Goal: Task Accomplishment & Management: Use online tool/utility

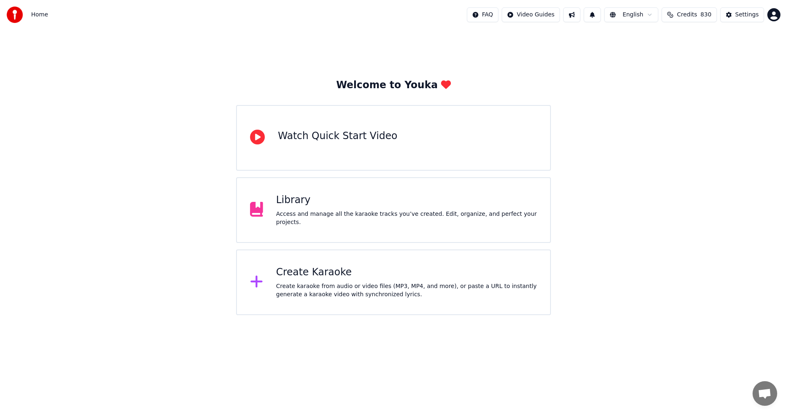
click at [303, 273] on div "Create Karaoke" at bounding box center [406, 272] width 261 height 13
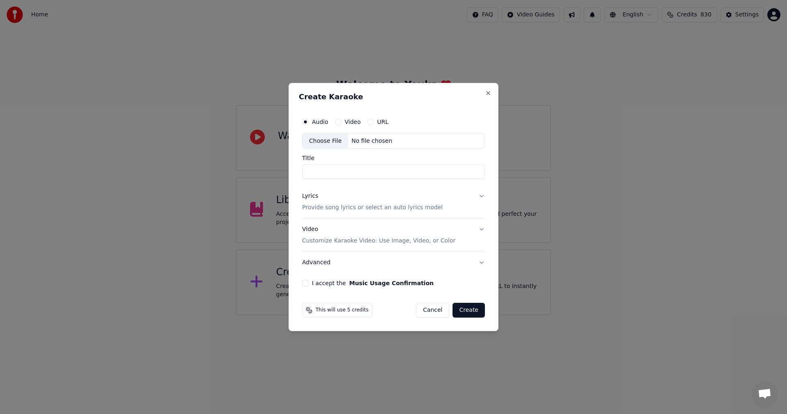
click at [330, 141] on div "Choose File" at bounding box center [326, 141] width 46 height 15
click at [327, 139] on div "Choose File" at bounding box center [326, 141] width 46 height 15
type input "**********"
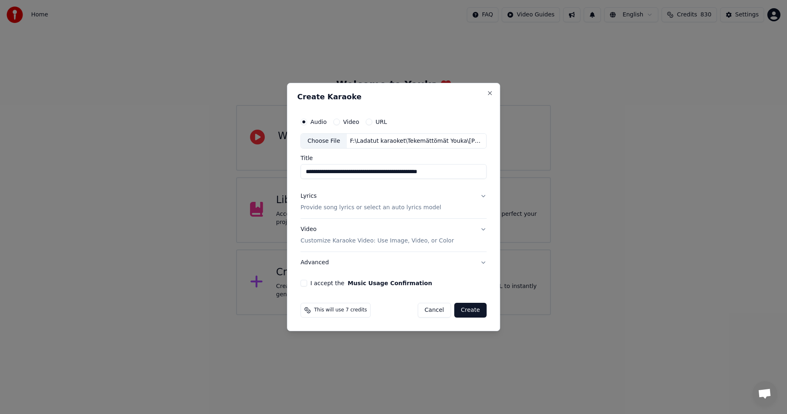
click at [307, 284] on button "I accept the Music Usage Confirmation" at bounding box center [303, 283] width 7 height 7
click at [481, 197] on button "Lyrics Provide song lyrics or select an auto lyrics model" at bounding box center [393, 202] width 186 height 33
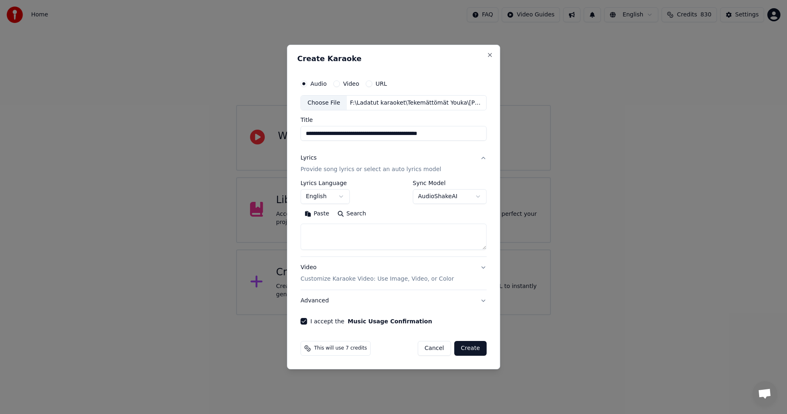
click at [323, 215] on button "Paste" at bounding box center [316, 213] width 33 height 13
type textarea "**********"
click at [338, 196] on body "**********" at bounding box center [393, 157] width 787 height 315
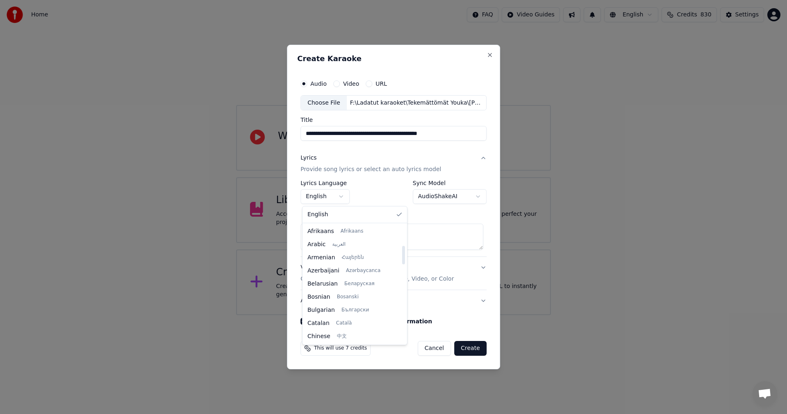
scroll to position [131, 0]
select select "**"
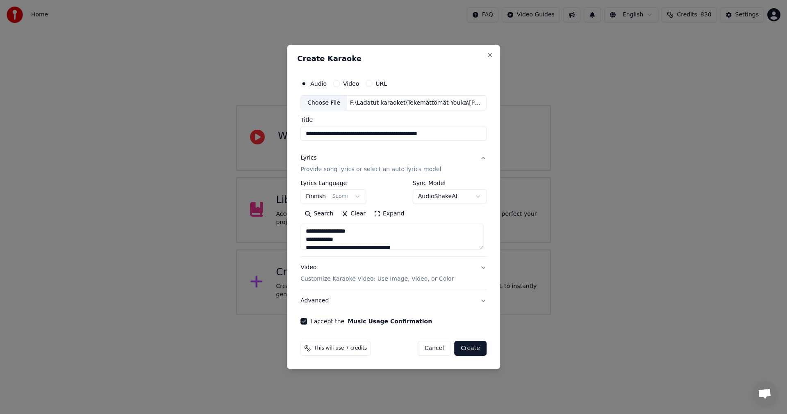
click at [468, 347] on button "Create" at bounding box center [470, 348] width 32 height 15
type textarea "**********"
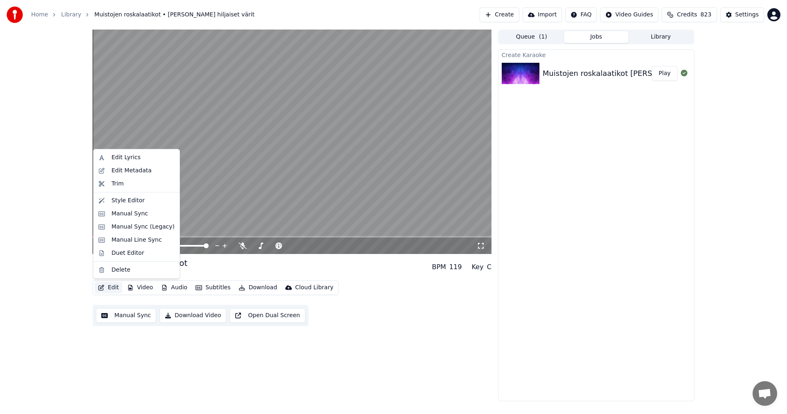
click at [115, 286] on button "Edit" at bounding box center [108, 287] width 27 height 11
click at [147, 227] on div "Manual Sync (Legacy)" at bounding box center [143, 227] width 63 height 8
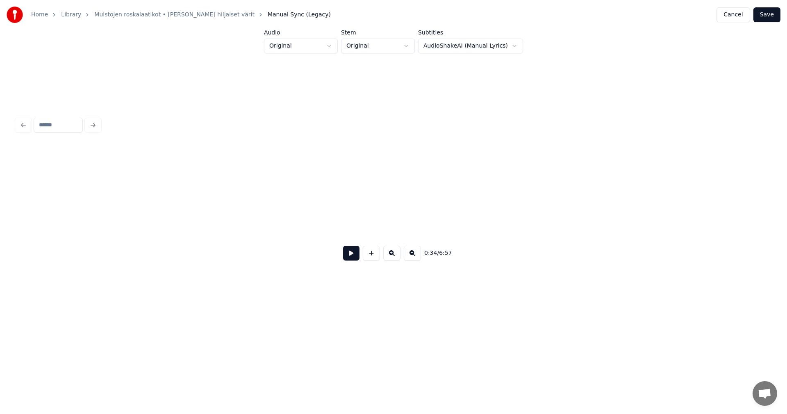
scroll to position [0, 4978]
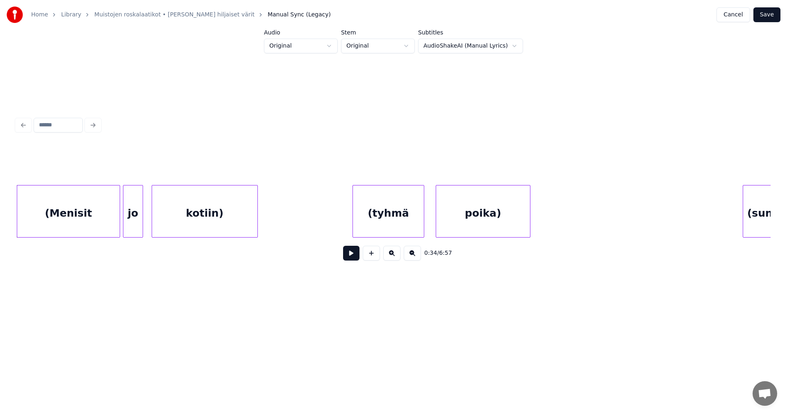
click at [353, 255] on button at bounding box center [351, 253] width 16 height 15
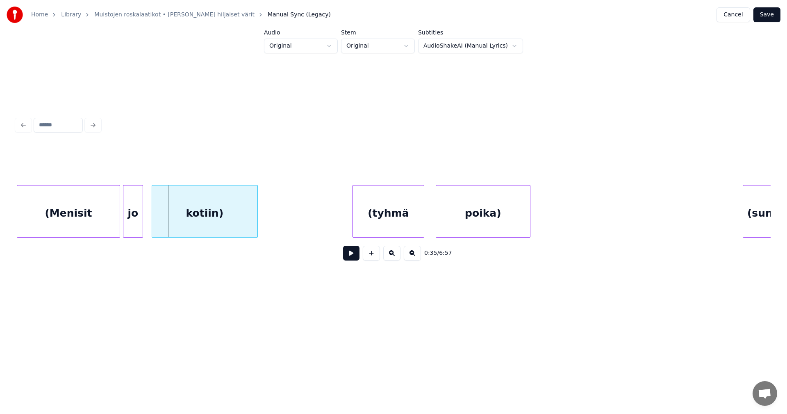
click at [105, 225] on div "(Menisit" at bounding box center [68, 213] width 102 height 56
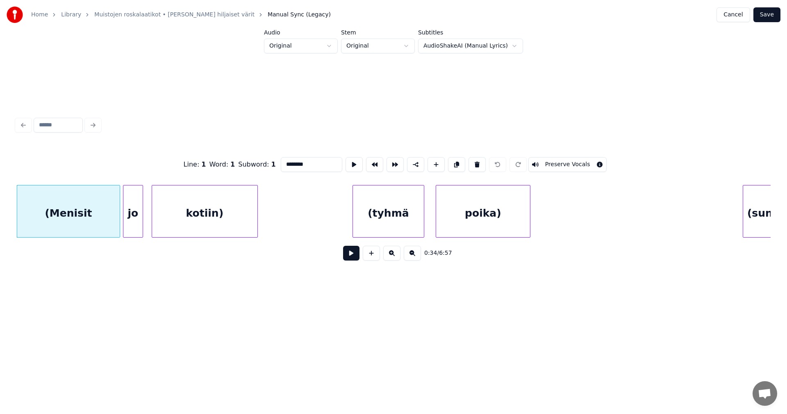
click at [356, 255] on button at bounding box center [351, 253] width 16 height 15
click at [355, 255] on button at bounding box center [351, 253] width 16 height 15
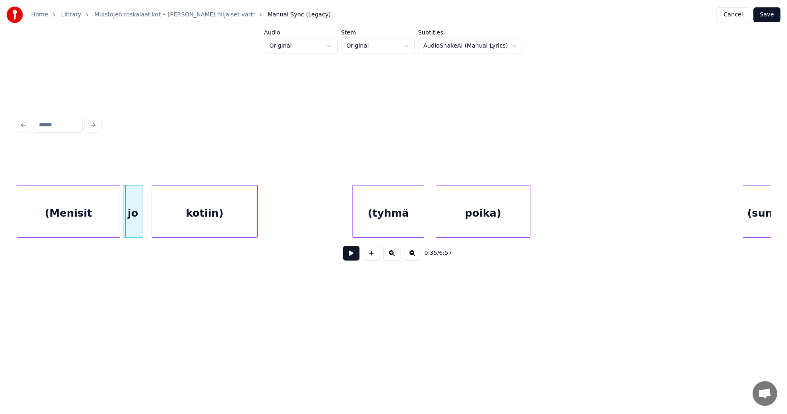
click at [112, 218] on div "(Menisit" at bounding box center [68, 213] width 102 height 56
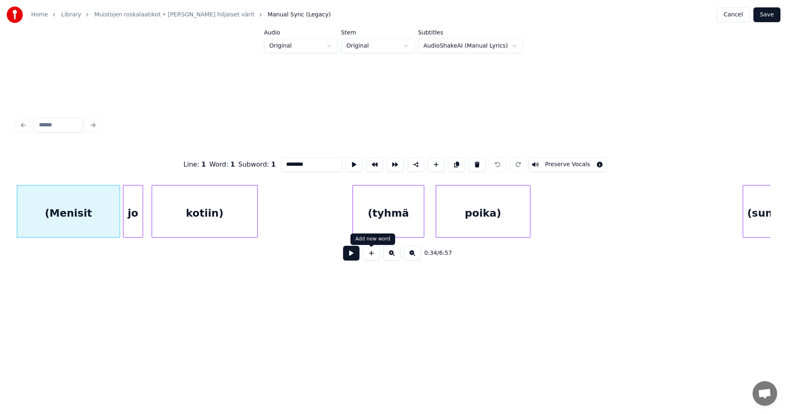
click at [355, 255] on button at bounding box center [351, 253] width 16 height 15
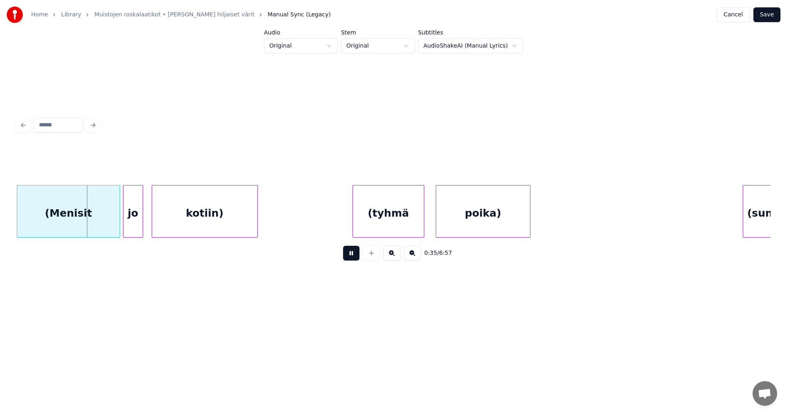
click at [355, 255] on button at bounding box center [351, 253] width 16 height 15
click at [112, 226] on div at bounding box center [112, 211] width 2 height 52
click at [106, 227] on div "(Menisit" at bounding box center [65, 213] width 96 height 56
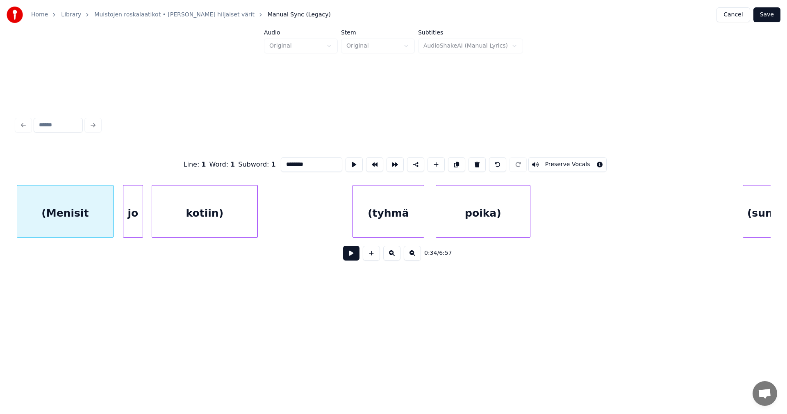
click at [578, 163] on button "Preserve Vocals" at bounding box center [567, 164] width 79 height 15
click at [133, 217] on div "jo" at bounding box center [132, 213] width 19 height 56
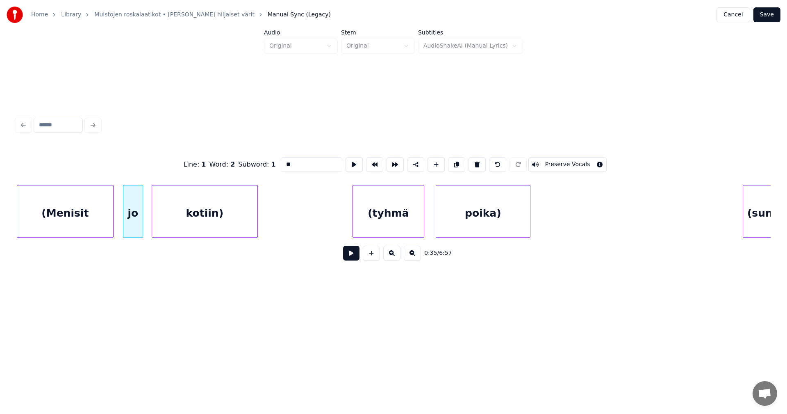
click at [221, 221] on div "kotiin)" at bounding box center [204, 213] width 105 height 56
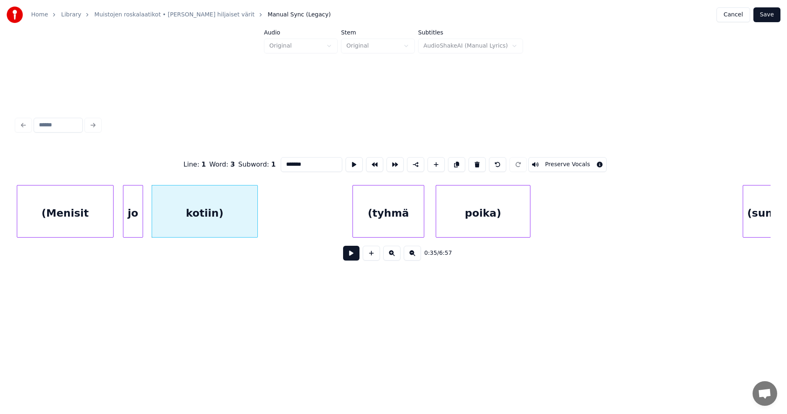
click at [552, 159] on button "Preserve Vocals" at bounding box center [567, 164] width 79 height 15
click at [106, 223] on div "(Menisit" at bounding box center [65, 213] width 96 height 56
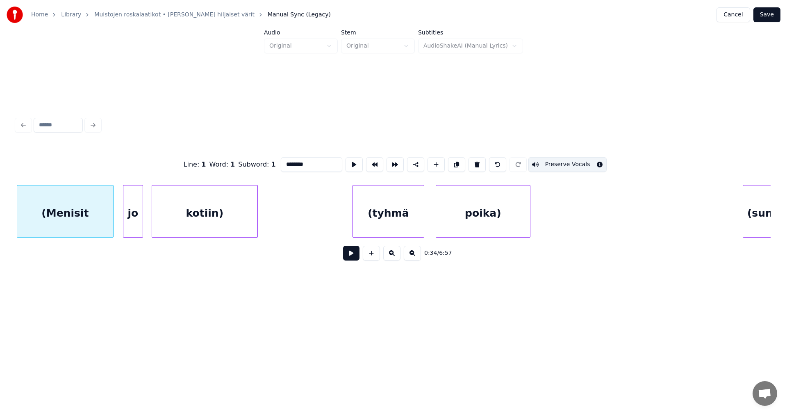
click at [127, 223] on div "jo" at bounding box center [132, 213] width 19 height 56
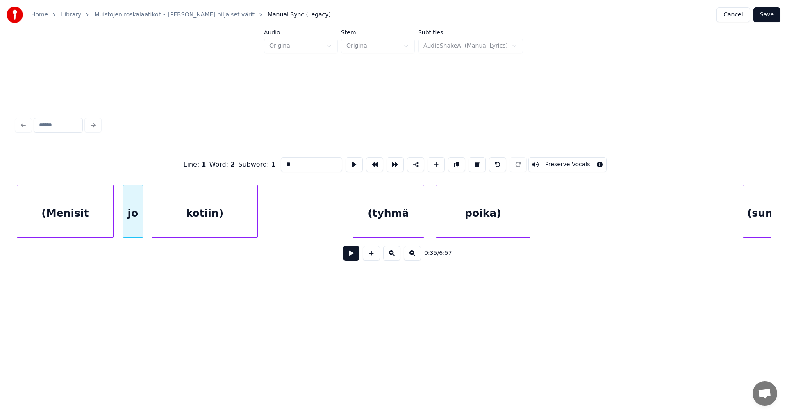
click at [180, 223] on div "kotiin)" at bounding box center [204, 213] width 105 height 56
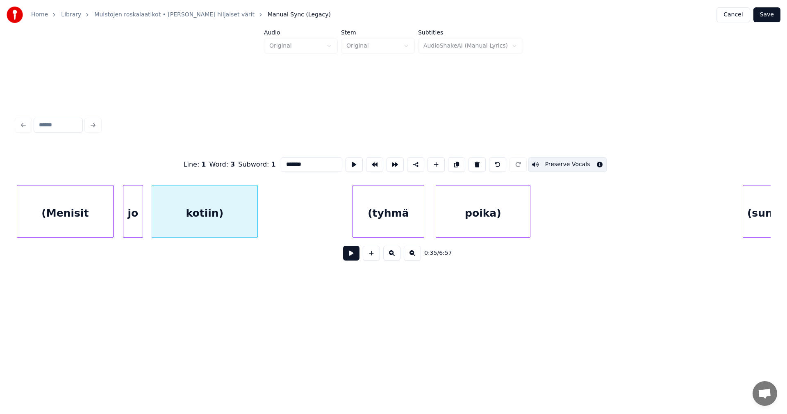
click at [76, 220] on div "(Menisit" at bounding box center [65, 213] width 96 height 56
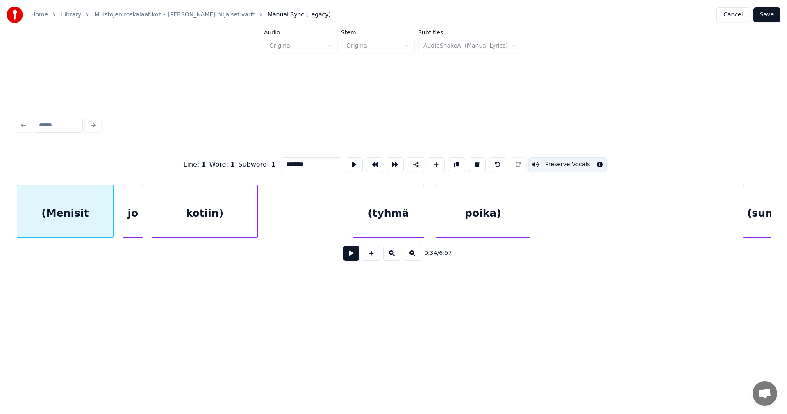
click at [137, 222] on div "jo" at bounding box center [132, 213] width 19 height 56
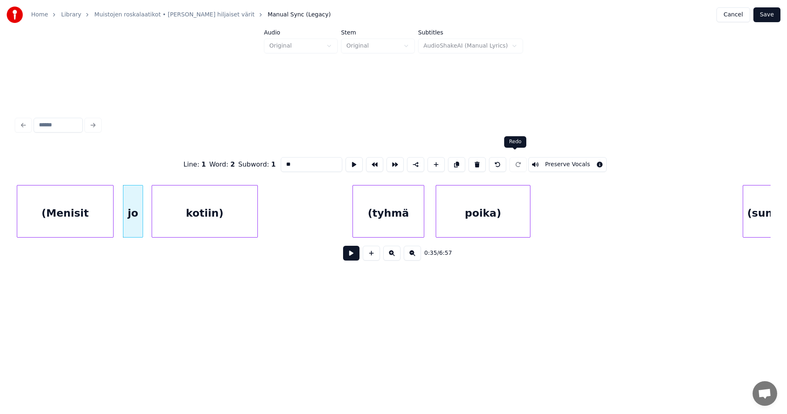
click at [554, 161] on button "Preserve Vocals" at bounding box center [567, 164] width 79 height 15
click at [65, 210] on div "(Menisit" at bounding box center [65, 213] width 96 height 56
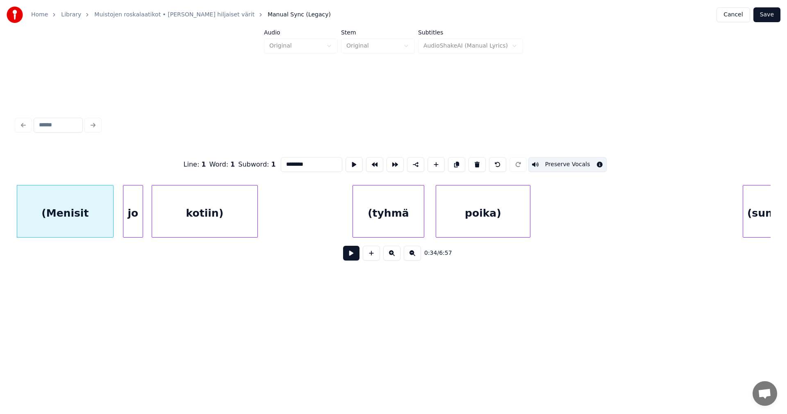
click at [133, 216] on div "jo" at bounding box center [132, 213] width 19 height 56
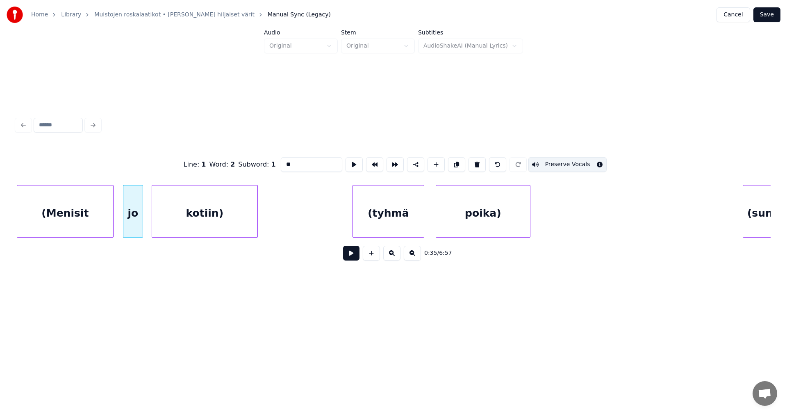
click at [175, 216] on div "kotiin)" at bounding box center [204, 213] width 105 height 56
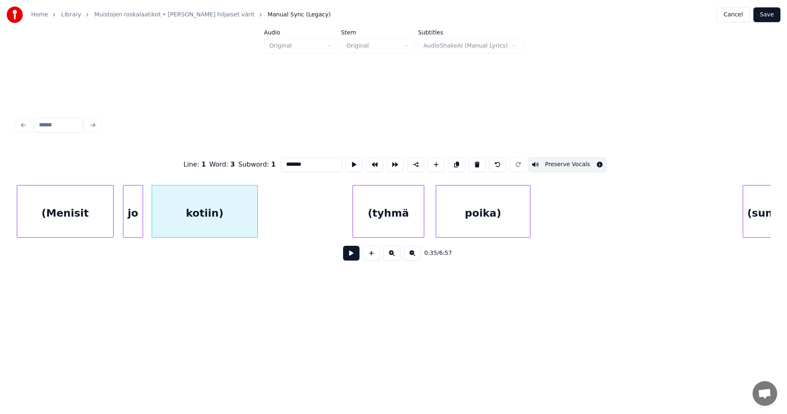
click at [73, 214] on div "(Menisit" at bounding box center [65, 213] width 96 height 56
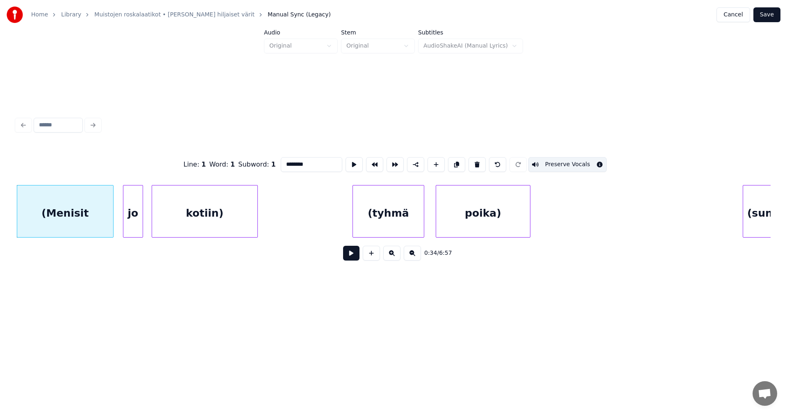
click at [126, 216] on div "jo" at bounding box center [132, 213] width 19 height 56
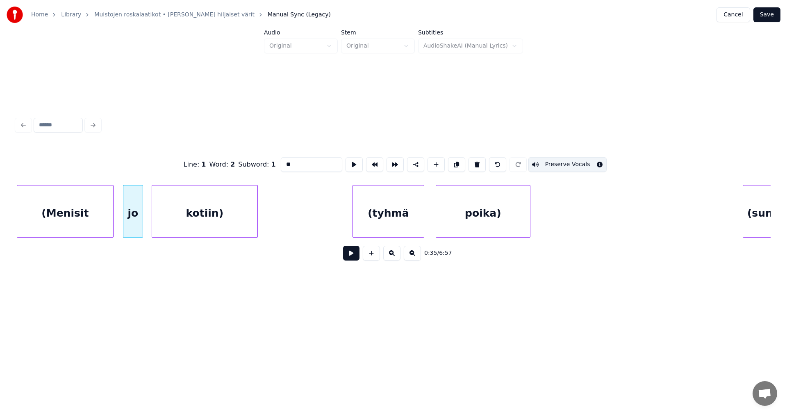
click at [197, 216] on div "kotiin)" at bounding box center [204, 213] width 105 height 56
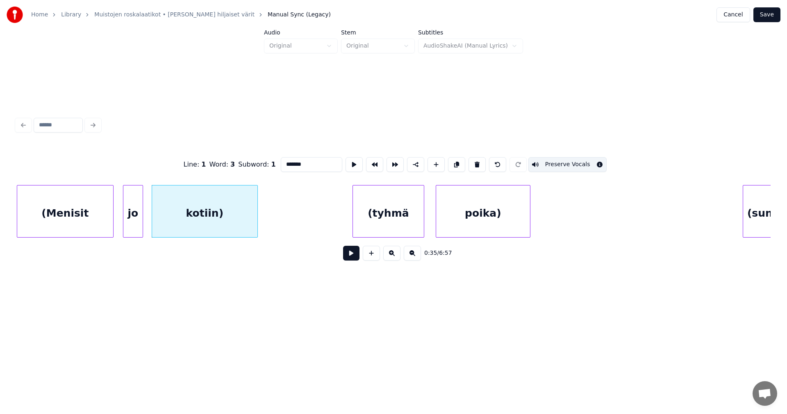
click at [370, 213] on div "(tyhmä" at bounding box center [388, 213] width 71 height 56
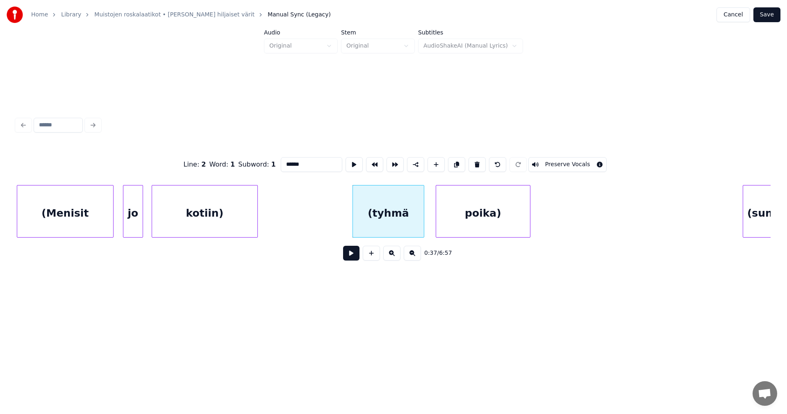
click at [549, 161] on button "Preserve Vocals" at bounding box center [567, 164] width 79 height 15
click at [498, 209] on div "poika)" at bounding box center [483, 213] width 94 height 56
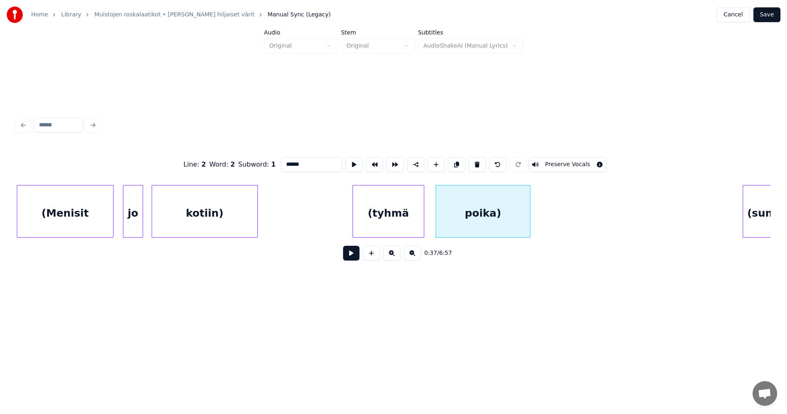
click at [372, 226] on div "(tyhmä" at bounding box center [388, 213] width 71 height 56
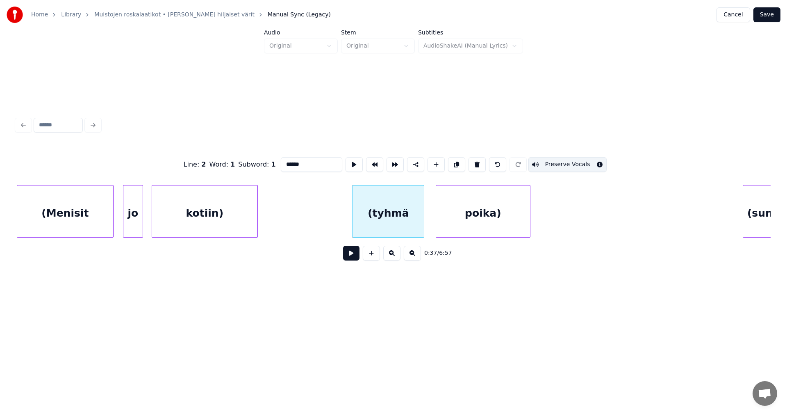
click at [467, 221] on div "poika)" at bounding box center [483, 213] width 94 height 56
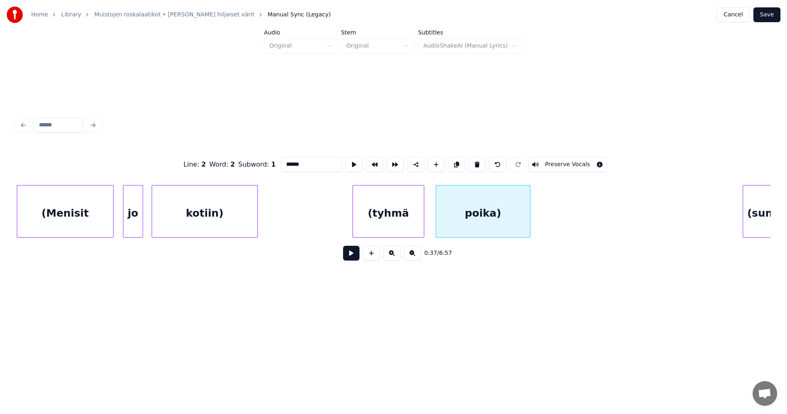
click at [558, 163] on button "Preserve Vocals" at bounding box center [567, 164] width 79 height 15
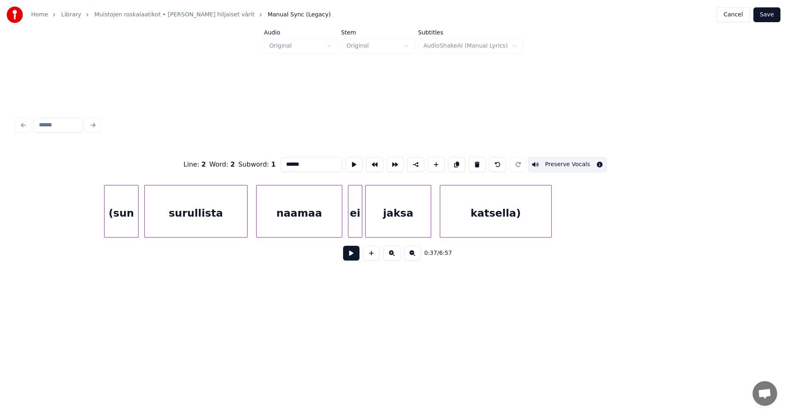
scroll to position [0, 5618]
click at [120, 220] on div "(sun" at bounding box center [121, 213] width 34 height 56
click at [553, 163] on button "Preserve Vocals" at bounding box center [567, 164] width 79 height 15
click at [238, 218] on div "surullista" at bounding box center [195, 213] width 102 height 56
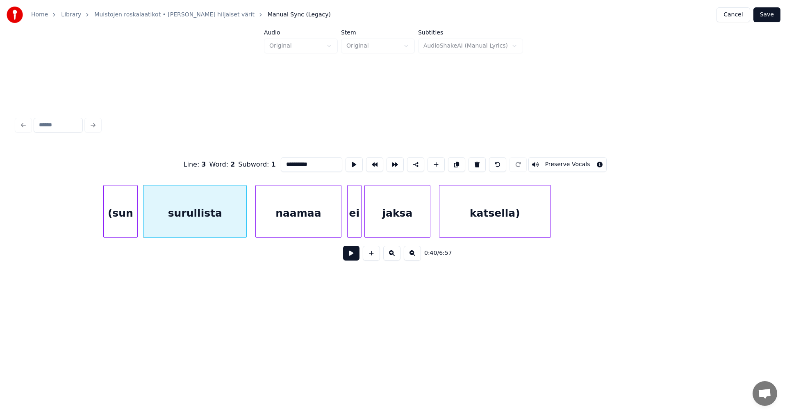
click at [567, 159] on button "Preserve Vocals" at bounding box center [567, 164] width 79 height 15
click at [319, 229] on div "naamaa" at bounding box center [298, 213] width 85 height 56
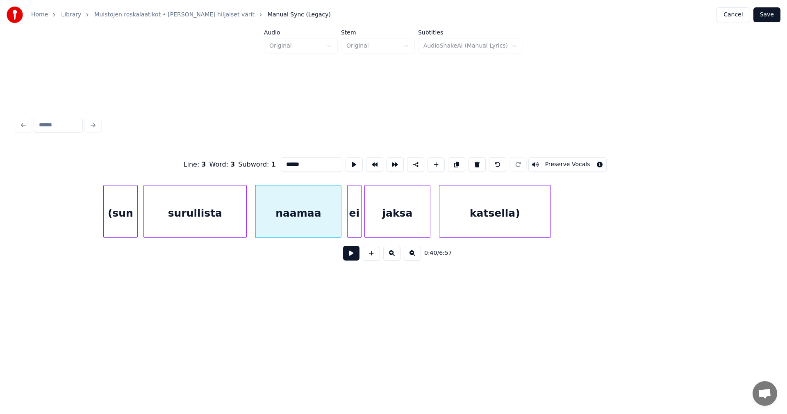
click at [562, 161] on button "Preserve Vocals" at bounding box center [567, 164] width 79 height 15
click at [355, 217] on div "ei" at bounding box center [355, 213] width 14 height 56
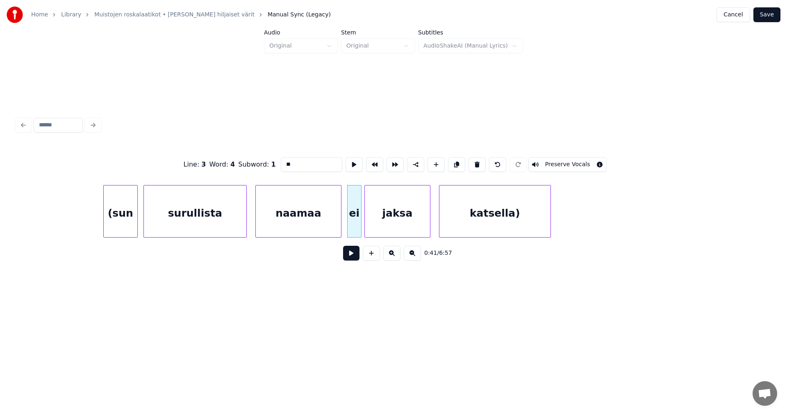
click at [565, 157] on button "Preserve Vocals" at bounding box center [567, 164] width 79 height 15
click at [404, 206] on div "jaksa" at bounding box center [397, 213] width 65 height 56
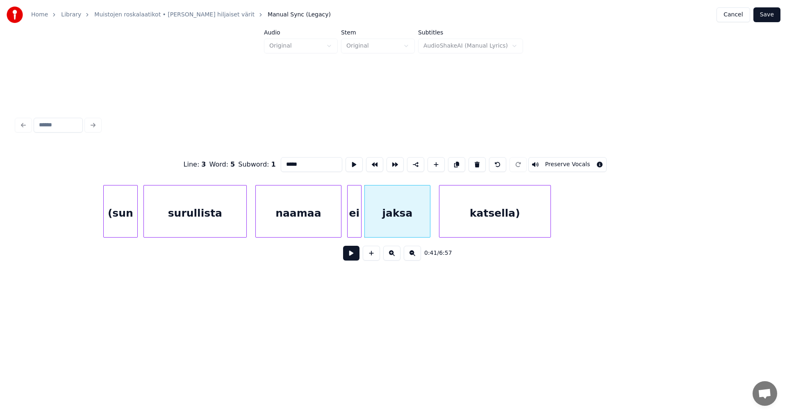
click at [498, 200] on div "katsella)" at bounding box center [494, 213] width 111 height 56
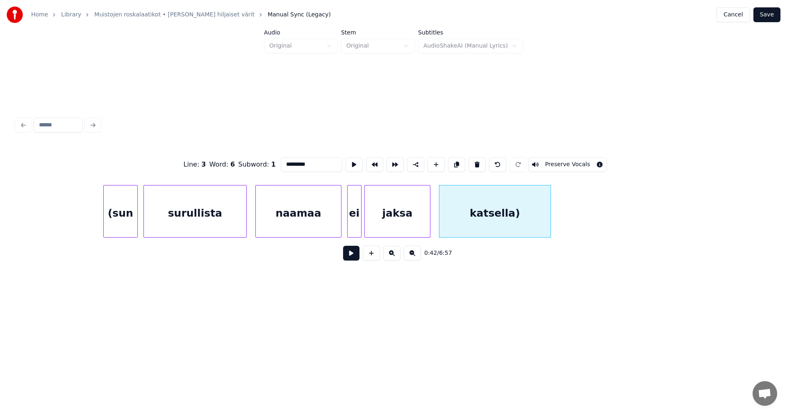
click at [563, 162] on button "Preserve Vocals" at bounding box center [567, 164] width 79 height 15
click at [132, 220] on div "(sun" at bounding box center [121, 213] width 34 height 56
type input "****"
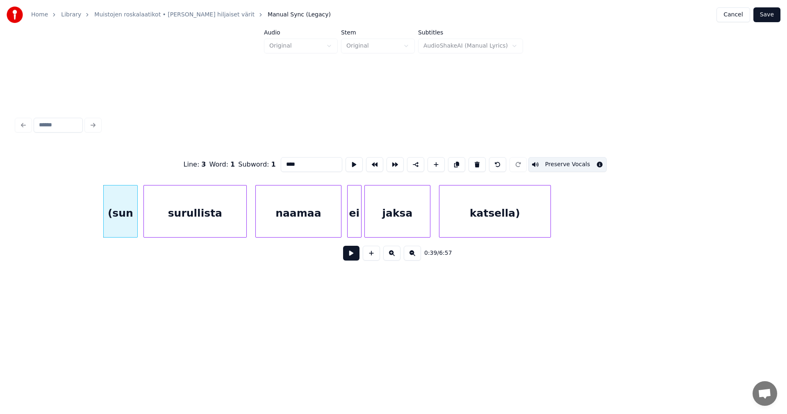
click at [348, 254] on button at bounding box center [351, 253] width 16 height 15
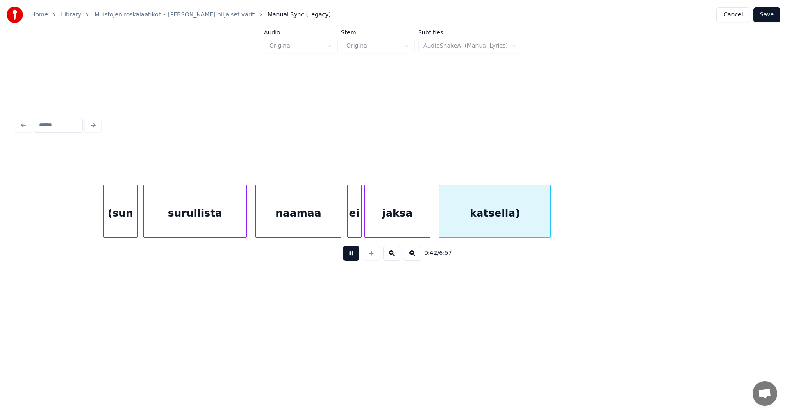
drag, startPoint x: 348, startPoint y: 254, endPoint x: 213, endPoint y: 238, distance: 136.2
click at [348, 253] on button at bounding box center [351, 253] width 16 height 15
click at [116, 221] on div "(sun" at bounding box center [121, 213] width 34 height 56
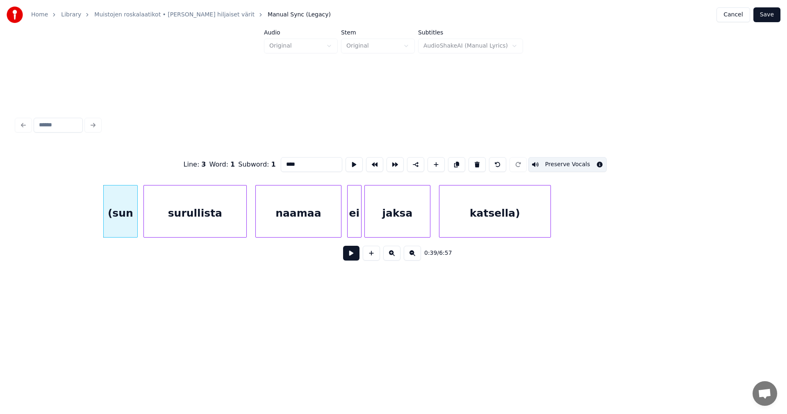
click at [175, 222] on div "surullista" at bounding box center [195, 213] width 102 height 56
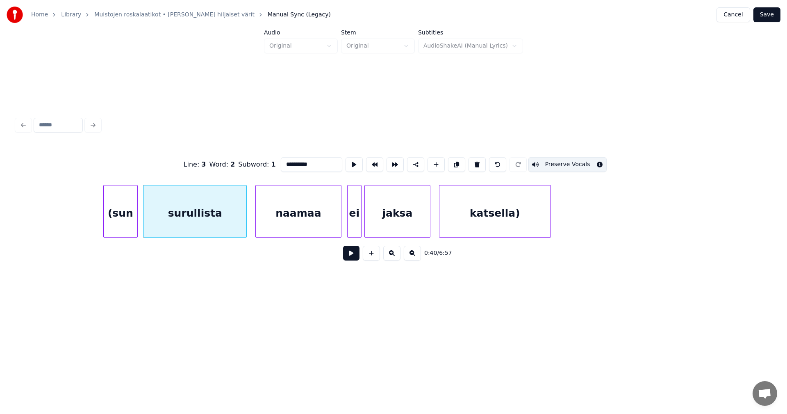
click at [287, 220] on div "naamaa" at bounding box center [298, 213] width 85 height 56
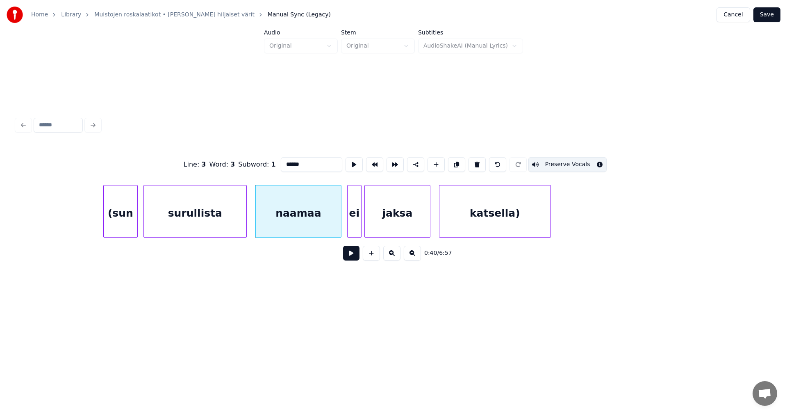
click at [352, 222] on div "ei" at bounding box center [355, 213] width 14 height 56
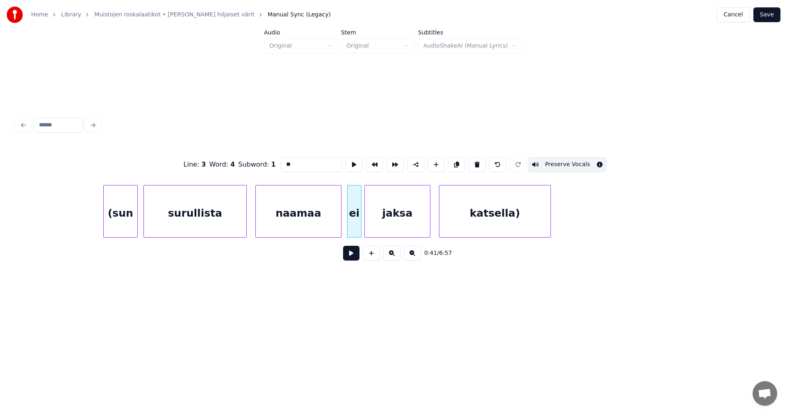
click at [397, 224] on div "jaksa" at bounding box center [397, 213] width 65 height 56
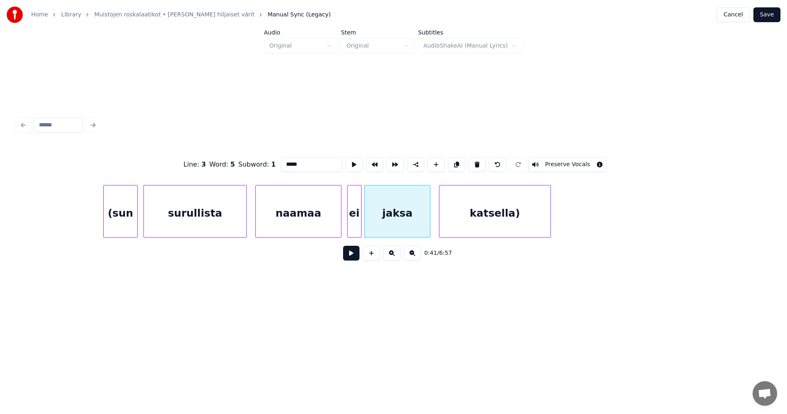
click at [556, 159] on button "Preserve Vocals" at bounding box center [567, 164] width 79 height 15
click at [503, 218] on div "katsella)" at bounding box center [494, 213] width 111 height 56
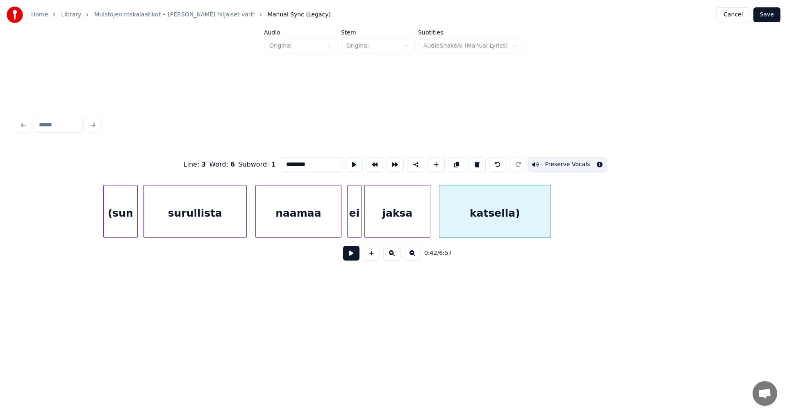
click at [562, 162] on button "Preserve Vocals" at bounding box center [567, 164] width 79 height 15
click at [123, 215] on div "(sun" at bounding box center [121, 213] width 34 height 56
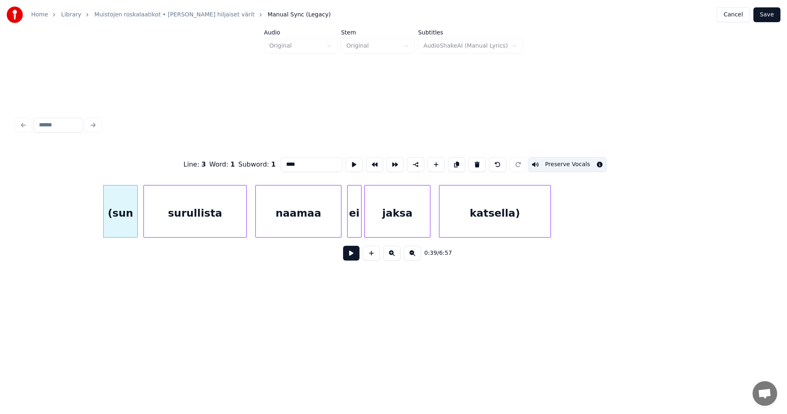
click at [180, 219] on div "surullista" at bounding box center [195, 213] width 102 height 56
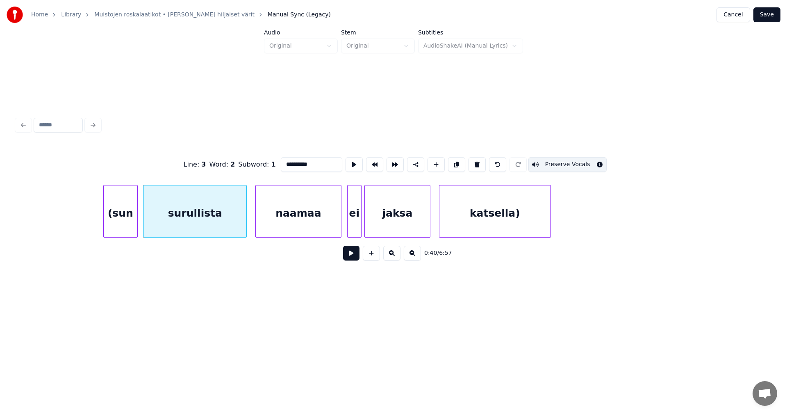
click at [285, 213] on div "naamaa" at bounding box center [298, 213] width 85 height 56
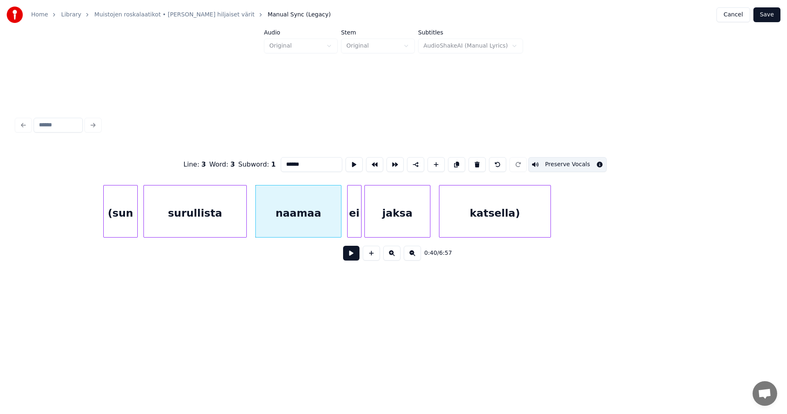
click at [355, 212] on div "ei" at bounding box center [355, 213] width 14 height 56
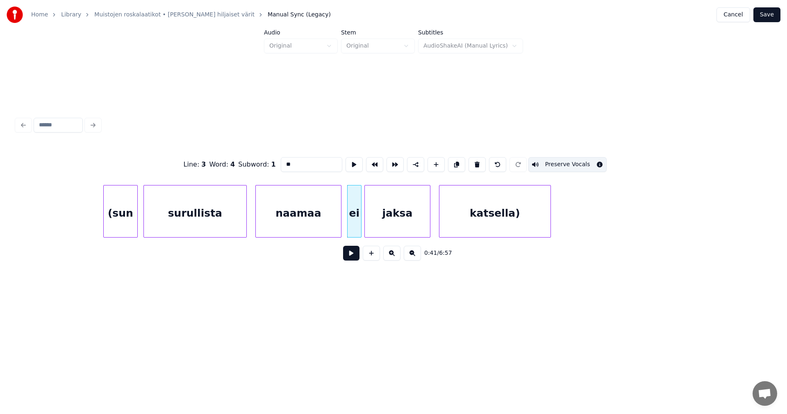
click at [401, 213] on div "jaksa" at bounding box center [397, 213] width 65 height 56
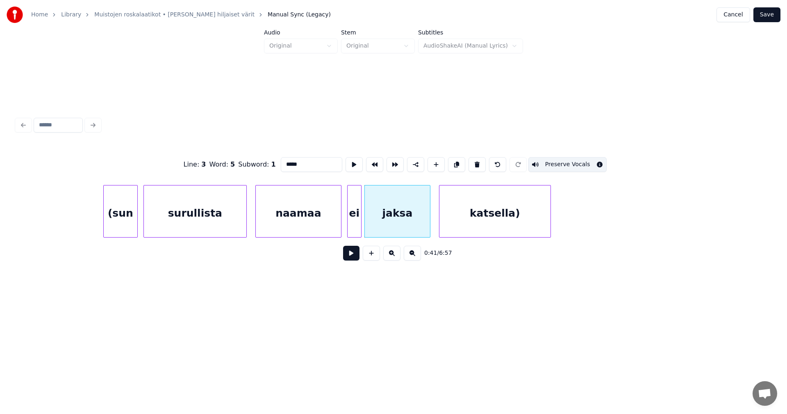
click at [456, 214] on div "katsella)" at bounding box center [494, 213] width 111 height 56
type input "*********"
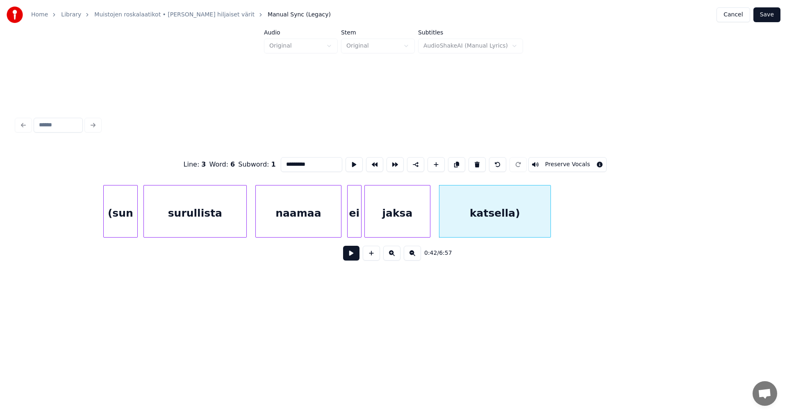
click at [554, 163] on button "Preserve Vocals" at bounding box center [567, 164] width 79 height 15
click at [772, 13] on button "Save" at bounding box center [766, 14] width 27 height 15
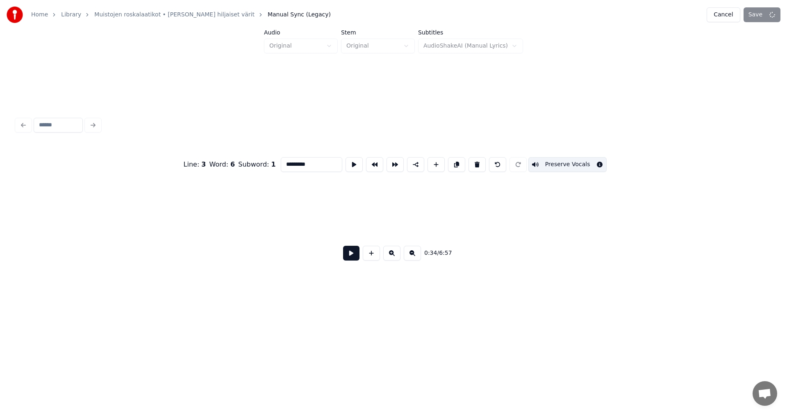
scroll to position [0, 4978]
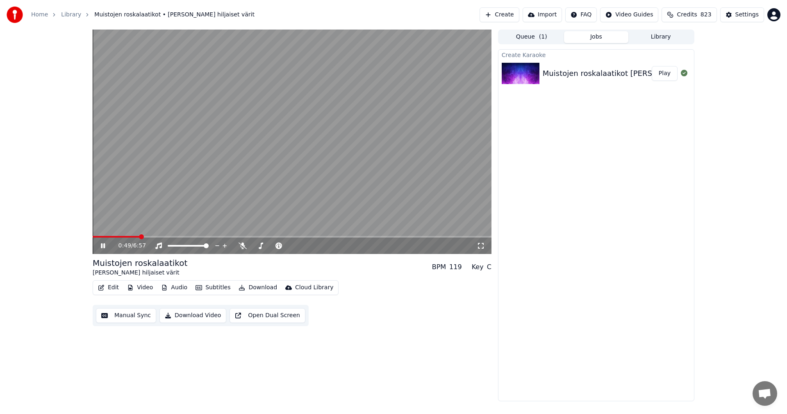
click at [139, 237] on span at bounding box center [292, 237] width 399 height 2
click at [121, 237] on span at bounding box center [117, 237] width 48 height 2
click at [102, 244] on icon at bounding box center [103, 245] width 4 height 5
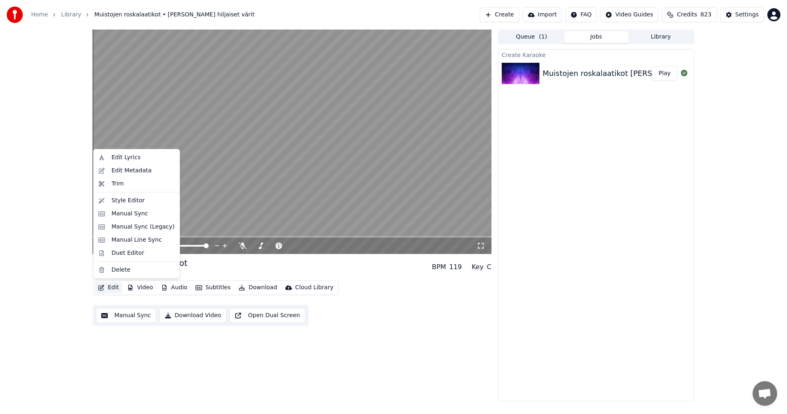
click at [113, 287] on button "Edit" at bounding box center [108, 287] width 27 height 11
click at [140, 229] on div "Manual Sync (Legacy)" at bounding box center [143, 227] width 63 height 8
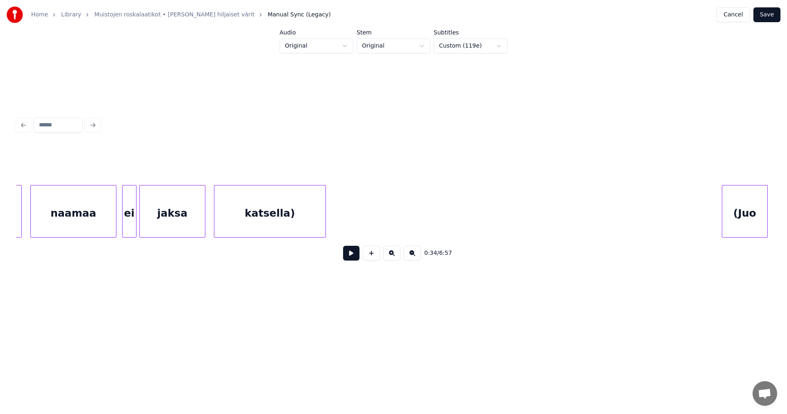
scroll to position [0, 5677]
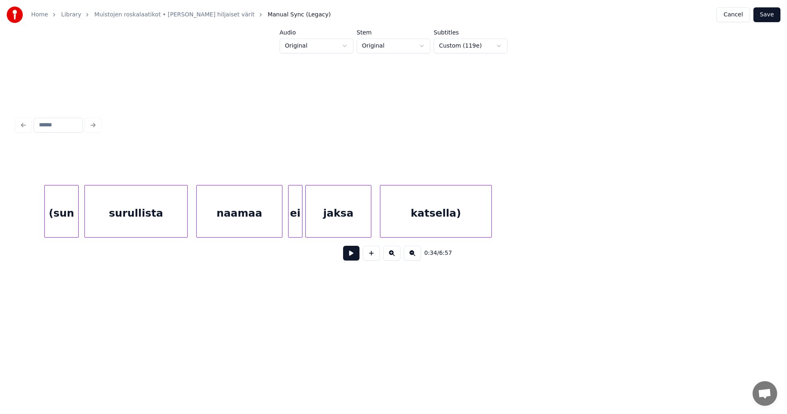
click at [71, 225] on div "(sun" at bounding box center [62, 213] width 34 height 56
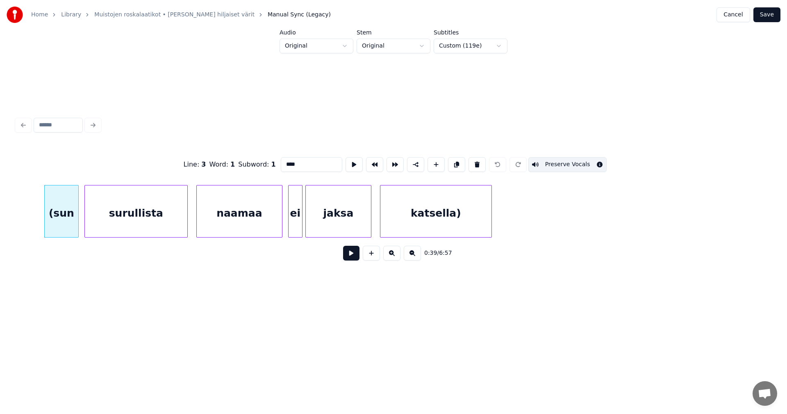
click at [349, 256] on button at bounding box center [351, 253] width 16 height 15
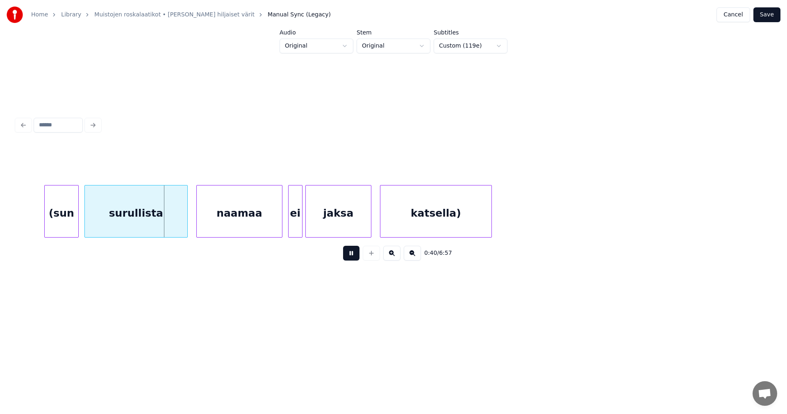
click at [349, 256] on button at bounding box center [351, 253] width 16 height 15
click at [268, 222] on div "naamaa" at bounding box center [239, 213] width 85 height 56
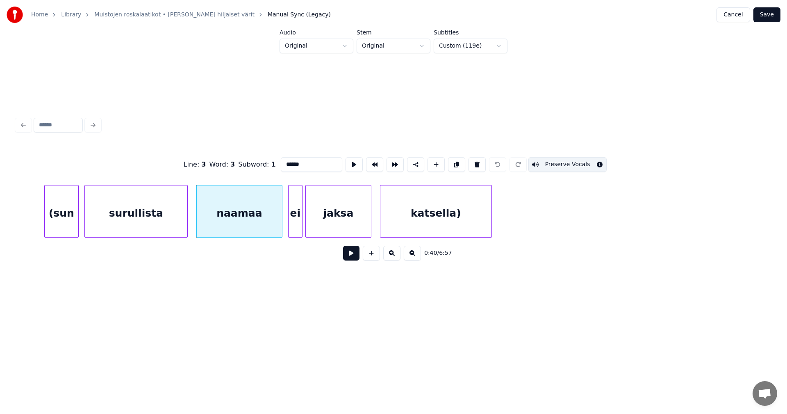
click at [355, 256] on button at bounding box center [351, 253] width 16 height 15
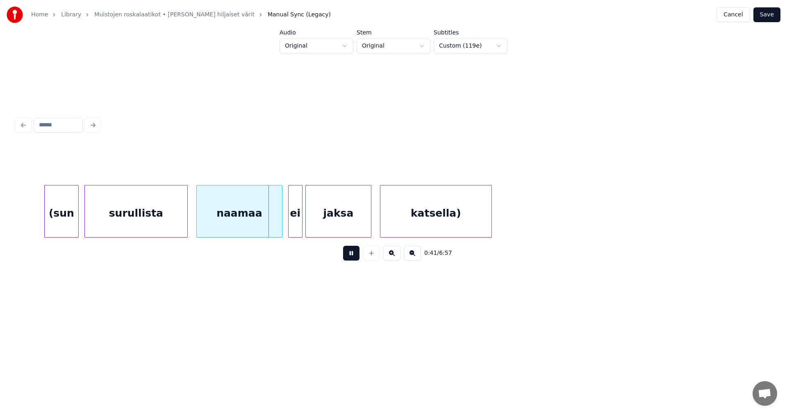
click at [353, 257] on button at bounding box center [351, 253] width 16 height 15
click at [347, 254] on button at bounding box center [351, 253] width 16 height 15
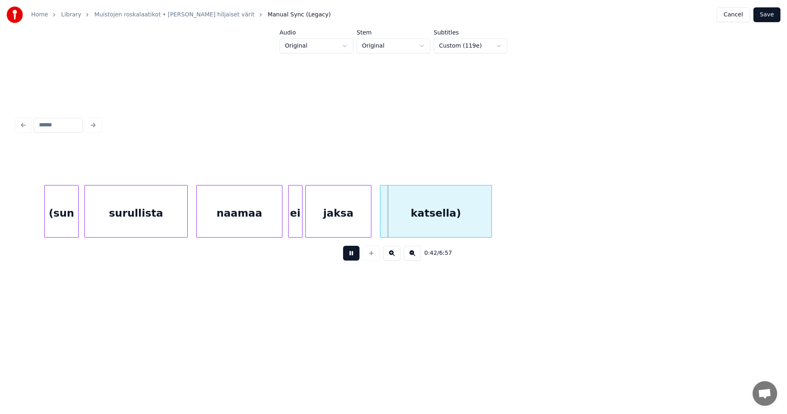
click at [347, 254] on button at bounding box center [351, 253] width 16 height 15
click at [287, 225] on div at bounding box center [286, 211] width 2 height 52
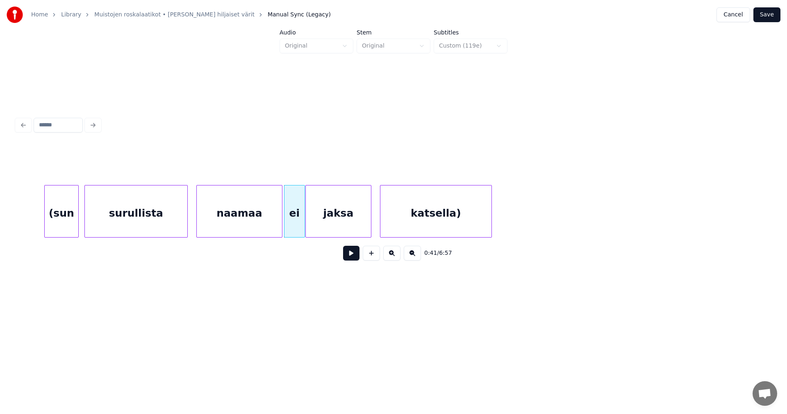
click at [303, 224] on div at bounding box center [303, 211] width 2 height 52
click at [287, 229] on div "ei" at bounding box center [295, 213] width 20 height 56
click at [351, 255] on button at bounding box center [351, 253] width 16 height 15
click at [355, 226] on div "jaksa" at bounding box center [338, 213] width 65 height 56
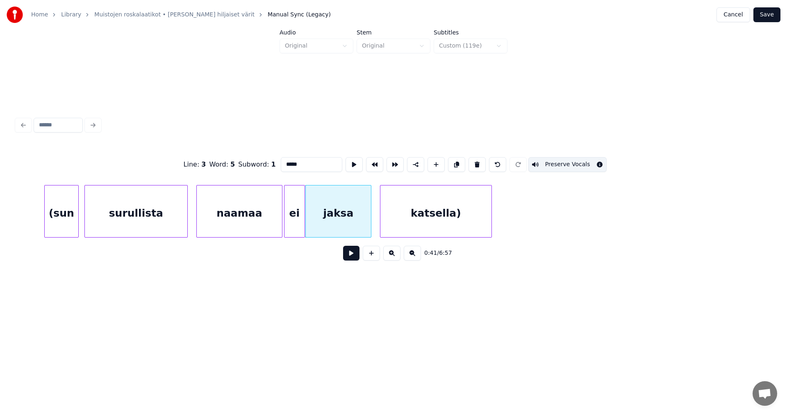
click at [349, 258] on button at bounding box center [351, 253] width 16 height 15
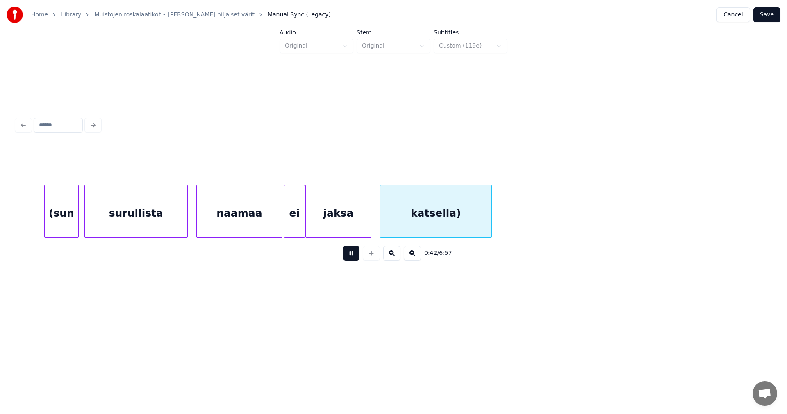
click at [349, 257] on button at bounding box center [351, 253] width 16 height 15
click at [378, 224] on div at bounding box center [379, 211] width 2 height 52
click at [769, 11] on button "Save" at bounding box center [766, 14] width 27 height 15
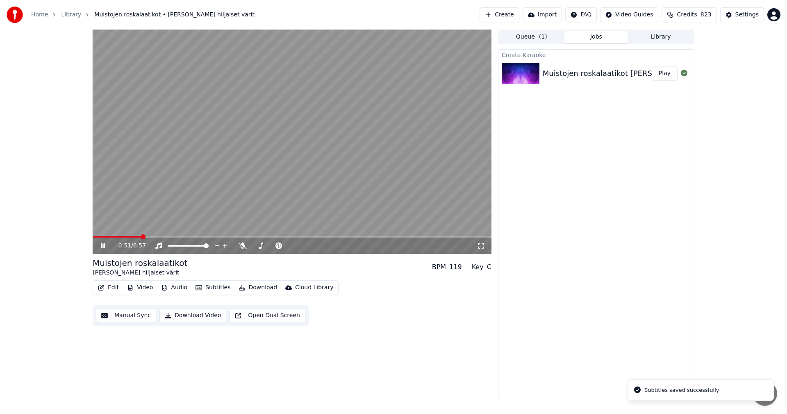
click at [141, 237] on span at bounding box center [292, 237] width 399 height 2
click at [113, 237] on span at bounding box center [119, 237] width 52 height 2
click at [103, 246] on icon at bounding box center [108, 245] width 19 height 7
click at [117, 287] on button "Edit" at bounding box center [108, 287] width 27 height 11
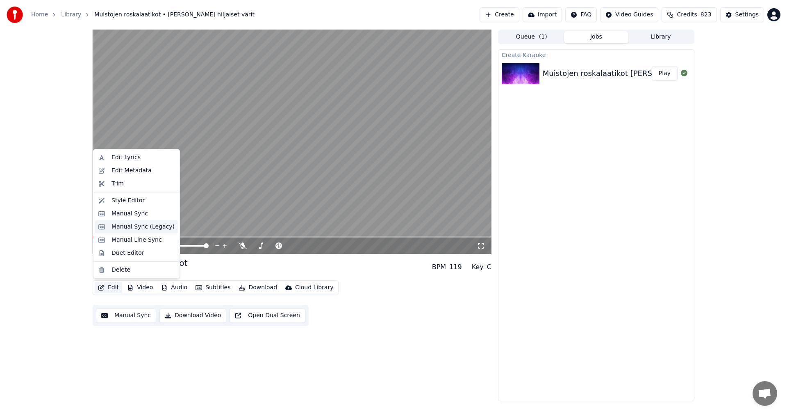
click at [137, 228] on div "Manual Sync (Legacy)" at bounding box center [143, 227] width 63 height 8
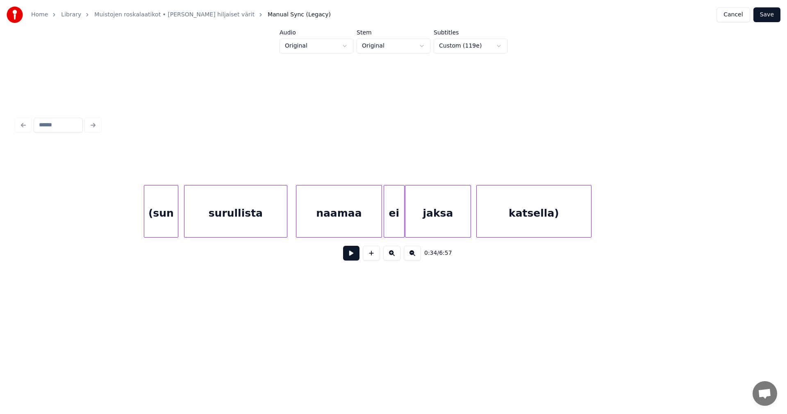
scroll to position [0, 5611]
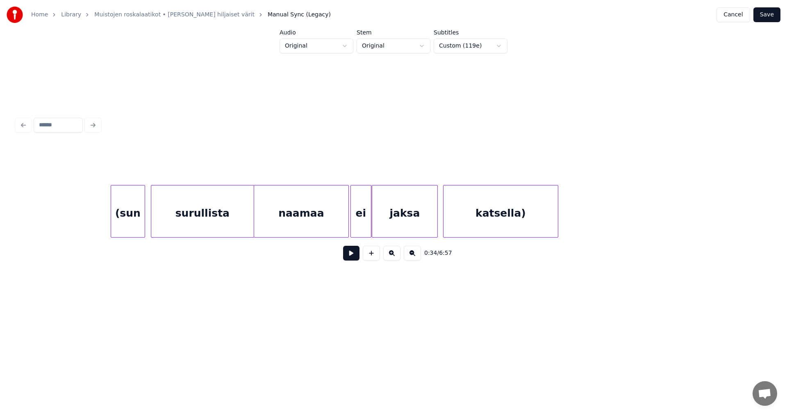
click at [255, 219] on div at bounding box center [255, 211] width 2 height 52
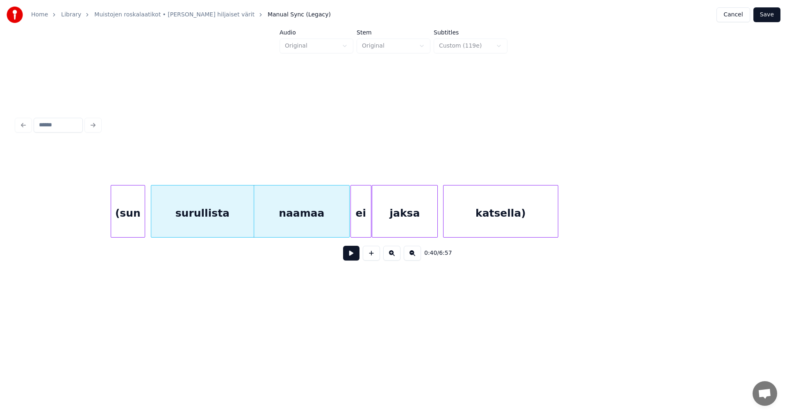
click at [348, 216] on div at bounding box center [348, 211] width 2 height 52
click at [435, 218] on div at bounding box center [436, 211] width 2 height 52
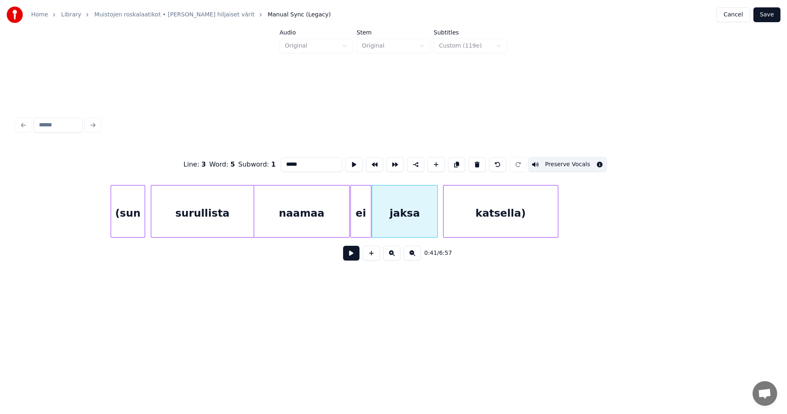
click at [435, 218] on div at bounding box center [436, 211] width 2 height 52
click at [440, 219] on div at bounding box center [441, 211] width 2 height 52
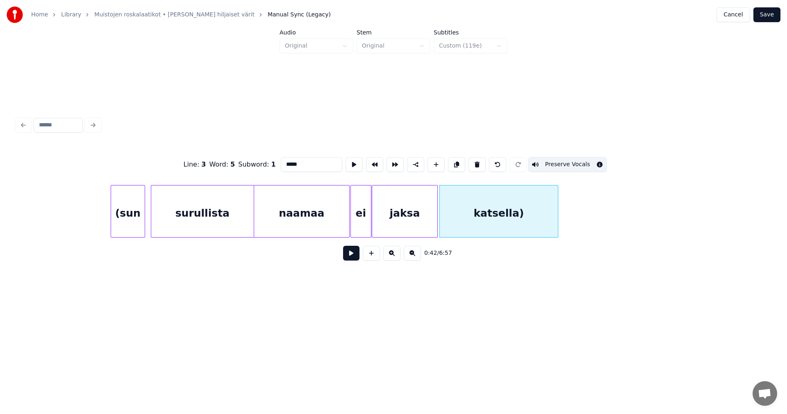
click at [762, 13] on button "Save" at bounding box center [766, 14] width 27 height 15
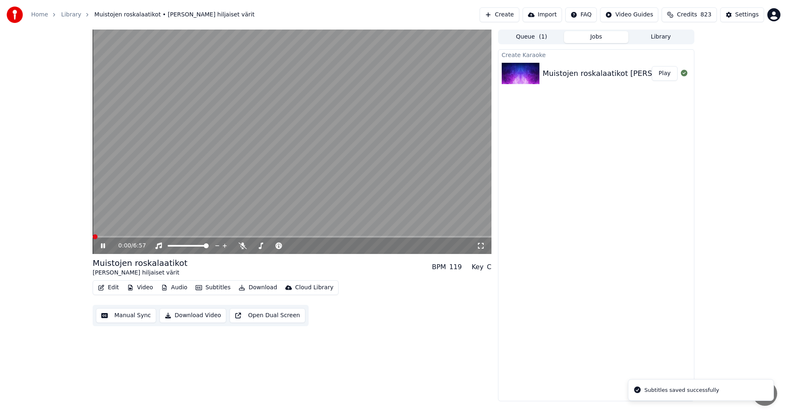
click at [140, 237] on span at bounding box center [292, 237] width 399 height 2
click at [117, 236] on span at bounding box center [117, 237] width 49 height 2
click at [103, 247] on icon at bounding box center [108, 245] width 19 height 7
click at [115, 287] on button "Edit" at bounding box center [108, 287] width 27 height 11
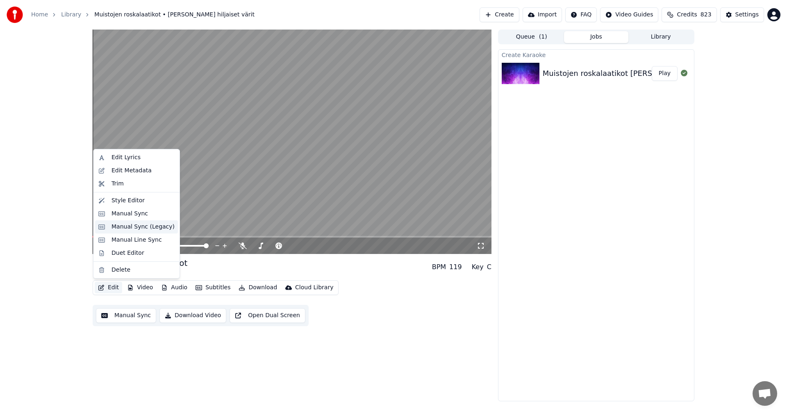
click at [130, 229] on div "Manual Sync (Legacy)" at bounding box center [143, 227] width 63 height 8
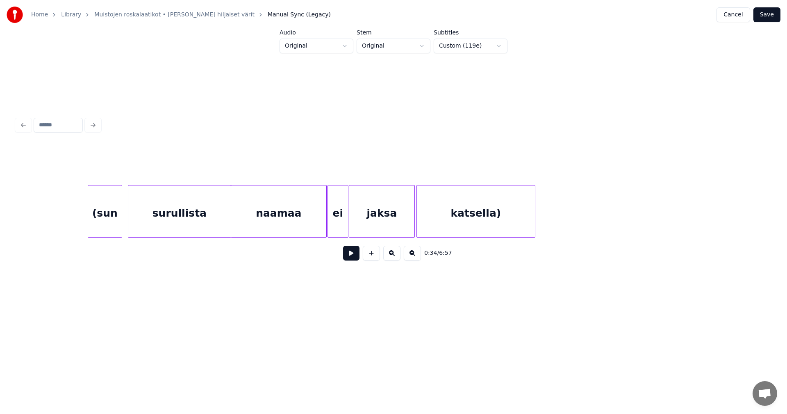
scroll to position [0, 5634]
click at [508, 225] on div "katsella)" at bounding box center [473, 213] width 118 height 56
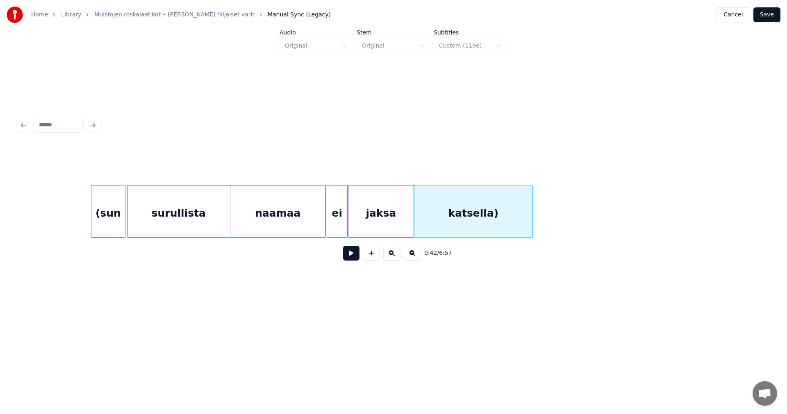
click at [112, 223] on div "(sun" at bounding box center [108, 213] width 34 height 56
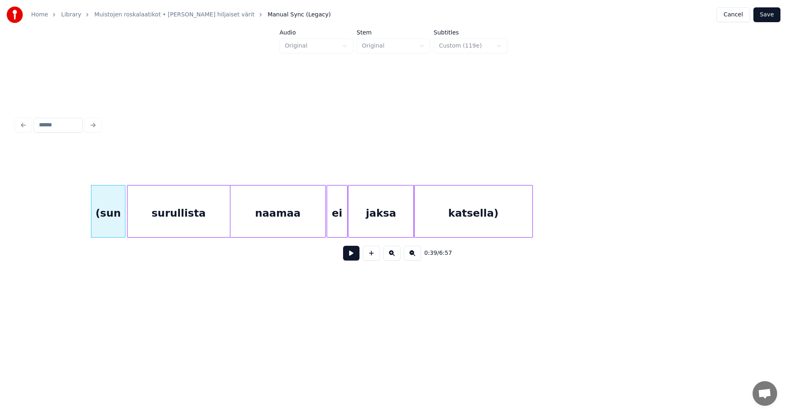
click at [348, 255] on button at bounding box center [351, 253] width 16 height 15
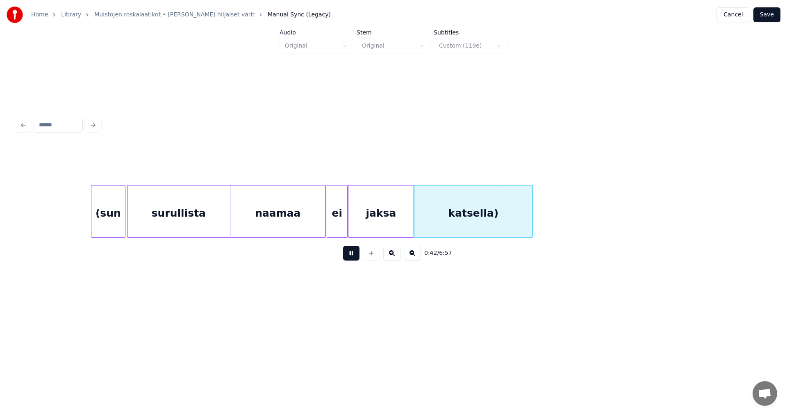
click at [349, 255] on button at bounding box center [351, 253] width 16 height 15
click at [314, 224] on div "naamaa" at bounding box center [277, 213] width 95 height 56
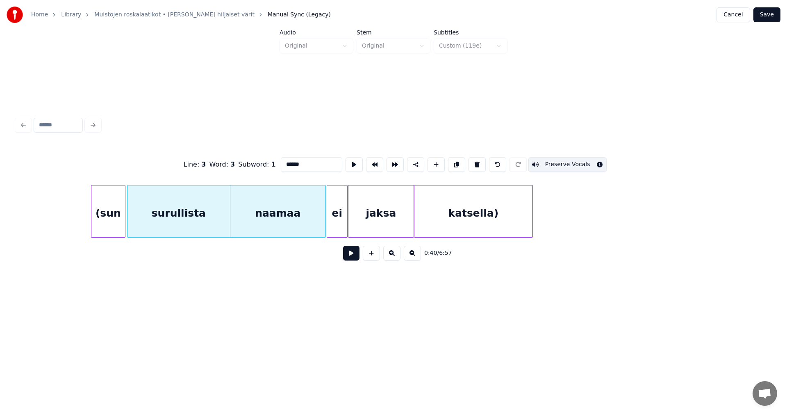
click at [337, 220] on div "ei" at bounding box center [337, 213] width 20 height 56
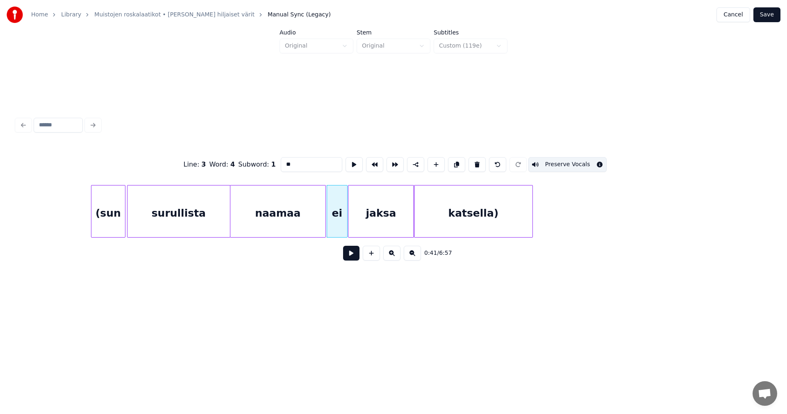
click at [324, 214] on div at bounding box center [324, 211] width 2 height 52
type input "******"
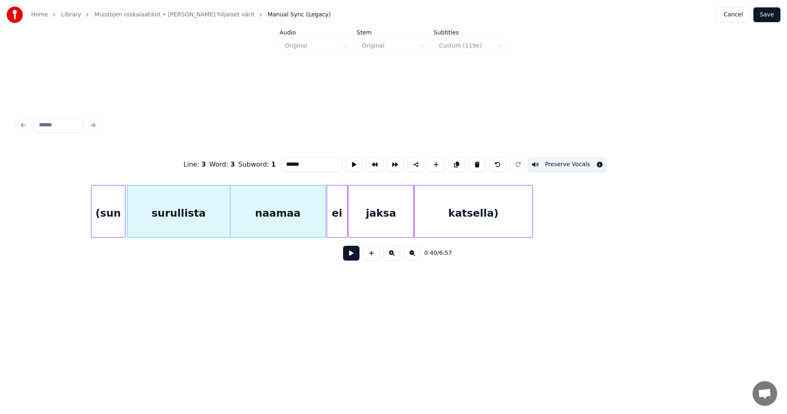
click at [271, 222] on div "naamaa" at bounding box center [277, 213] width 95 height 56
click at [356, 256] on button at bounding box center [351, 253] width 16 height 15
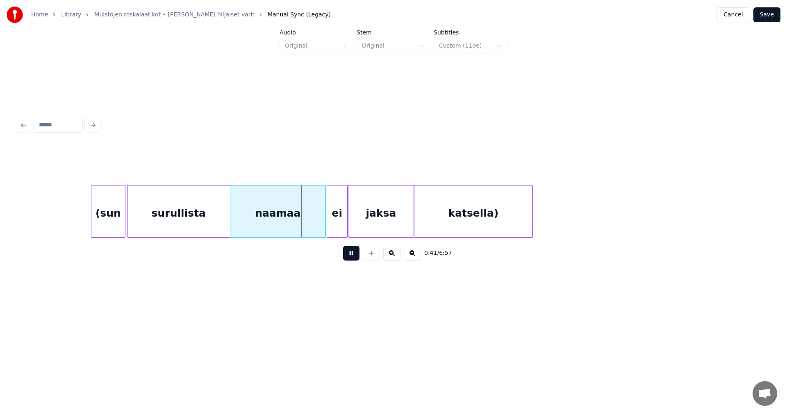
click at [356, 256] on button at bounding box center [351, 253] width 16 height 15
click at [324, 224] on div at bounding box center [325, 211] width 2 height 52
click at [331, 222] on div "ei" at bounding box center [340, 213] width 23 height 56
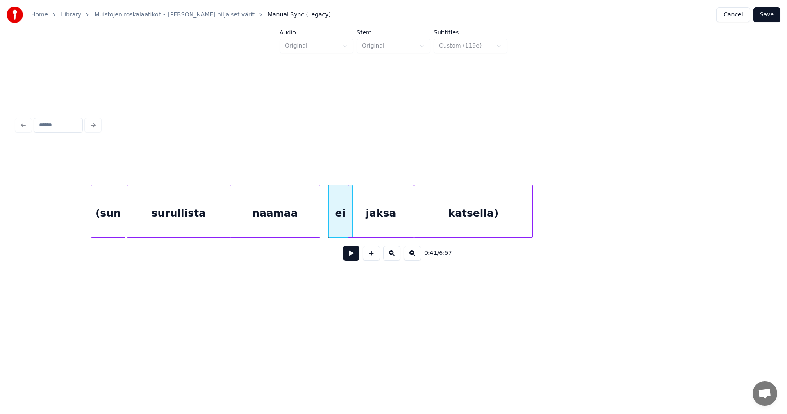
click at [319, 223] on div at bounding box center [318, 211] width 2 height 52
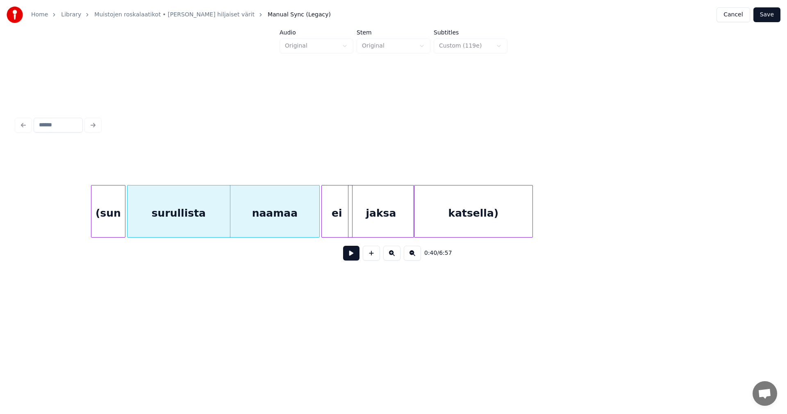
click at [322, 224] on div at bounding box center [323, 211] width 2 height 52
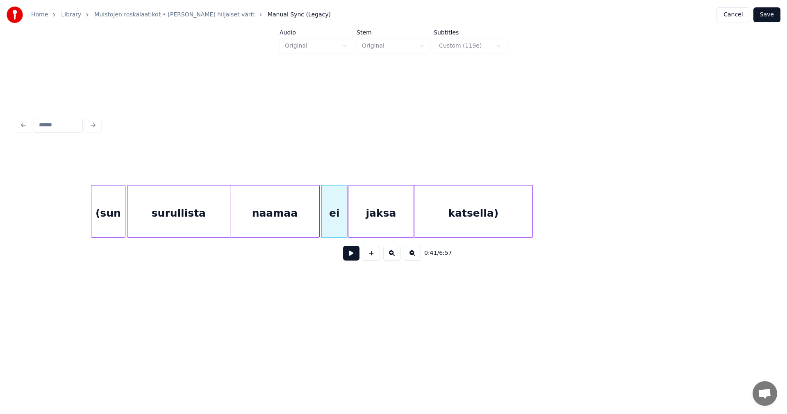
click at [346, 223] on div at bounding box center [346, 211] width 2 height 52
click at [341, 223] on div "ei" at bounding box center [334, 213] width 25 height 56
click at [355, 258] on button at bounding box center [351, 253] width 16 height 15
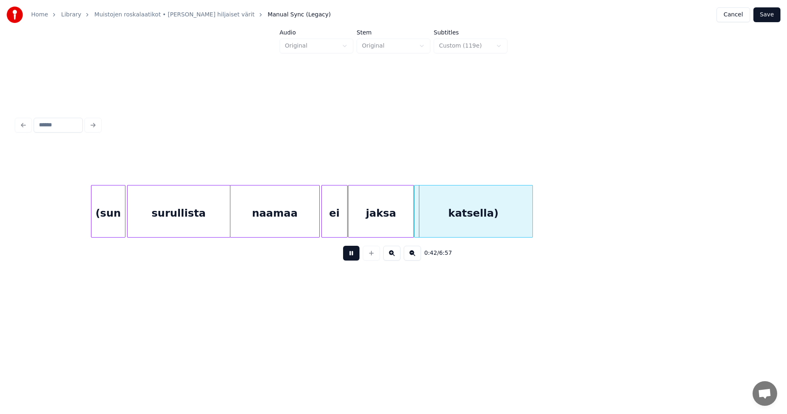
click at [355, 257] on button at bounding box center [351, 253] width 16 height 15
click at [344, 230] on div "ei" at bounding box center [334, 213] width 25 height 56
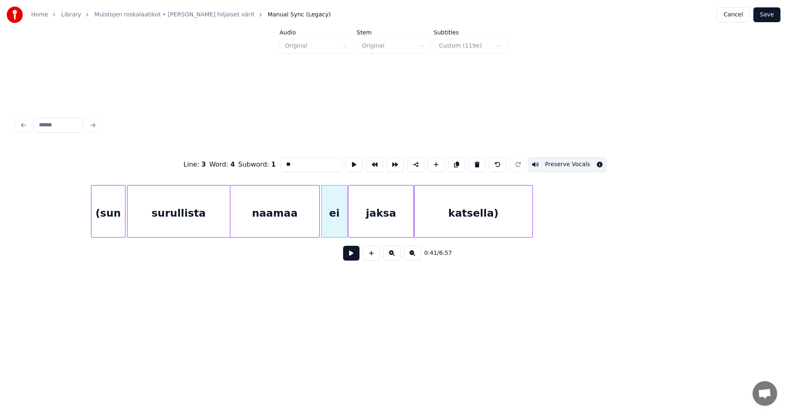
click at [352, 250] on button at bounding box center [351, 253] width 16 height 15
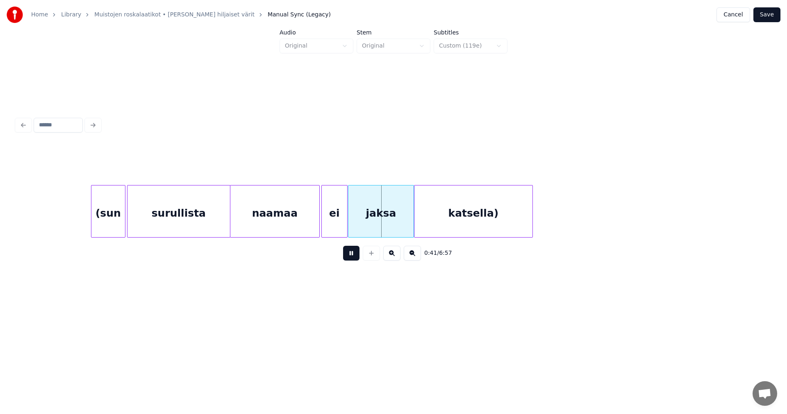
drag, startPoint x: 352, startPoint y: 250, endPoint x: 298, endPoint y: 228, distance: 57.9
click at [351, 250] on button at bounding box center [351, 253] width 16 height 15
click at [298, 225] on div "naamaa" at bounding box center [274, 213] width 89 height 56
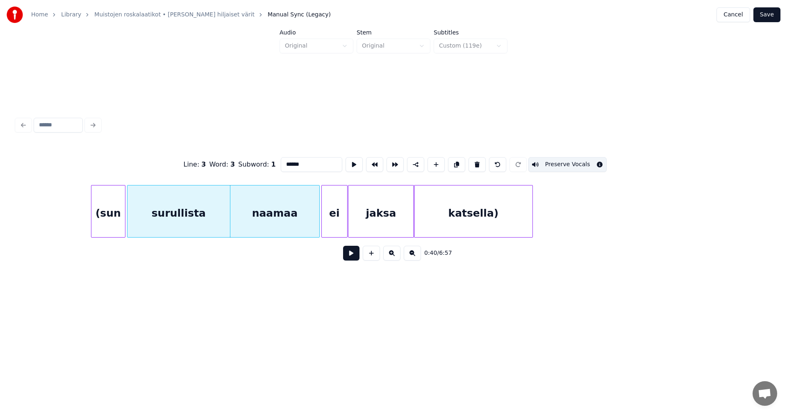
click at [347, 253] on button at bounding box center [351, 253] width 16 height 15
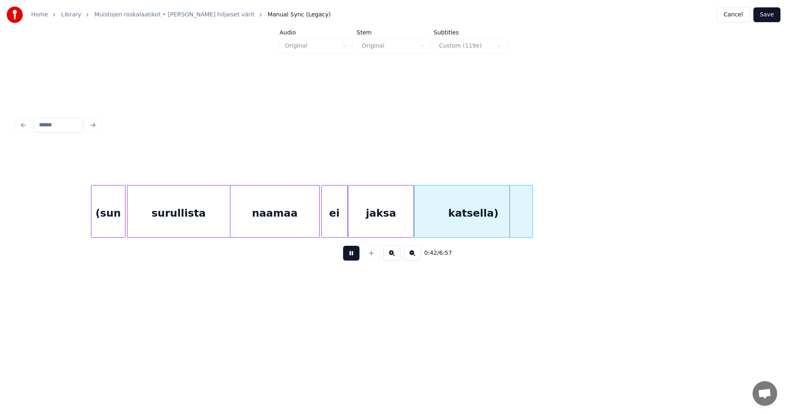
click at [347, 253] on button at bounding box center [351, 253] width 16 height 15
click at [765, 18] on button "Save" at bounding box center [766, 14] width 27 height 15
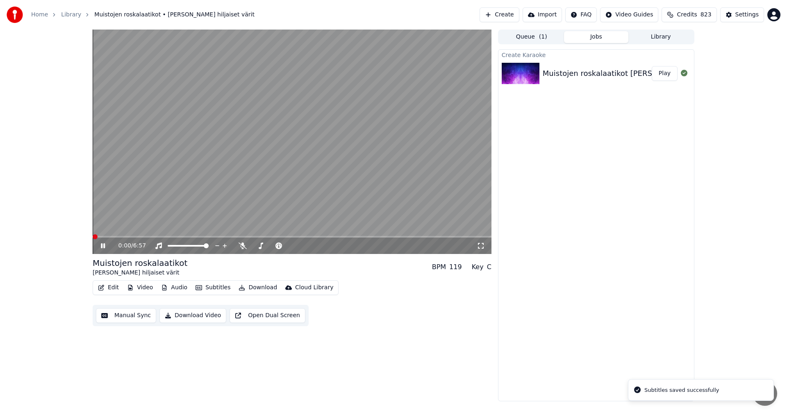
click at [131, 237] on span at bounding box center [292, 237] width 399 height 2
click at [127, 237] on span at bounding box center [110, 237] width 34 height 2
click at [128, 237] on span at bounding box center [110, 237] width 35 height 2
click at [102, 246] on icon at bounding box center [103, 245] width 4 height 5
click at [114, 287] on button "Edit" at bounding box center [108, 287] width 27 height 11
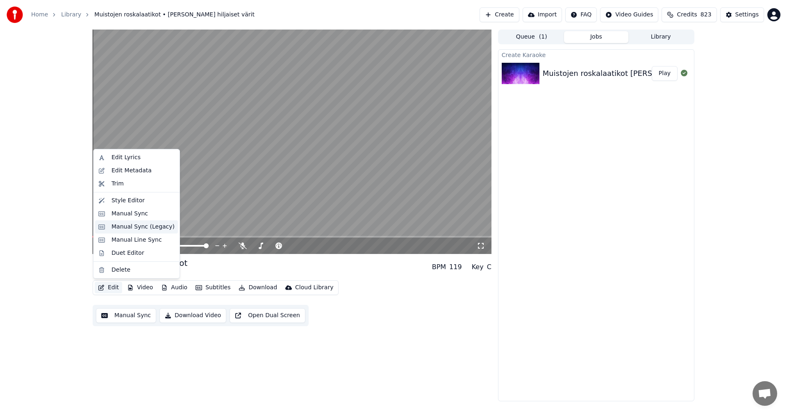
click at [148, 223] on div "Manual Sync (Legacy)" at bounding box center [143, 227] width 63 height 8
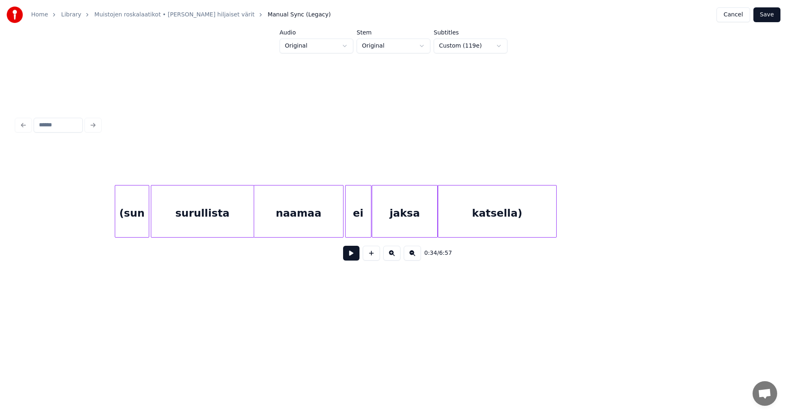
scroll to position [0, 5577]
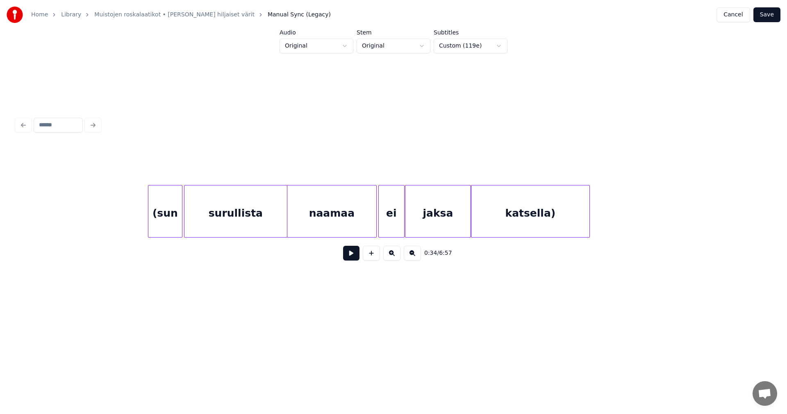
click at [157, 219] on div "(sun" at bounding box center [165, 213] width 34 height 56
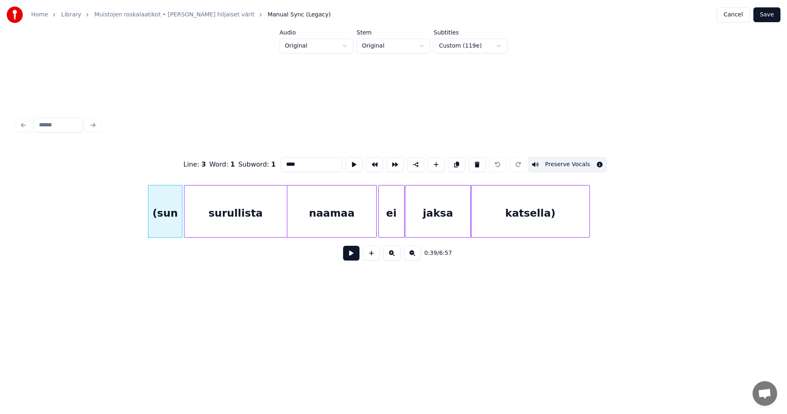
click at [351, 256] on button at bounding box center [351, 253] width 16 height 15
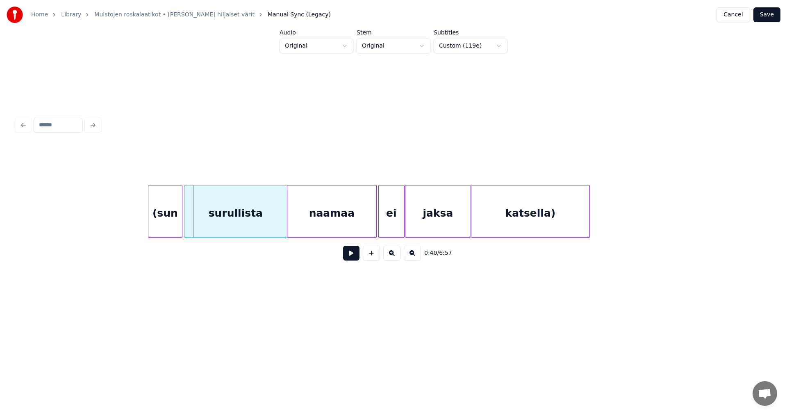
click at [258, 224] on div "surullista" at bounding box center [235, 213] width 102 height 56
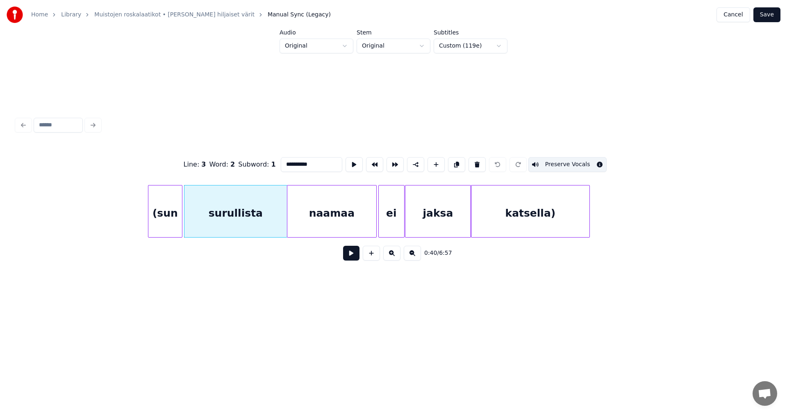
click at [348, 260] on button at bounding box center [351, 253] width 16 height 15
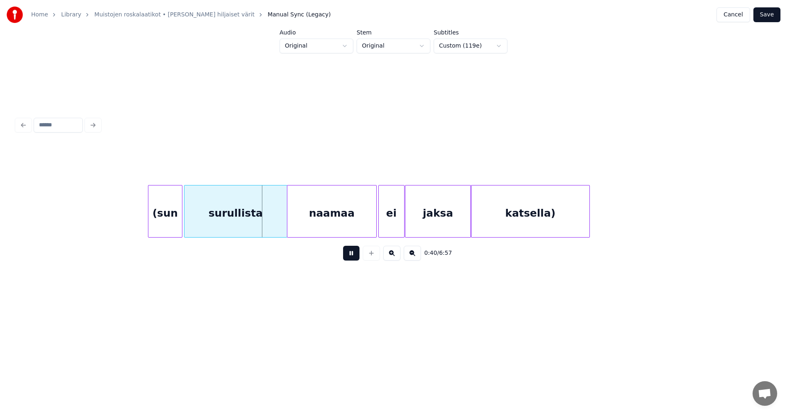
click at [349, 257] on button at bounding box center [351, 253] width 16 height 15
click at [281, 227] on div at bounding box center [282, 211] width 2 height 52
click at [278, 231] on div "surullista" at bounding box center [233, 213] width 99 height 56
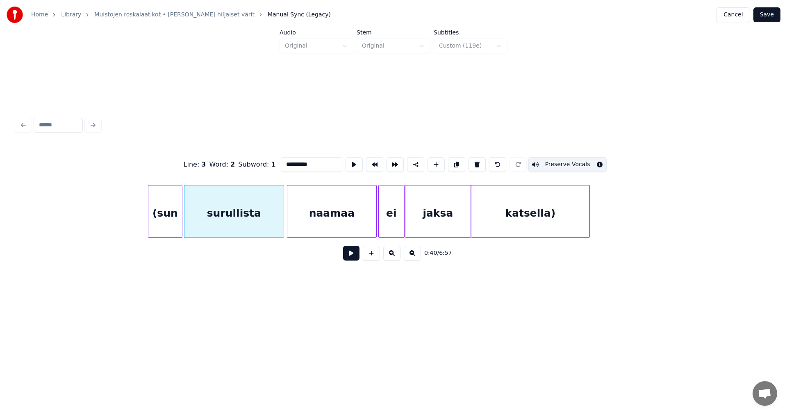
click at [355, 255] on button at bounding box center [351, 253] width 16 height 15
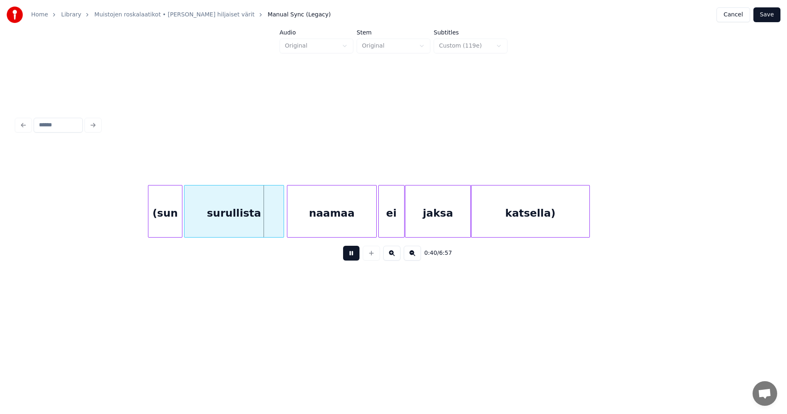
click at [354, 255] on button at bounding box center [351, 253] width 16 height 15
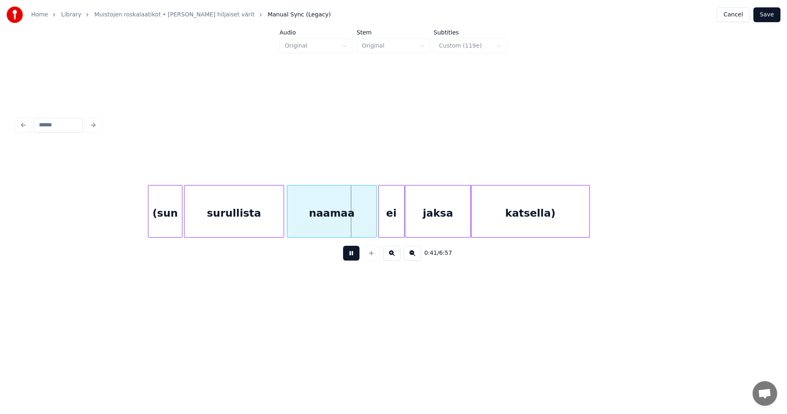
click at [354, 255] on button at bounding box center [351, 253] width 16 height 15
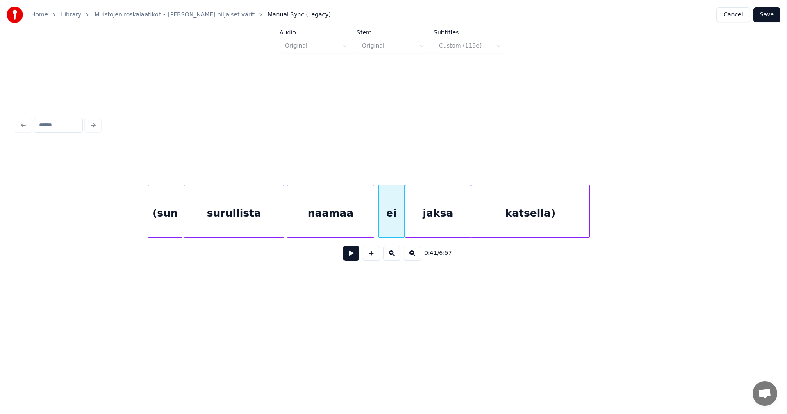
click at [371, 225] on div at bounding box center [372, 211] width 2 height 52
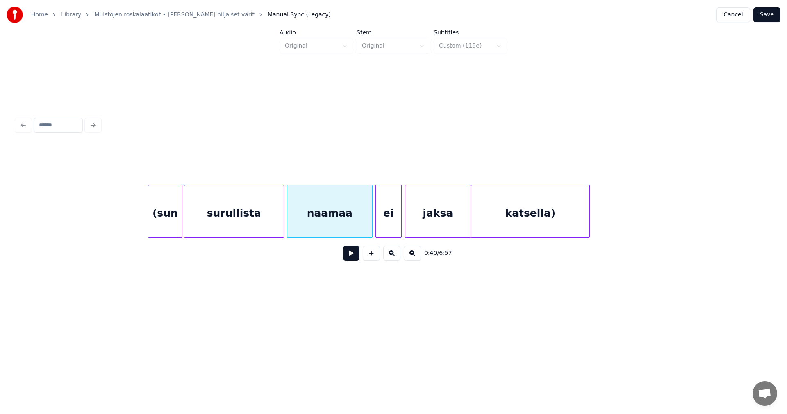
click at [382, 224] on div "ei" at bounding box center [388, 213] width 25 height 56
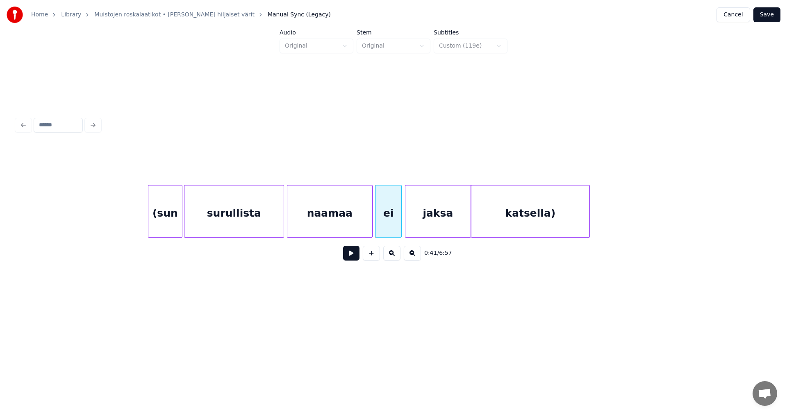
click at [385, 224] on div "ei" at bounding box center [388, 213] width 25 height 56
click at [353, 259] on button at bounding box center [351, 253] width 16 height 15
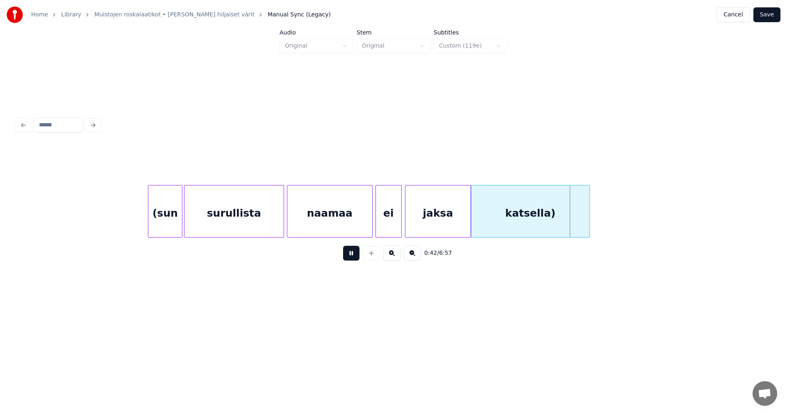
click at [355, 257] on button at bounding box center [351, 253] width 16 height 15
click at [416, 220] on div "jaksa" at bounding box center [437, 213] width 65 height 56
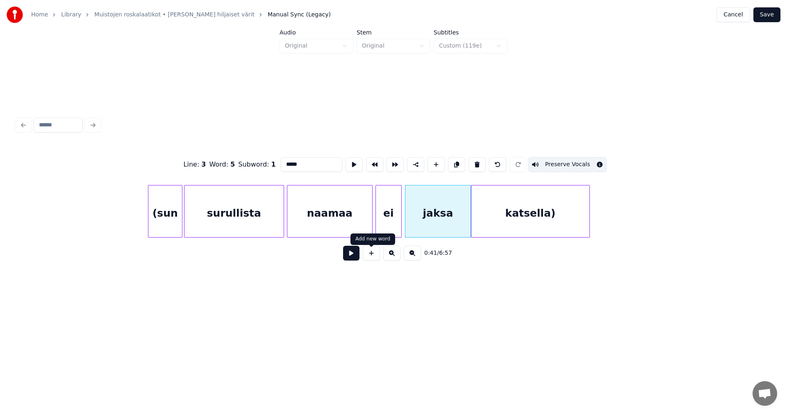
click at [358, 257] on button at bounding box center [351, 253] width 16 height 15
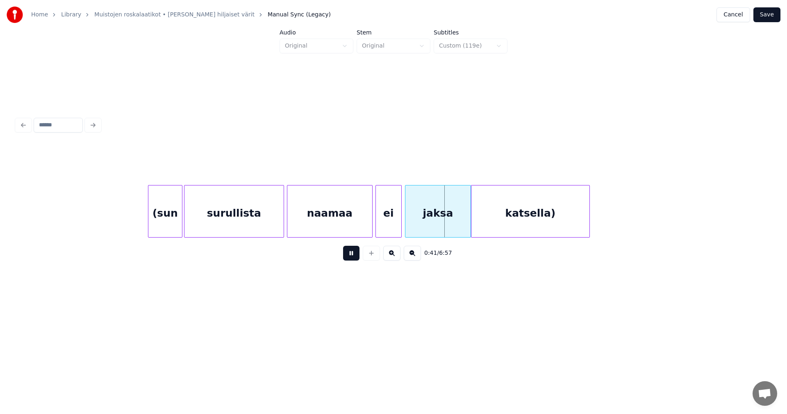
click at [358, 257] on button at bounding box center [351, 253] width 16 height 15
click at [462, 220] on div at bounding box center [462, 211] width 2 height 52
click at [354, 259] on button at bounding box center [351, 253] width 16 height 15
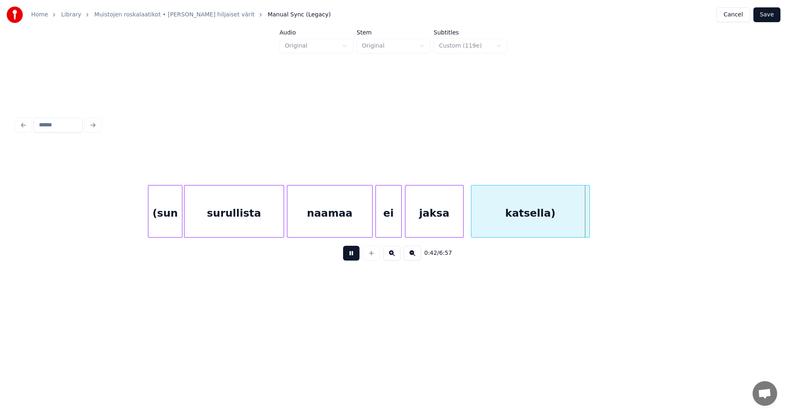
click at [354, 259] on button at bounding box center [351, 253] width 16 height 15
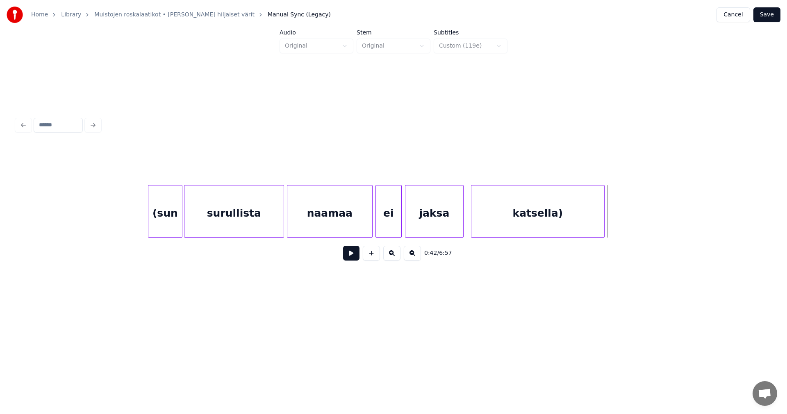
click at [602, 218] on div at bounding box center [603, 211] width 2 height 52
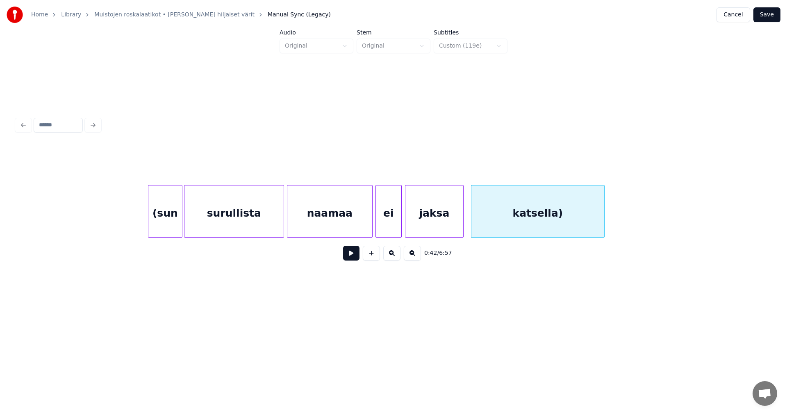
click at [358, 231] on div "naamaa" at bounding box center [329, 213] width 85 height 56
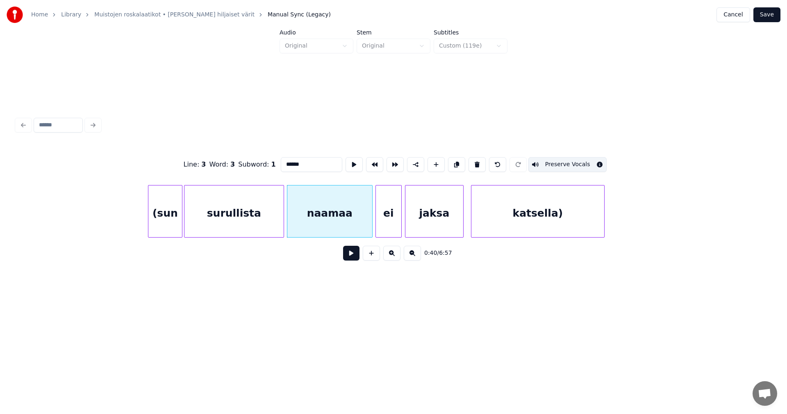
click at [352, 256] on button at bounding box center [351, 253] width 16 height 15
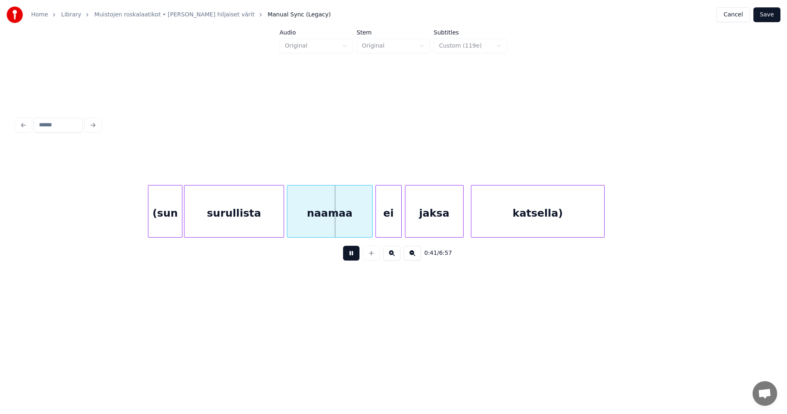
click at [352, 255] on button at bounding box center [351, 253] width 16 height 15
click at [264, 227] on div at bounding box center [265, 211] width 2 height 52
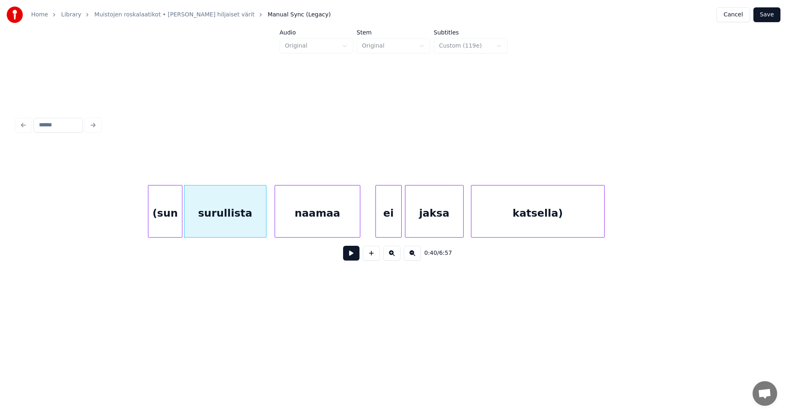
click at [287, 227] on div "naamaa" at bounding box center [317, 213] width 85 height 56
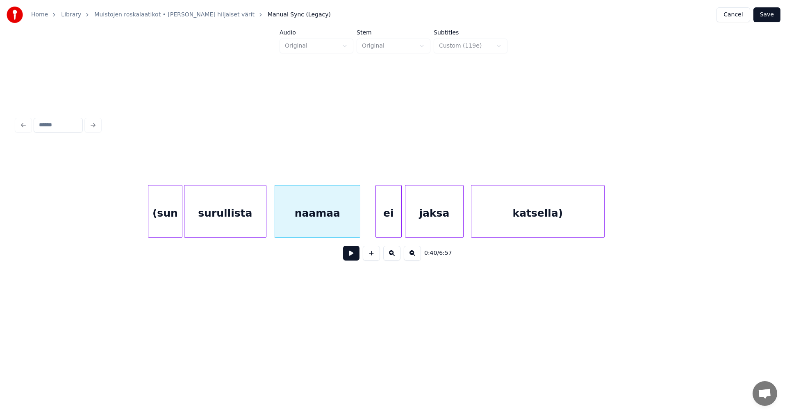
click at [353, 256] on button at bounding box center [351, 253] width 16 height 15
drag, startPoint x: 353, startPoint y: 256, endPoint x: 327, endPoint y: 241, distance: 30.7
click at [350, 255] on button at bounding box center [351, 253] width 16 height 15
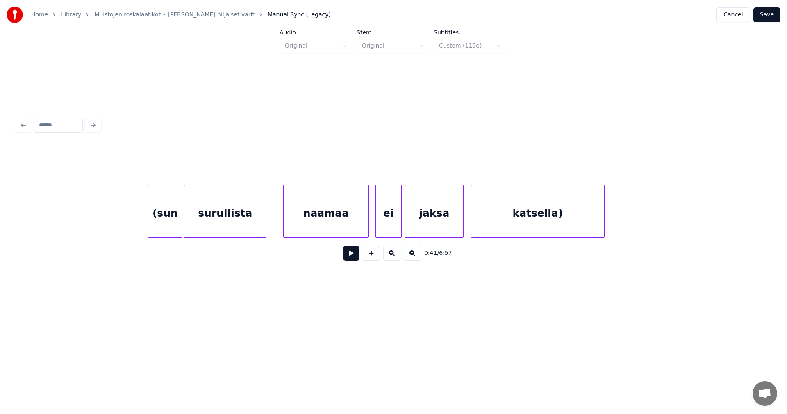
click at [324, 225] on div "naamaa" at bounding box center [326, 213] width 85 height 56
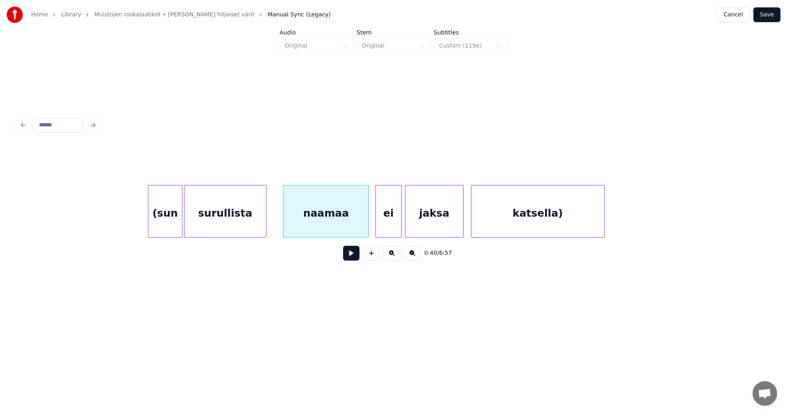
click at [256, 230] on div "surullista" at bounding box center [225, 213] width 82 height 56
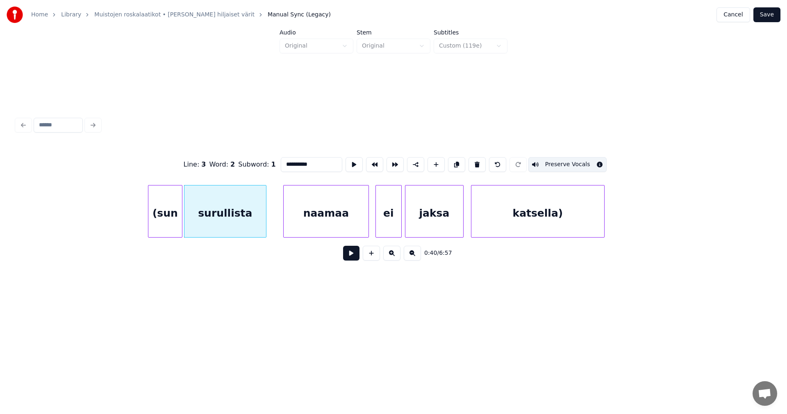
click at [345, 256] on button at bounding box center [351, 253] width 16 height 15
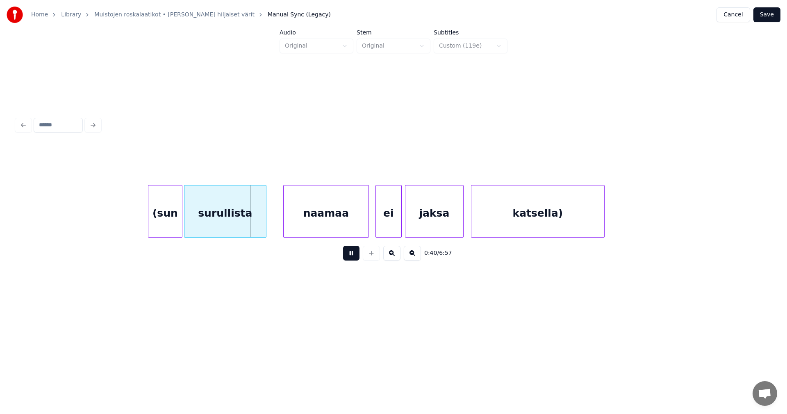
click at [345, 255] on button at bounding box center [351, 253] width 16 height 15
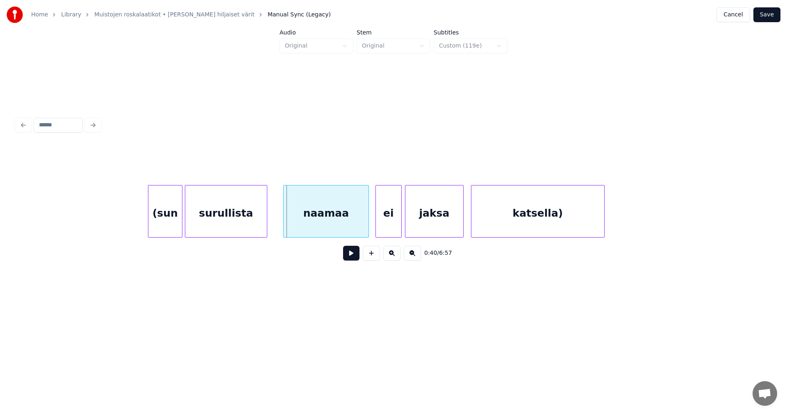
click at [257, 225] on div "surullista" at bounding box center [226, 213] width 82 height 56
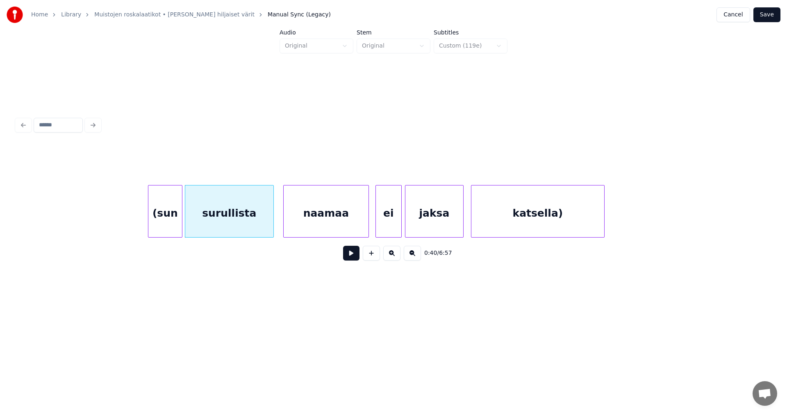
click at [273, 224] on div at bounding box center [272, 211] width 2 height 52
click at [353, 258] on button at bounding box center [351, 253] width 16 height 15
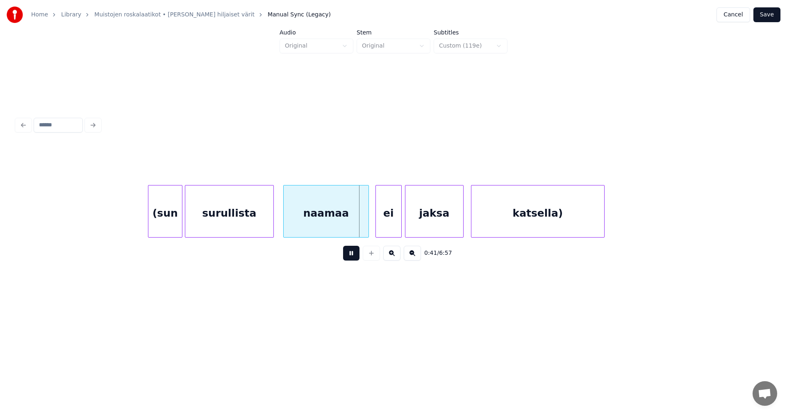
click at [353, 258] on button at bounding box center [351, 253] width 16 height 15
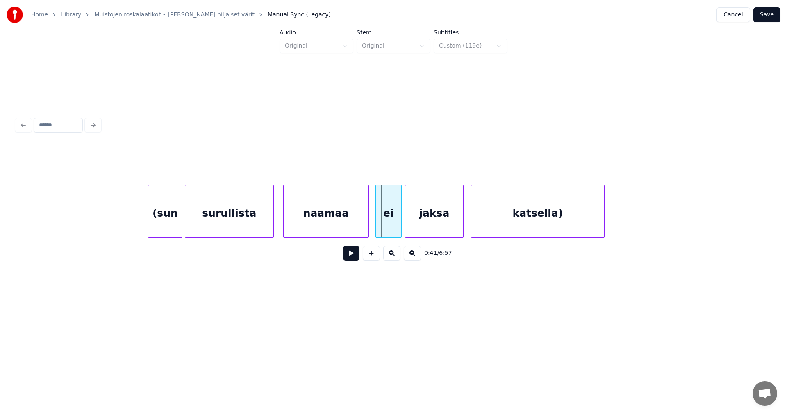
click at [353, 258] on button at bounding box center [351, 253] width 16 height 15
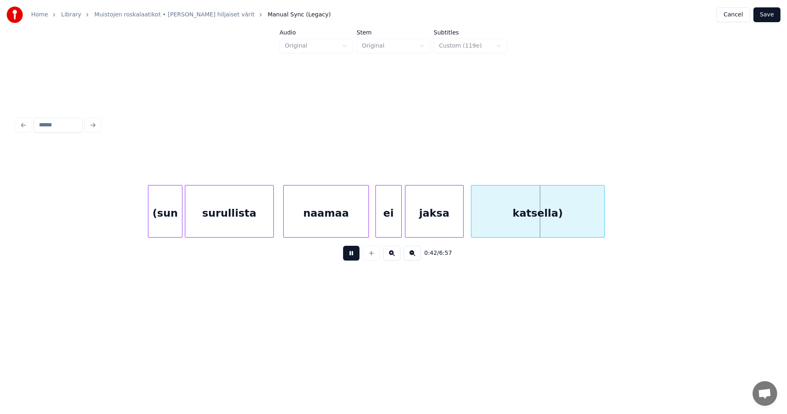
drag, startPoint x: 353, startPoint y: 258, endPoint x: 413, endPoint y: 218, distance: 71.9
click at [355, 257] on button at bounding box center [351, 253] width 16 height 15
click at [765, 16] on button "Save" at bounding box center [766, 14] width 27 height 15
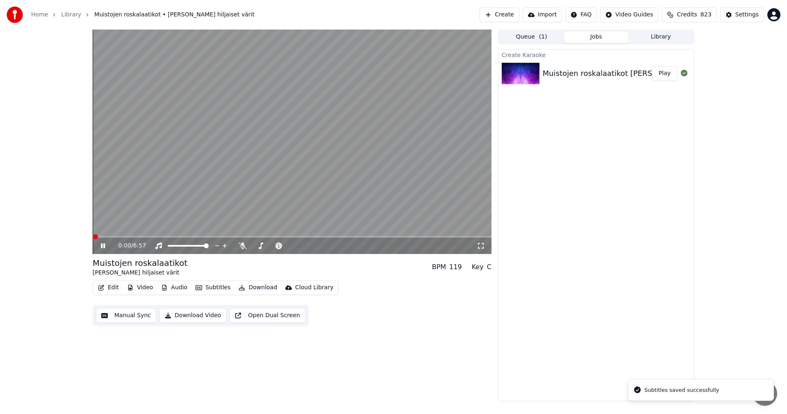
click at [134, 237] on span at bounding box center [292, 237] width 399 height 2
click at [121, 237] on span at bounding box center [115, 237] width 45 height 2
click at [102, 246] on icon at bounding box center [103, 245] width 4 height 5
click at [114, 283] on button "Edit" at bounding box center [108, 287] width 27 height 11
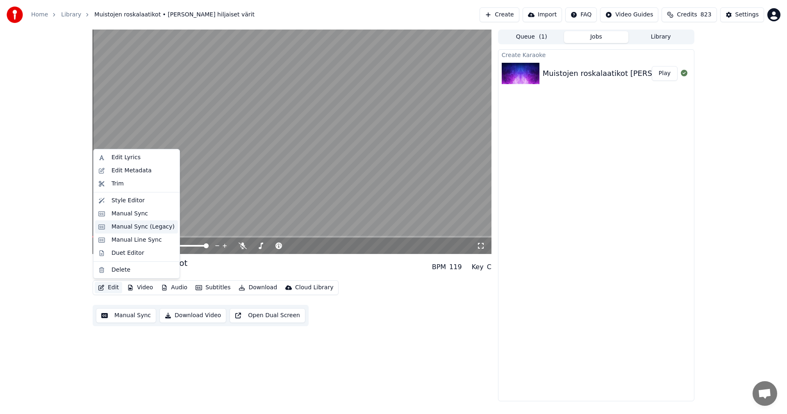
click at [142, 225] on div "Manual Sync (Legacy)" at bounding box center [143, 227] width 63 height 8
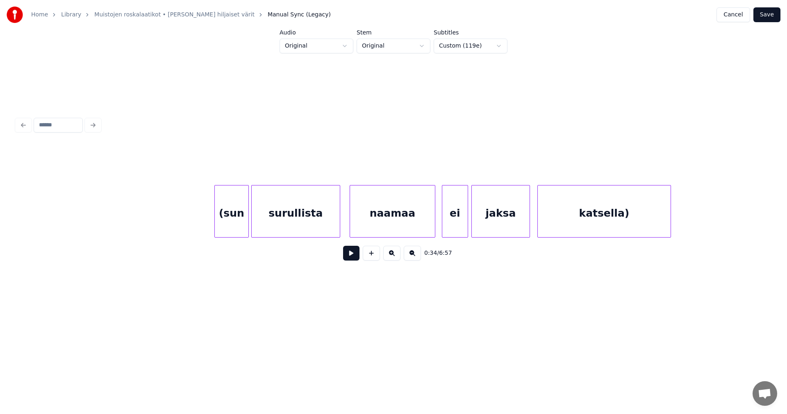
scroll to position [0, 5544]
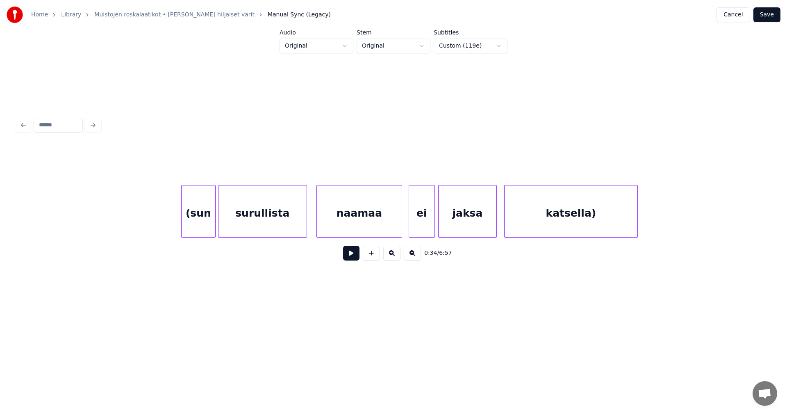
click at [200, 220] on div "(sun" at bounding box center [199, 213] width 34 height 56
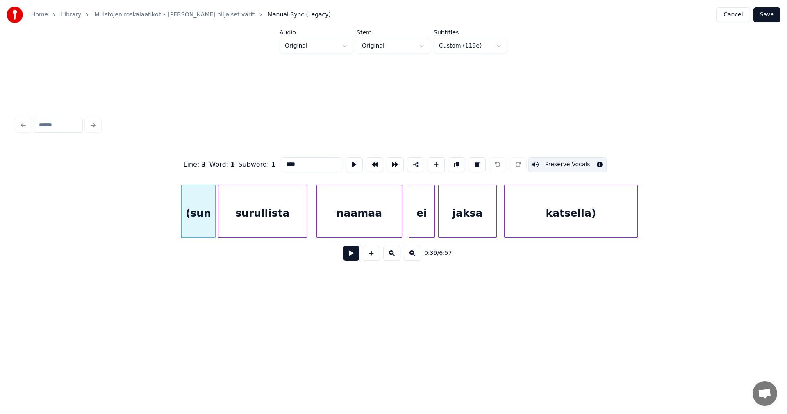
click at [353, 257] on button at bounding box center [351, 253] width 16 height 15
click at [352, 257] on button at bounding box center [351, 253] width 16 height 15
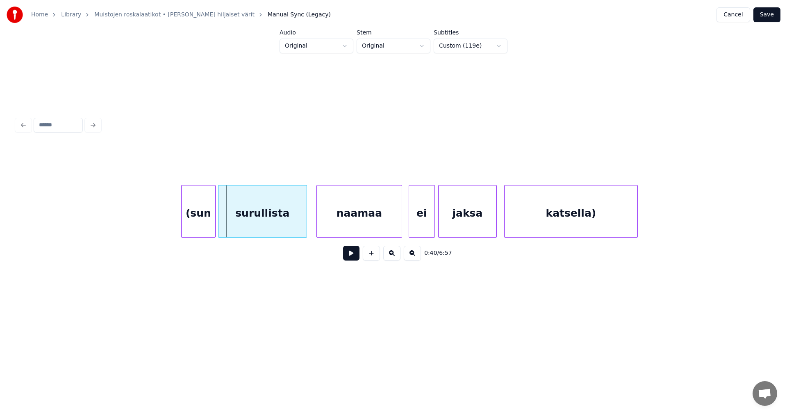
click at [351, 257] on button at bounding box center [351, 253] width 16 height 15
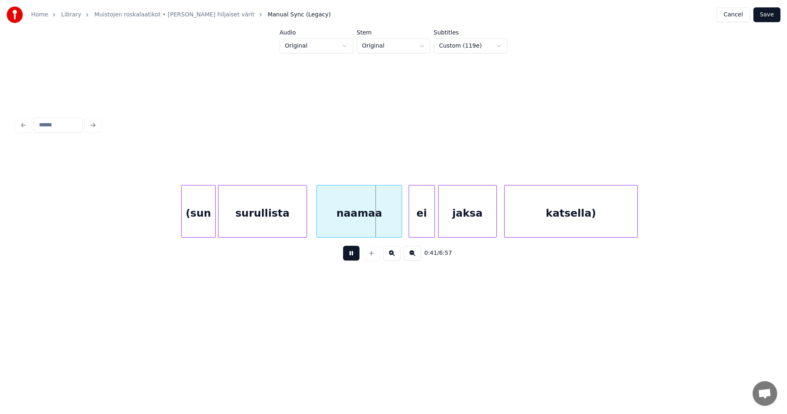
drag, startPoint x: 351, startPoint y: 257, endPoint x: 337, endPoint y: 252, distance: 15.1
click at [350, 257] on button at bounding box center [351, 253] width 16 height 15
click at [296, 226] on div "surullista" at bounding box center [263, 213] width 88 height 56
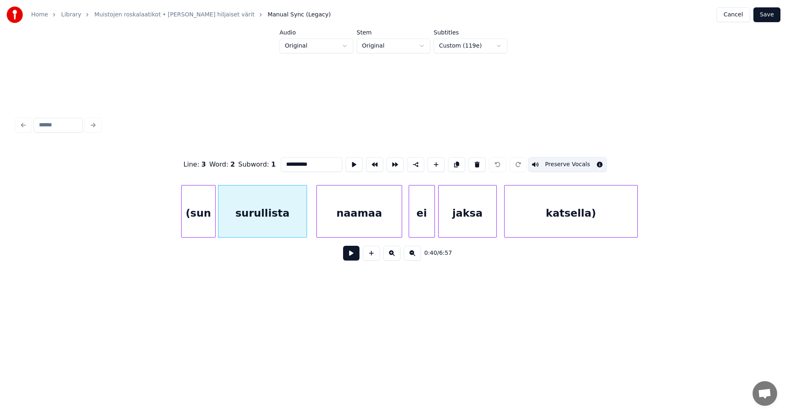
click at [354, 258] on button at bounding box center [351, 253] width 16 height 15
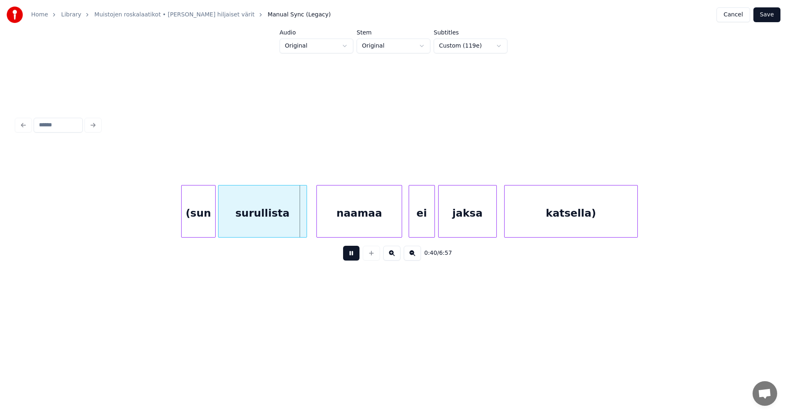
click at [354, 258] on button at bounding box center [351, 253] width 16 height 15
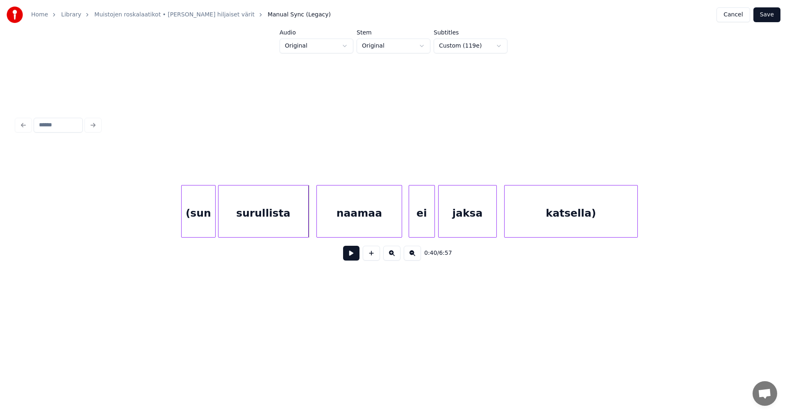
click at [307, 224] on div at bounding box center [307, 211] width 2 height 52
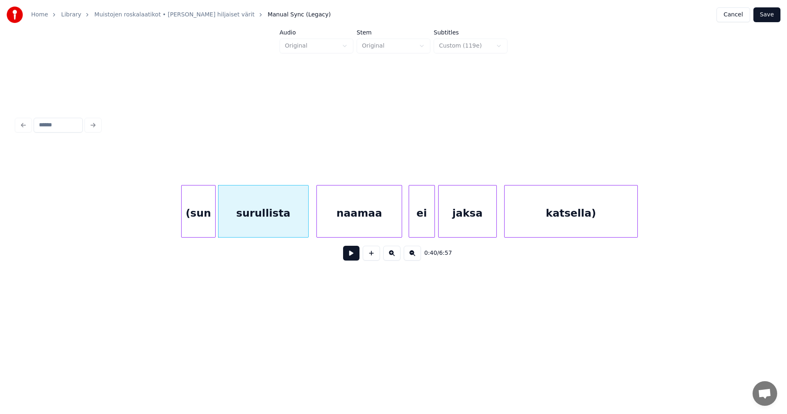
click at [334, 225] on div "naamaa" at bounding box center [359, 213] width 85 height 56
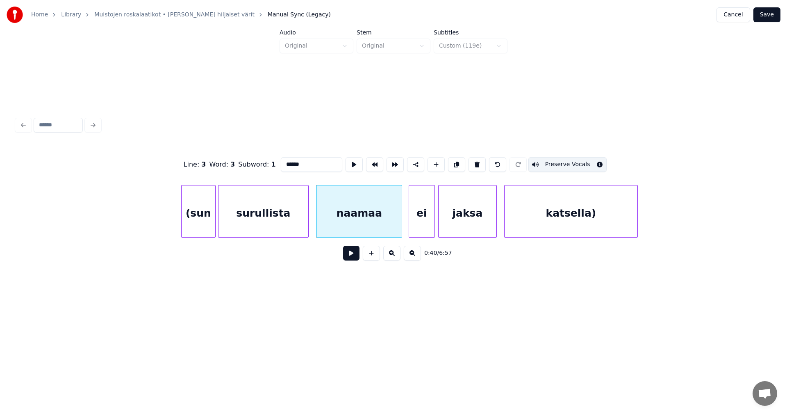
click at [334, 225] on div "naamaa" at bounding box center [359, 213] width 85 height 56
click at [353, 257] on button at bounding box center [351, 253] width 16 height 15
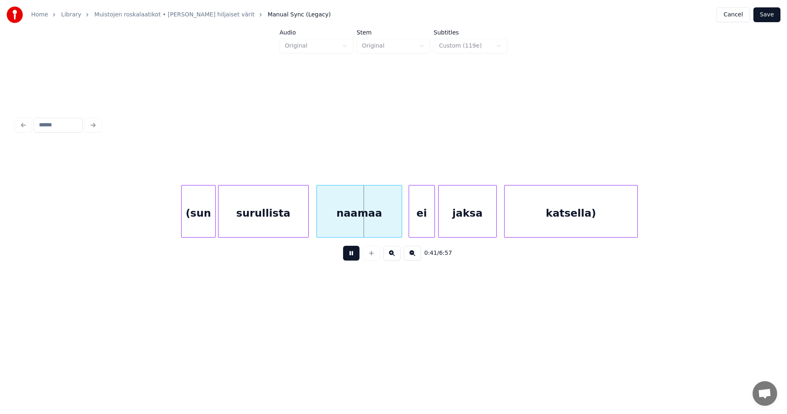
click at [353, 257] on button at bounding box center [351, 253] width 16 height 15
click at [345, 210] on div "naamaa" at bounding box center [359, 213] width 85 height 56
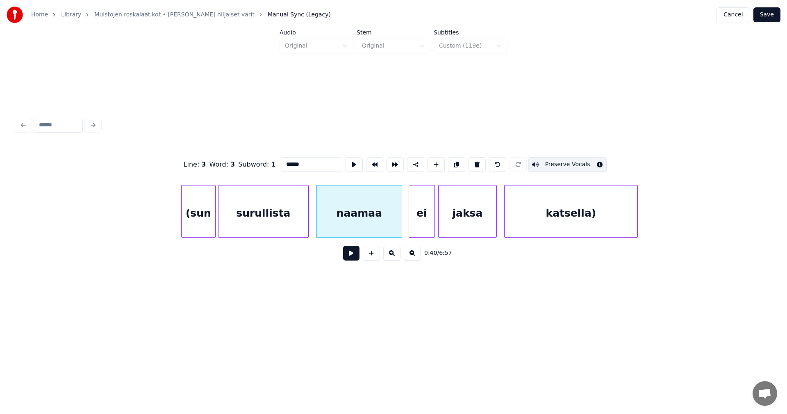
click at [350, 257] on button at bounding box center [351, 253] width 16 height 15
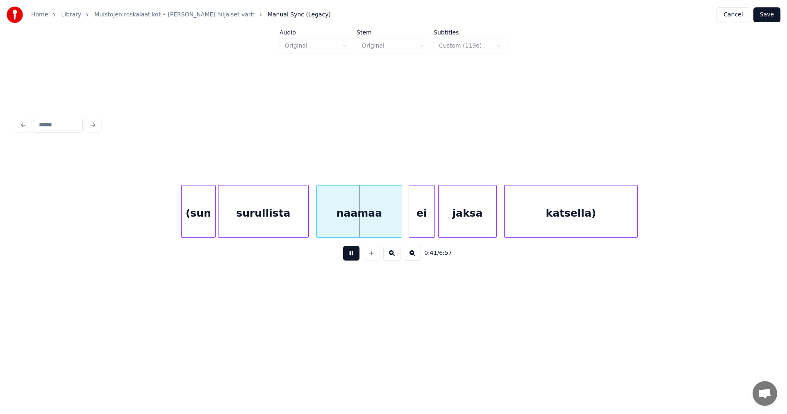
click at [350, 257] on button at bounding box center [351, 253] width 16 height 15
click at [346, 226] on div "naamaa" at bounding box center [363, 213] width 85 height 56
click at [350, 255] on button at bounding box center [351, 253] width 16 height 15
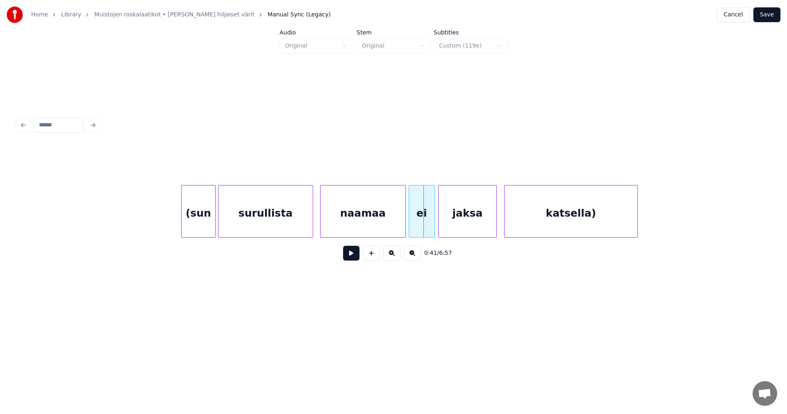
click at [311, 225] on div at bounding box center [311, 211] width 2 height 52
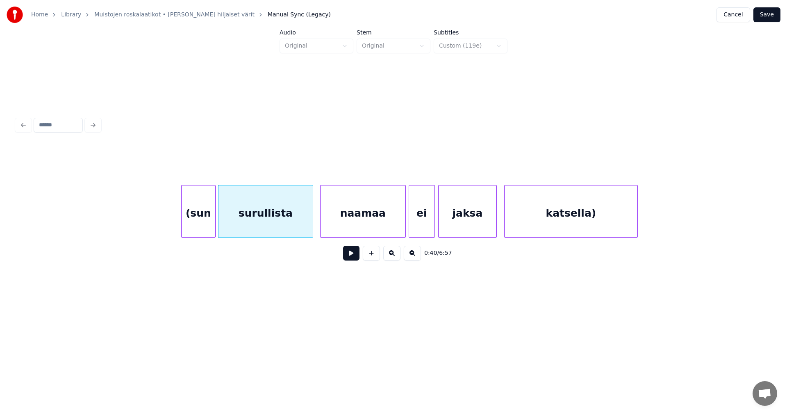
click at [355, 260] on button at bounding box center [351, 253] width 16 height 15
click at [354, 259] on button at bounding box center [351, 253] width 16 height 15
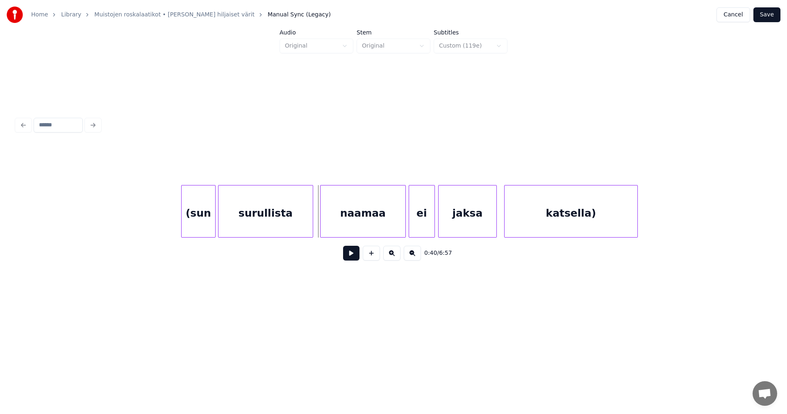
click at [353, 259] on button at bounding box center [351, 253] width 16 height 15
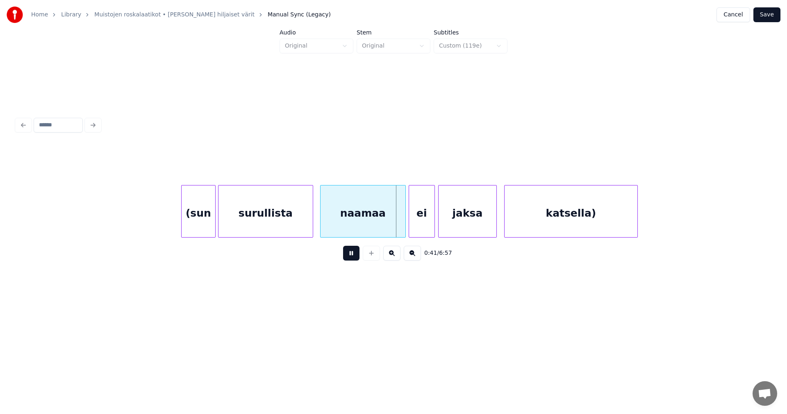
click at [353, 259] on button at bounding box center [351, 253] width 16 height 15
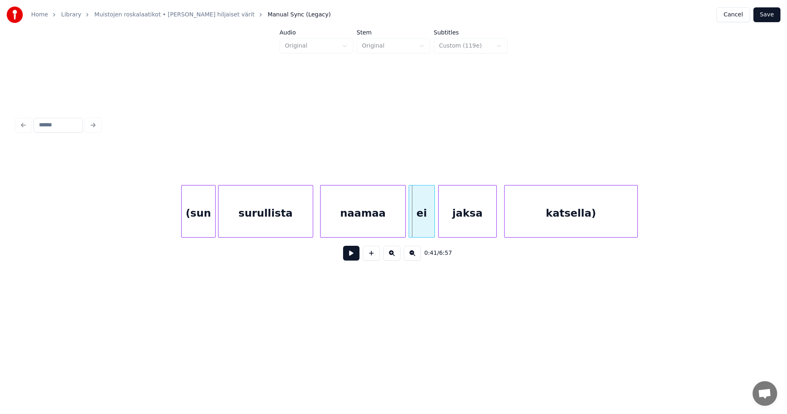
click at [373, 218] on div "naamaa" at bounding box center [363, 213] width 85 height 56
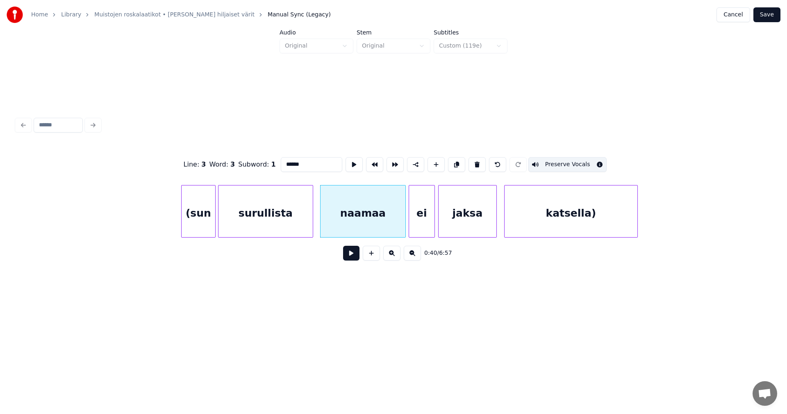
click at [418, 220] on div "ei" at bounding box center [421, 213] width 25 height 56
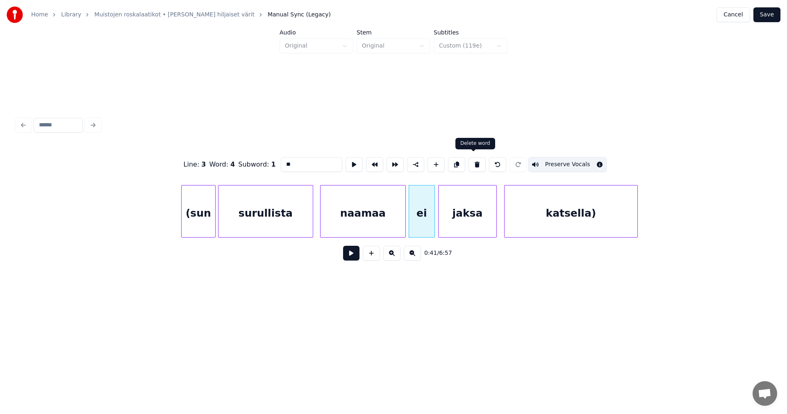
click at [476, 162] on button at bounding box center [477, 164] width 17 height 15
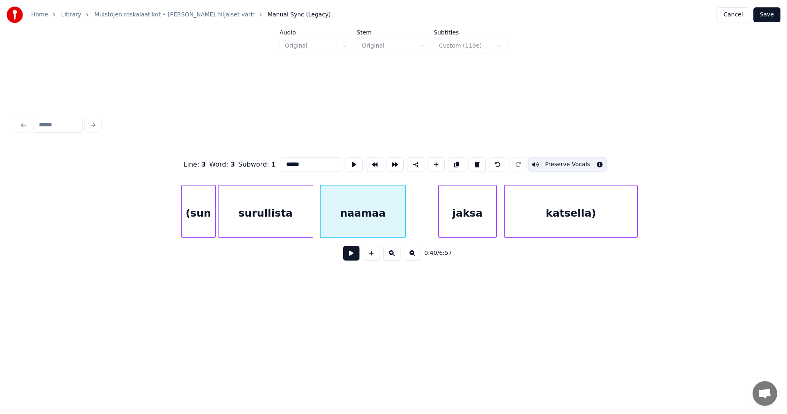
click at [309, 163] on input "******" at bounding box center [311, 164] width 61 height 15
click at [426, 215] on div at bounding box center [426, 211] width 2 height 52
type input "*********"
click at [356, 257] on button at bounding box center [351, 253] width 16 height 15
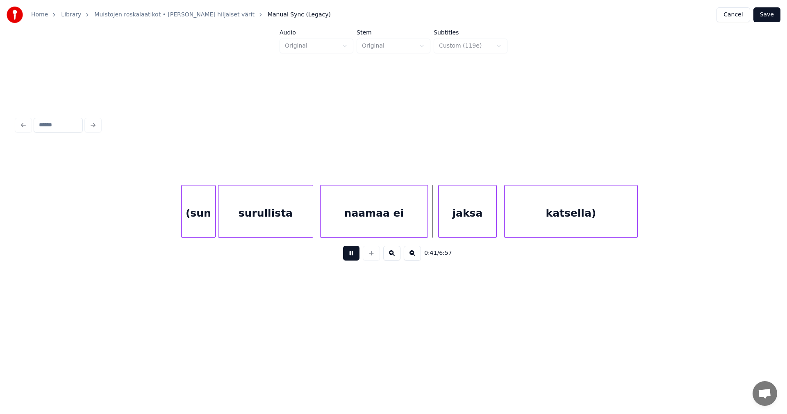
click at [356, 256] on button at bounding box center [351, 253] width 16 height 15
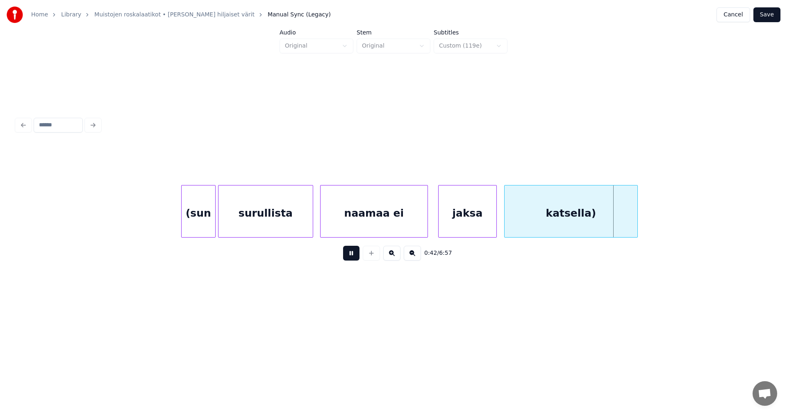
click at [356, 256] on button at bounding box center [351, 253] width 16 height 15
click at [513, 212] on div "katsella)" at bounding box center [571, 213] width 133 height 56
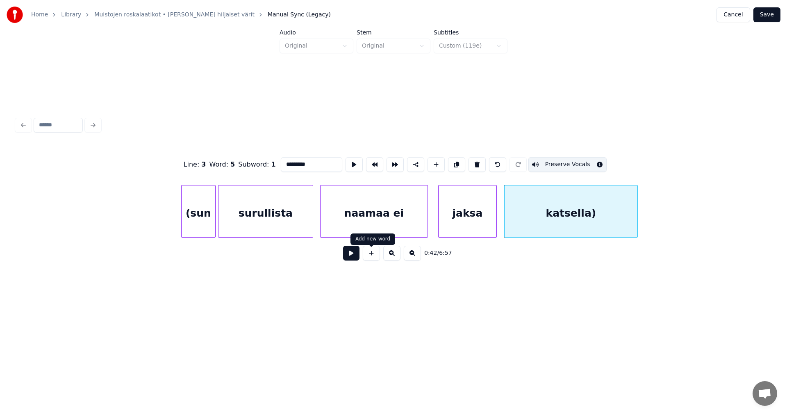
click at [351, 260] on button at bounding box center [351, 253] width 16 height 15
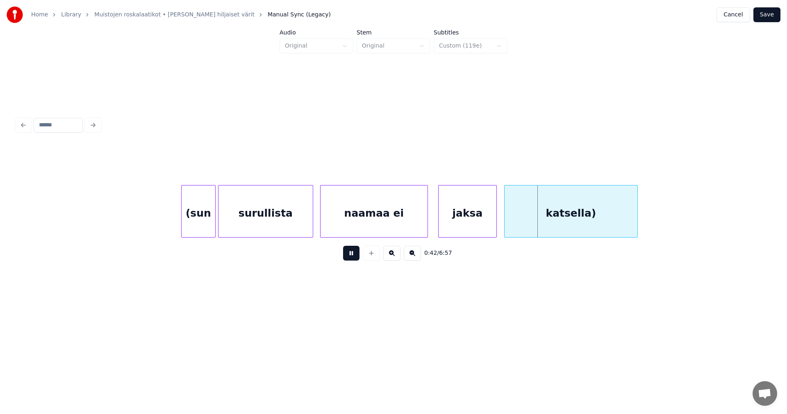
click at [351, 260] on button at bounding box center [351, 253] width 16 height 15
click at [765, 14] on button "Save" at bounding box center [766, 14] width 27 height 15
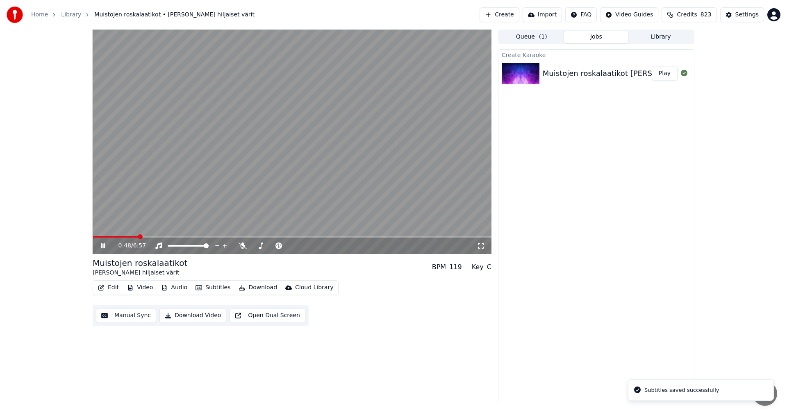
click at [138, 237] on span at bounding box center [292, 237] width 399 height 2
click at [123, 237] on span at bounding box center [108, 237] width 31 height 2
click at [106, 246] on icon at bounding box center [108, 245] width 19 height 7
click at [118, 287] on button "Edit" at bounding box center [108, 287] width 27 height 11
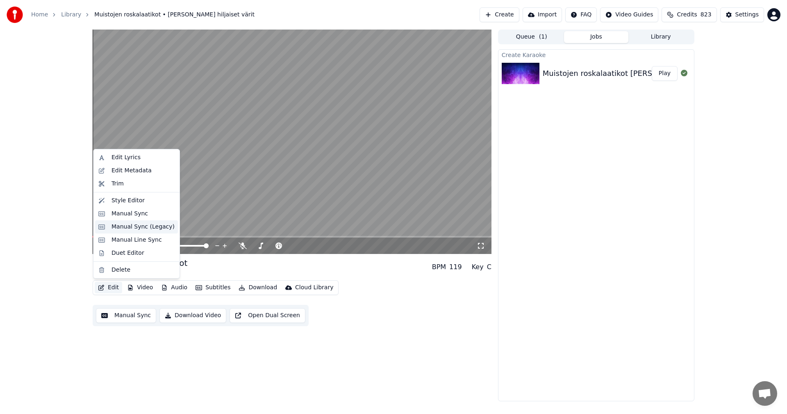
click at [128, 230] on div "Manual Sync (Legacy)" at bounding box center [143, 227] width 63 height 8
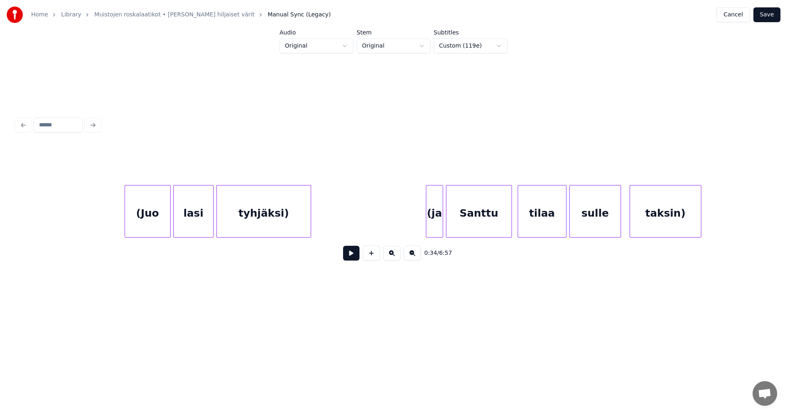
scroll to position [0, 6208]
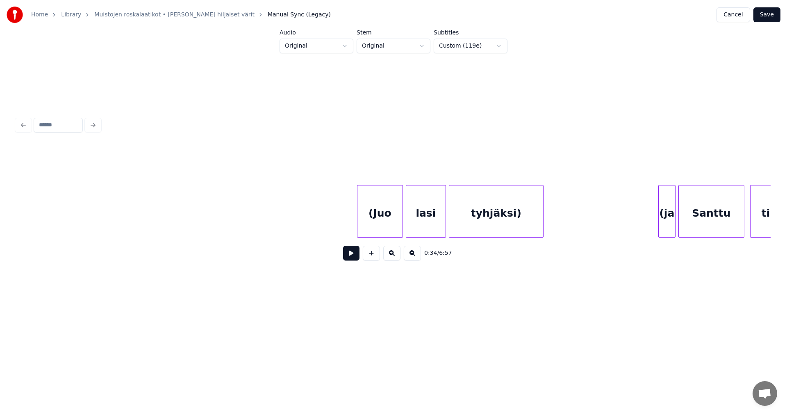
click at [369, 214] on div "(Juo" at bounding box center [379, 213] width 45 height 56
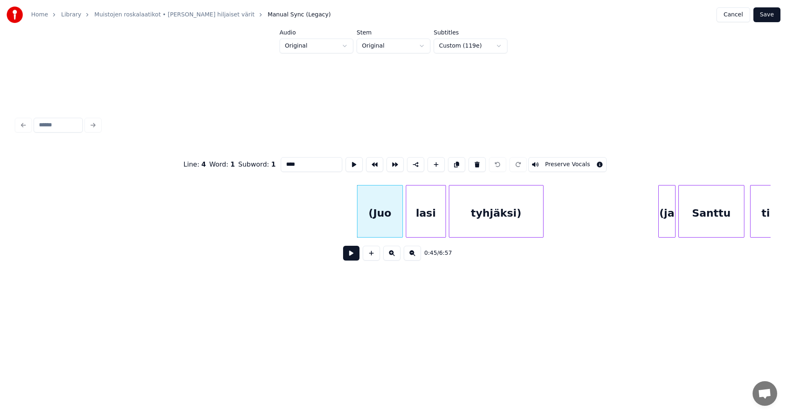
click at [350, 255] on button at bounding box center [351, 253] width 16 height 15
click at [351, 255] on button at bounding box center [351, 253] width 16 height 15
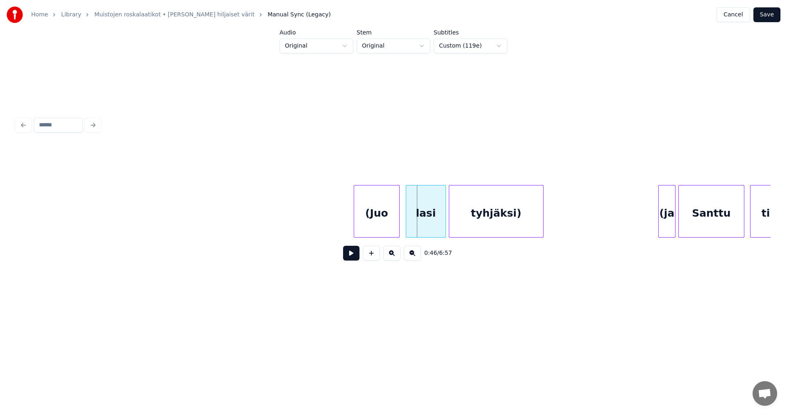
click at [369, 228] on div "(Juo" at bounding box center [376, 213] width 45 height 56
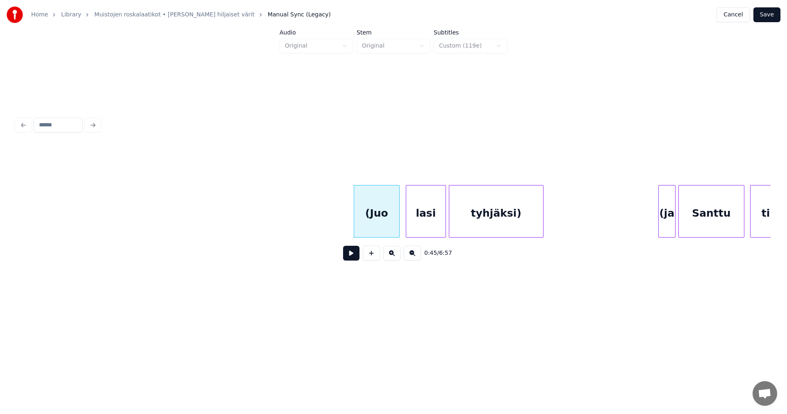
click at [356, 255] on button at bounding box center [351, 253] width 16 height 15
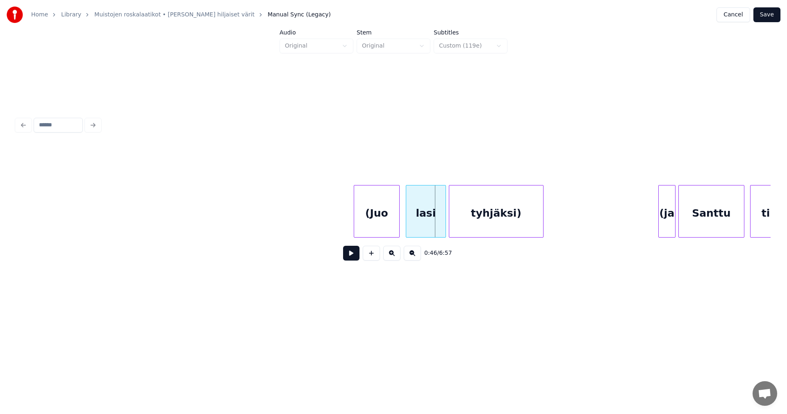
click at [356, 255] on button at bounding box center [351, 253] width 16 height 15
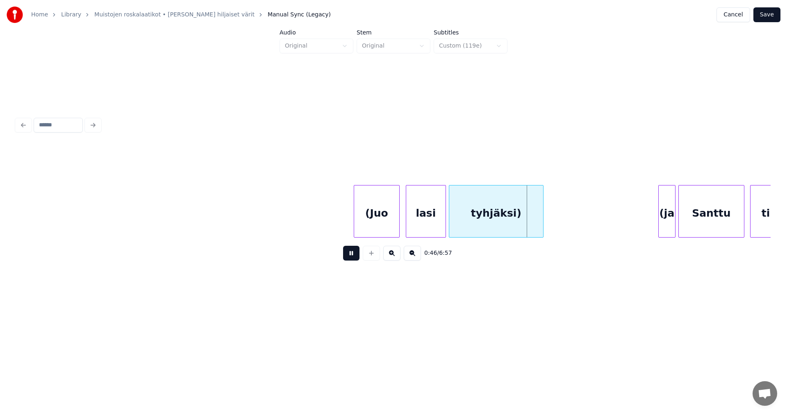
click at [356, 255] on button at bounding box center [351, 253] width 16 height 15
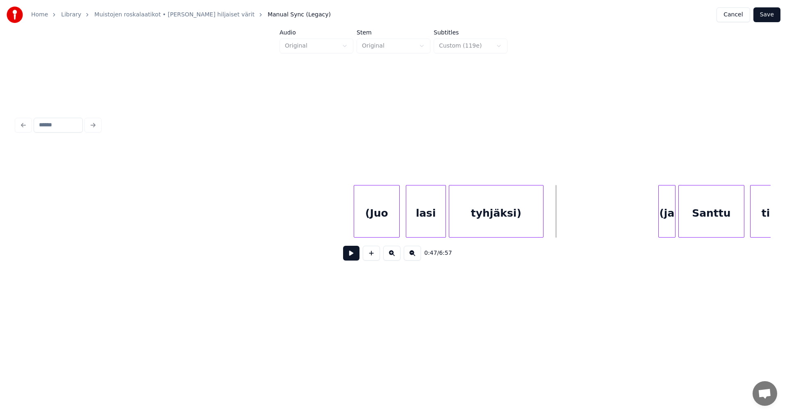
click at [391, 219] on div "(Juo" at bounding box center [376, 213] width 45 height 56
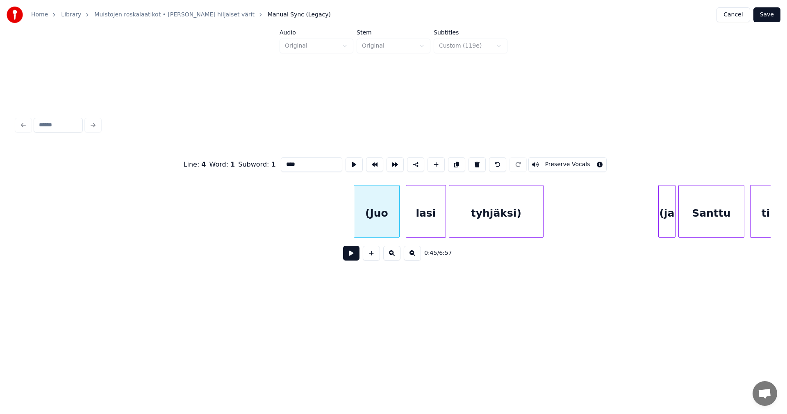
click at [579, 157] on button "Preserve Vocals" at bounding box center [567, 164] width 79 height 15
click at [437, 215] on div "lasi" at bounding box center [425, 213] width 39 height 56
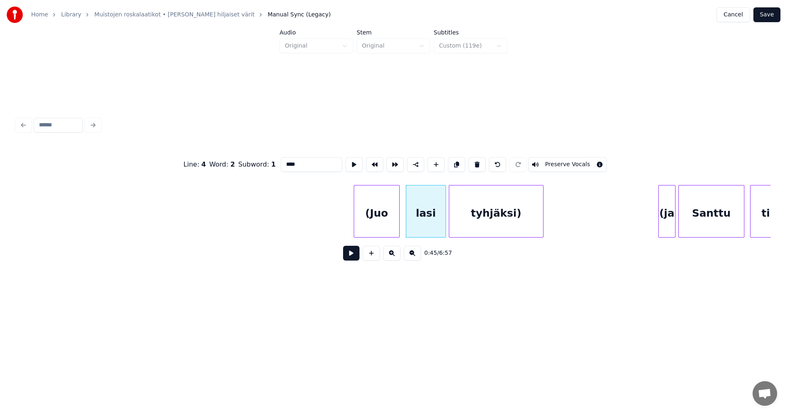
click at [560, 157] on button "Preserve Vocals" at bounding box center [567, 164] width 79 height 15
click at [512, 209] on div "tyhjäksi)" at bounding box center [496, 213] width 94 height 56
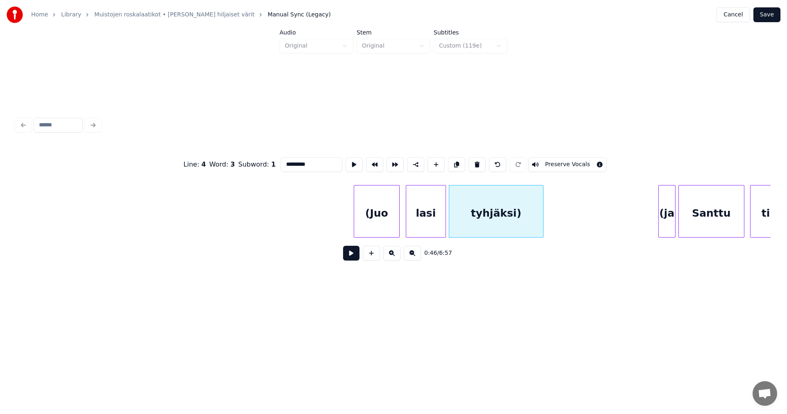
click at [553, 162] on button "Preserve Vocals" at bounding box center [567, 164] width 79 height 15
click at [379, 221] on div "(Juo" at bounding box center [376, 213] width 45 height 56
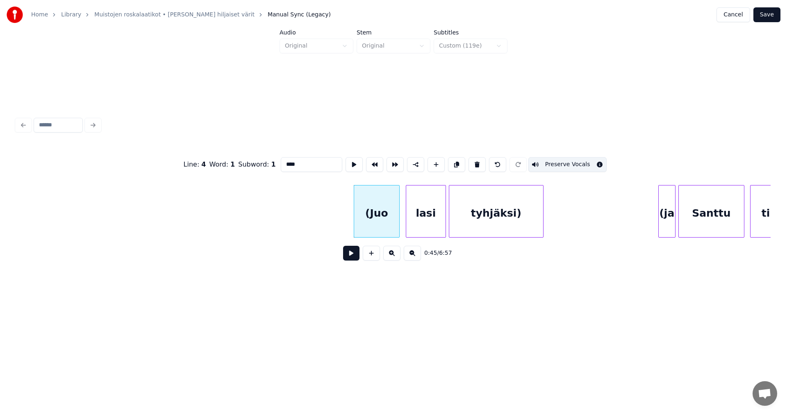
click at [429, 221] on div "lasi" at bounding box center [425, 213] width 39 height 56
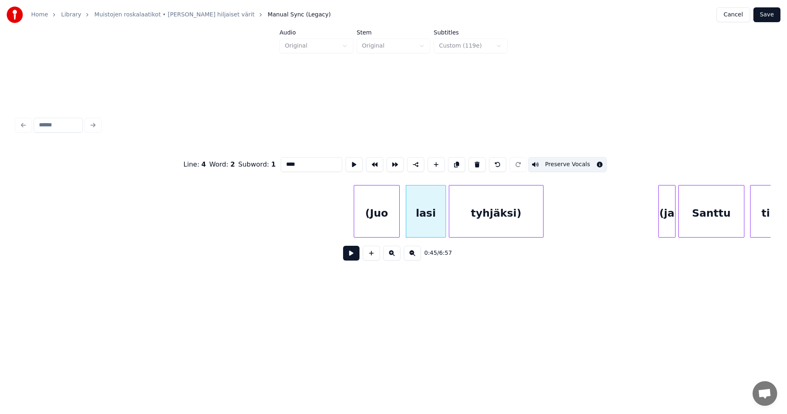
click at [489, 214] on div "tyhjäksi)" at bounding box center [496, 213] width 94 height 56
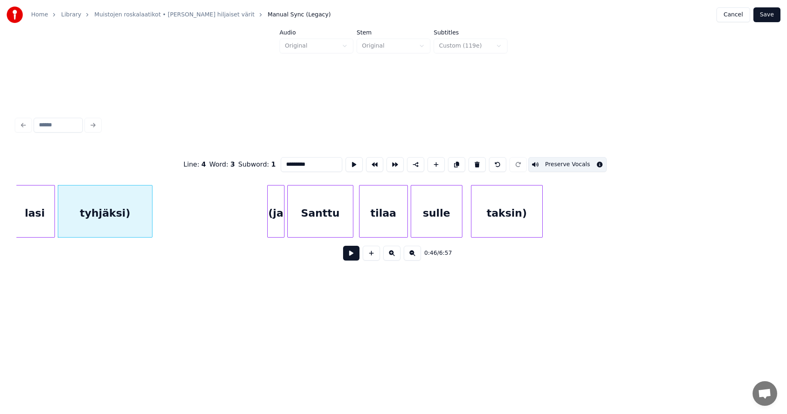
scroll to position [0, 6618]
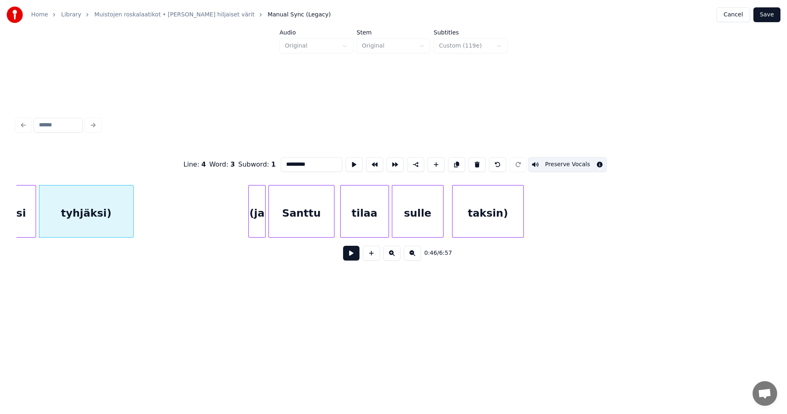
click at [254, 222] on div "(ja" at bounding box center [257, 213] width 16 height 56
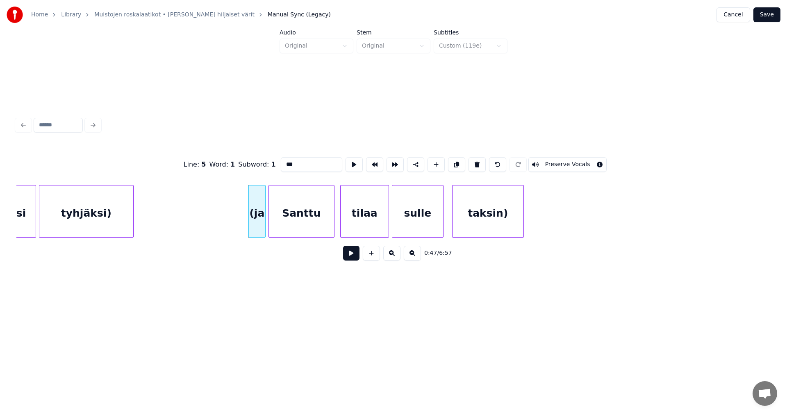
click at [544, 160] on button "Preserve Vocals" at bounding box center [567, 164] width 79 height 15
click at [310, 225] on div "Santtu" at bounding box center [301, 213] width 65 height 56
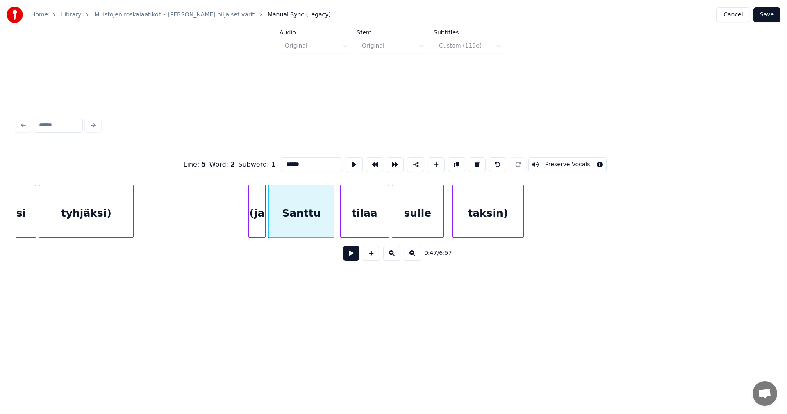
click at [545, 160] on button "Preserve Vocals" at bounding box center [567, 164] width 79 height 15
click at [382, 217] on div "tilaa" at bounding box center [365, 213] width 48 height 56
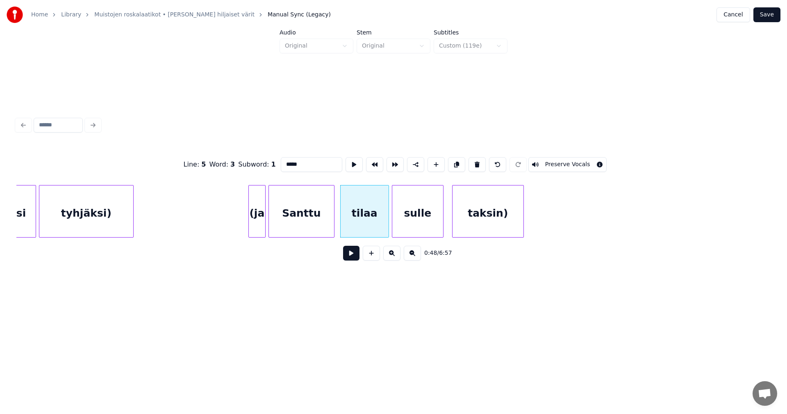
click at [547, 161] on button "Preserve Vocals" at bounding box center [567, 164] width 79 height 15
click at [427, 214] on div "sulle" at bounding box center [417, 213] width 51 height 56
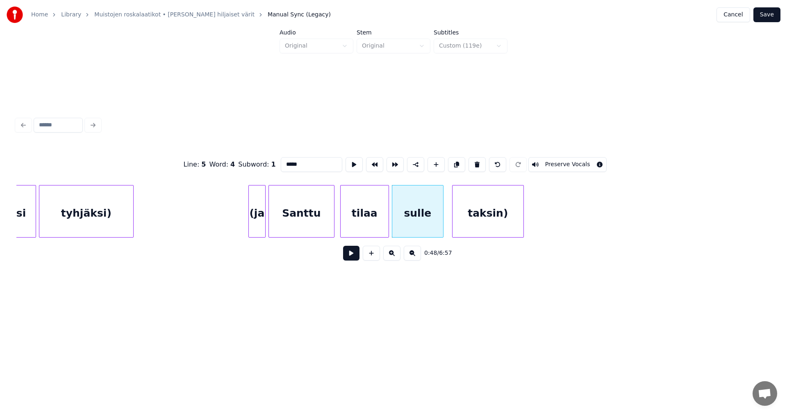
click at [478, 211] on div "taksin)" at bounding box center [488, 213] width 71 height 56
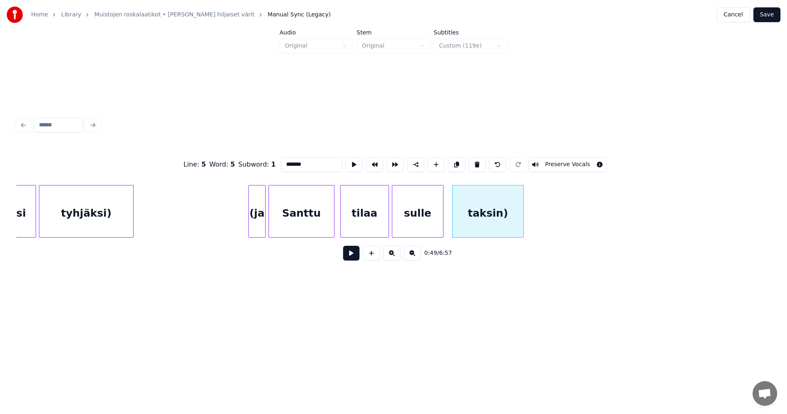
click at [557, 158] on button "Preserve Vocals" at bounding box center [567, 164] width 79 height 15
click at [493, 214] on div "taksin)" at bounding box center [488, 213] width 71 height 56
click at [434, 222] on div "sulle" at bounding box center [417, 213] width 51 height 56
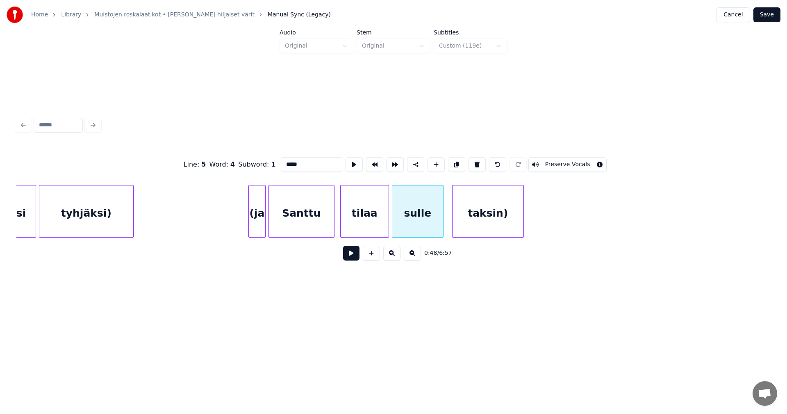
click at [547, 158] on button "Preserve Vocals" at bounding box center [567, 164] width 79 height 15
click at [369, 227] on div "tilaa" at bounding box center [365, 213] width 48 height 56
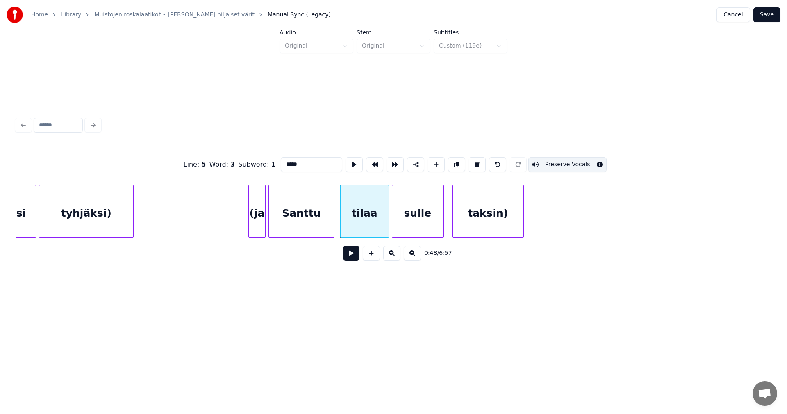
click at [305, 223] on div "Santtu" at bounding box center [301, 213] width 65 height 56
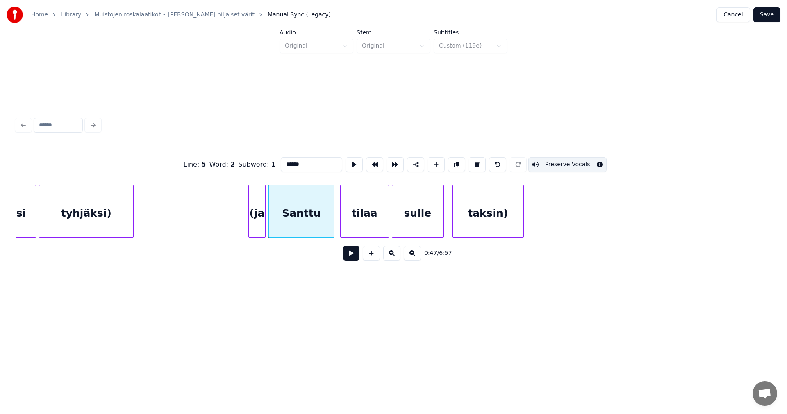
click at [257, 225] on div "(ja" at bounding box center [257, 213] width 16 height 56
type input "***"
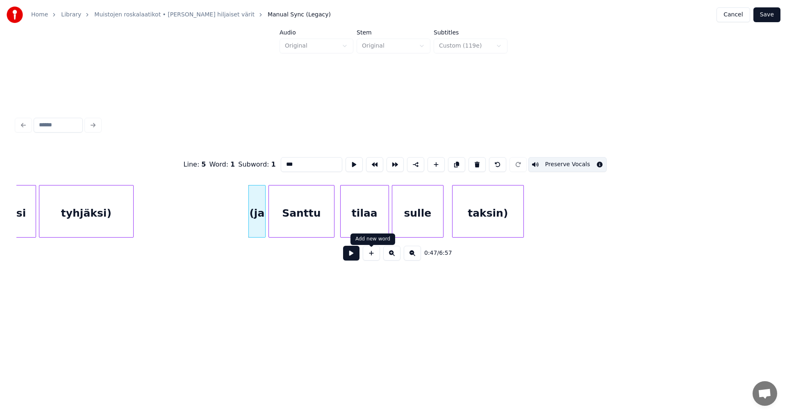
click at [355, 260] on button at bounding box center [351, 253] width 16 height 15
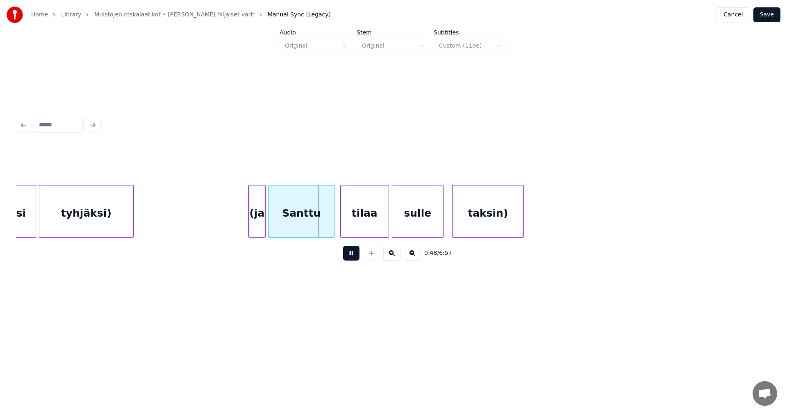
click at [355, 259] on button at bounding box center [351, 253] width 16 height 15
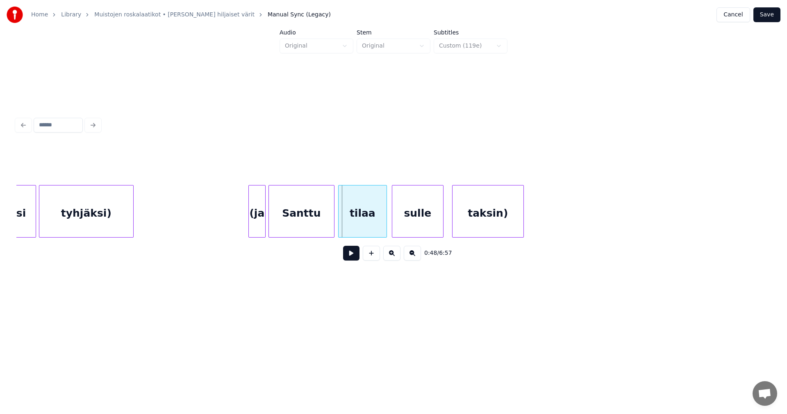
click at [357, 235] on div "tilaa Santtu (ja tyhjäksi) lasi sulle taksin)" at bounding box center [393, 211] width 754 height 52
click at [353, 255] on button at bounding box center [351, 253] width 16 height 15
click at [476, 201] on div "taksin)" at bounding box center [485, 213] width 71 height 56
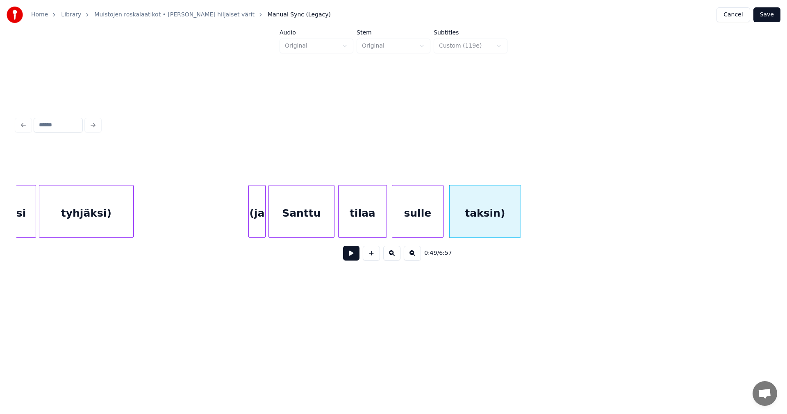
click at [773, 11] on button "Save" at bounding box center [766, 14] width 27 height 15
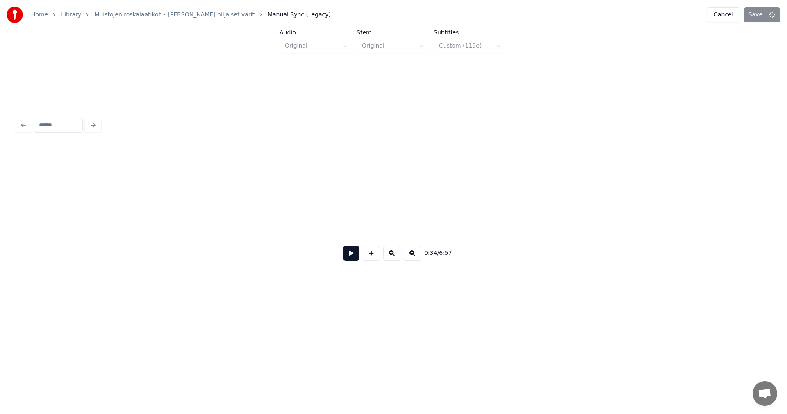
scroll to position [0, 4978]
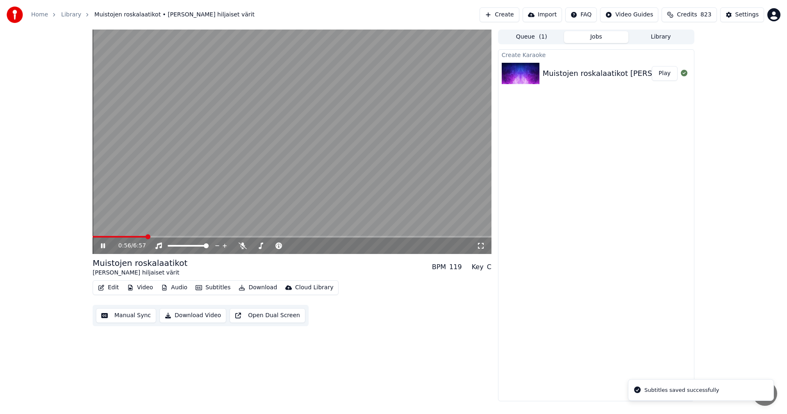
click at [146, 237] on span at bounding box center [292, 237] width 399 height 2
click at [128, 237] on span at bounding box center [120, 237] width 54 height 2
click at [104, 246] on icon at bounding box center [103, 245] width 4 height 5
click at [116, 289] on button "Edit" at bounding box center [108, 287] width 27 height 11
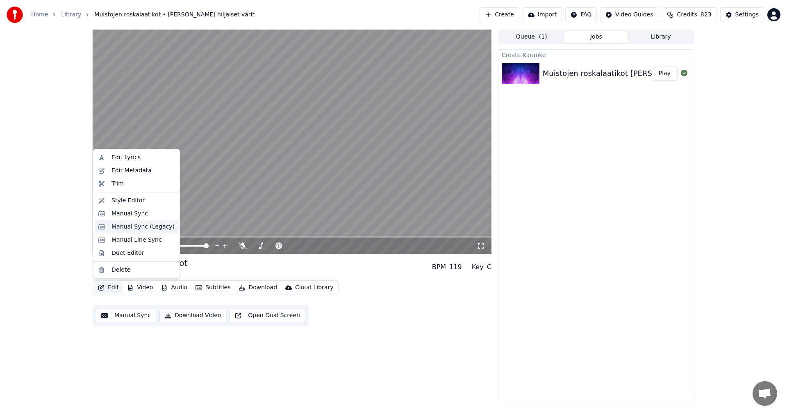
click at [162, 230] on div "Manual Sync (Legacy)" at bounding box center [143, 227] width 63 height 8
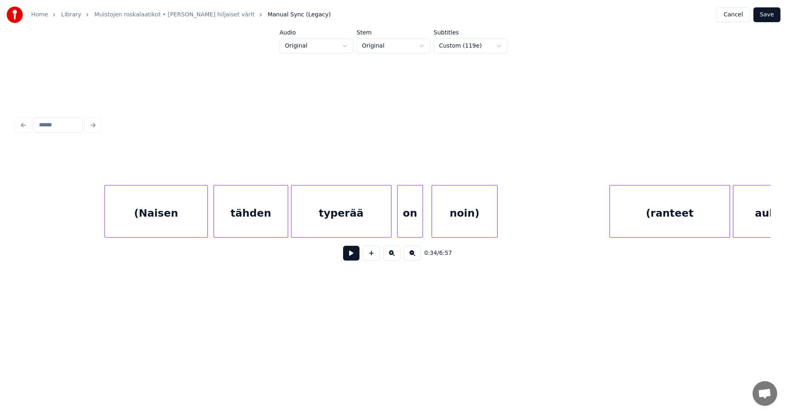
scroll to position [0, 7370]
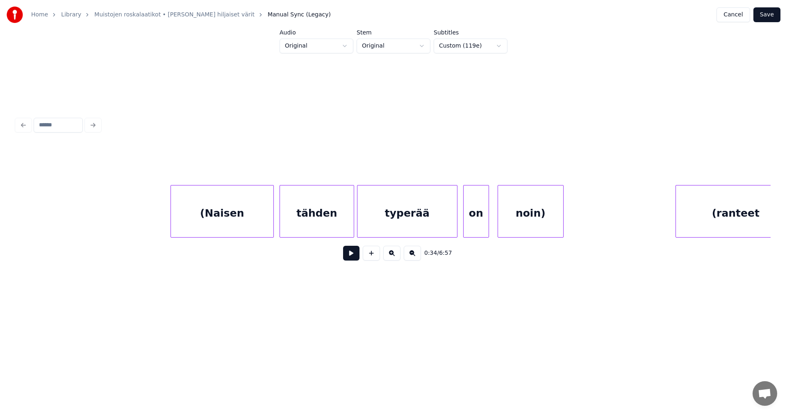
click at [181, 215] on div "(Naisen" at bounding box center [222, 213] width 102 height 56
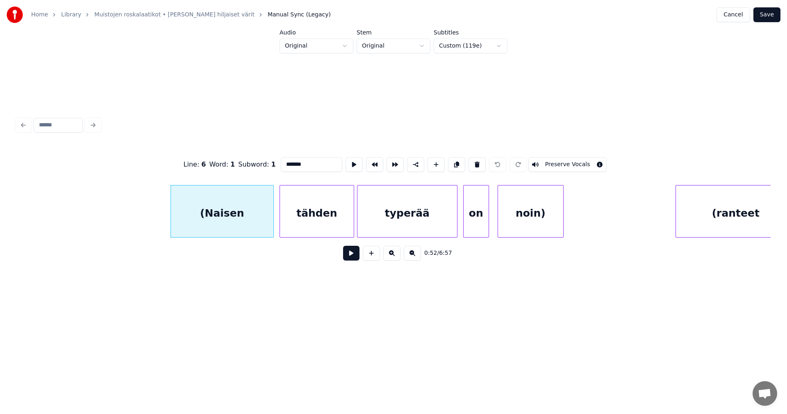
click at [348, 257] on button at bounding box center [351, 253] width 16 height 15
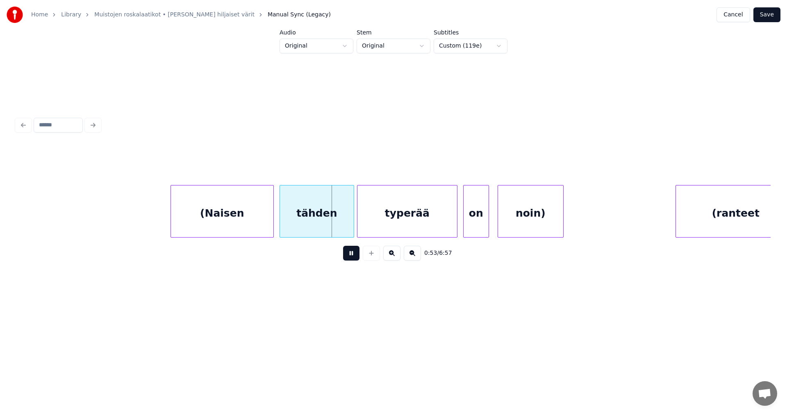
click at [350, 256] on button at bounding box center [351, 253] width 16 height 15
click at [348, 221] on div at bounding box center [349, 211] width 2 height 52
click at [352, 258] on button at bounding box center [351, 253] width 16 height 15
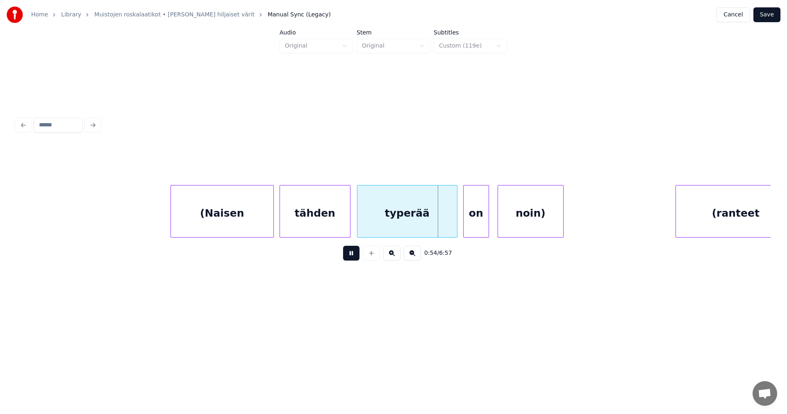
click at [352, 258] on button at bounding box center [351, 253] width 16 height 15
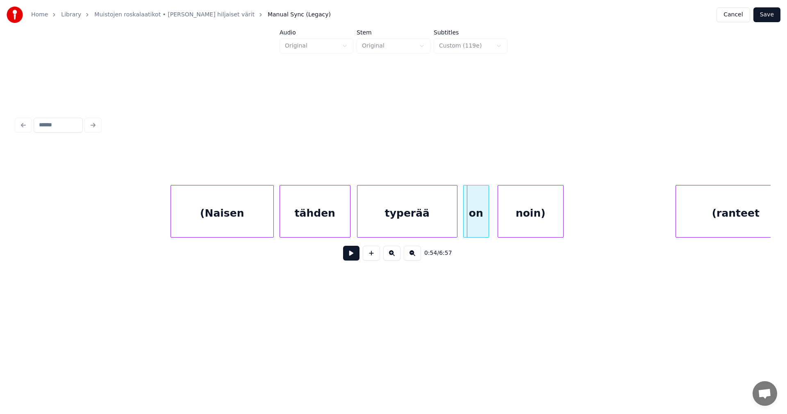
click at [352, 258] on button at bounding box center [351, 253] width 16 height 15
click at [532, 211] on div "noin)" at bounding box center [530, 213] width 65 height 56
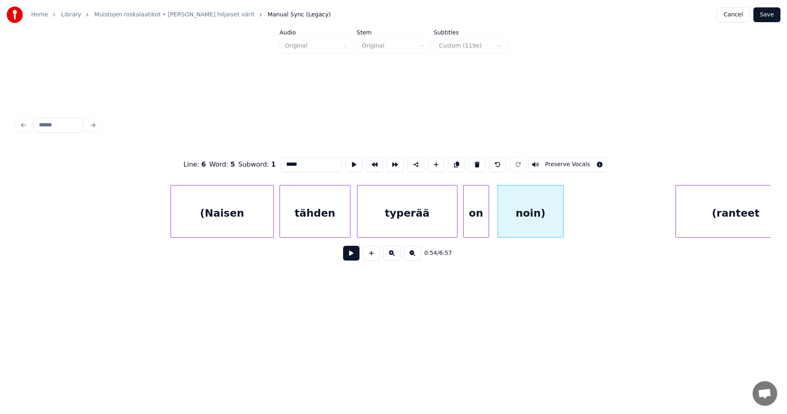
click at [559, 160] on button "Preserve Vocals" at bounding box center [567, 164] width 79 height 15
click at [483, 216] on div "on" at bounding box center [476, 213] width 25 height 56
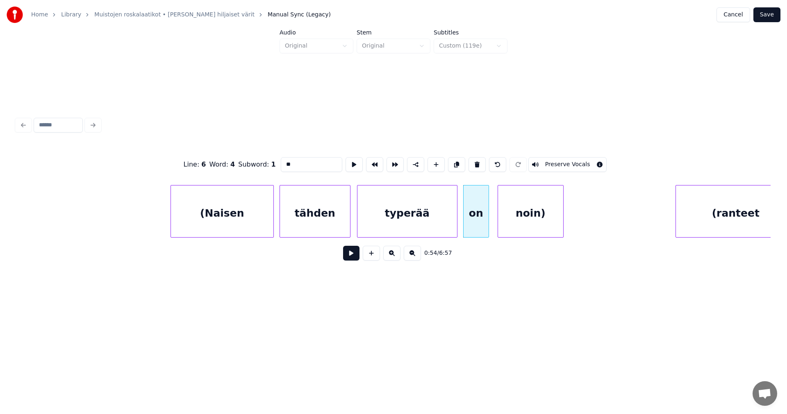
click at [544, 159] on button "Preserve Vocals" at bounding box center [567, 164] width 79 height 15
click at [427, 228] on div "typerää" at bounding box center [407, 213] width 100 height 56
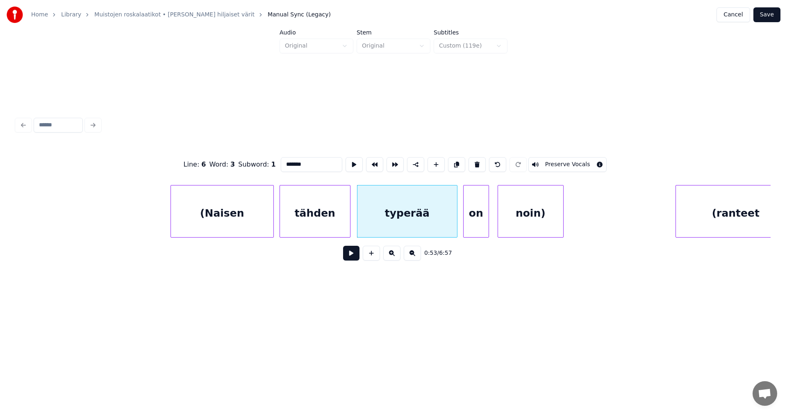
click at [544, 159] on button "Preserve Vocals" at bounding box center [567, 164] width 79 height 15
click at [336, 225] on div "tähden" at bounding box center [315, 213] width 70 height 56
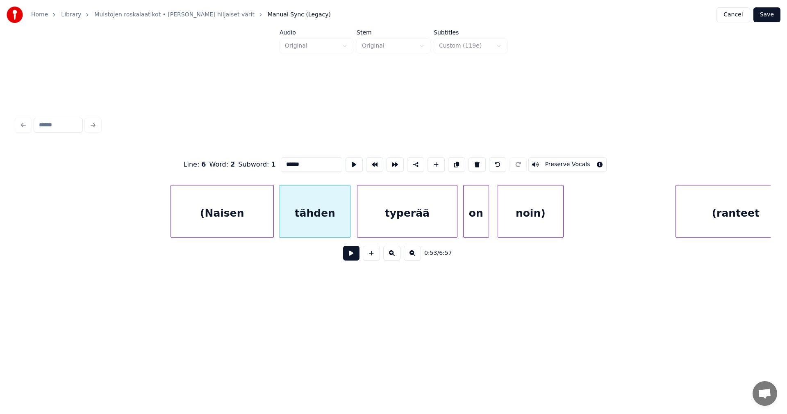
click at [538, 163] on button "Preserve Vocals" at bounding box center [567, 164] width 79 height 15
click at [269, 226] on div "(Naisen" at bounding box center [222, 213] width 102 height 56
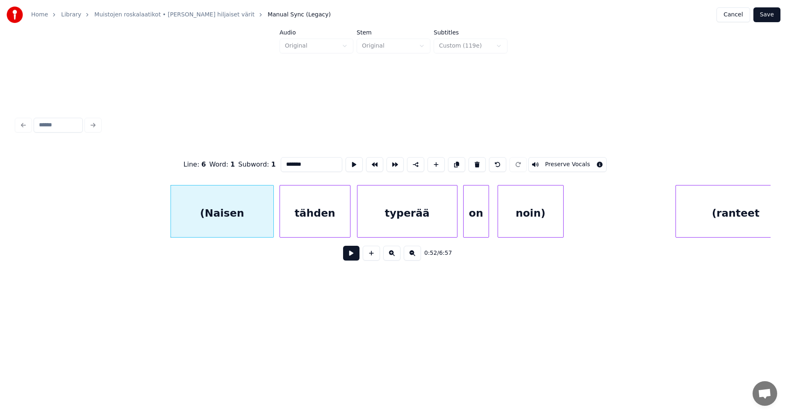
click at [553, 157] on button "Preserve Vocals" at bounding box center [567, 164] width 79 height 15
click at [524, 201] on div "noin)" at bounding box center [530, 213] width 65 height 56
type input "*****"
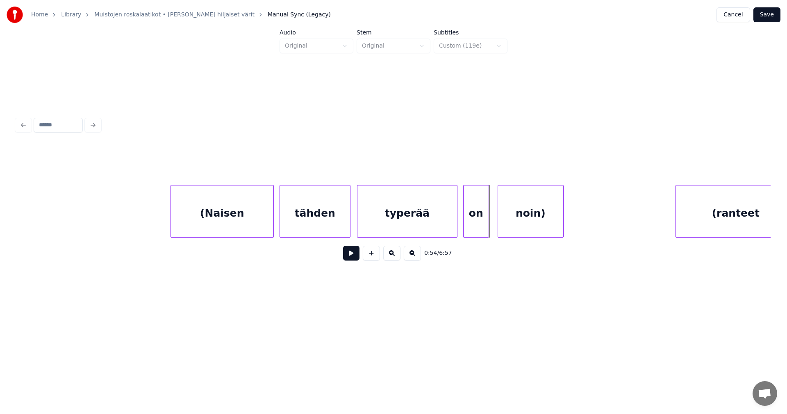
click at [514, 212] on div "noin)" at bounding box center [530, 213] width 65 height 56
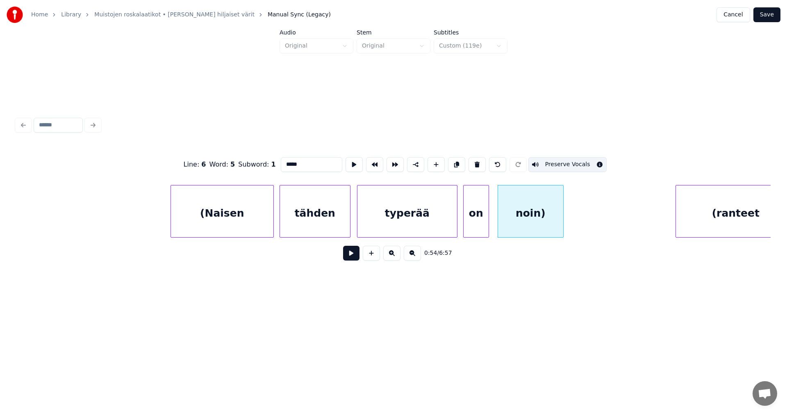
click at [484, 216] on div "on" at bounding box center [476, 213] width 25 height 56
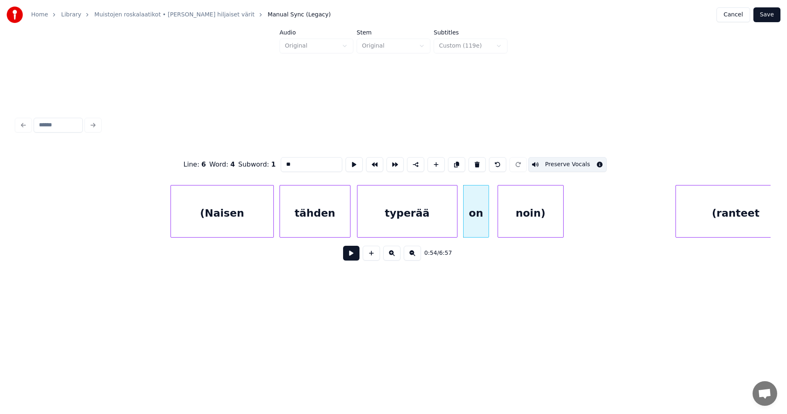
click at [432, 225] on div "typerää" at bounding box center [407, 213] width 100 height 56
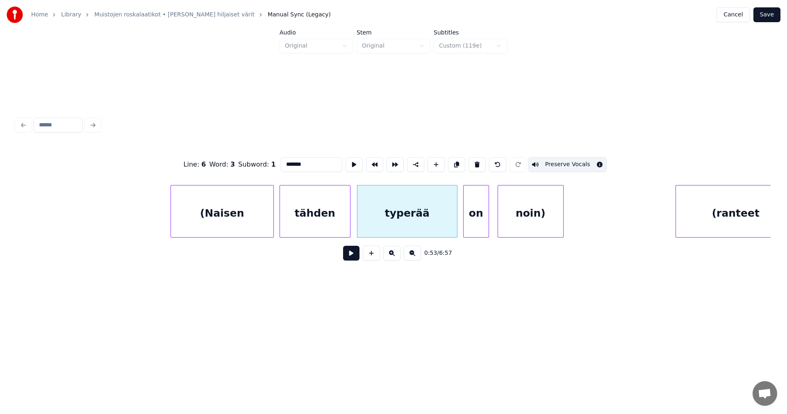
click at [335, 227] on div "tähden" at bounding box center [315, 213] width 70 height 56
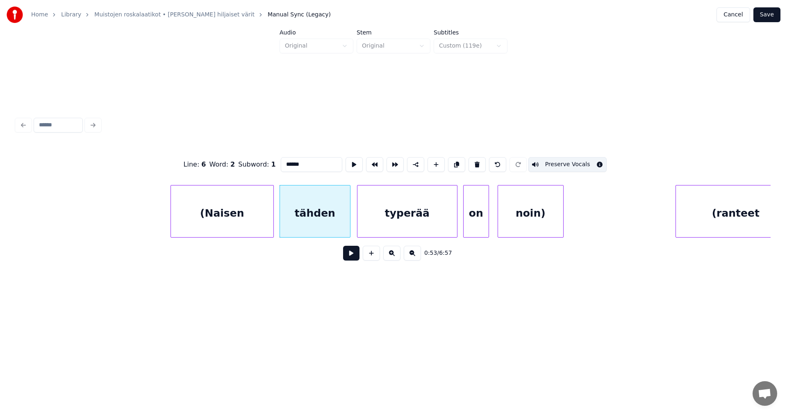
click at [259, 229] on div "(Naisen" at bounding box center [222, 213] width 102 height 56
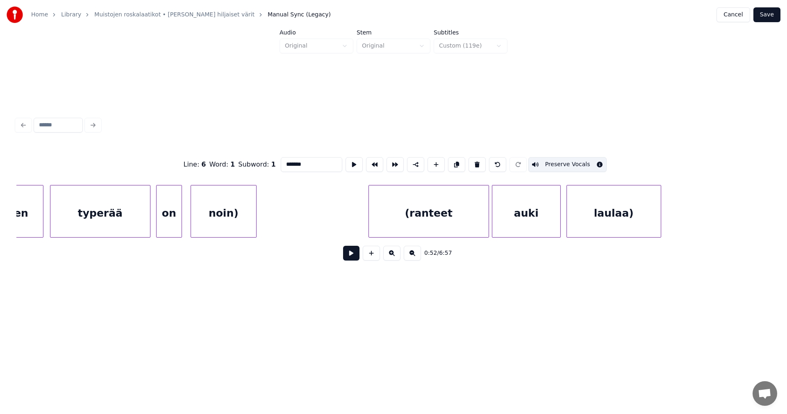
scroll to position [0, 7682]
click at [229, 230] on div "noin)" at bounding box center [219, 213] width 65 height 56
type input "*****"
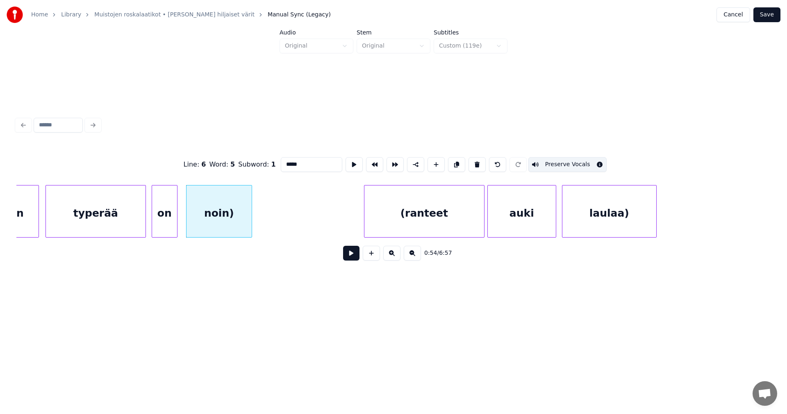
click at [351, 256] on button at bounding box center [351, 253] width 16 height 15
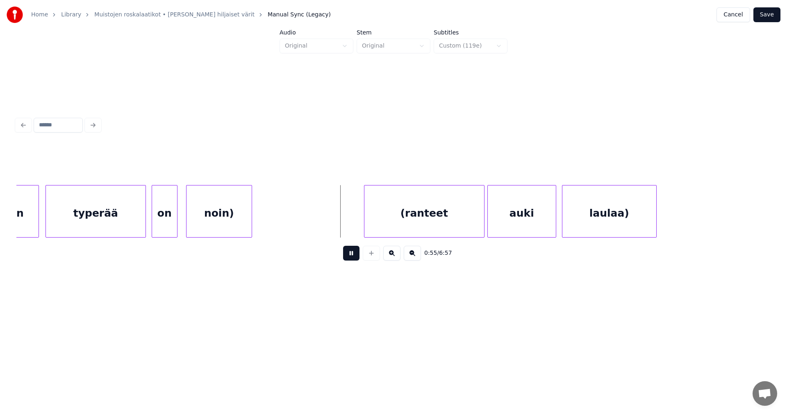
click at [349, 256] on button at bounding box center [351, 253] width 16 height 15
click at [363, 227] on div "(ranteet" at bounding box center [400, 213] width 120 height 56
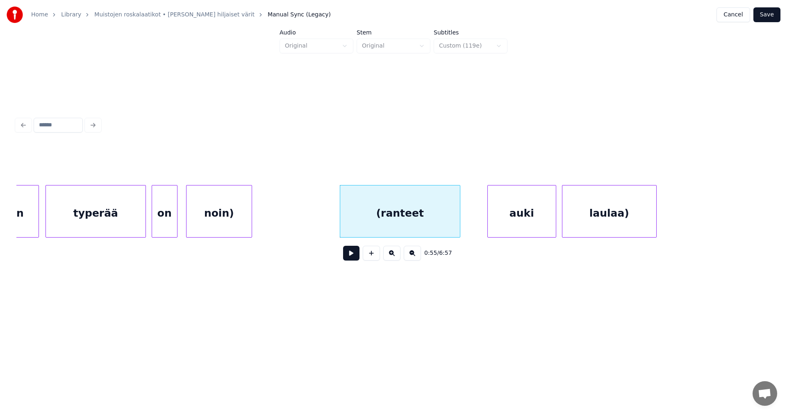
click at [351, 258] on button at bounding box center [351, 253] width 16 height 15
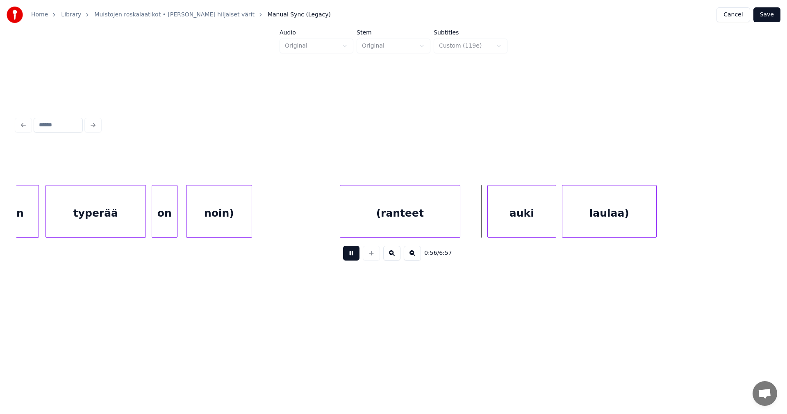
click at [351, 258] on button at bounding box center [351, 253] width 16 height 15
click at [469, 219] on div at bounding box center [469, 211] width 2 height 52
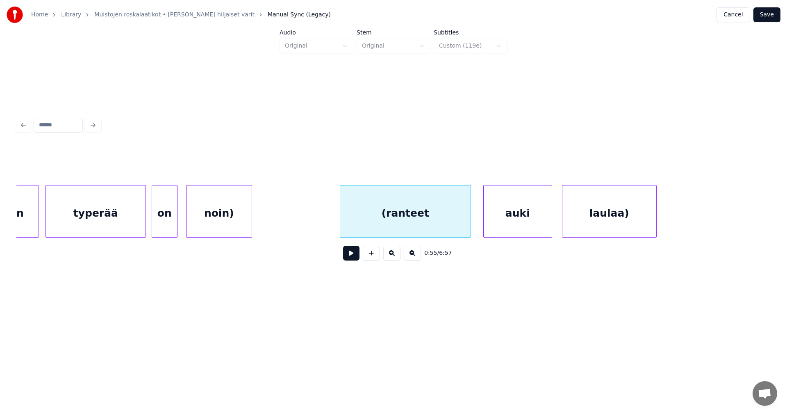
click at [500, 214] on div "auki" at bounding box center [518, 213] width 68 height 56
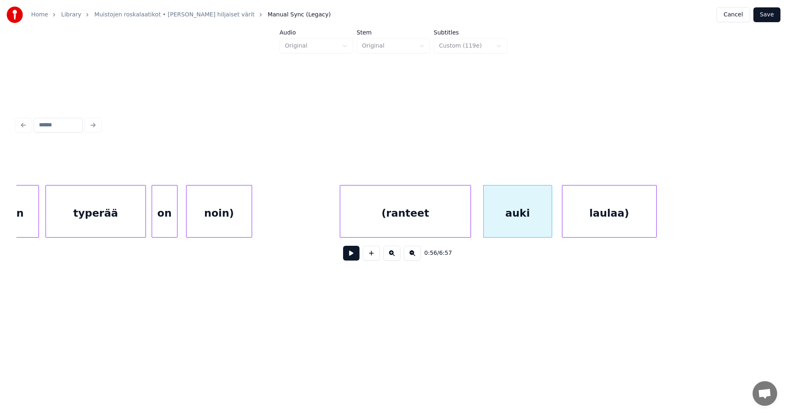
click at [434, 221] on div "(ranteet" at bounding box center [405, 213] width 130 height 56
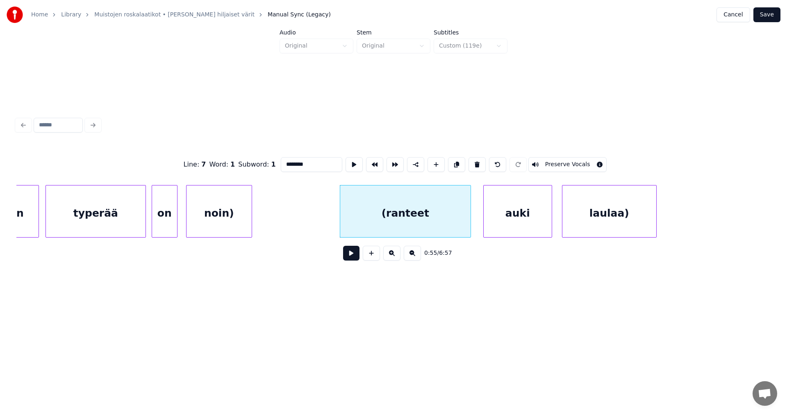
click at [353, 258] on button at bounding box center [351, 253] width 16 height 15
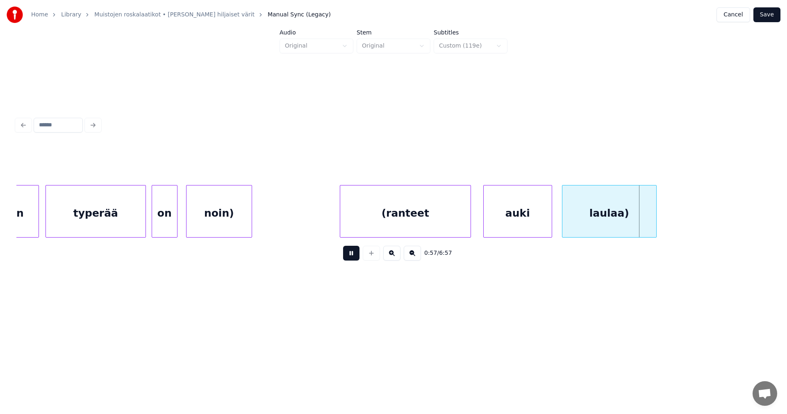
click at [353, 258] on button at bounding box center [351, 253] width 16 height 15
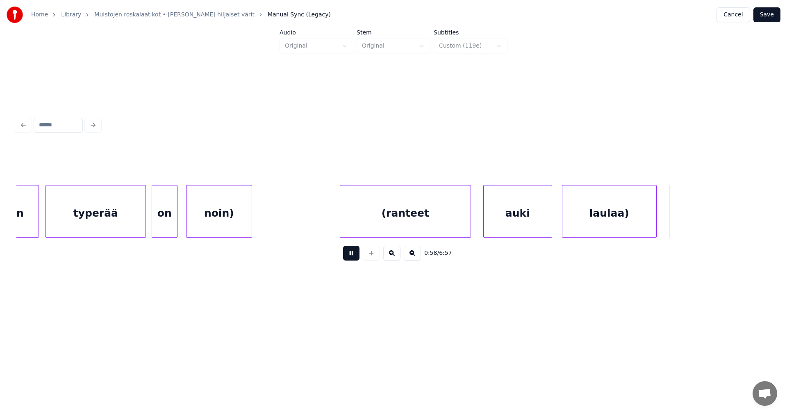
click at [353, 258] on button at bounding box center [351, 253] width 16 height 15
click at [667, 211] on div at bounding box center [666, 211] width 2 height 52
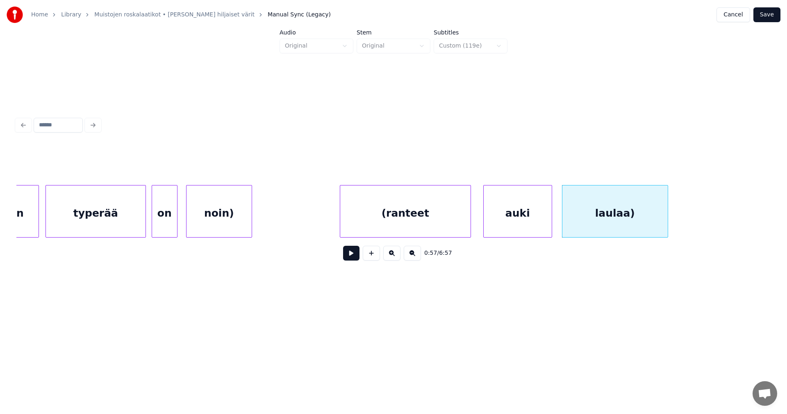
click at [575, 215] on div "laulaa)" at bounding box center [614, 213] width 105 height 56
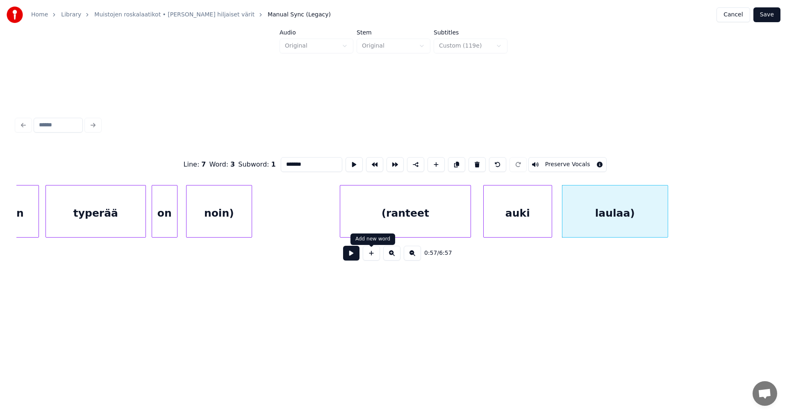
click at [355, 258] on button at bounding box center [351, 253] width 16 height 15
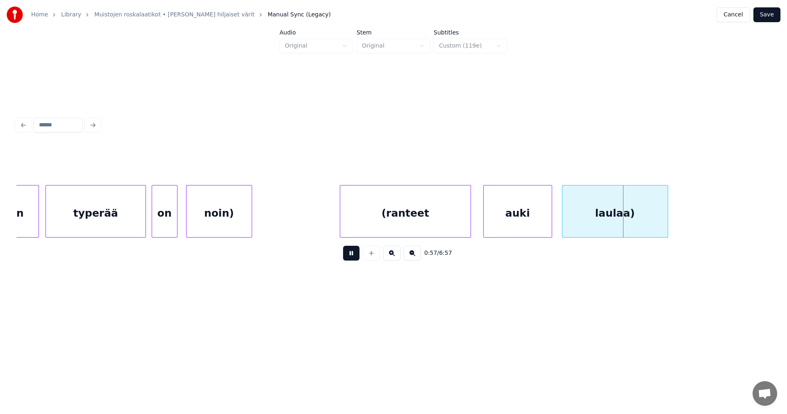
click at [356, 258] on button at bounding box center [351, 253] width 16 height 15
click at [592, 205] on div "laulaa)" at bounding box center [613, 213] width 105 height 56
click at [387, 220] on div "(ranteet" at bounding box center [405, 213] width 130 height 56
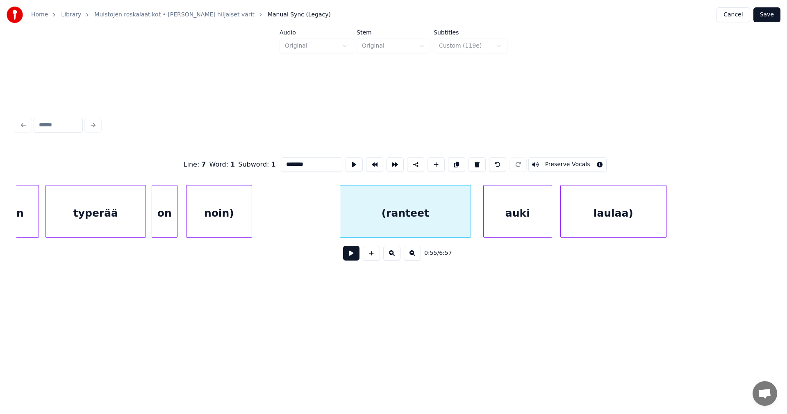
click at [578, 161] on button "Preserve Vocals" at bounding box center [567, 164] width 79 height 15
click at [536, 204] on div "auki" at bounding box center [518, 213] width 68 height 56
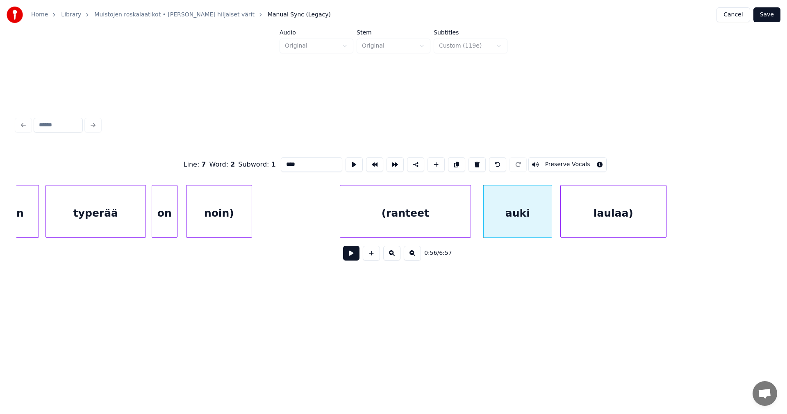
click at [576, 163] on button "Preserve Vocals" at bounding box center [567, 164] width 79 height 15
click at [588, 209] on div "laulaa)" at bounding box center [613, 213] width 105 height 56
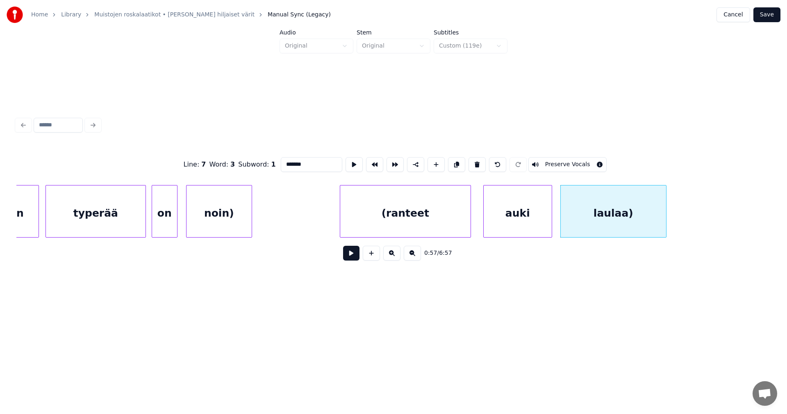
click at [575, 162] on button "Preserve Vocals" at bounding box center [567, 164] width 79 height 15
click at [603, 209] on div "laulaa)" at bounding box center [613, 213] width 105 height 56
click at [543, 220] on div "auki" at bounding box center [518, 213] width 68 height 56
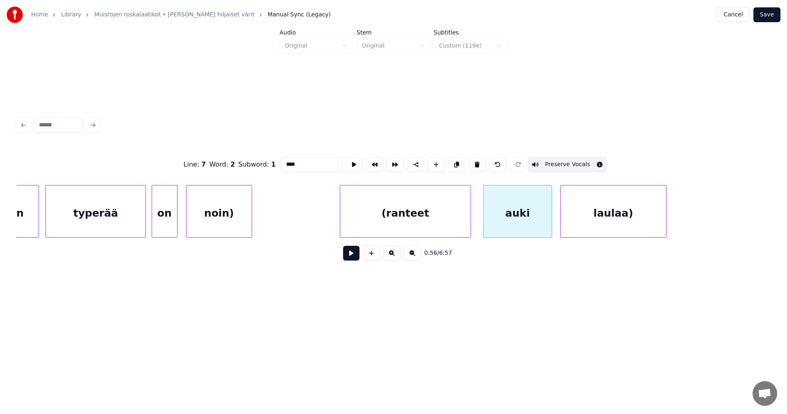
click at [458, 228] on div "(ranteet" at bounding box center [405, 213] width 130 height 56
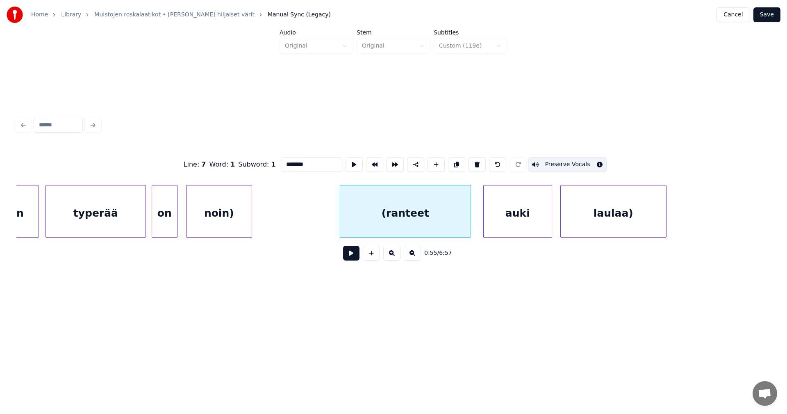
click at [521, 221] on div "auki" at bounding box center [518, 213] width 68 height 56
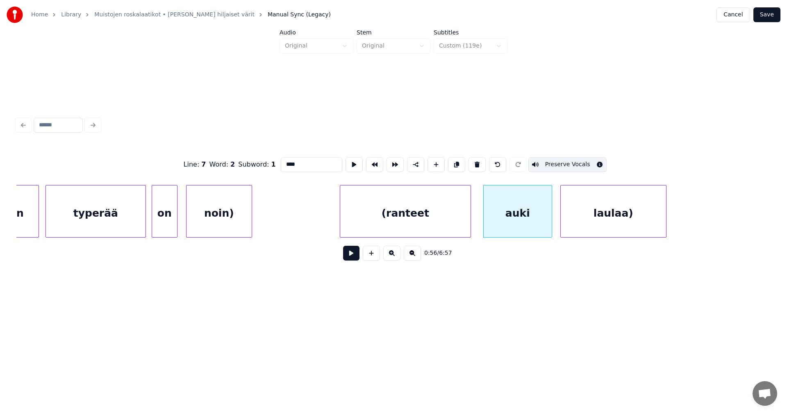
click at [600, 216] on div "laulaa)" at bounding box center [613, 213] width 105 height 56
type input "*******"
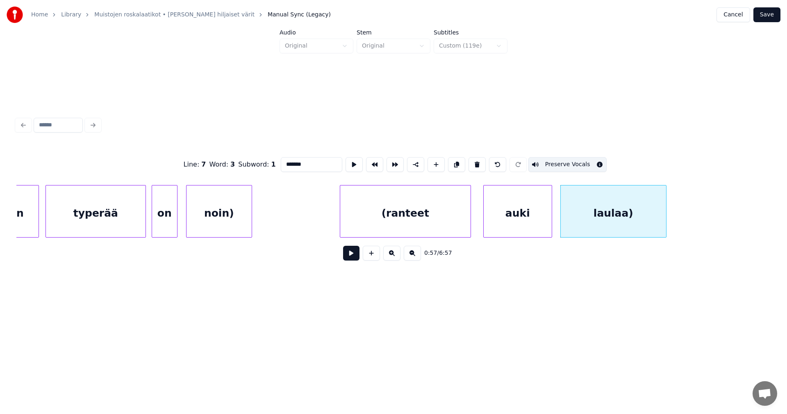
click at [766, 18] on button "Save" at bounding box center [766, 14] width 27 height 15
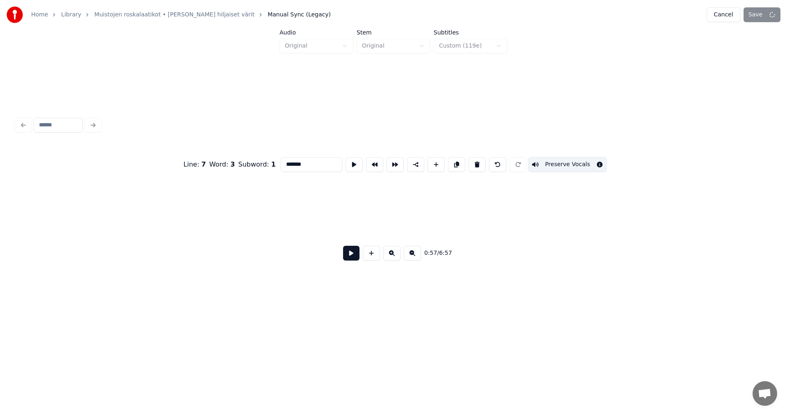
scroll to position [0, 4978]
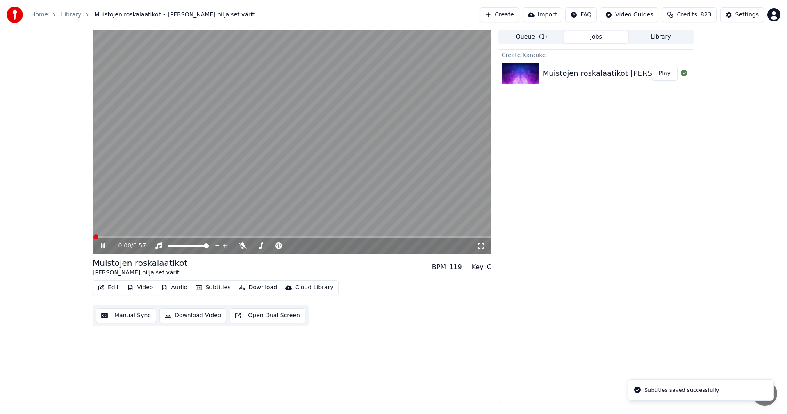
click at [131, 236] on span at bounding box center [292, 237] width 399 height 2
click at [100, 246] on icon at bounding box center [108, 245] width 19 height 7
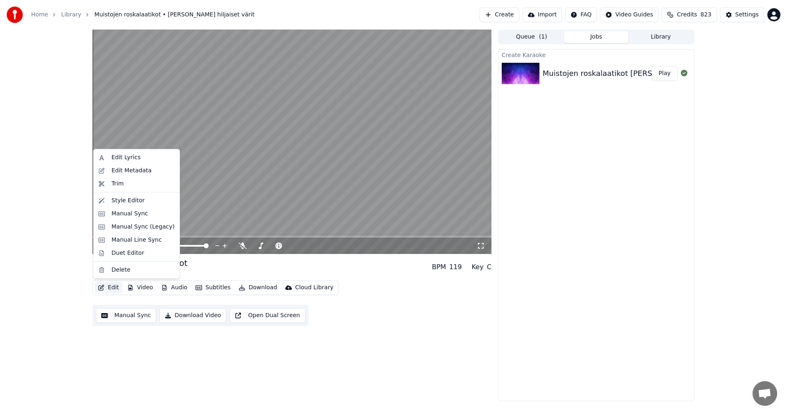
click at [115, 288] on button "Edit" at bounding box center [108, 287] width 27 height 11
click at [150, 226] on div "Manual Sync (Legacy)" at bounding box center [143, 227] width 63 height 8
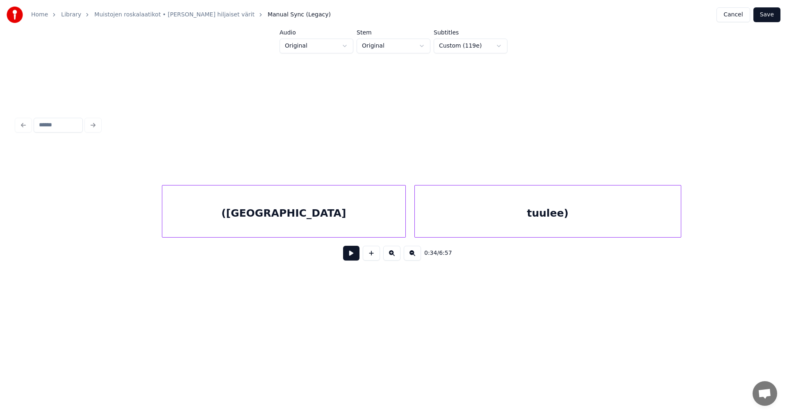
scroll to position [0, 9362]
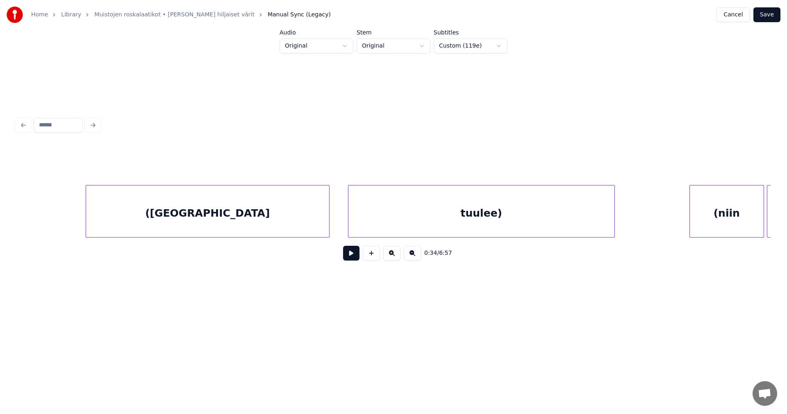
click at [175, 218] on div "([GEOGRAPHIC_DATA]" at bounding box center [207, 213] width 243 height 56
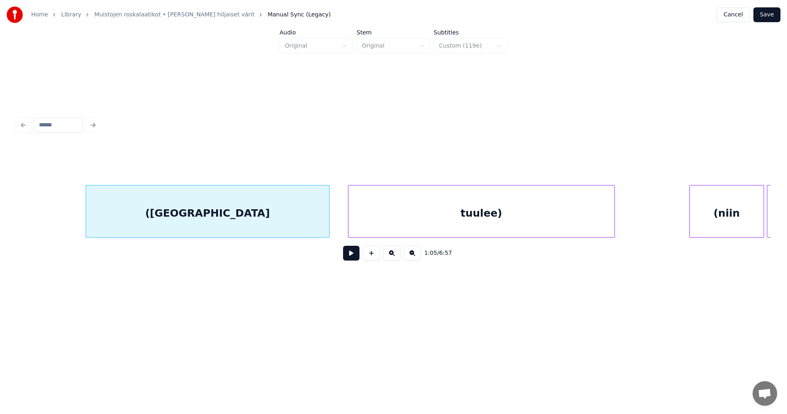
click at [355, 257] on button at bounding box center [351, 253] width 16 height 15
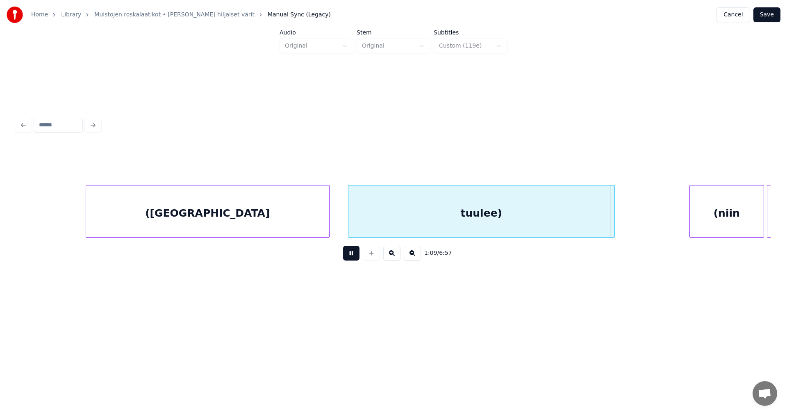
click at [351, 255] on button at bounding box center [351, 253] width 16 height 15
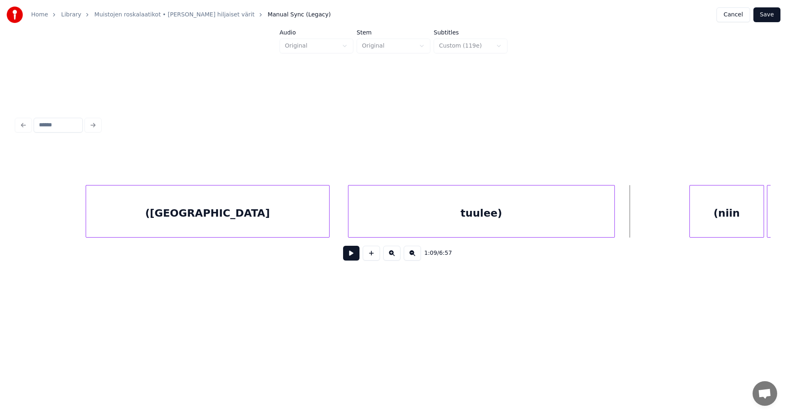
click at [301, 218] on div "([GEOGRAPHIC_DATA]" at bounding box center [207, 213] width 243 height 56
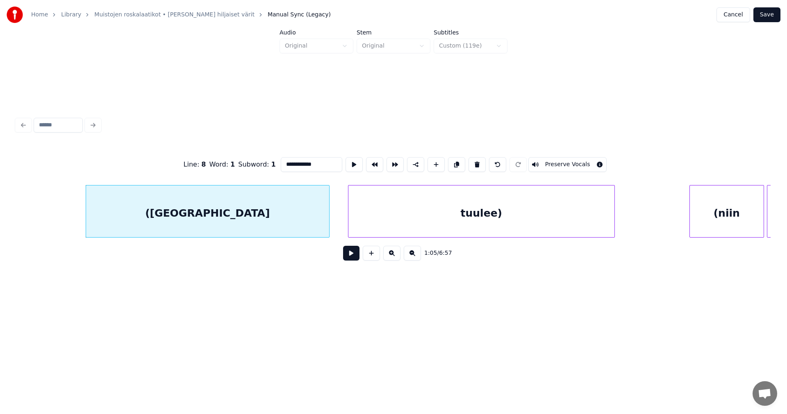
click at [554, 161] on button "Preserve Vocals" at bounding box center [567, 164] width 79 height 15
click at [528, 201] on div "tuulee)" at bounding box center [481, 213] width 266 height 56
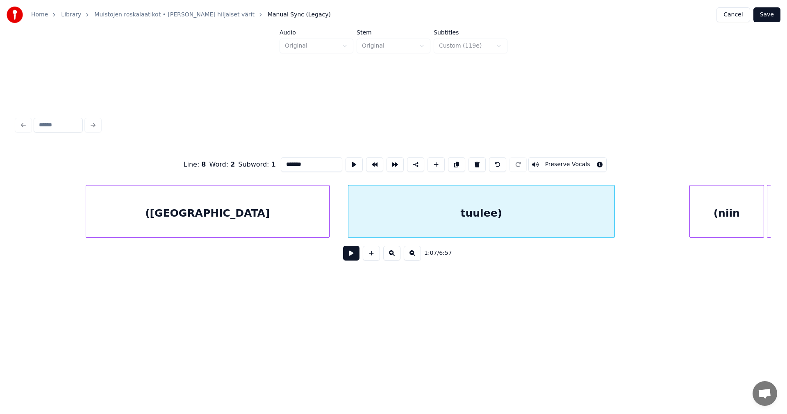
click at [558, 160] on button "Preserve Vocals" at bounding box center [567, 164] width 79 height 15
click at [317, 209] on div "([GEOGRAPHIC_DATA]" at bounding box center [207, 213] width 243 height 56
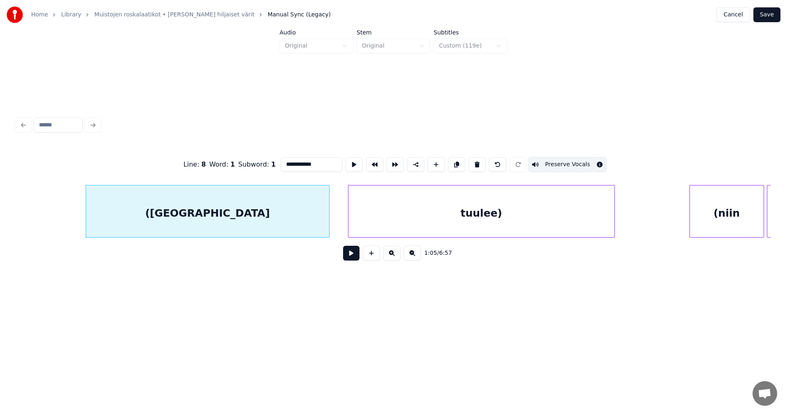
click at [396, 217] on div "tuulee)" at bounding box center [481, 213] width 266 height 56
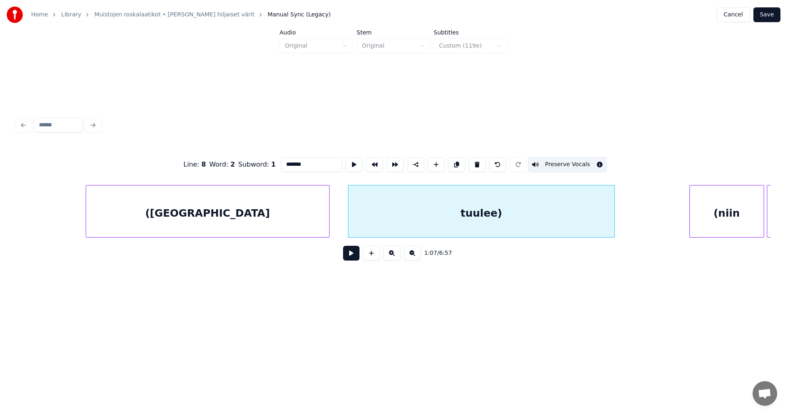
click at [310, 219] on div "([GEOGRAPHIC_DATA]" at bounding box center [207, 213] width 243 height 56
type input "**********"
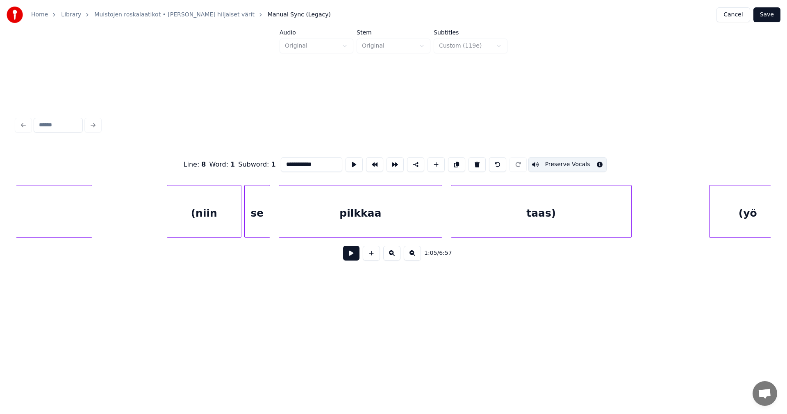
scroll to position [0, 9887]
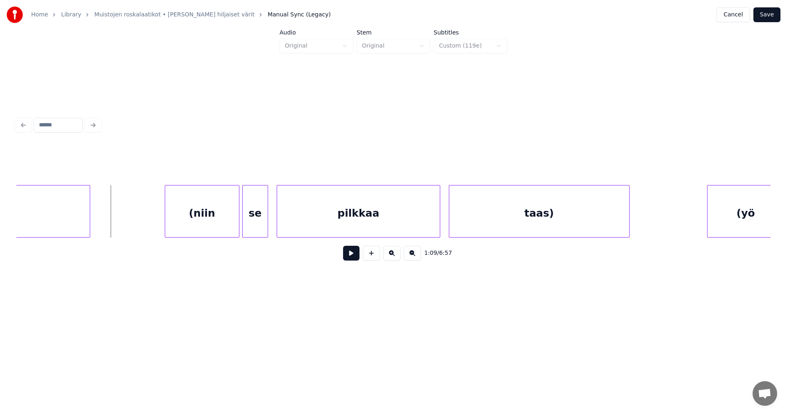
click at [348, 258] on button at bounding box center [351, 253] width 16 height 15
click at [204, 226] on div "(niin" at bounding box center [200, 213] width 74 height 56
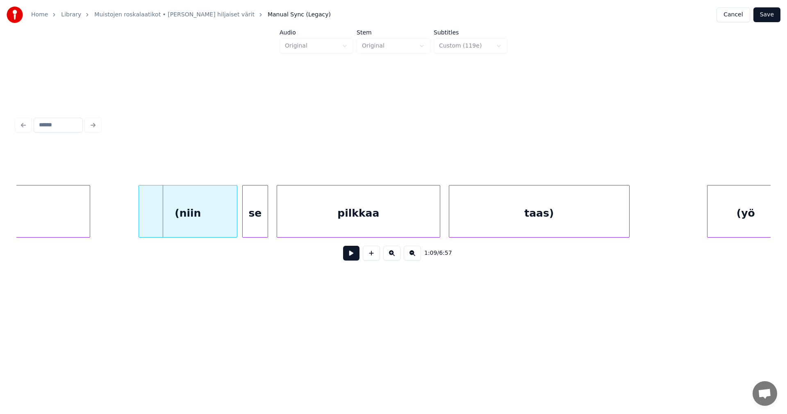
click at [140, 228] on div at bounding box center [140, 211] width 2 height 52
click at [353, 258] on button at bounding box center [351, 253] width 16 height 15
click at [351, 258] on button at bounding box center [351, 253] width 16 height 15
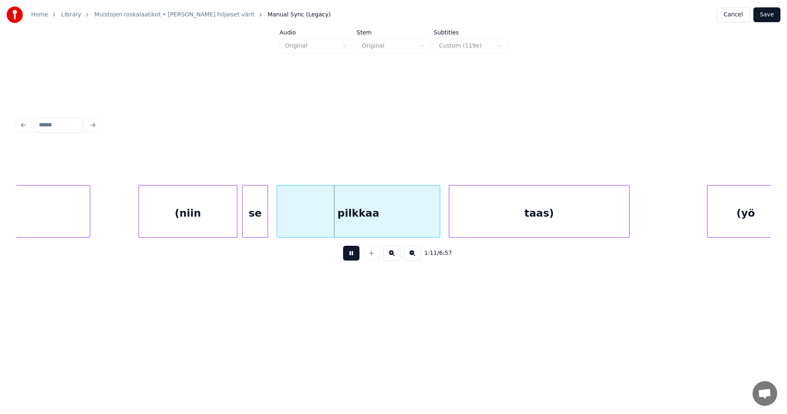
click at [351, 258] on button at bounding box center [351, 253] width 16 height 15
click at [351, 256] on button at bounding box center [351, 253] width 16 height 15
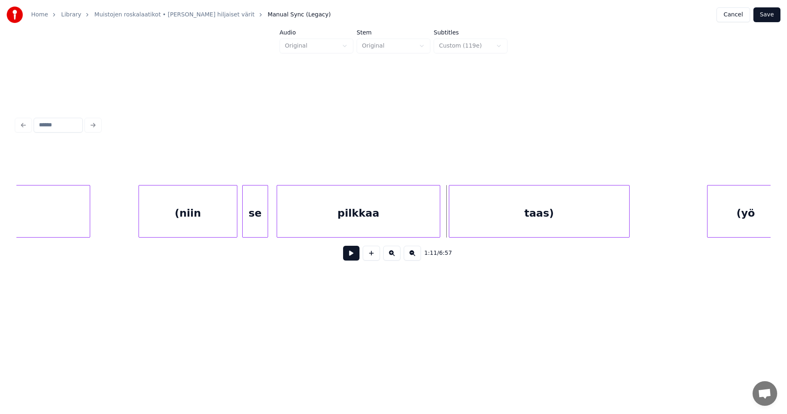
click at [351, 256] on button at bounding box center [351, 253] width 16 height 15
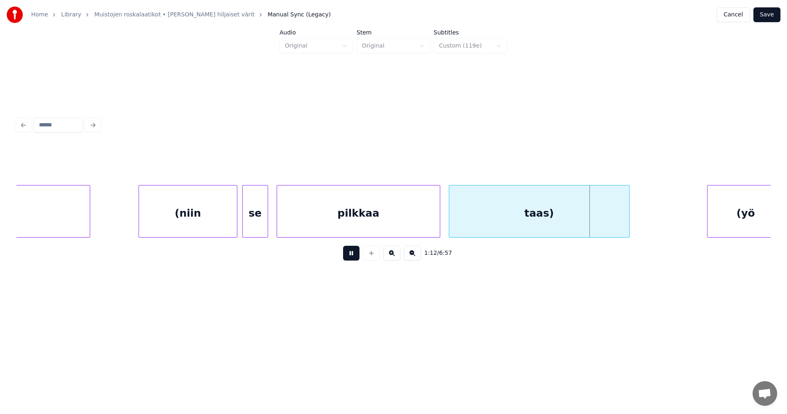
click at [351, 256] on button at bounding box center [351, 253] width 16 height 15
click at [357, 255] on button at bounding box center [351, 253] width 16 height 15
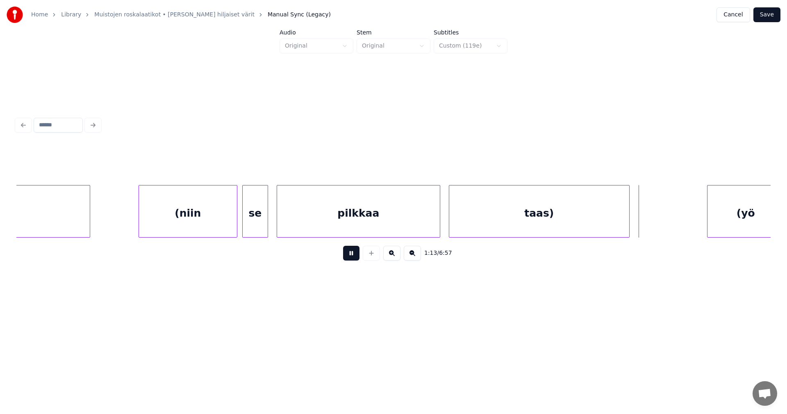
click at [357, 255] on button at bounding box center [351, 253] width 16 height 15
click at [530, 224] on div "taas)" at bounding box center [539, 213] width 180 height 56
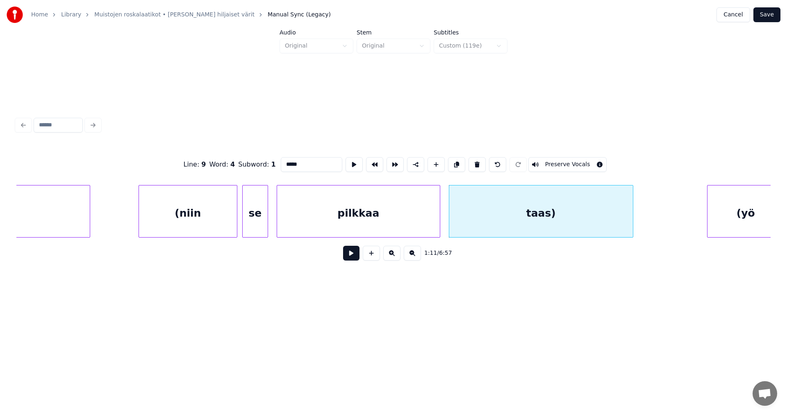
click at [631, 219] on div at bounding box center [632, 211] width 2 height 52
click at [566, 161] on button "Preserve Vocals" at bounding box center [567, 164] width 79 height 15
click at [429, 217] on div "pilkkaa" at bounding box center [358, 213] width 163 height 56
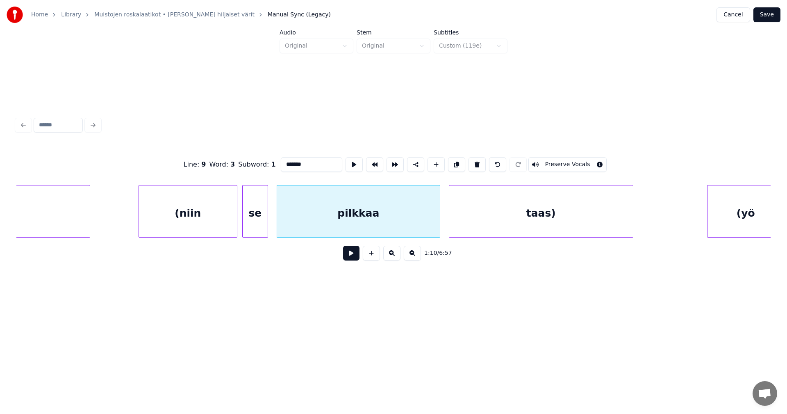
click at [544, 161] on button "Preserve Vocals" at bounding box center [567, 164] width 79 height 15
click at [262, 221] on div "se" at bounding box center [255, 213] width 25 height 56
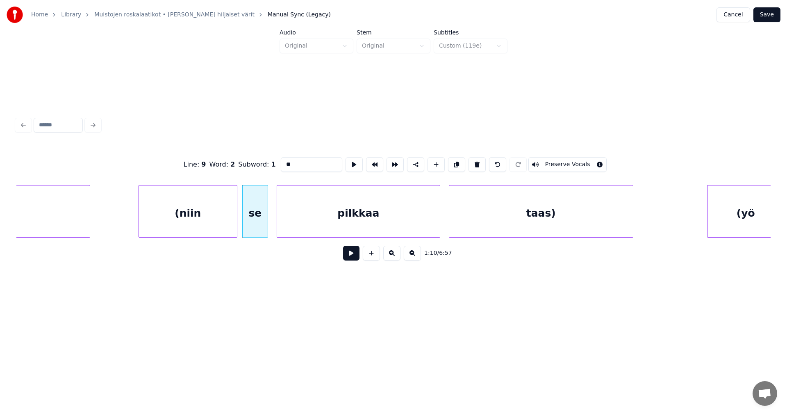
click at [551, 157] on button "Preserve Vocals" at bounding box center [567, 164] width 79 height 15
click at [196, 230] on div "(niin" at bounding box center [188, 213] width 98 height 56
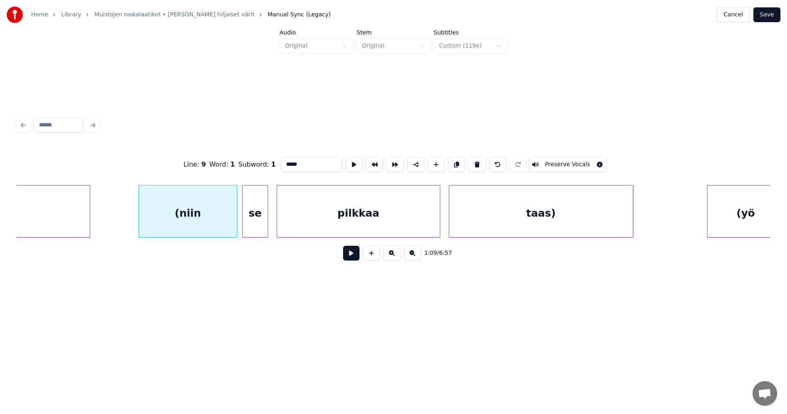
click at [537, 164] on button "Preserve Vocals" at bounding box center [567, 164] width 79 height 15
click at [228, 226] on div "(niin" at bounding box center [188, 213] width 98 height 56
click at [263, 227] on div "se" at bounding box center [255, 213] width 25 height 56
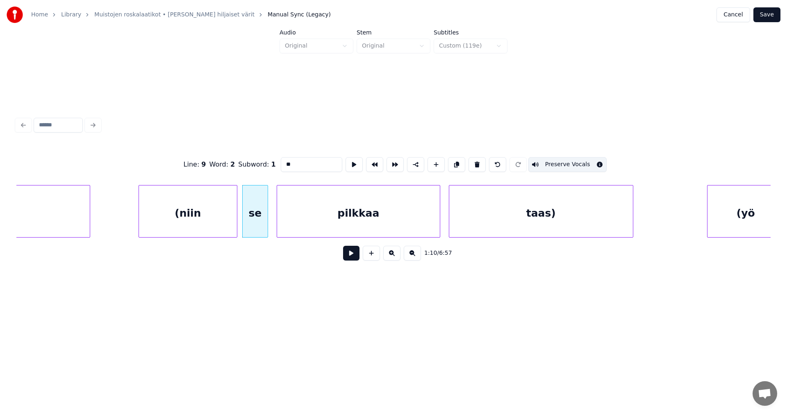
click at [308, 224] on div "pilkkaa" at bounding box center [358, 213] width 163 height 56
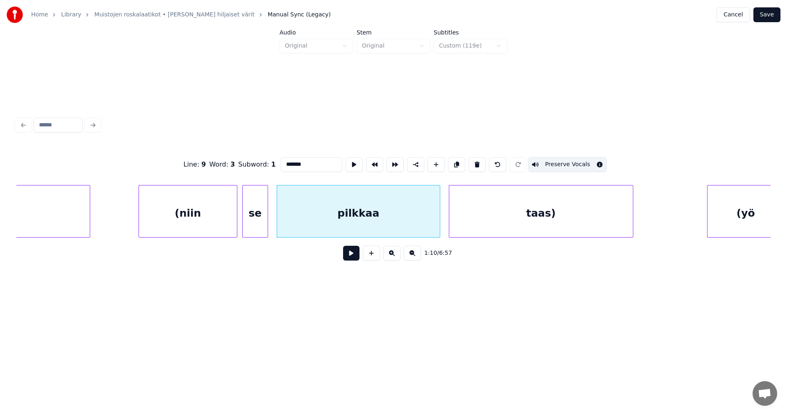
click at [484, 220] on div "taas)" at bounding box center [541, 213] width 184 height 56
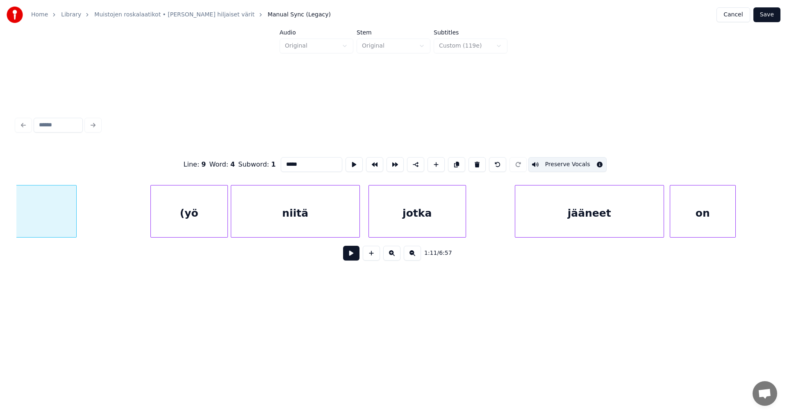
scroll to position [0, 10444]
click at [199, 204] on div "(yö" at bounding box center [188, 213] width 77 height 56
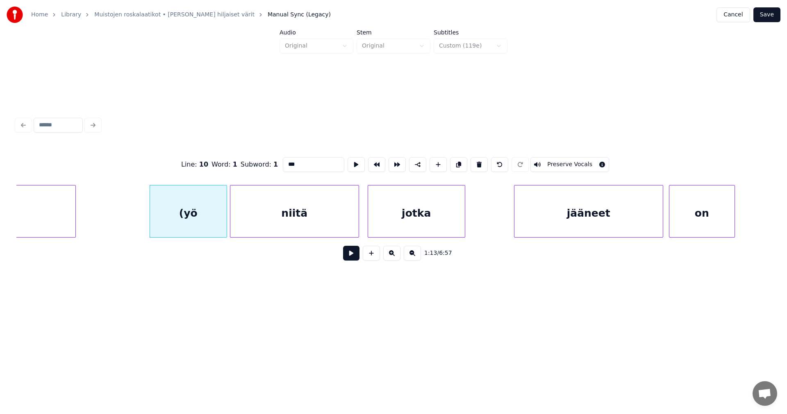
click at [549, 159] on button "Preserve Vocals" at bounding box center [569, 164] width 79 height 15
click at [332, 209] on div "niitä" at bounding box center [294, 213] width 128 height 56
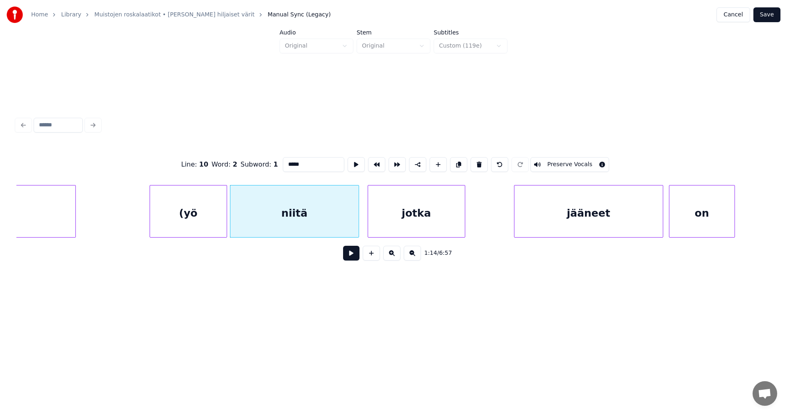
click at [558, 159] on button "Preserve Vocals" at bounding box center [569, 164] width 79 height 15
click at [416, 218] on div "jotka" at bounding box center [416, 213] width 97 height 56
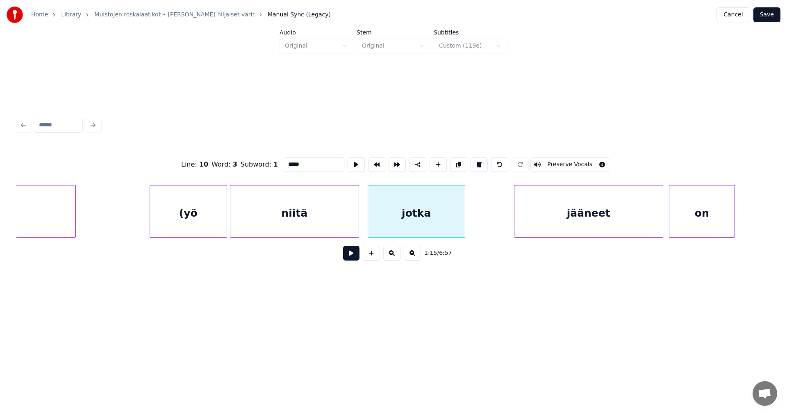
click at [558, 161] on button "Preserve Vocals" at bounding box center [569, 164] width 79 height 15
click at [573, 199] on div "jääneet" at bounding box center [588, 213] width 148 height 56
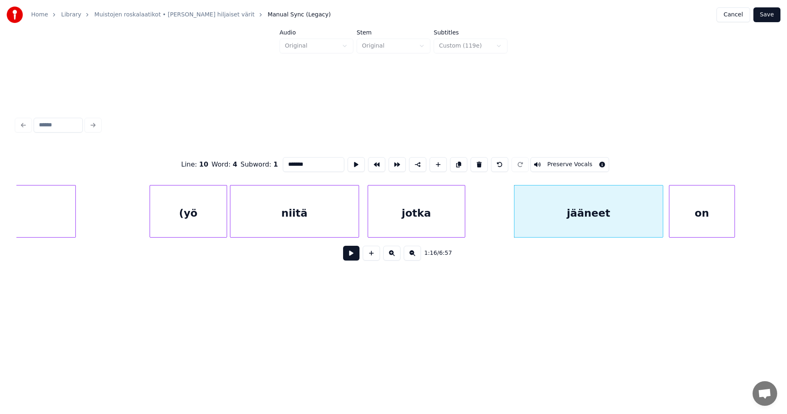
click at [574, 160] on button "Preserve Vocals" at bounding box center [569, 164] width 79 height 15
click at [694, 202] on div "on" at bounding box center [701, 213] width 65 height 56
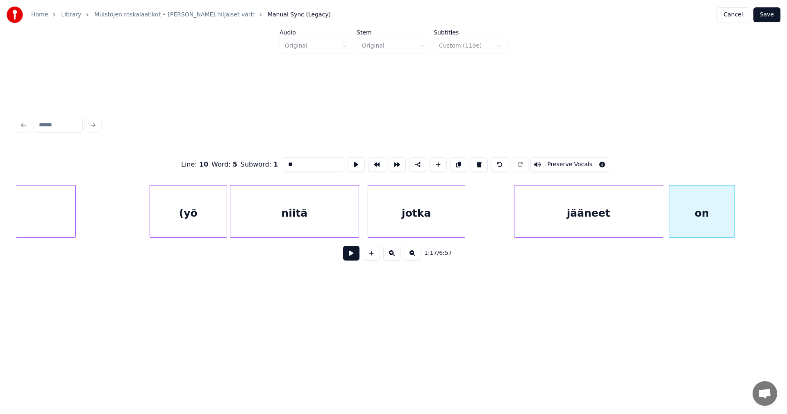
click at [202, 227] on div "(yö" at bounding box center [188, 213] width 77 height 56
type input "***"
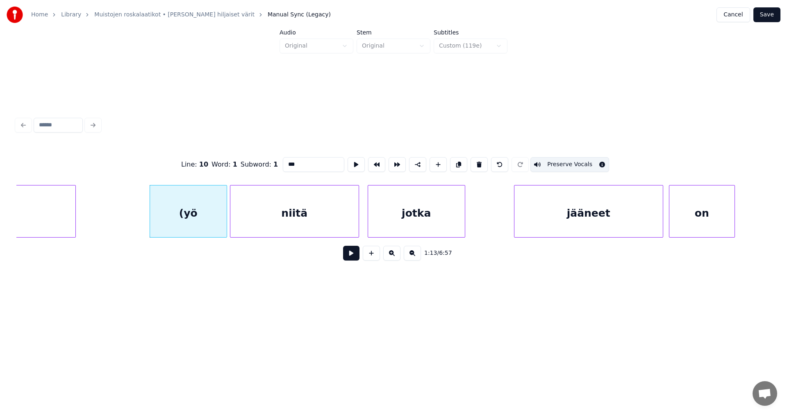
click at [349, 258] on button at bounding box center [351, 253] width 16 height 15
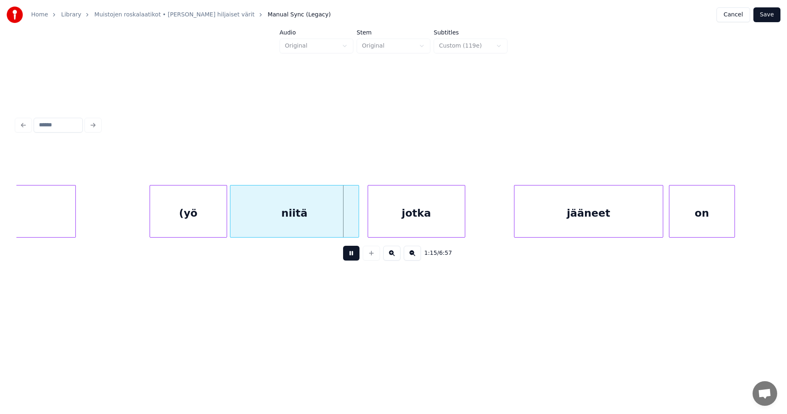
click at [348, 258] on button at bounding box center [351, 253] width 16 height 15
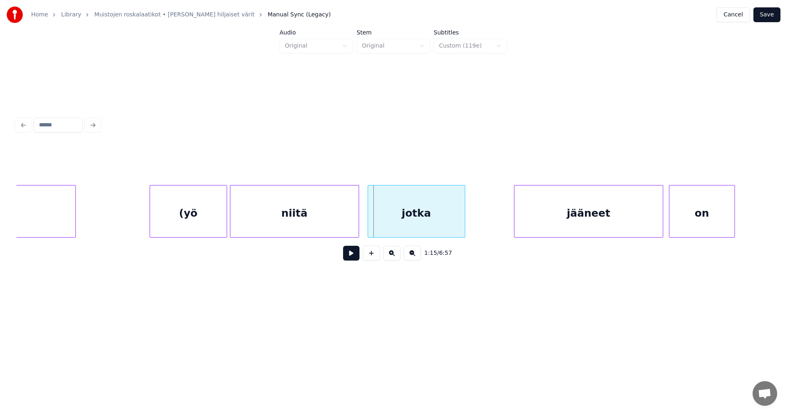
click at [332, 228] on div "niitä" at bounding box center [294, 213] width 128 height 56
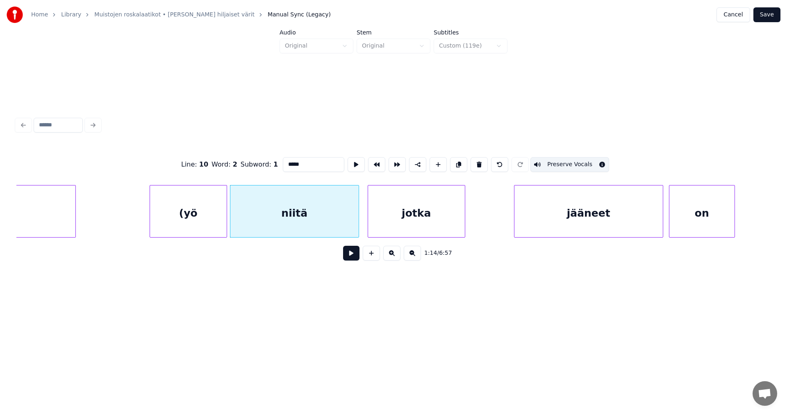
click at [345, 257] on button at bounding box center [351, 253] width 16 height 15
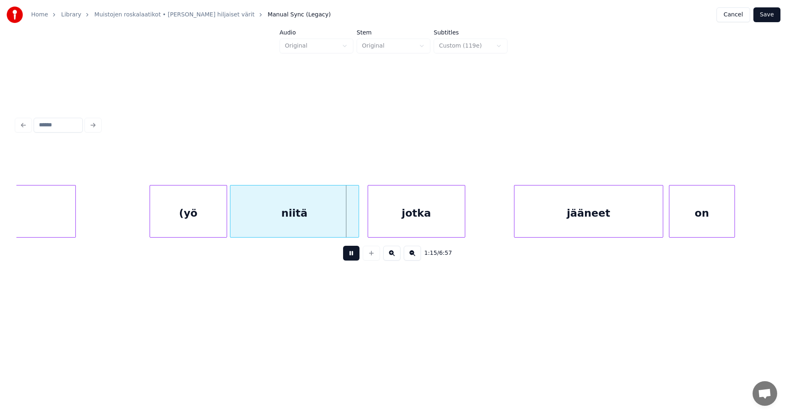
click at [348, 256] on button at bounding box center [351, 253] width 16 height 15
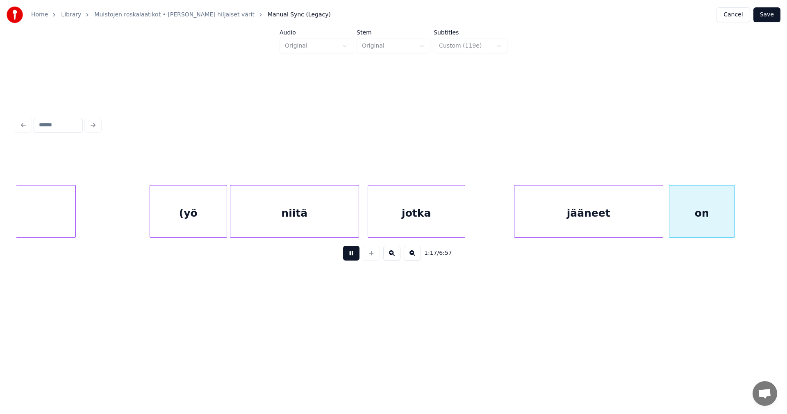
click at [348, 256] on button at bounding box center [351, 253] width 16 height 15
click at [287, 212] on div "niitä" at bounding box center [294, 213] width 128 height 56
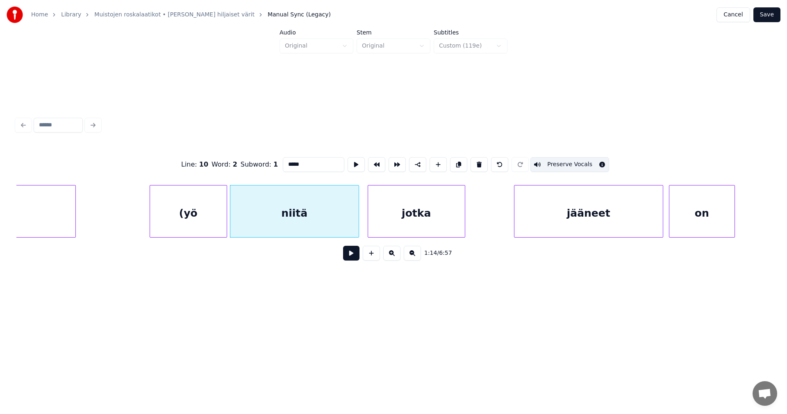
click at [214, 218] on div "(yö" at bounding box center [188, 213] width 77 height 56
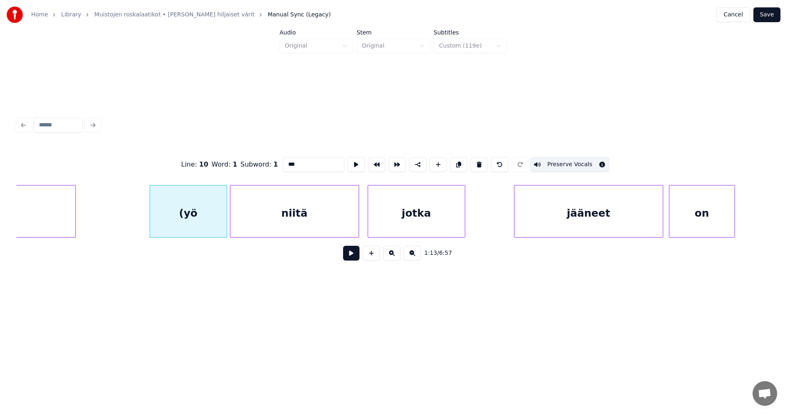
click at [277, 219] on div "niitä" at bounding box center [294, 213] width 128 height 56
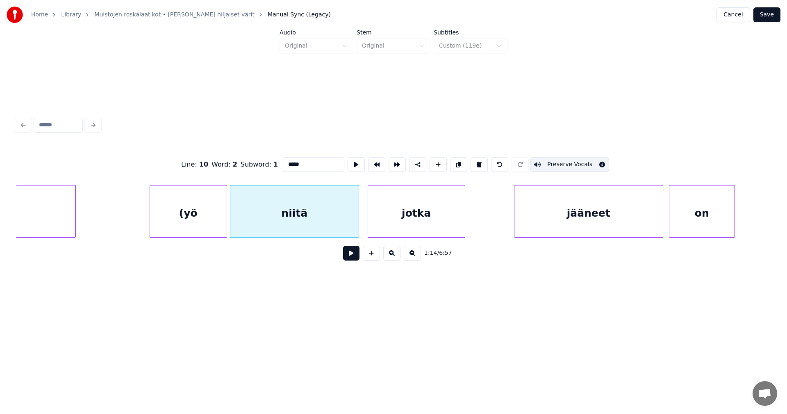
click at [388, 216] on div "jotka" at bounding box center [416, 213] width 97 height 56
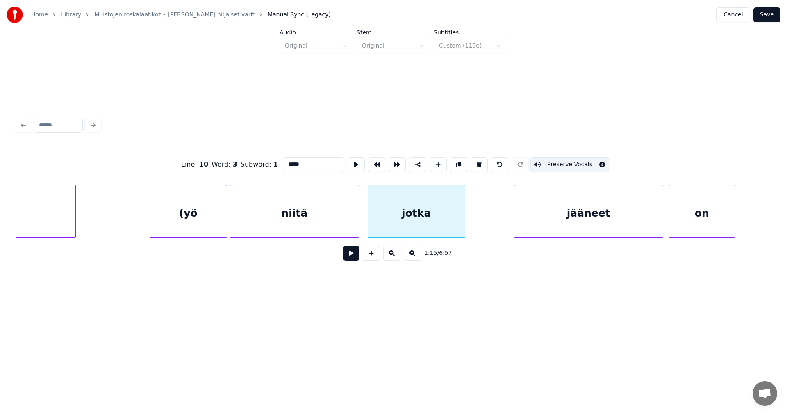
click at [556, 216] on div "jääneet" at bounding box center [588, 213] width 148 height 56
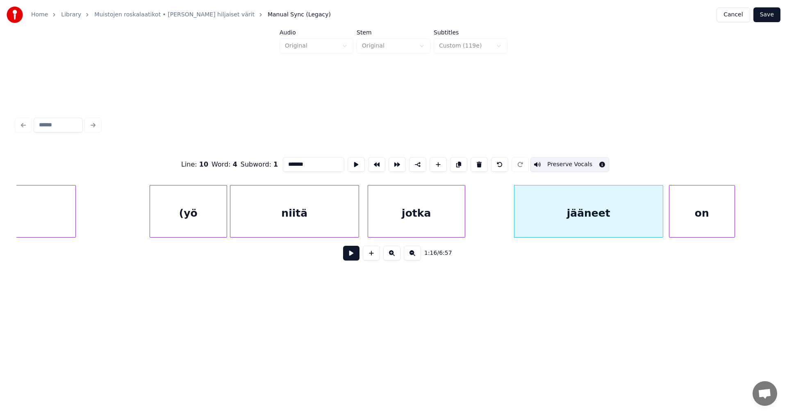
click at [705, 221] on div "on" at bounding box center [701, 213] width 65 height 56
type input "**"
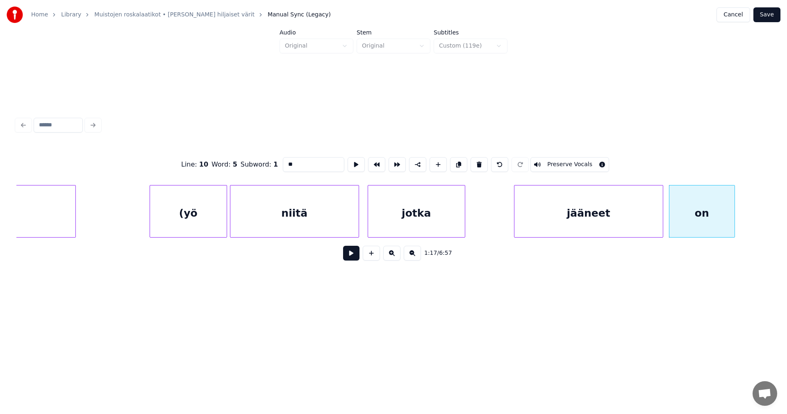
click at [558, 167] on button "Preserve Vocals" at bounding box center [569, 164] width 79 height 15
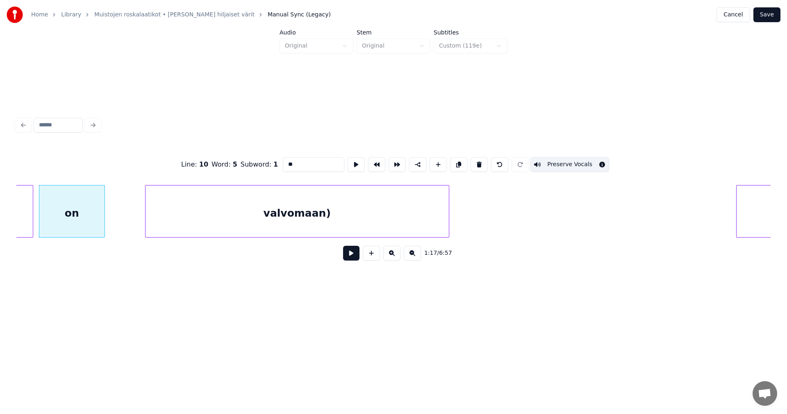
scroll to position [0, 11084]
click at [121, 228] on div at bounding box center [121, 211] width 2 height 52
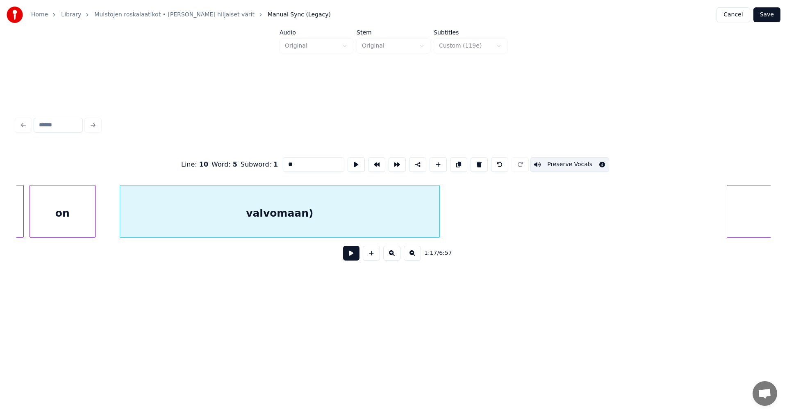
click at [352, 257] on button at bounding box center [351, 253] width 16 height 15
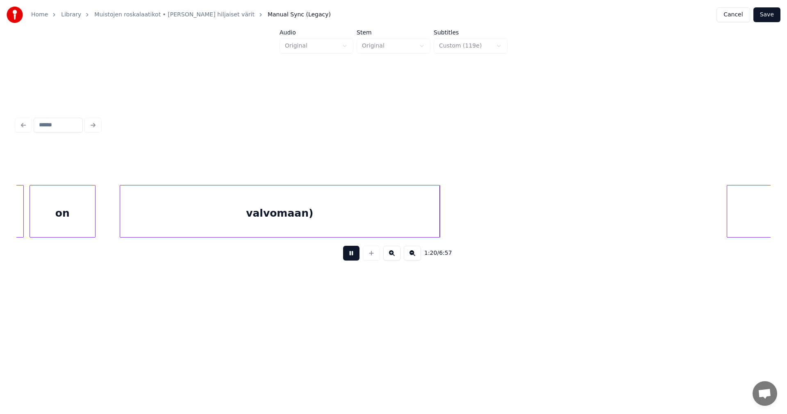
click at [351, 257] on button at bounding box center [351, 253] width 16 height 15
click at [454, 216] on div at bounding box center [453, 211] width 2 height 52
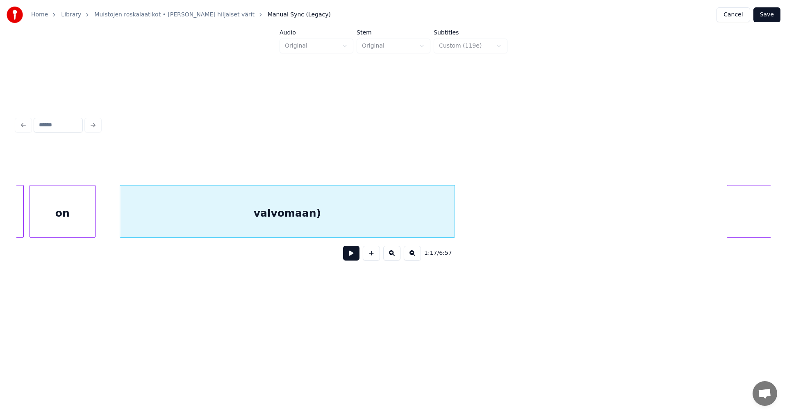
click at [432, 214] on div "valvomaan)" at bounding box center [287, 213] width 335 height 56
click at [544, 164] on button "Preserve Vocals" at bounding box center [569, 164] width 79 height 15
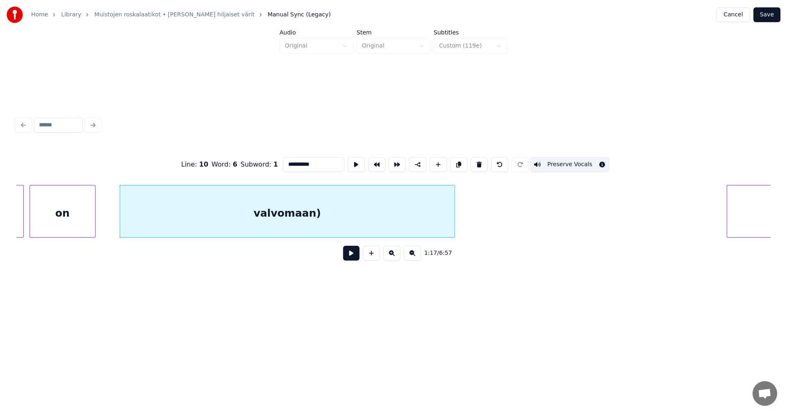
click at [349, 260] on button at bounding box center [351, 253] width 16 height 15
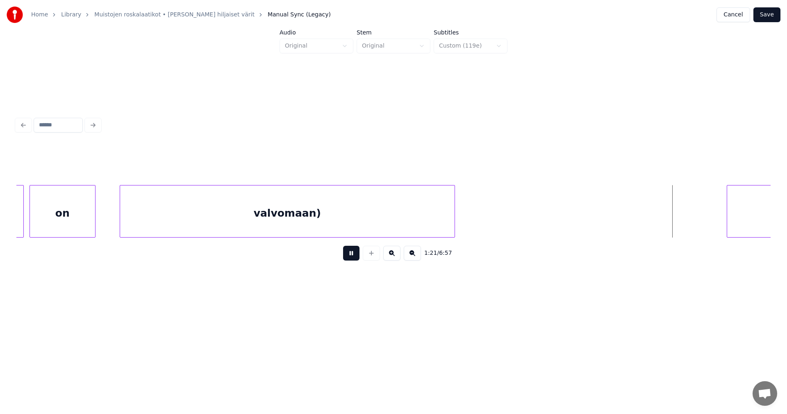
click at [350, 259] on button at bounding box center [351, 253] width 16 height 15
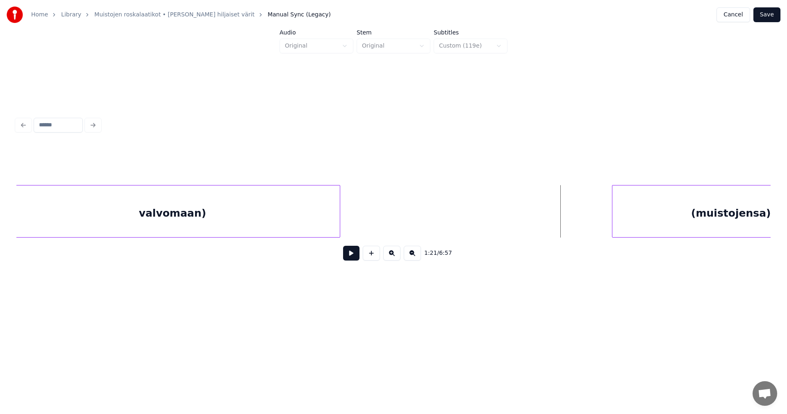
click at [257, 223] on div "valvomaan)" at bounding box center [172, 213] width 335 height 56
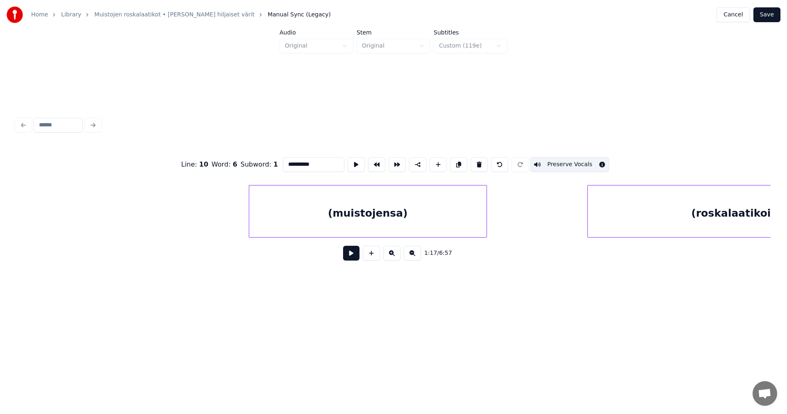
scroll to position [0, 11564]
click at [195, 229] on div at bounding box center [195, 211] width 2 height 52
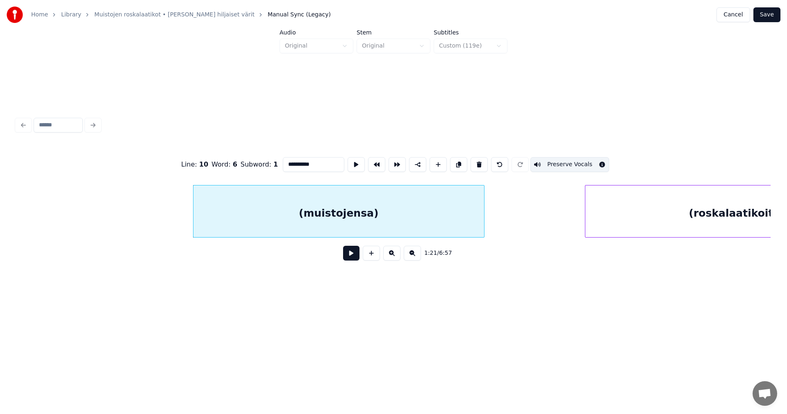
click at [355, 258] on button at bounding box center [351, 253] width 16 height 15
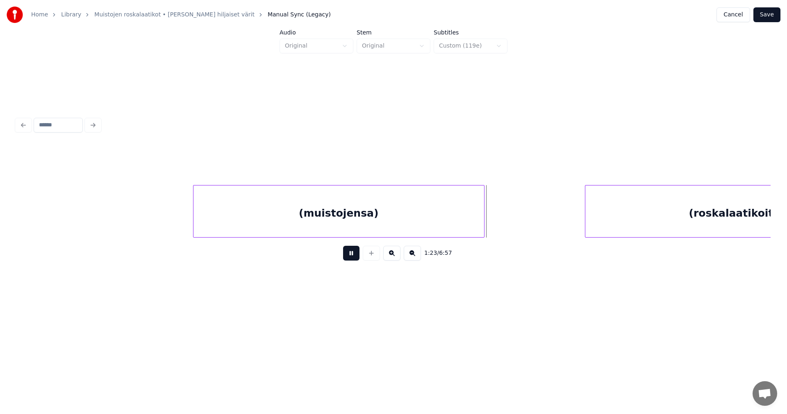
click at [353, 257] on button at bounding box center [351, 253] width 16 height 15
click at [496, 213] on div at bounding box center [495, 211] width 2 height 52
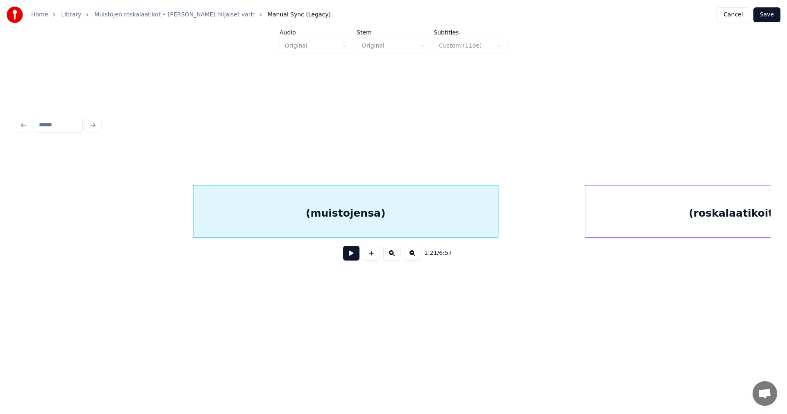
click at [455, 213] on div "(muistojensa)" at bounding box center [345, 213] width 305 height 56
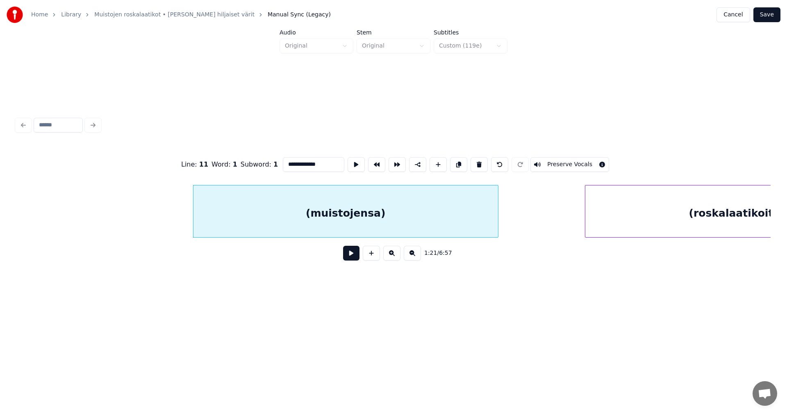
click at [548, 162] on button "Preserve Vocals" at bounding box center [569, 164] width 79 height 15
click at [400, 212] on div "(muistojensa)" at bounding box center [345, 213] width 305 height 56
click at [355, 260] on button at bounding box center [351, 253] width 16 height 15
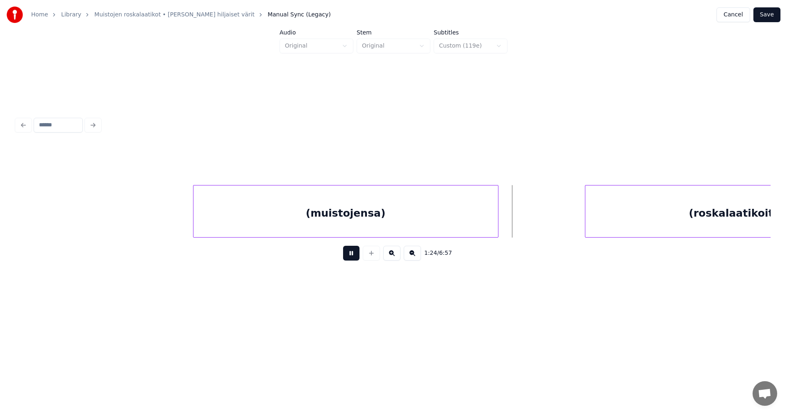
click at [355, 258] on button at bounding box center [351, 253] width 16 height 15
click at [193, 218] on div at bounding box center [192, 211] width 2 height 52
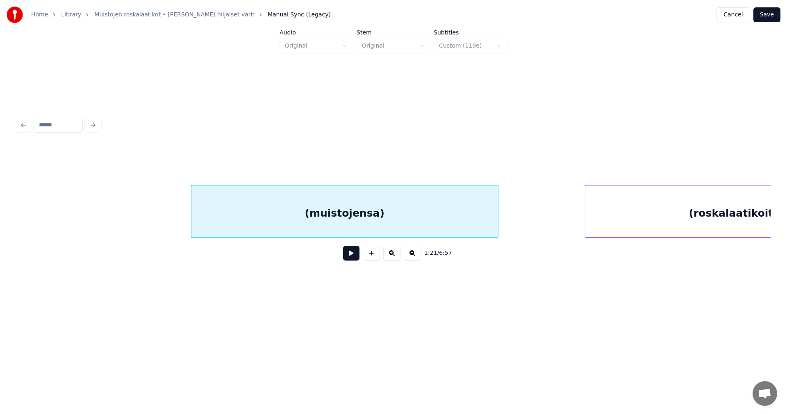
click at [301, 219] on div "(muistojensa)" at bounding box center [344, 213] width 307 height 56
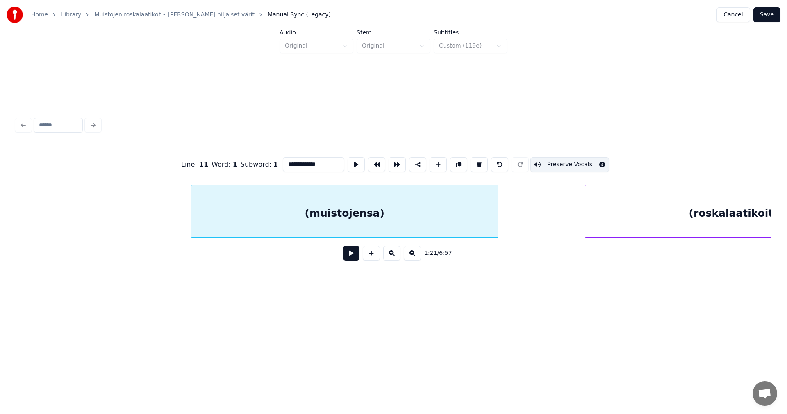
click at [703, 209] on div "(roskalaatikoita)" at bounding box center [736, 213] width 303 height 56
type input "**********"
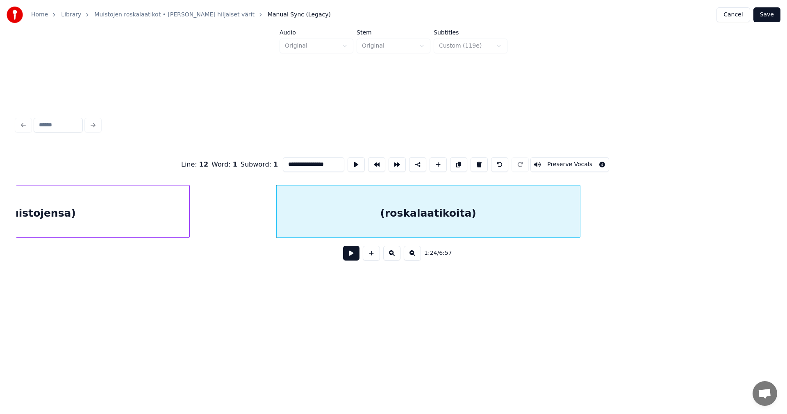
scroll to position [0, 11876]
click at [251, 225] on div at bounding box center [252, 211] width 2 height 52
click at [357, 258] on button at bounding box center [351, 253] width 16 height 15
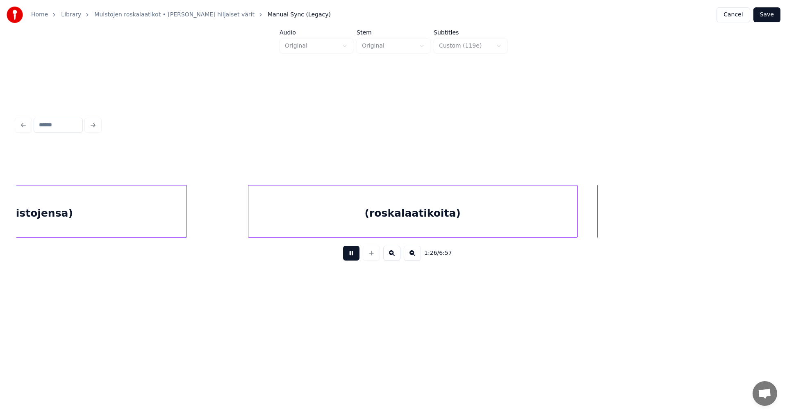
click at [355, 258] on button at bounding box center [351, 253] width 16 height 15
click at [588, 219] on div at bounding box center [589, 211] width 2 height 52
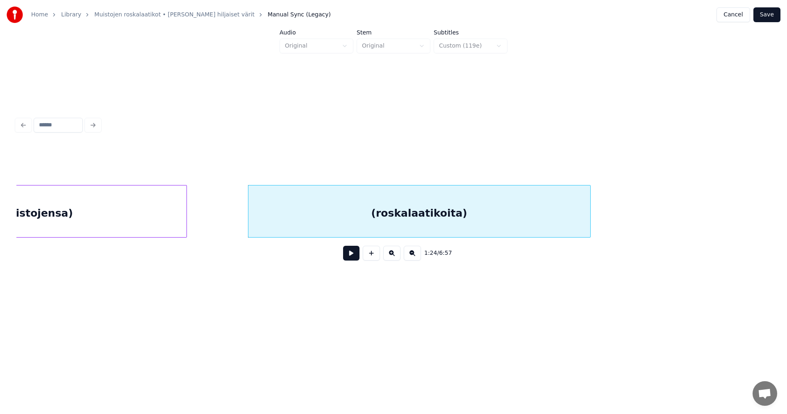
click at [525, 209] on div "(roskalaatikoita)" at bounding box center [419, 213] width 342 height 56
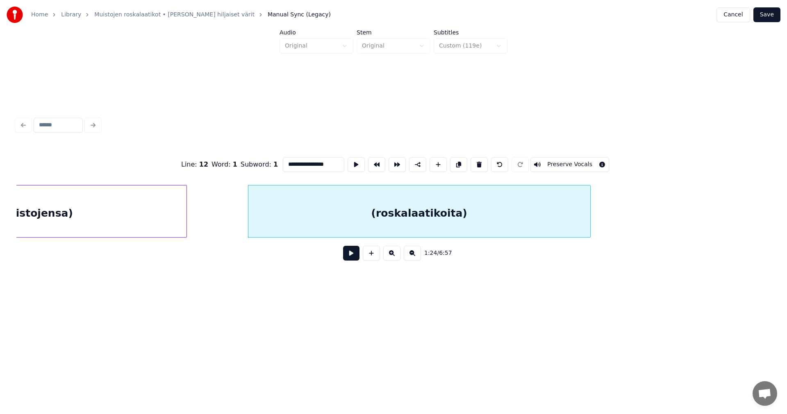
click at [556, 157] on button "Preserve Vocals" at bounding box center [569, 164] width 79 height 15
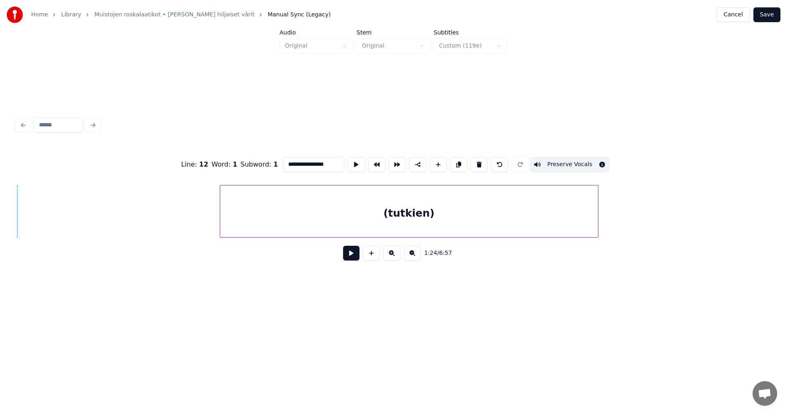
scroll to position [0, 12449]
click at [280, 219] on div "(tutkien)" at bounding box center [409, 213] width 378 height 56
type input "*********"
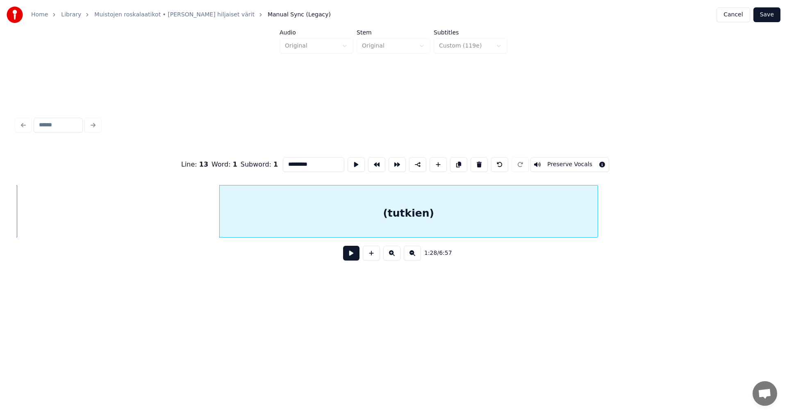
click at [349, 256] on button at bounding box center [351, 253] width 16 height 15
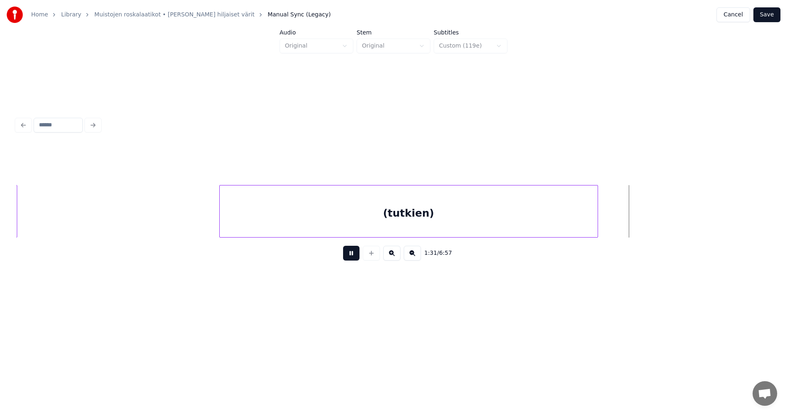
click at [350, 256] on button at bounding box center [351, 253] width 16 height 15
click at [646, 219] on div at bounding box center [646, 211] width 2 height 52
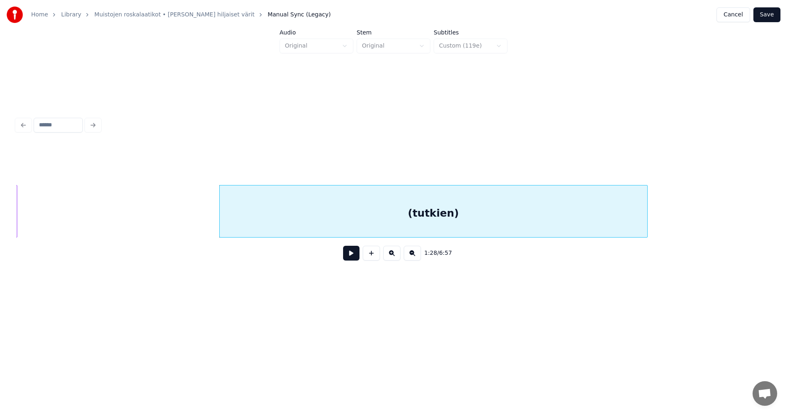
click at [551, 210] on div "(tutkien)" at bounding box center [434, 213] width 428 height 56
click at [569, 159] on button "Preserve Vocals" at bounding box center [569, 164] width 79 height 15
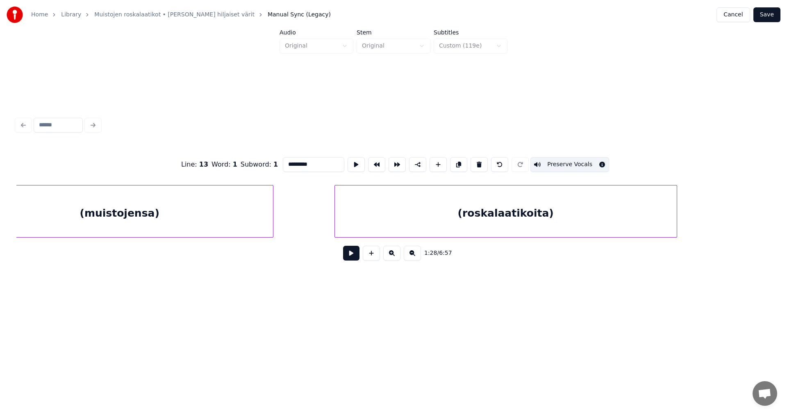
click at [231, 214] on div "(muistojensa)" at bounding box center [119, 213] width 307 height 56
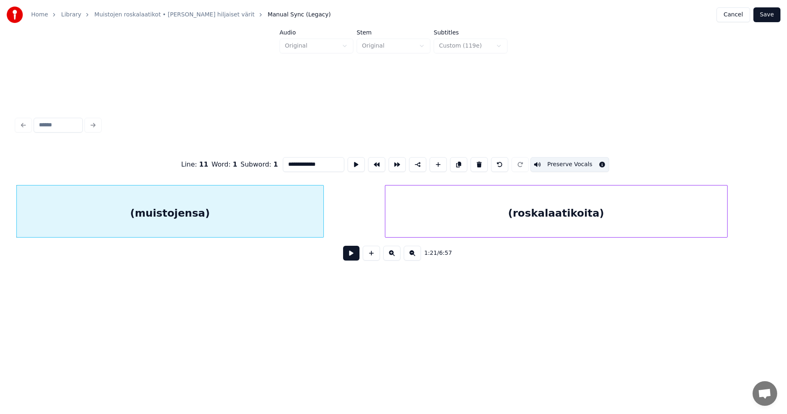
click at [530, 212] on div "(roskalaatikoita)" at bounding box center [556, 213] width 342 height 56
type input "**********"
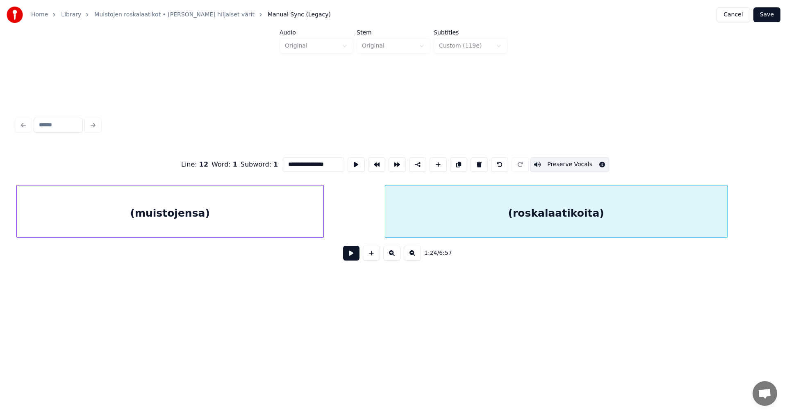
click at [765, 14] on button "Save" at bounding box center [766, 14] width 27 height 15
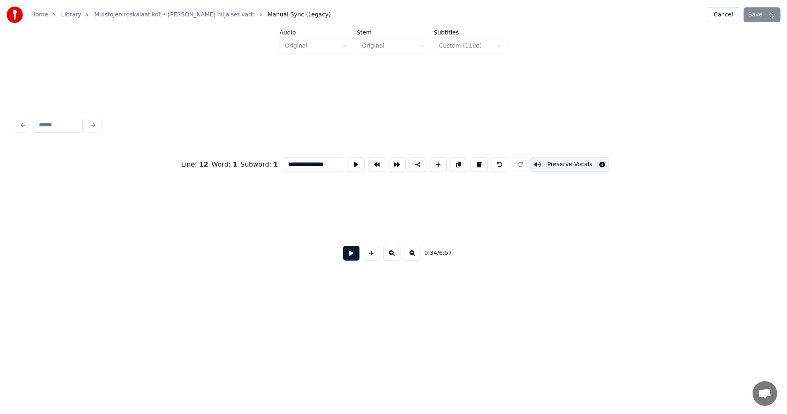
scroll to position [0, 4978]
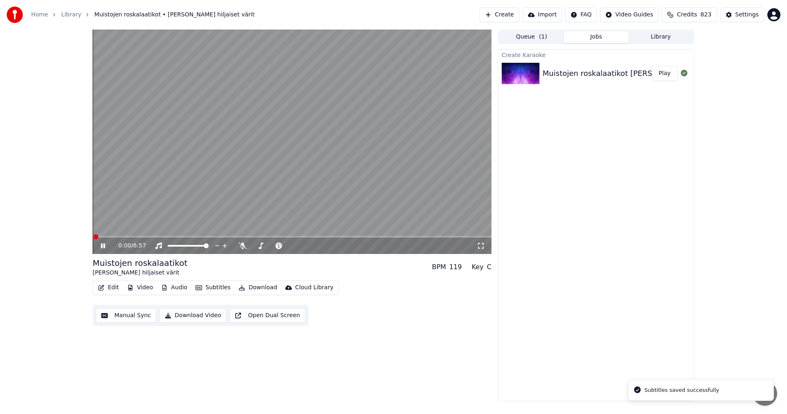
click at [120, 237] on span at bounding box center [292, 237] width 399 height 2
drag, startPoint x: 102, startPoint y: 242, endPoint x: 105, endPoint y: 248, distance: 6.8
click at [102, 242] on div "1:53 / 6:57" at bounding box center [292, 245] width 392 height 8
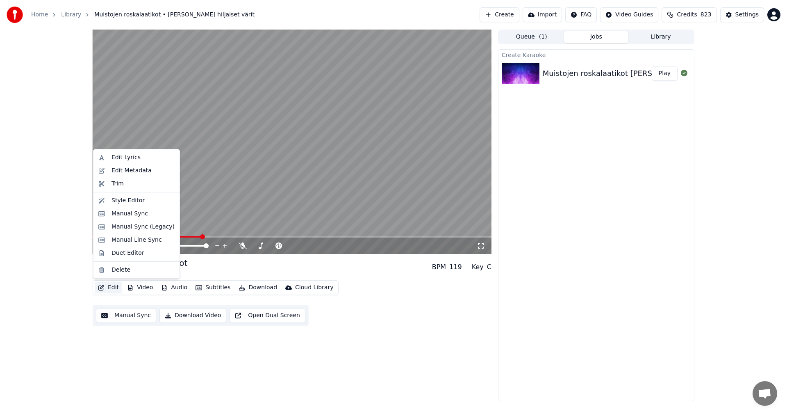
click at [112, 285] on button "Edit" at bounding box center [108, 287] width 27 height 11
click at [139, 229] on div "Manual Sync (Legacy)" at bounding box center [143, 227] width 63 height 8
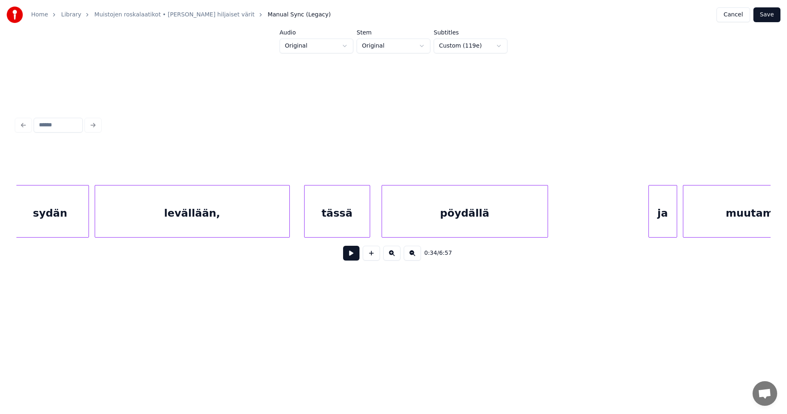
scroll to position [0, 13976]
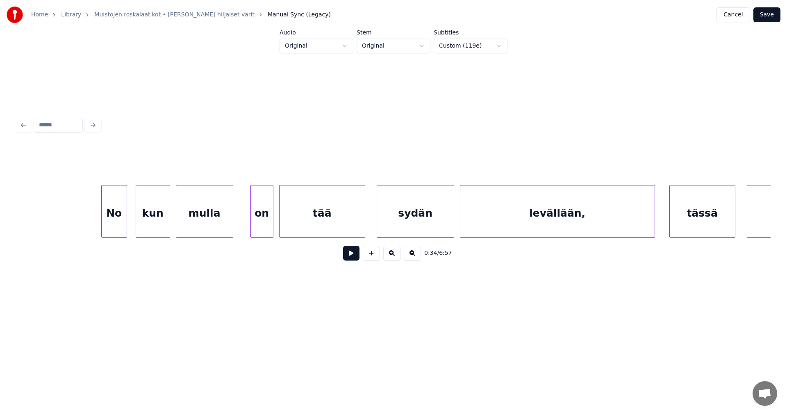
click at [121, 227] on div "No" at bounding box center [114, 213] width 25 height 56
click at [352, 257] on button at bounding box center [351, 253] width 16 height 15
click at [218, 226] on div "mulla" at bounding box center [204, 213] width 57 height 56
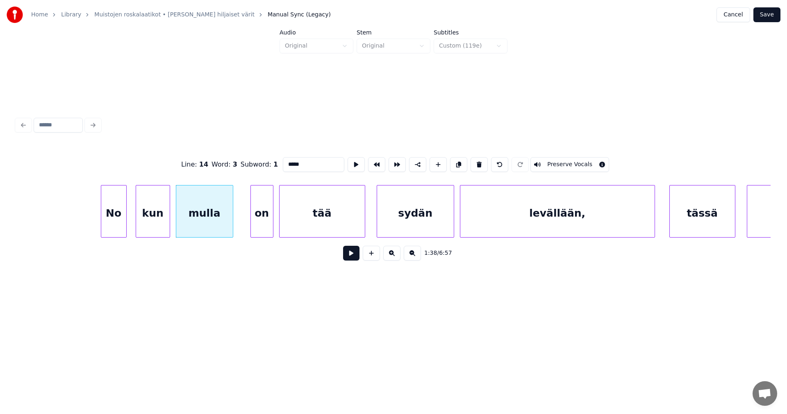
click at [347, 257] on button at bounding box center [351, 253] width 16 height 15
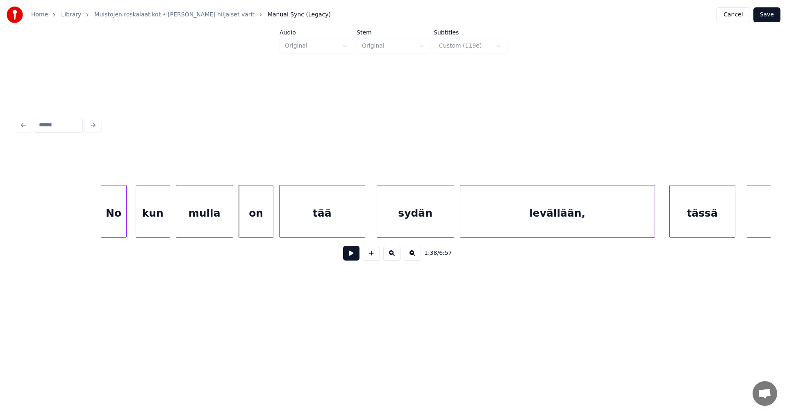
click at [241, 226] on div at bounding box center [240, 211] width 2 height 52
click at [351, 255] on button at bounding box center [351, 253] width 16 height 15
click at [398, 225] on div "sydän" at bounding box center [412, 213] width 77 height 56
click at [344, 232] on div "tää" at bounding box center [322, 213] width 85 height 56
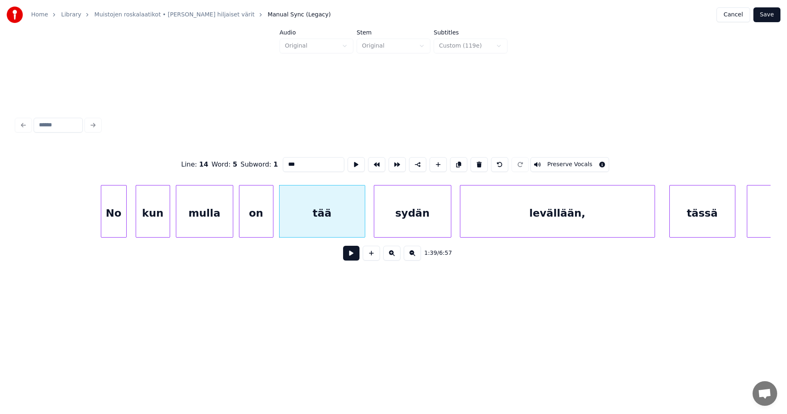
click at [353, 256] on button at bounding box center [351, 253] width 16 height 15
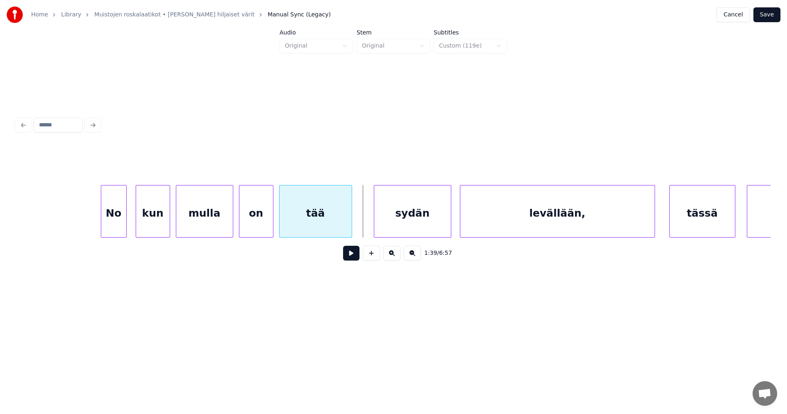
click at [351, 227] on div at bounding box center [350, 211] width 2 height 52
click at [377, 228] on div "sydän" at bounding box center [399, 213] width 77 height 56
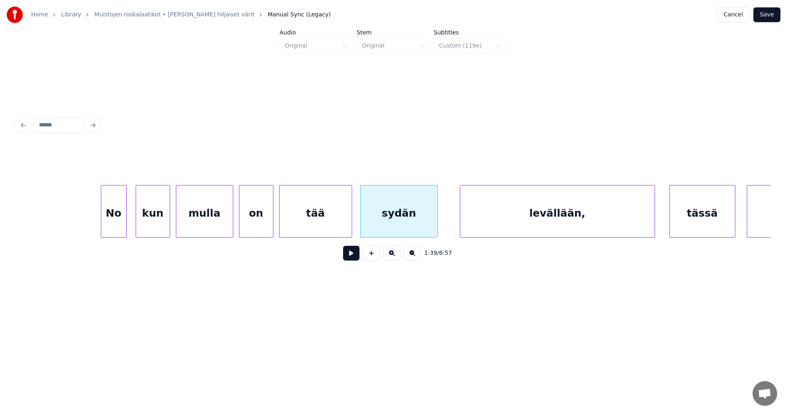
click at [348, 259] on button at bounding box center [351, 253] width 16 height 15
click at [351, 258] on button at bounding box center [351, 253] width 16 height 15
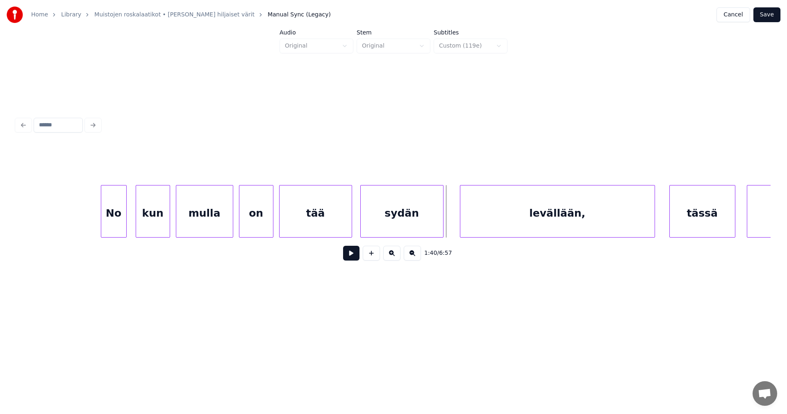
click at [441, 214] on div at bounding box center [442, 211] width 2 height 52
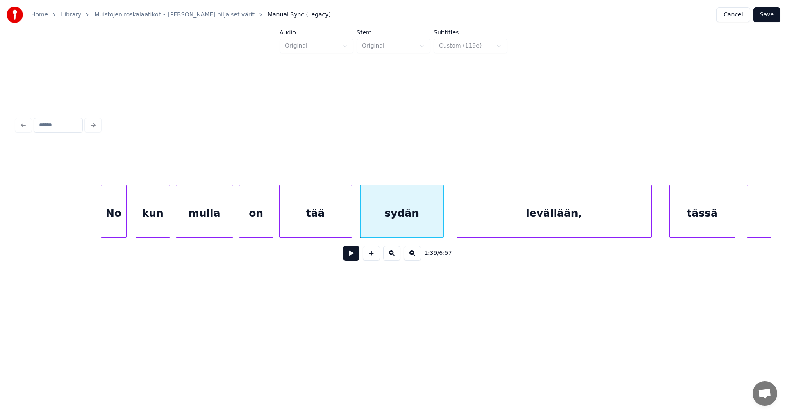
click at [487, 213] on div "levällään," at bounding box center [554, 213] width 194 height 56
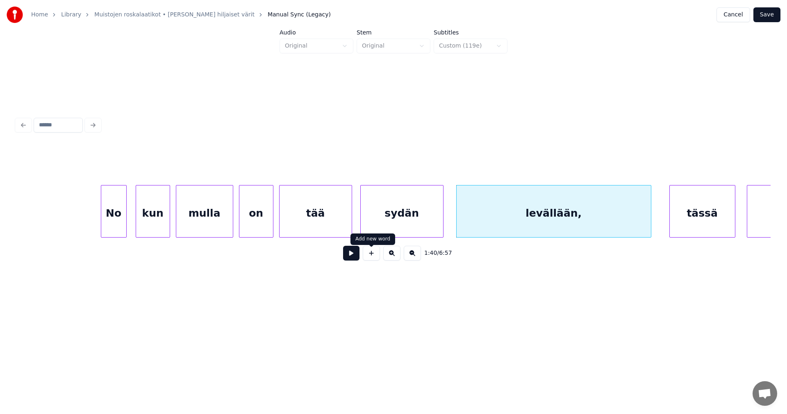
click at [355, 257] on button at bounding box center [351, 253] width 16 height 15
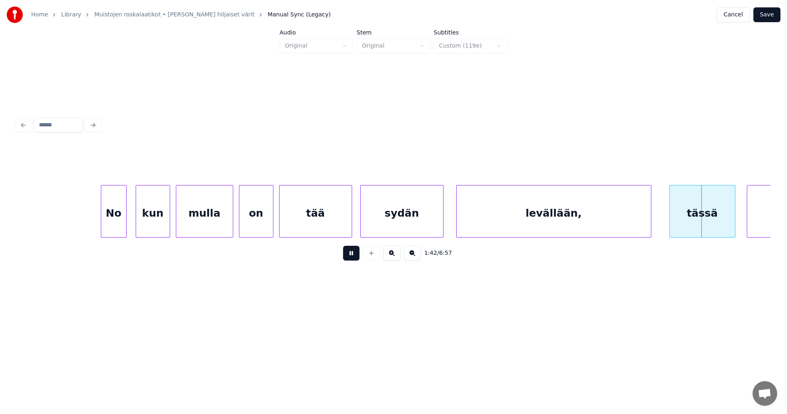
click at [355, 257] on button at bounding box center [351, 253] width 16 height 15
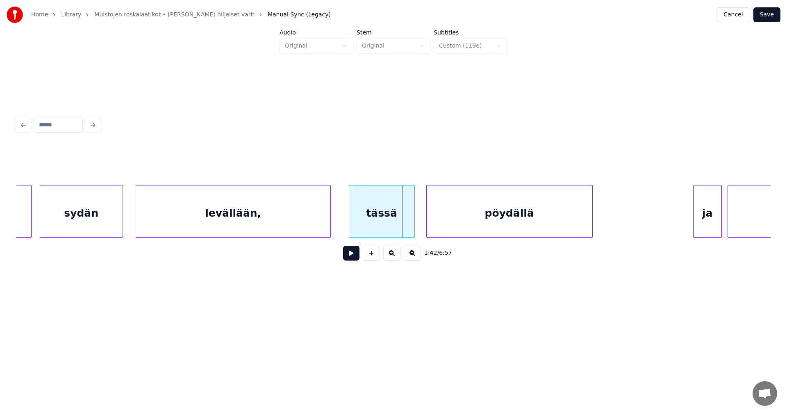
scroll to position [0, 14304]
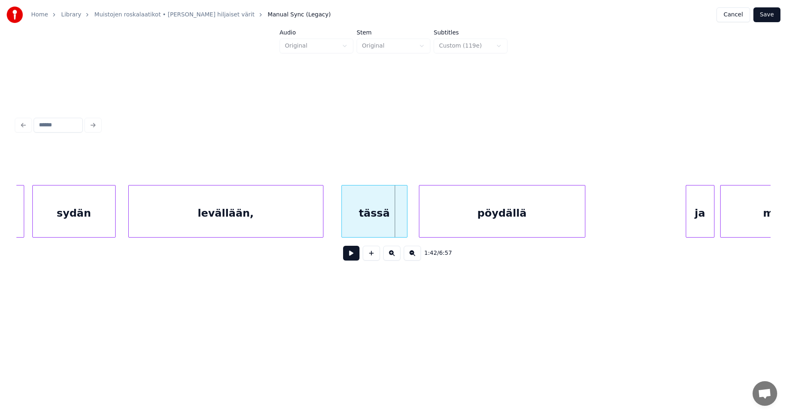
click at [312, 213] on div "levällään," at bounding box center [226, 213] width 194 height 56
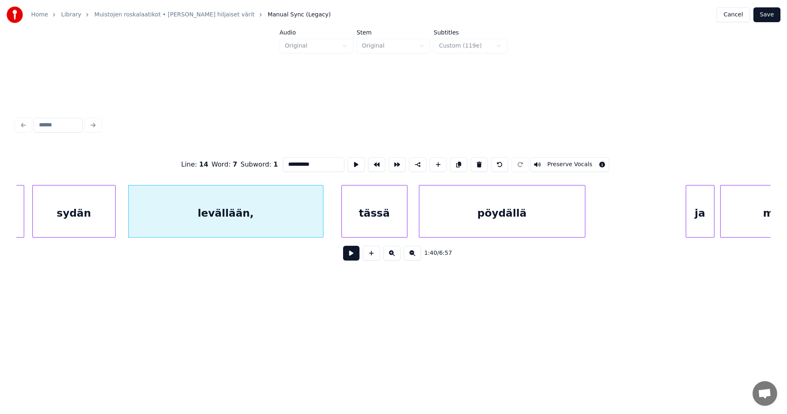
click at [361, 223] on div "tässä" at bounding box center [374, 213] width 65 height 56
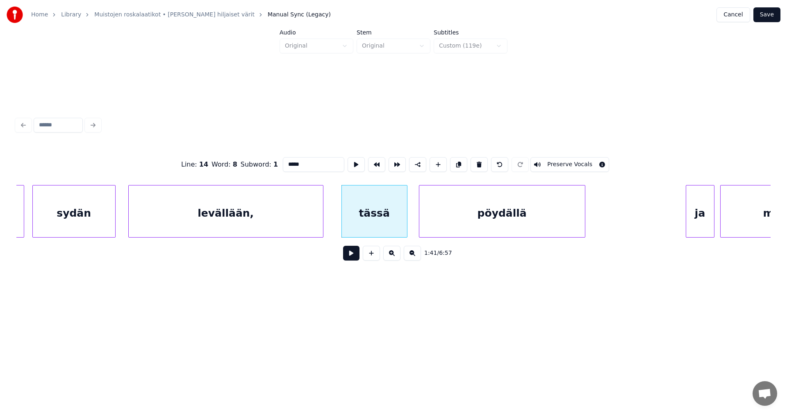
click at [308, 220] on div "levällään," at bounding box center [226, 213] width 194 height 56
type input "**********"
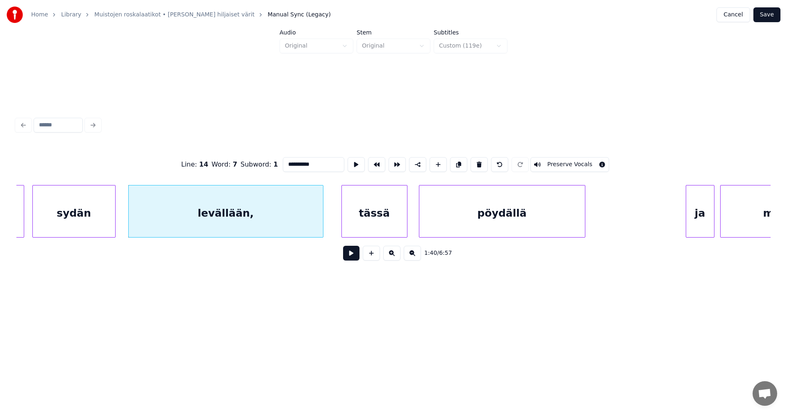
click at [351, 255] on button at bounding box center [351, 253] width 16 height 15
click at [350, 255] on button at bounding box center [351, 253] width 16 height 15
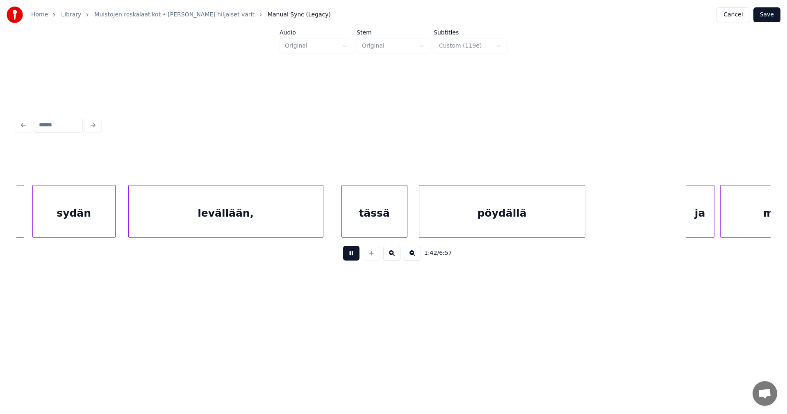
click at [350, 255] on button at bounding box center [351, 253] width 16 height 15
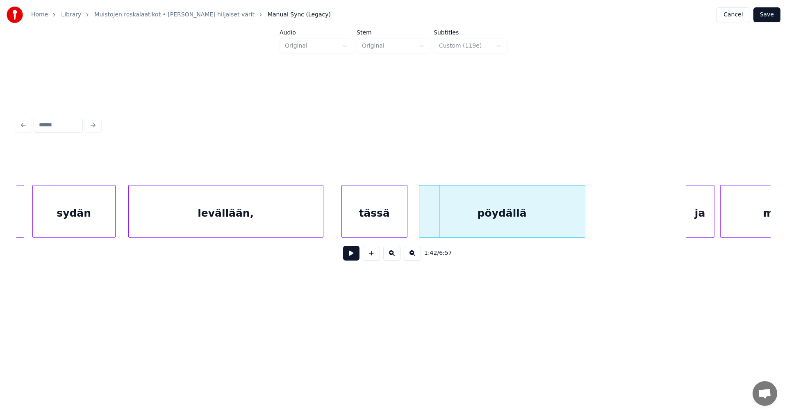
click at [294, 223] on div "levällään," at bounding box center [226, 213] width 194 height 56
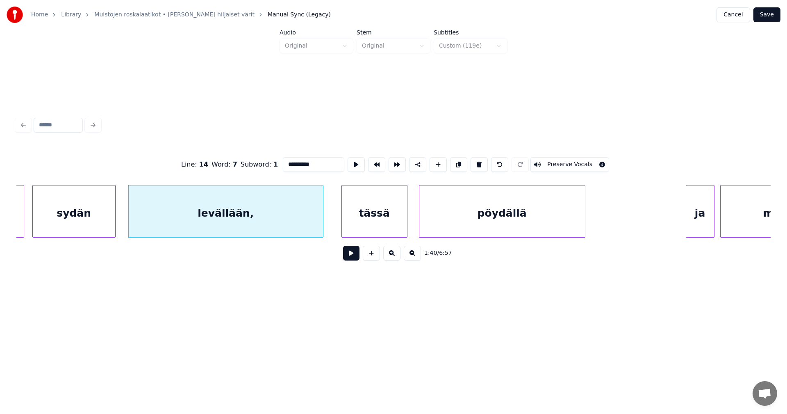
click at [318, 165] on input "**********" at bounding box center [313, 164] width 61 height 15
click at [309, 214] on div "levällään" at bounding box center [226, 213] width 194 height 56
type input "*********"
click at [351, 258] on button at bounding box center [351, 253] width 16 height 15
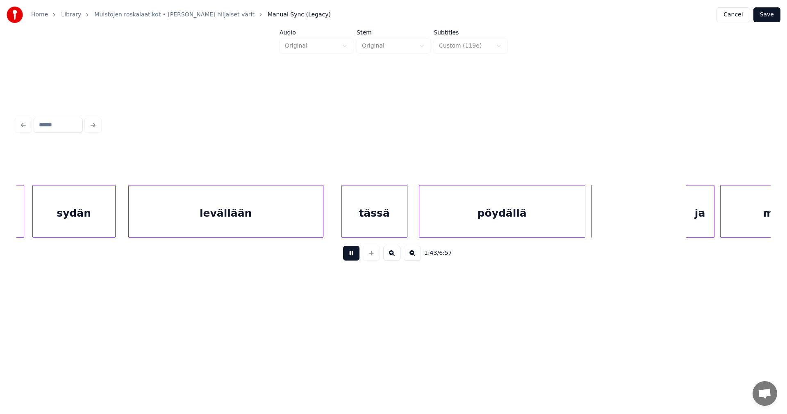
click at [350, 259] on button at bounding box center [351, 253] width 16 height 15
click at [542, 225] on div "pöydällä" at bounding box center [502, 213] width 166 height 56
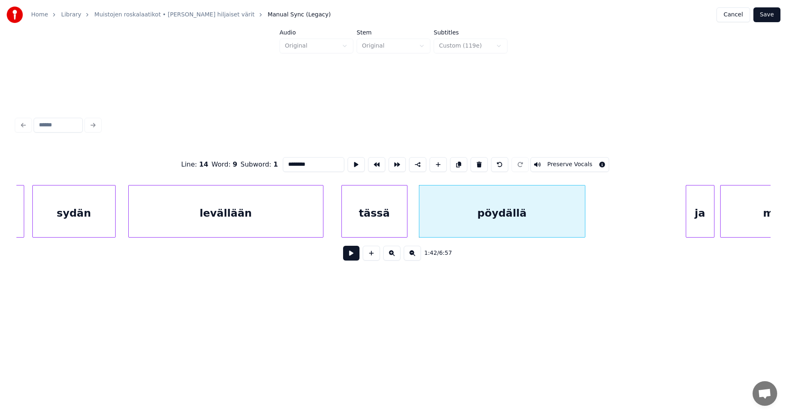
click at [694, 226] on div "ja" at bounding box center [700, 213] width 28 height 56
type input "**"
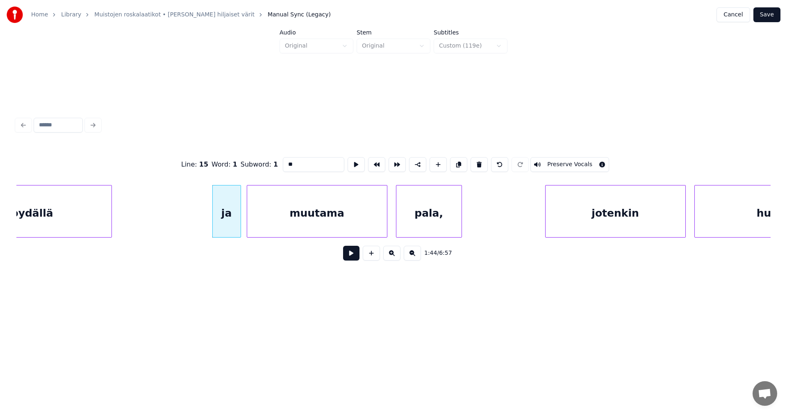
scroll to position [0, 14780]
click at [212, 227] on div "ja" at bounding box center [216, 213] width 28 height 56
click at [218, 227] on div "ja" at bounding box center [220, 213] width 28 height 56
click at [351, 258] on button at bounding box center [351, 253] width 16 height 15
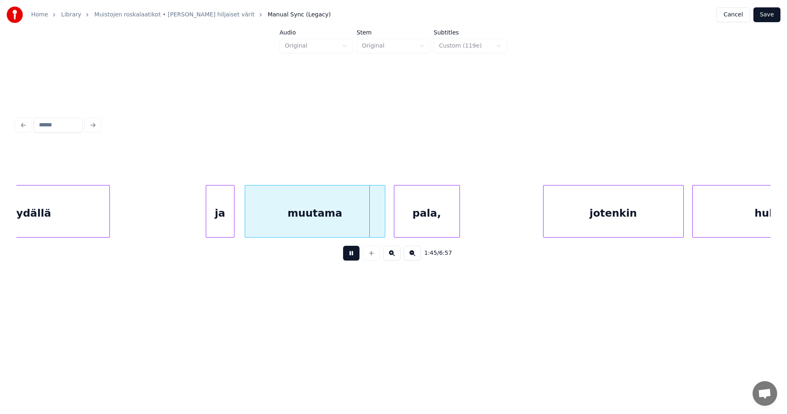
click at [351, 258] on button at bounding box center [351, 253] width 16 height 15
click at [380, 225] on div at bounding box center [379, 211] width 2 height 52
click at [357, 257] on button at bounding box center [351, 253] width 16 height 15
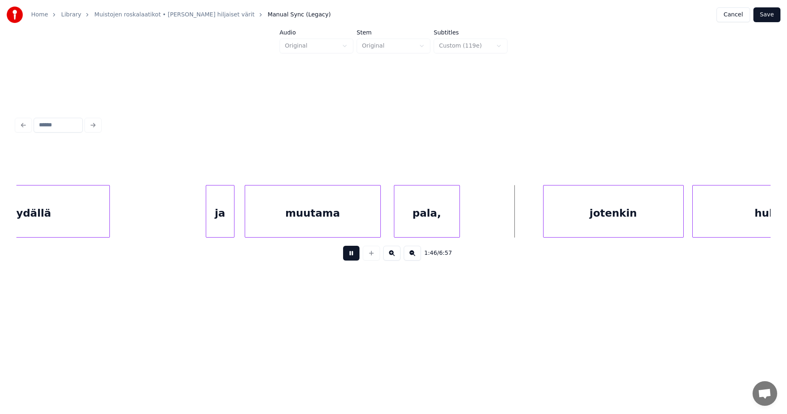
drag, startPoint x: 357, startPoint y: 257, endPoint x: 436, endPoint y: 222, distance: 86.1
click at [358, 257] on button at bounding box center [351, 253] width 16 height 15
click at [429, 219] on div "pala," at bounding box center [426, 213] width 65 height 56
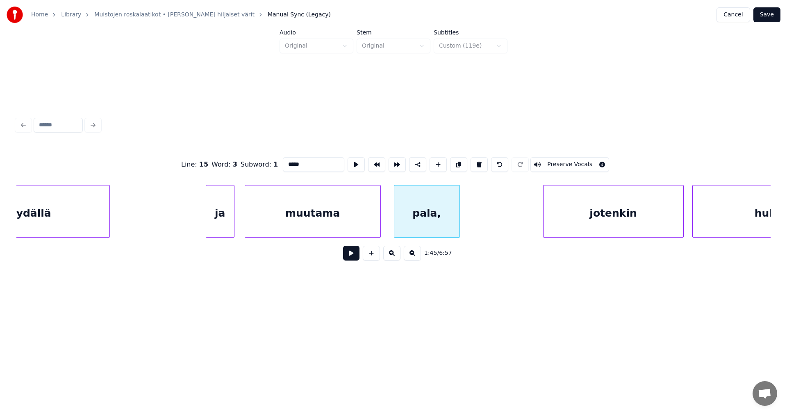
click at [581, 218] on div "jotenkin" at bounding box center [614, 213] width 140 height 56
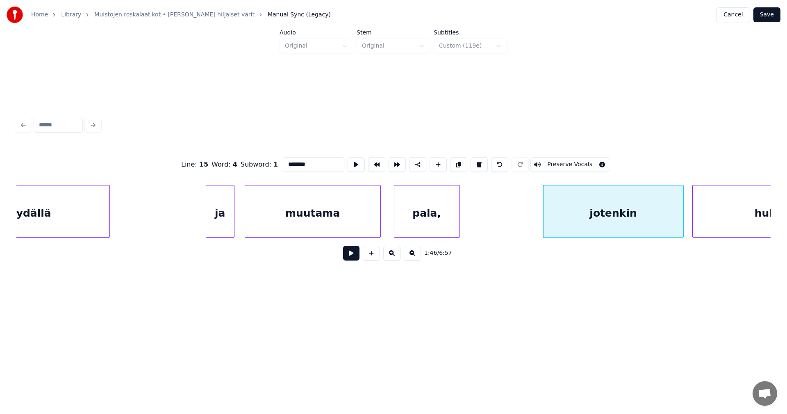
click at [435, 220] on div "pala," at bounding box center [426, 213] width 65 height 56
type input "*****"
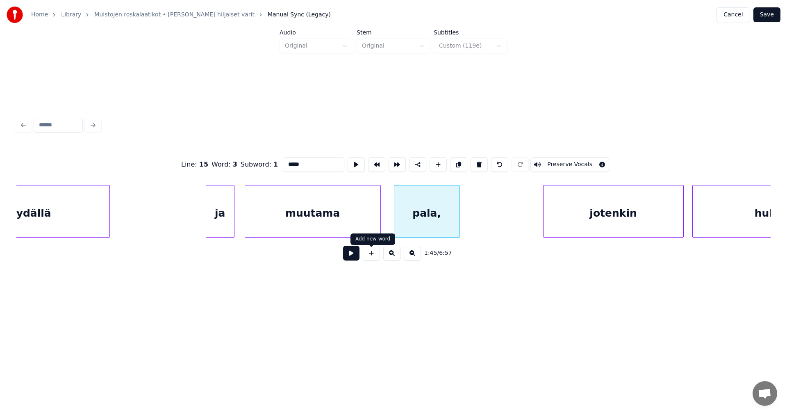
click at [352, 255] on button at bounding box center [351, 253] width 16 height 15
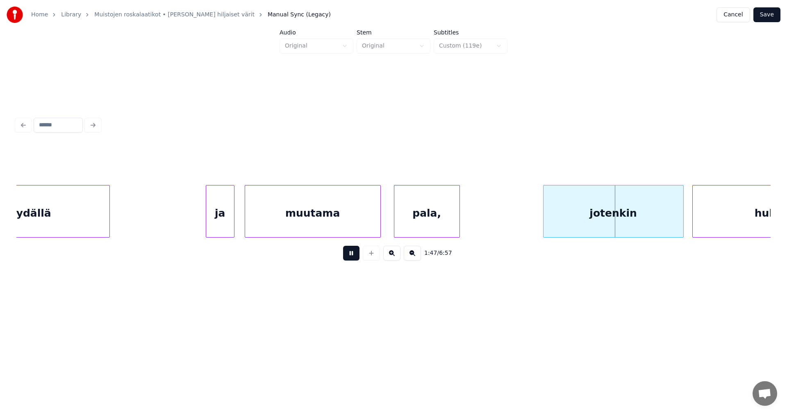
drag, startPoint x: 353, startPoint y: 256, endPoint x: 373, endPoint y: 239, distance: 26.5
click at [353, 255] on button at bounding box center [351, 253] width 16 height 15
click at [420, 212] on div "pala," at bounding box center [426, 213] width 65 height 56
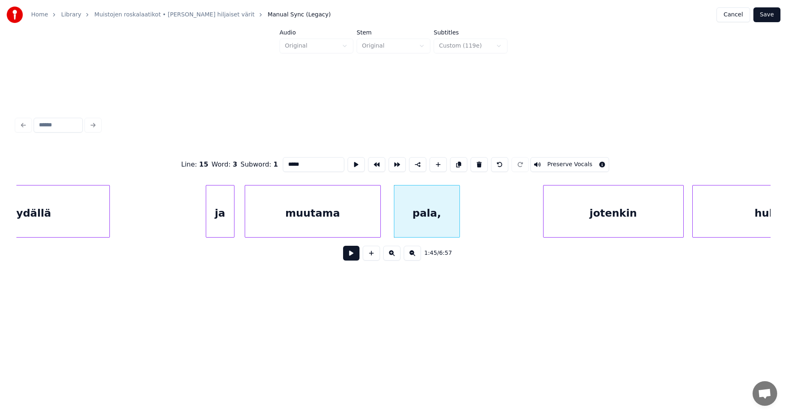
click at [301, 166] on input "*****" at bounding box center [313, 164] width 61 height 15
click at [567, 221] on div "jotenkin" at bounding box center [610, 213] width 140 height 56
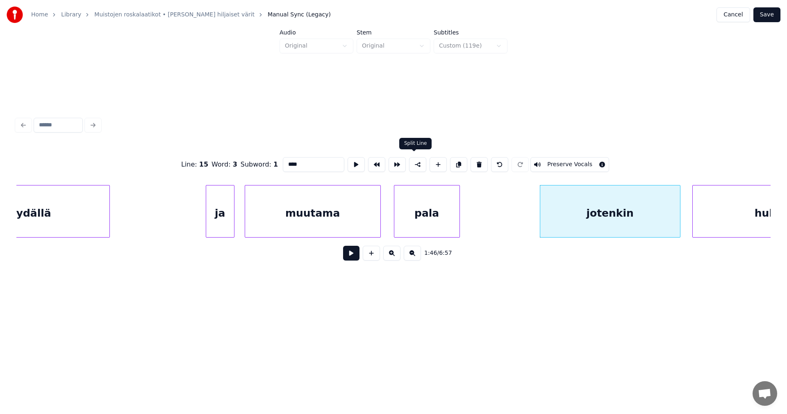
click at [414, 164] on button at bounding box center [417, 164] width 17 height 15
click at [581, 220] on div "jotenkin" at bounding box center [610, 213] width 140 height 56
type input "********"
click at [357, 255] on button at bounding box center [351, 253] width 16 height 15
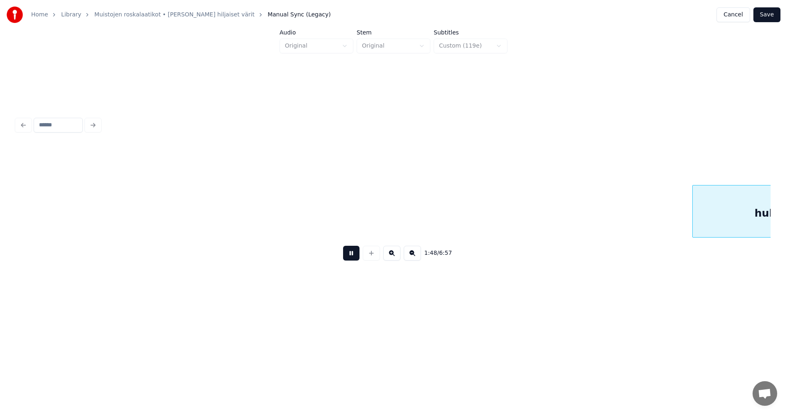
scroll to position [0, 15535]
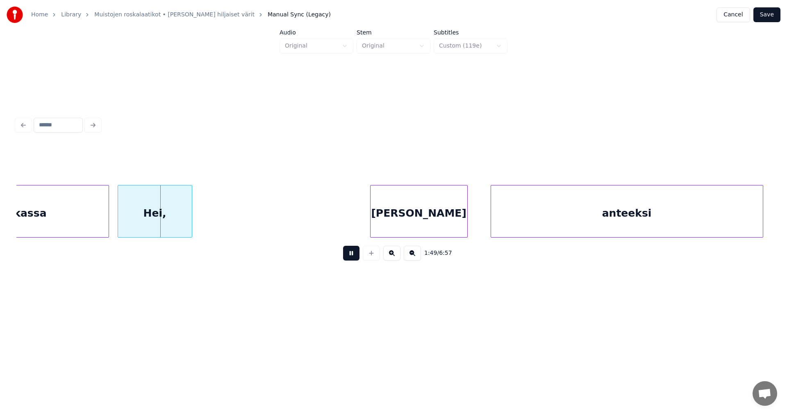
click at [357, 255] on button at bounding box center [351, 253] width 16 height 15
click at [168, 228] on div "Hei," at bounding box center [155, 213] width 74 height 56
click at [86, 230] on div "hukassa" at bounding box center [22, 213] width 171 height 56
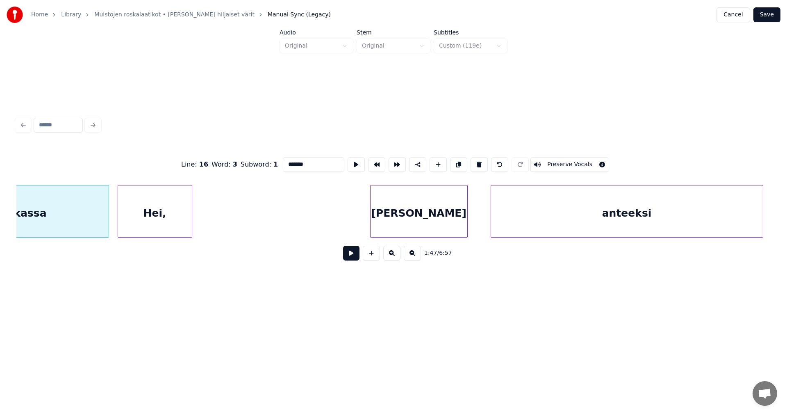
scroll to position [0, 15455]
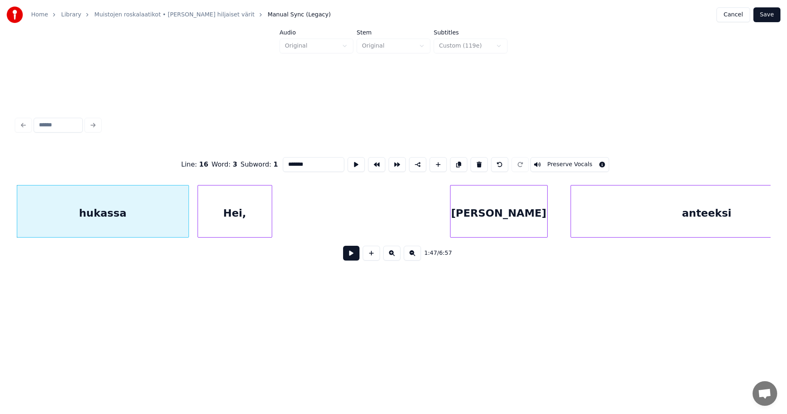
click at [253, 229] on div "Hei," at bounding box center [235, 213] width 74 height 56
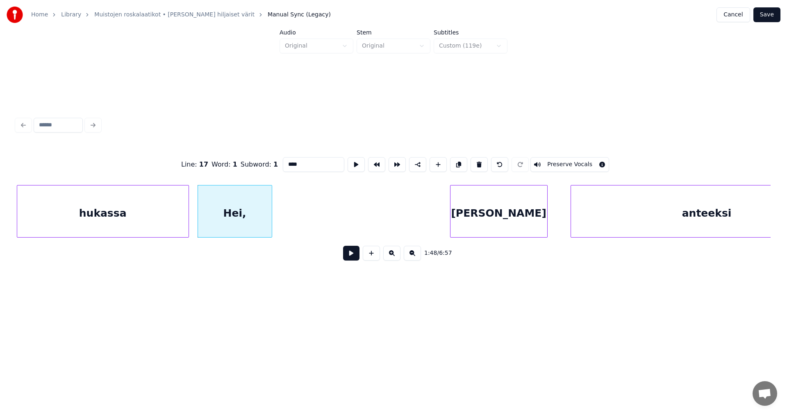
click at [180, 223] on div "hukassa" at bounding box center [102, 213] width 171 height 56
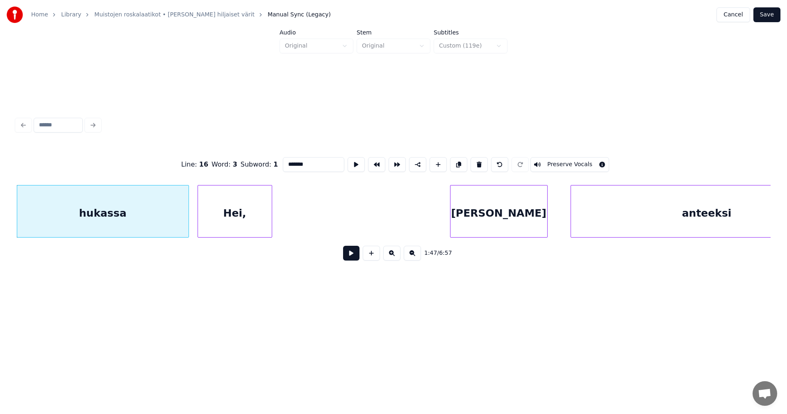
click at [224, 224] on div "Hei," at bounding box center [235, 213] width 74 height 56
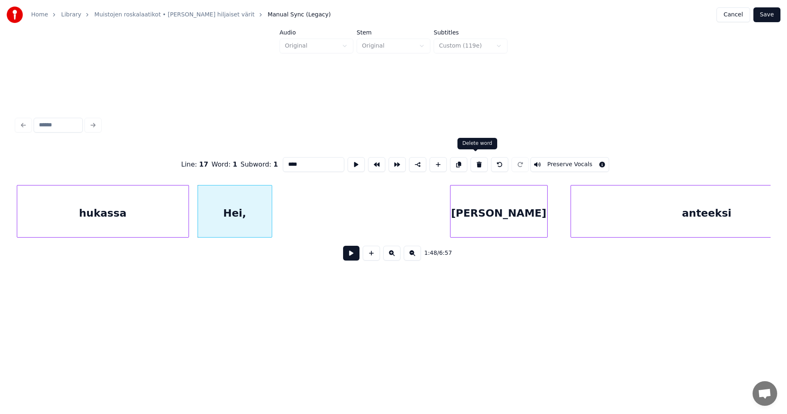
click at [476, 164] on button at bounding box center [479, 164] width 17 height 15
type input "*******"
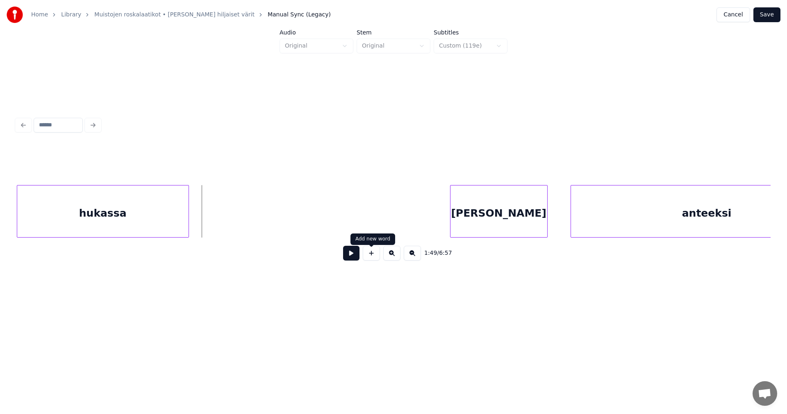
click at [373, 258] on button at bounding box center [371, 253] width 17 height 15
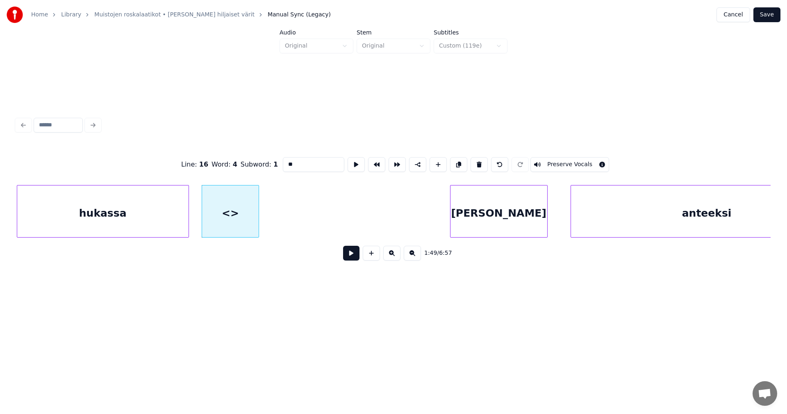
drag, startPoint x: 312, startPoint y: 165, endPoint x: 277, endPoint y: 172, distance: 35.1
click at [277, 172] on div "Line : 16 Word : 4 Subword : 1 ** Preserve Vocals" at bounding box center [393, 164] width 754 height 41
click at [164, 216] on div "hukassa" at bounding box center [102, 213] width 171 height 56
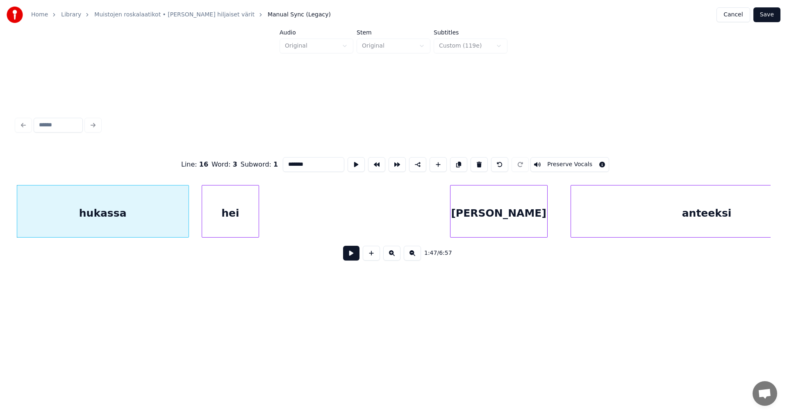
type input "*******"
click at [354, 256] on button at bounding box center [351, 253] width 16 height 15
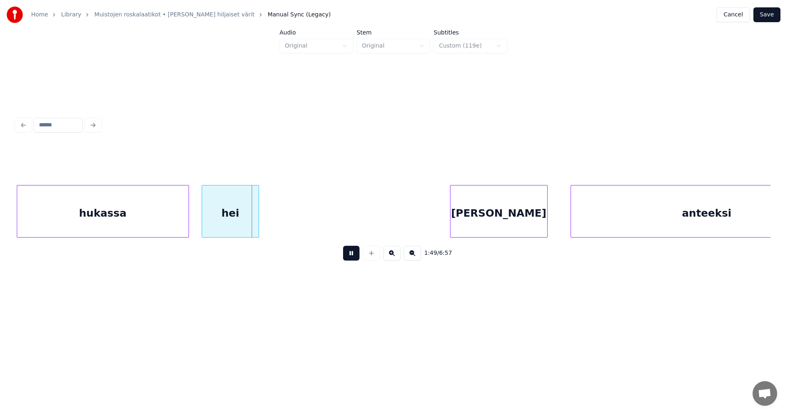
drag, startPoint x: 353, startPoint y: 257, endPoint x: 312, endPoint y: 244, distance: 42.7
click at [351, 256] on button at bounding box center [351, 253] width 16 height 15
click at [269, 223] on div at bounding box center [269, 211] width 2 height 52
click at [263, 224] on div "hei" at bounding box center [236, 213] width 68 height 56
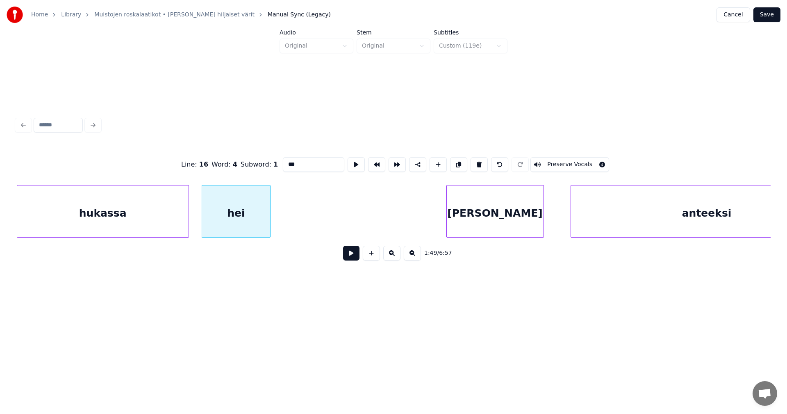
click at [471, 226] on div "[PERSON_NAME]" at bounding box center [495, 213] width 97 height 56
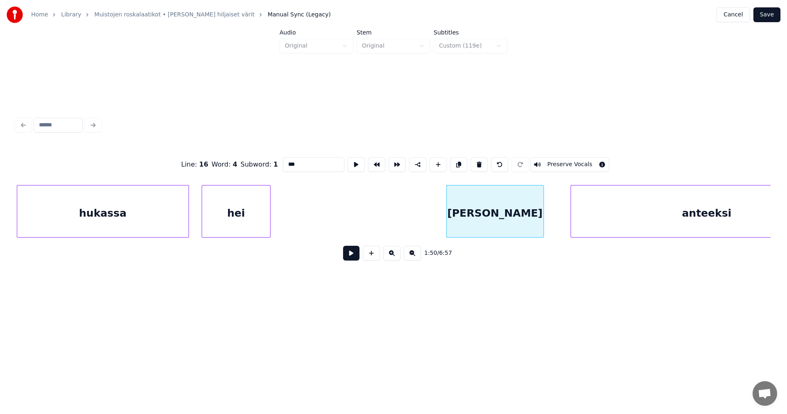
click at [259, 220] on div "hei" at bounding box center [236, 213] width 68 height 56
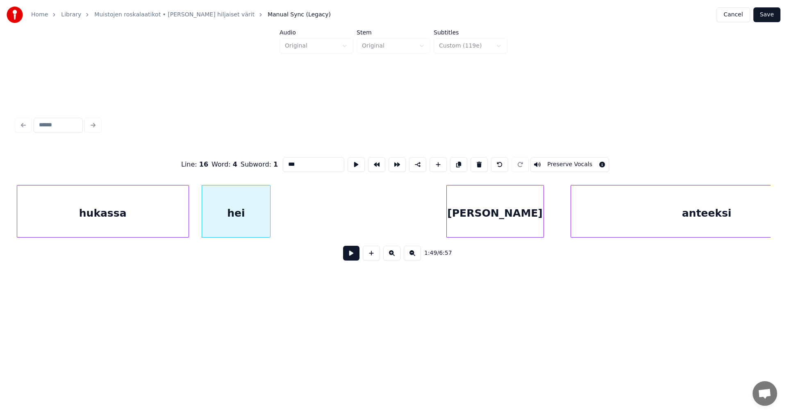
click at [482, 225] on div "[PERSON_NAME]" at bounding box center [495, 213] width 97 height 56
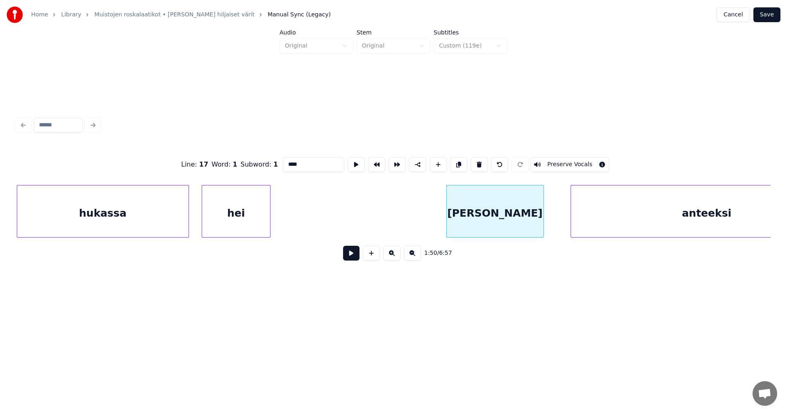
click at [150, 212] on div "hukassa" at bounding box center [102, 213] width 171 height 56
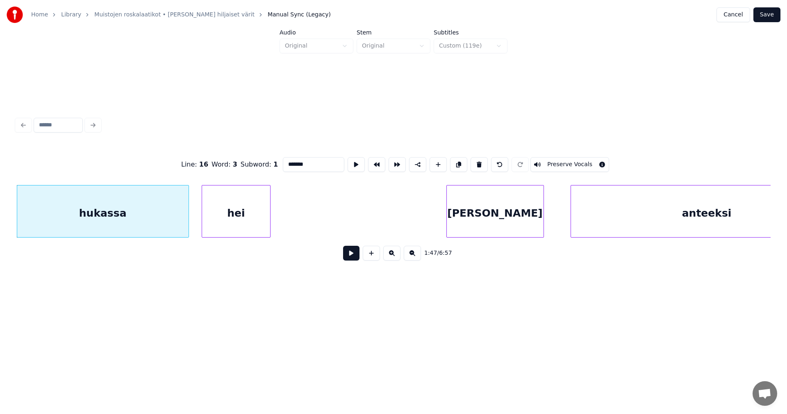
click at [237, 217] on div "hei" at bounding box center [236, 213] width 68 height 56
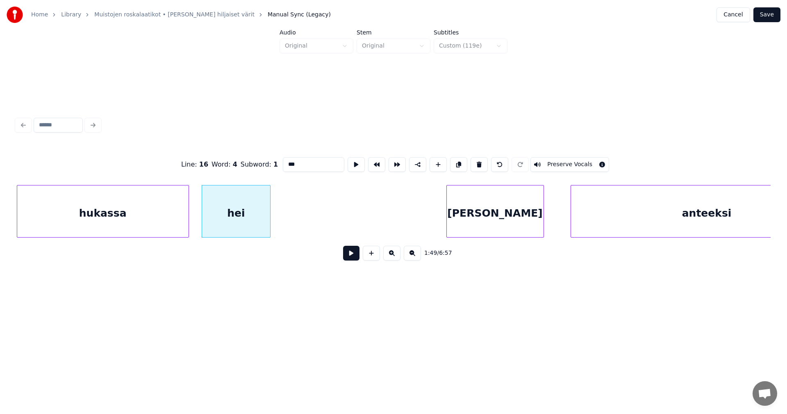
click at [517, 219] on div "[PERSON_NAME]" at bounding box center [495, 213] width 97 height 56
type input "****"
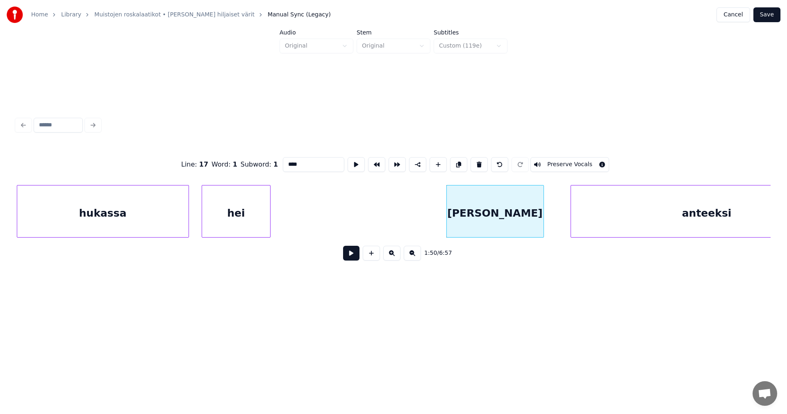
click at [353, 256] on button at bounding box center [351, 253] width 16 height 15
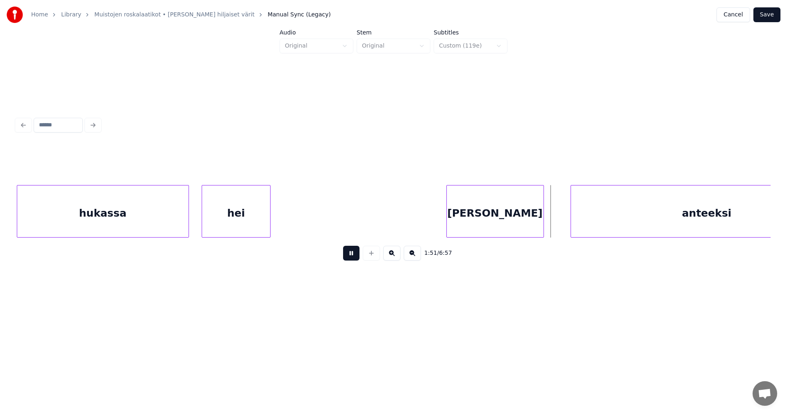
drag, startPoint x: 353, startPoint y: 256, endPoint x: 362, endPoint y: 259, distance: 9.6
click at [355, 256] on button at bounding box center [351, 253] width 16 height 15
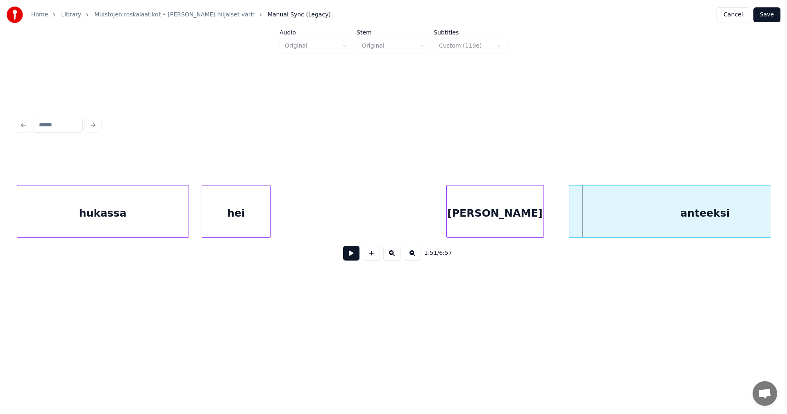
scroll to position [0, 15526]
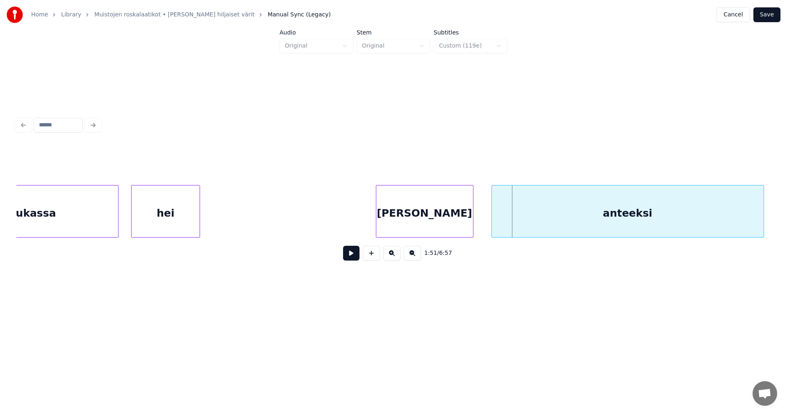
click at [608, 222] on div "anteeksi" at bounding box center [628, 213] width 272 height 56
click at [357, 255] on button at bounding box center [351, 253] width 16 height 15
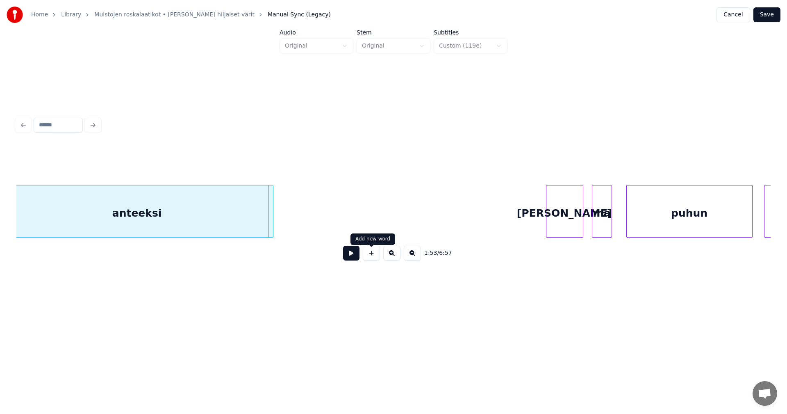
scroll to position [0, 16018]
click at [284, 227] on div at bounding box center [283, 211] width 2 height 52
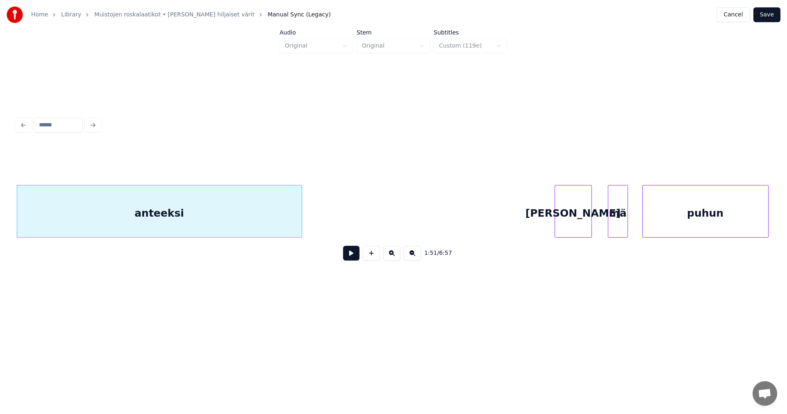
click at [569, 223] on div "[PERSON_NAME]" at bounding box center [573, 213] width 36 height 56
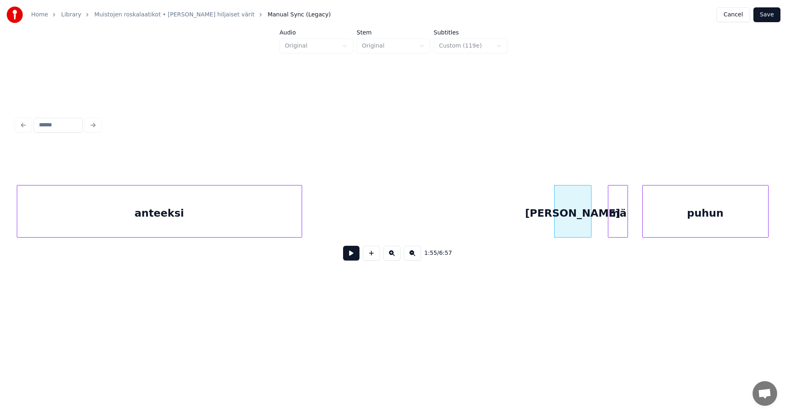
click at [353, 254] on button at bounding box center [351, 253] width 16 height 15
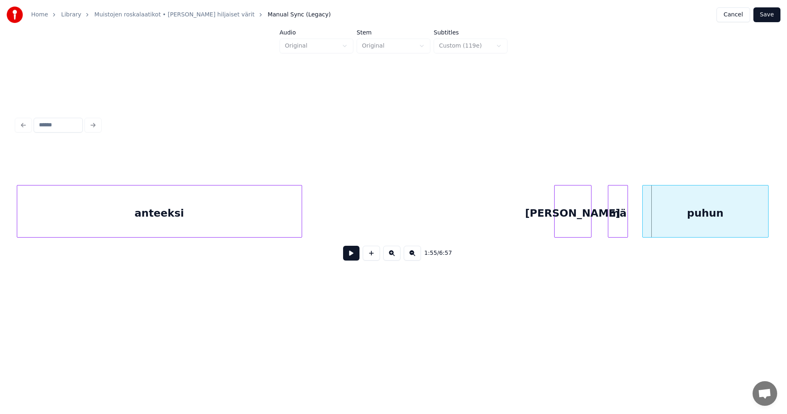
click at [575, 219] on div "[PERSON_NAME]" at bounding box center [573, 213] width 36 height 56
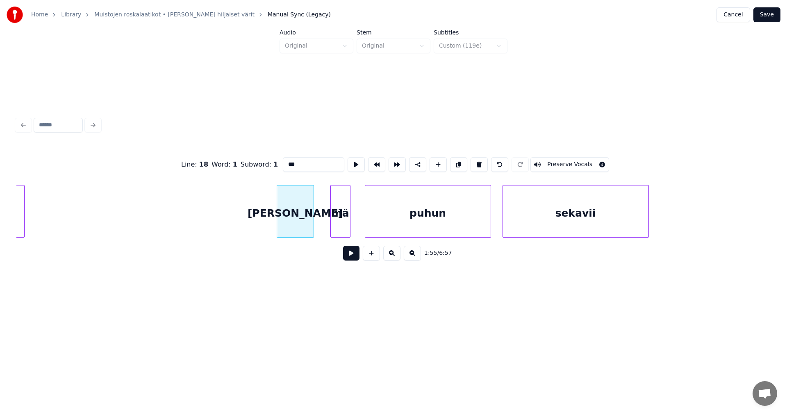
scroll to position [0, 16279]
click at [323, 220] on div at bounding box center [324, 211] width 2 height 52
click at [386, 224] on div "puhun" at bounding box center [424, 213] width 125 height 56
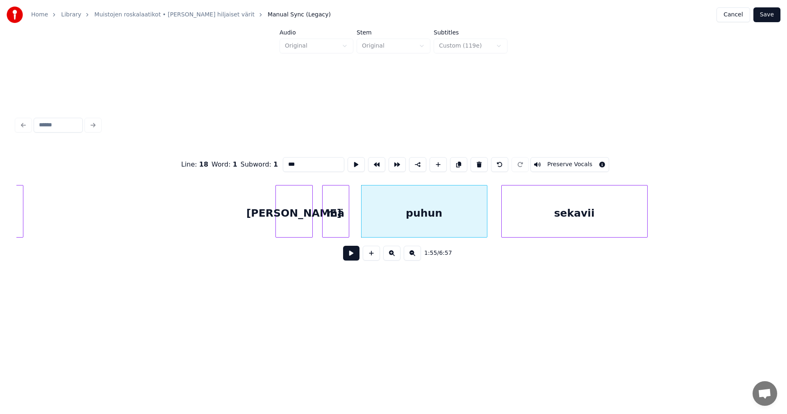
click at [300, 226] on div "[PERSON_NAME]" at bounding box center [294, 213] width 36 height 56
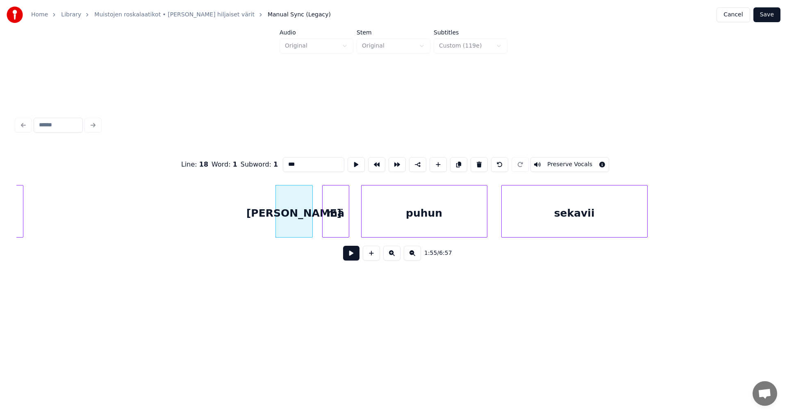
click at [347, 255] on button at bounding box center [351, 253] width 16 height 15
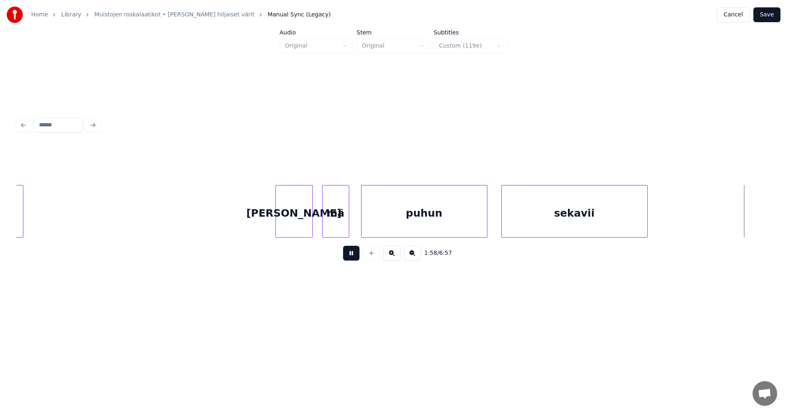
click at [348, 255] on button at bounding box center [351, 253] width 16 height 15
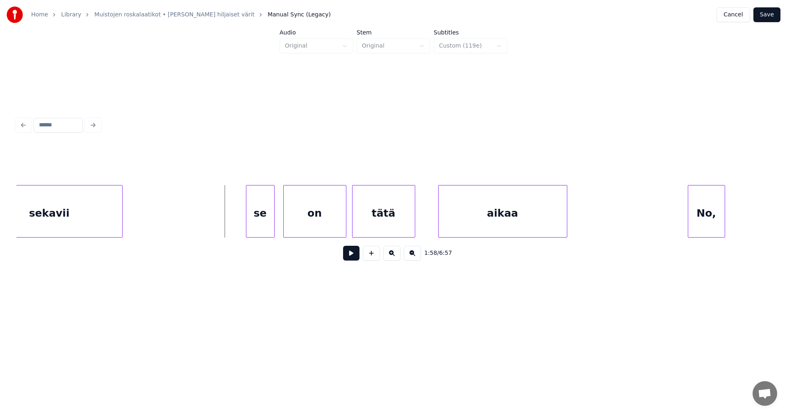
scroll to position [0, 16821]
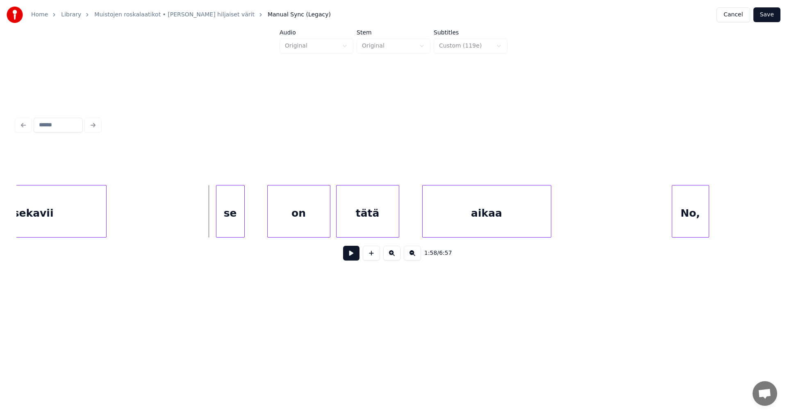
click at [232, 215] on div "se" at bounding box center [230, 213] width 28 height 56
click at [353, 258] on button at bounding box center [351, 253] width 16 height 15
click at [313, 231] on div "on" at bounding box center [291, 213] width 62 height 56
click at [354, 260] on button at bounding box center [351, 253] width 16 height 15
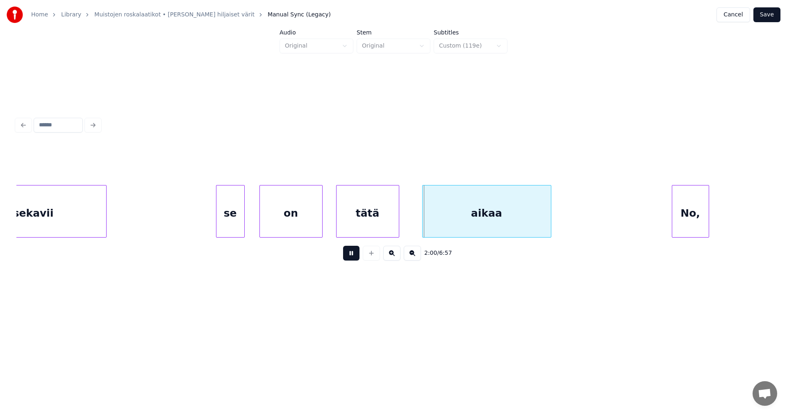
click at [354, 260] on button at bounding box center [351, 253] width 16 height 15
click at [226, 224] on div "se" at bounding box center [230, 213] width 28 height 56
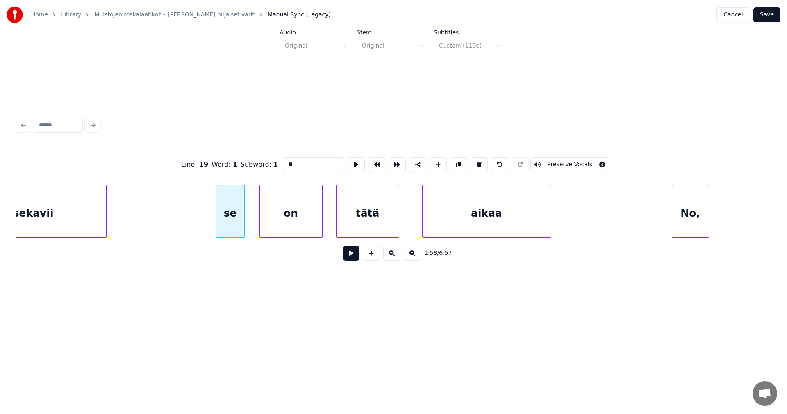
click at [348, 259] on button at bounding box center [351, 253] width 16 height 15
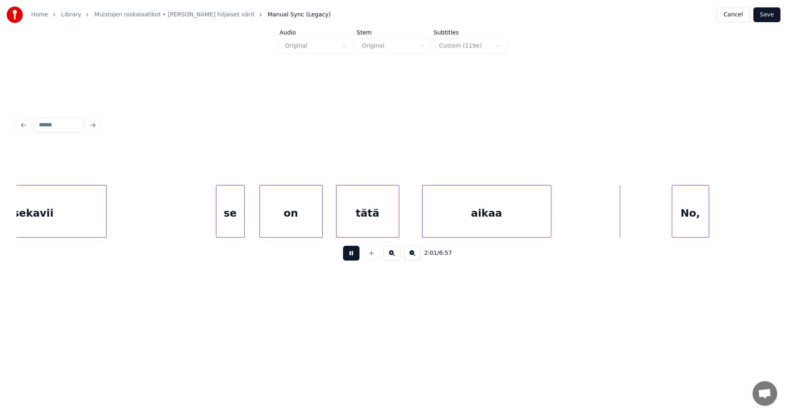
click at [349, 258] on button at bounding box center [351, 253] width 16 height 15
click at [474, 219] on div "aikaa" at bounding box center [487, 213] width 128 height 56
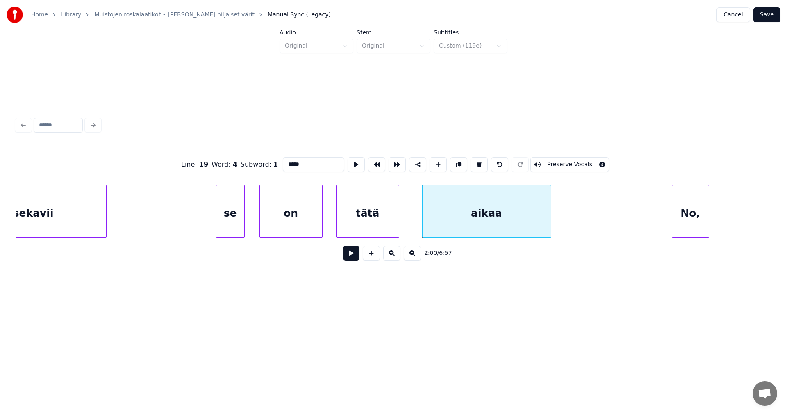
click at [687, 221] on div "No," at bounding box center [690, 213] width 36 height 56
type input "***"
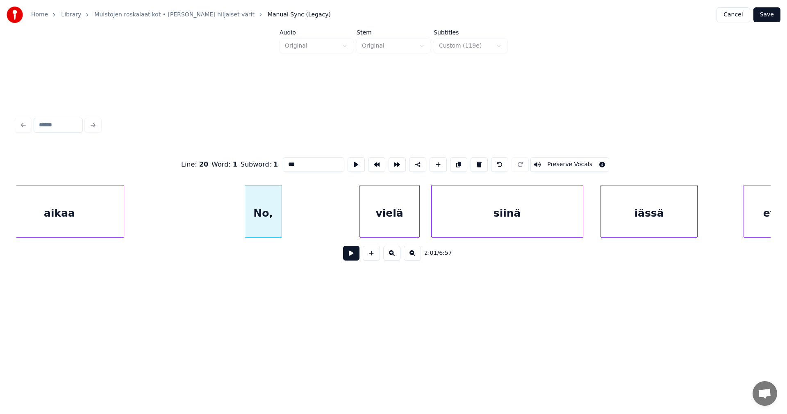
scroll to position [0, 17263]
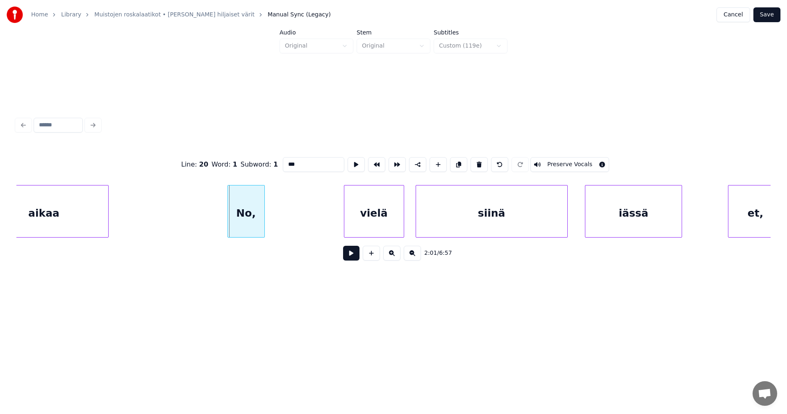
click at [252, 227] on div "No," at bounding box center [246, 213] width 36 height 56
click at [198, 229] on div at bounding box center [199, 211] width 2 height 52
click at [352, 260] on button at bounding box center [351, 253] width 16 height 15
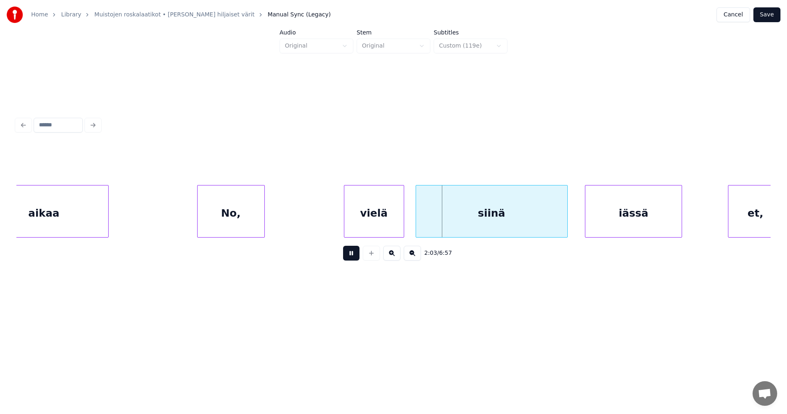
click at [352, 260] on button at bounding box center [351, 253] width 16 height 15
click at [355, 230] on div "vielä" at bounding box center [362, 213] width 59 height 56
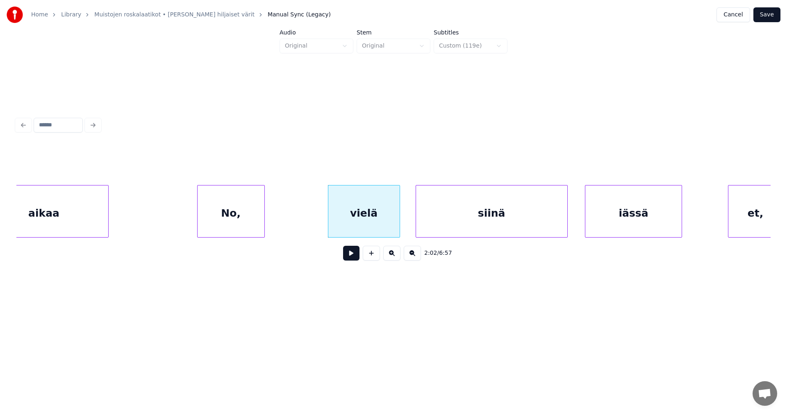
click at [400, 226] on div at bounding box center [398, 211] width 2 height 52
click at [258, 227] on div "No," at bounding box center [231, 213] width 67 height 56
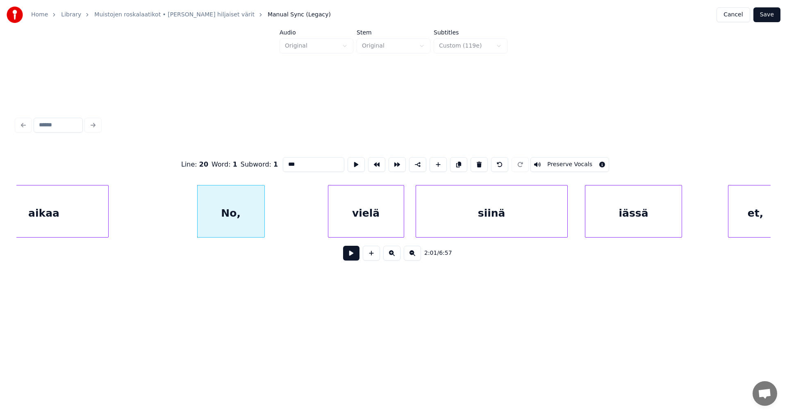
click at [351, 257] on button at bounding box center [351, 253] width 16 height 15
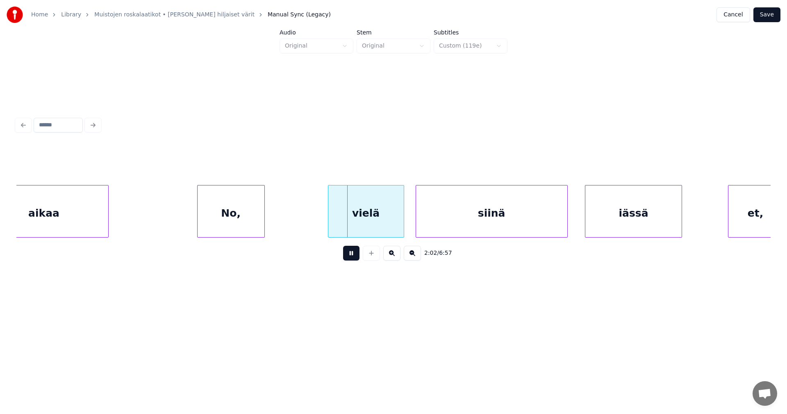
click at [351, 257] on button at bounding box center [351, 253] width 16 height 15
click at [228, 221] on div "No," at bounding box center [231, 213] width 67 height 56
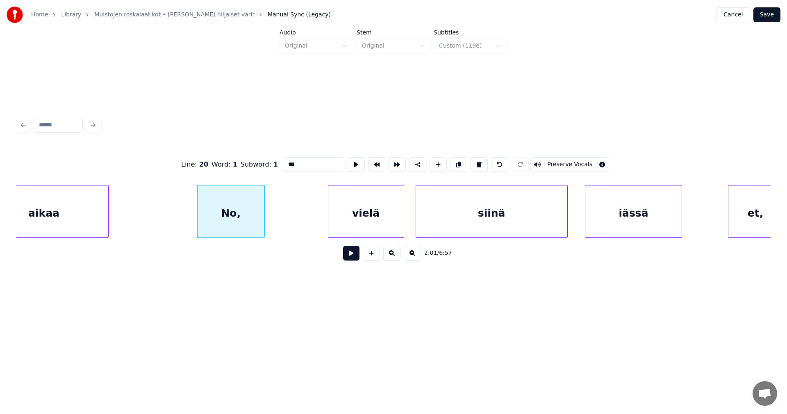
click at [338, 226] on div "vielä" at bounding box center [365, 213] width 75 height 56
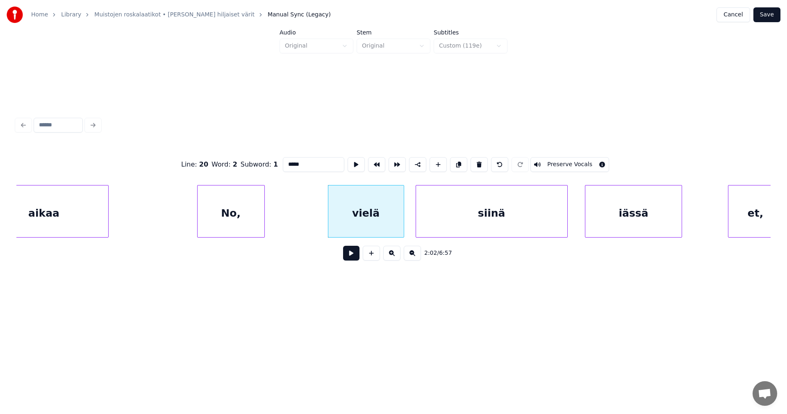
click at [252, 221] on div "No," at bounding box center [231, 213] width 67 height 56
type input "***"
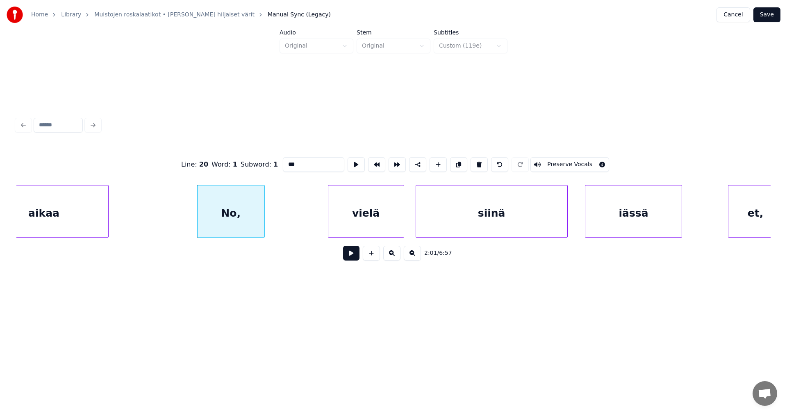
click at [355, 259] on button at bounding box center [351, 253] width 16 height 15
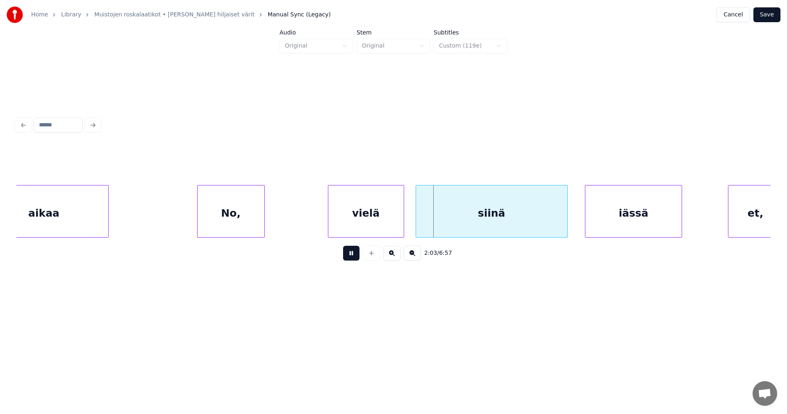
click at [355, 259] on button at bounding box center [351, 253] width 16 height 15
click at [238, 216] on div "No," at bounding box center [231, 213] width 67 height 56
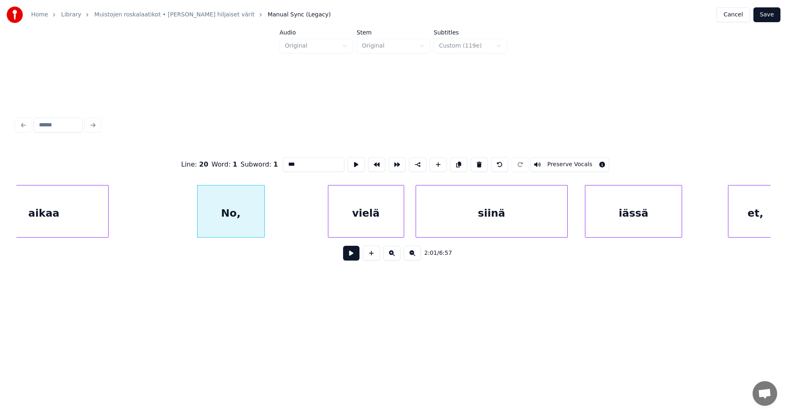
click at [355, 255] on button at bounding box center [351, 253] width 16 height 15
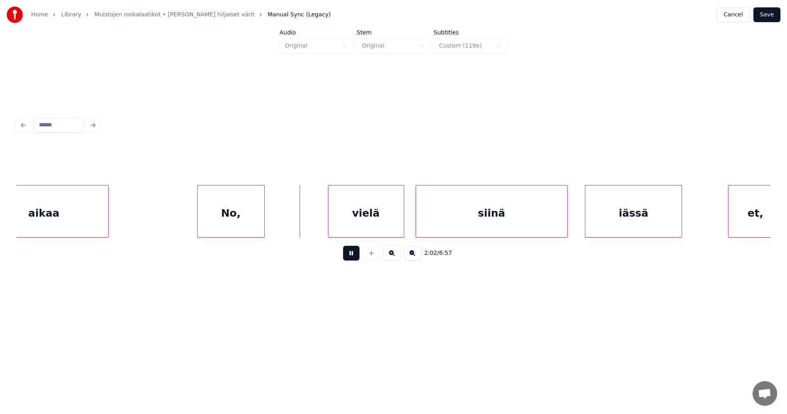
click at [355, 255] on button at bounding box center [351, 253] width 16 height 15
click at [247, 218] on div "No," at bounding box center [231, 213] width 67 height 56
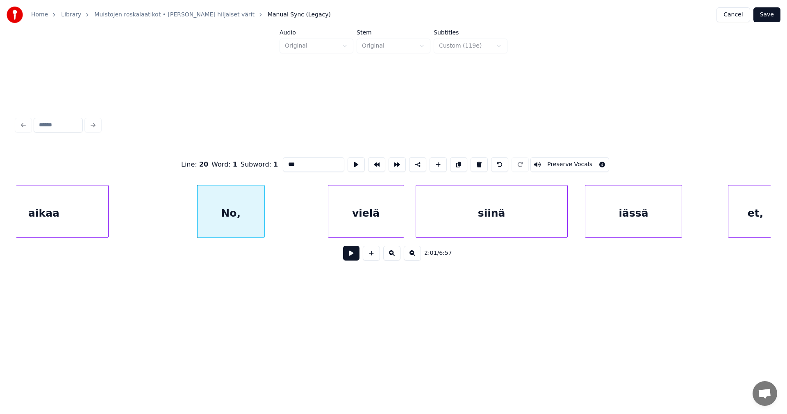
click at [356, 259] on button at bounding box center [351, 253] width 16 height 15
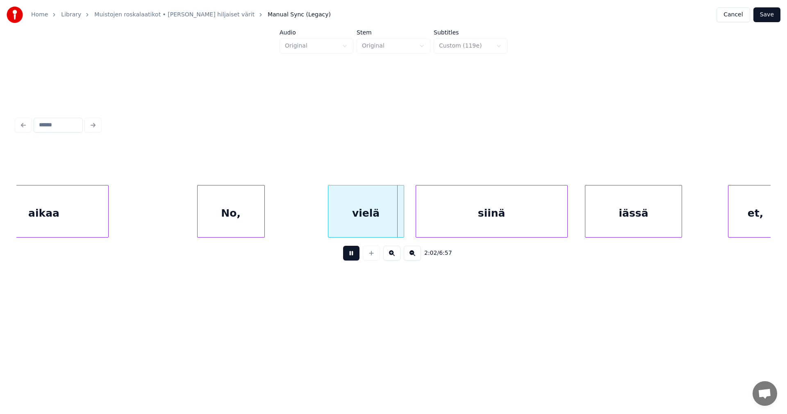
drag, startPoint x: 356, startPoint y: 259, endPoint x: 319, endPoint y: 239, distance: 41.6
click at [356, 258] on button at bounding box center [351, 253] width 16 height 15
click at [255, 224] on div "No," at bounding box center [231, 213] width 67 height 56
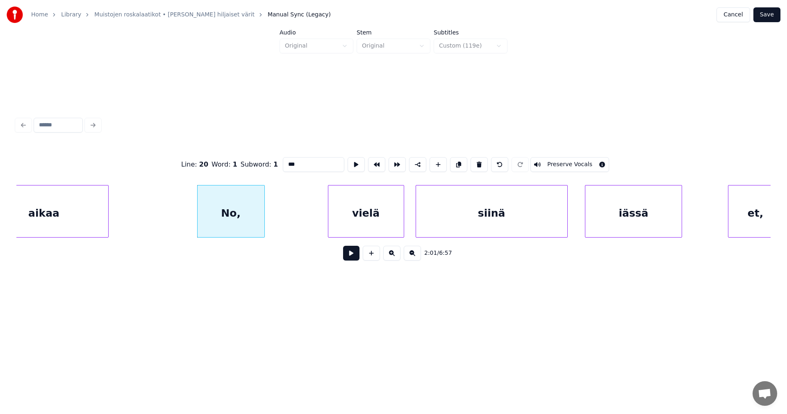
click at [348, 258] on button at bounding box center [351, 253] width 16 height 15
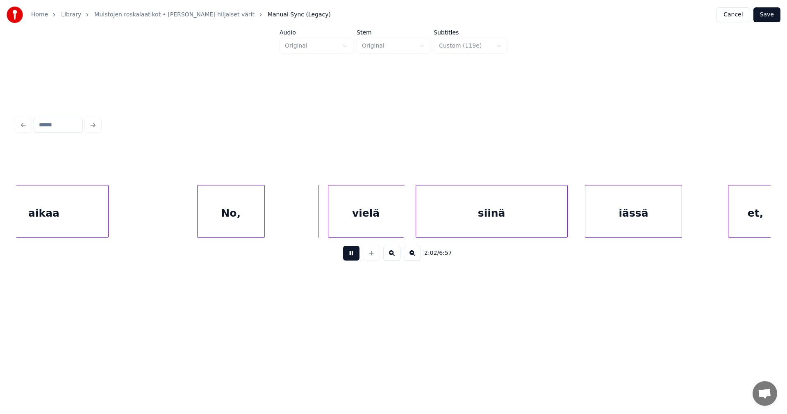
click at [348, 258] on button at bounding box center [351, 253] width 16 height 15
click at [101, 215] on div "aikaa" at bounding box center [44, 213] width 128 height 56
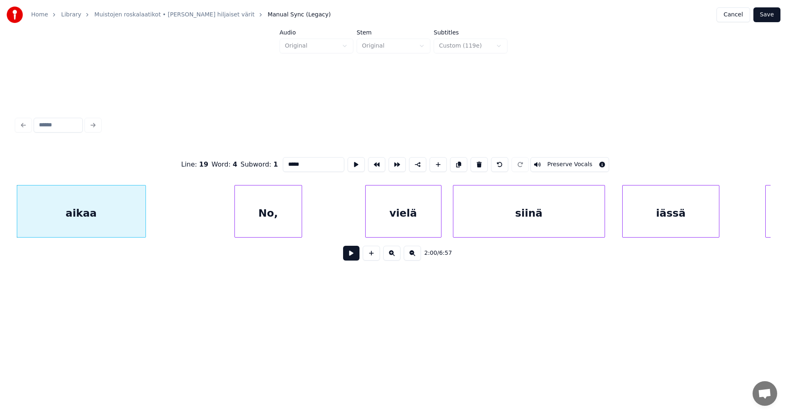
click at [355, 257] on button at bounding box center [351, 253] width 16 height 15
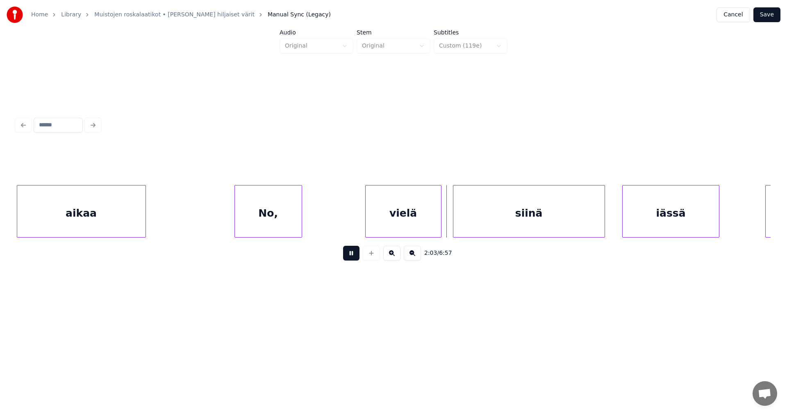
drag, startPoint x: 353, startPoint y: 257, endPoint x: 321, endPoint y: 236, distance: 38.3
click at [352, 257] on button at bounding box center [351, 253] width 16 height 15
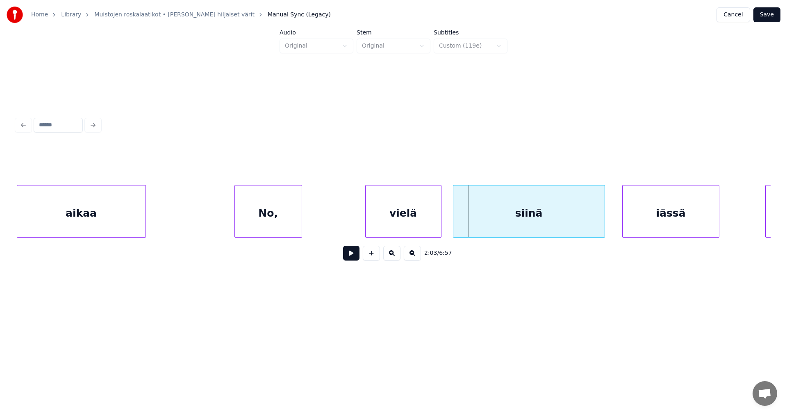
click at [275, 212] on div "No," at bounding box center [268, 213] width 67 height 56
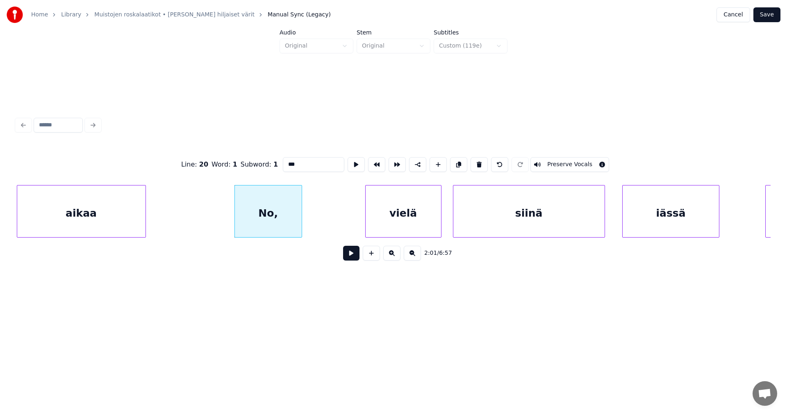
click at [349, 258] on button at bounding box center [351, 253] width 16 height 15
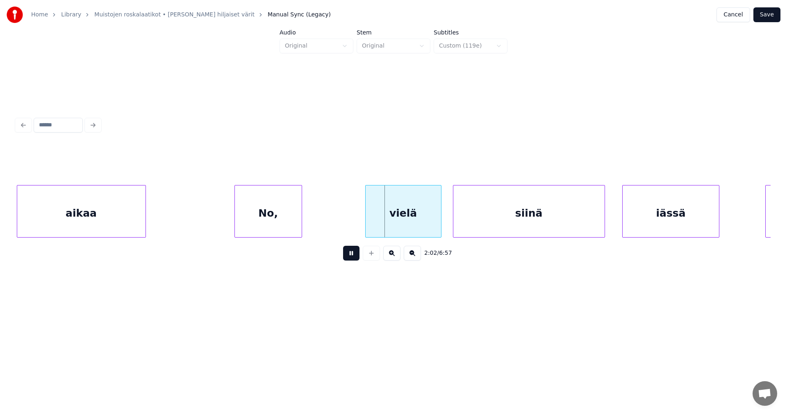
drag, startPoint x: 349, startPoint y: 258, endPoint x: 296, endPoint y: 228, distance: 61.0
click at [348, 257] on button at bounding box center [351, 253] width 16 height 15
click at [287, 222] on div "No," at bounding box center [268, 213] width 67 height 56
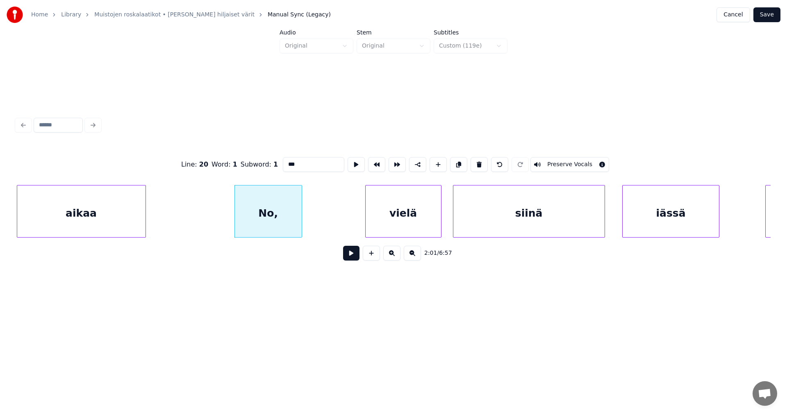
click at [346, 257] on button at bounding box center [351, 253] width 16 height 15
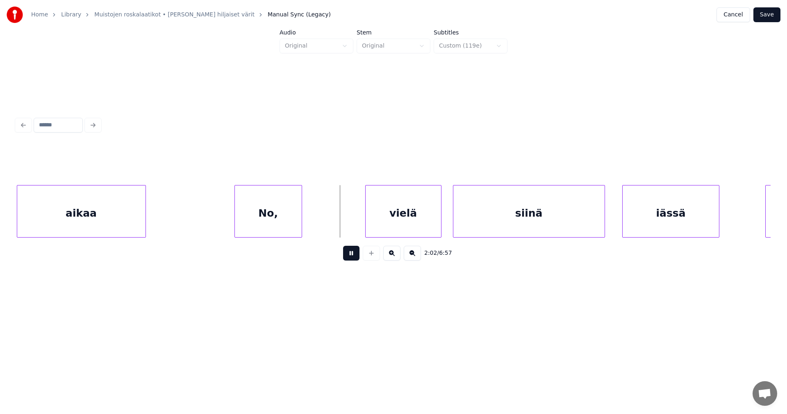
click at [346, 257] on button at bounding box center [351, 253] width 16 height 15
click at [288, 224] on div "No," at bounding box center [268, 213] width 67 height 56
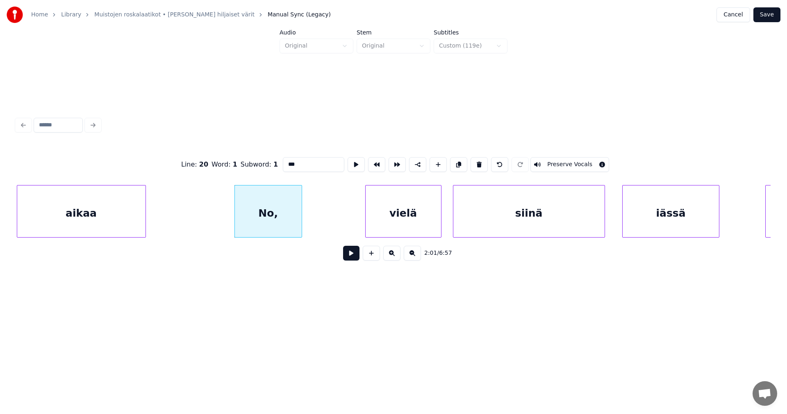
click at [355, 258] on button at bounding box center [351, 253] width 16 height 15
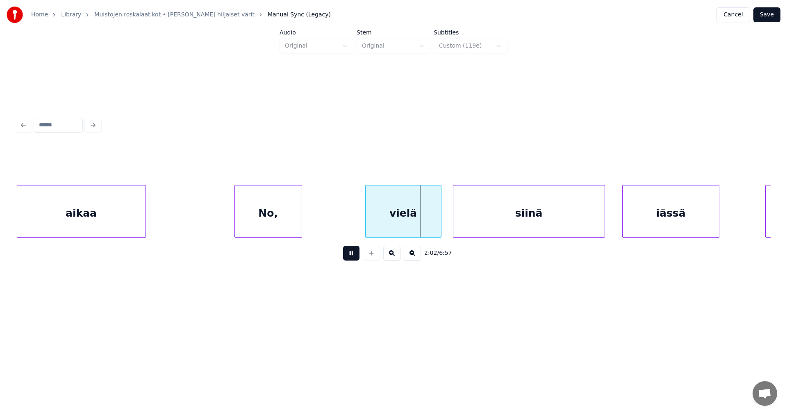
click at [354, 258] on button at bounding box center [351, 253] width 16 height 15
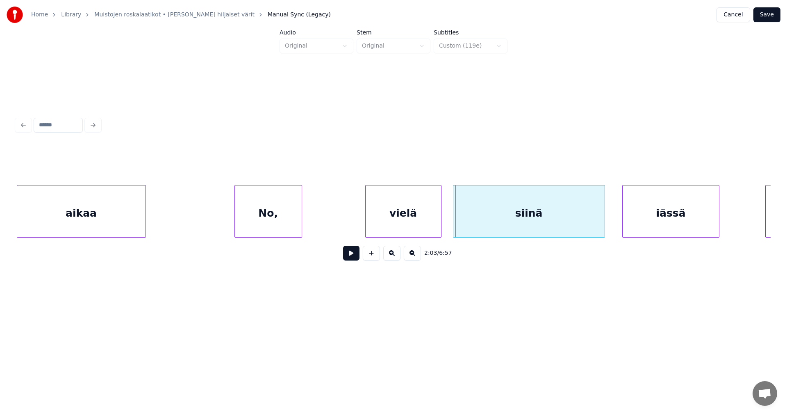
click at [115, 222] on div "aikaa" at bounding box center [81, 213] width 128 height 56
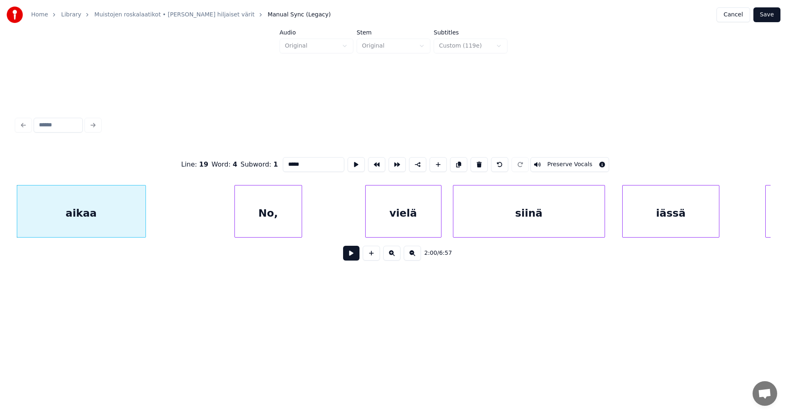
click at [352, 259] on button at bounding box center [351, 253] width 16 height 15
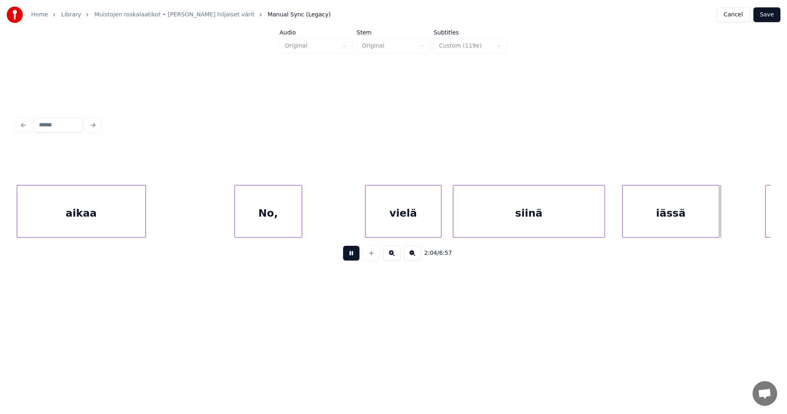
click at [352, 259] on button at bounding box center [351, 253] width 16 height 15
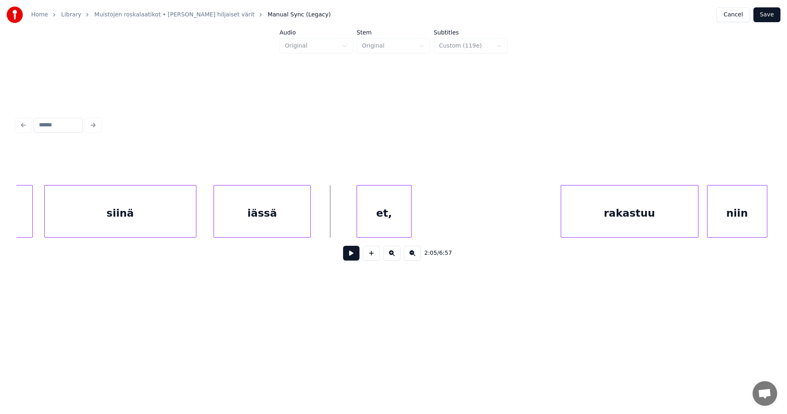
scroll to position [0, 17636]
click at [339, 223] on div at bounding box center [338, 211] width 2 height 52
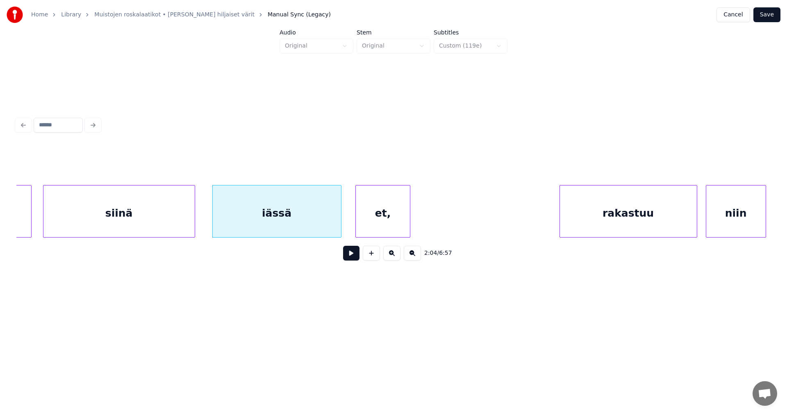
click at [352, 256] on button at bounding box center [351, 253] width 16 height 15
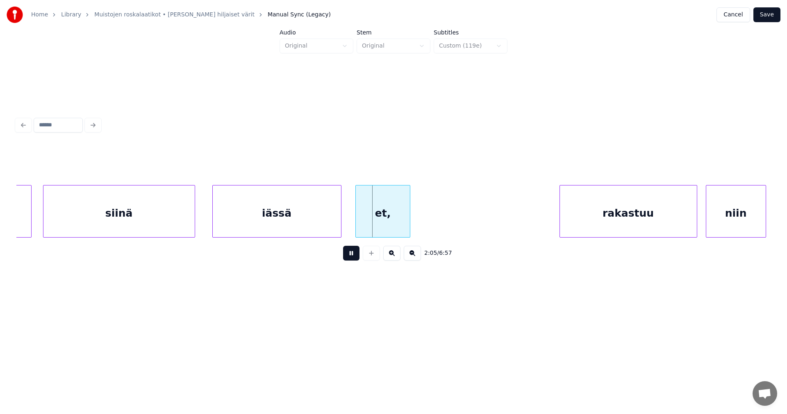
click at [352, 256] on button at bounding box center [351, 253] width 16 height 15
click at [378, 231] on div "et," at bounding box center [383, 213] width 54 height 56
click at [351, 258] on button at bounding box center [351, 253] width 16 height 15
click at [386, 226] on div "et," at bounding box center [383, 213] width 54 height 56
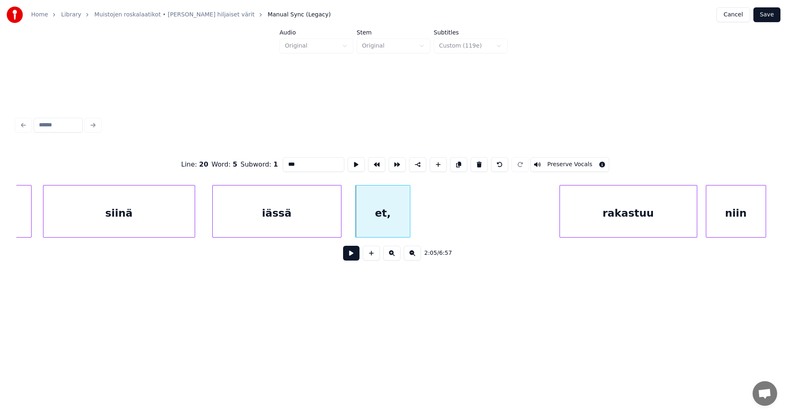
click at [605, 226] on div "rakastuu" at bounding box center [628, 213] width 137 height 56
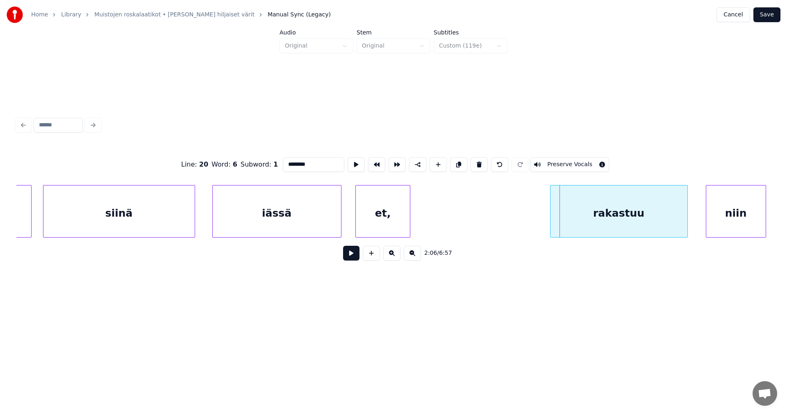
click at [585, 221] on div "rakastuu" at bounding box center [619, 213] width 137 height 56
click at [378, 221] on div "et," at bounding box center [383, 213] width 54 height 56
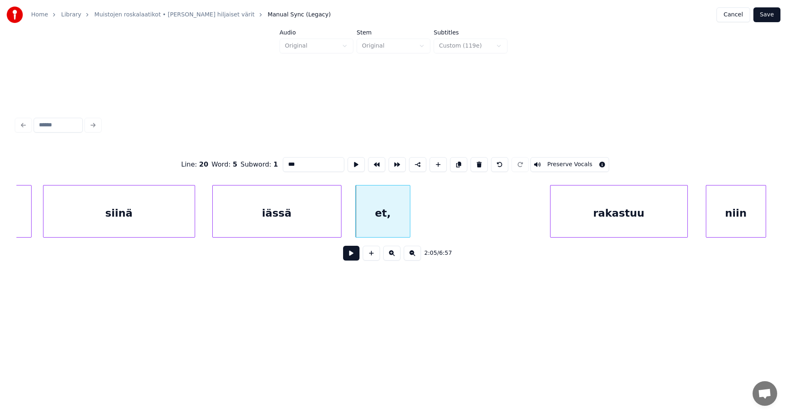
click at [302, 159] on input "***" at bounding box center [313, 164] width 61 height 15
click at [382, 228] on div "et" at bounding box center [383, 213] width 54 height 56
click at [566, 219] on div "rakastuu" at bounding box center [619, 213] width 137 height 56
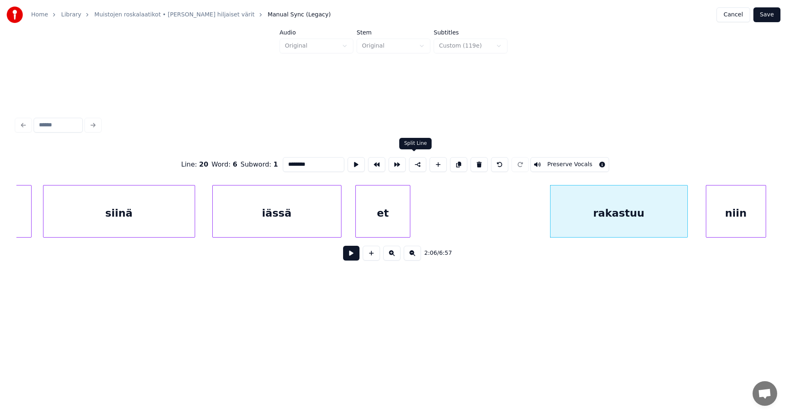
type input "********"
click at [417, 164] on button at bounding box center [417, 164] width 17 height 15
click at [350, 260] on button at bounding box center [351, 253] width 16 height 15
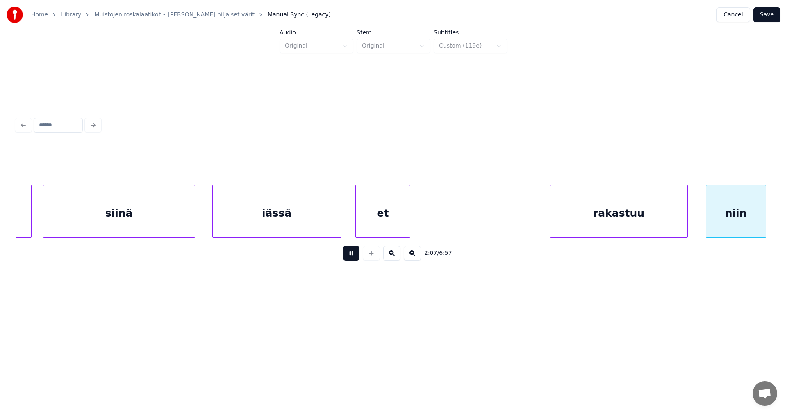
click at [353, 257] on button at bounding box center [351, 253] width 16 height 15
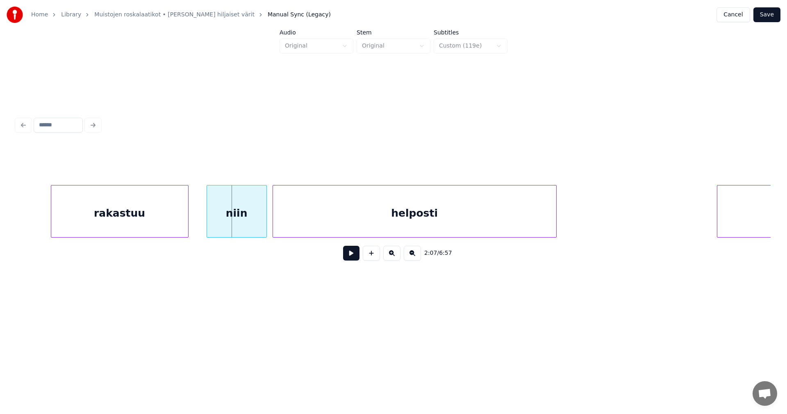
scroll to position [0, 18144]
click at [349, 256] on button at bounding box center [351, 253] width 16 height 15
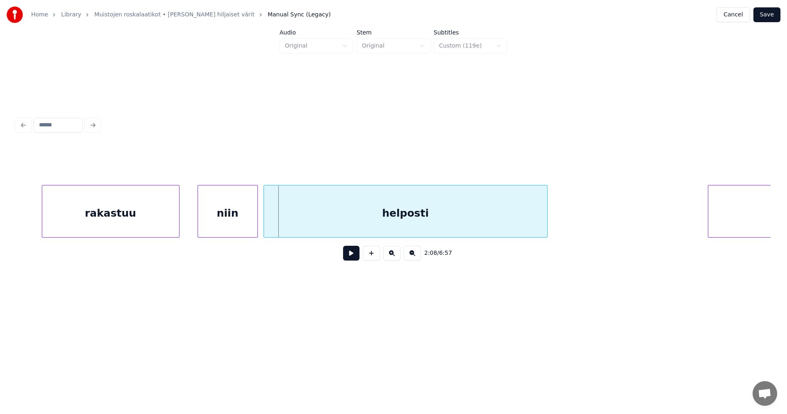
click at [349, 256] on button at bounding box center [351, 253] width 16 height 15
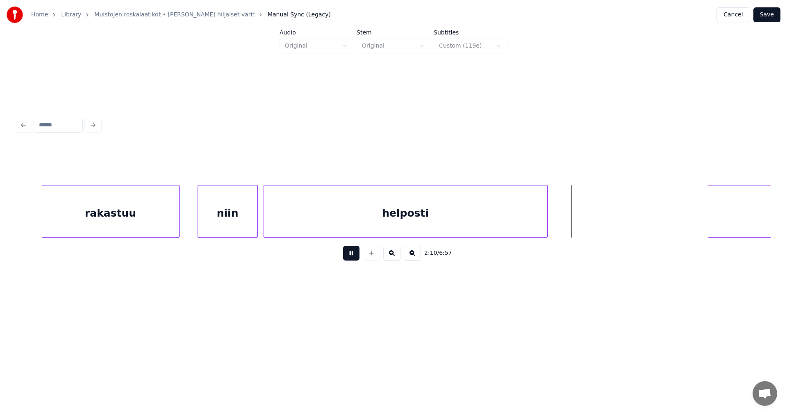
click at [349, 256] on button at bounding box center [351, 253] width 16 height 15
click at [557, 223] on div at bounding box center [558, 211] width 2 height 52
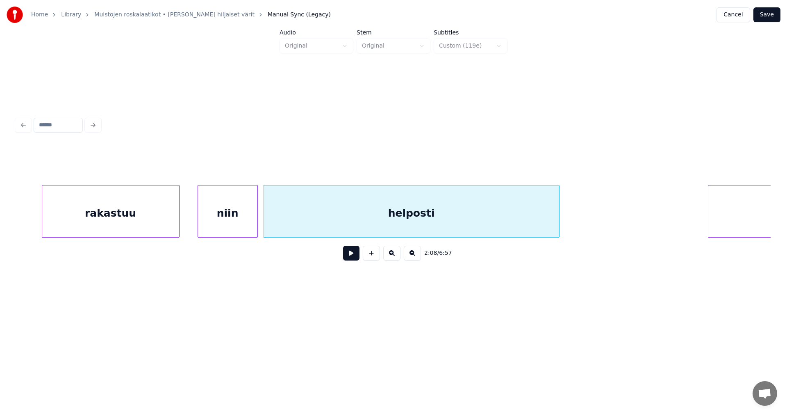
click at [542, 223] on div "helposti" at bounding box center [411, 213] width 295 height 56
type input "**********"
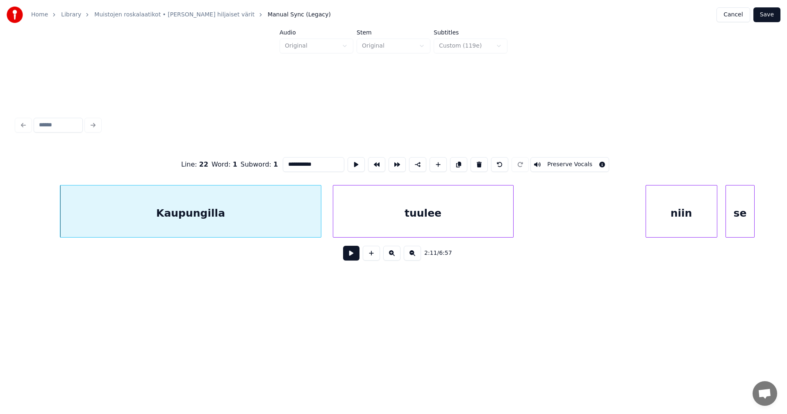
scroll to position [0, 18800]
click at [348, 257] on button at bounding box center [351, 253] width 16 height 15
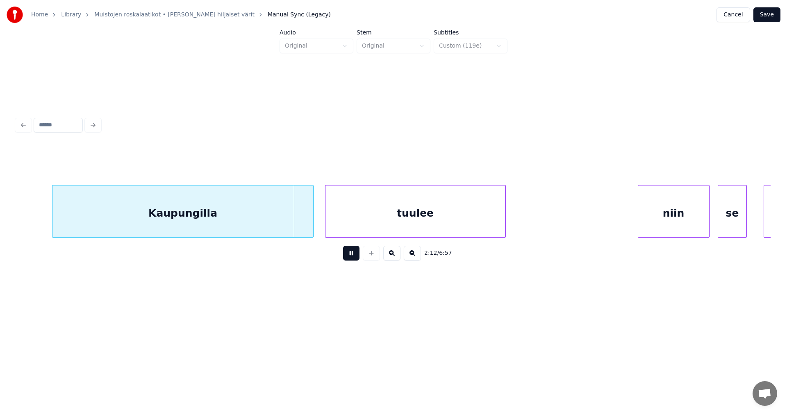
click at [348, 257] on button at bounding box center [351, 253] width 16 height 15
click at [310, 225] on div at bounding box center [308, 211] width 2 height 52
click at [341, 226] on div "tuulee" at bounding box center [408, 213] width 180 height 56
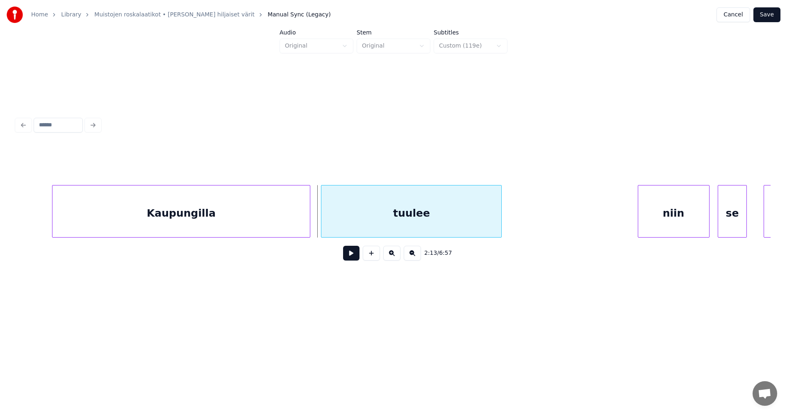
click at [346, 226] on div "tuulee" at bounding box center [411, 213] width 180 height 56
click at [348, 253] on button at bounding box center [351, 253] width 16 height 15
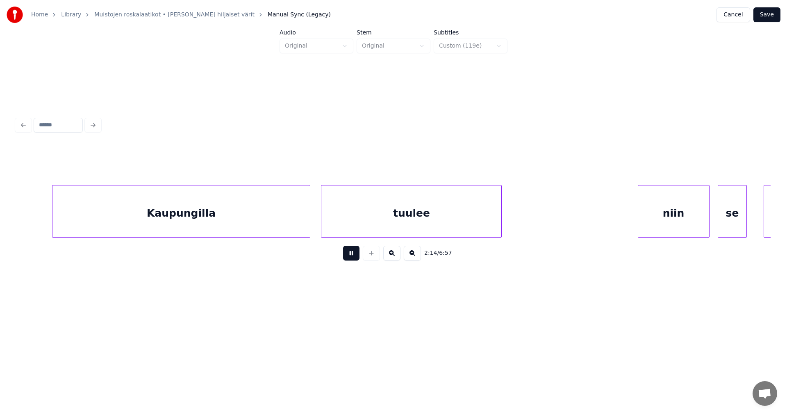
click at [351, 254] on button at bounding box center [351, 253] width 16 height 15
click at [541, 218] on div at bounding box center [540, 211] width 2 height 52
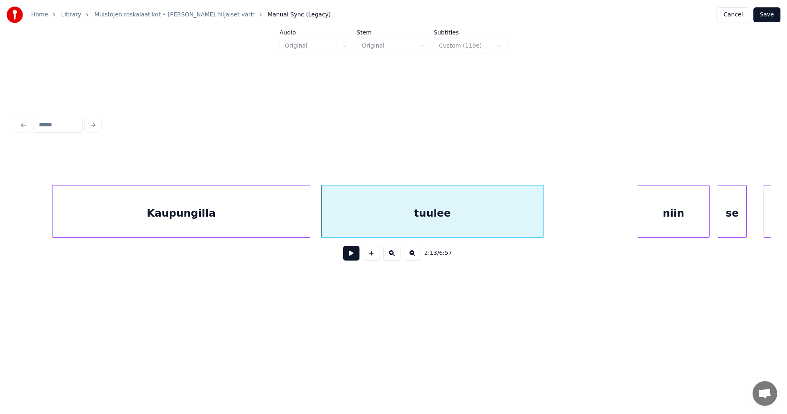
click at [354, 253] on button at bounding box center [351, 253] width 16 height 15
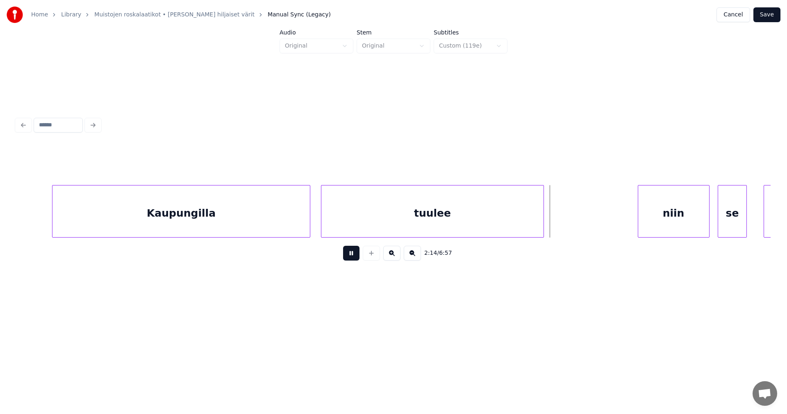
click at [354, 253] on button at bounding box center [351, 253] width 16 height 15
click at [480, 209] on div "tuulee" at bounding box center [432, 213] width 222 height 56
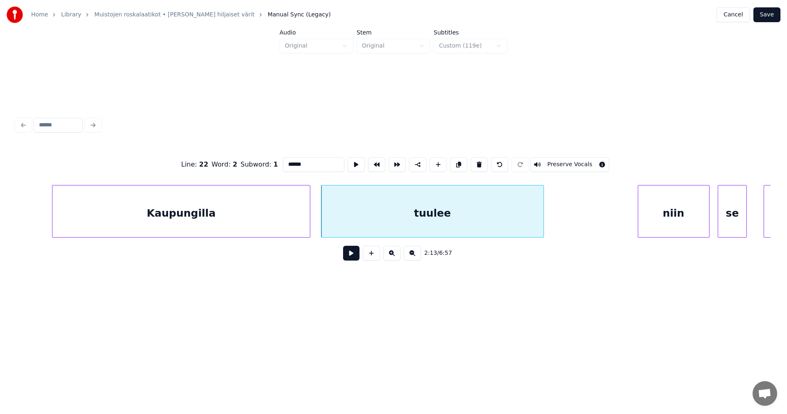
click at [656, 207] on div "niin" at bounding box center [673, 213] width 71 height 56
type input "****"
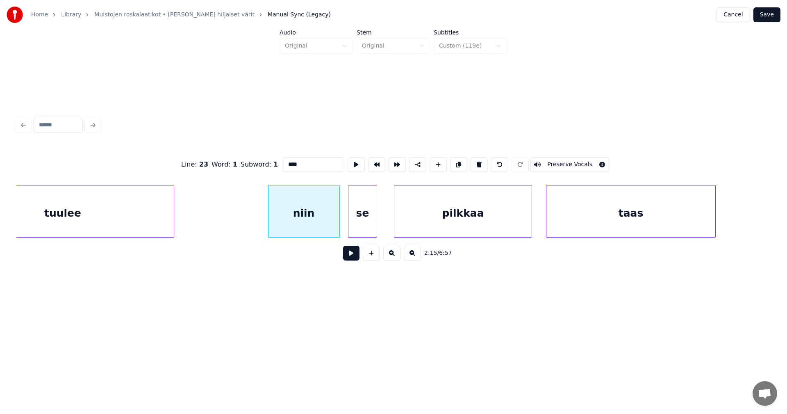
scroll to position [0, 19177]
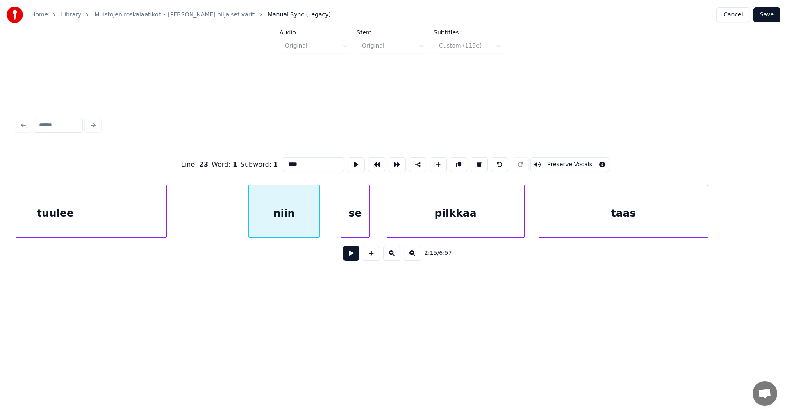
click at [275, 228] on div "niin" at bounding box center [284, 213] width 71 height 56
click at [351, 259] on button at bounding box center [351, 253] width 16 height 15
click at [350, 258] on button at bounding box center [351, 253] width 16 height 15
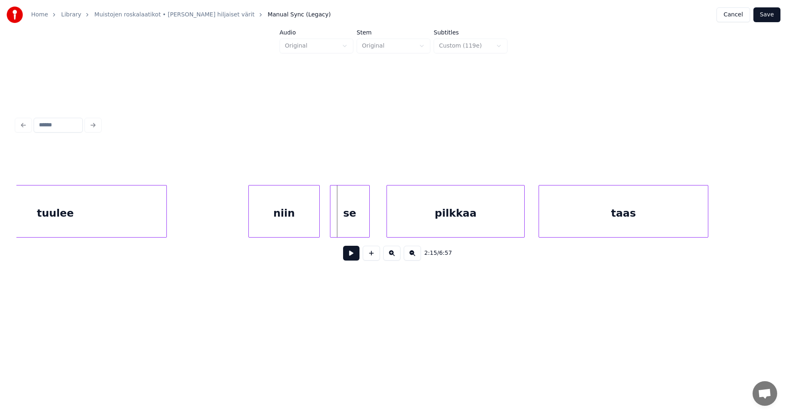
click at [331, 227] on div at bounding box center [331, 211] width 2 height 52
click at [361, 226] on div "se" at bounding box center [347, 213] width 39 height 56
click at [353, 259] on button at bounding box center [351, 253] width 16 height 15
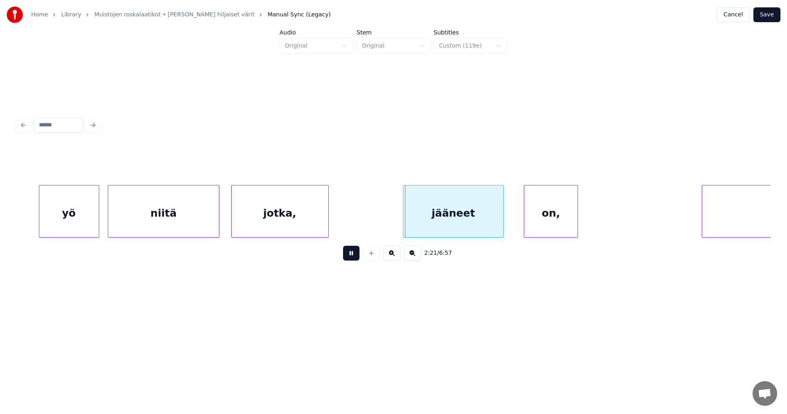
click at [352, 257] on button at bounding box center [351, 253] width 16 height 15
click at [442, 218] on div "jääneet" at bounding box center [448, 213] width 100 height 56
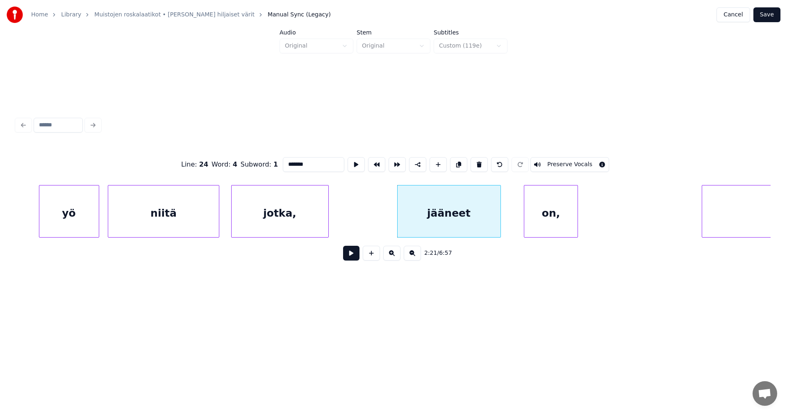
click at [499, 222] on div at bounding box center [499, 211] width 2 height 52
click at [528, 222] on div "on," at bounding box center [547, 213] width 54 height 56
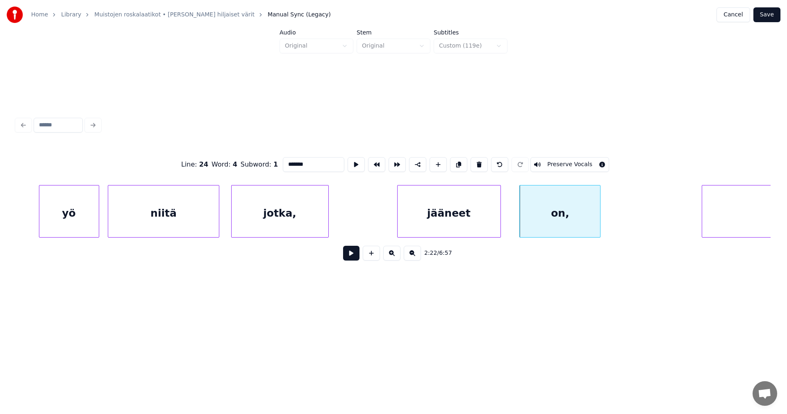
click at [600, 221] on div at bounding box center [599, 211] width 2 height 52
click at [464, 217] on div "jääneet" at bounding box center [449, 213] width 103 height 56
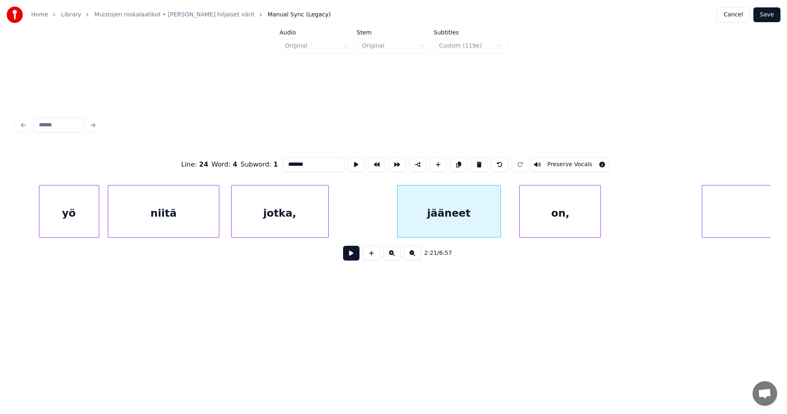
click at [354, 257] on button at bounding box center [351, 253] width 16 height 15
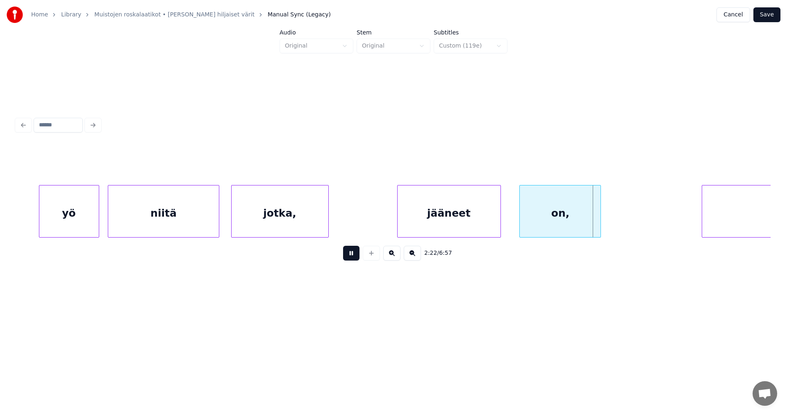
click at [356, 256] on button at bounding box center [351, 253] width 16 height 15
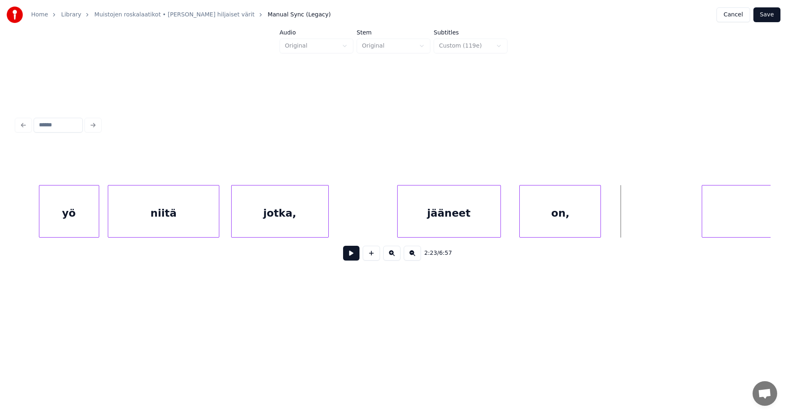
click at [563, 228] on div "on," at bounding box center [560, 213] width 81 height 56
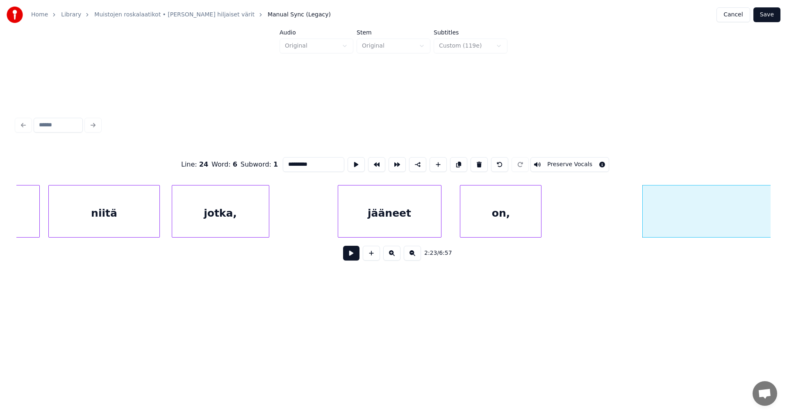
scroll to position [0, 19998]
click at [248, 210] on div "jotka," at bounding box center [214, 213] width 97 height 56
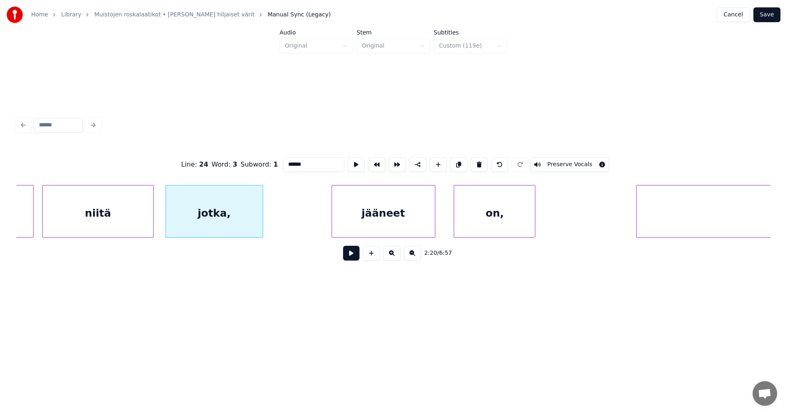
click at [385, 223] on div "jääneet" at bounding box center [383, 213] width 103 height 56
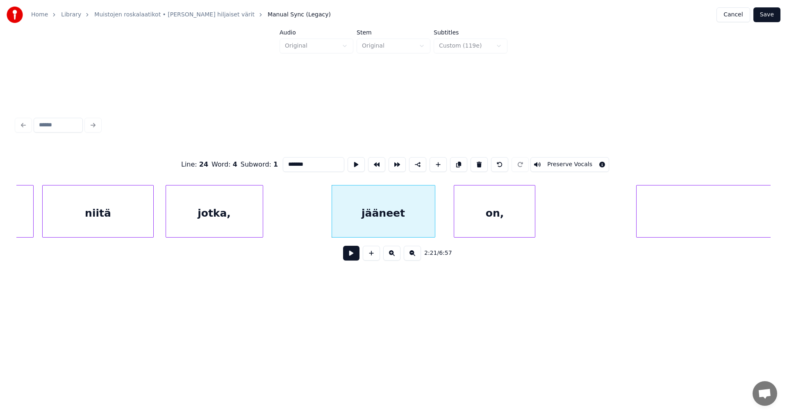
click at [246, 221] on div "jotka," at bounding box center [214, 213] width 97 height 56
type input "******"
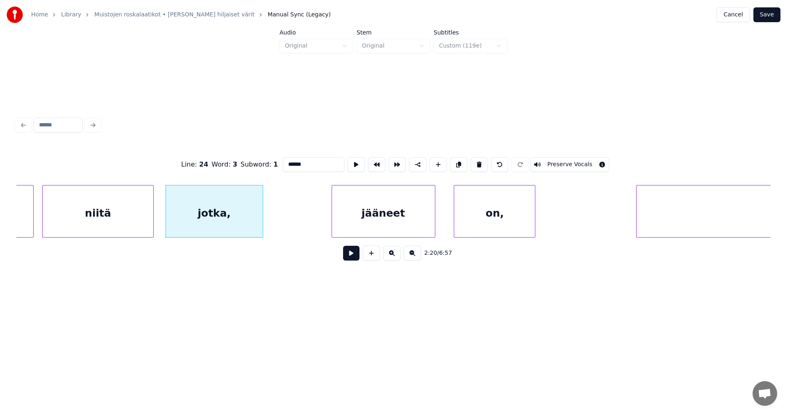
click at [348, 254] on button at bounding box center [351, 253] width 16 height 15
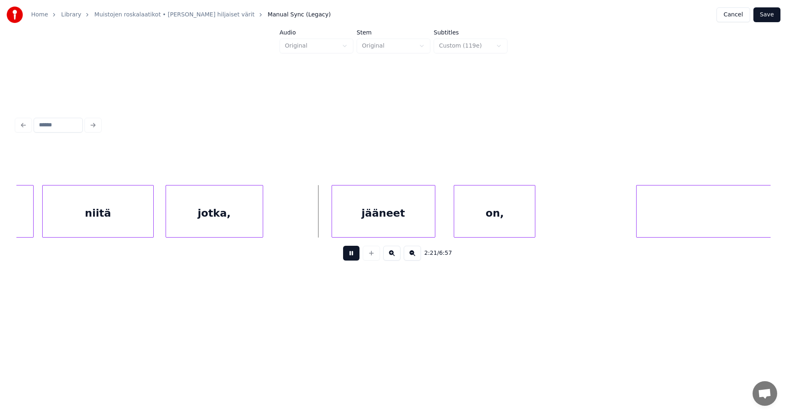
click at [348, 254] on button at bounding box center [351, 253] width 16 height 15
click at [239, 230] on div "jotka," at bounding box center [214, 213] width 97 height 56
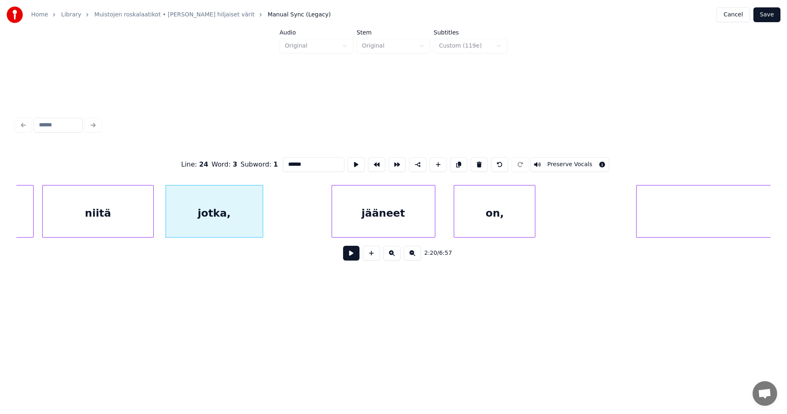
click at [305, 162] on input "******" at bounding box center [313, 164] width 61 height 15
click at [366, 218] on div "jääneet" at bounding box center [383, 213] width 103 height 56
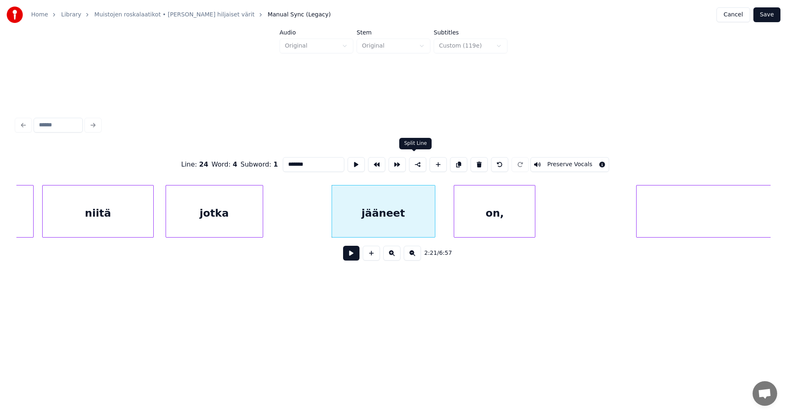
type input "*******"
click at [412, 164] on button at bounding box center [417, 164] width 17 height 15
click at [356, 257] on button at bounding box center [351, 253] width 16 height 15
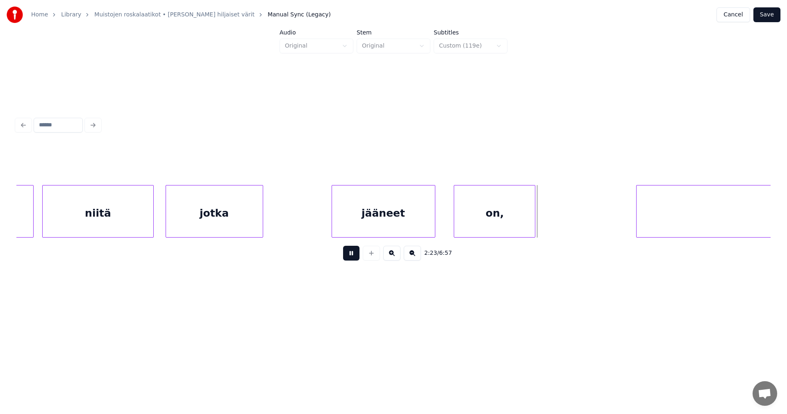
drag, startPoint x: 356, startPoint y: 257, endPoint x: 367, endPoint y: 255, distance: 11.2
click at [356, 256] on button at bounding box center [351, 253] width 16 height 15
click at [539, 226] on div at bounding box center [540, 211] width 2 height 52
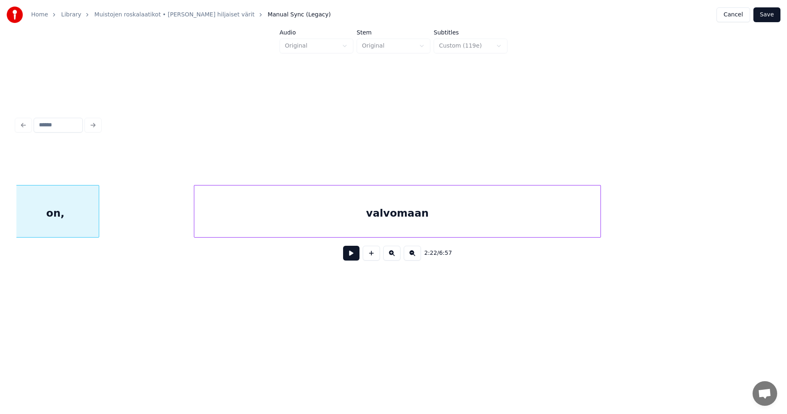
scroll to position [0, 20441]
click at [476, 220] on div "valvomaan" at bounding box center [386, 213] width 407 height 56
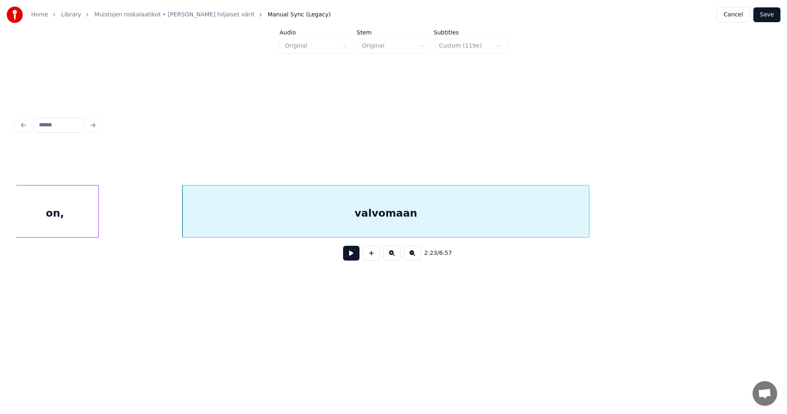
click at [69, 222] on div "on," at bounding box center [54, 213] width 86 height 56
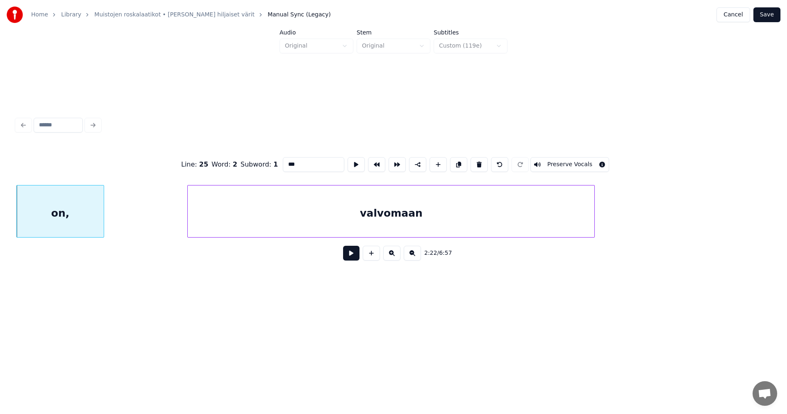
click at [301, 164] on input "***" at bounding box center [313, 164] width 61 height 15
click at [61, 217] on div "on" at bounding box center [60, 213] width 86 height 56
click at [319, 220] on div "valvomaan" at bounding box center [391, 213] width 407 height 56
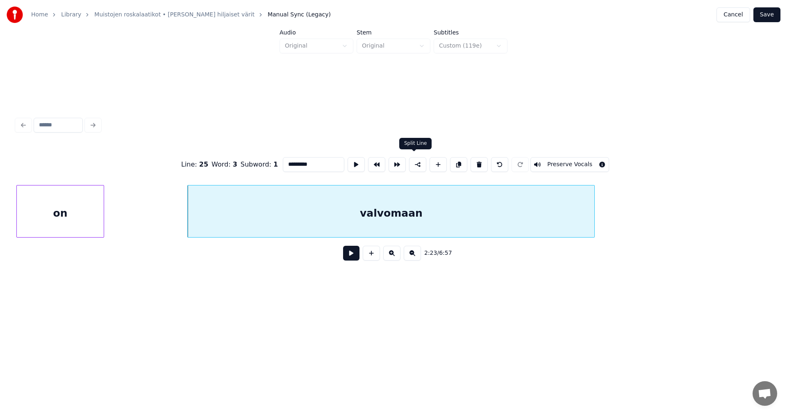
type input "*********"
click at [417, 166] on button at bounding box center [417, 164] width 17 height 15
click at [354, 260] on button at bounding box center [351, 253] width 16 height 15
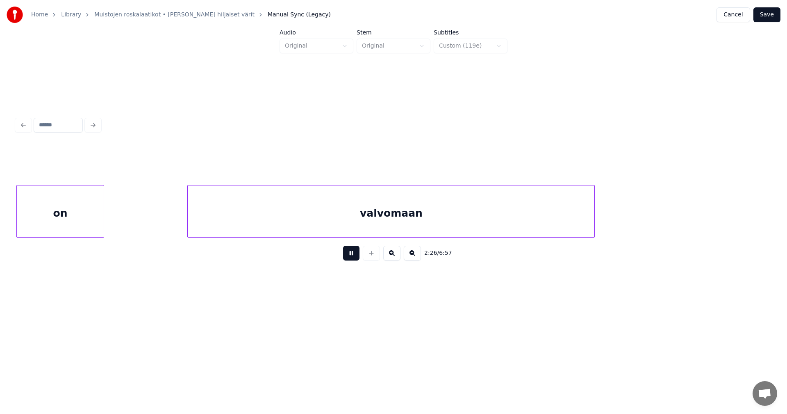
click at [353, 257] on button at bounding box center [351, 253] width 16 height 15
click at [627, 223] on div at bounding box center [627, 211] width 2 height 52
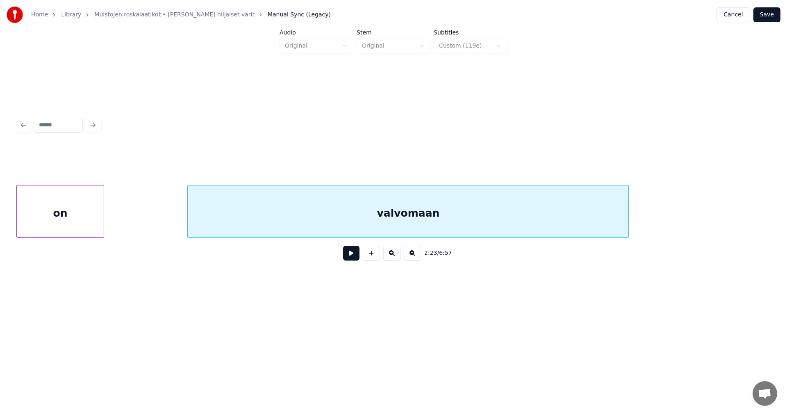
click at [489, 214] on div "valvomaan" at bounding box center [408, 213] width 441 height 56
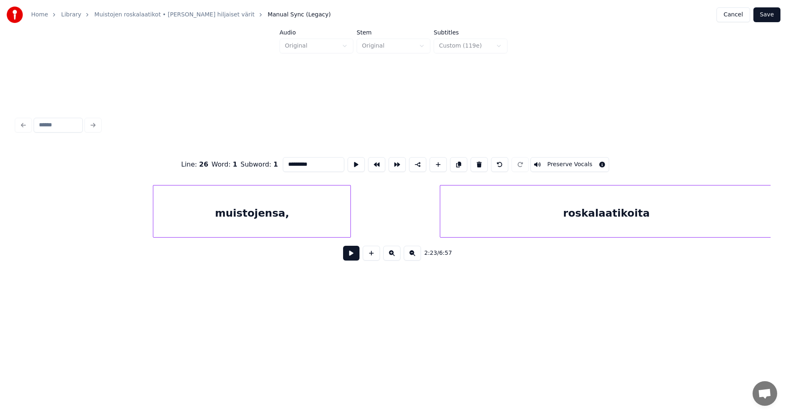
scroll to position [0, 21174]
click at [313, 198] on div "muistojensa," at bounding box center [251, 213] width 197 height 56
type input "**********"
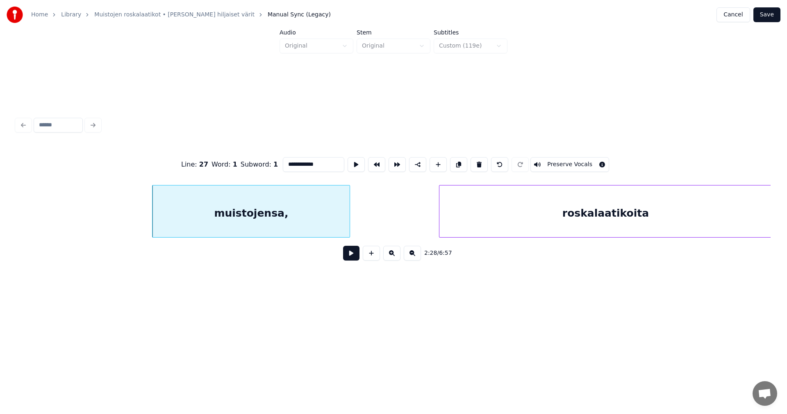
click at [351, 257] on button at bounding box center [351, 253] width 16 height 15
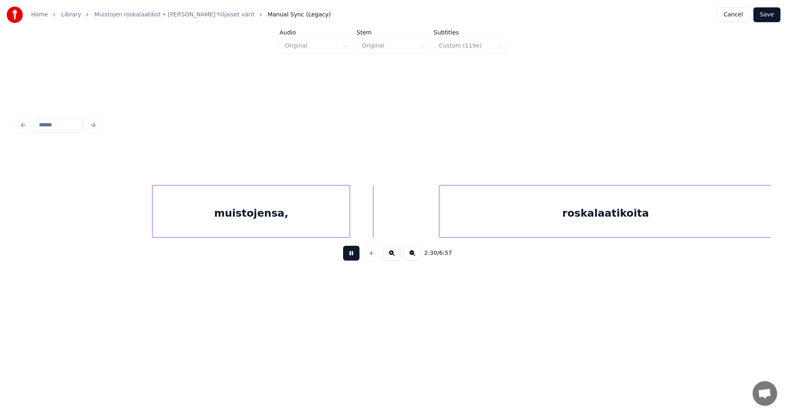
click at [351, 257] on button at bounding box center [351, 253] width 16 height 15
click at [295, 214] on div "muistojensa," at bounding box center [251, 213] width 197 height 56
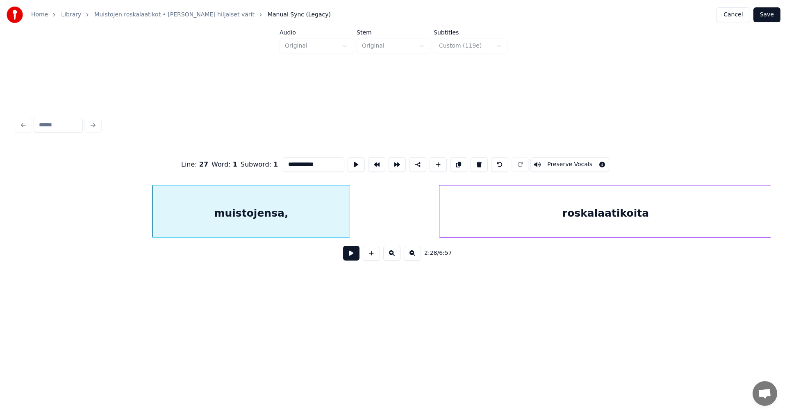
click at [323, 164] on input "**********" at bounding box center [313, 164] width 61 height 15
click at [506, 230] on div "roskalaatikoita" at bounding box center [605, 213] width 332 height 56
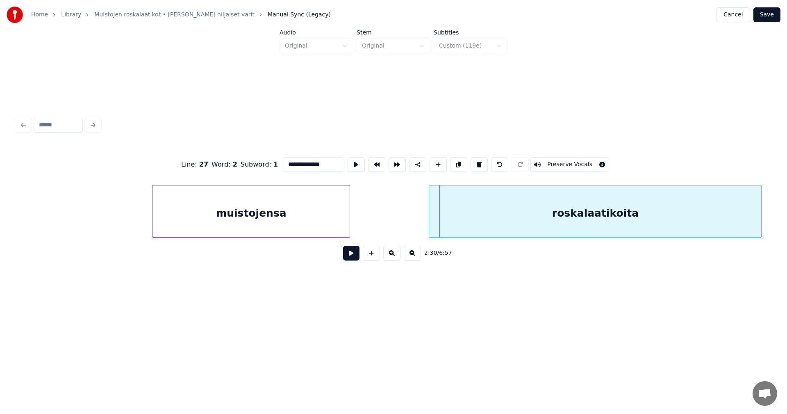
click at [469, 224] on div "roskalaatikoita" at bounding box center [595, 213] width 332 height 56
type input "**********"
click at [353, 256] on button at bounding box center [351, 253] width 16 height 15
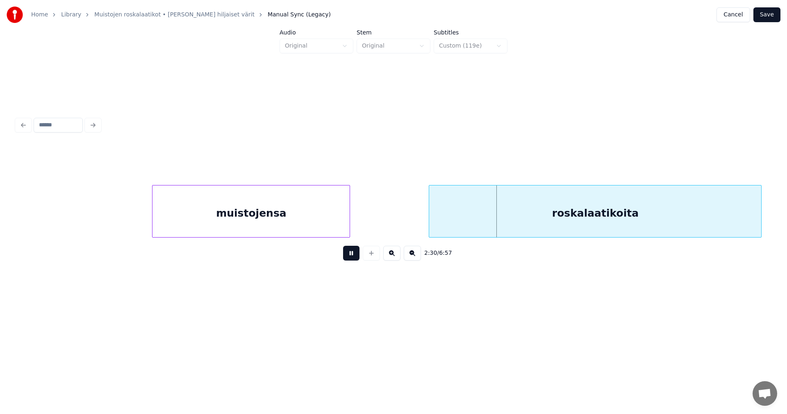
drag, startPoint x: 353, startPoint y: 256, endPoint x: 335, endPoint y: 241, distance: 23.5
click at [351, 255] on button at bounding box center [351, 253] width 16 height 15
click at [323, 215] on div "muistojensa" at bounding box center [251, 213] width 197 height 56
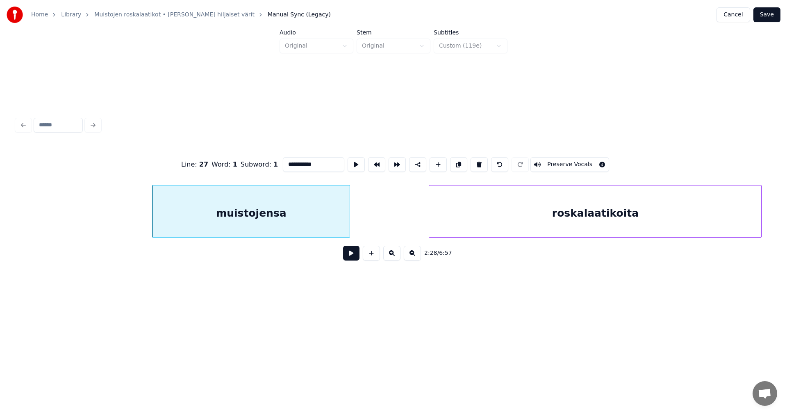
click at [481, 225] on div "roskalaatikoita" at bounding box center [595, 213] width 332 height 56
type input "**********"
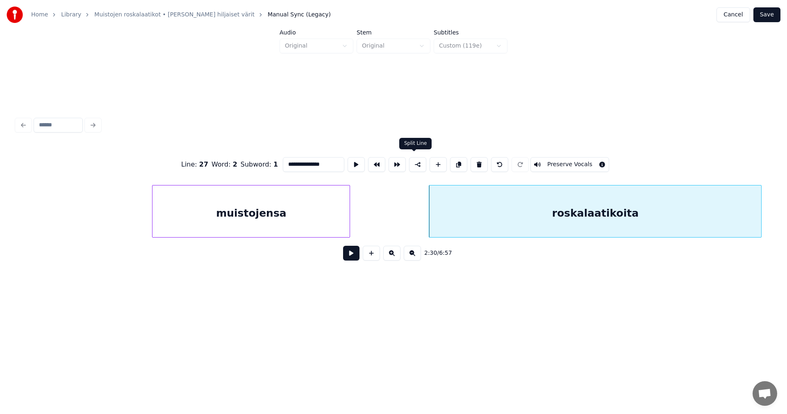
click at [416, 164] on button at bounding box center [417, 164] width 17 height 15
click at [347, 255] on button at bounding box center [351, 253] width 16 height 15
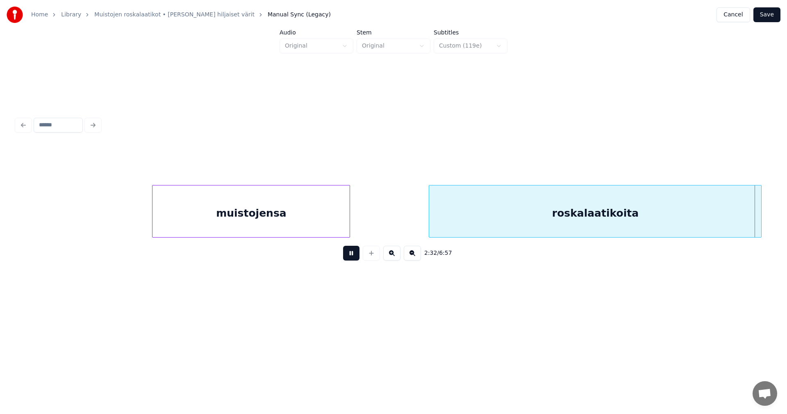
scroll to position [0, 21929]
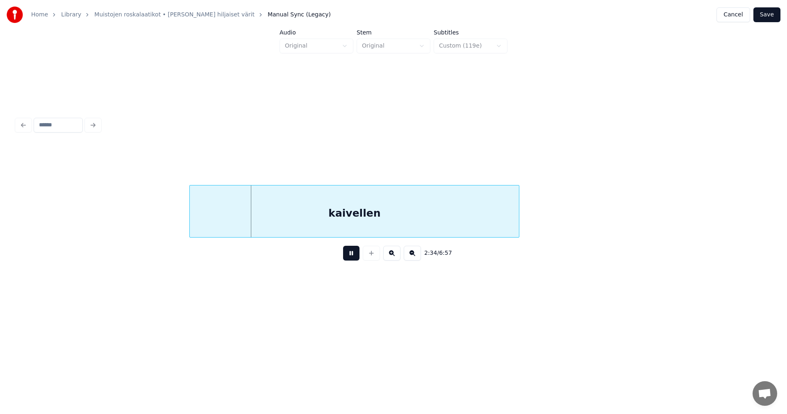
click at [350, 254] on button at bounding box center [351, 253] width 16 height 15
click at [355, 213] on div "kaivellen" at bounding box center [354, 213] width 329 height 56
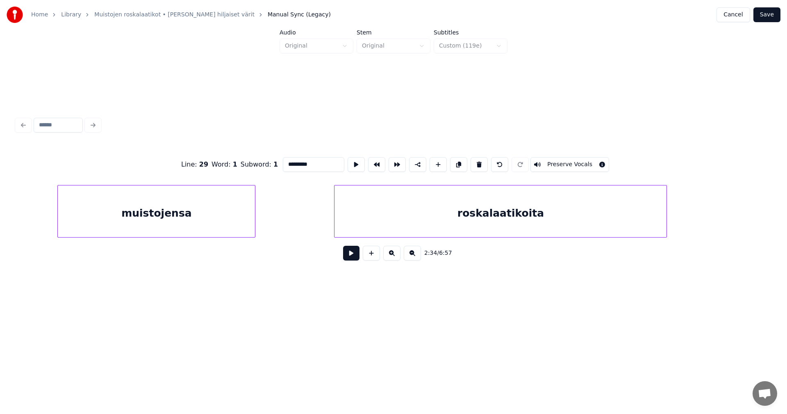
click at [400, 221] on div "roskalaatikoita" at bounding box center [501, 213] width 332 height 56
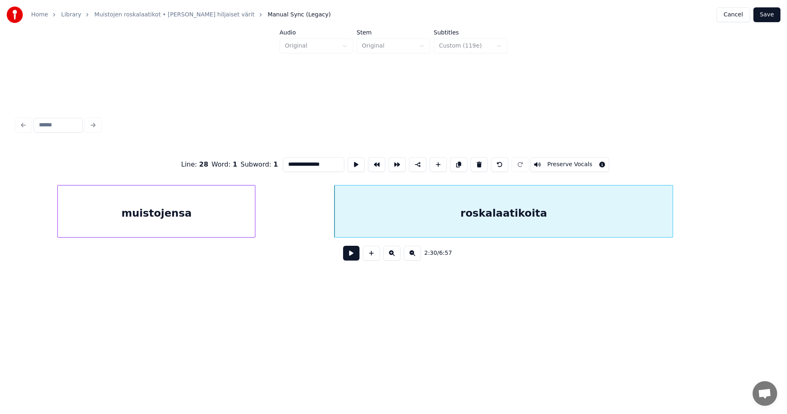
click at [673, 219] on div at bounding box center [671, 211] width 2 height 52
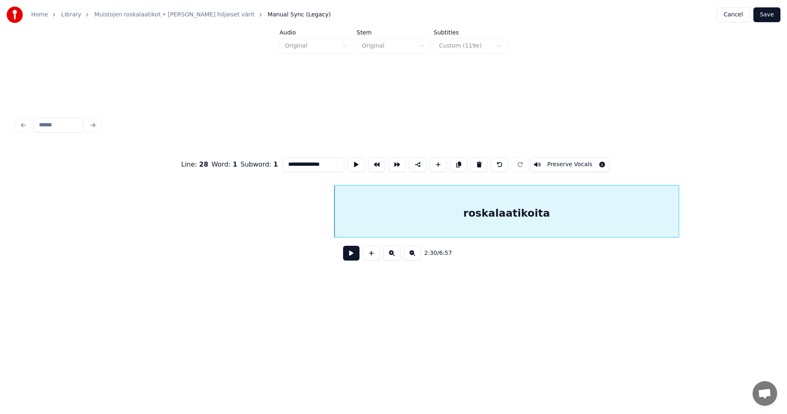
scroll to position [0, 21929]
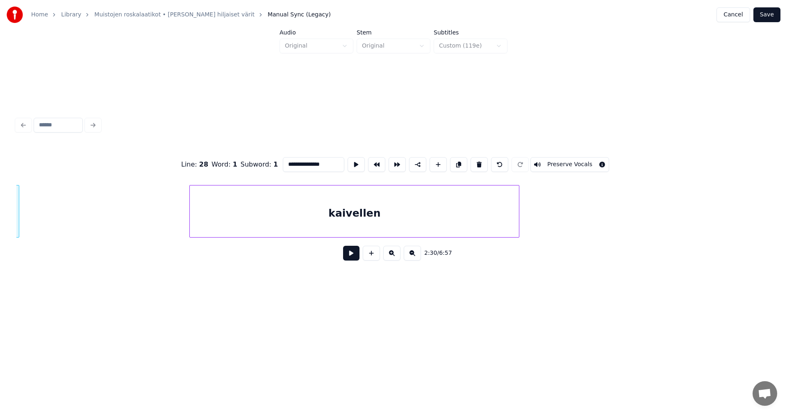
click at [456, 216] on div "kaivellen" at bounding box center [354, 213] width 329 height 56
type input "*********"
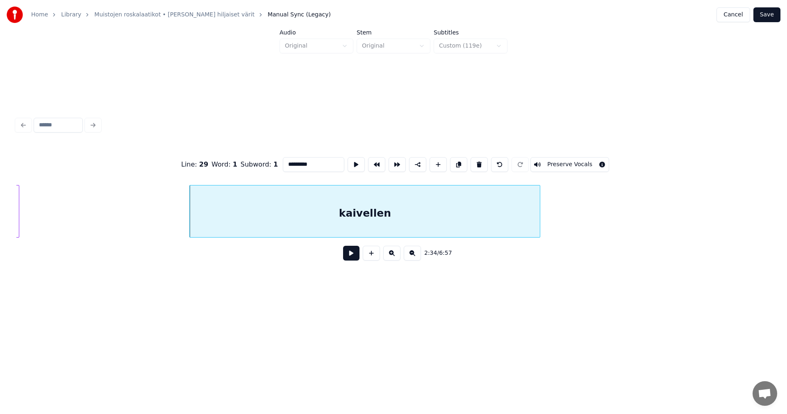
click at [538, 227] on div at bounding box center [538, 211] width 2 height 52
click at [356, 259] on button at bounding box center [351, 253] width 16 height 15
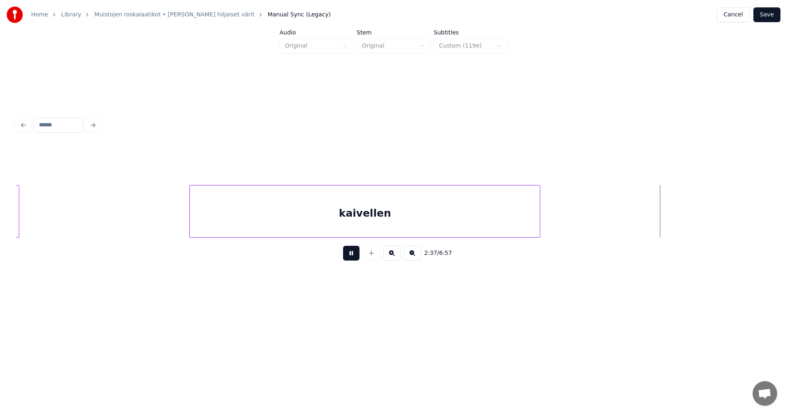
drag, startPoint x: 356, startPoint y: 259, endPoint x: 569, endPoint y: 173, distance: 229.7
click at [356, 258] on button at bounding box center [351, 253] width 16 height 15
click at [772, 17] on button "Save" at bounding box center [766, 14] width 27 height 15
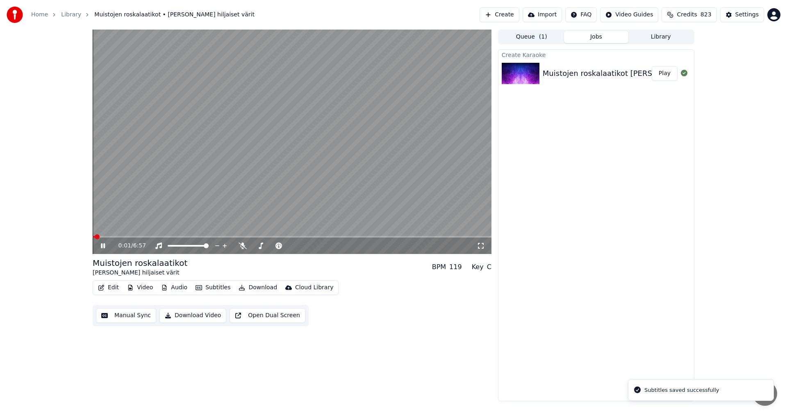
click at [114, 236] on span at bounding box center [292, 237] width 399 height 2
click at [179, 236] on span at bounding box center [142, 237] width 99 height 2
click at [244, 246] on icon at bounding box center [243, 245] width 8 height 7
click at [100, 245] on icon at bounding box center [108, 245] width 19 height 7
click at [750, 11] on div "Settings" at bounding box center [746, 15] width 23 height 8
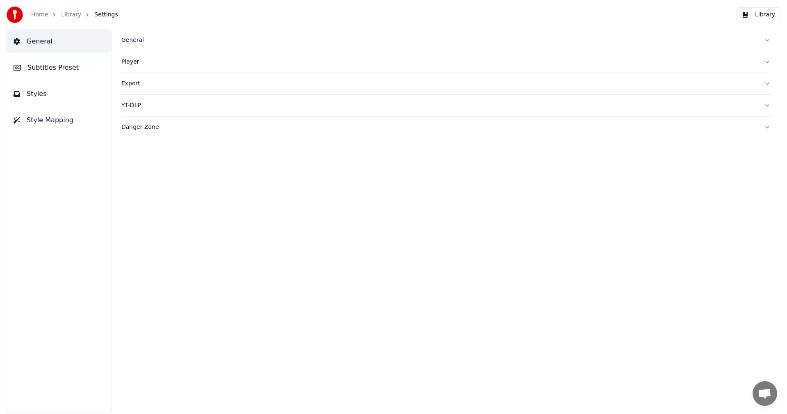
click at [59, 66] on span "Subtitles Preset" at bounding box center [52, 68] width 51 height 10
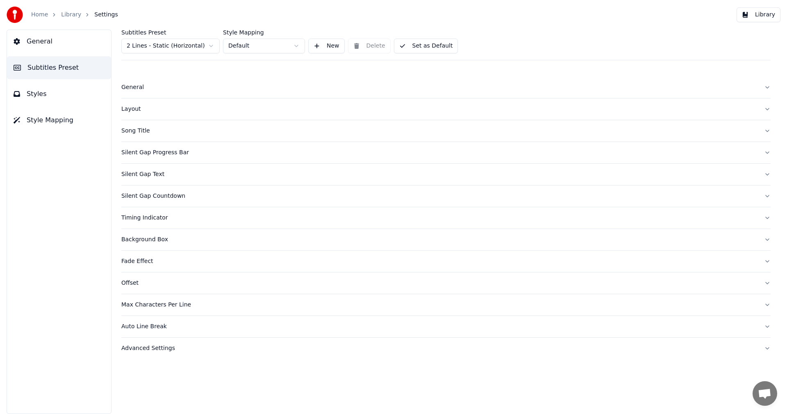
click at [191, 48] on html "Home Library Settings Library General Subtitles Preset Styles Style Mapping Sub…" at bounding box center [393, 207] width 787 height 414
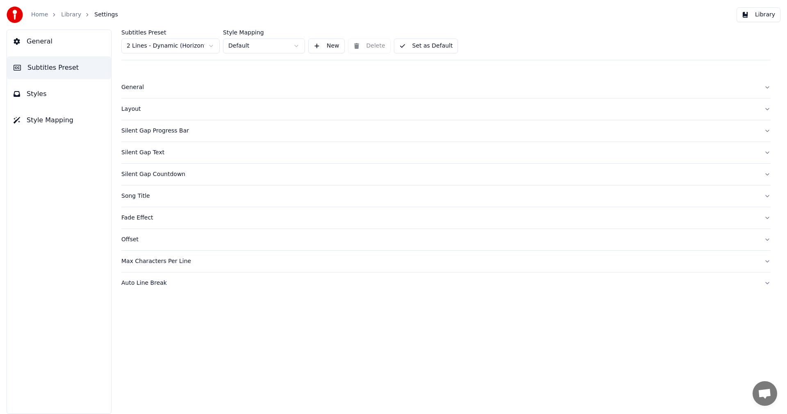
click at [48, 93] on button "Styles" at bounding box center [59, 93] width 104 height 23
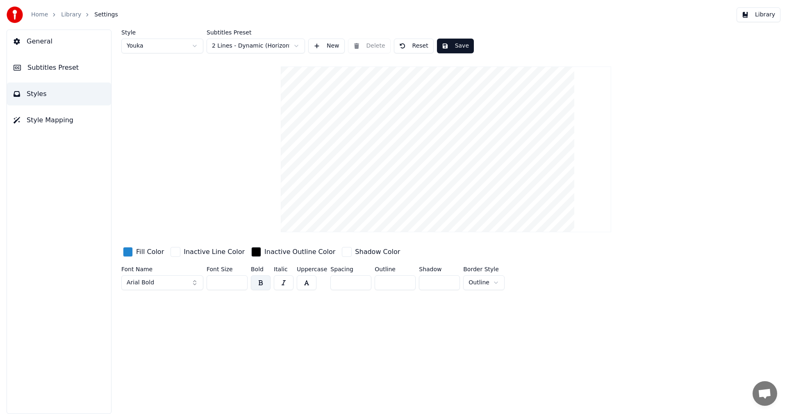
click at [240, 285] on input "**" at bounding box center [227, 282] width 41 height 15
click at [240, 284] on input "**" at bounding box center [227, 282] width 41 height 15
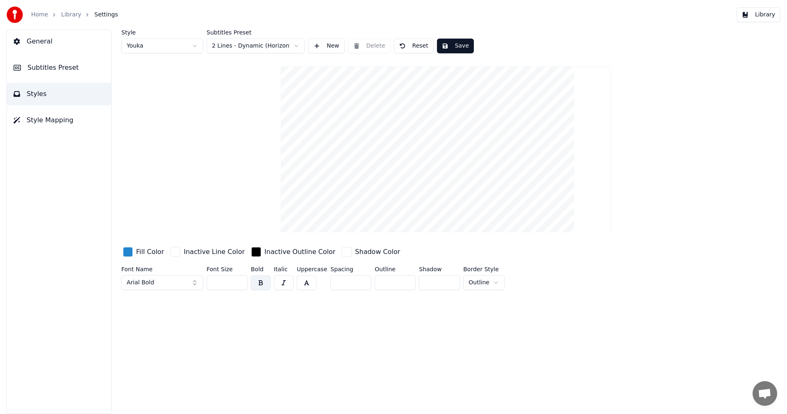
type input "**"
click at [240, 284] on input "**" at bounding box center [227, 282] width 41 height 15
click at [462, 46] on button "Save" at bounding box center [455, 46] width 37 height 15
click at [768, 18] on button "Library" at bounding box center [759, 14] width 44 height 15
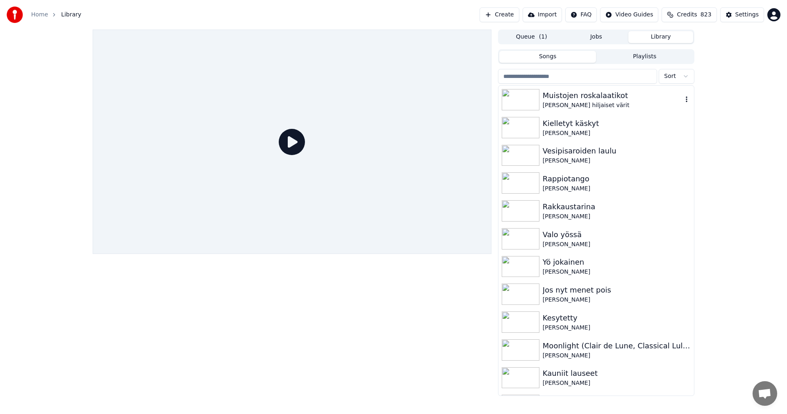
click at [587, 97] on div "Muistojen roskalaatikot" at bounding box center [613, 95] width 140 height 11
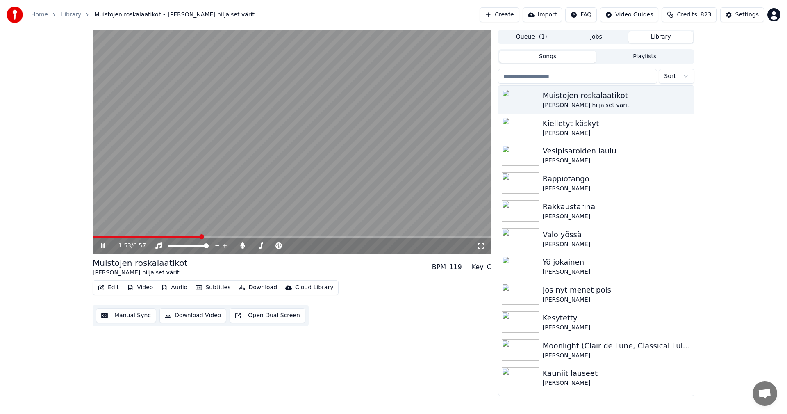
click at [201, 236] on span at bounding box center [292, 237] width 399 height 2
click at [167, 237] on span at bounding box center [130, 237] width 75 height 2
click at [181, 236] on span at bounding box center [292, 237] width 399 height 2
click at [101, 245] on icon at bounding box center [103, 245] width 4 height 5
click at [118, 285] on button "Edit" at bounding box center [108, 287] width 27 height 11
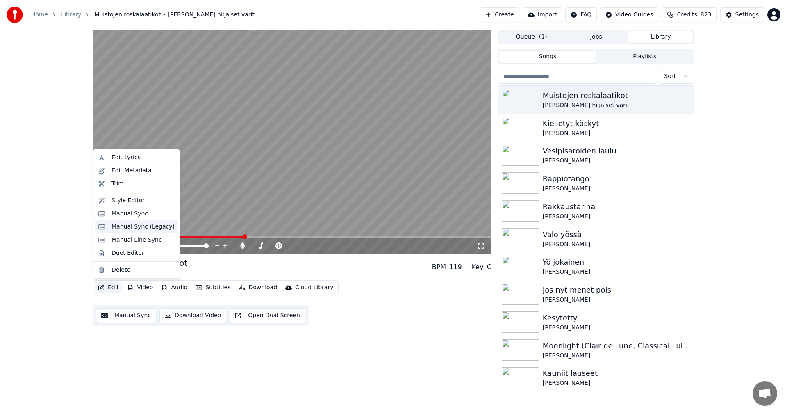
click at [143, 228] on div "Manual Sync (Legacy)" at bounding box center [143, 227] width 63 height 8
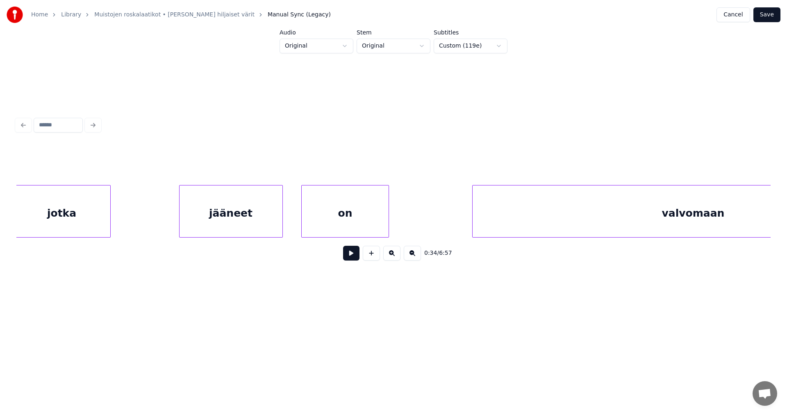
scroll to position [0, 20383]
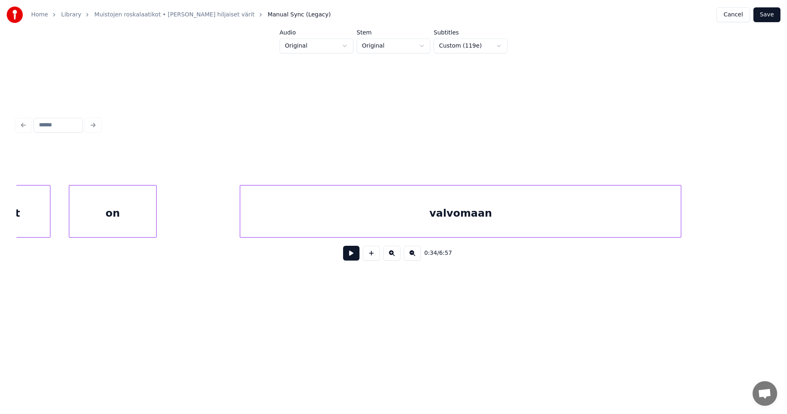
click at [307, 220] on div "valvomaan" at bounding box center [460, 213] width 441 height 56
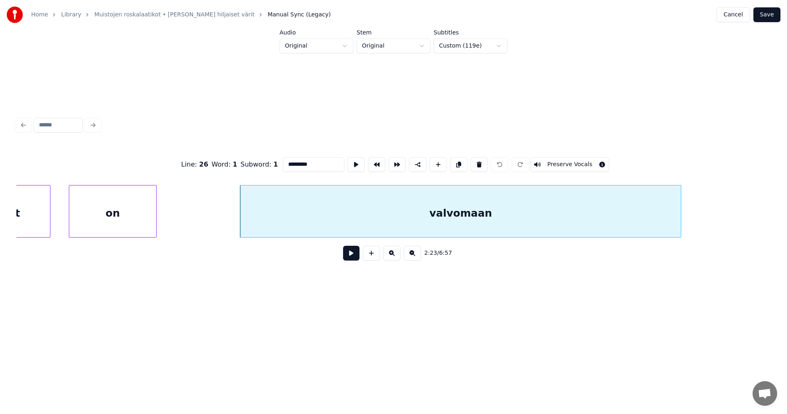
click at [316, 164] on input "*********" at bounding box center [313, 164] width 61 height 15
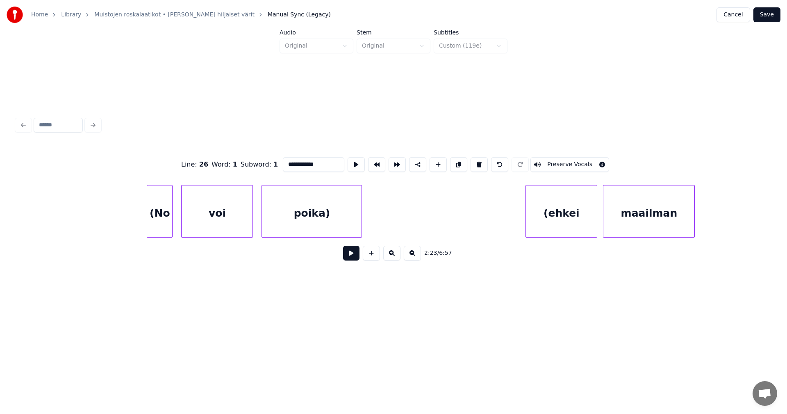
scroll to position [0, 23570]
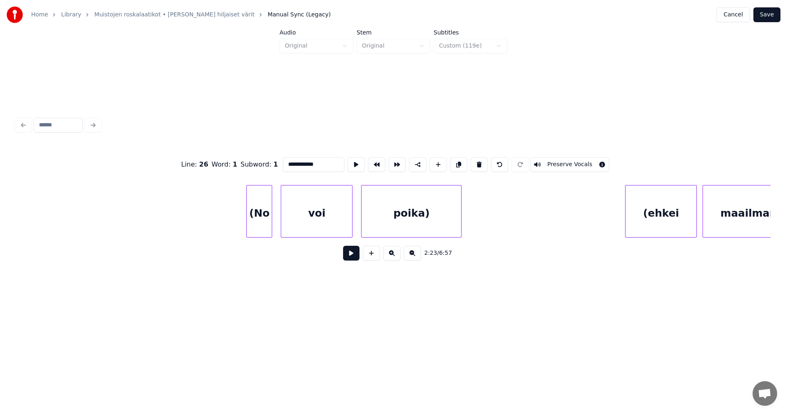
click at [261, 223] on div "(No" at bounding box center [259, 213] width 25 height 56
click at [235, 222] on div at bounding box center [236, 211] width 2 height 52
type input "***"
click at [348, 257] on button at bounding box center [351, 253] width 16 height 15
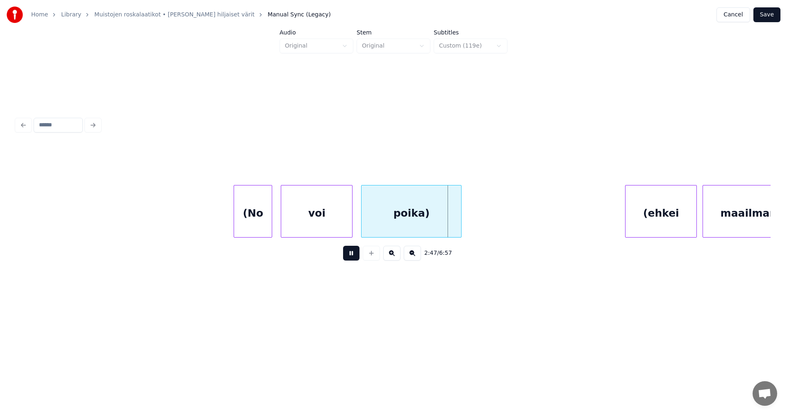
drag, startPoint x: 349, startPoint y: 257, endPoint x: 301, endPoint y: 237, distance: 52.1
click at [348, 256] on button at bounding box center [351, 253] width 16 height 15
click at [262, 223] on div "(No" at bounding box center [253, 213] width 38 height 56
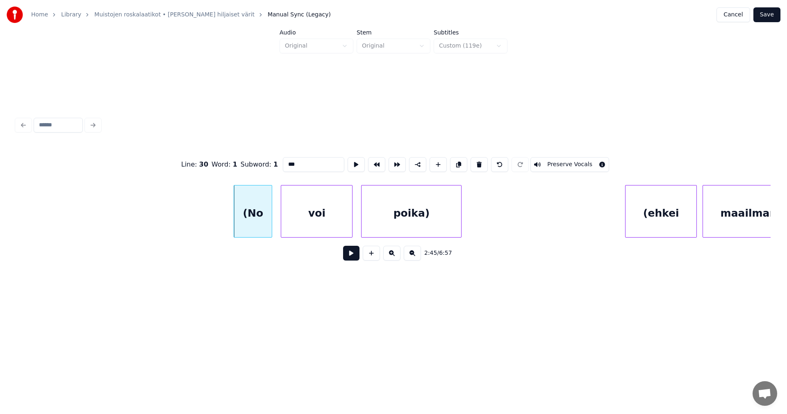
click at [351, 255] on button at bounding box center [351, 253] width 16 height 15
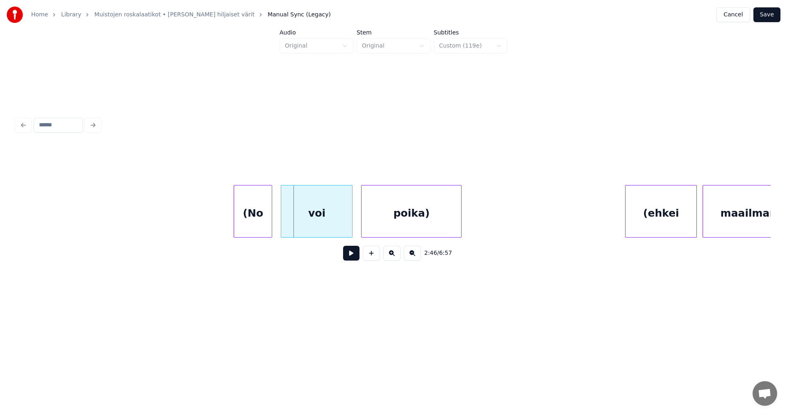
click at [334, 220] on div "voi" at bounding box center [316, 213] width 71 height 56
click at [349, 257] on button at bounding box center [351, 253] width 16 height 15
drag, startPoint x: 349, startPoint y: 257, endPoint x: 280, endPoint y: 231, distance: 73.9
click at [347, 255] on button at bounding box center [351, 253] width 16 height 15
click at [264, 224] on div "(No" at bounding box center [253, 213] width 38 height 56
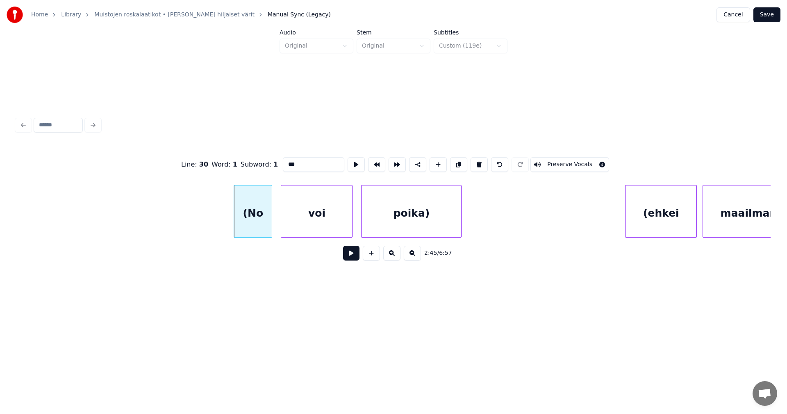
click at [558, 160] on button "Preserve Vocals" at bounding box center [569, 164] width 79 height 15
click at [343, 212] on div "voi" at bounding box center [316, 213] width 71 height 56
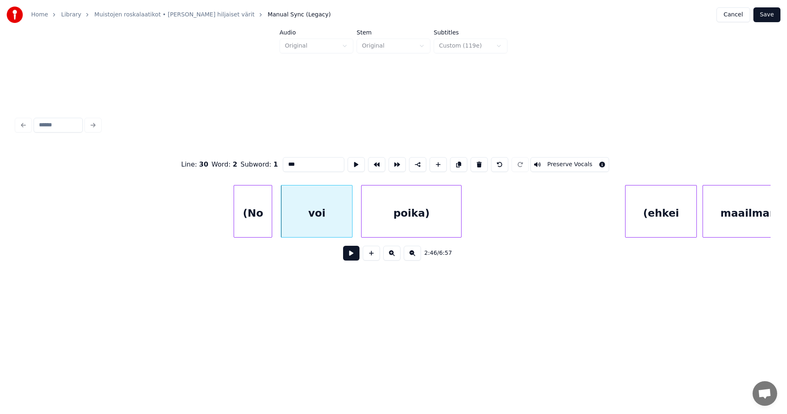
click at [544, 158] on button "Preserve Vocals" at bounding box center [569, 164] width 79 height 15
click at [434, 203] on div "poika)" at bounding box center [412, 213] width 100 height 56
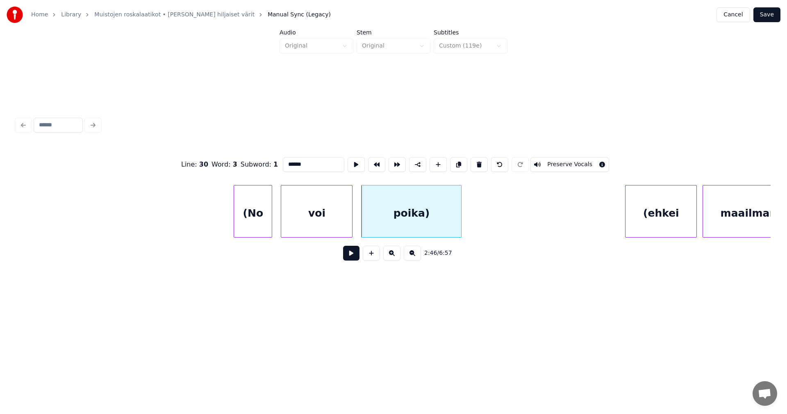
click at [268, 221] on div "(No" at bounding box center [253, 213] width 38 height 56
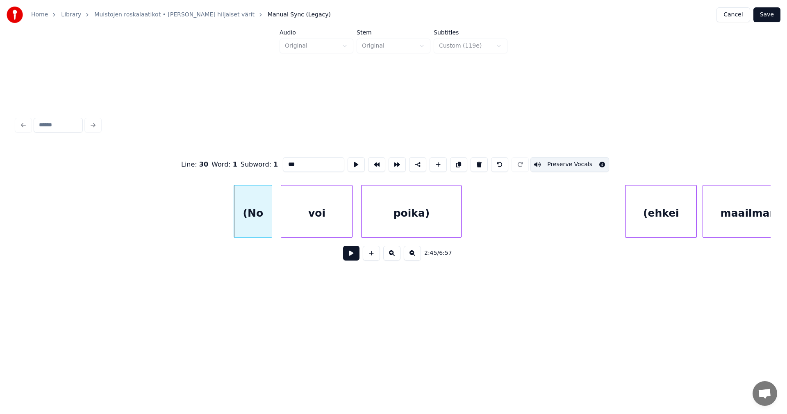
click at [332, 226] on div "voi" at bounding box center [316, 213] width 71 height 56
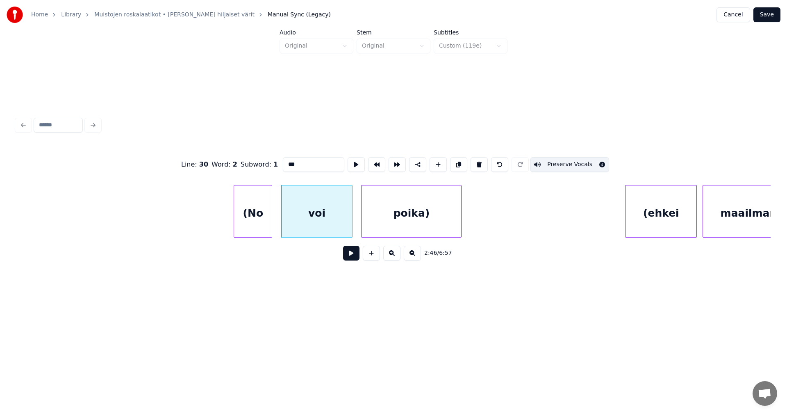
click at [405, 223] on div "poika)" at bounding box center [412, 213] width 100 height 56
type input "******"
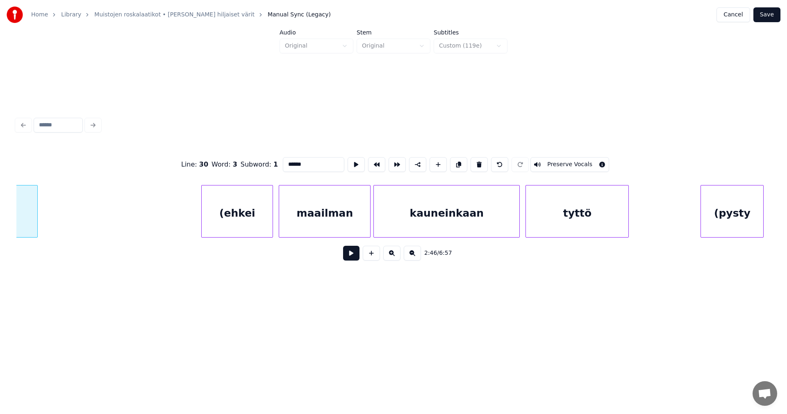
scroll to position [0, 23997]
click at [246, 230] on div "(ehkei" at bounding box center [231, 213] width 71 height 56
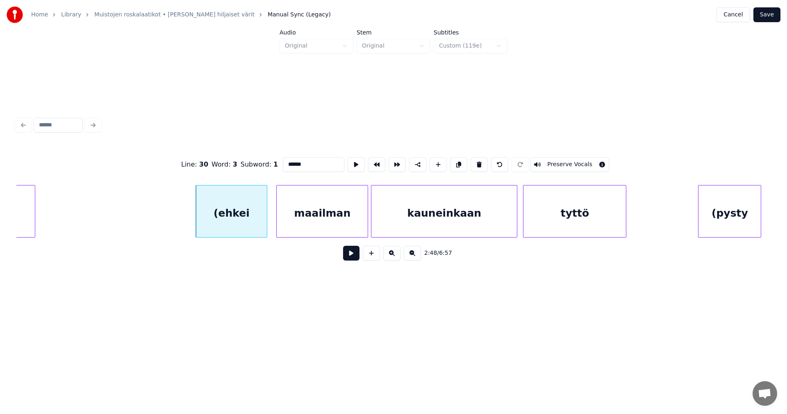
click at [353, 259] on button at bounding box center [351, 253] width 16 height 15
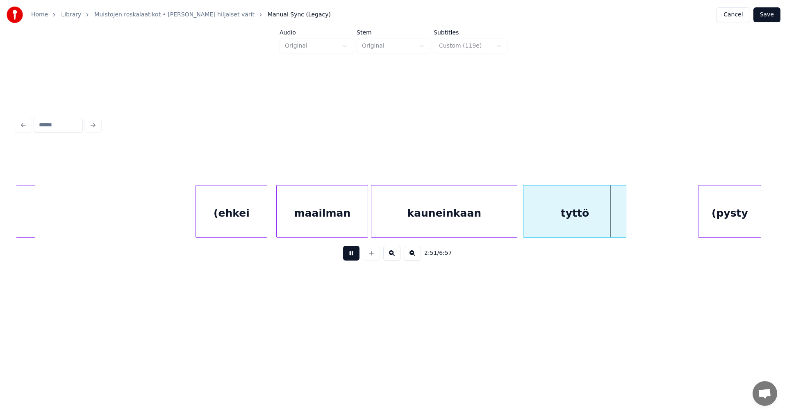
click at [353, 258] on button at bounding box center [351, 253] width 16 height 15
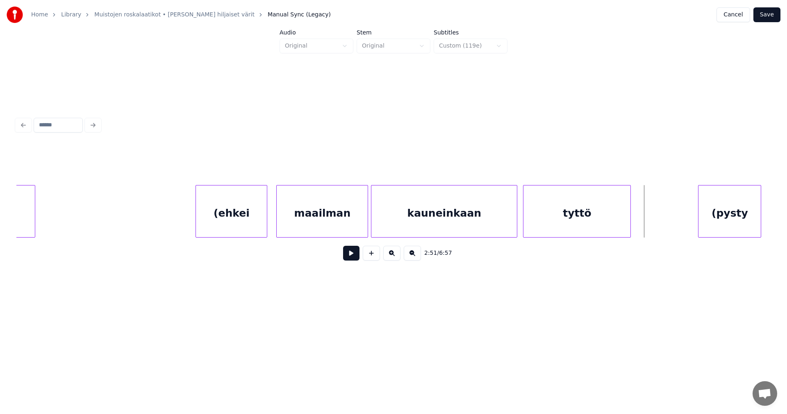
click at [629, 227] on div at bounding box center [629, 211] width 2 height 52
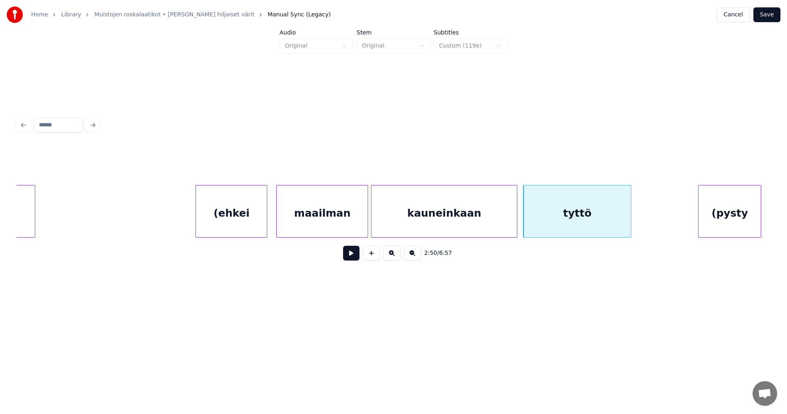
click at [250, 220] on div "(ehkei" at bounding box center [231, 213] width 71 height 56
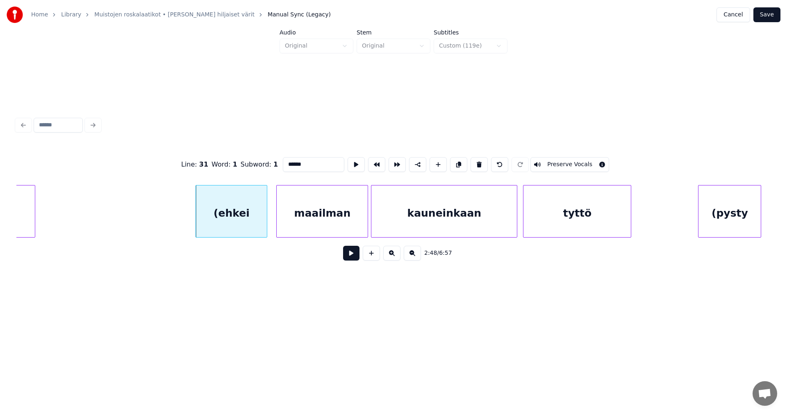
drag, startPoint x: 550, startPoint y: 163, endPoint x: 499, endPoint y: 176, distance: 52.2
click at [550, 162] on button "Preserve Vocals" at bounding box center [569, 164] width 79 height 15
click at [339, 208] on div "maailman" at bounding box center [322, 213] width 91 height 56
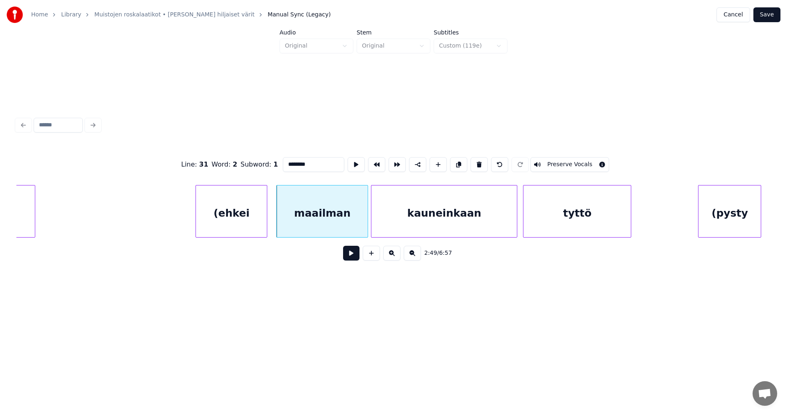
click at [553, 159] on button "Preserve Vocals" at bounding box center [569, 164] width 79 height 15
click at [483, 201] on div "kauneinkaan" at bounding box center [444, 213] width 146 height 56
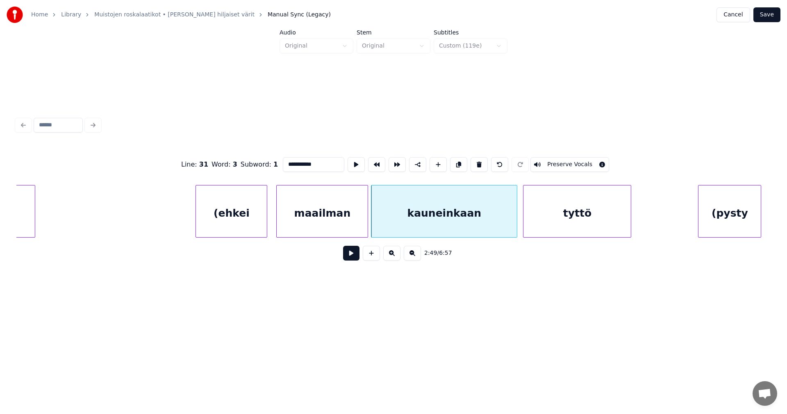
click at [562, 160] on button "Preserve Vocals" at bounding box center [569, 164] width 79 height 15
click at [554, 212] on div "tyttö" at bounding box center [577, 213] width 107 height 56
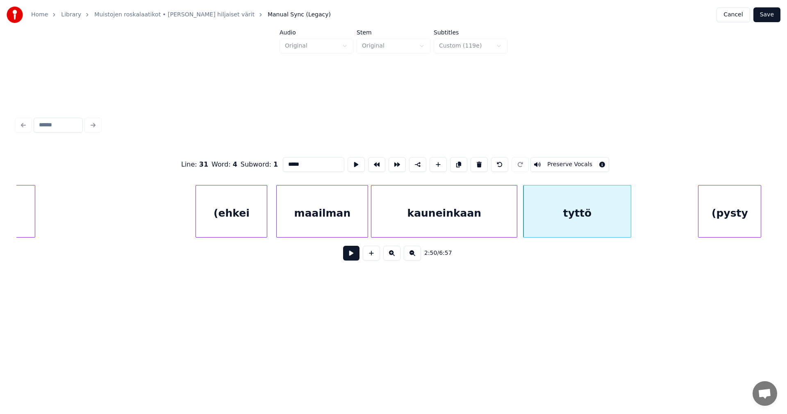
click at [254, 219] on div "(ehkei" at bounding box center [231, 213] width 71 height 56
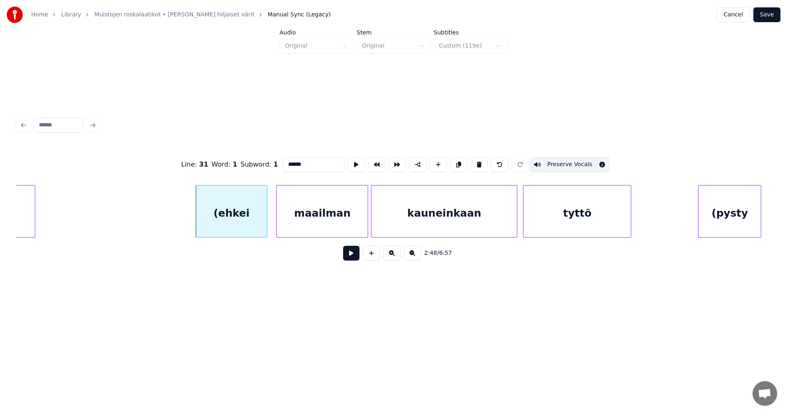
click at [322, 223] on div "maailman" at bounding box center [322, 213] width 91 height 56
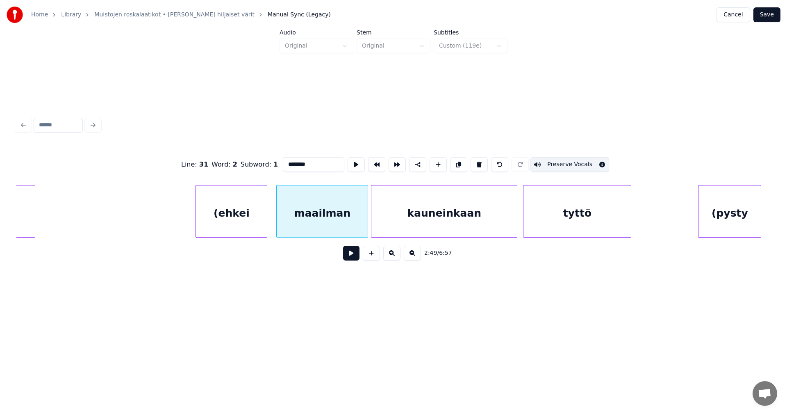
click at [401, 219] on div "kauneinkaan" at bounding box center [444, 213] width 146 height 56
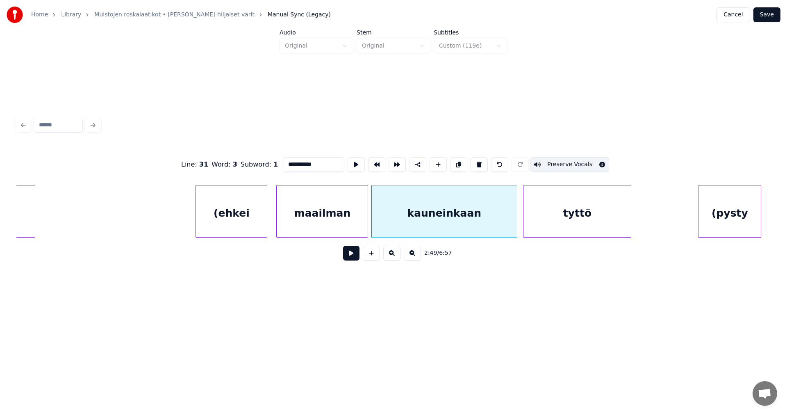
click at [517, 221] on div at bounding box center [515, 211] width 2 height 52
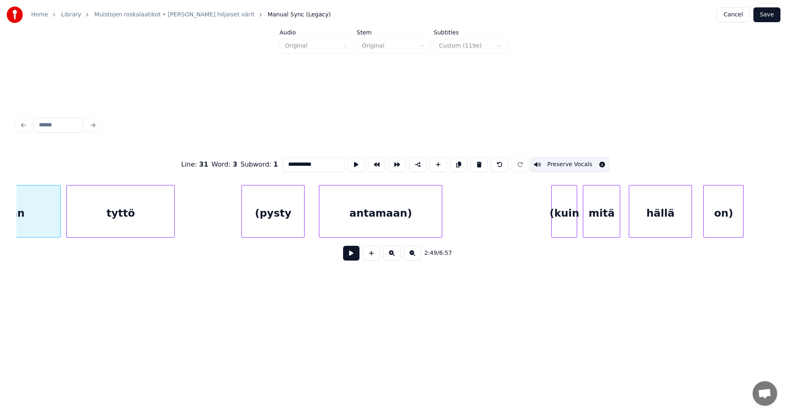
scroll to position [0, 24456]
click at [324, 221] on div "antamaan)" at bounding box center [372, 213] width 123 height 56
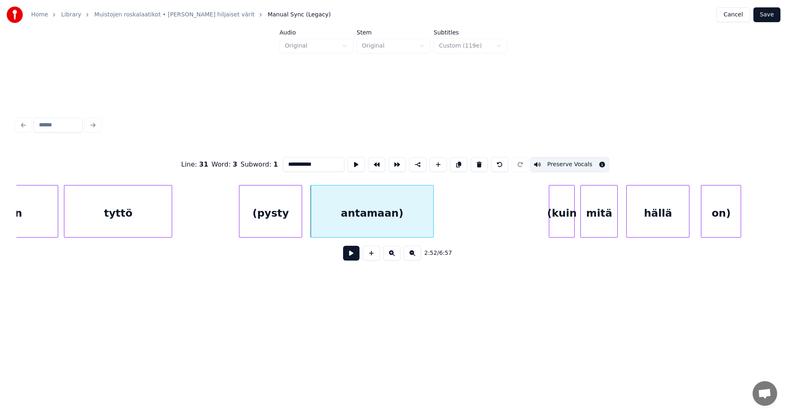
click at [270, 224] on div "(pysty" at bounding box center [270, 213] width 62 height 56
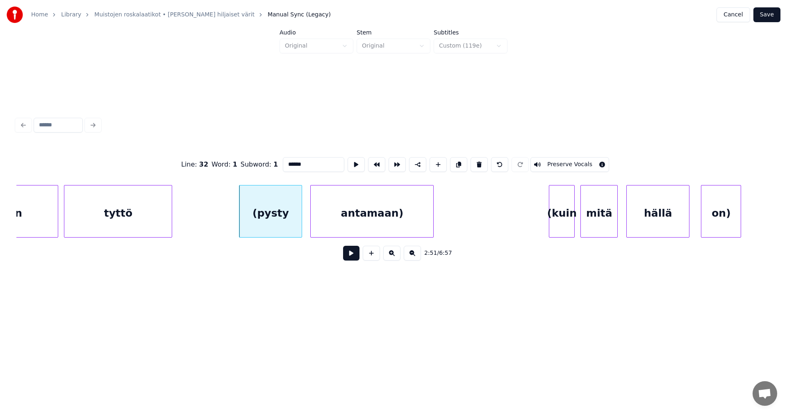
click at [562, 162] on button "Preserve Vocals" at bounding box center [569, 164] width 79 height 15
click at [403, 214] on div "antamaan)" at bounding box center [372, 213] width 123 height 56
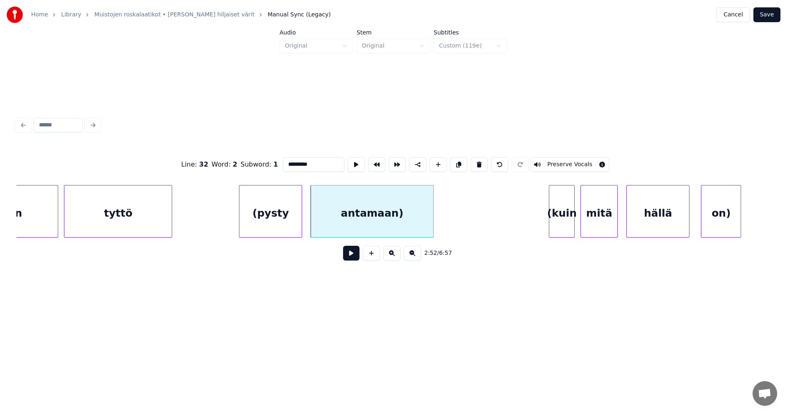
click at [286, 227] on div "(pysty" at bounding box center [270, 213] width 62 height 56
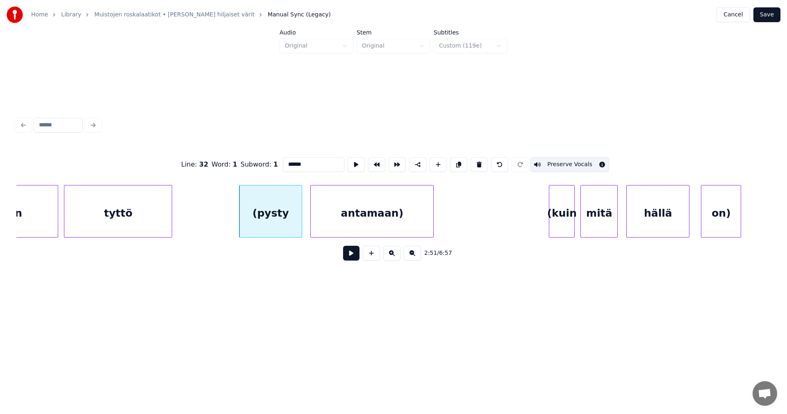
click at [348, 226] on div "antamaan)" at bounding box center [372, 213] width 123 height 56
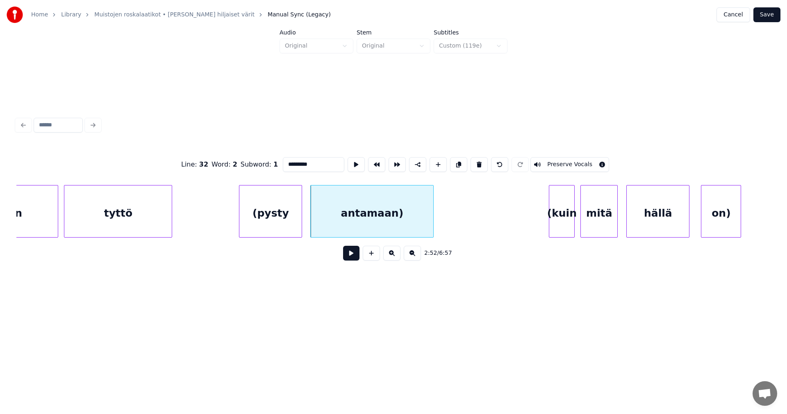
click at [579, 164] on button "Preserve Vocals" at bounding box center [569, 164] width 79 height 15
click at [284, 225] on div "(pysty" at bounding box center [270, 213] width 62 height 56
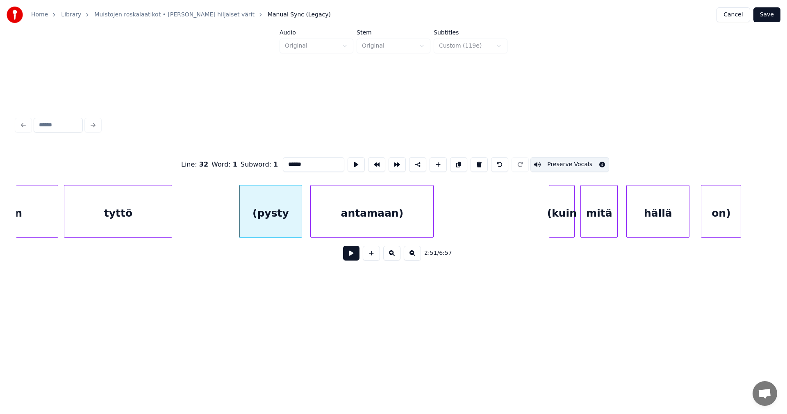
click at [149, 223] on div "tyttö" at bounding box center [117, 213] width 107 height 56
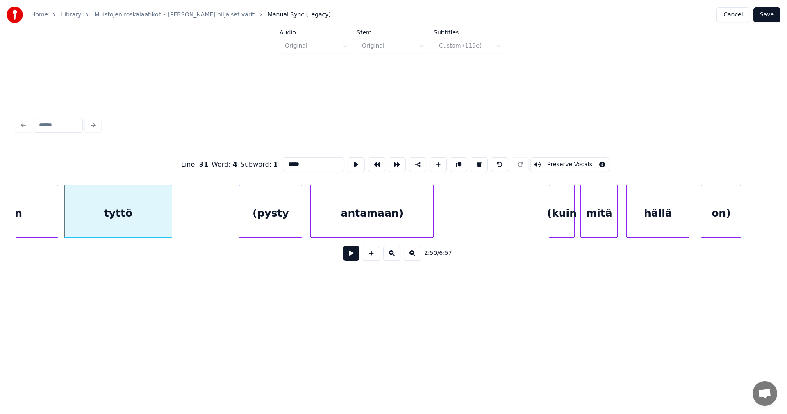
drag, startPoint x: 565, startPoint y: 163, endPoint x: 529, endPoint y: 171, distance: 36.5
click at [564, 163] on button "Preserve Vocals" at bounding box center [569, 164] width 79 height 15
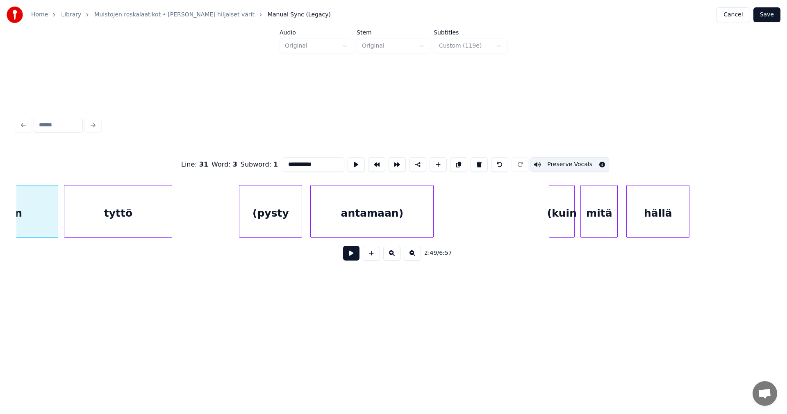
scroll to position [0, 24351]
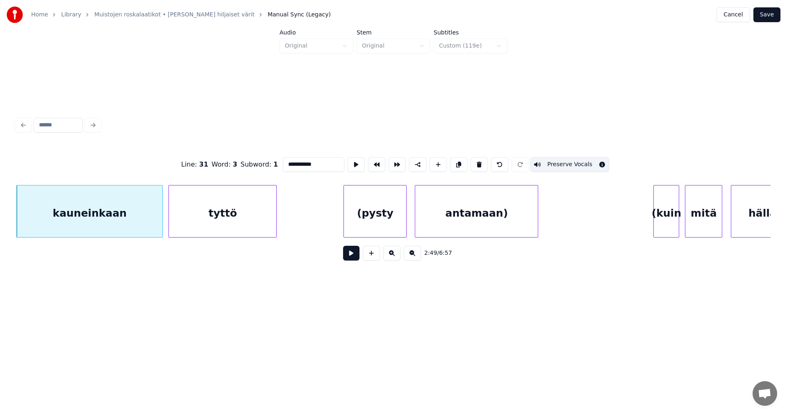
click at [218, 221] on div "tyttö" at bounding box center [222, 213] width 107 height 56
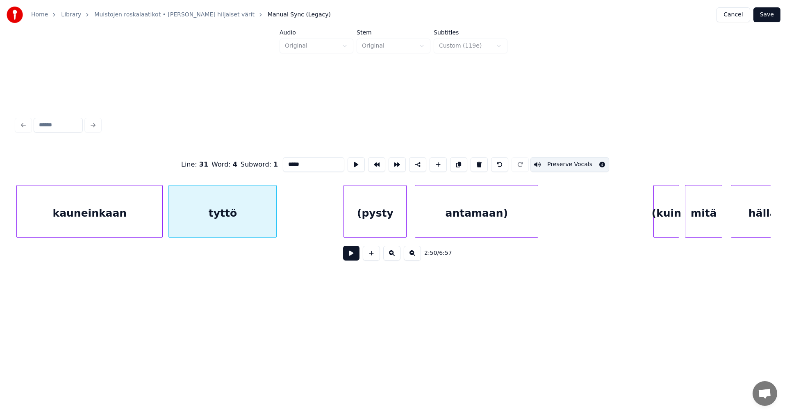
click at [355, 218] on div "(pysty" at bounding box center [375, 213] width 62 height 56
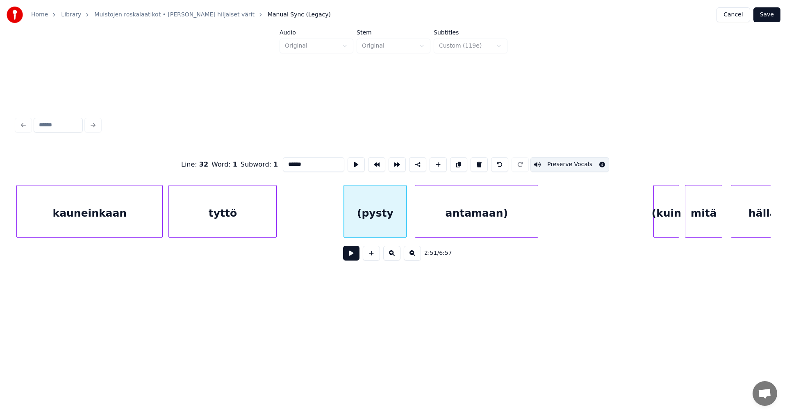
click at [446, 219] on div "antamaan)" at bounding box center [476, 213] width 123 height 56
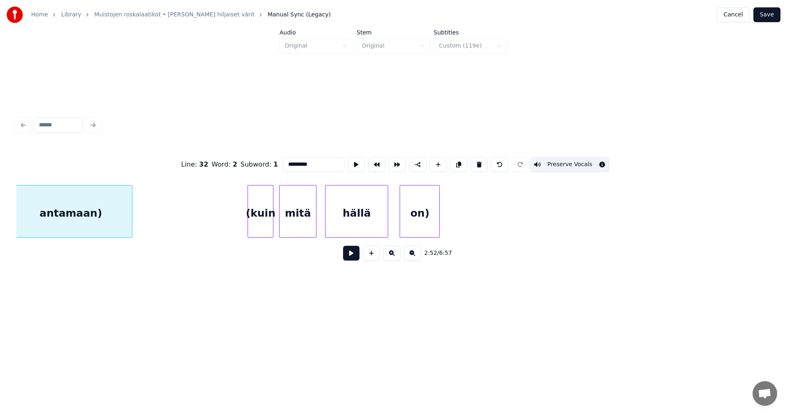
scroll to position [0, 24761]
click at [260, 218] on div "(kuin" at bounding box center [256, 213] width 25 height 56
type input "*****"
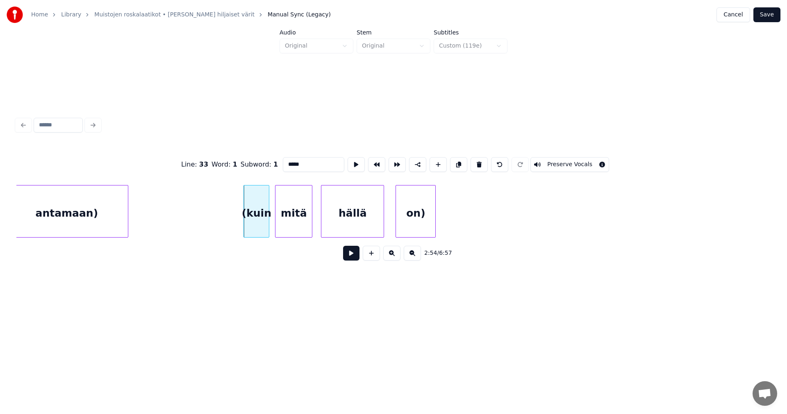
click at [349, 256] on button at bounding box center [351, 253] width 16 height 15
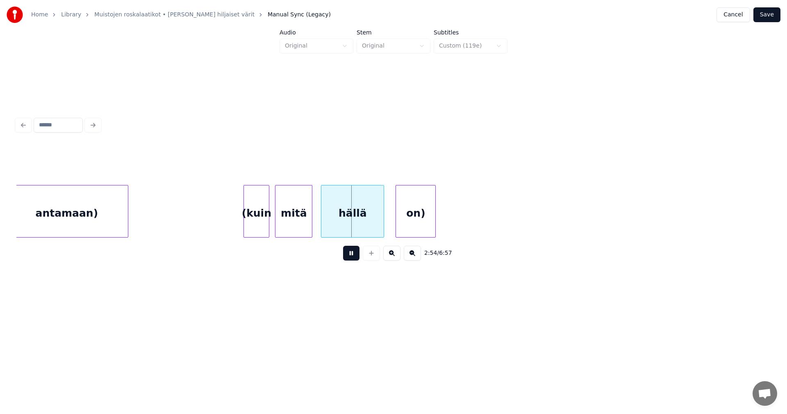
click at [349, 256] on button at bounding box center [351, 253] width 16 height 15
click at [287, 223] on div "mitä" at bounding box center [293, 213] width 36 height 56
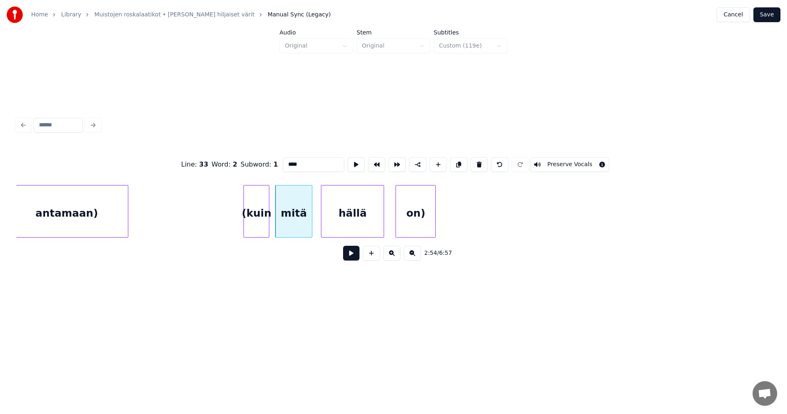
click
type input "**********"
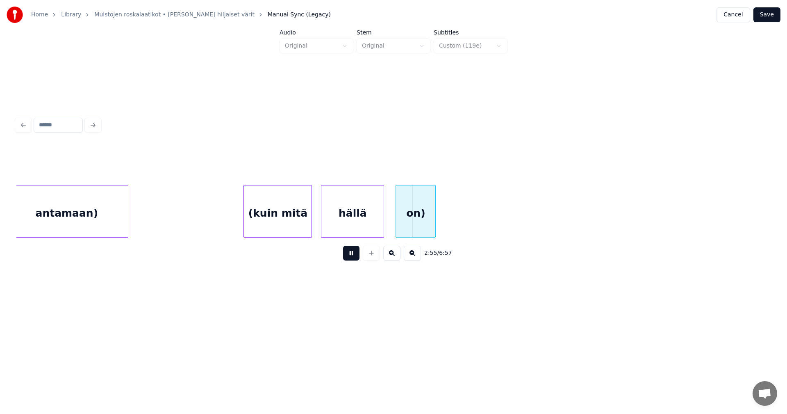
drag, startPoint x: 355, startPoint y: 257, endPoint x: 345, endPoint y: 234, distance: 25.4
drag, startPoint x: 354, startPoint y: 255, endPoint x: 358, endPoint y: 230, distance: 25.8
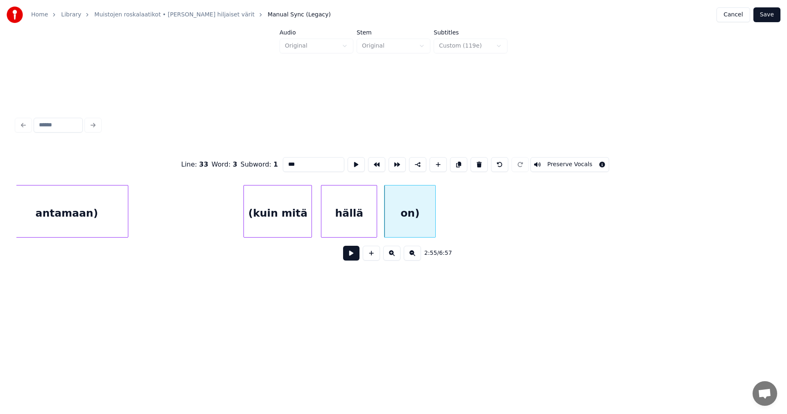
drag, startPoint x: 558, startPoint y: 159, endPoint x: 519, endPoint y: 174, distance: 42.4
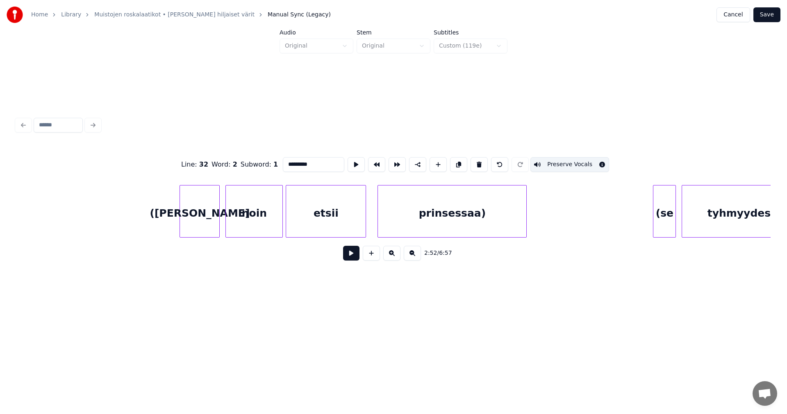
scroll to position [0, 25406]
type input "****"
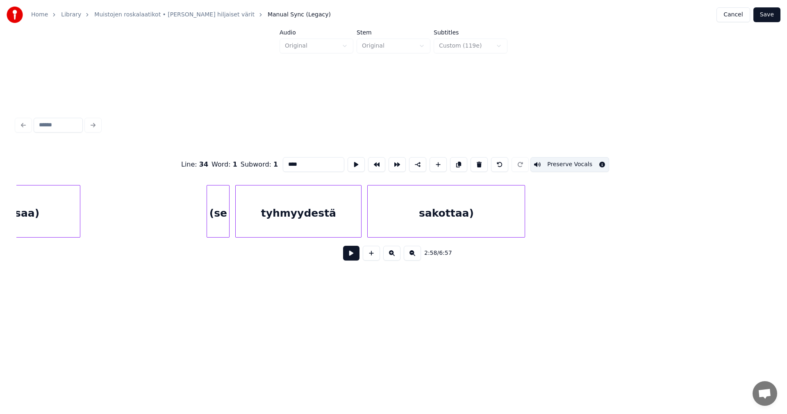
scroll to position [0, 25848]
type input "***"
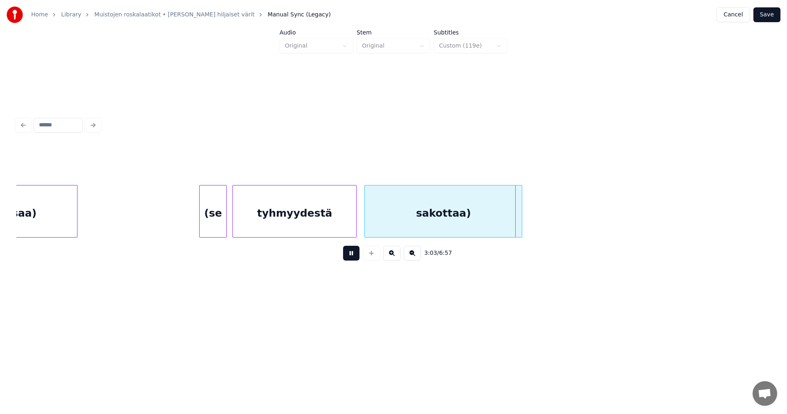
drag, startPoint x: 351, startPoint y: 255, endPoint x: 311, endPoint y: 228, distance: 48.7
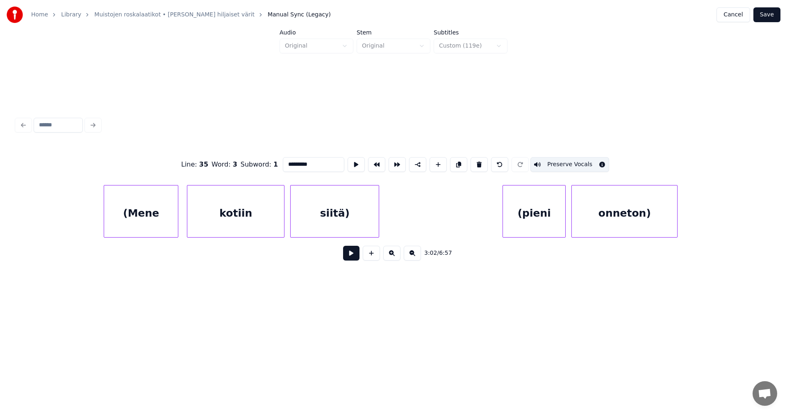
scroll to position [0, 26537]
type input "*****"
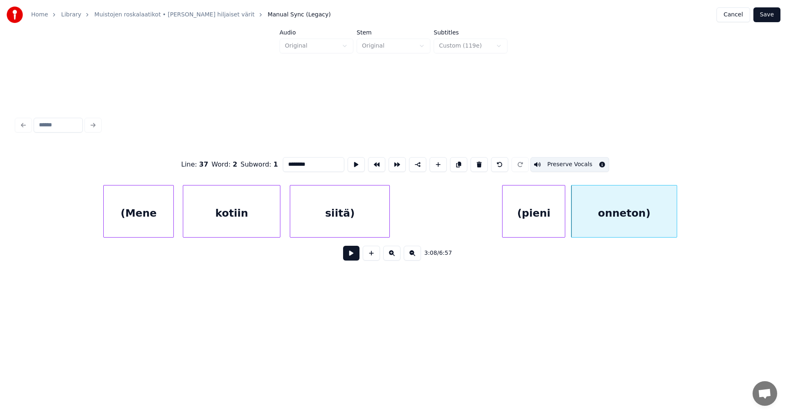
type input "******"
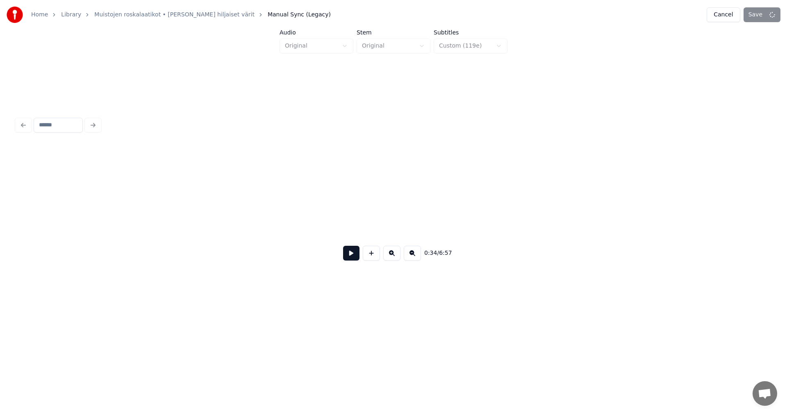
scroll to position [0, 4978]
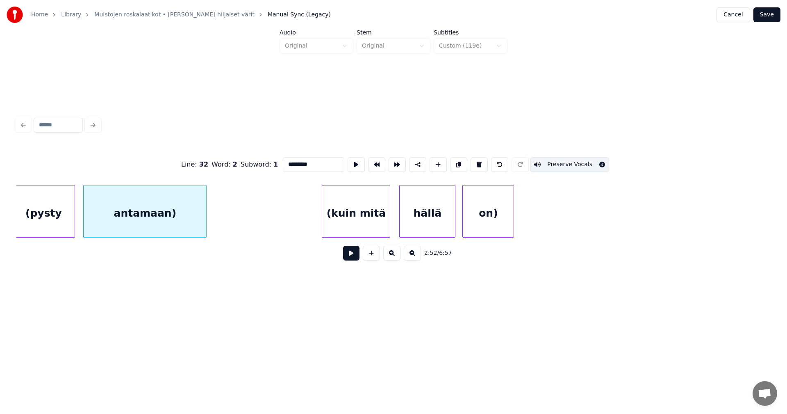
scroll to position [0, 24691]
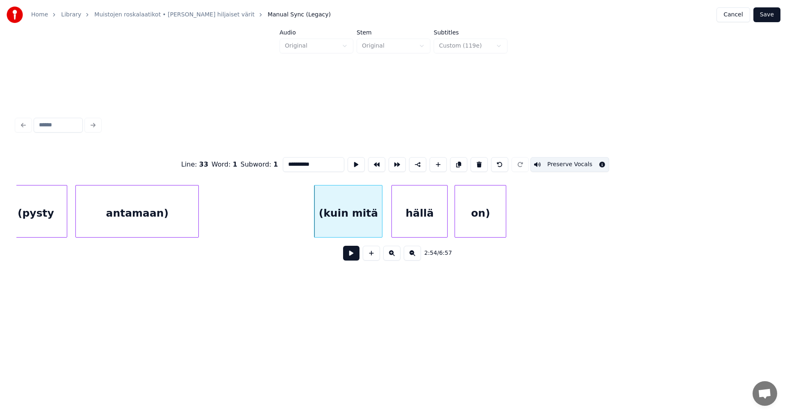
type input "**********"
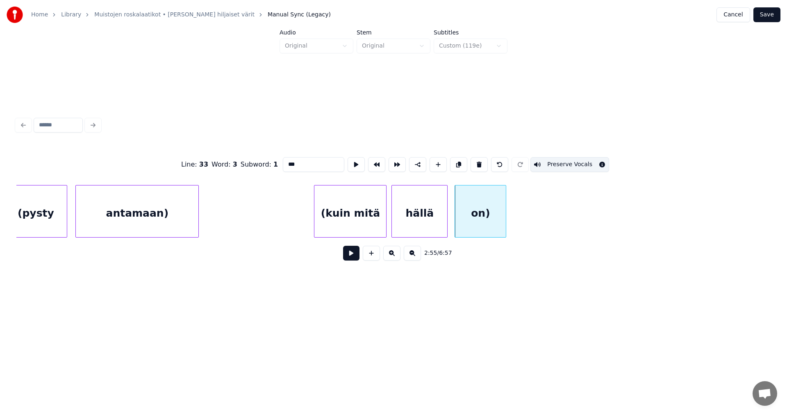
type input "**********"
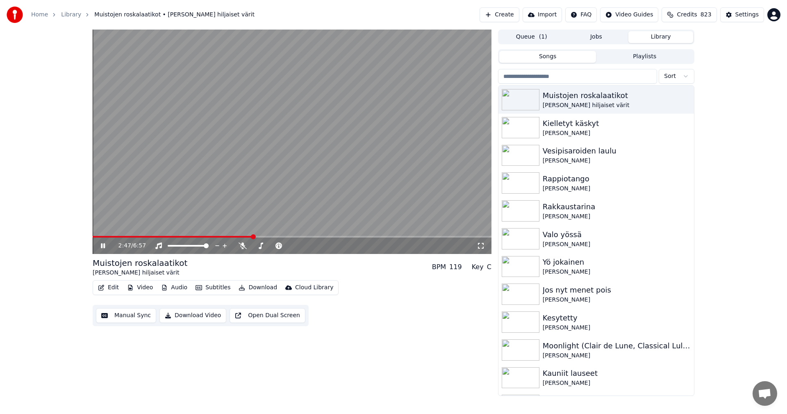
drag, startPoint x: 104, startPoint y: 245, endPoint x: 121, endPoint y: 284, distance: 42.8
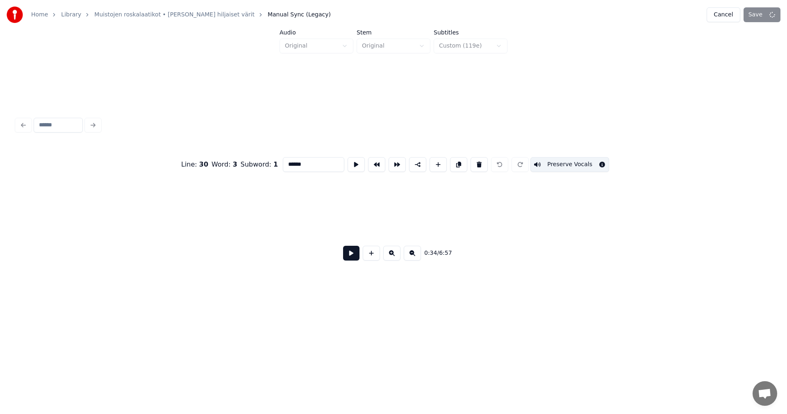
scroll to position [0, 4978]
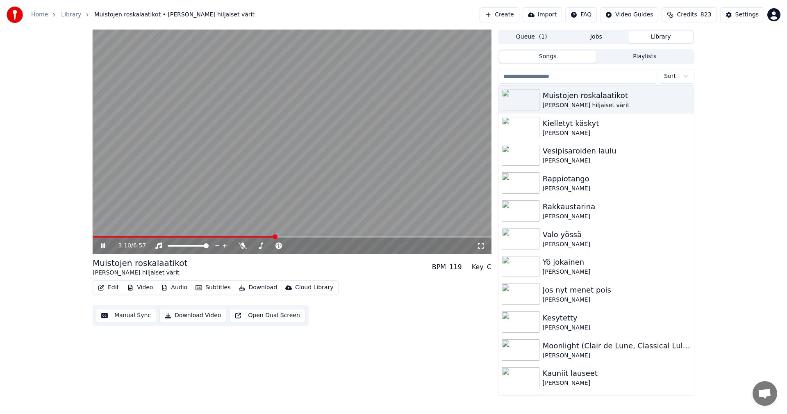
drag, startPoint x: 105, startPoint y: 245, endPoint x: 105, endPoint y: 250, distance: 5.3
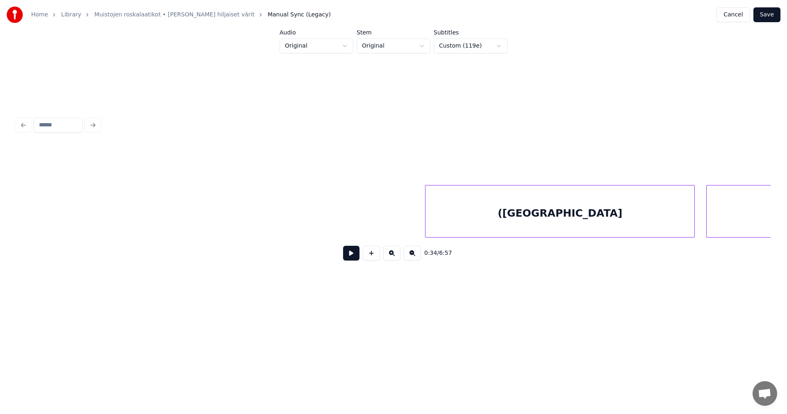
scroll to position [0, 28118]
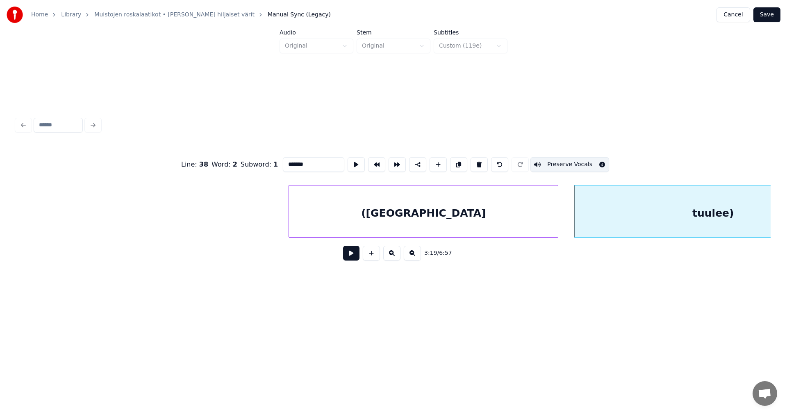
type input "**********"
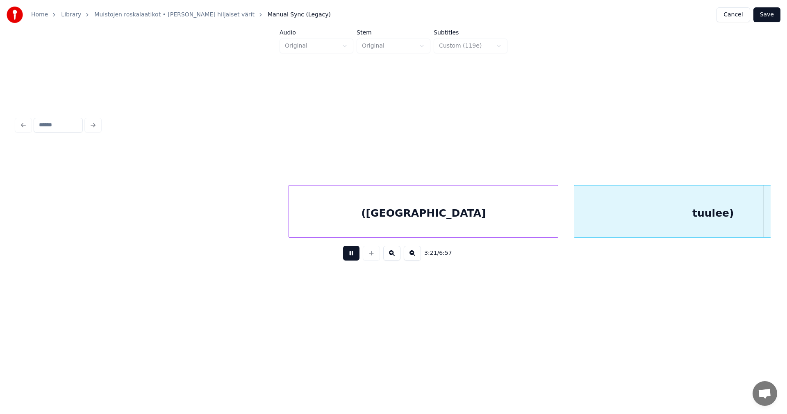
scroll to position [0, 28873]
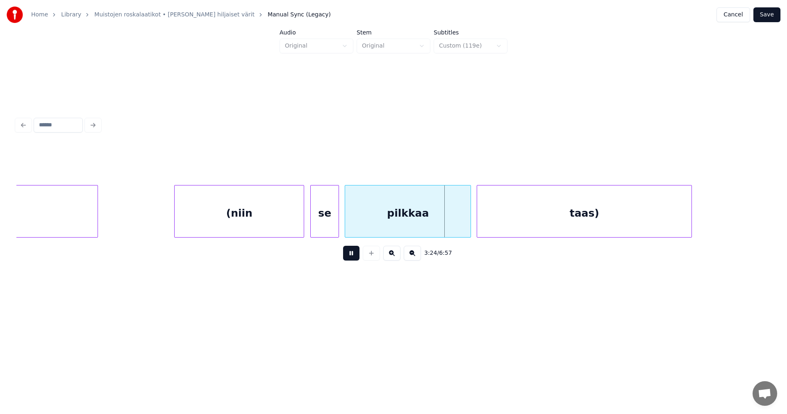
drag, startPoint x: 351, startPoint y: 254, endPoint x: 345, endPoint y: 251, distance: 6.2
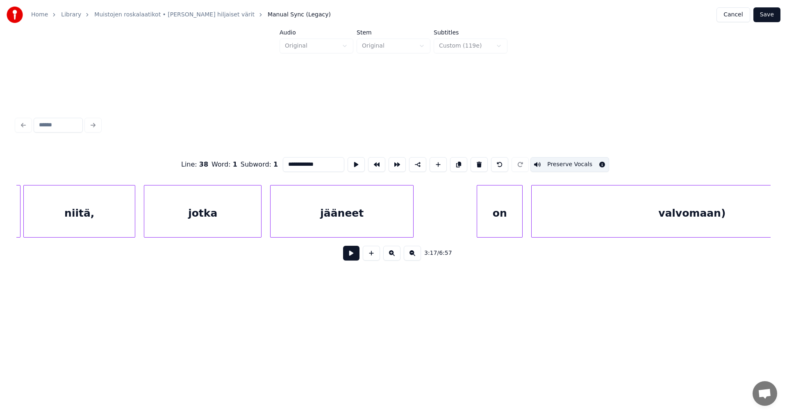
scroll to position [0, 29051]
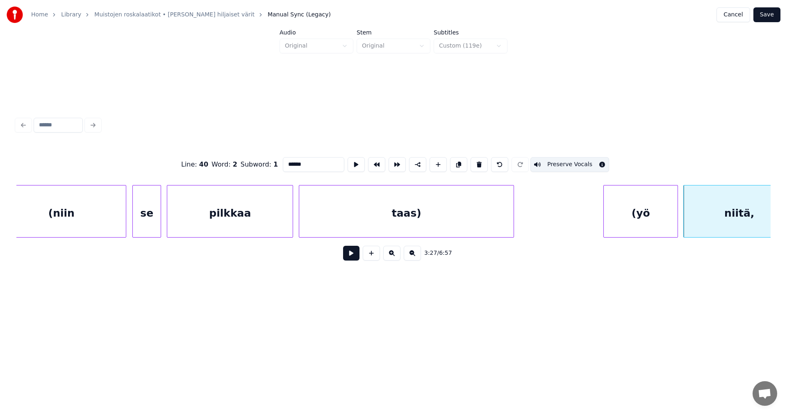
type input "***"
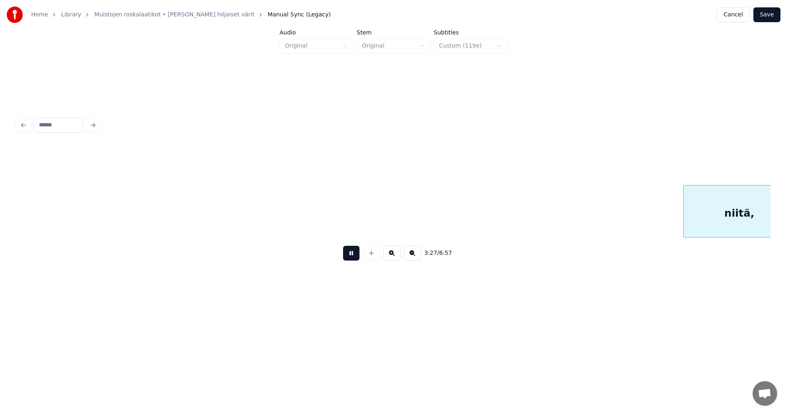
scroll to position [0, 29807]
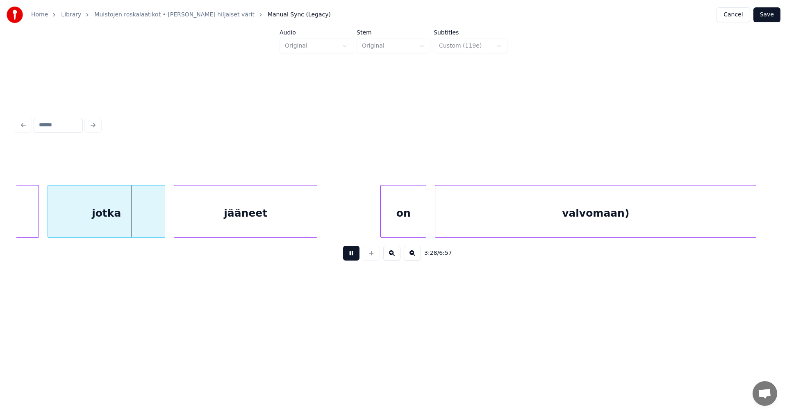
drag, startPoint x: 348, startPoint y: 257, endPoint x: 281, endPoint y: 272, distance: 69.2
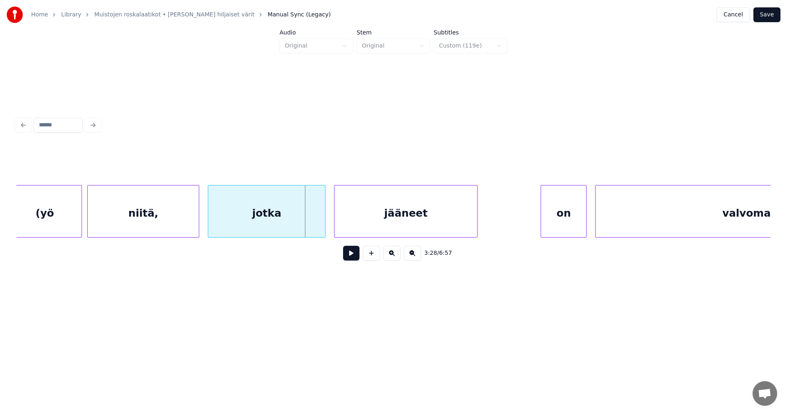
scroll to position [0, 29643]
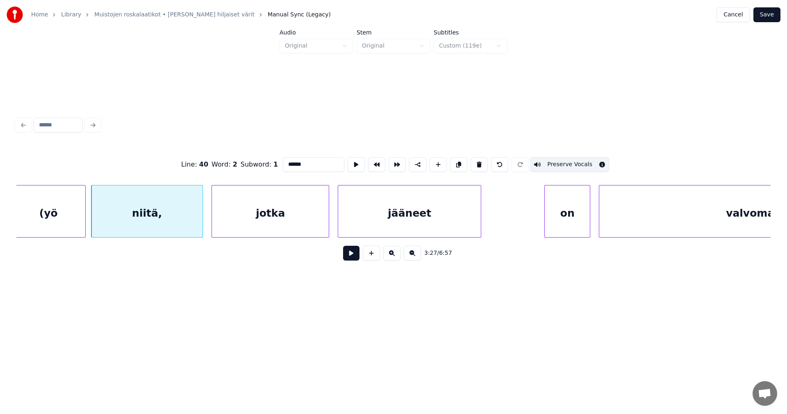
drag, startPoint x: 316, startPoint y: 161, endPoint x: 319, endPoint y: 166, distance: 5.5
type input "*****"
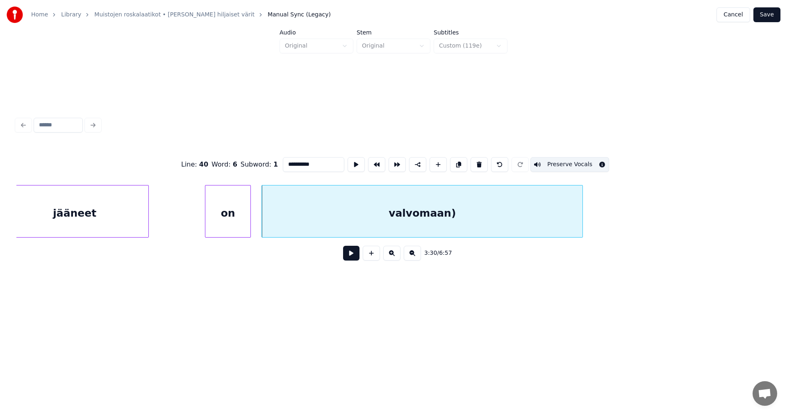
scroll to position [0, 29998]
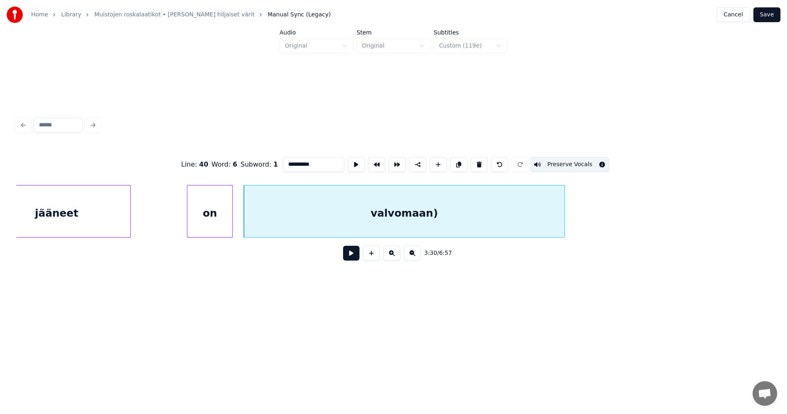
type input "**"
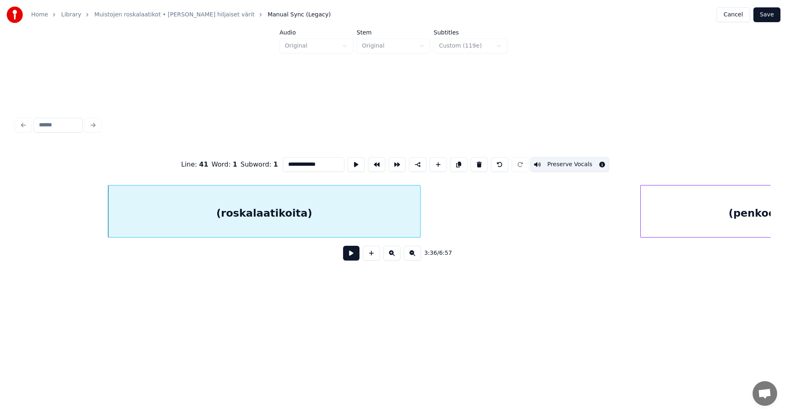
scroll to position [0, 31048]
type input "**********"
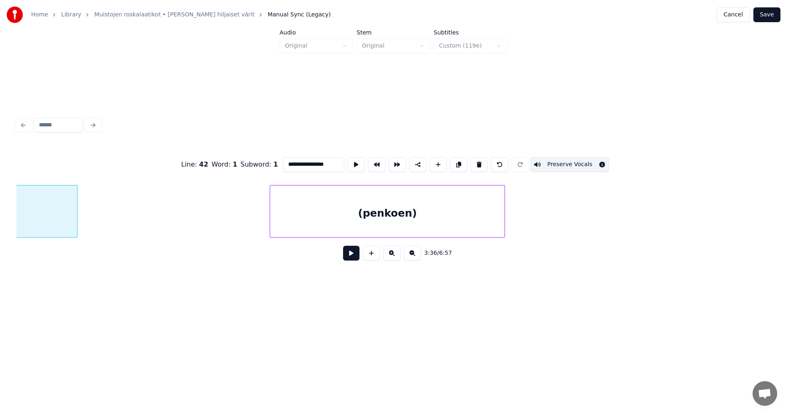
scroll to position [0, 31425]
type input "*********"
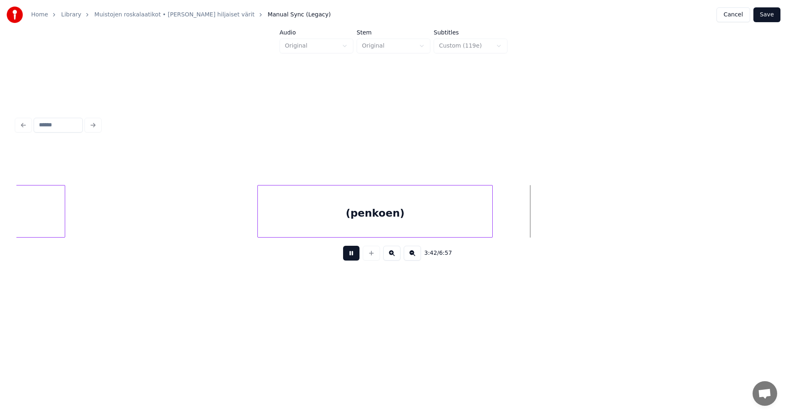
drag, startPoint x: 356, startPoint y: 255, endPoint x: 432, endPoint y: 237, distance: 78.1
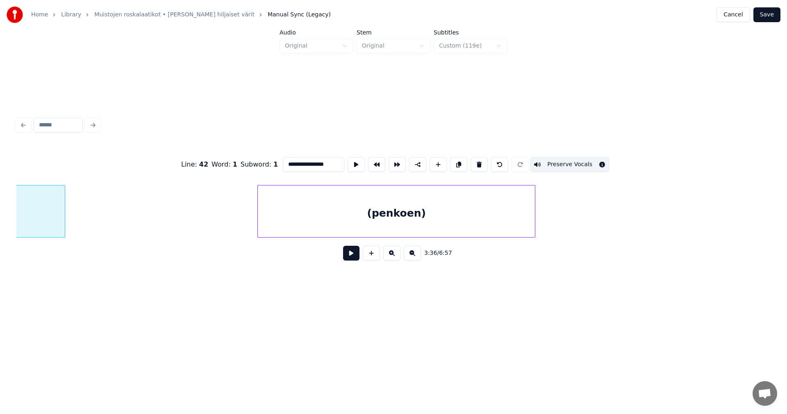
scroll to position [0, 31134]
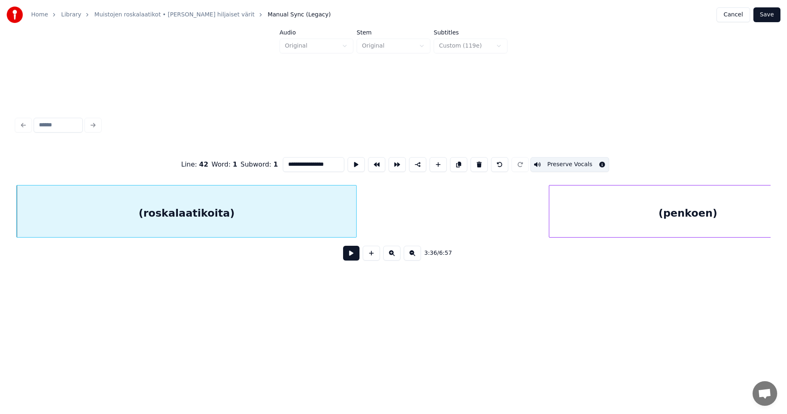
type input "*********"
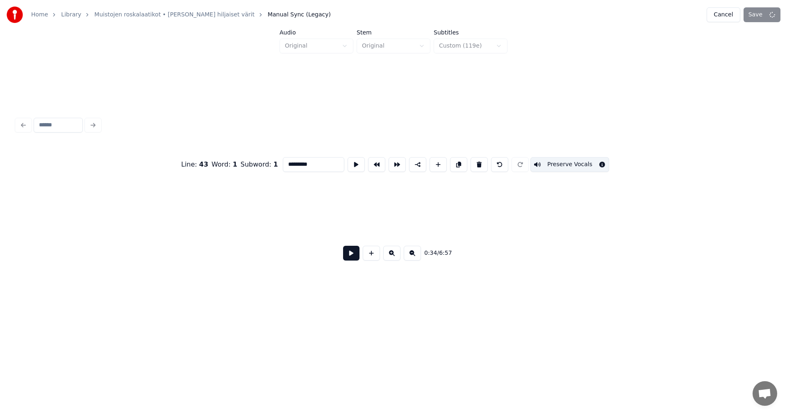
scroll to position [0, 4978]
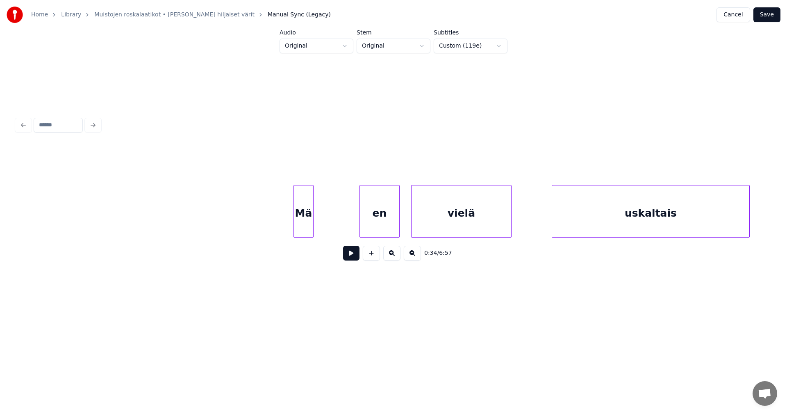
scroll to position [0, 42593]
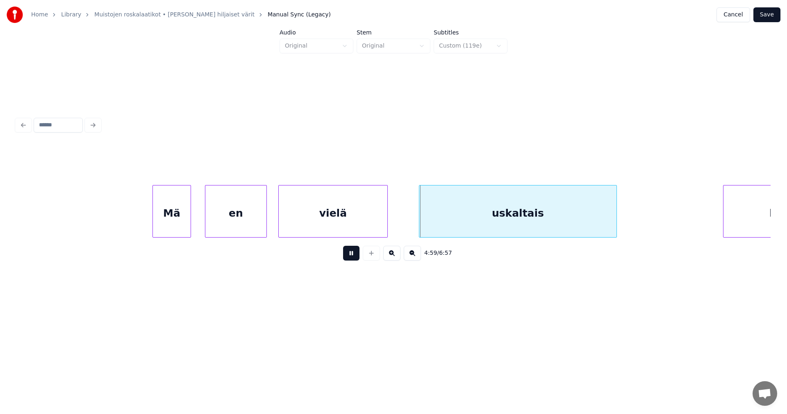
drag, startPoint x: 352, startPoint y: 256, endPoint x: 418, endPoint y: 223, distance: 73.5
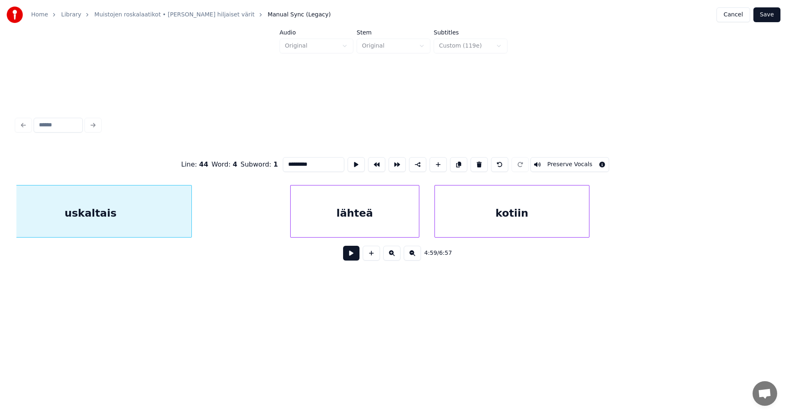
scroll to position [0, 42992]
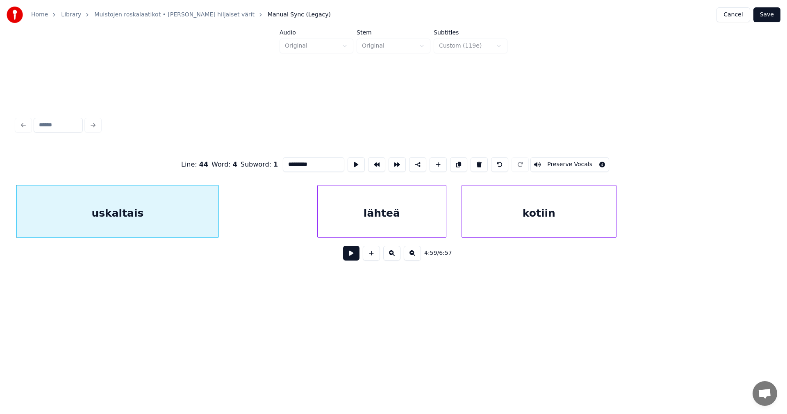
type input "******"
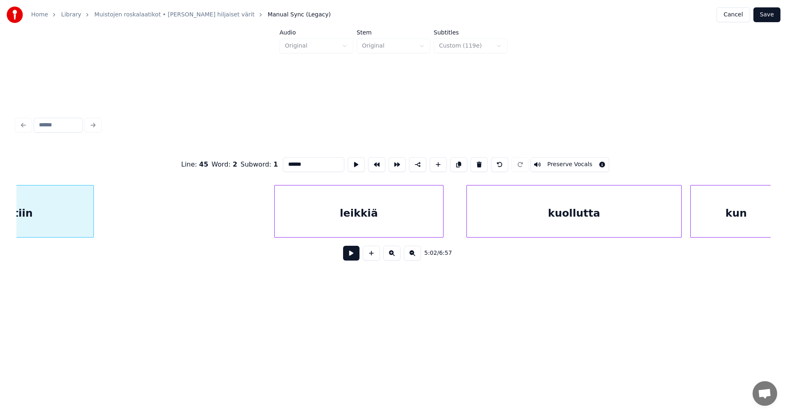
scroll to position [0, 43517]
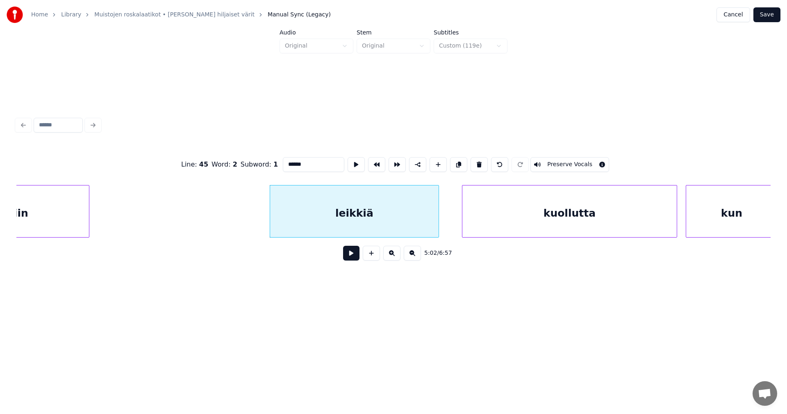
type input "*******"
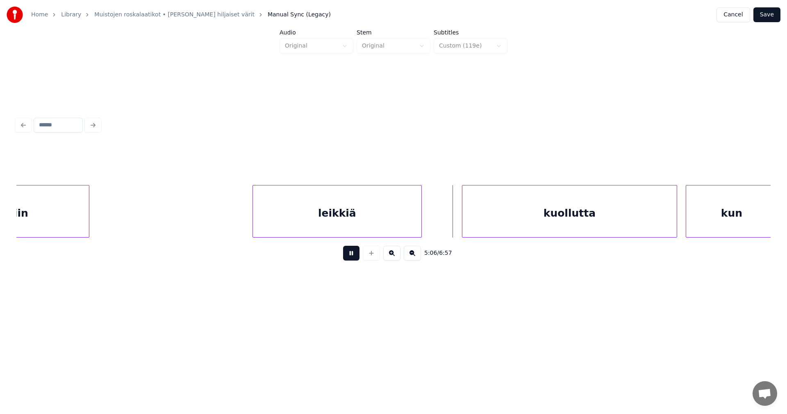
drag, startPoint x: 353, startPoint y: 259, endPoint x: 464, endPoint y: 223, distance: 115.9
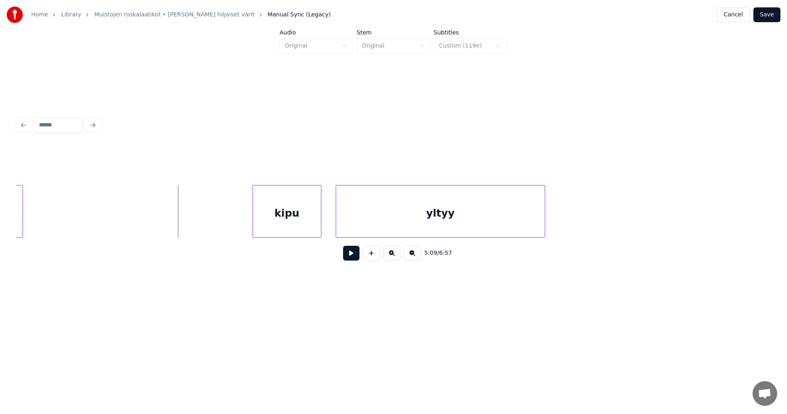
scroll to position [0, 44186]
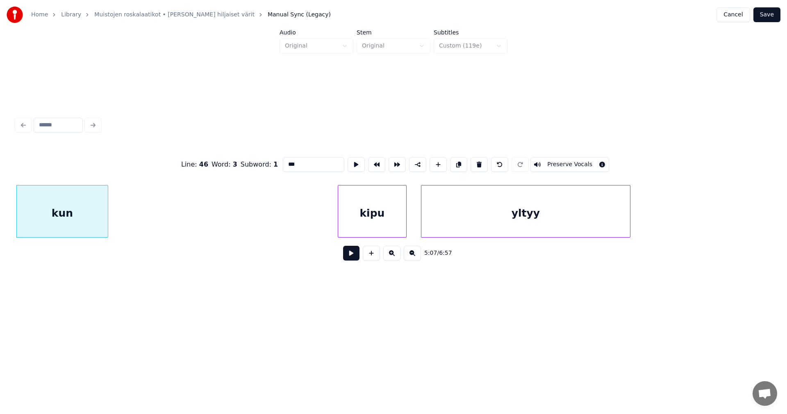
type input "****"
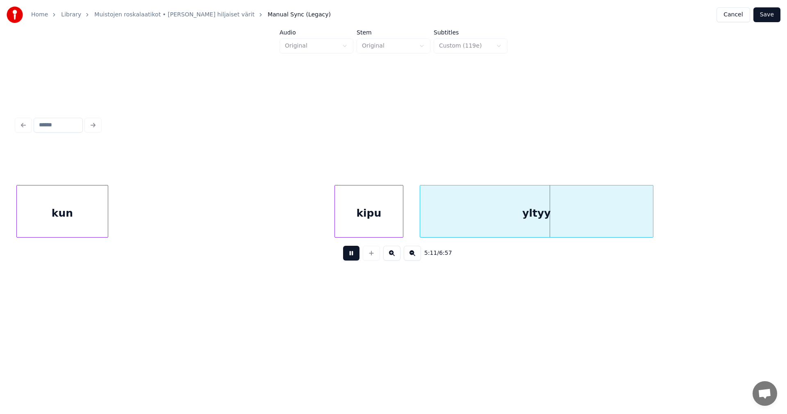
drag, startPoint x: 353, startPoint y: 260, endPoint x: 370, endPoint y: 250, distance: 20.0
drag, startPoint x: 353, startPoint y: 258, endPoint x: 373, endPoint y: 237, distance: 29.0
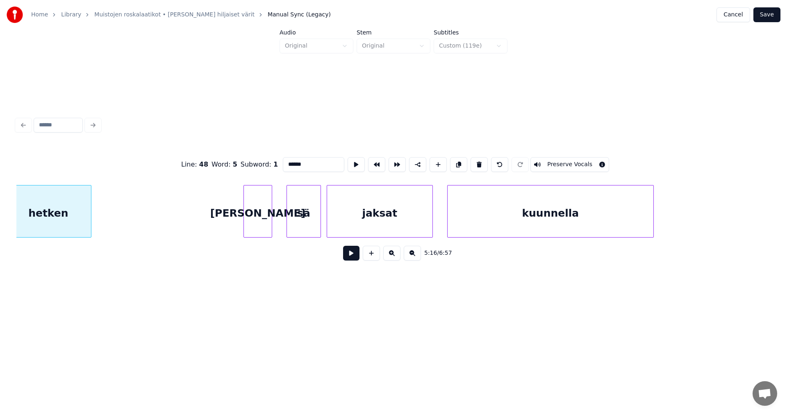
scroll to position [0, 45450]
type input "***"
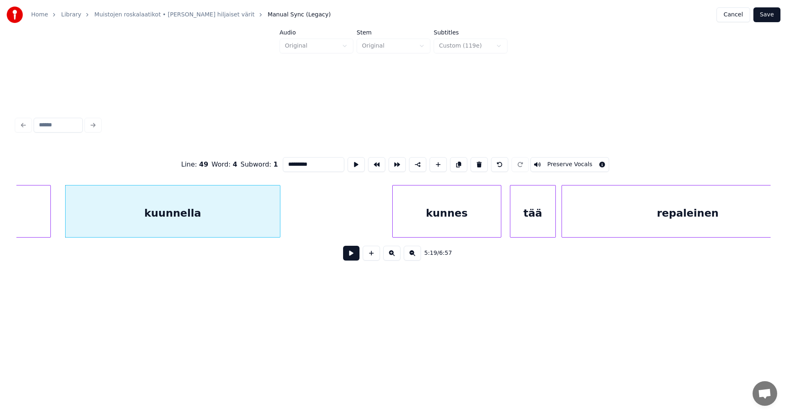
scroll to position [0, 45815]
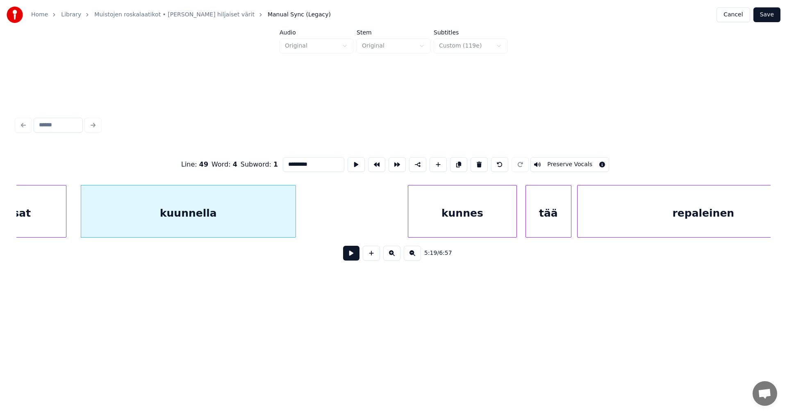
type input "******"
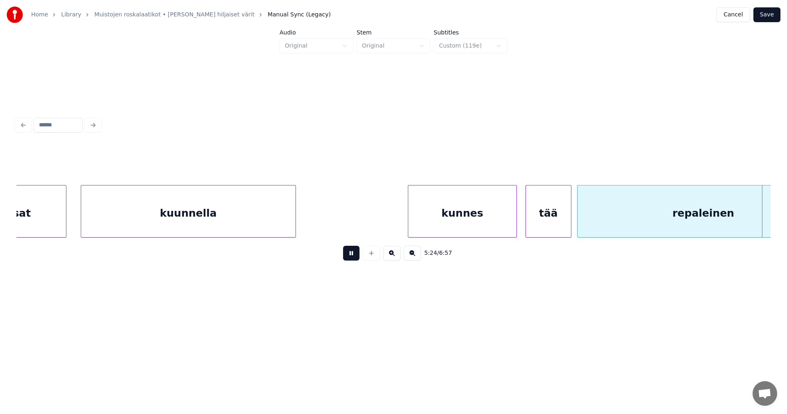
scroll to position [0, 46570]
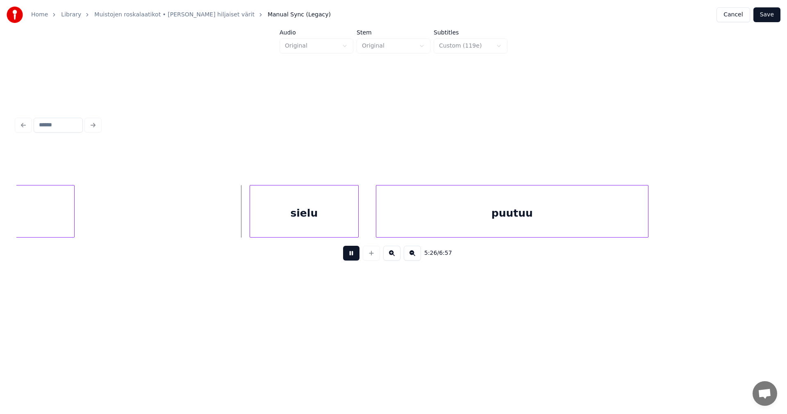
drag, startPoint x: 356, startPoint y: 262, endPoint x: 337, endPoint y: 257, distance: 20.1
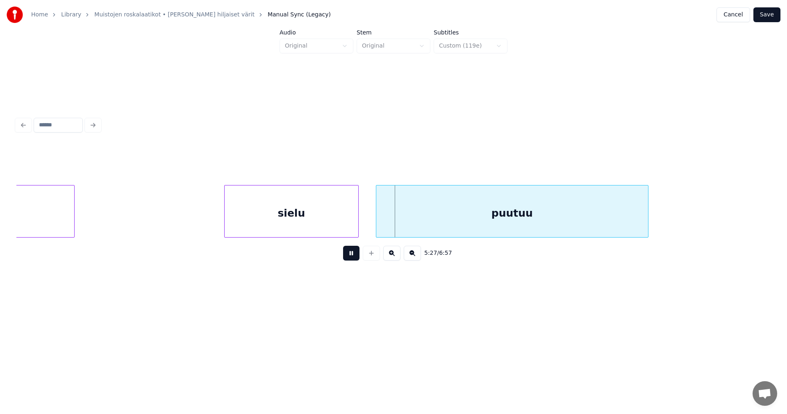
drag, startPoint x: 351, startPoint y: 257, endPoint x: 312, endPoint y: 254, distance: 38.3
drag, startPoint x: 353, startPoint y: 260, endPoint x: 374, endPoint y: 261, distance: 21.4
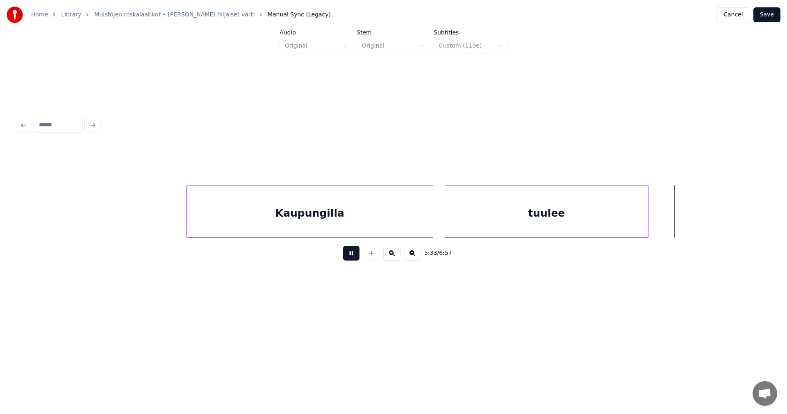
drag, startPoint x: 353, startPoint y: 258, endPoint x: 378, endPoint y: 259, distance: 24.2
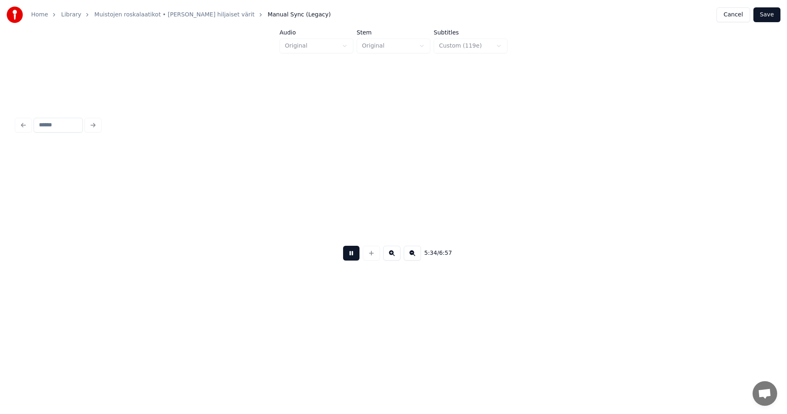
scroll to position [0, 47984]
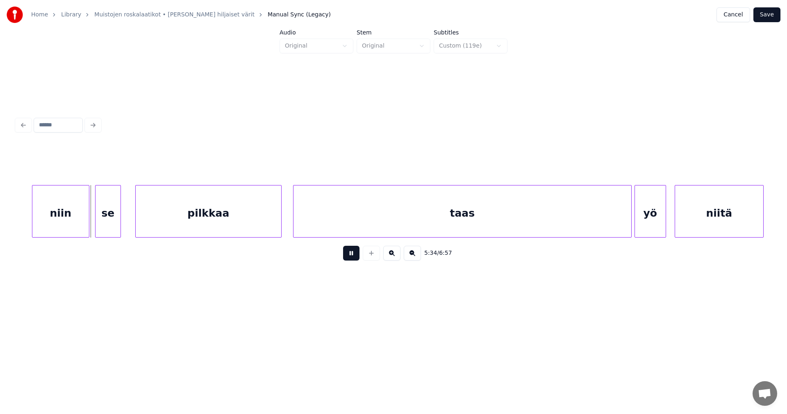
drag, startPoint x: 355, startPoint y: 256, endPoint x: 314, endPoint y: 270, distance: 43.2
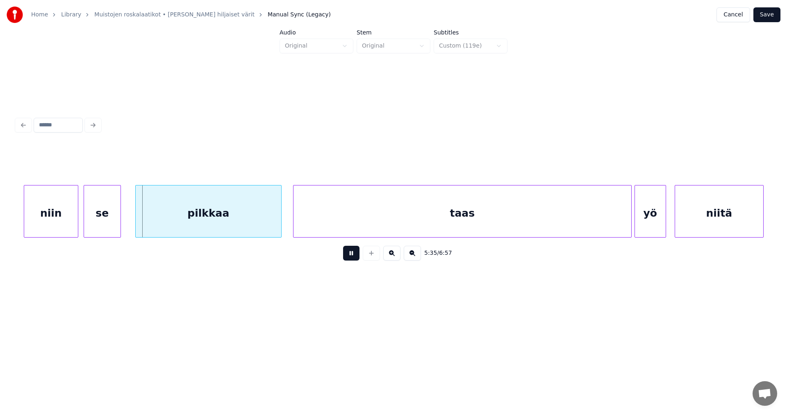
drag, startPoint x: 351, startPoint y: 255, endPoint x: 139, endPoint y: 281, distance: 213.6
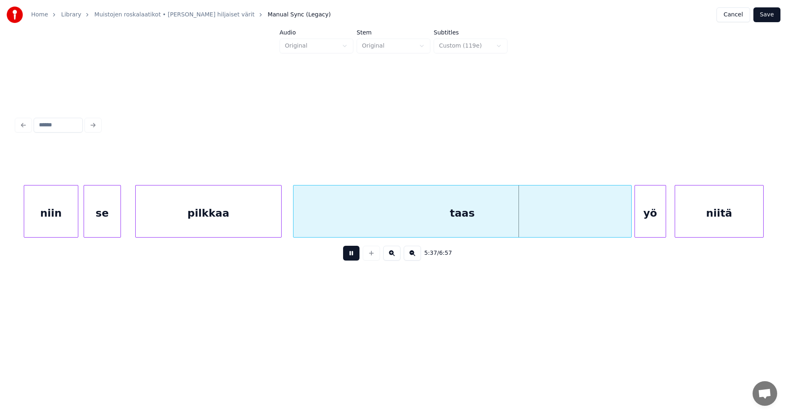
drag, startPoint x: 351, startPoint y: 257, endPoint x: 446, endPoint y: 239, distance: 96.7
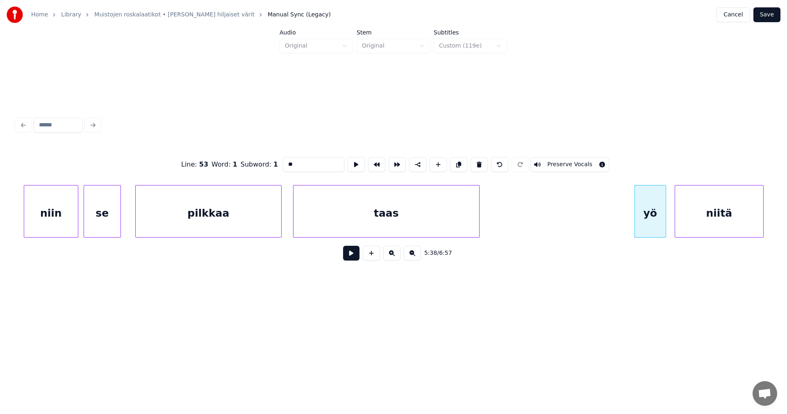
type input "****"
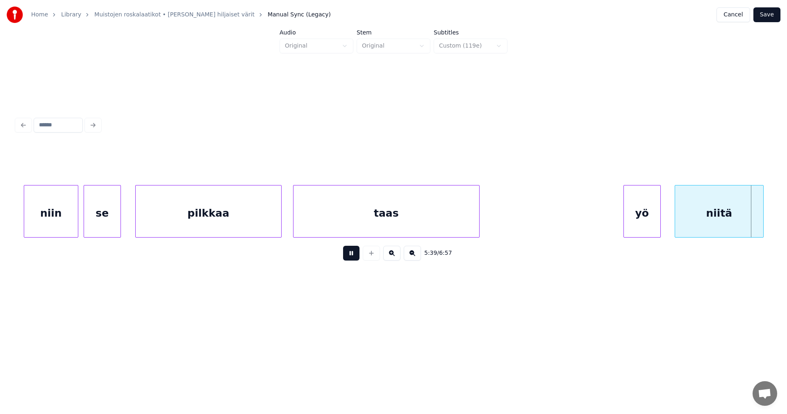
drag, startPoint x: 352, startPoint y: 262, endPoint x: 390, endPoint y: 266, distance: 38.0
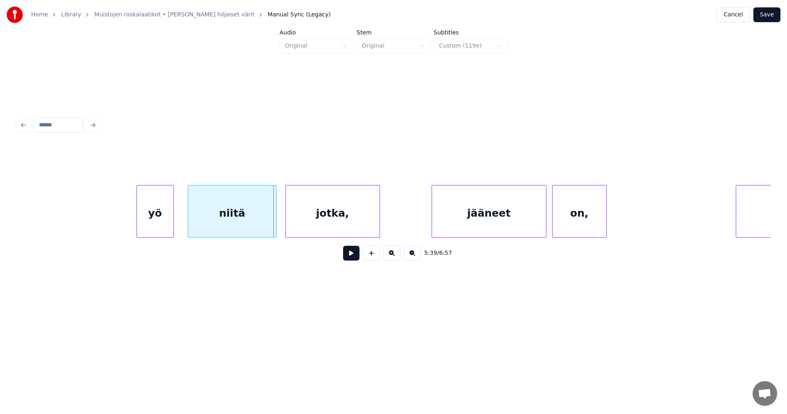
scroll to position [0, 48476]
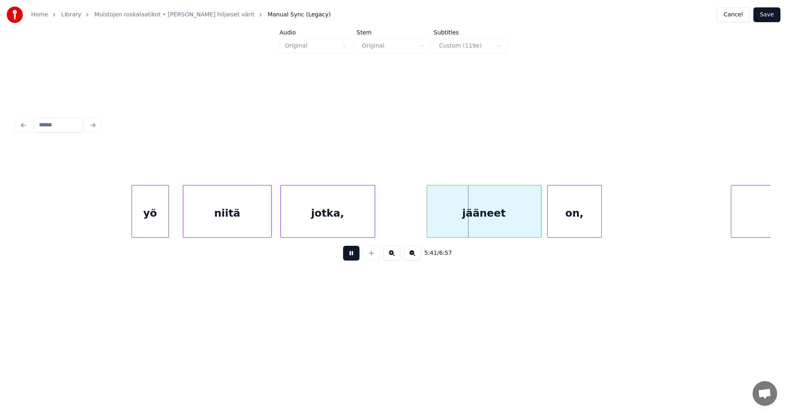
drag, startPoint x: 354, startPoint y: 262, endPoint x: 350, endPoint y: 258, distance: 5.2
drag, startPoint x: 355, startPoint y: 259, endPoint x: 360, endPoint y: 261, distance: 4.8
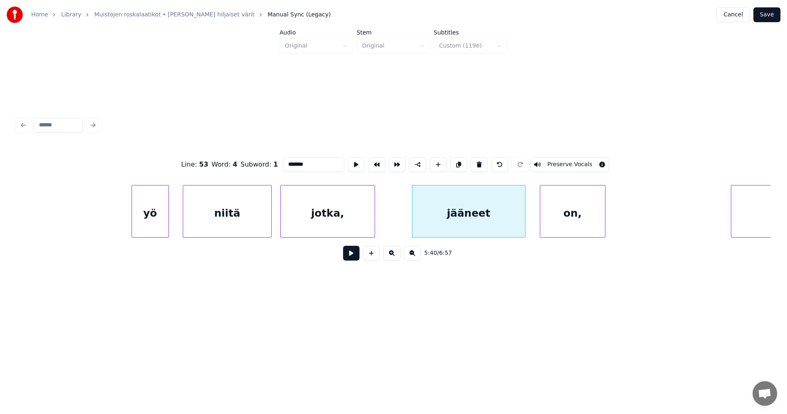
type input "******"
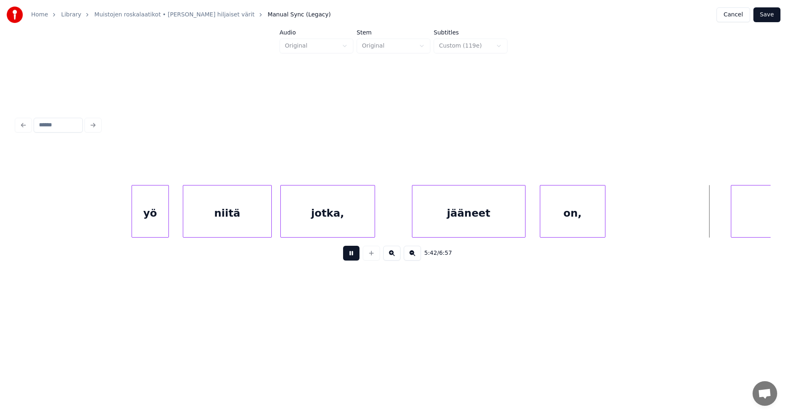
drag, startPoint x: 355, startPoint y: 257, endPoint x: 515, endPoint y: 235, distance: 161.8
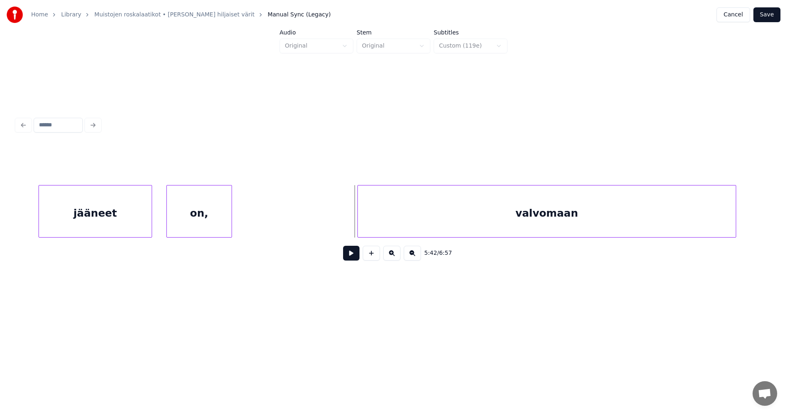
scroll to position [0, 48870]
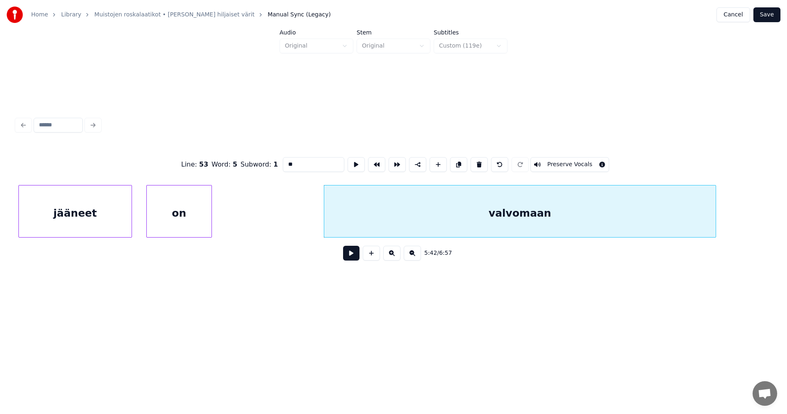
type input "**"
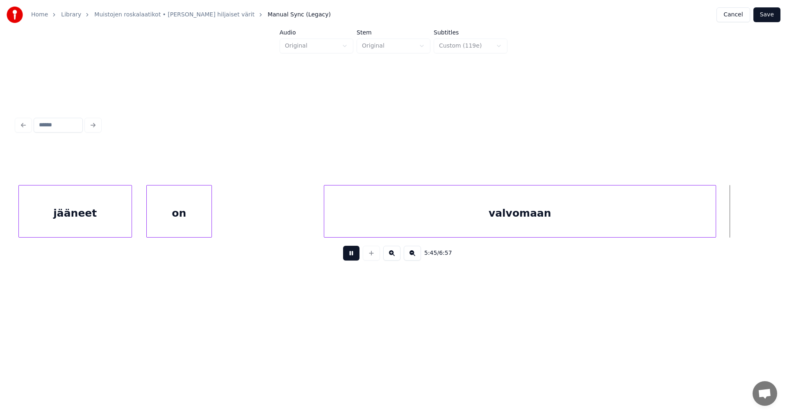
drag, startPoint x: 349, startPoint y: 255, endPoint x: 371, endPoint y: 255, distance: 21.3
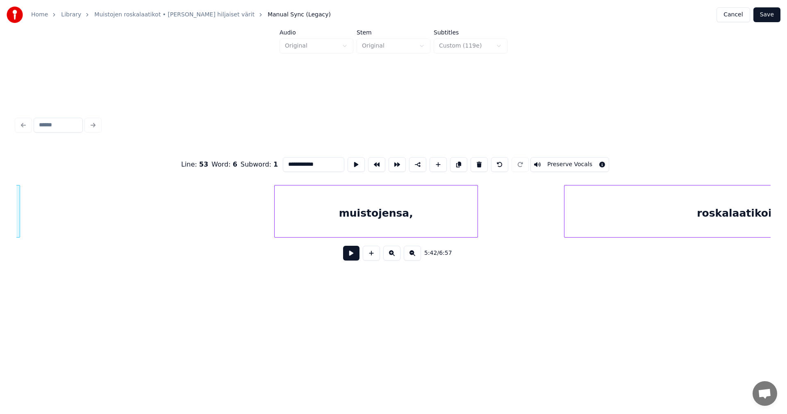
scroll to position [0, 49608]
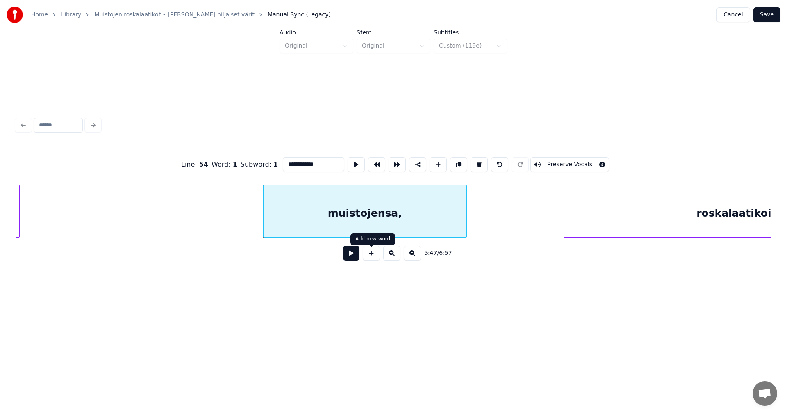
type input "**********"
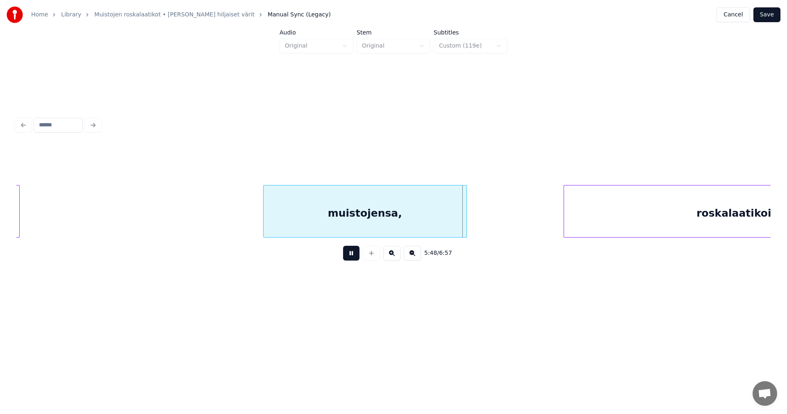
drag, startPoint x: 353, startPoint y: 259, endPoint x: 364, endPoint y: 257, distance: 10.3
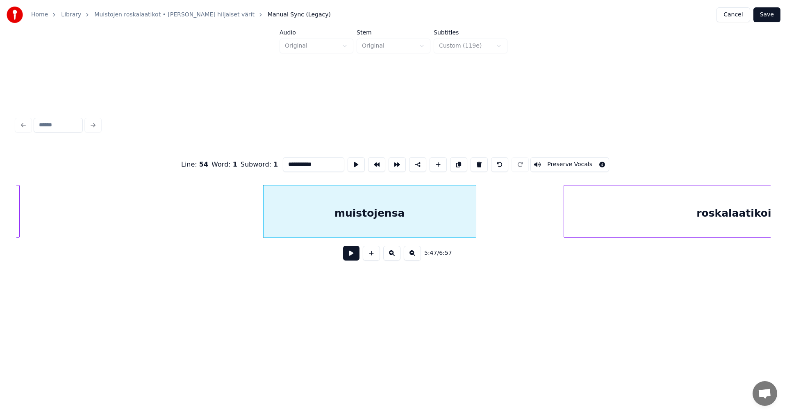
scroll to position [0, 49756]
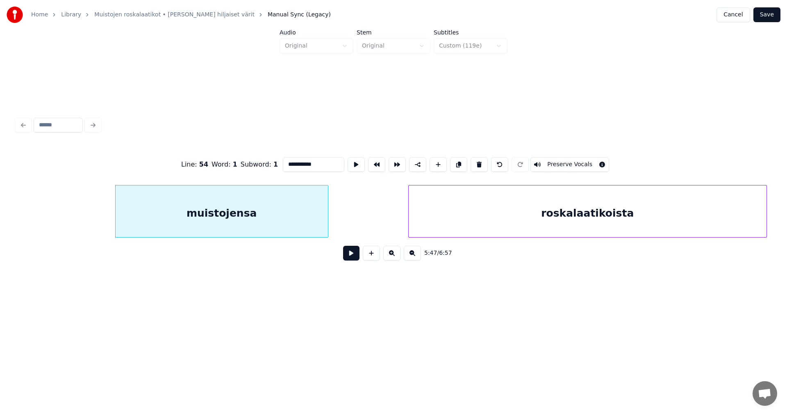
type input "**********"
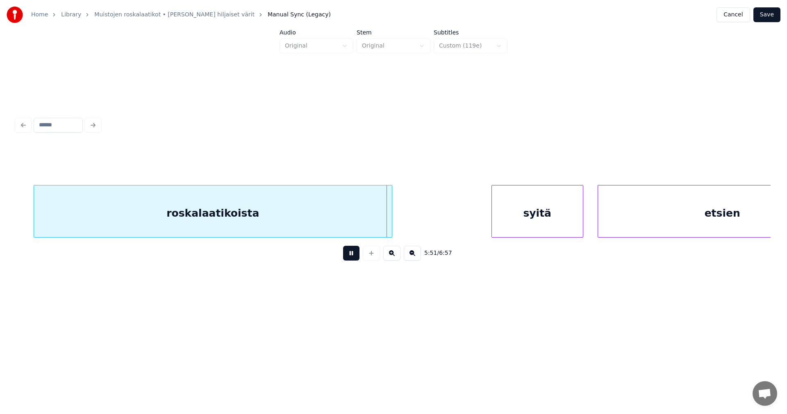
scroll to position [0, 50133]
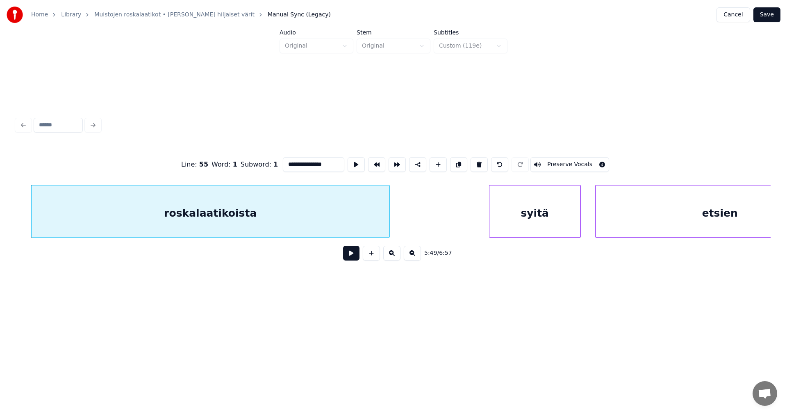
type input "*****"
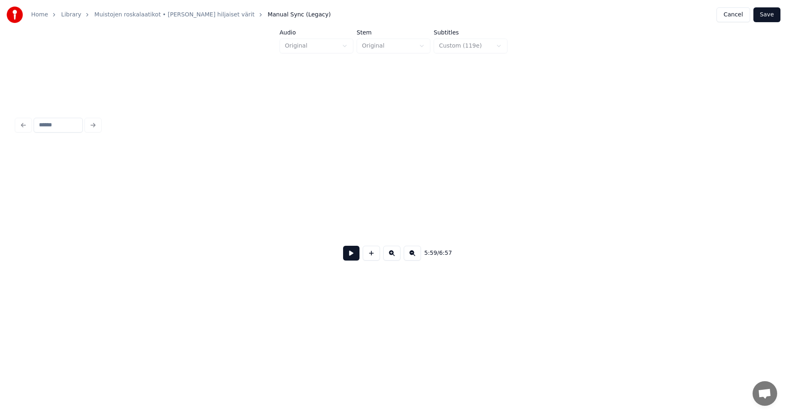
scroll to position [0, 58760]
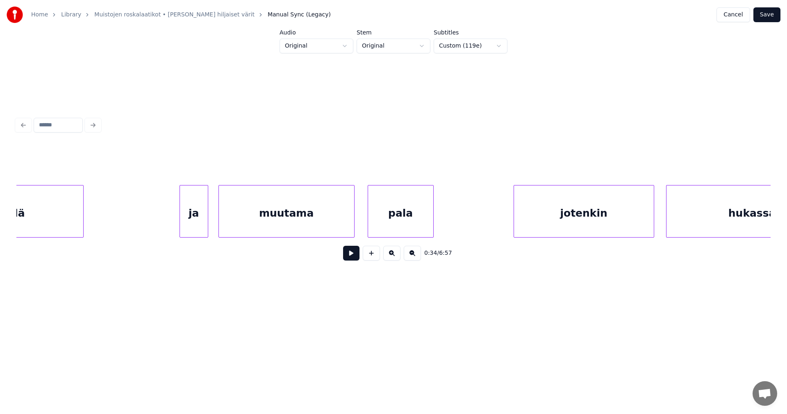
scroll to position [0, 14839]
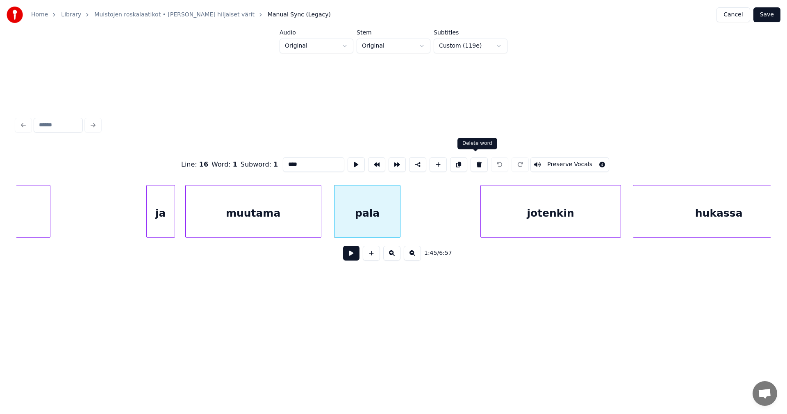
type input "*******"
drag, startPoint x: 295, startPoint y: 163, endPoint x: 277, endPoint y: 175, distance: 21.9
type input "****"
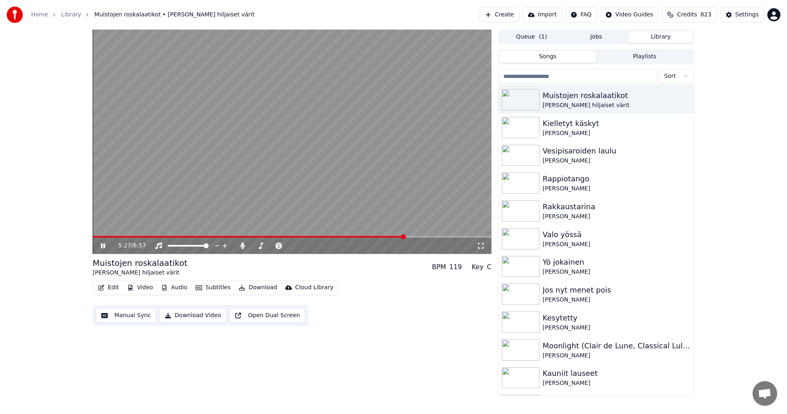
drag, startPoint x: 105, startPoint y: 245, endPoint x: 121, endPoint y: 298, distance: 55.9
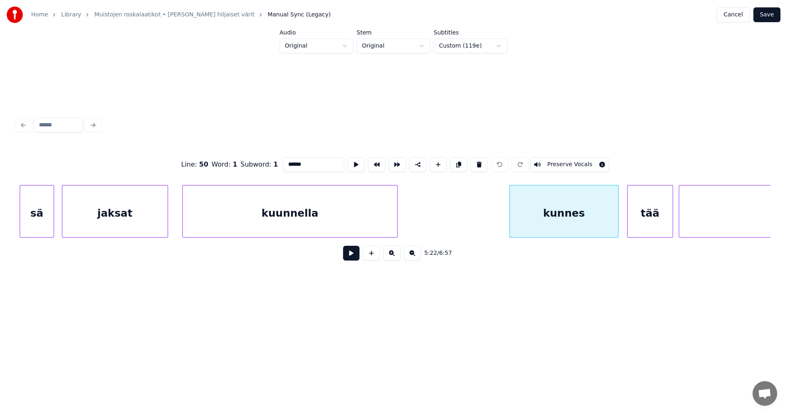
scroll to position [0, 46112]
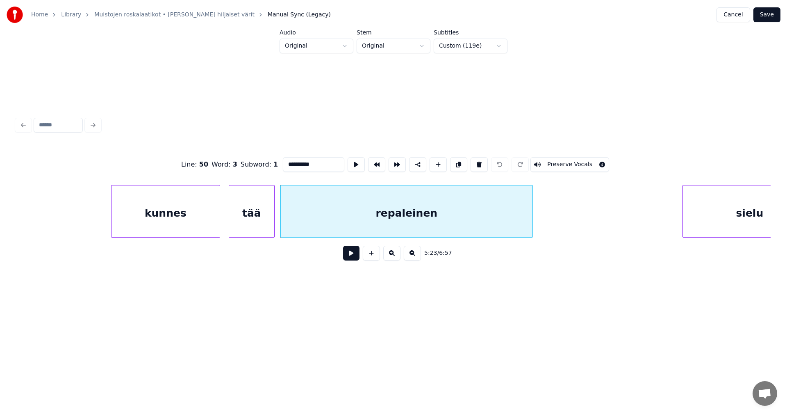
type input "*****"
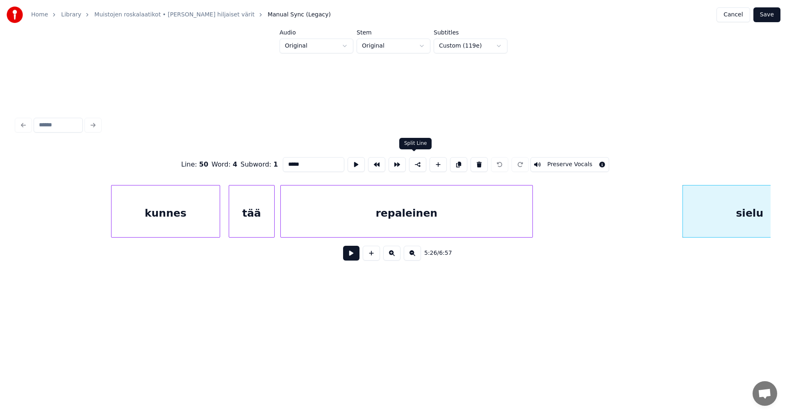
drag, startPoint x: 414, startPoint y: 165, endPoint x: 428, endPoint y: 167, distance: 14.9
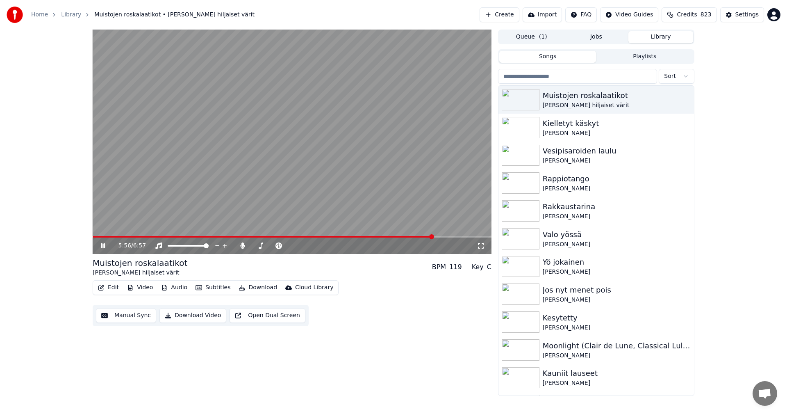
drag, startPoint x: 103, startPoint y: 246, endPoint x: 123, endPoint y: 289, distance: 46.4
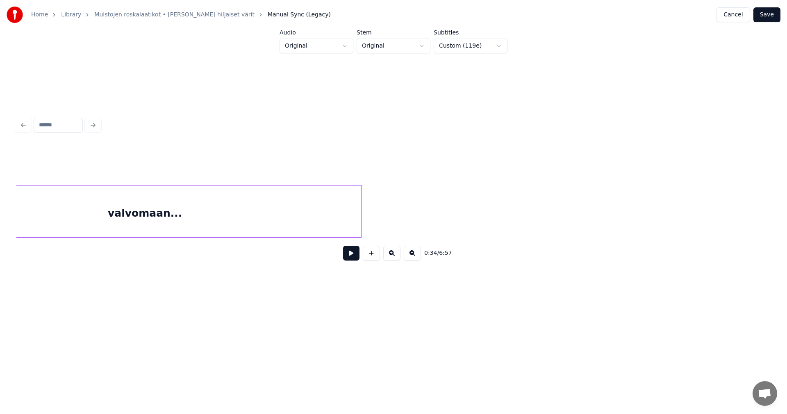
scroll to position [0, 48635]
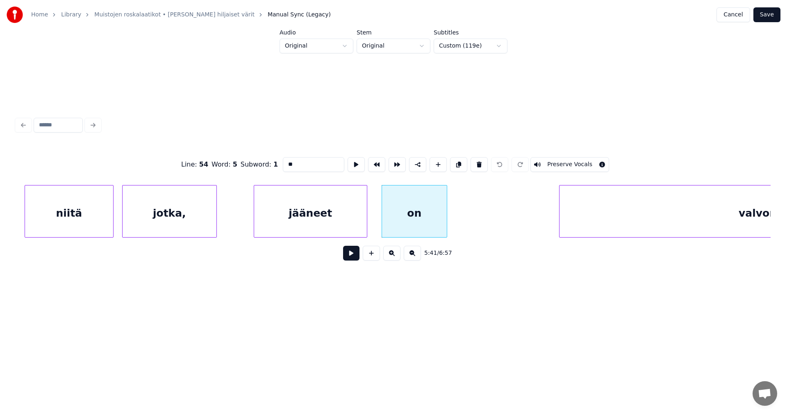
type input "**********"
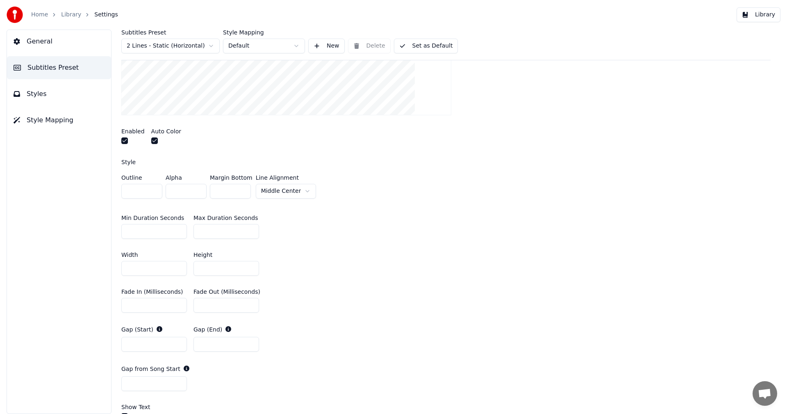
scroll to position [246, 0]
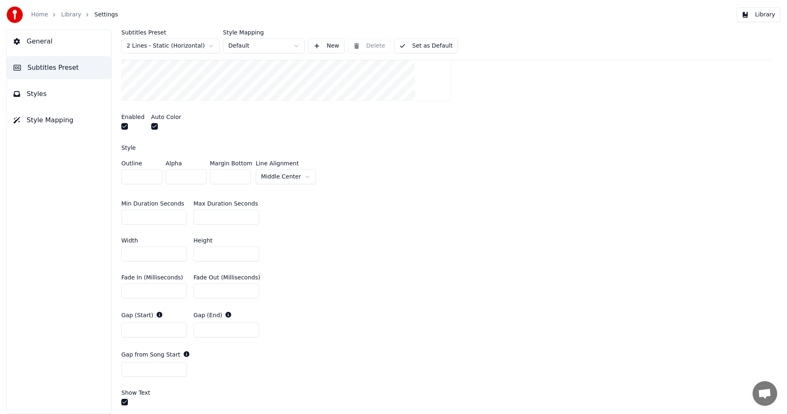
type input "***"
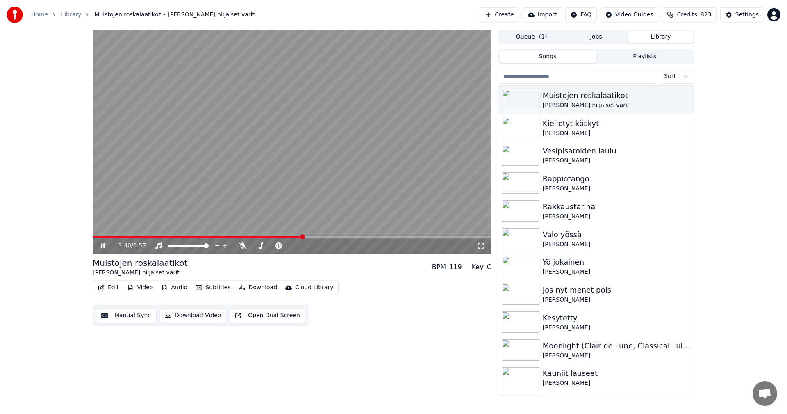
click at [303, 237] on span at bounding box center [292, 237] width 399 height 2
click at [104, 247] on icon at bounding box center [103, 245] width 4 height 5
click at [745, 10] on button "Settings" at bounding box center [742, 14] width 44 height 15
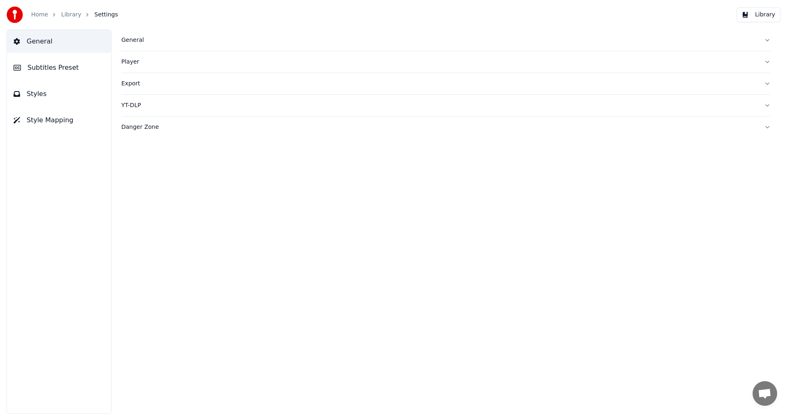
click at [63, 68] on span "Subtitles Preset" at bounding box center [52, 68] width 51 height 10
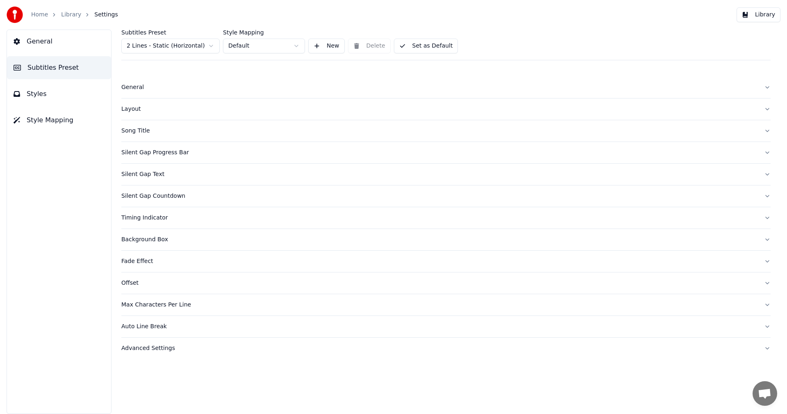
click at [167, 155] on div "Silent Gap Progress Bar" at bounding box center [439, 152] width 636 height 8
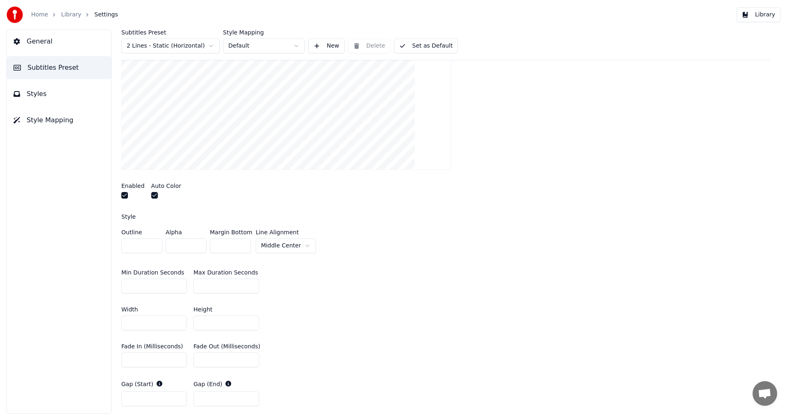
scroll to position [123, 0]
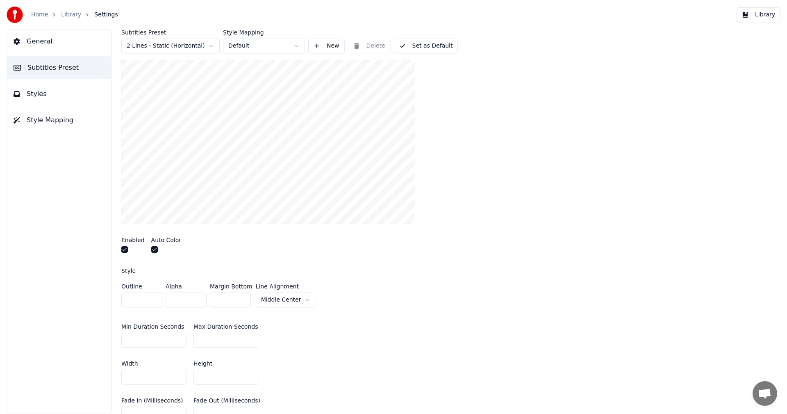
click at [250, 337] on input "***" at bounding box center [226, 339] width 66 height 15
click at [249, 341] on input "***" at bounding box center [226, 339] width 66 height 15
click at [250, 337] on input "***" at bounding box center [226, 339] width 66 height 15
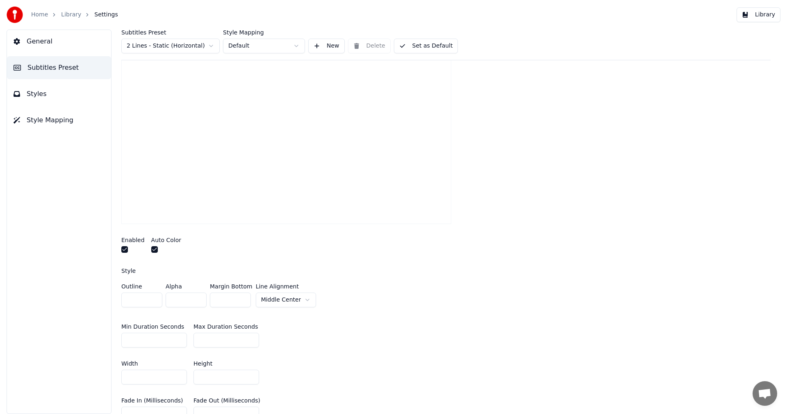
click at [250, 337] on input "***" at bounding box center [226, 339] width 66 height 15
type input "***"
click at [250, 337] on input "***" at bounding box center [226, 339] width 66 height 15
click at [454, 220] on div at bounding box center [445, 141] width 649 height 179
click at [763, 16] on button "Library" at bounding box center [759, 14] width 44 height 15
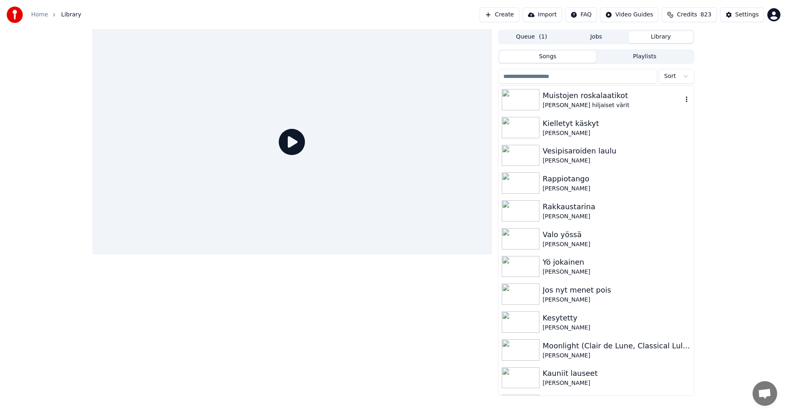
click at [574, 94] on div "Muistojen roskalaatikot" at bounding box center [613, 95] width 140 height 11
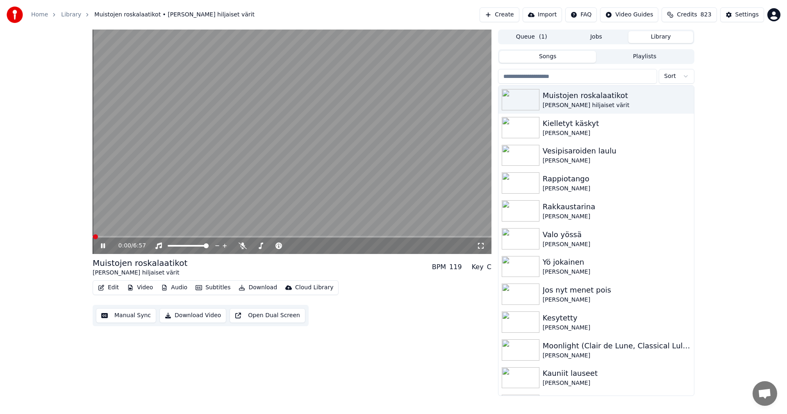
click at [244, 237] on span at bounding box center [292, 237] width 399 height 2
click at [279, 237] on span at bounding box center [292, 237] width 399 height 2
click at [300, 236] on span at bounding box center [292, 237] width 399 height 2
click at [302, 237] on span at bounding box center [197, 237] width 209 height 2
click at [100, 247] on icon at bounding box center [108, 245] width 19 height 7
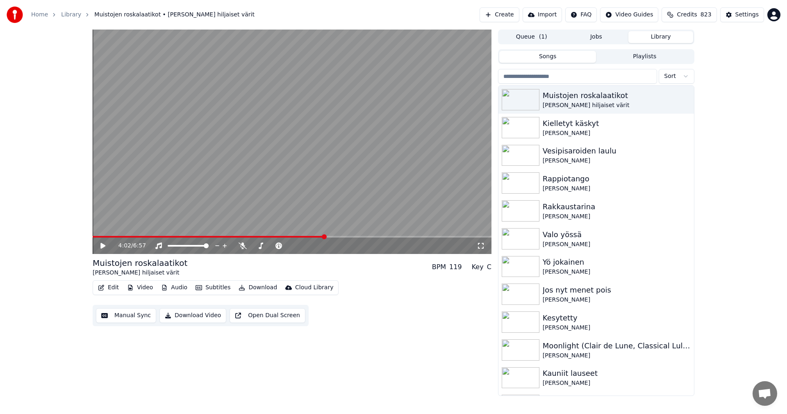
click at [100, 248] on icon at bounding box center [108, 245] width 19 height 7
click at [755, 18] on div "Settings" at bounding box center [746, 15] width 23 height 8
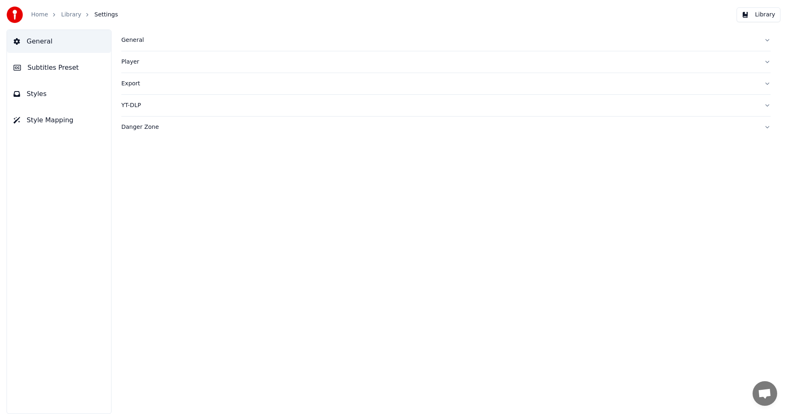
click at [64, 70] on span "Subtitles Preset" at bounding box center [52, 68] width 51 height 10
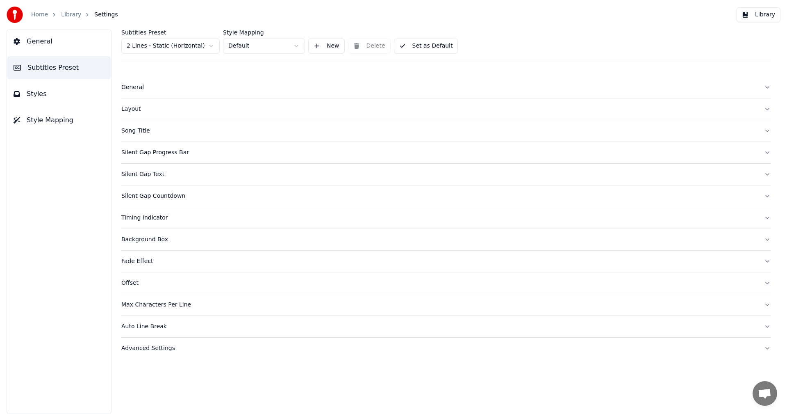
click at [164, 157] on button "Silent Gap Progress Bar" at bounding box center [445, 152] width 649 height 21
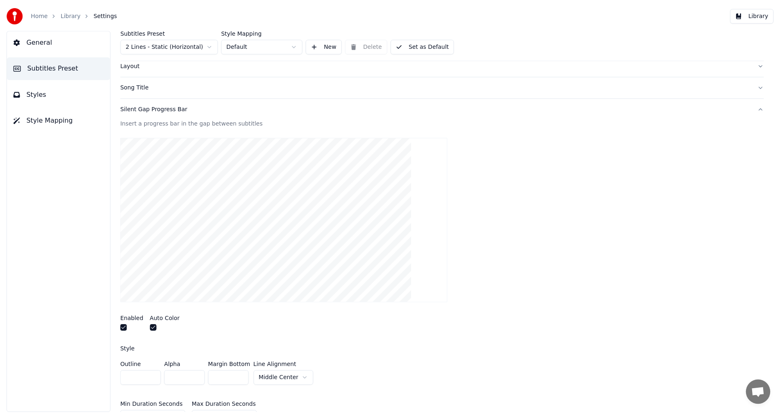
scroll to position [123, 0]
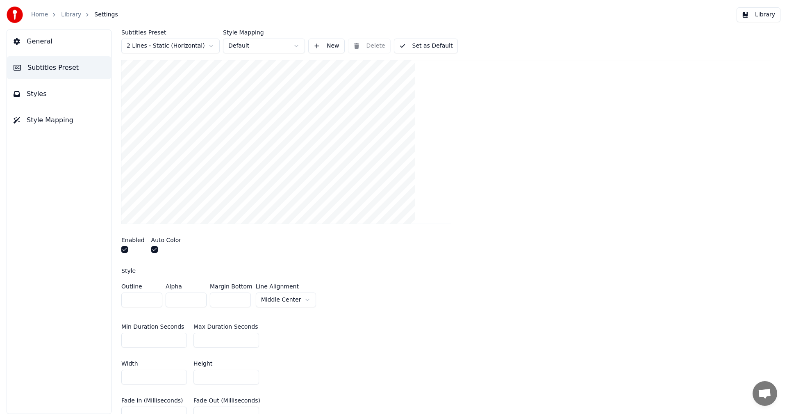
click at [202, 339] on input "***" at bounding box center [226, 339] width 66 height 15
type input "***"
click at [351, 311] on div "Insert a progress bar in the gap between subtitles Enabled Auto Color Style Out…" at bounding box center [445, 355] width 649 height 631
click at [763, 13] on button "Library" at bounding box center [759, 14] width 44 height 15
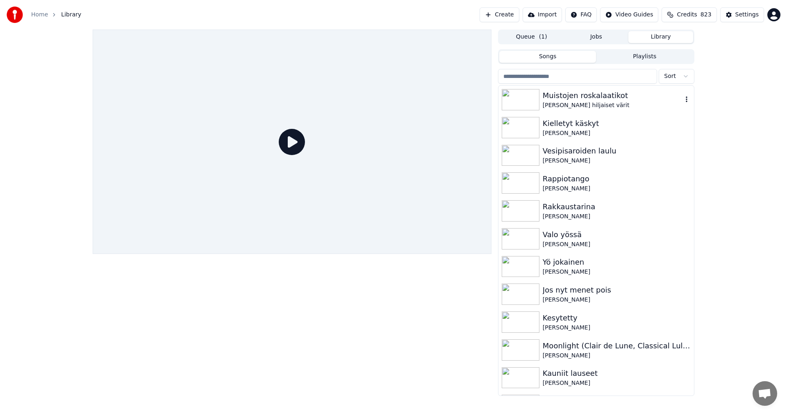
click at [579, 101] on div "[PERSON_NAME] hiljaiset värit" at bounding box center [613, 105] width 140 height 8
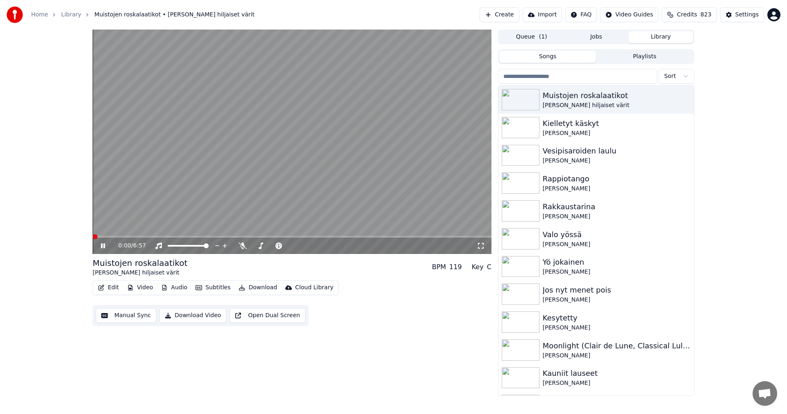
click at [198, 238] on div "0:00 / 6:57" at bounding box center [292, 245] width 399 height 16
click at [222, 237] on span at bounding box center [292, 237] width 399 height 2
click at [262, 237] on span at bounding box center [292, 237] width 399 height 2
click at [280, 236] on span at bounding box center [292, 237] width 399 height 2
click at [297, 237] on span at bounding box center [292, 237] width 399 height 2
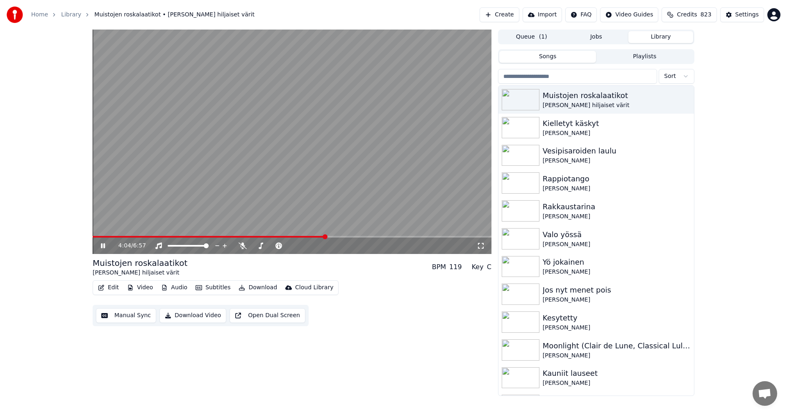
click at [103, 247] on icon at bounding box center [108, 245] width 19 height 7
click at [141, 287] on button "Video" at bounding box center [140, 287] width 32 height 11
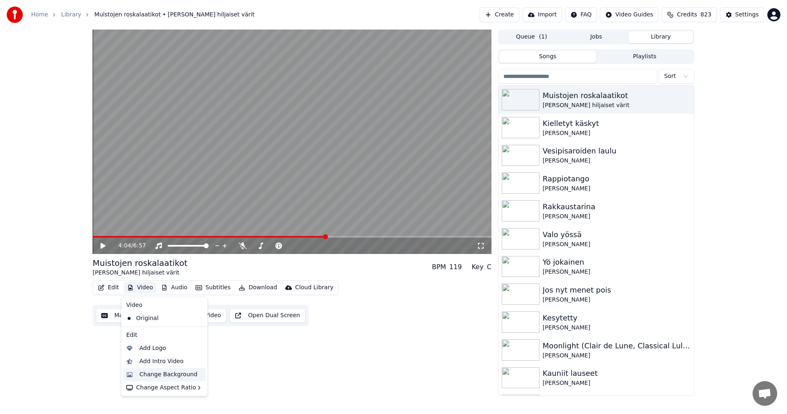
click at [150, 375] on div "Change Background" at bounding box center [168, 374] width 58 height 8
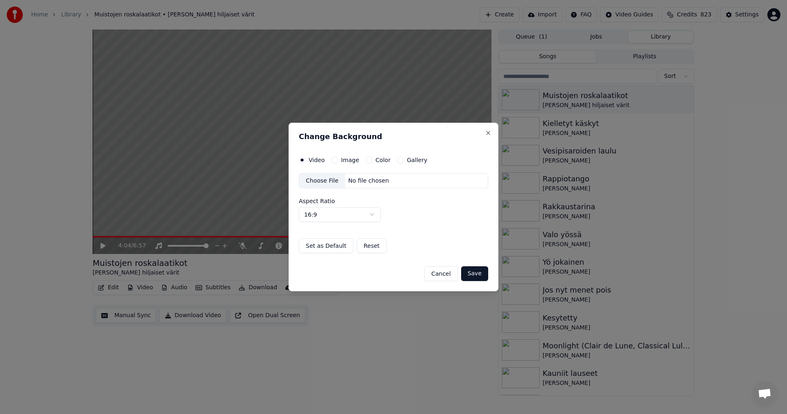
click at [334, 159] on button "Image" at bounding box center [334, 160] width 7 height 7
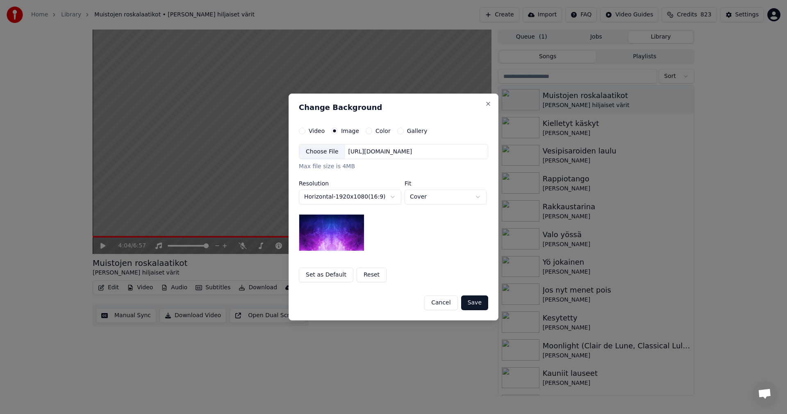
click at [368, 132] on button "Color" at bounding box center [369, 130] width 7 height 7
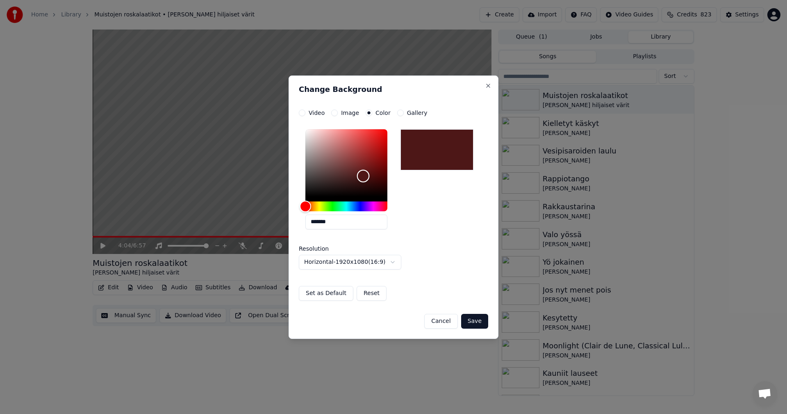
type input "*******"
drag, startPoint x: 309, startPoint y: 196, endPoint x: 363, endPoint y: 175, distance: 58.0
click at [363, 175] on div "Color" at bounding box center [363, 175] width 13 height 13
click at [335, 111] on button "Image" at bounding box center [334, 112] width 7 height 7
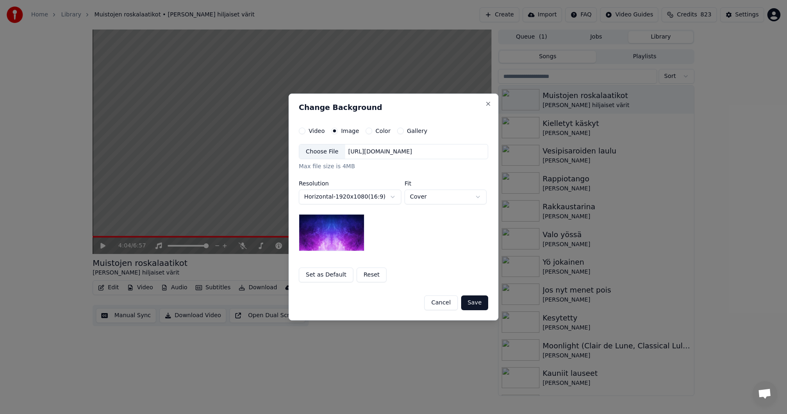
click at [332, 153] on div "Choose File" at bounding box center [322, 151] width 46 height 15
click at [482, 304] on button "Save" at bounding box center [474, 302] width 27 height 15
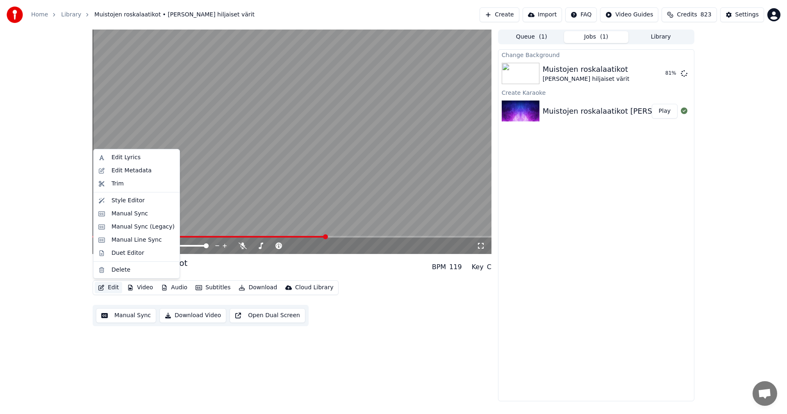
click at [110, 288] on button "Edit" at bounding box center [108, 287] width 27 height 11
click at [141, 167] on div "Edit Metadata" at bounding box center [132, 170] width 40 height 8
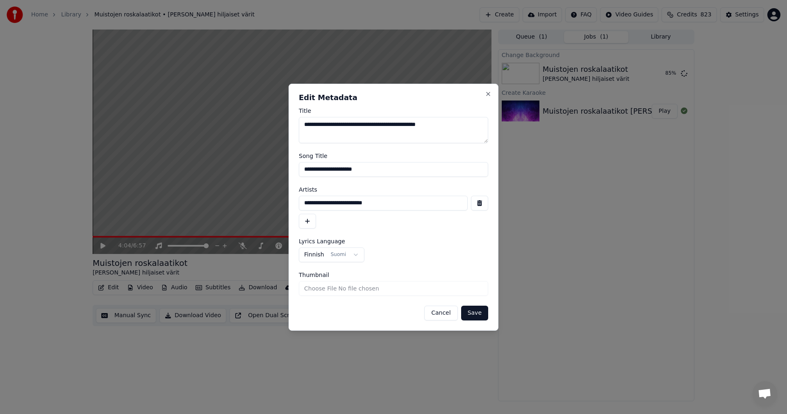
click at [438, 126] on textarea "**********" at bounding box center [393, 130] width 189 height 26
type textarea "**********"
click at [479, 315] on button "Save" at bounding box center [474, 312] width 27 height 15
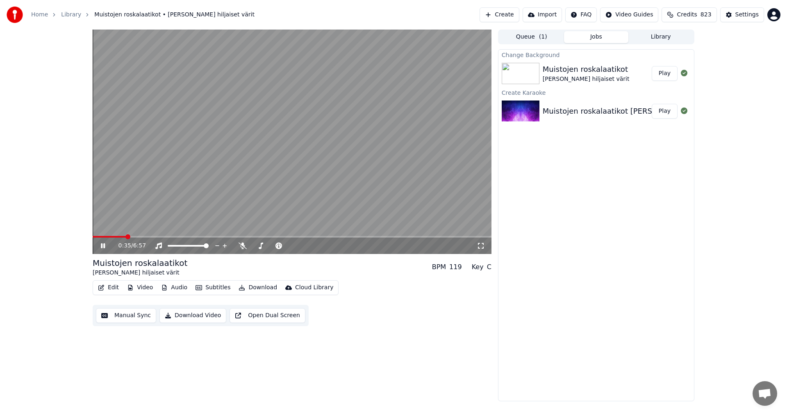
click at [126, 236] on span at bounding box center [110, 237] width 34 height 2
click at [103, 247] on icon at bounding box center [108, 245] width 19 height 7
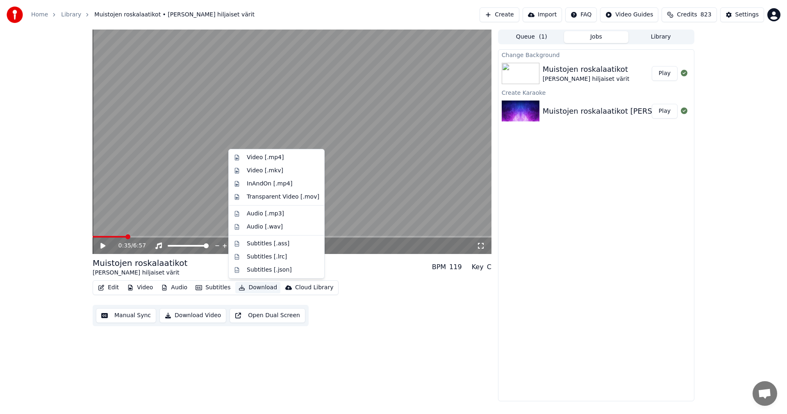
click at [263, 286] on button "Download" at bounding box center [257, 287] width 45 height 11
click at [269, 160] on div "Video [.mp4]" at bounding box center [265, 157] width 37 height 8
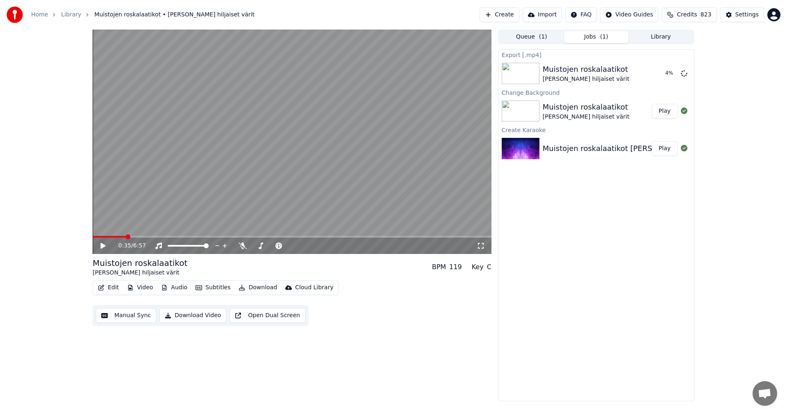
click at [675, 109] on button "Play" at bounding box center [665, 111] width 26 height 15
click at [481, 247] on icon at bounding box center [481, 245] width 8 height 7
click at [482, 246] on icon at bounding box center [481, 245] width 8 height 7
click at [101, 246] on icon at bounding box center [103, 245] width 4 height 5
click at [664, 72] on button "Show" at bounding box center [663, 73] width 30 height 15
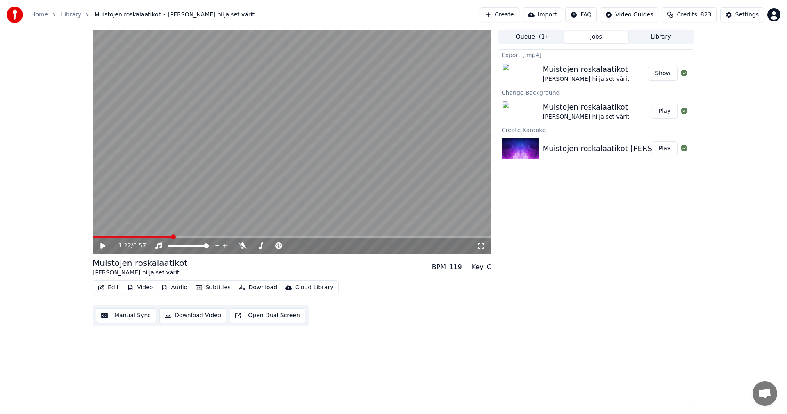
click at [257, 287] on button "Download" at bounding box center [257, 287] width 45 height 11
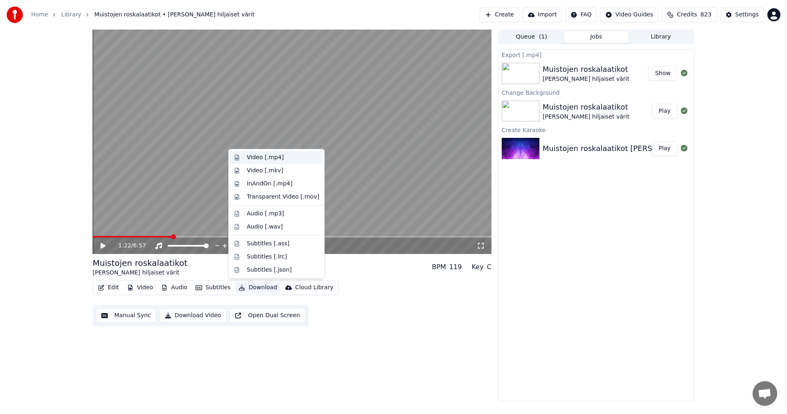
click at [268, 159] on div "Video [.mp4]" at bounding box center [265, 157] width 37 height 8
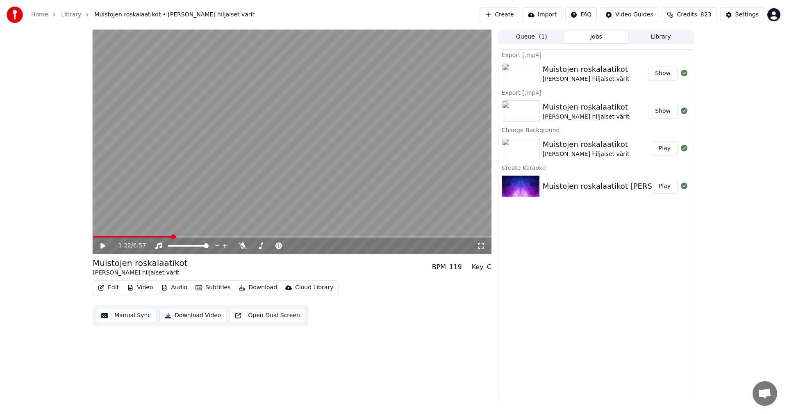
click at [665, 68] on button "Show" at bounding box center [663, 73] width 30 height 15
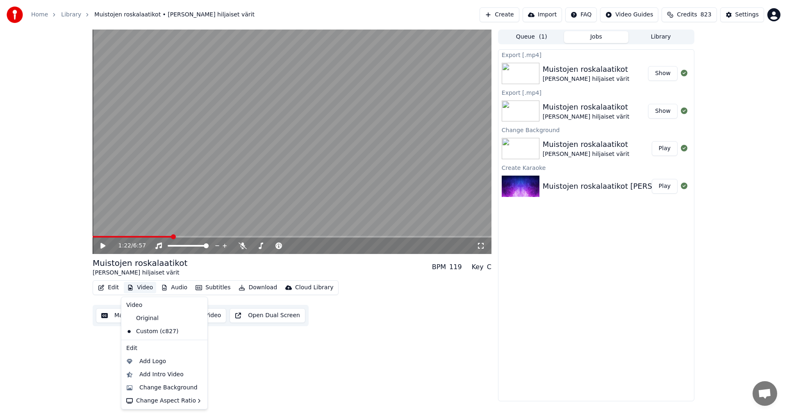
click at [146, 288] on button "Video" at bounding box center [140, 287] width 32 height 11
click at [148, 384] on div "Change Background" at bounding box center [168, 387] width 58 height 8
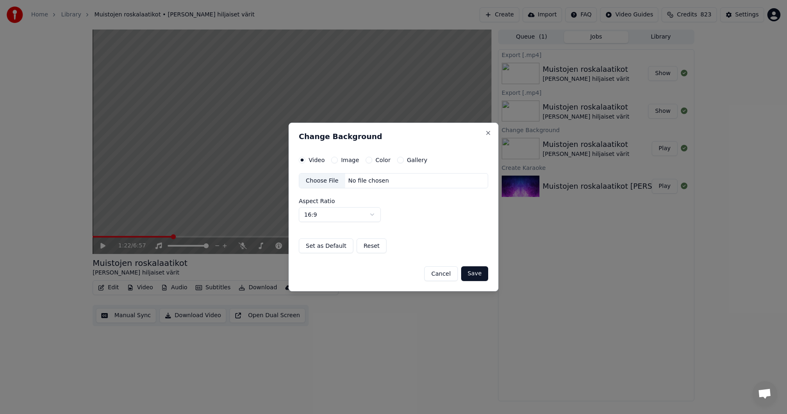
click at [367, 162] on button "Color" at bounding box center [369, 160] width 7 height 7
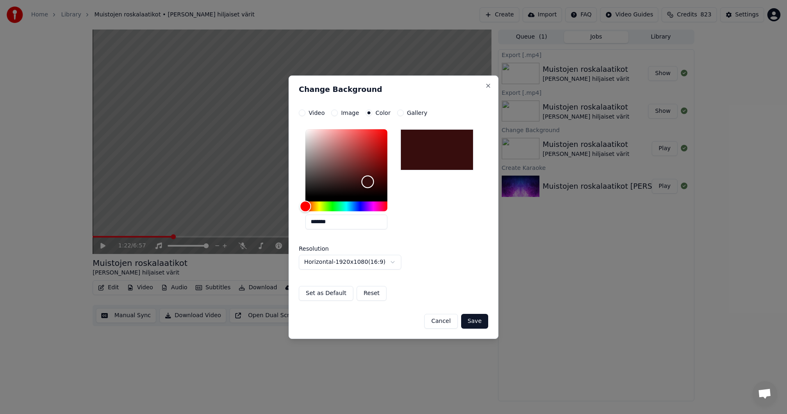
drag, startPoint x: 307, startPoint y: 197, endPoint x: 368, endPoint y: 182, distance: 62.1
click at [368, 182] on div "Color" at bounding box center [368, 181] width 13 height 13
drag, startPoint x: 370, startPoint y: 181, endPoint x: 372, endPoint y: 173, distance: 7.7
click at [372, 173] on div "Color" at bounding box center [372, 173] width 13 height 13
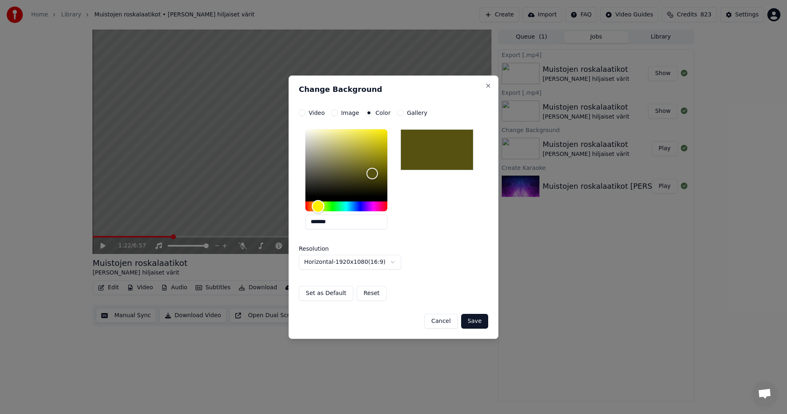
drag, startPoint x: 307, startPoint y: 204, endPoint x: 318, endPoint y: 204, distance: 10.7
click at [318, 204] on div "Hue" at bounding box center [318, 206] width 13 height 13
drag, startPoint x: 371, startPoint y: 176, endPoint x: 377, endPoint y: 168, distance: 10.0
click at [377, 168] on div "Color" at bounding box center [377, 168] width 13 height 13
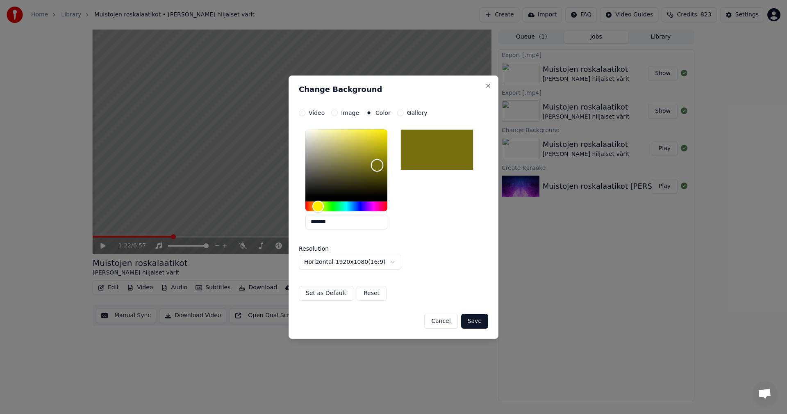
click at [377, 165] on div "Color" at bounding box center [377, 165] width 13 height 13
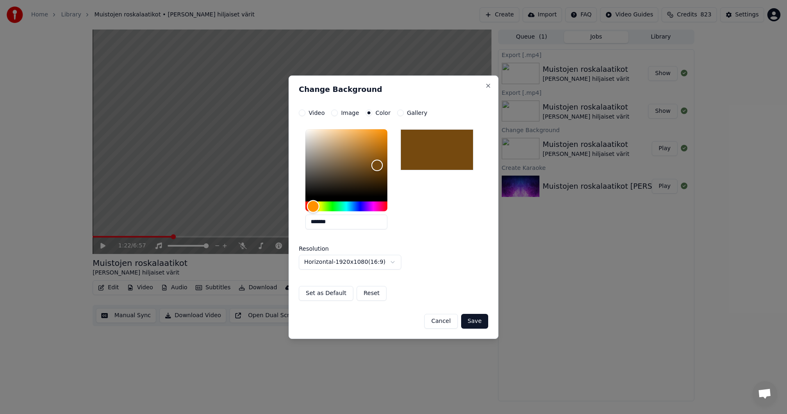
drag, startPoint x: 318, startPoint y: 209, endPoint x: 313, endPoint y: 208, distance: 4.5
click at [313, 208] on div "Hue" at bounding box center [313, 206] width 13 height 13
type input "*******"
click at [376, 163] on div "Color" at bounding box center [375, 163] width 13 height 13
click at [475, 322] on button "Save" at bounding box center [474, 321] width 27 height 15
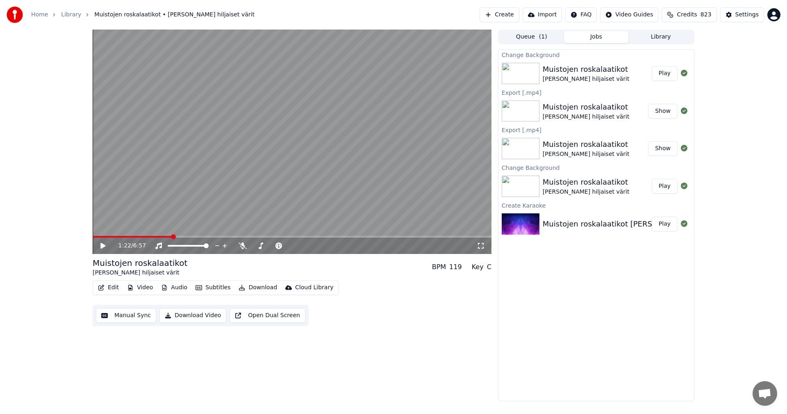
click at [665, 71] on button "Play" at bounding box center [665, 73] width 26 height 15
click at [118, 237] on span at bounding box center [292, 237] width 399 height 2
click at [102, 246] on icon at bounding box center [103, 245] width 4 height 5
click at [259, 285] on button "Download" at bounding box center [257, 287] width 45 height 11
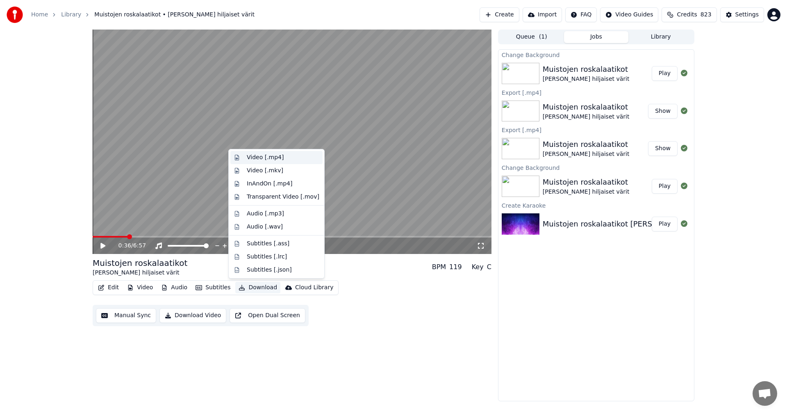
click at [275, 159] on div "Video [.mp4]" at bounding box center [265, 157] width 37 height 8
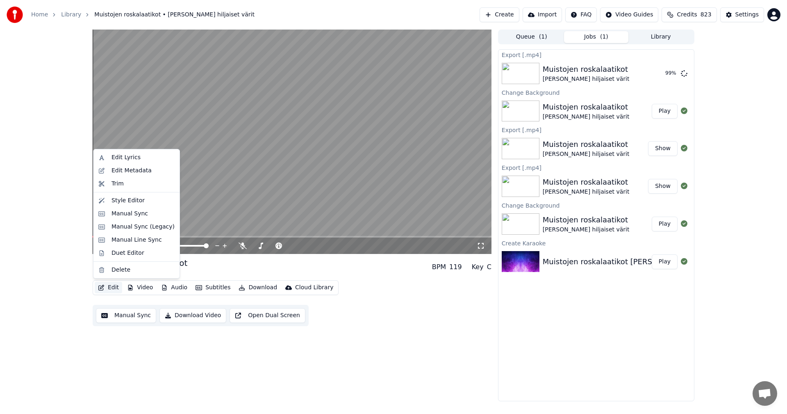
click at [117, 287] on button "Edit" at bounding box center [108, 287] width 27 height 11
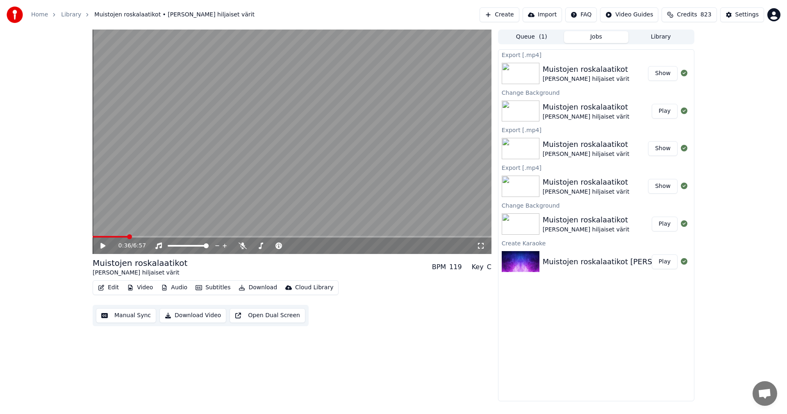
click at [666, 73] on button "Show" at bounding box center [663, 73] width 30 height 15
click at [114, 286] on button "Edit" at bounding box center [108, 287] width 27 height 11
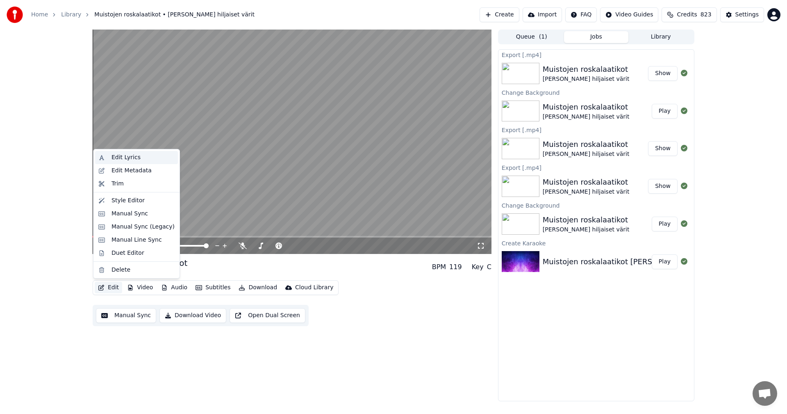
click at [139, 159] on div "Edit Lyrics" at bounding box center [143, 157] width 63 height 8
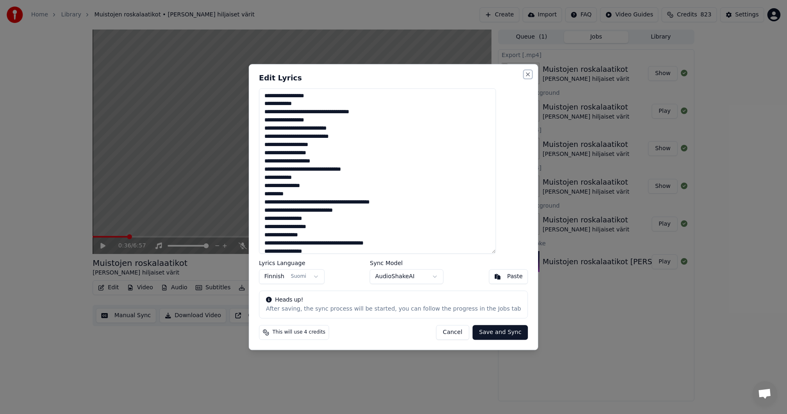
click at [525, 73] on button "Close" at bounding box center [528, 74] width 7 height 7
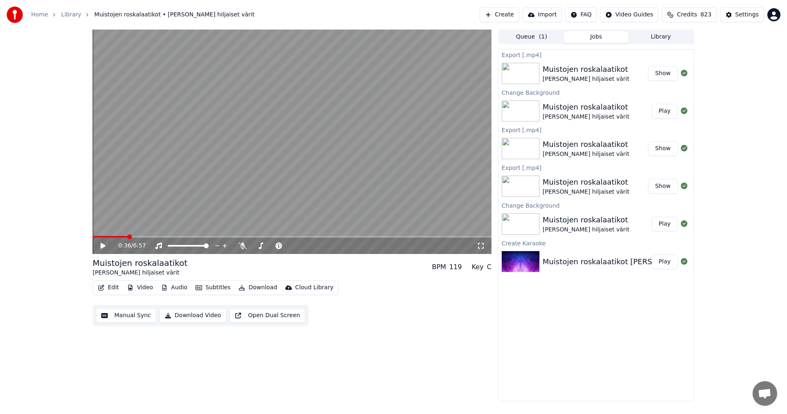
click at [104, 245] on icon at bounding box center [102, 246] width 5 height 6
click at [189, 237] on span at bounding box center [292, 237] width 399 height 2
click at [182, 236] on span at bounding box center [143, 237] width 100 height 2
click at [230, 237] on span at bounding box center [167, 237] width 149 height 2
click at [214, 237] on span at bounding box center [167, 237] width 149 height 2
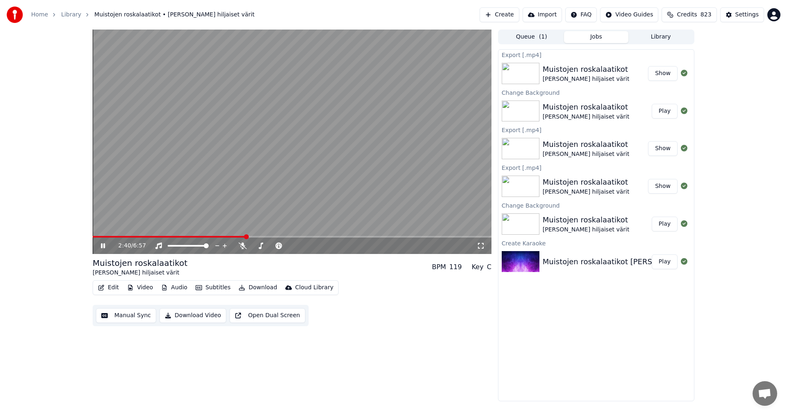
click at [266, 236] on span at bounding box center [292, 237] width 399 height 2
click at [256, 237] on span at bounding box center [179, 237] width 173 height 2
click at [246, 237] on span at bounding box center [175, 237] width 165 height 2
click at [303, 237] on span at bounding box center [292, 237] width 399 height 2
click at [338, 237] on span at bounding box center [292, 237] width 399 height 2
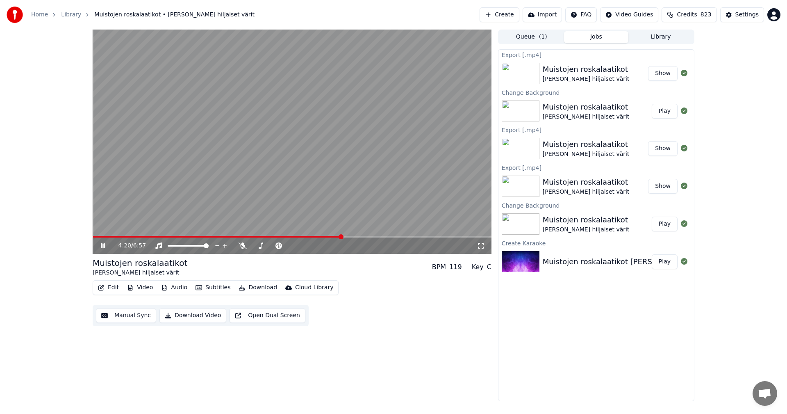
click at [361, 235] on video at bounding box center [292, 142] width 399 height 224
click at [363, 237] on span at bounding box center [292, 237] width 399 height 2
drag, startPoint x: 104, startPoint y: 247, endPoint x: 109, endPoint y: 249, distance: 5.7
click at [104, 247] on icon at bounding box center [108, 245] width 19 height 7
click at [18, 246] on div "6:01 / 6:57 Muistojen roskalaatikot [PERSON_NAME] hiljaiset värit BPM 119 Key C…" at bounding box center [393, 215] width 787 height 371
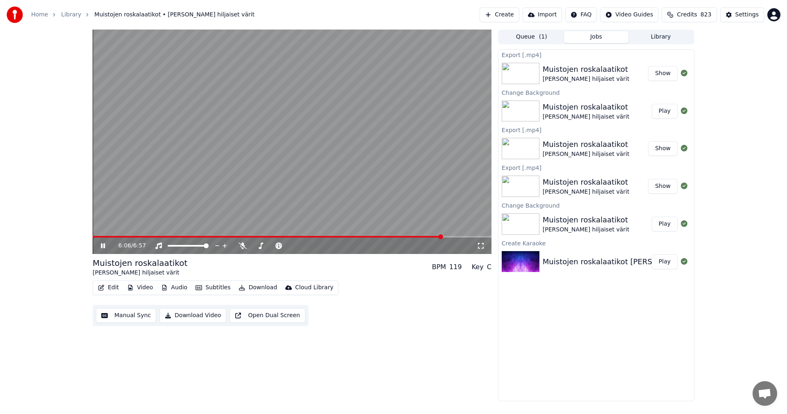
click at [102, 244] on icon at bounding box center [103, 245] width 4 height 5
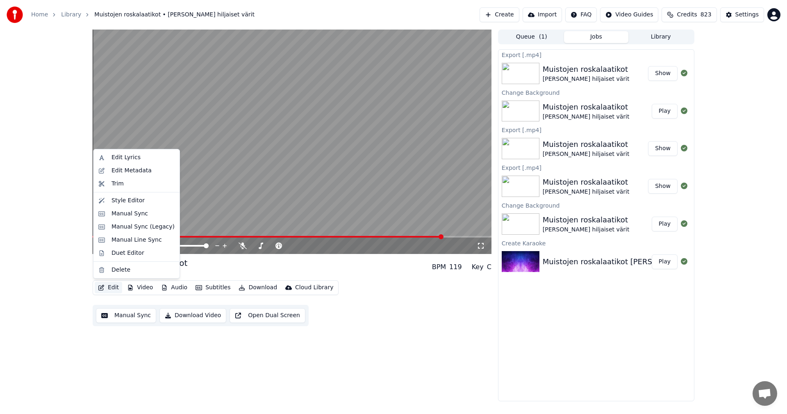
click at [113, 291] on button "Edit" at bounding box center [108, 287] width 27 height 11
click at [137, 252] on div "Duet Editor" at bounding box center [128, 253] width 33 height 8
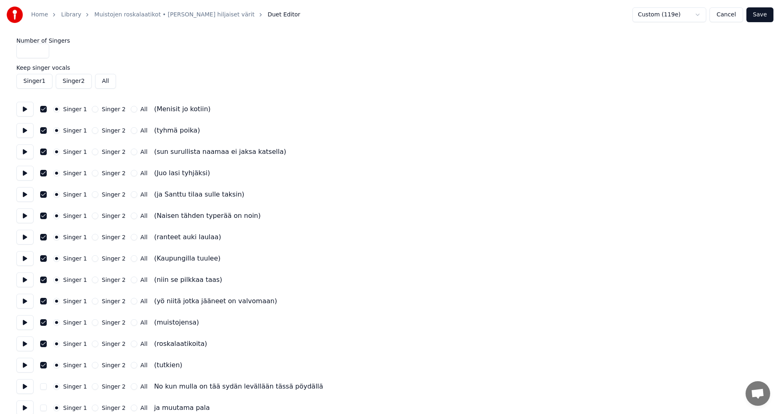
click at [154, 110] on div "(Menisit jo kotiin)" at bounding box center [182, 109] width 57 height 10
click at [154, 108] on div "(Menisit jo kotiin)" at bounding box center [182, 109] width 57 height 10
click at [204, 106] on div "Singer 1 Singer 2 All (Menisit [PERSON_NAME])" at bounding box center [389, 109] width 747 height 15
click at [204, 108] on div "Singer 1 Singer 2 All (Menisit [PERSON_NAME])" at bounding box center [389, 109] width 747 height 15
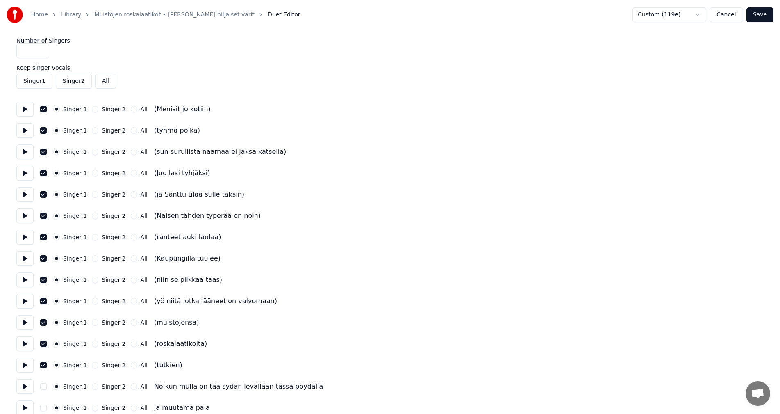
click at [204, 108] on div "Singer 1 Singer 2 All (Menisit [PERSON_NAME])" at bounding box center [389, 109] width 747 height 15
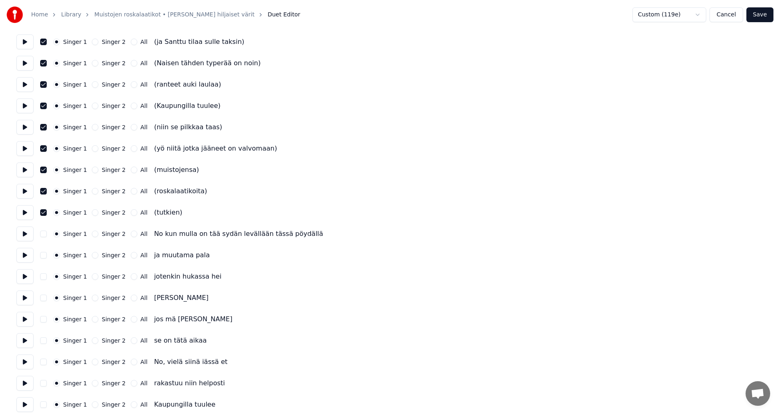
scroll to position [164, 0]
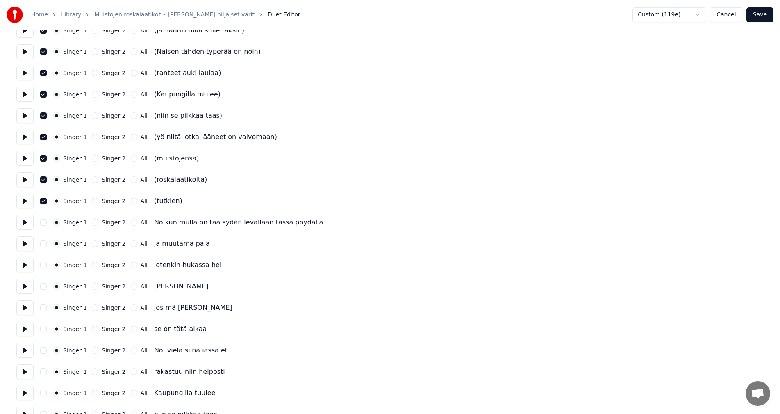
click at [131, 222] on button "All" at bounding box center [134, 222] width 7 height 7
click at [131, 244] on button "All" at bounding box center [134, 243] width 7 height 7
click at [131, 264] on button "All" at bounding box center [134, 265] width 7 height 7
click at [131, 286] on button "All" at bounding box center [134, 286] width 7 height 7
click at [131, 306] on button "All" at bounding box center [134, 307] width 7 height 7
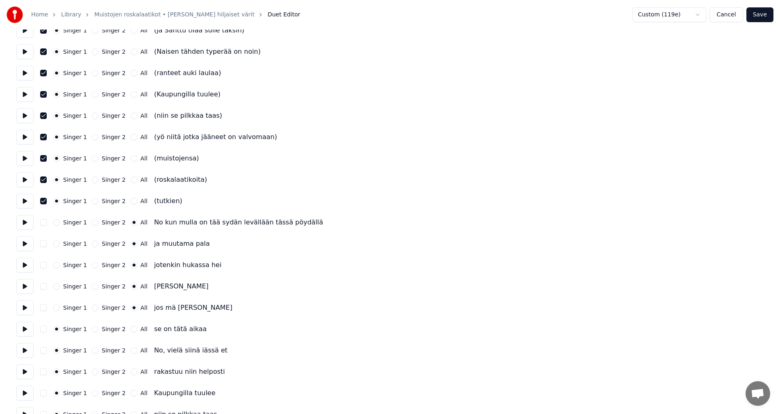
click at [131, 330] on button "All" at bounding box center [134, 328] width 7 height 7
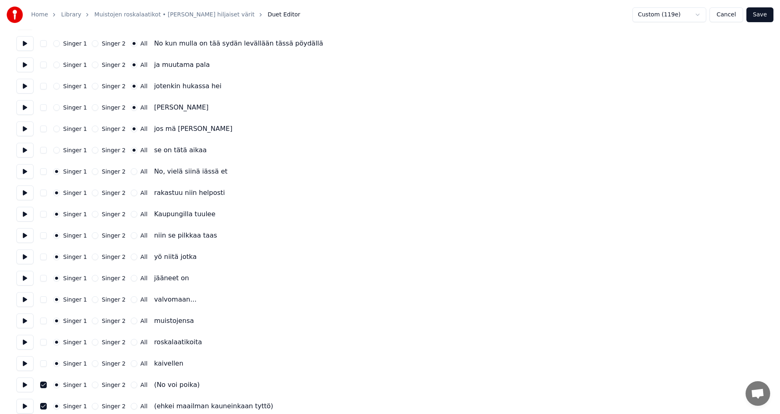
scroll to position [328, 0]
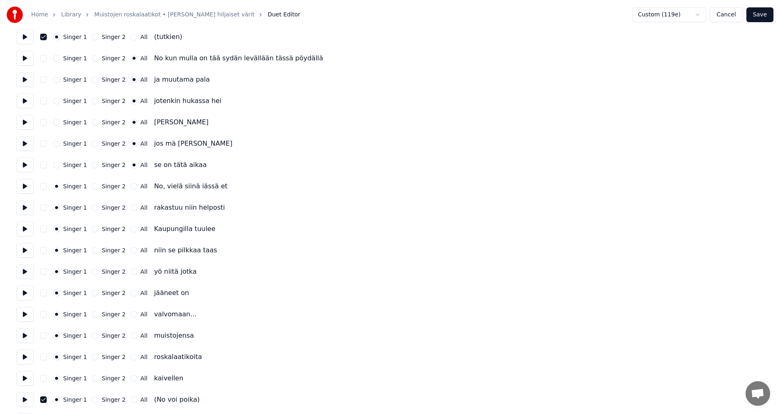
click at [131, 189] on button "All" at bounding box center [134, 186] width 7 height 7
click at [131, 208] on button "All" at bounding box center [134, 207] width 7 height 7
click at [131, 229] on button "All" at bounding box center [134, 228] width 7 height 7
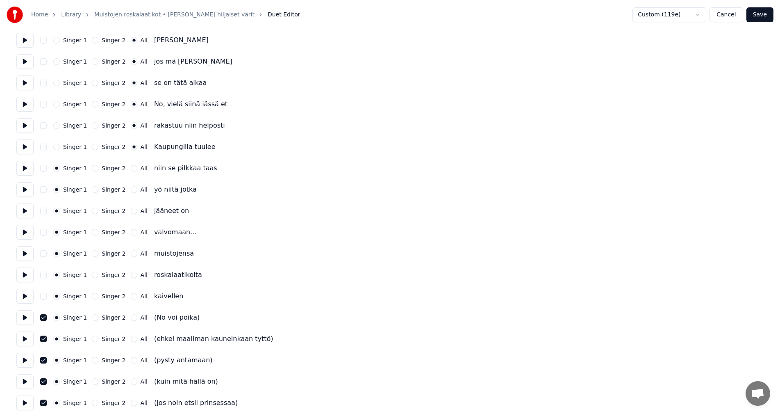
scroll to position [451, 0]
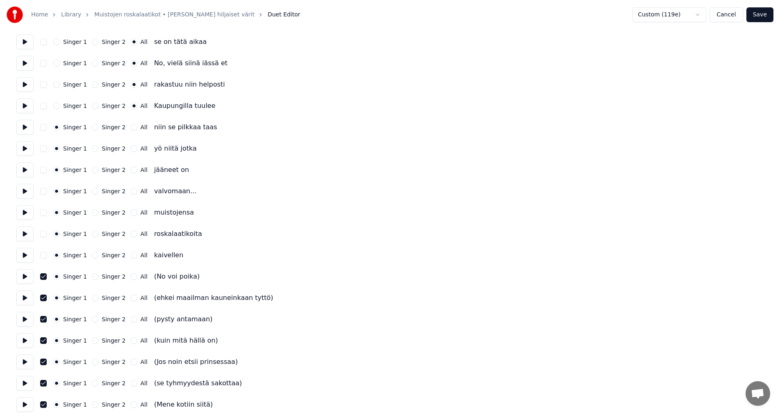
click at [131, 127] on button "All" at bounding box center [134, 127] width 7 height 7
click at [132, 146] on div "All" at bounding box center [139, 148] width 17 height 7
click at [131, 148] on button "All" at bounding box center [134, 148] width 7 height 7
click at [131, 168] on button "All" at bounding box center [134, 169] width 7 height 7
click at [131, 191] on button "All" at bounding box center [134, 191] width 7 height 7
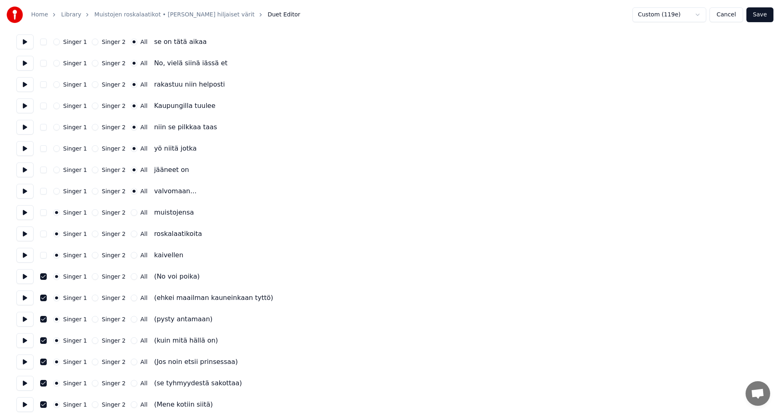
click at [131, 213] on button "All" at bounding box center [134, 212] width 7 height 7
click at [131, 234] on button "All" at bounding box center [134, 233] width 7 height 7
click at [131, 254] on button "All" at bounding box center [134, 255] width 7 height 7
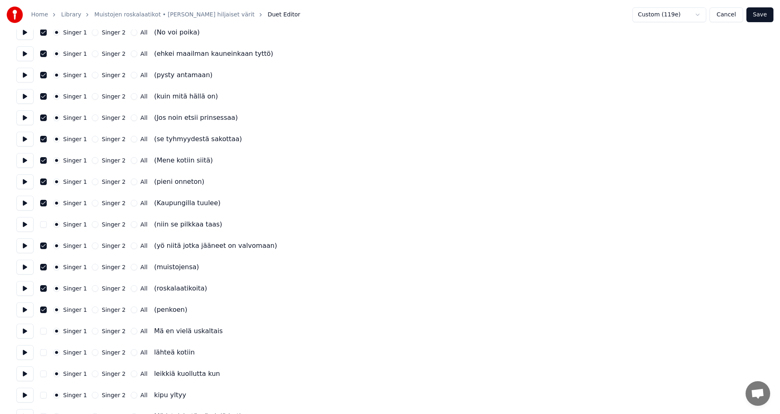
scroll to position [697, 0]
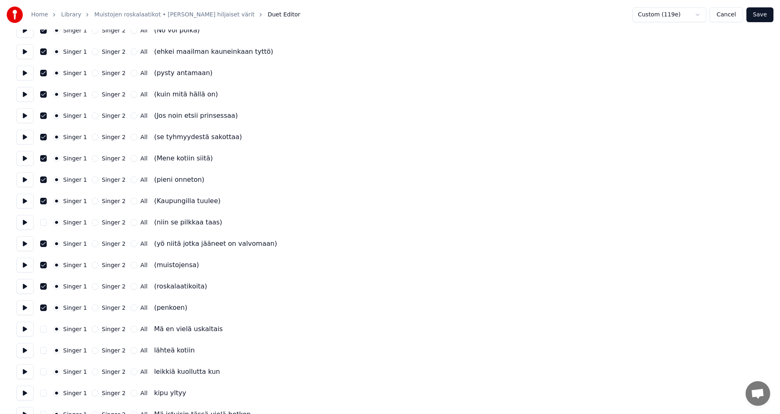
click at [43, 201] on button "button" at bounding box center [43, 201] width 7 height 7
click at [44, 181] on button "button" at bounding box center [43, 179] width 7 height 7
drag, startPoint x: 43, startPoint y: 157, endPoint x: 43, endPoint y: 149, distance: 8.2
click at [43, 157] on button "button" at bounding box center [43, 158] width 7 height 7
drag, startPoint x: 43, startPoint y: 137, endPoint x: 44, endPoint y: 125, distance: 11.2
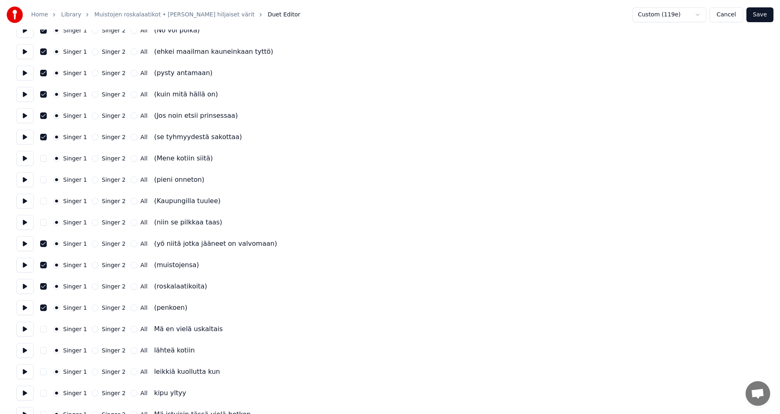
click at [43, 135] on button "button" at bounding box center [43, 137] width 7 height 7
click at [43, 114] on button "button" at bounding box center [43, 115] width 7 height 7
click at [46, 94] on button "button" at bounding box center [43, 94] width 7 height 7
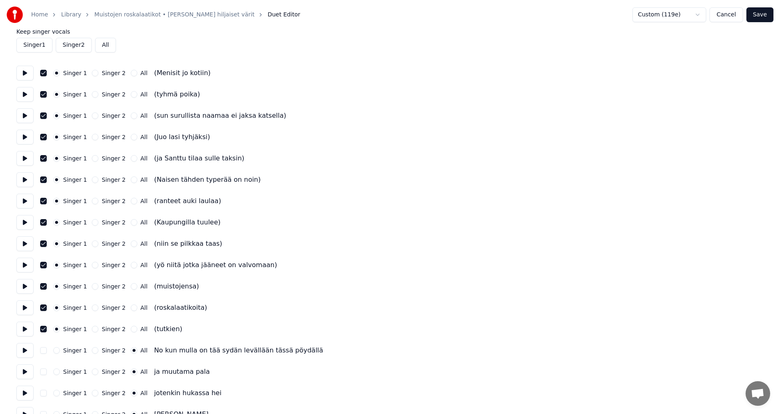
scroll to position [0, 0]
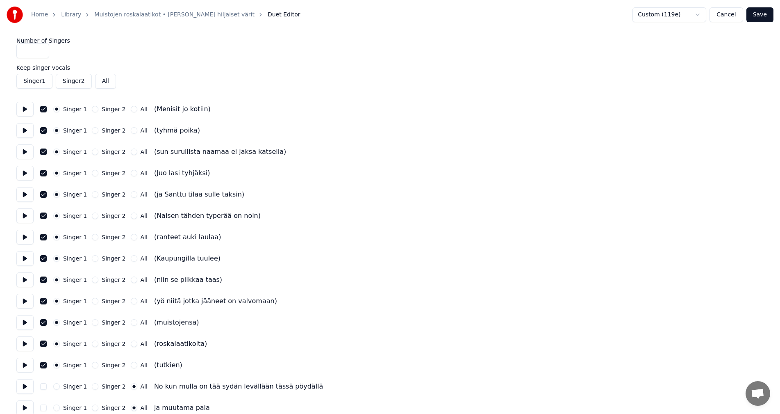
click at [44, 108] on button "button" at bounding box center [43, 109] width 7 height 7
click at [44, 110] on button "button" at bounding box center [43, 109] width 7 height 7
click at [45, 111] on button "button" at bounding box center [43, 109] width 7 height 7
click at [45, 130] on button "button" at bounding box center [43, 130] width 7 height 7
click at [44, 153] on button "button" at bounding box center [43, 151] width 7 height 7
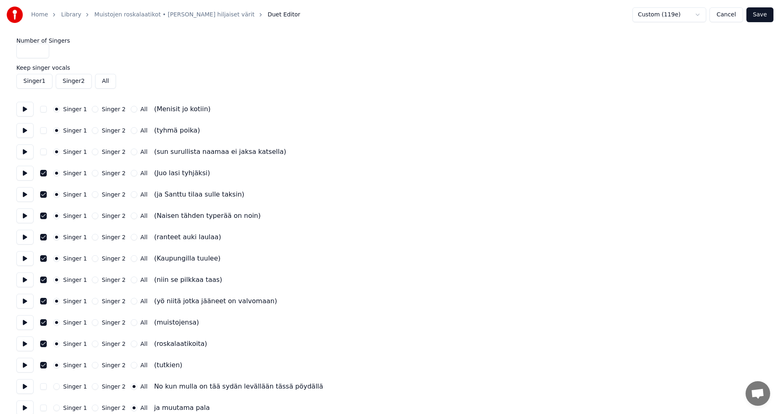
drag, startPoint x: 43, startPoint y: 171, endPoint x: 44, endPoint y: 181, distance: 9.9
click at [43, 172] on button "button" at bounding box center [43, 173] width 7 height 7
click at [44, 191] on div "Singer 1 Singer 2 All (ja Santtu tilaa sulle taksin)" at bounding box center [389, 194] width 747 height 15
click at [41, 193] on button "button" at bounding box center [43, 194] width 7 height 7
click at [42, 216] on button "button" at bounding box center [43, 215] width 7 height 7
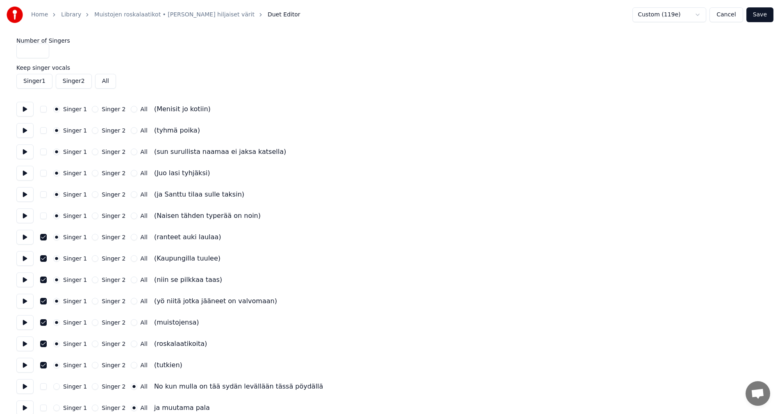
click at [42, 236] on button "button" at bounding box center [43, 237] width 7 height 7
click at [44, 257] on button "button" at bounding box center [43, 258] width 7 height 7
click at [43, 277] on button "button" at bounding box center [43, 279] width 7 height 7
click at [43, 300] on button "button" at bounding box center [43, 301] width 7 height 7
click at [43, 321] on button "button" at bounding box center [43, 322] width 7 height 7
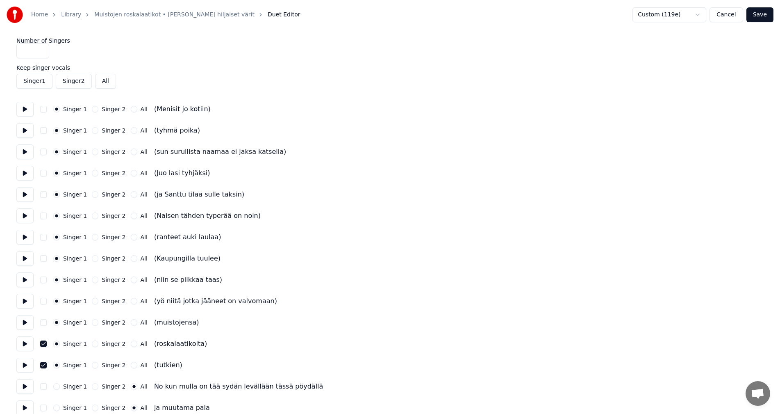
click at [42, 341] on button "button" at bounding box center [43, 343] width 7 height 7
click at [44, 366] on button "button" at bounding box center [43, 365] width 7 height 7
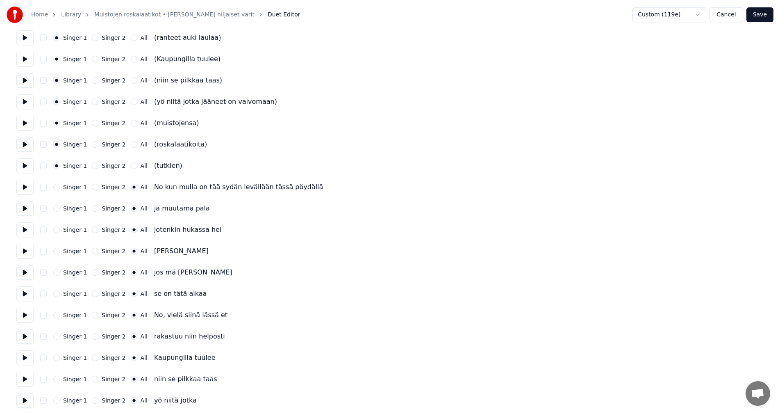
scroll to position [205, 0]
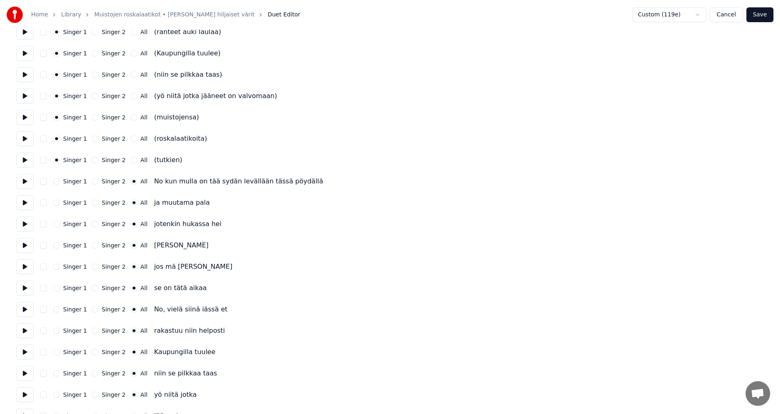
click at [174, 159] on div "Singer 1 Singer 2 All (tutkien)" at bounding box center [389, 160] width 747 height 15
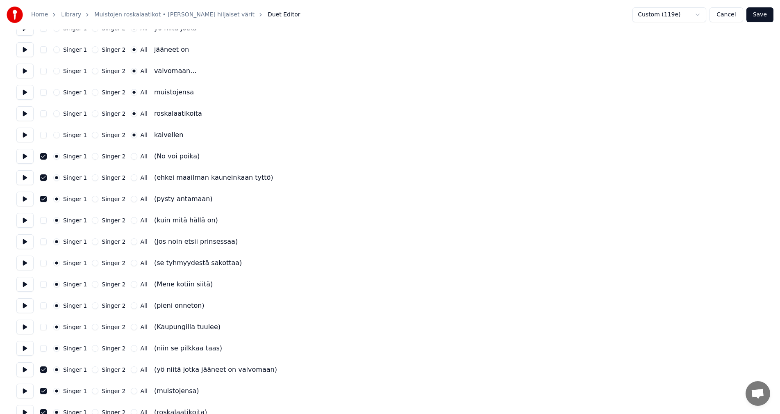
scroll to position [574, 0]
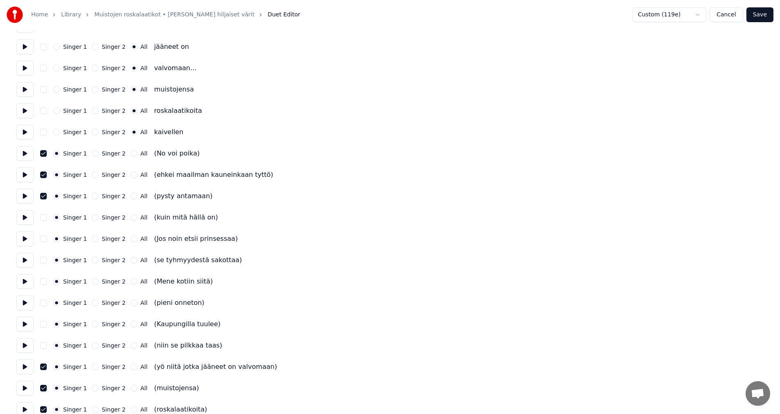
click at [92, 153] on button "Singer 2" at bounding box center [95, 153] width 7 height 7
click at [92, 174] on button "Singer 2" at bounding box center [95, 174] width 7 height 7
drag, startPoint x: 94, startPoint y: 195, endPoint x: 71, endPoint y: 173, distance: 31.3
click at [93, 194] on button "Singer 2" at bounding box center [95, 196] width 7 height 7
drag, startPoint x: 46, startPoint y: 151, endPoint x: 49, endPoint y: 174, distance: 23.5
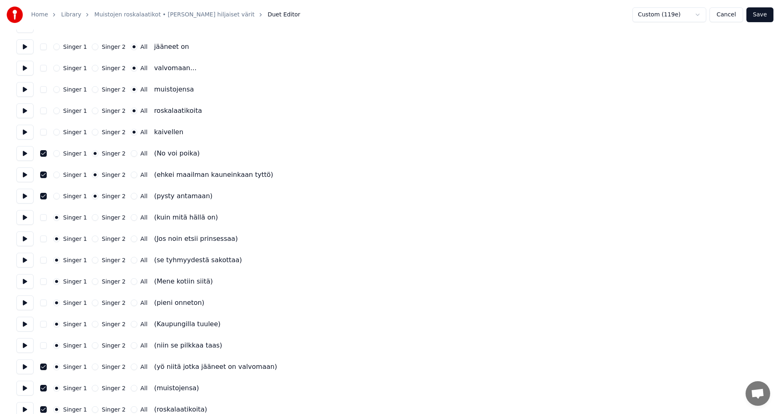
click at [46, 151] on button "button" at bounding box center [43, 153] width 7 height 7
click at [46, 174] on button "button" at bounding box center [43, 174] width 7 height 7
drag, startPoint x: 44, startPoint y: 195, endPoint x: 70, endPoint y: 208, distance: 29.3
click at [44, 196] on button "button" at bounding box center [43, 196] width 7 height 7
click at [92, 216] on button "Singer 2" at bounding box center [95, 217] width 7 height 7
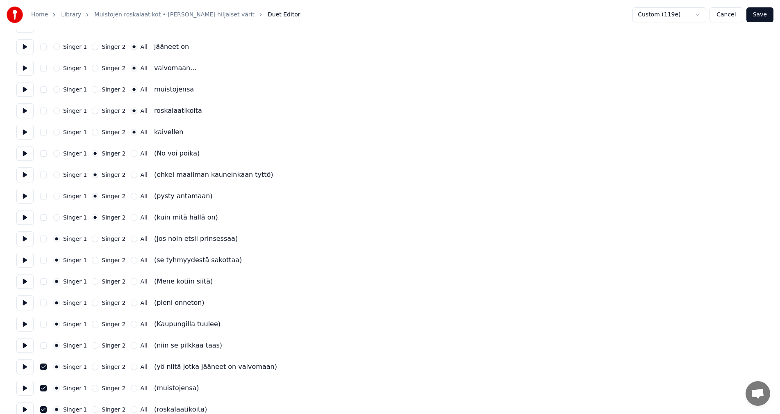
click at [92, 238] on button "Singer 2" at bounding box center [95, 238] width 7 height 7
click at [92, 260] on button "Singer 2" at bounding box center [95, 260] width 7 height 7
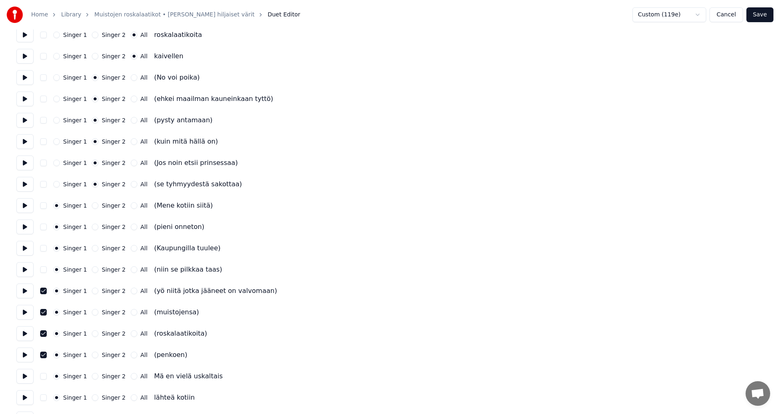
scroll to position [656, 0]
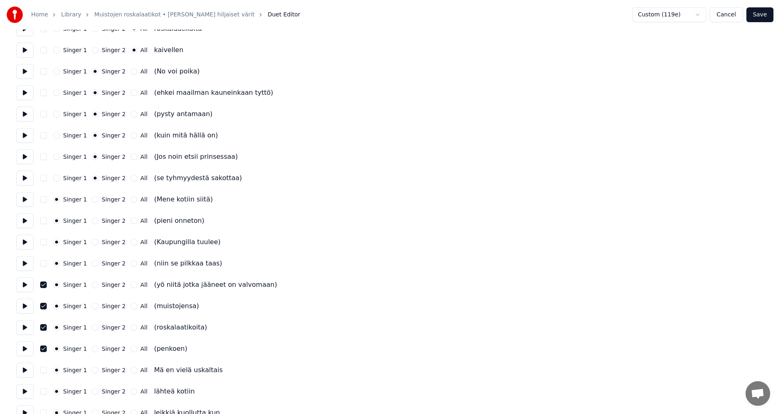
click at [92, 197] on button "Singer 2" at bounding box center [95, 199] width 7 height 7
click at [93, 220] on button "Singer 2" at bounding box center [95, 220] width 7 height 7
click at [94, 240] on button "Singer 2" at bounding box center [95, 242] width 7 height 7
click at [93, 264] on button "Singer 2" at bounding box center [95, 263] width 7 height 7
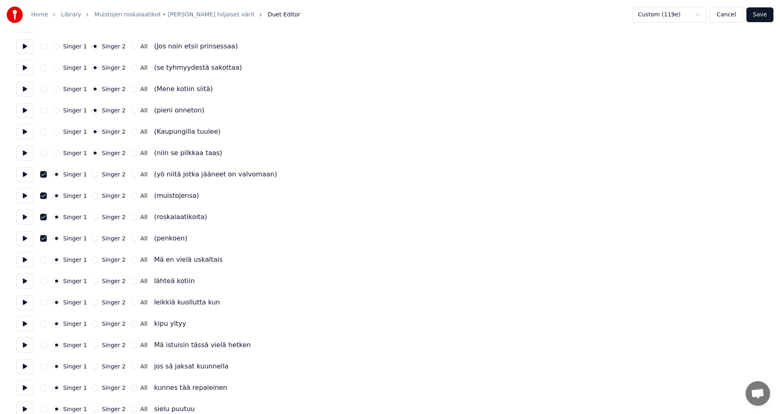
scroll to position [779, 0]
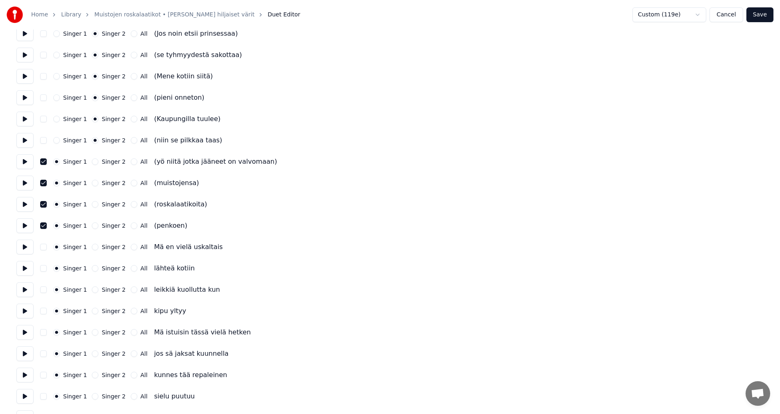
click at [45, 163] on button "button" at bounding box center [43, 161] width 7 height 7
click at [45, 182] on button "button" at bounding box center [43, 183] width 7 height 7
click at [46, 203] on button "button" at bounding box center [43, 204] width 7 height 7
click at [46, 225] on button "button" at bounding box center [43, 225] width 7 height 7
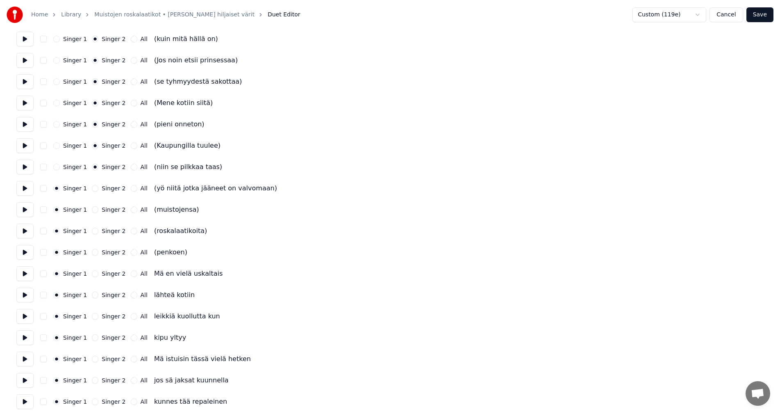
scroll to position [738, 0]
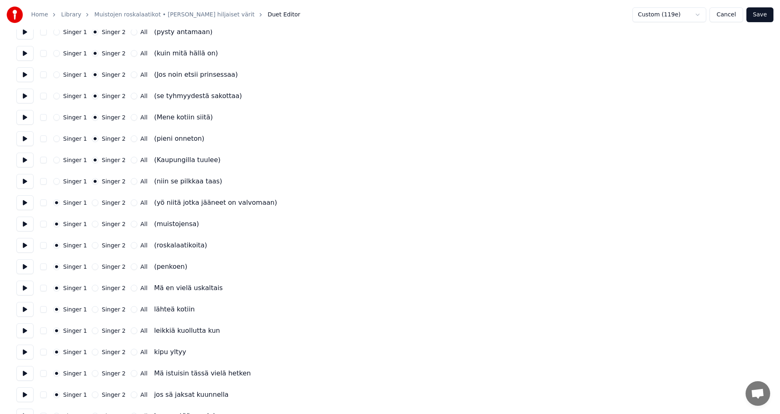
click at [87, 202] on div "Singer 1 Singer 2 All" at bounding box center [100, 202] width 94 height 7
click at [92, 202] on button "Singer 2" at bounding box center [95, 202] width 7 height 7
click at [93, 223] on button "Singer 2" at bounding box center [95, 224] width 7 height 7
click at [93, 245] on button "Singer 2" at bounding box center [95, 245] width 7 height 7
click at [93, 266] on button "Singer 2" at bounding box center [95, 266] width 7 height 7
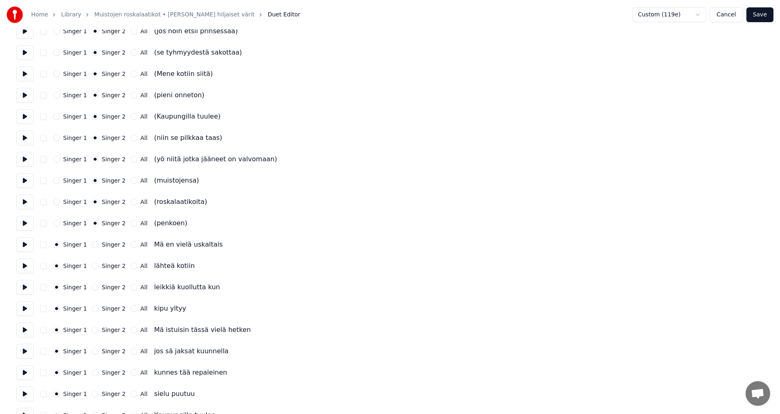
scroll to position [861, 0]
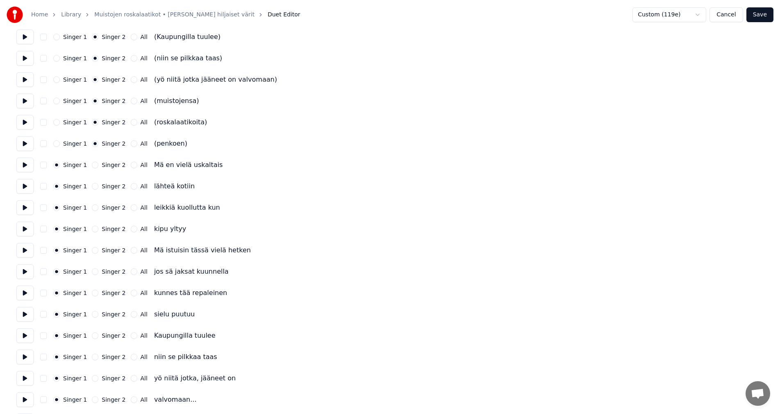
click at [131, 165] on button "All" at bounding box center [134, 165] width 7 height 7
click at [131, 186] on button "All" at bounding box center [134, 186] width 7 height 7
click at [131, 206] on button "All" at bounding box center [134, 207] width 7 height 7
click at [131, 228] on button "All" at bounding box center [134, 228] width 7 height 7
click at [131, 251] on button "All" at bounding box center [134, 250] width 7 height 7
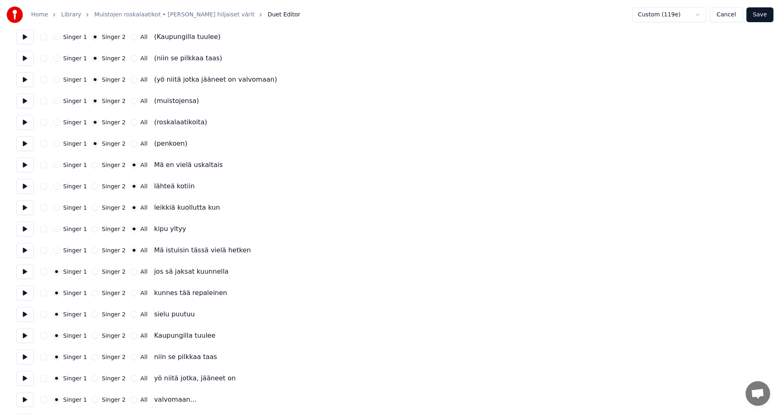
click at [131, 271] on button "All" at bounding box center [134, 271] width 7 height 7
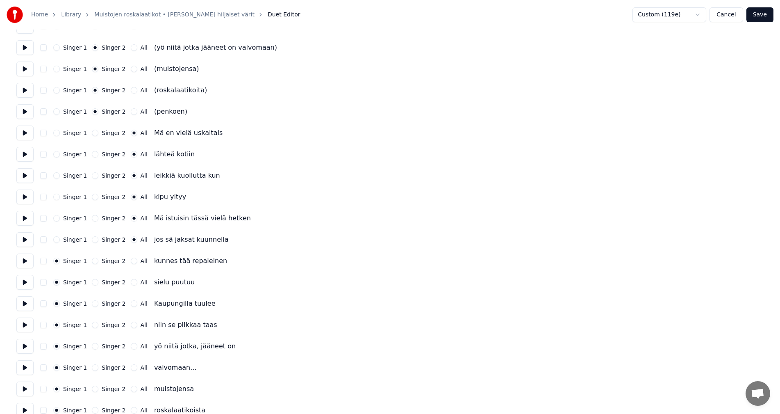
scroll to position [926, 0]
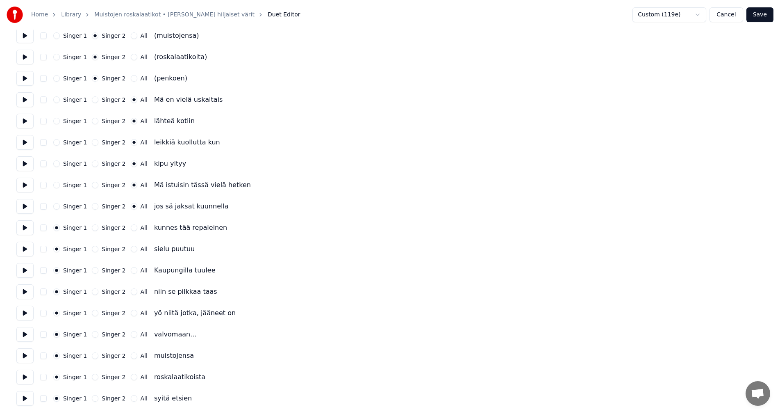
click at [131, 228] on button "All" at bounding box center [134, 227] width 7 height 7
click at [131, 250] on button "All" at bounding box center [134, 249] width 7 height 7
click at [130, 266] on div "Singer 1 Singer 2 All Kaupungilla tuulee" at bounding box center [389, 270] width 747 height 15
click at [131, 269] on button "All" at bounding box center [134, 270] width 7 height 7
click at [131, 291] on button "All" at bounding box center [134, 291] width 7 height 7
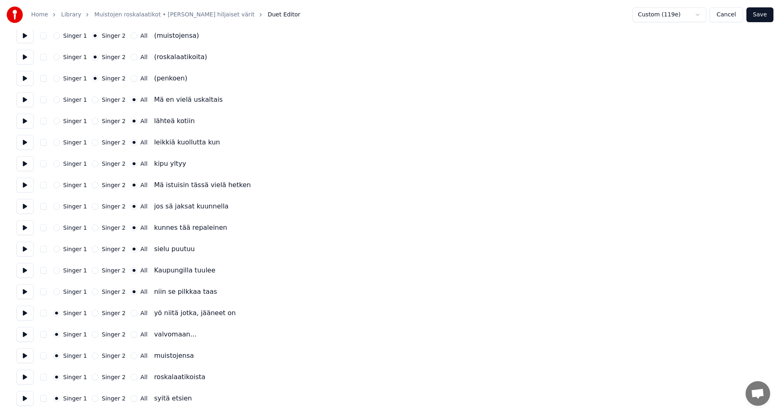
click at [131, 314] on button "All" at bounding box center [134, 313] width 7 height 7
click at [131, 334] on button "All" at bounding box center [134, 334] width 7 height 7
click at [131, 355] on button "All" at bounding box center [134, 355] width 7 height 7
click at [131, 377] on button "All" at bounding box center [134, 376] width 7 height 7
click at [131, 397] on button "All" at bounding box center [134, 398] width 7 height 7
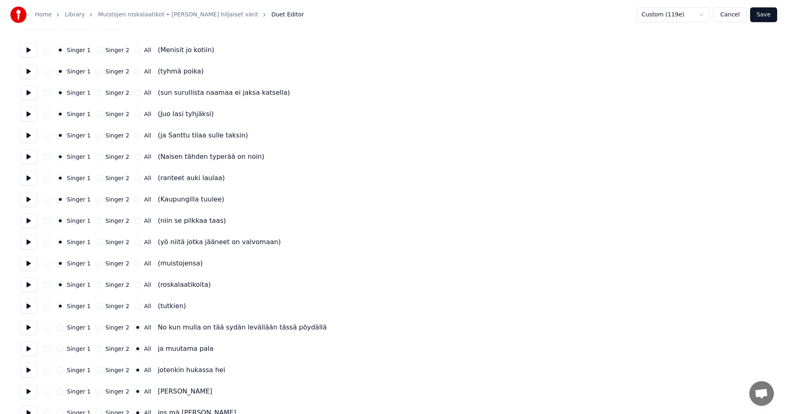
scroll to position [0, 0]
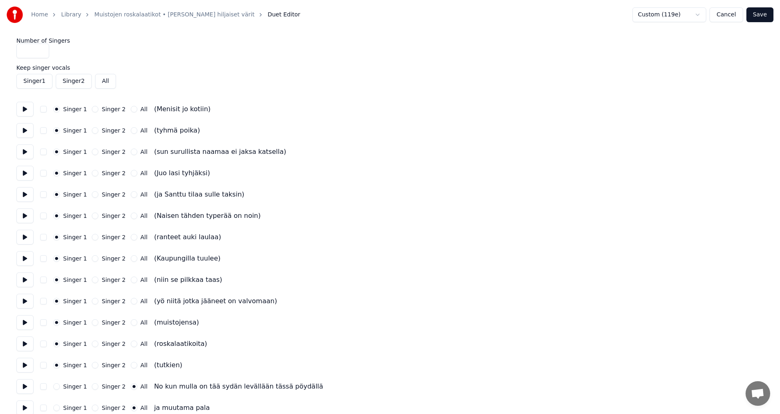
click at [760, 17] on button "Save" at bounding box center [760, 14] width 27 height 15
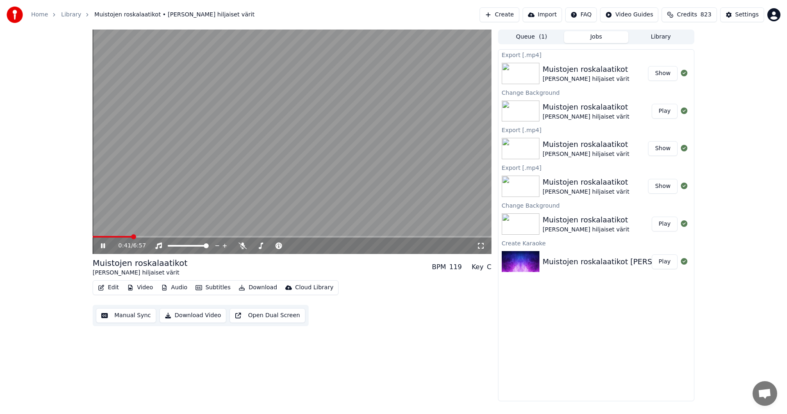
click at [132, 237] on span at bounding box center [292, 237] width 399 height 2
click at [112, 287] on button "Edit" at bounding box center [108, 287] width 27 height 11
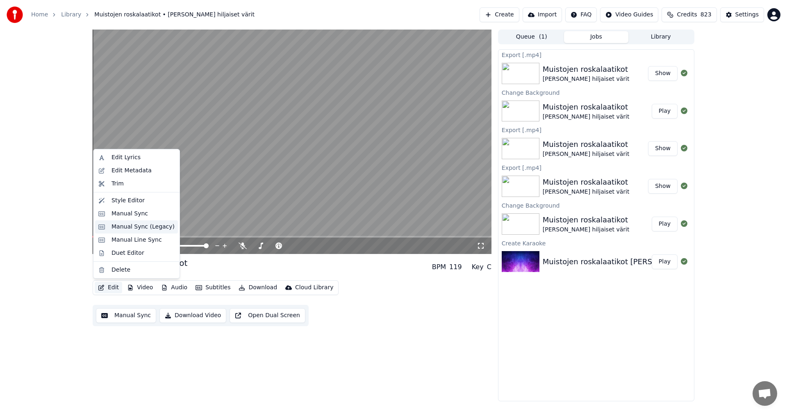
click at [133, 229] on div "Manual Sync (Legacy)" at bounding box center [143, 227] width 63 height 8
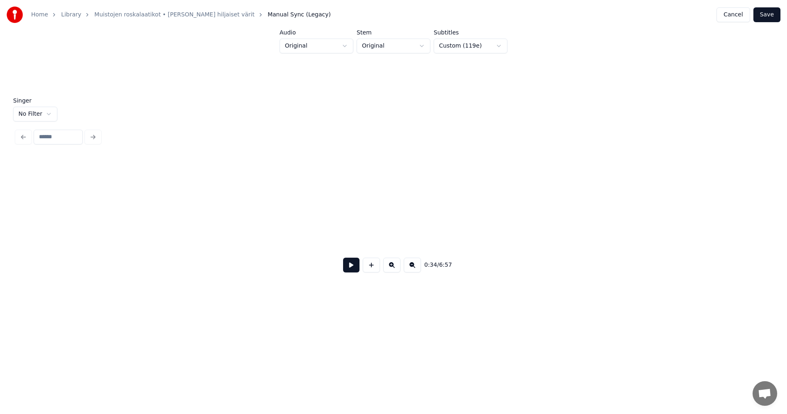
scroll to position [0, 4978]
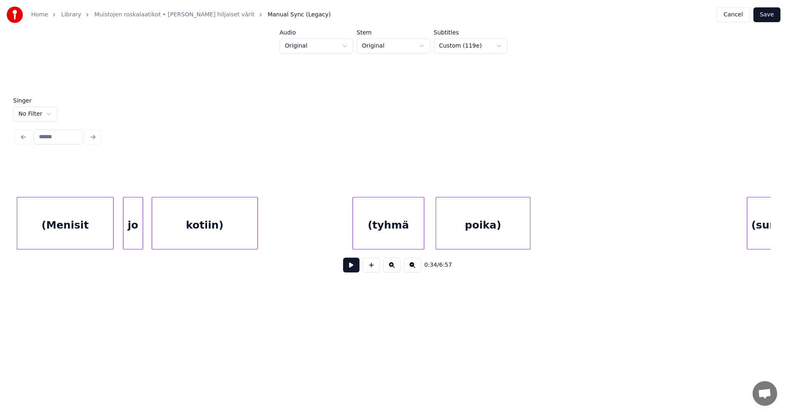
click at [103, 234] on div "(Menisit" at bounding box center [65, 225] width 96 height 56
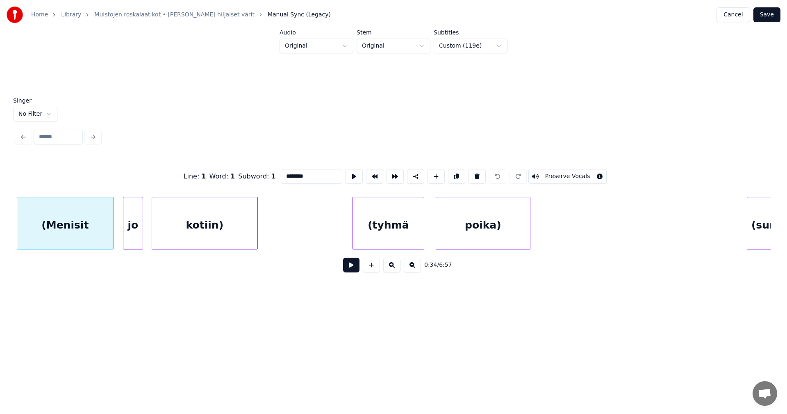
click at [139, 228] on div "jo" at bounding box center [132, 225] width 19 height 56
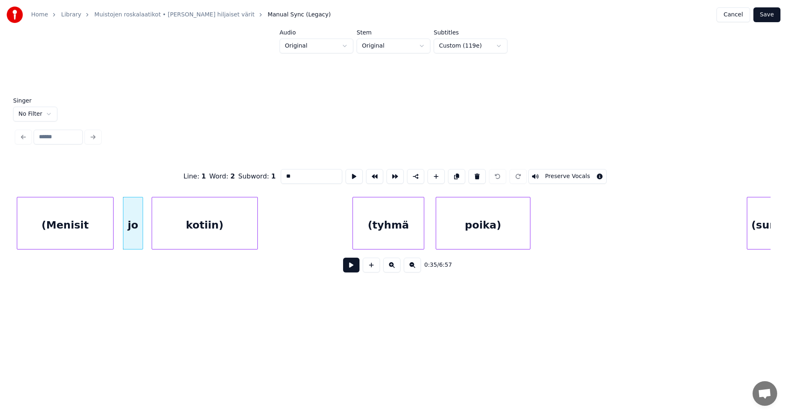
click at [193, 232] on div "kotiin)" at bounding box center [204, 225] width 105 height 56
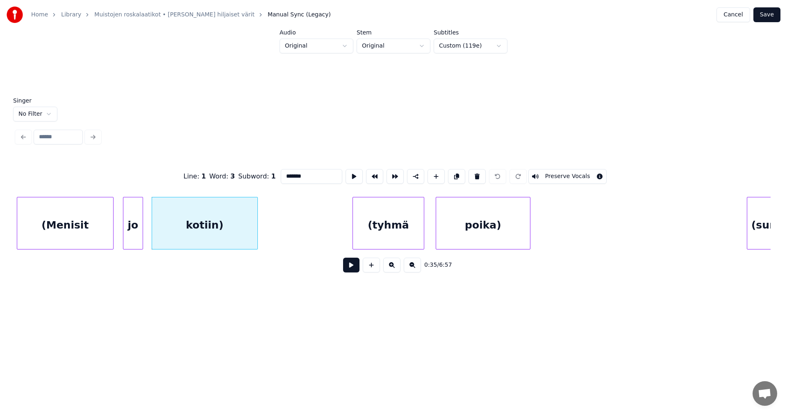
click at [400, 231] on div "(tyhmä" at bounding box center [388, 225] width 71 height 56
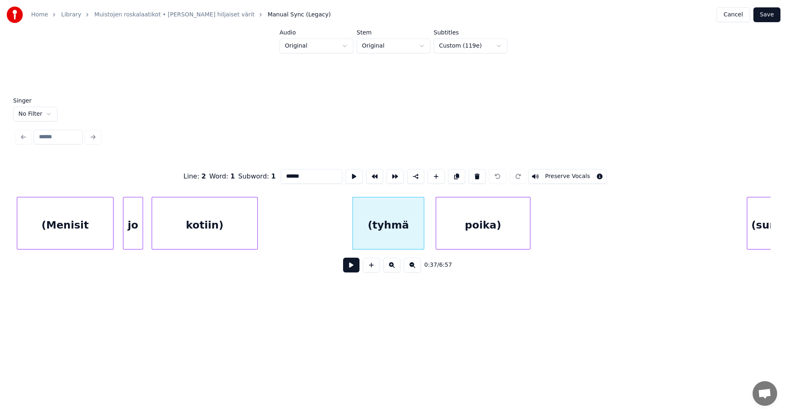
click at [471, 231] on div "poika)" at bounding box center [483, 225] width 94 height 56
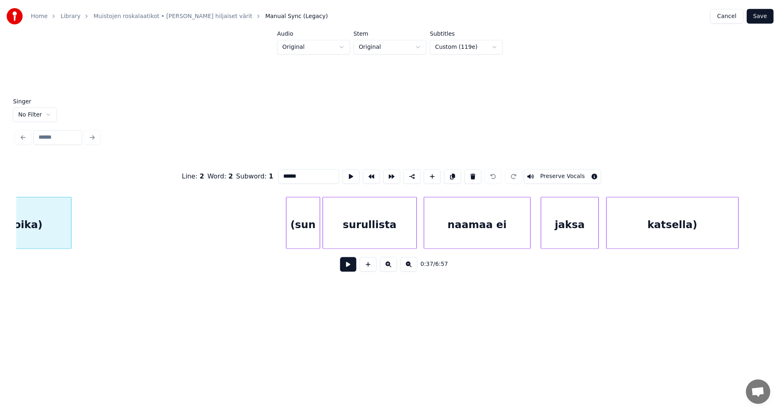
scroll to position [0, 5438]
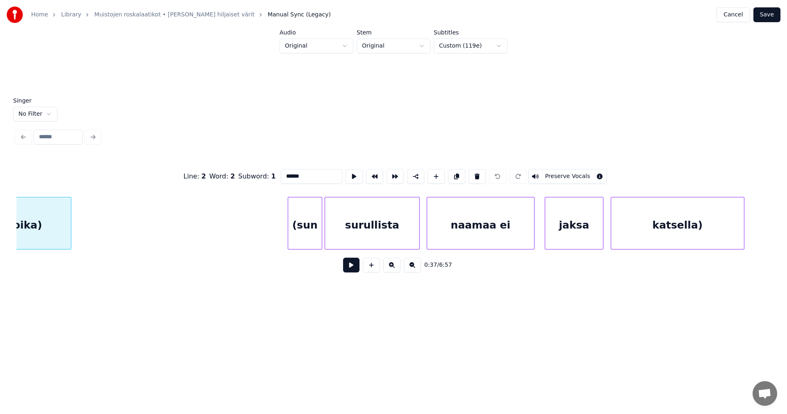
click at [310, 235] on div "(sun" at bounding box center [305, 225] width 34 height 56
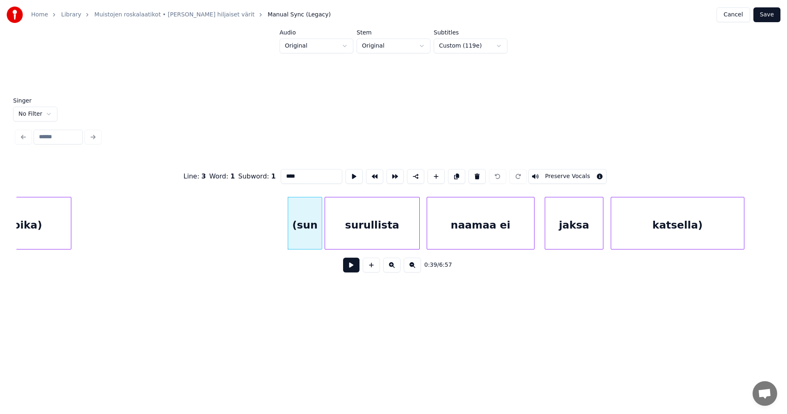
click at [360, 238] on div "surullista" at bounding box center [372, 225] width 94 height 56
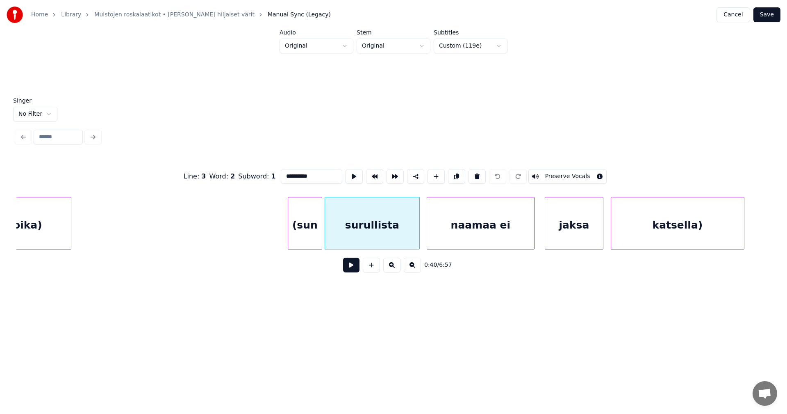
click at [451, 229] on div "naamaa ei" at bounding box center [480, 225] width 107 height 56
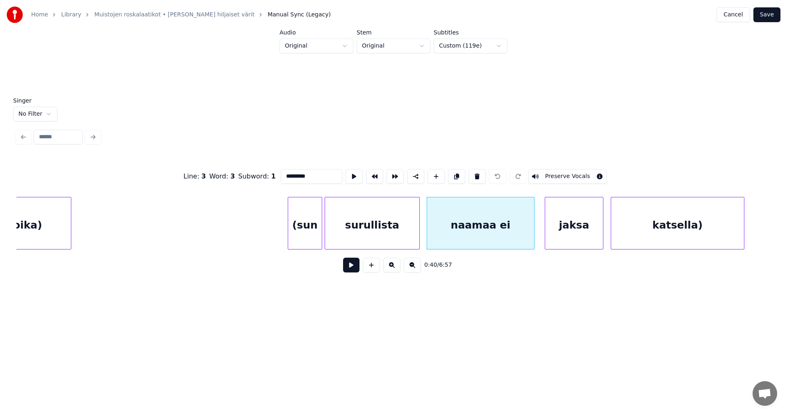
click at [595, 230] on div "jaksa" at bounding box center [574, 225] width 58 height 56
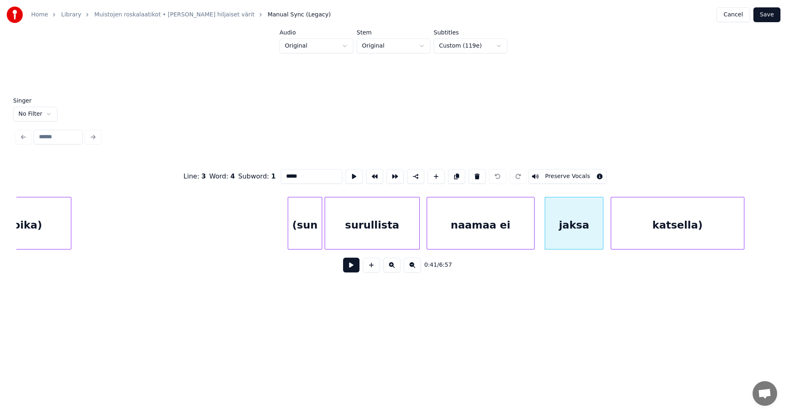
click at [657, 226] on div "katsella)" at bounding box center [677, 225] width 133 height 56
type input "*********"
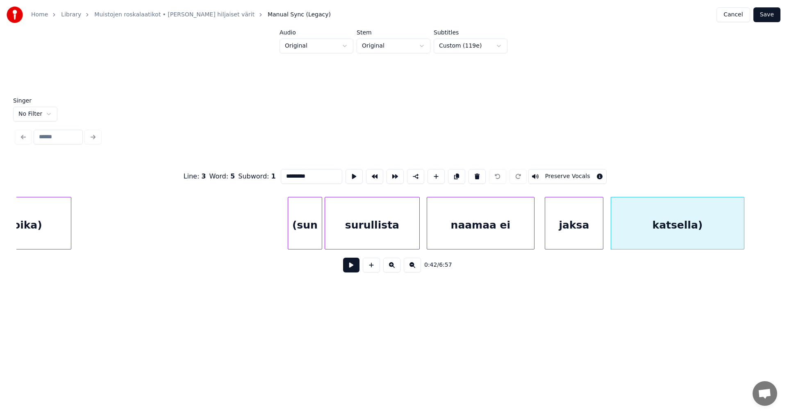
click at [772, 15] on button "Save" at bounding box center [766, 14] width 27 height 15
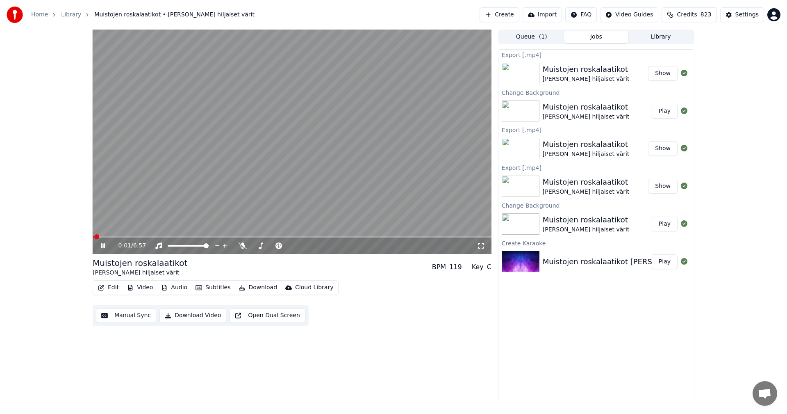
click at [126, 237] on span at bounding box center [292, 237] width 399 height 2
click at [232, 237] on span at bounding box center [292, 237] width 399 height 2
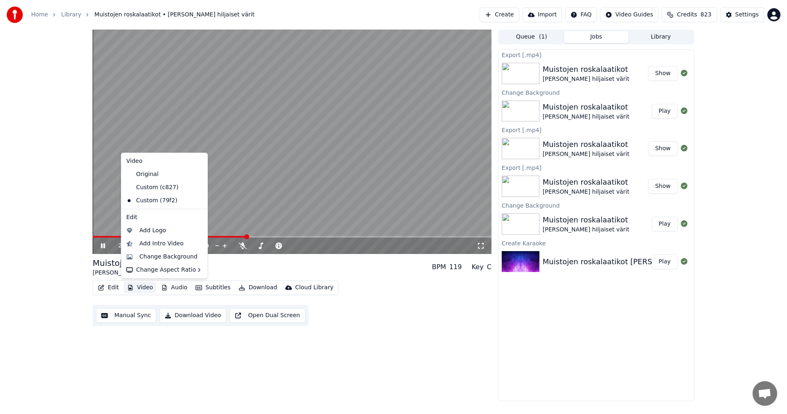
click at [150, 288] on button "Video" at bounding box center [140, 287] width 32 height 11
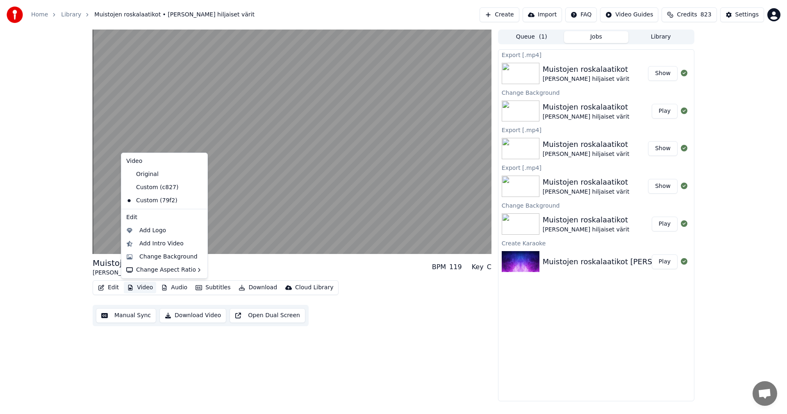
click at [150, 288] on button "Video" at bounding box center [140, 287] width 32 height 11
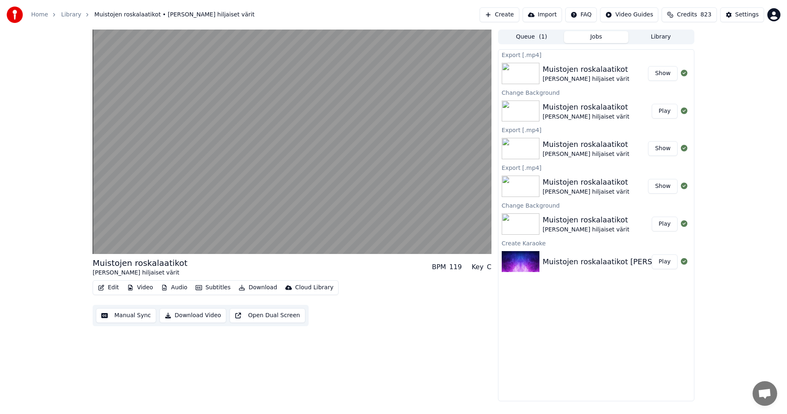
click at [173, 288] on button "Audio" at bounding box center [174, 287] width 33 height 11
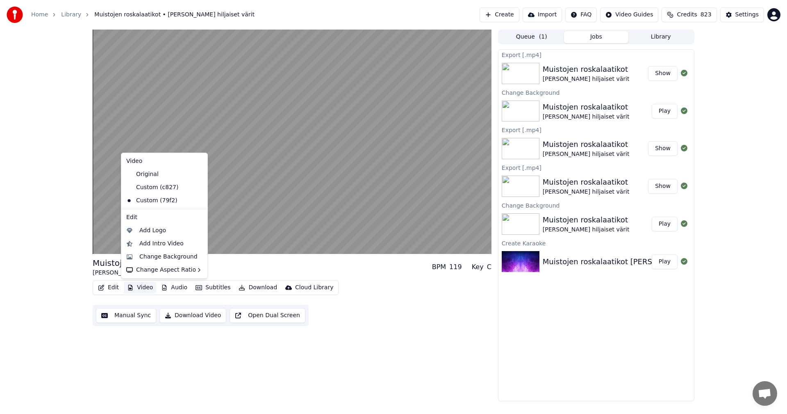
click at [148, 290] on button "Video" at bounding box center [140, 287] width 32 height 11
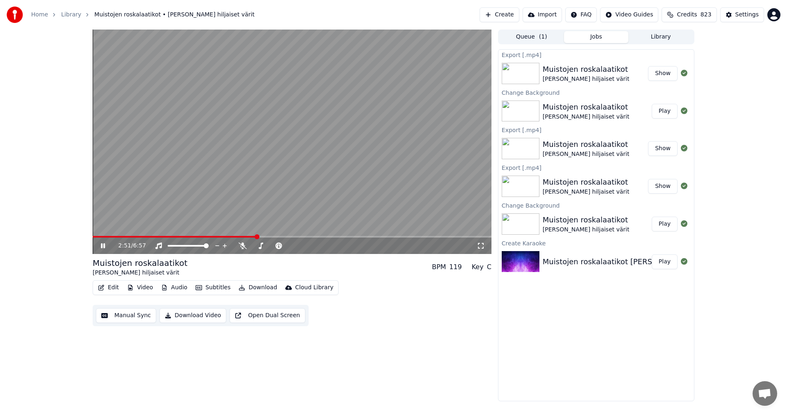
click at [105, 247] on icon at bounding box center [103, 245] width 4 height 5
click at [112, 288] on button "Edit" at bounding box center [108, 287] width 27 height 11
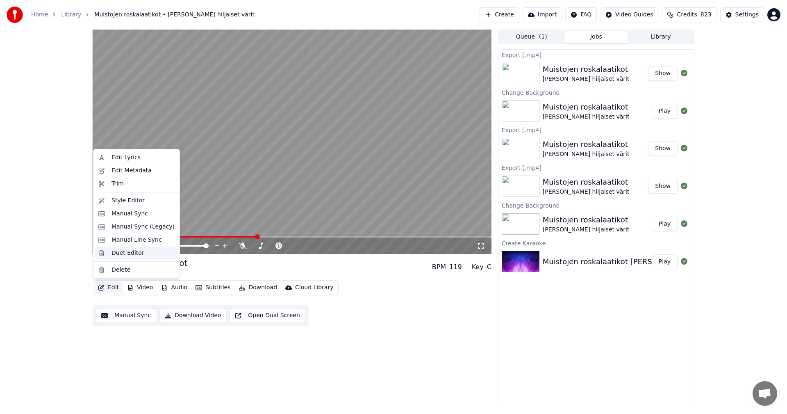
click at [134, 253] on div "Duet Editor" at bounding box center [128, 253] width 33 height 8
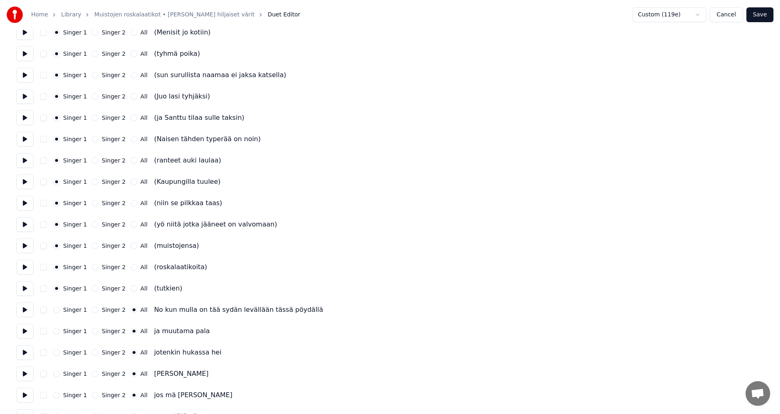
scroll to position [82, 0]
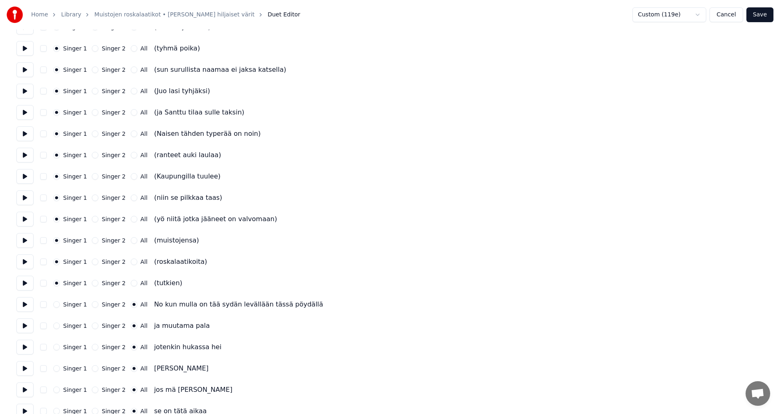
click at [724, 20] on button "Cancel" at bounding box center [726, 14] width 33 height 15
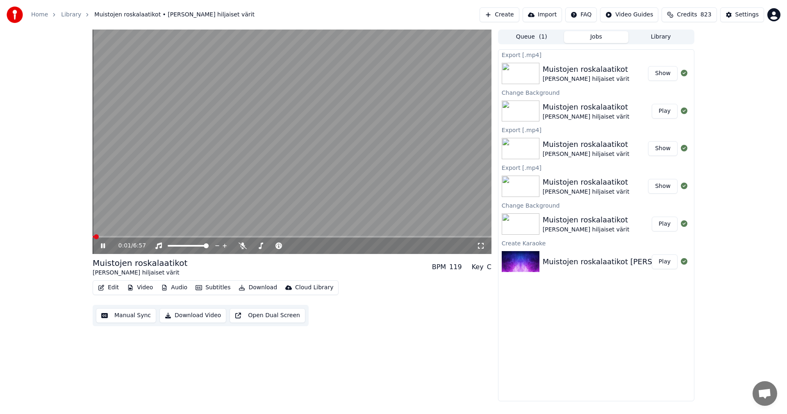
click at [131, 237] on span at bounding box center [292, 237] width 399 height 2
click at [103, 248] on icon at bounding box center [108, 245] width 19 height 7
click at [112, 288] on button "Edit" at bounding box center [108, 287] width 27 height 11
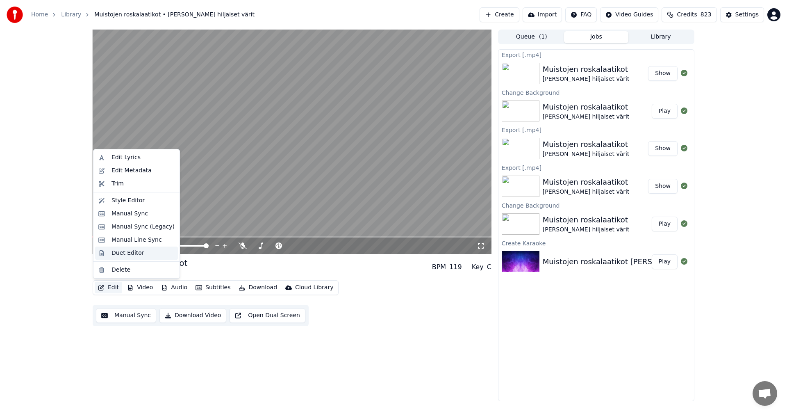
click at [132, 255] on div "Duet Editor" at bounding box center [128, 253] width 33 height 8
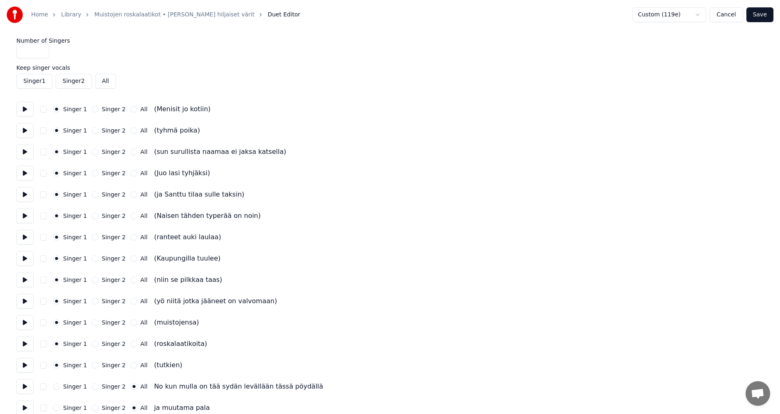
click at [43, 69] on label "Keep singer vocals" at bounding box center [389, 68] width 747 height 6
click at [40, 85] on button "Singer 1" at bounding box center [34, 81] width 36 height 15
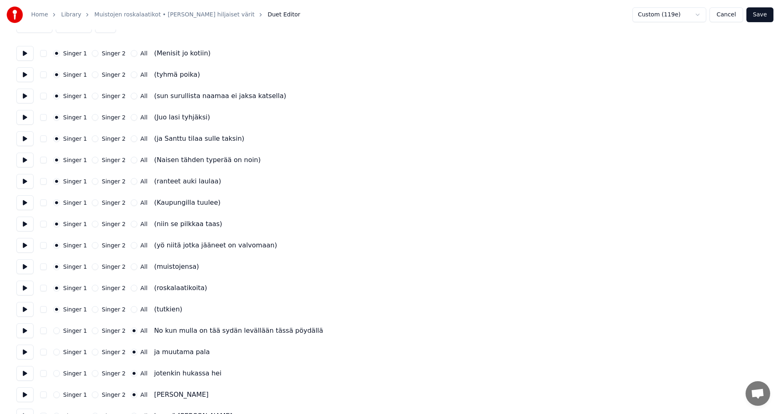
scroll to position [41, 0]
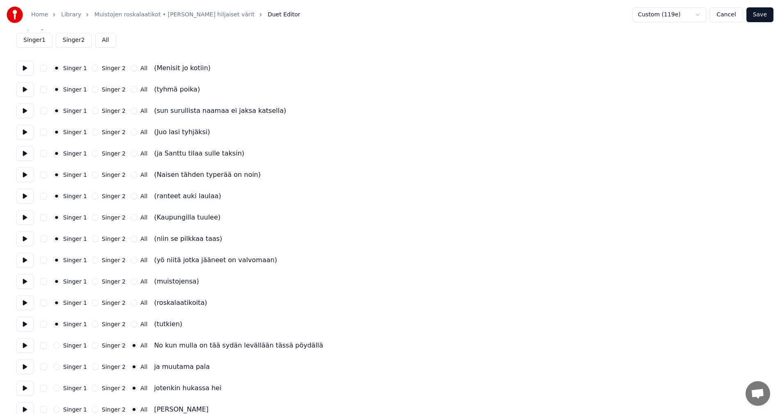
click at [765, 16] on button "Save" at bounding box center [760, 14] width 27 height 15
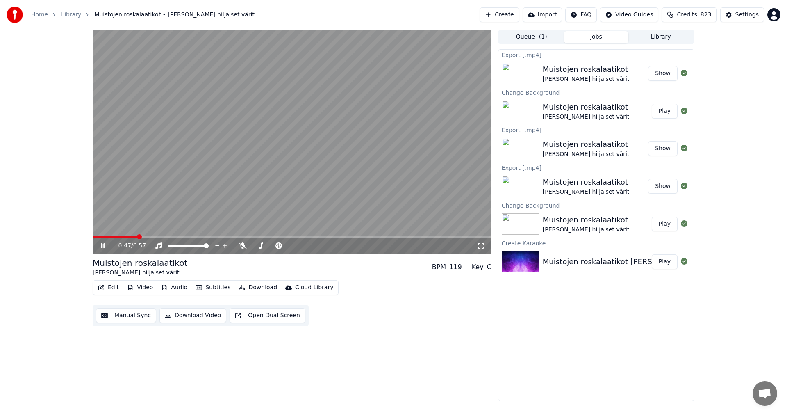
click at [138, 237] on span at bounding box center [292, 237] width 399 height 2
click at [219, 237] on span at bounding box center [292, 237] width 399 height 2
click at [242, 236] on span at bounding box center [292, 237] width 399 height 2
click at [106, 247] on icon at bounding box center [108, 245] width 19 height 7
click at [121, 289] on div "Edit Video Audio Subtitles Download Cloud Library" at bounding box center [216, 287] width 246 height 15
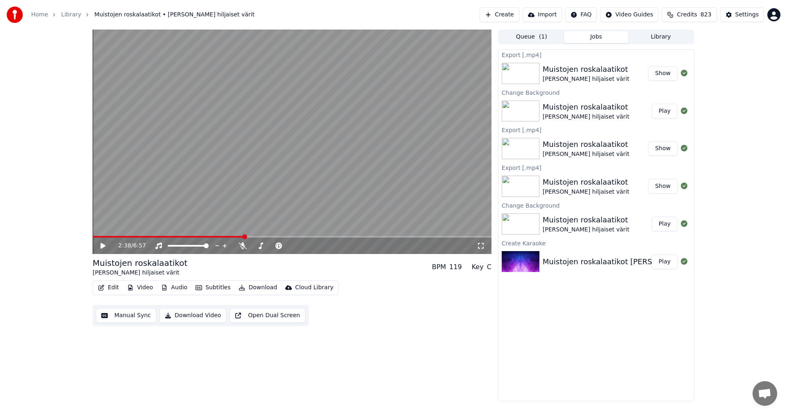
click at [114, 287] on button "Edit" at bounding box center [108, 287] width 27 height 11
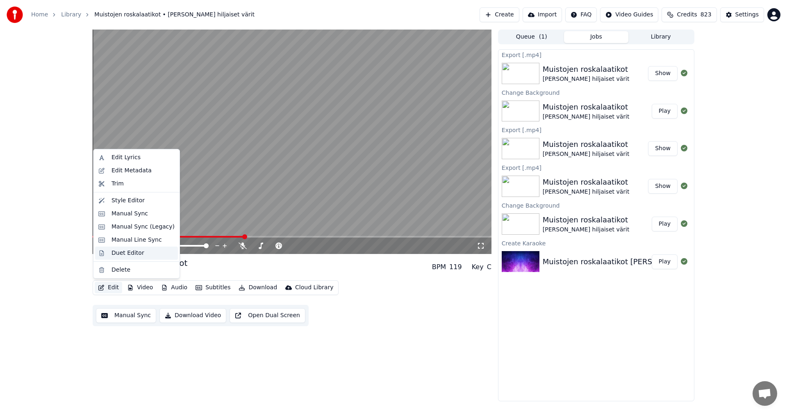
click at [129, 251] on div "Duet Editor" at bounding box center [128, 253] width 33 height 8
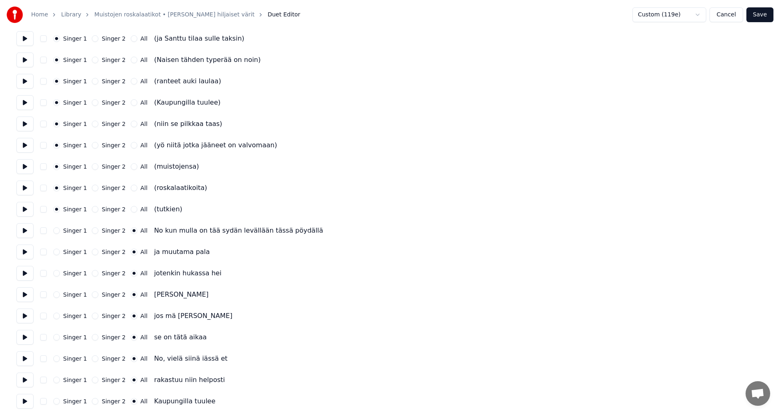
scroll to position [164, 0]
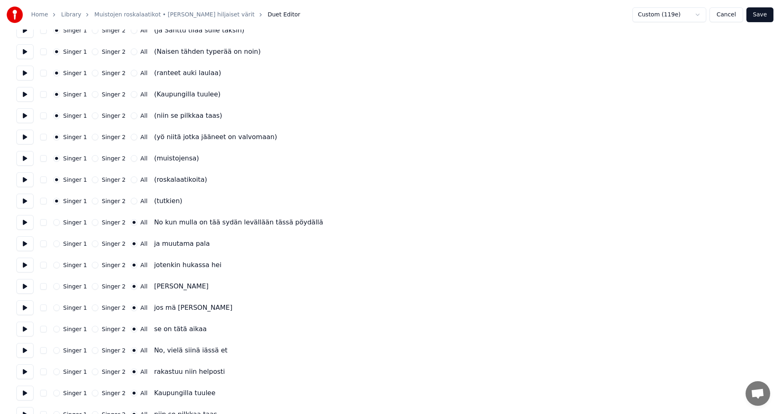
click at [92, 222] on button "Singer 2" at bounding box center [95, 222] width 7 height 7
click at [92, 244] on button "Singer 2" at bounding box center [95, 243] width 7 height 7
click at [93, 266] on button "Singer 2" at bounding box center [95, 265] width 7 height 7
click at [92, 286] on button "Singer 2" at bounding box center [95, 286] width 7 height 7
click at [92, 309] on button "Singer 2" at bounding box center [95, 307] width 7 height 7
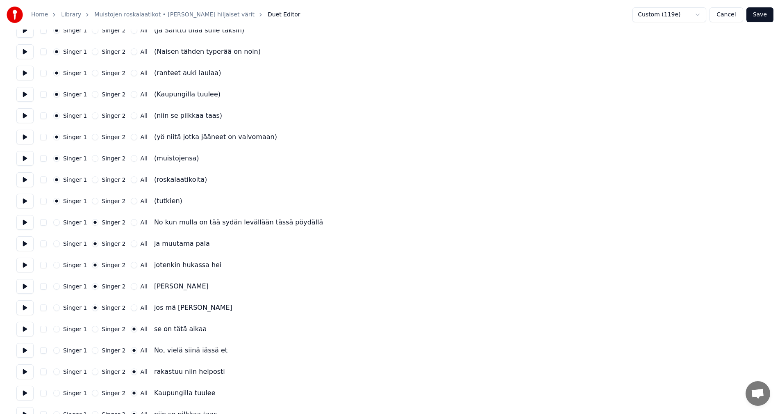
click at [92, 327] on button "Singer 2" at bounding box center [95, 328] width 7 height 7
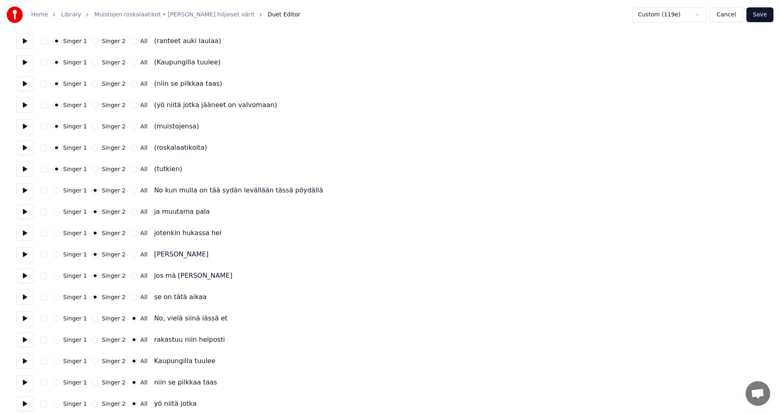
scroll to position [246, 0]
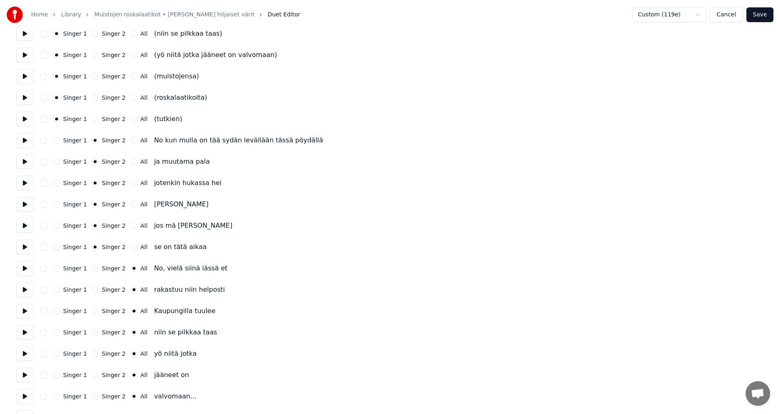
click at [93, 269] on button "Singer 2" at bounding box center [95, 268] width 7 height 7
click at [93, 288] on button "Singer 2" at bounding box center [95, 289] width 7 height 7
click at [92, 310] on button "Singer 2" at bounding box center [95, 310] width 7 height 7
click at [92, 333] on button "Singer 2" at bounding box center [95, 332] width 7 height 7
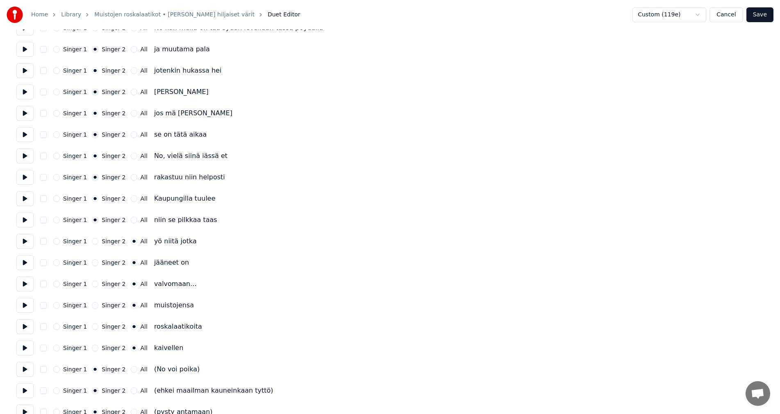
scroll to position [369, 0]
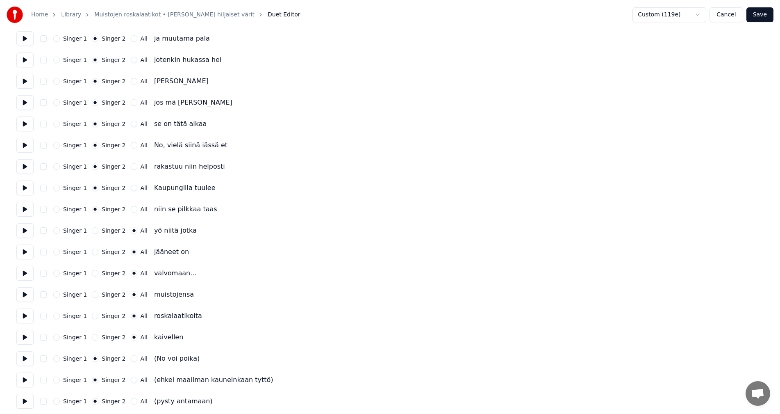
click at [92, 230] on button "Singer 2" at bounding box center [95, 230] width 7 height 7
click at [93, 252] on button "Singer 2" at bounding box center [95, 251] width 7 height 7
click at [93, 275] on button "Singer 2" at bounding box center [95, 273] width 7 height 7
click at [93, 295] on button "Singer 2" at bounding box center [95, 294] width 7 height 7
drag, startPoint x: 91, startPoint y: 317, endPoint x: 89, endPoint y: 339, distance: 21.4
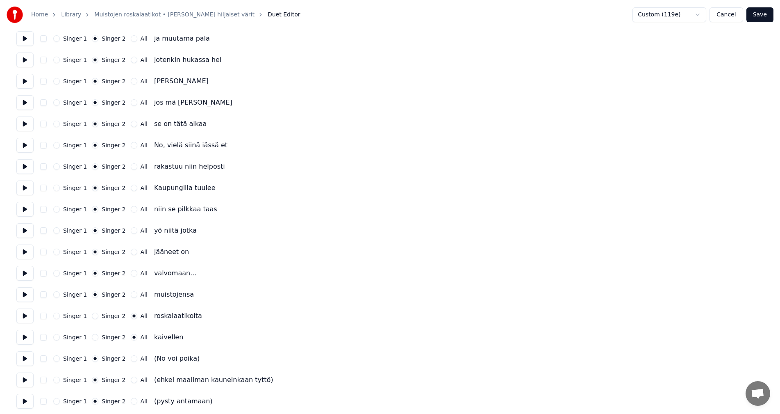
click at [92, 318] on button "Singer 2" at bounding box center [95, 315] width 7 height 7
click at [92, 338] on button "Singer 2" at bounding box center [95, 337] width 7 height 7
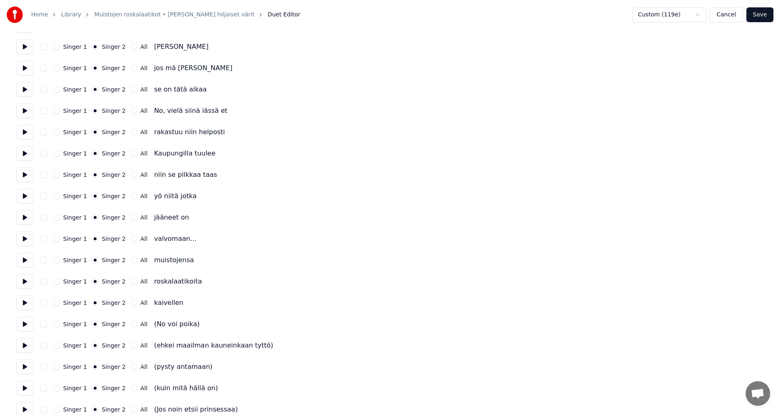
scroll to position [451, 0]
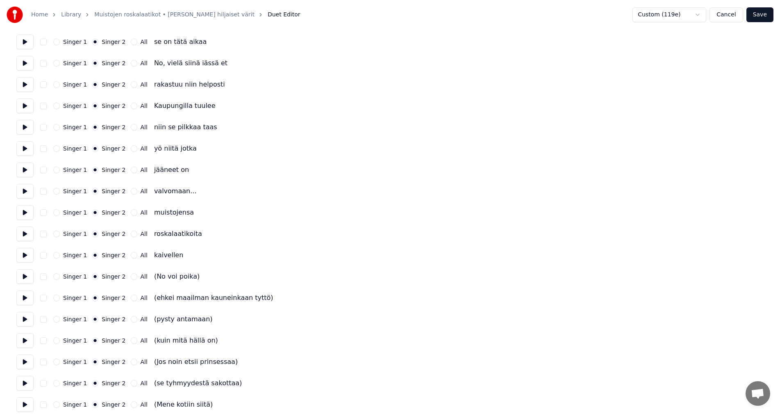
click at [43, 278] on button "button" at bounding box center [43, 276] width 7 height 7
click at [44, 277] on button "button" at bounding box center [43, 276] width 7 height 7
click at [59, 277] on button "Singer 1" at bounding box center [56, 276] width 7 height 7
click at [58, 298] on button "Singer 1" at bounding box center [56, 297] width 7 height 7
click at [59, 316] on div "Singer 1 Singer 2 All (pysty antamaan)" at bounding box center [389, 319] width 747 height 15
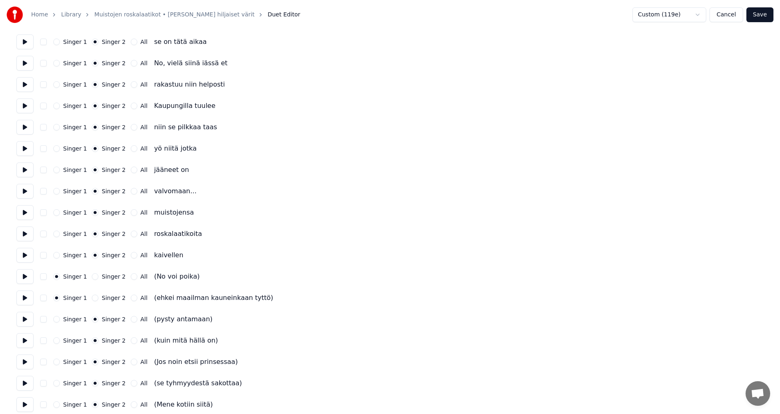
click at [56, 319] on button "Singer 1" at bounding box center [56, 319] width 7 height 7
drag, startPoint x: 57, startPoint y: 341, endPoint x: 58, endPoint y: 347, distance: 5.6
click at [57, 343] on button "Singer 1" at bounding box center [56, 340] width 7 height 7
drag, startPoint x: 57, startPoint y: 362, endPoint x: 60, endPoint y: 359, distance: 4.4
click at [57, 362] on button "Singer 1" at bounding box center [56, 361] width 7 height 7
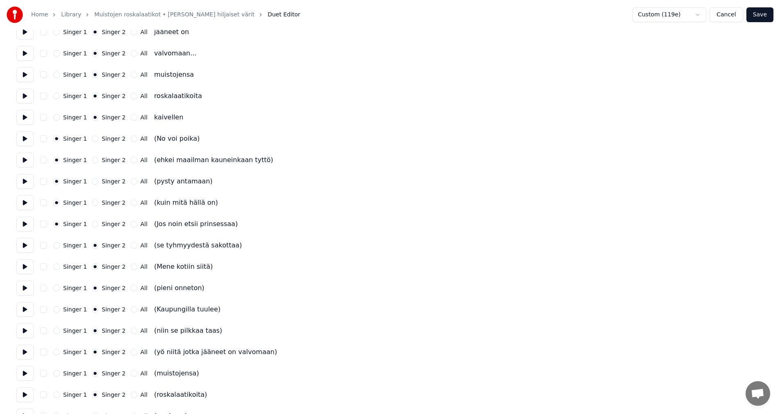
scroll to position [615, 0]
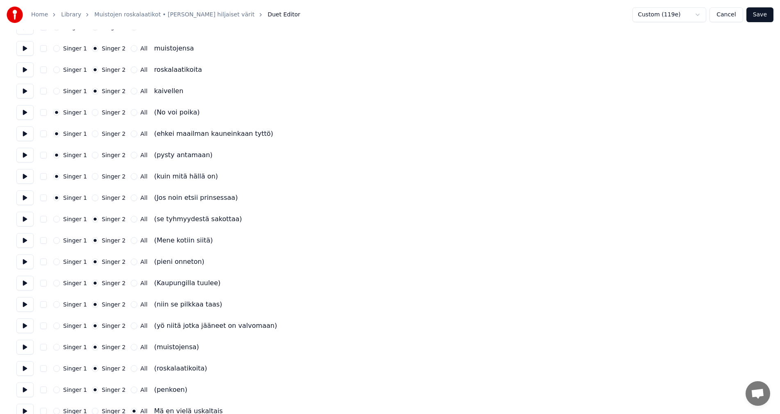
drag, startPoint x: 57, startPoint y: 218, endPoint x: 59, endPoint y: 236, distance: 17.8
click at [57, 220] on button "Singer 1" at bounding box center [56, 219] width 7 height 7
click at [58, 239] on button "Singer 1" at bounding box center [56, 240] width 7 height 7
click at [59, 261] on button "Singer 1" at bounding box center [56, 261] width 7 height 7
click at [56, 282] on button "Singer 1" at bounding box center [56, 283] width 7 height 7
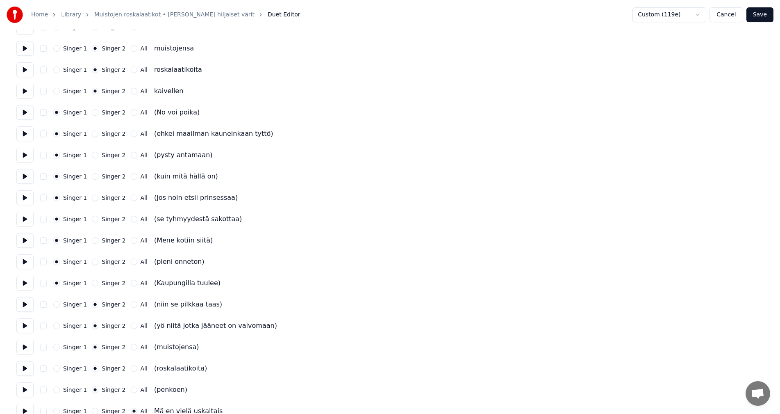
click at [58, 302] on button "Singer 1" at bounding box center [56, 304] width 7 height 7
click at [57, 325] on button "Singer 1" at bounding box center [56, 325] width 7 height 7
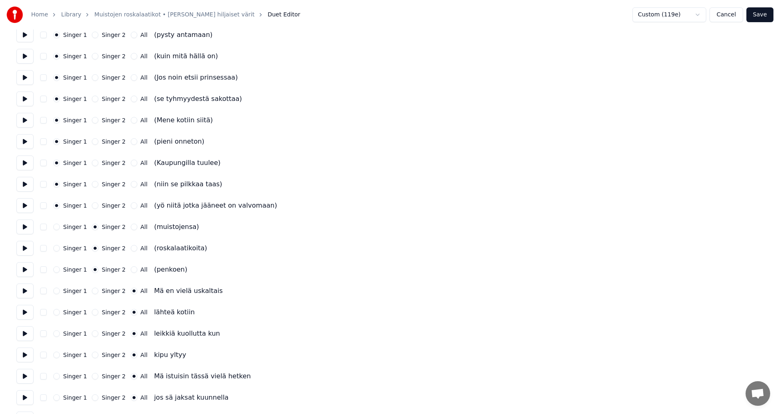
scroll to position [738, 0]
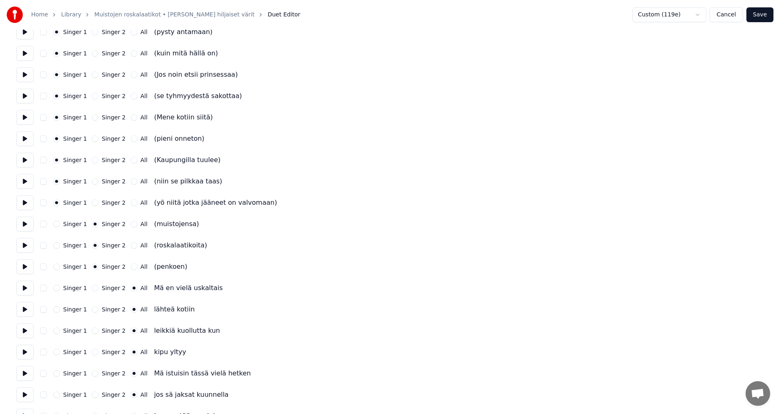
click at [59, 225] on button "Singer 1" at bounding box center [56, 224] width 7 height 7
click at [57, 245] on button "Singer 1" at bounding box center [56, 245] width 7 height 7
click at [59, 268] on button "Singer 1" at bounding box center [56, 266] width 7 height 7
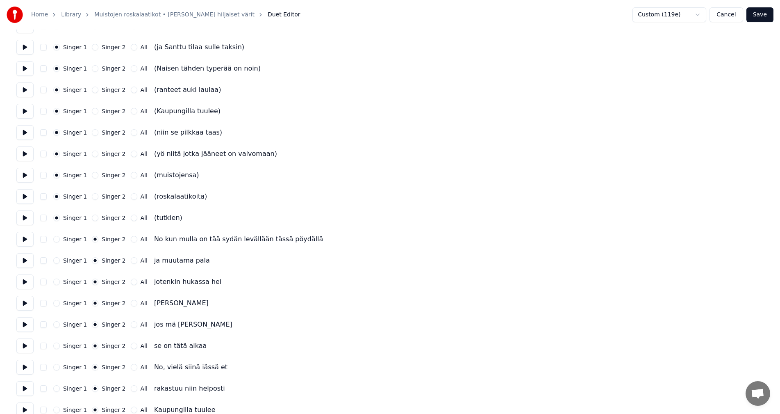
scroll to position [24, 0]
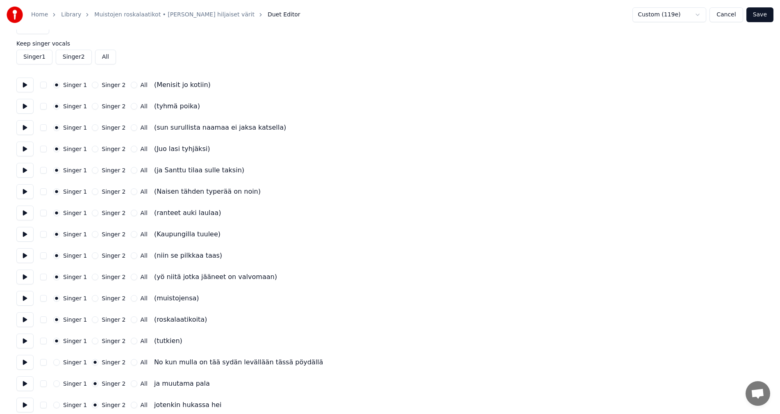
click at [763, 16] on button "Save" at bounding box center [760, 14] width 27 height 15
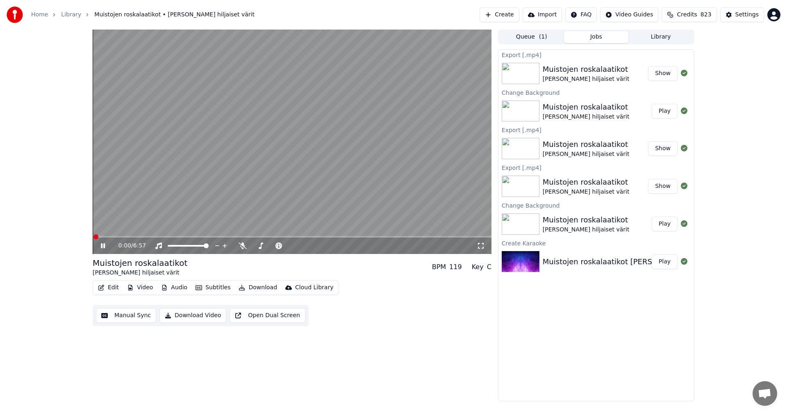
click at [131, 237] on span at bounding box center [292, 237] width 399 height 2
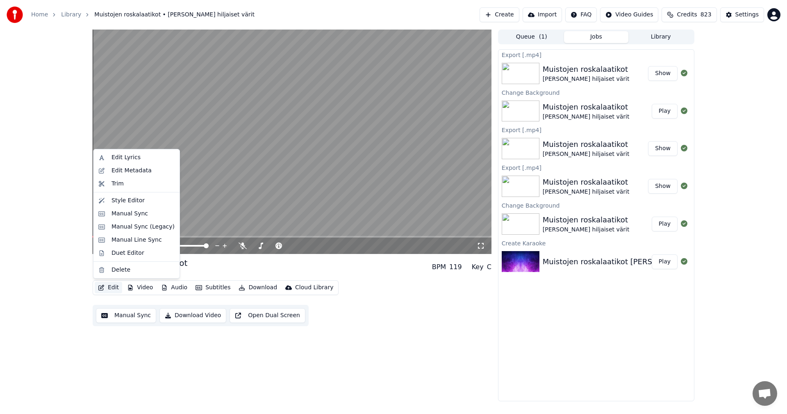
click at [115, 285] on button "Edit" at bounding box center [108, 287] width 27 height 11
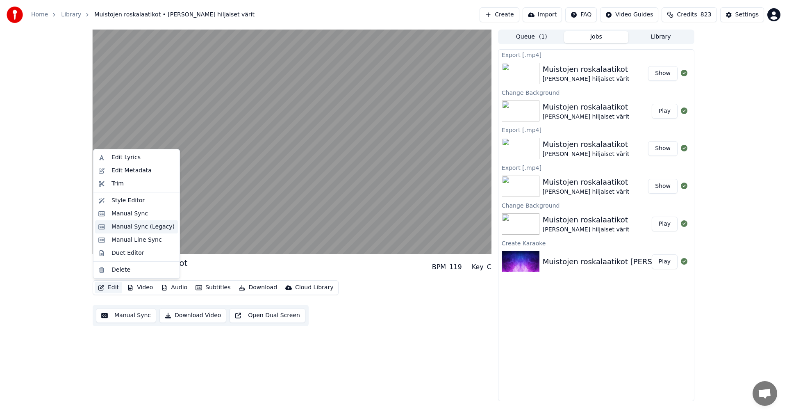
click at [145, 229] on div "Manual Sync (Legacy)" at bounding box center [143, 227] width 63 height 8
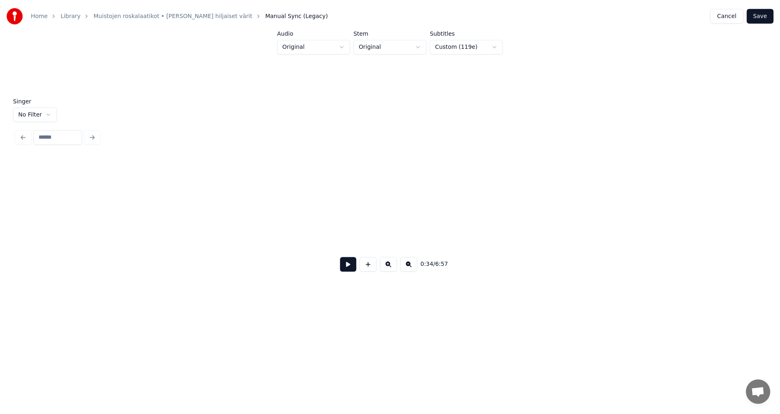
scroll to position [0, 4978]
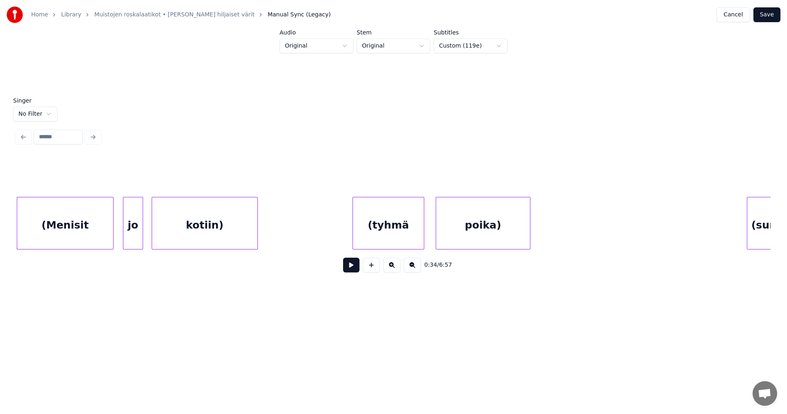
click at [102, 238] on div "(Menisit" at bounding box center [65, 225] width 96 height 56
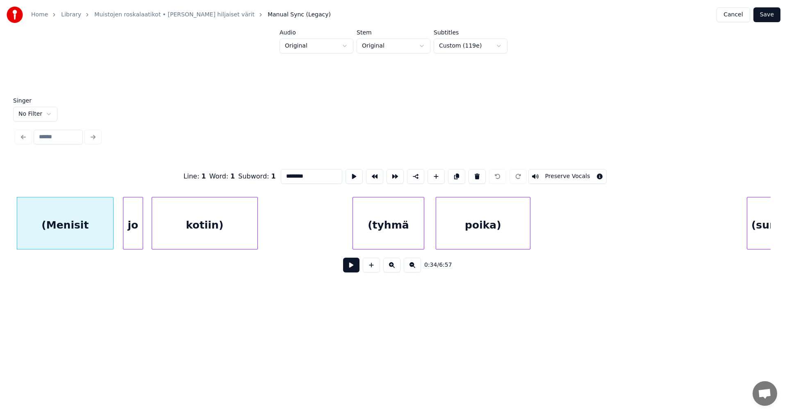
click at [544, 173] on button "Preserve Vocals" at bounding box center [567, 176] width 79 height 15
click at [572, 172] on button "Preserve Vocals" at bounding box center [567, 176] width 79 height 15
click at [567, 175] on button "Preserve Vocals" at bounding box center [567, 176] width 79 height 15
click at [91, 239] on div "(Menisit" at bounding box center [65, 225] width 96 height 56
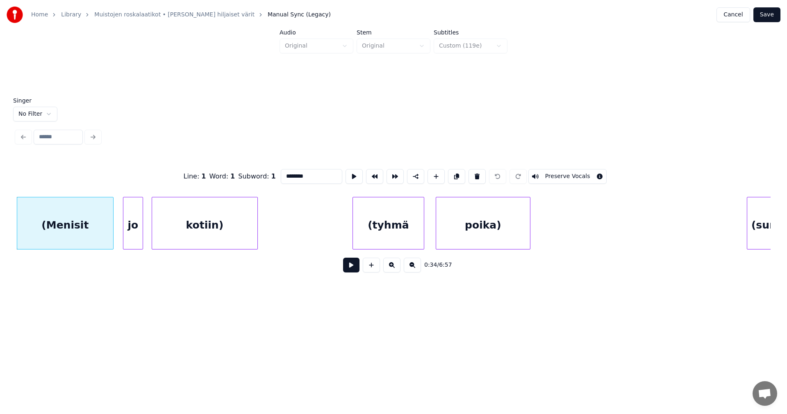
click at [128, 237] on div "jo" at bounding box center [132, 225] width 19 height 56
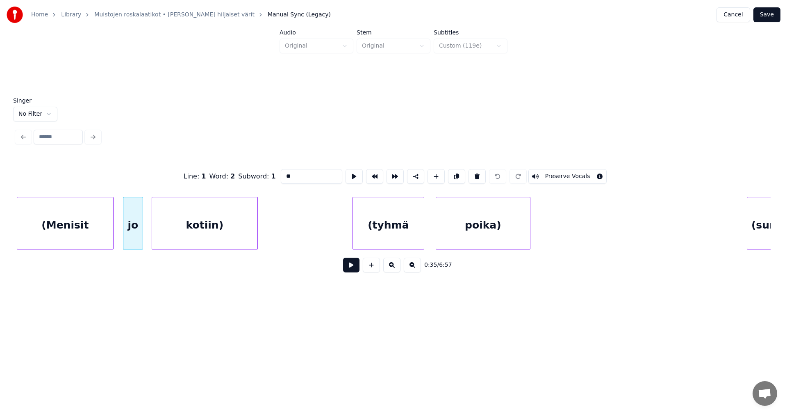
click at [87, 237] on div "(Menisit" at bounding box center [65, 225] width 96 height 56
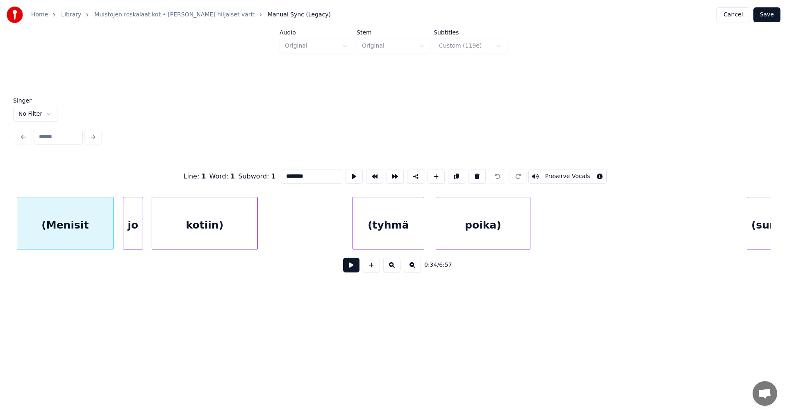
click at [123, 241] on div "jo" at bounding box center [133, 223] width 20 height 52
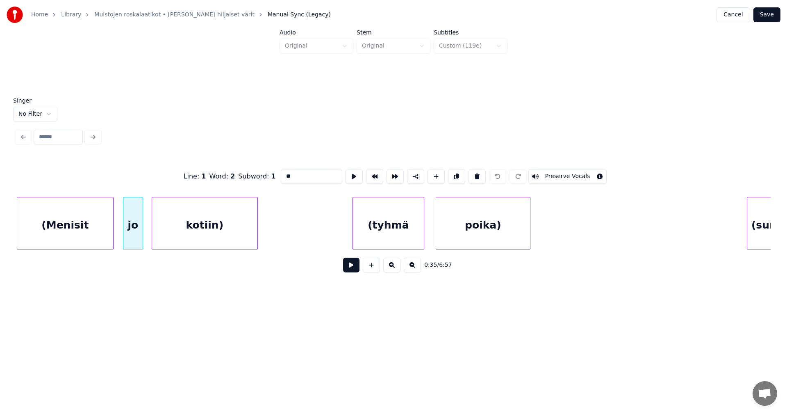
click at [186, 240] on div "kotiin)" at bounding box center [204, 225] width 105 height 56
type input "*******"
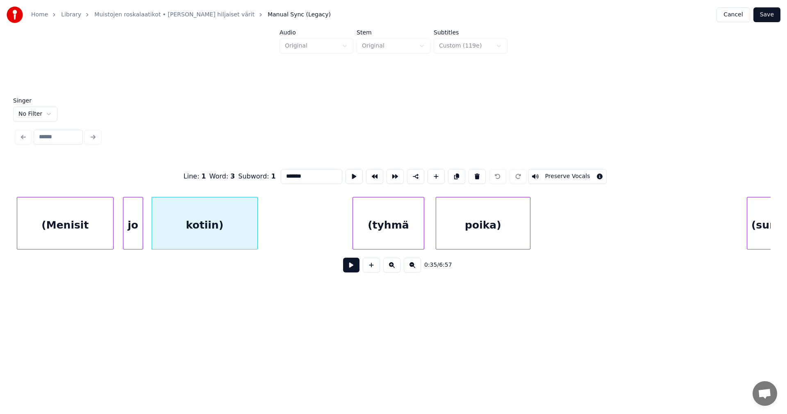
click at [767, 18] on button "Save" at bounding box center [766, 14] width 27 height 15
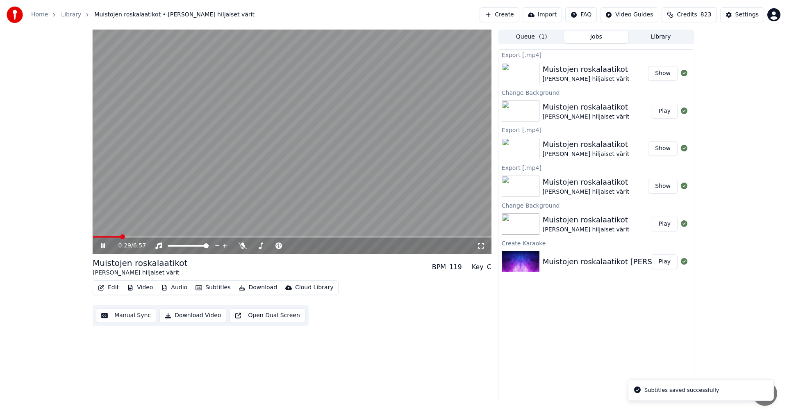
click at [121, 237] on span at bounding box center [292, 237] width 399 height 2
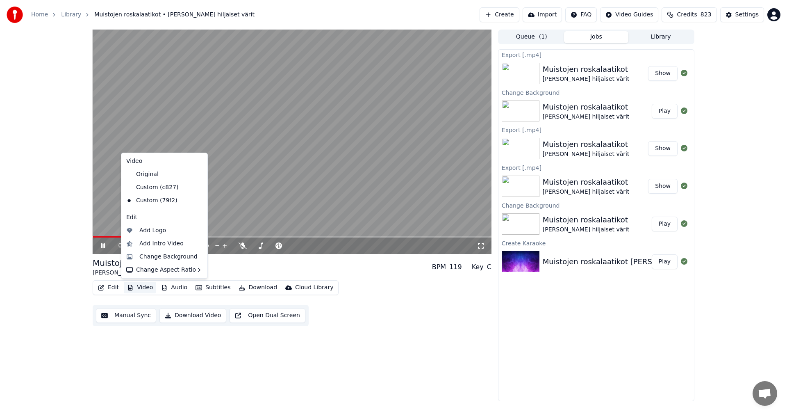
click at [154, 289] on button "Video" at bounding box center [140, 287] width 32 height 11
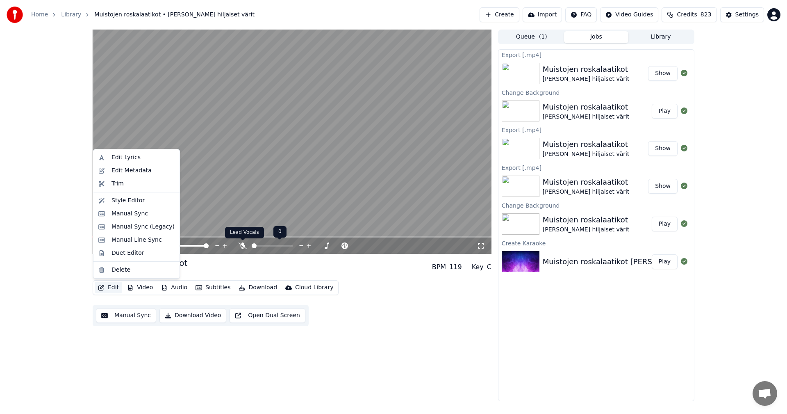
click at [259, 237] on div "Lead Vocals Lead Vocals" at bounding box center [244, 232] width 39 height 11
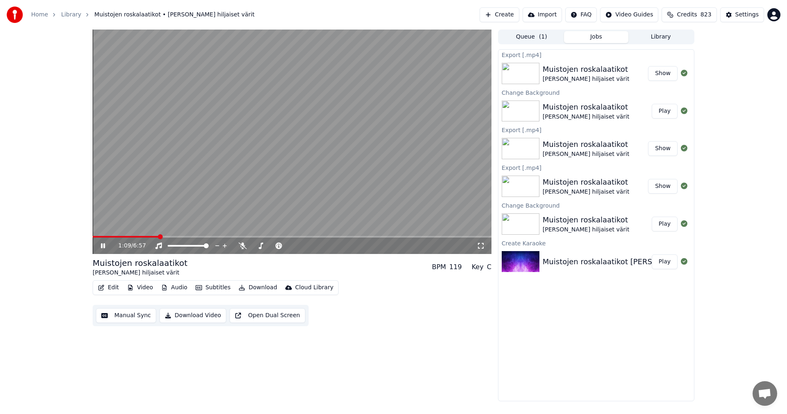
click at [265, 237] on span at bounding box center [292, 237] width 399 height 2
click at [292, 237] on span at bounding box center [292, 237] width 399 height 2
click at [212, 237] on span at bounding box center [152, 237] width 119 height 2
click at [103, 246] on icon at bounding box center [108, 245] width 19 height 7
click at [148, 289] on button "Video" at bounding box center [140, 287] width 32 height 11
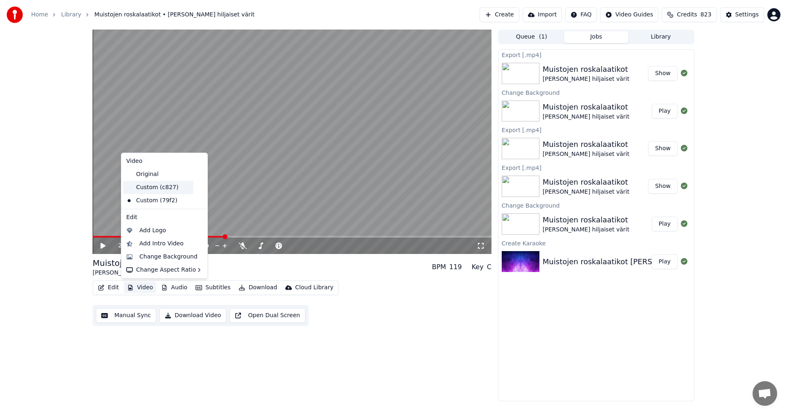
click at [160, 191] on div "Custom (c827)" at bounding box center [158, 187] width 71 height 13
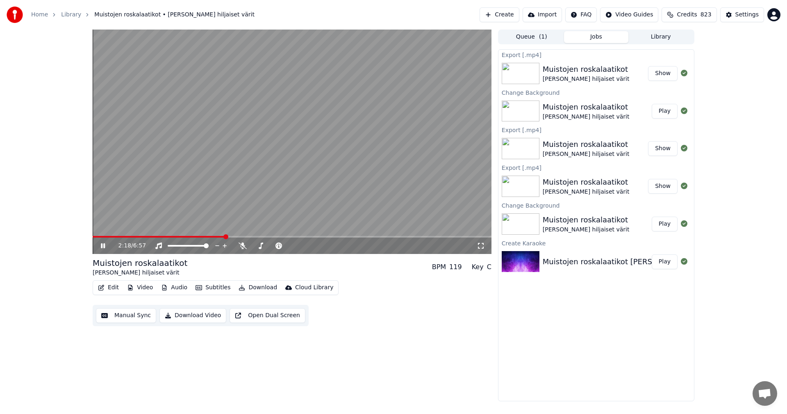
click at [157, 236] on span at bounding box center [159, 237] width 132 height 2
click at [226, 237] on span at bounding box center [292, 237] width 399 height 2
click at [105, 246] on icon at bounding box center [108, 245] width 19 height 7
click at [118, 287] on button "Edit" at bounding box center [108, 287] width 27 height 11
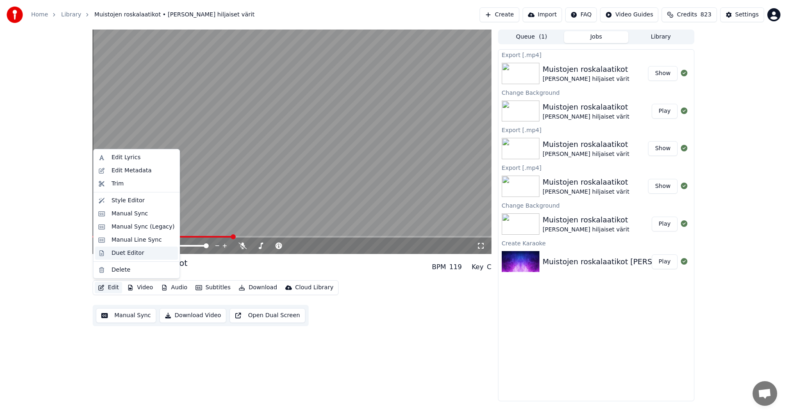
click at [135, 253] on div "Duet Editor" at bounding box center [128, 253] width 33 height 8
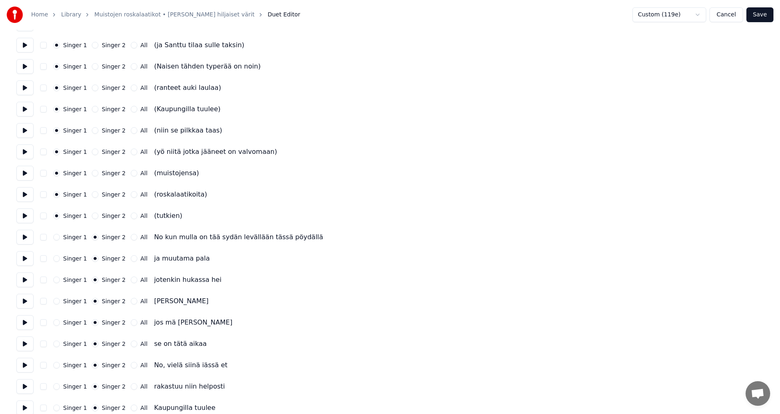
scroll to position [164, 0]
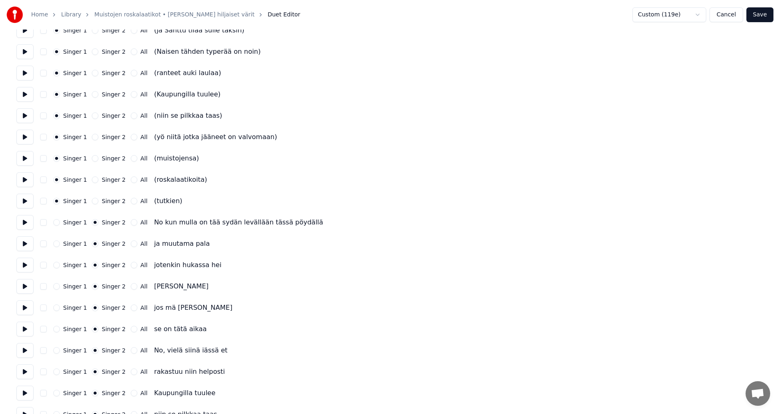
click at [57, 223] on button "Singer 1" at bounding box center [56, 222] width 7 height 7
click at [59, 242] on button "Singer 1" at bounding box center [56, 243] width 7 height 7
click at [58, 264] on button "Singer 1" at bounding box center [56, 265] width 7 height 7
click at [55, 287] on button "Singer 1" at bounding box center [56, 286] width 7 height 7
click at [58, 307] on button "Singer 1" at bounding box center [56, 307] width 7 height 7
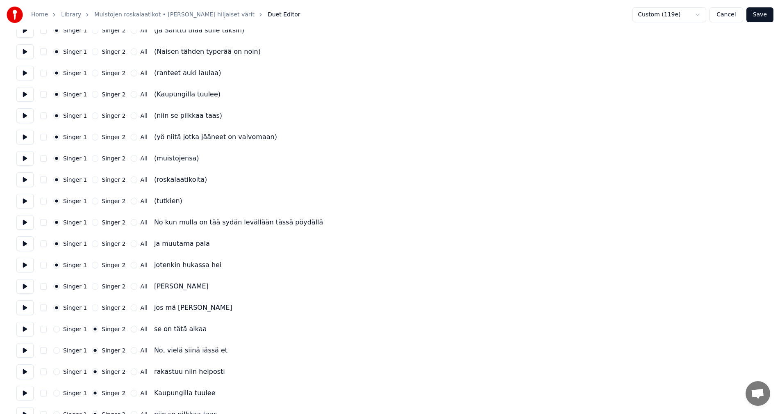
click at [58, 329] on button "Singer 1" at bounding box center [56, 328] width 7 height 7
click at [57, 349] on button "Singer 1" at bounding box center [56, 350] width 7 height 7
click at [58, 371] on button "Singer 1" at bounding box center [56, 371] width 7 height 7
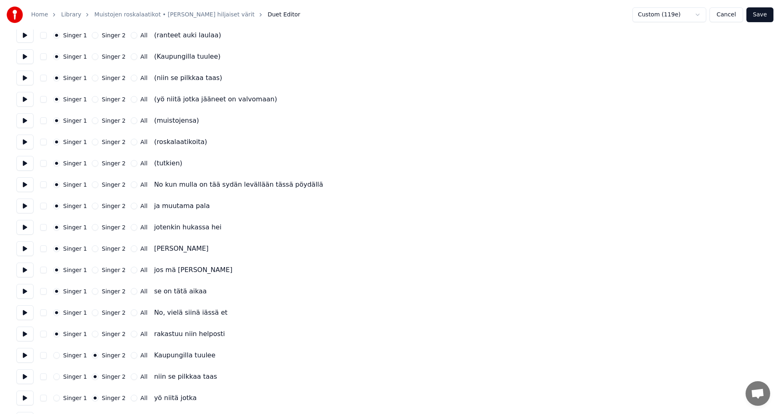
scroll to position [246, 0]
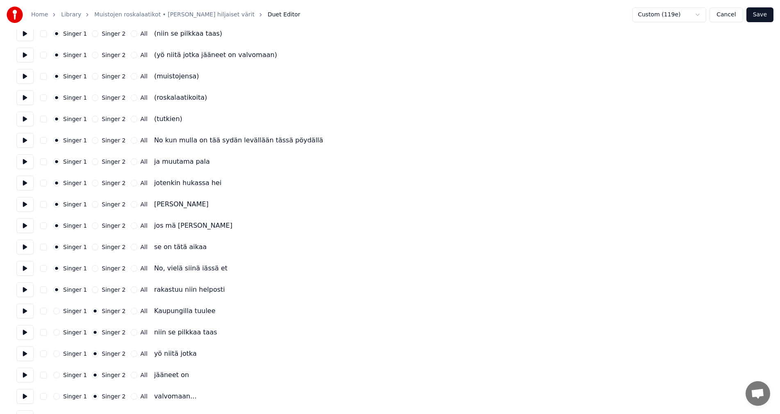
click at [57, 312] on button "Singer 1" at bounding box center [56, 310] width 7 height 7
click at [59, 333] on button "Singer 1" at bounding box center [56, 332] width 7 height 7
click at [58, 354] on button "Singer 1" at bounding box center [56, 353] width 7 height 7
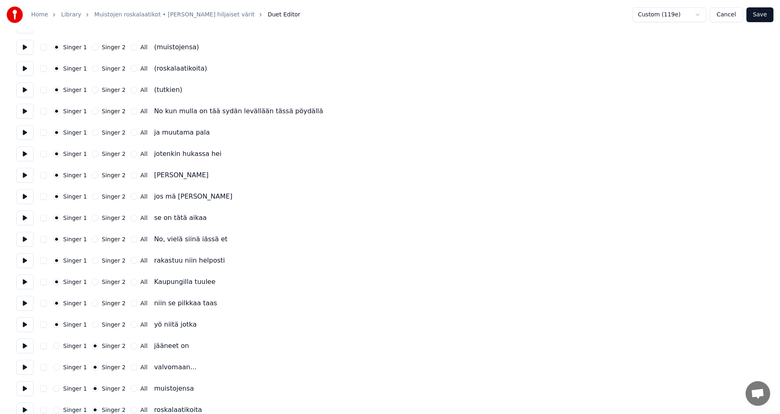
scroll to position [369, 0]
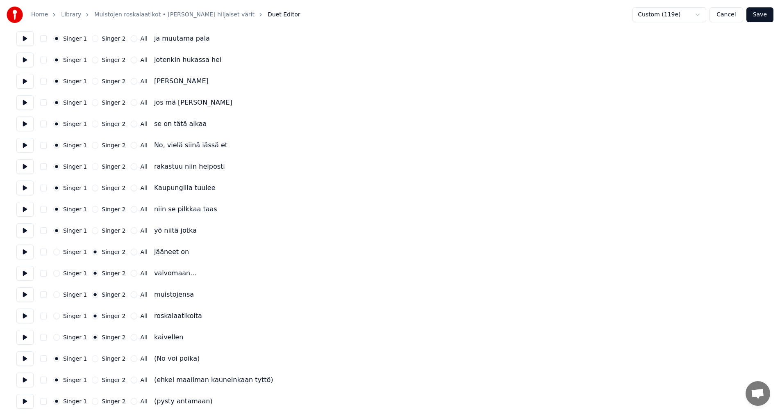
click at [57, 250] on button "Singer 1" at bounding box center [56, 251] width 7 height 7
click at [57, 270] on button "Singer 1" at bounding box center [56, 273] width 7 height 7
click at [57, 295] on button "Singer 1" at bounding box center [56, 294] width 7 height 7
click at [58, 317] on button "Singer 1" at bounding box center [56, 315] width 7 height 7
click at [60, 337] on div "Singer 1" at bounding box center [70, 337] width 34 height 7
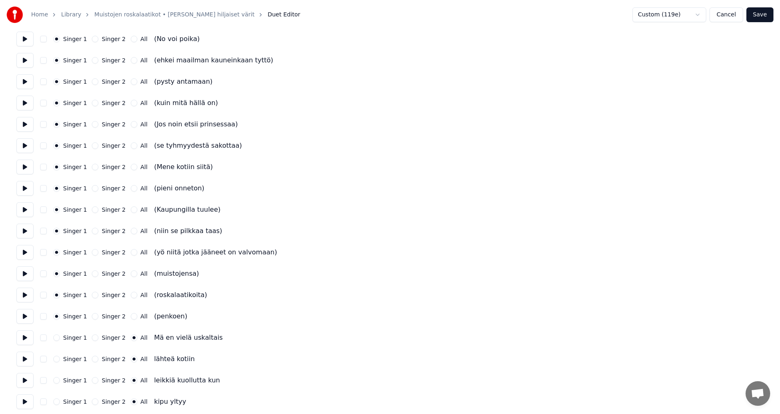
scroll to position [697, 0]
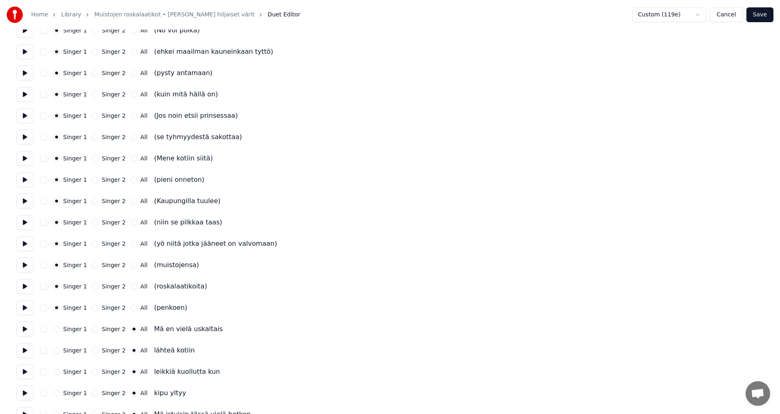
drag, startPoint x: 57, startPoint y: 328, endPoint x: 61, endPoint y: 342, distance: 14.4
click at [57, 329] on button "Singer 1" at bounding box center [56, 328] width 7 height 7
click at [59, 351] on button "Singer 1" at bounding box center [56, 350] width 7 height 7
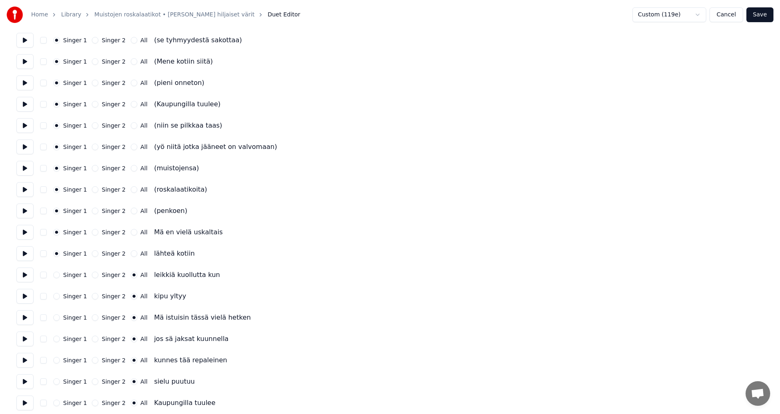
scroll to position [820, 0]
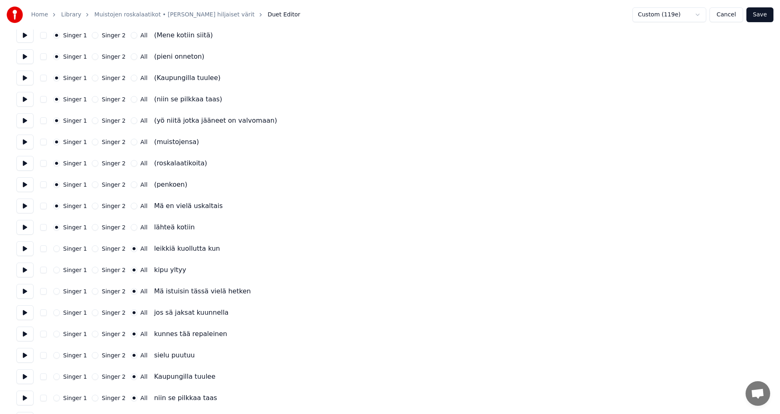
click at [58, 251] on button "Singer 1" at bounding box center [56, 248] width 7 height 7
click at [61, 271] on div "Singer 1" at bounding box center [70, 269] width 34 height 7
click at [59, 268] on button "Singer 1" at bounding box center [56, 269] width 7 height 7
click at [57, 290] on button "Singer 1" at bounding box center [56, 291] width 7 height 7
drag, startPoint x: 57, startPoint y: 312, endPoint x: 58, endPoint y: 329, distance: 16.9
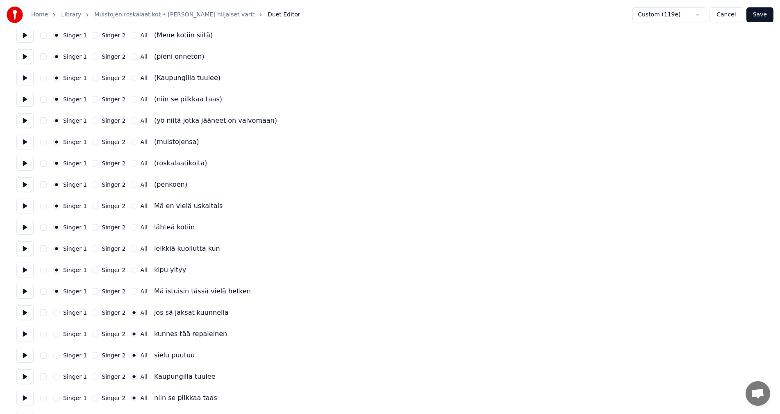
click at [57, 313] on button "Singer 1" at bounding box center [56, 312] width 7 height 7
click at [58, 332] on button "Singer 1" at bounding box center [56, 333] width 7 height 7
click at [58, 355] on button "Singer 1" at bounding box center [56, 355] width 7 height 7
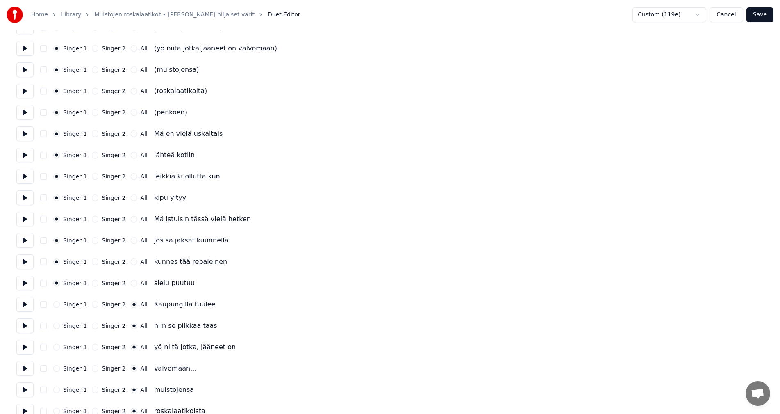
scroll to position [926, 0]
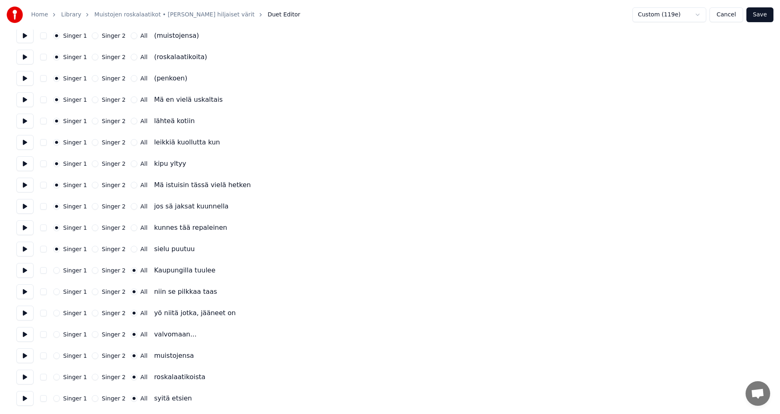
click at [57, 271] on button "Singer 1" at bounding box center [56, 270] width 7 height 7
click at [59, 290] on button "Singer 1" at bounding box center [56, 291] width 7 height 7
click at [58, 312] on button "Singer 1" at bounding box center [56, 313] width 7 height 7
click at [58, 334] on button "Singer 1" at bounding box center [56, 334] width 7 height 7
click at [56, 356] on button "Singer 1" at bounding box center [56, 355] width 7 height 7
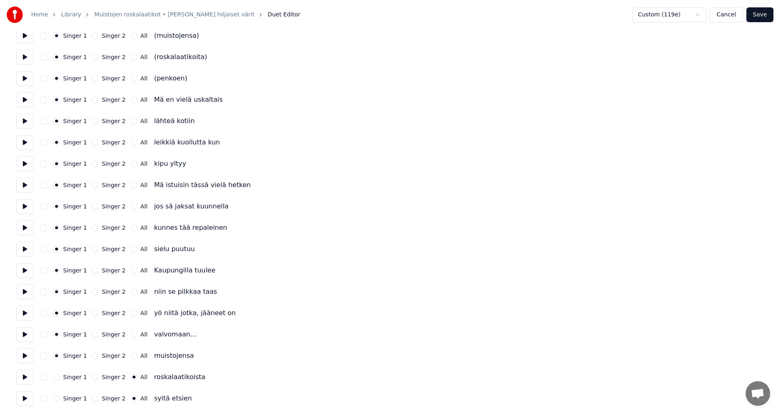
click at [60, 375] on div "Singer 1" at bounding box center [70, 376] width 34 height 7
click at [57, 378] on button "Singer 1" at bounding box center [56, 376] width 7 height 7
click at [57, 398] on button "Singer 1" at bounding box center [56, 398] width 7 height 7
click at [758, 11] on button "Save" at bounding box center [760, 14] width 27 height 15
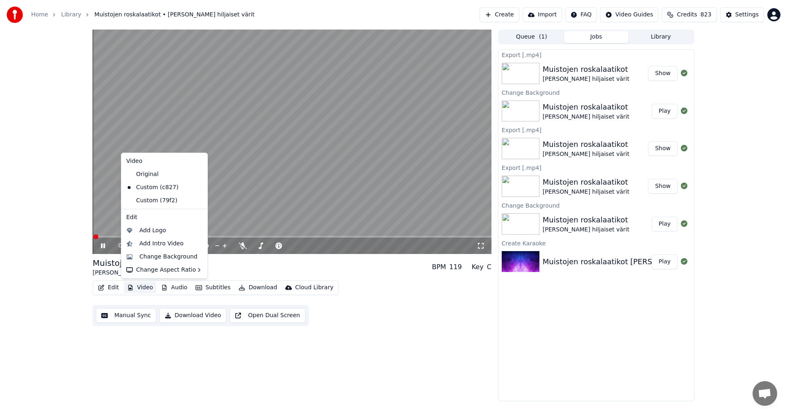
click at [141, 285] on button "Video" at bounding box center [140, 287] width 32 height 11
click at [157, 202] on div "Custom (79f2)" at bounding box center [158, 200] width 71 height 13
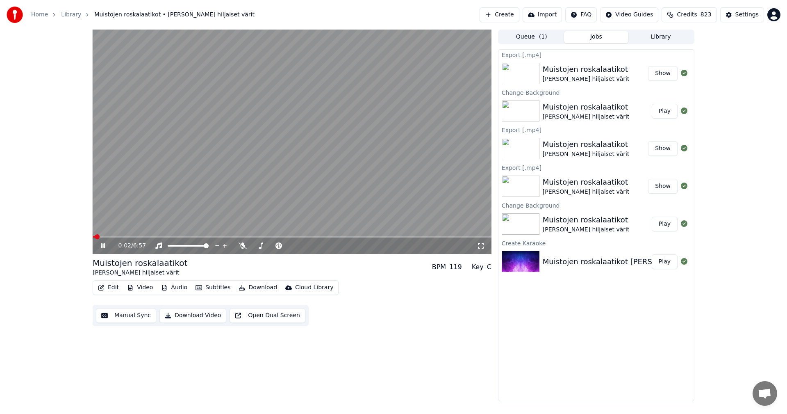
click at [153, 236] on span at bounding box center [292, 237] width 399 height 2
click at [173, 235] on video at bounding box center [292, 142] width 399 height 224
click at [175, 237] on span at bounding box center [292, 237] width 399 height 2
click at [107, 248] on icon at bounding box center [108, 245] width 19 height 7
click at [238, 235] on video at bounding box center [292, 142] width 399 height 224
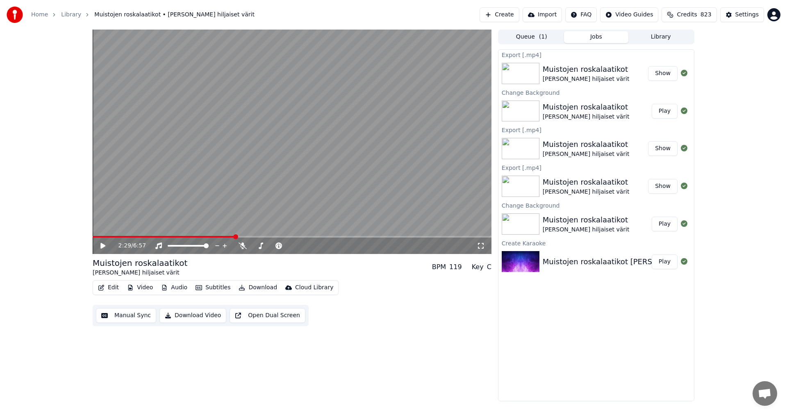
click at [235, 236] on span at bounding box center [292, 237] width 399 height 2
click at [107, 248] on icon at bounding box center [108, 245] width 19 height 7
click at [101, 247] on icon at bounding box center [103, 245] width 4 height 5
click at [39, 17] on link "Home" at bounding box center [39, 15] width 17 height 8
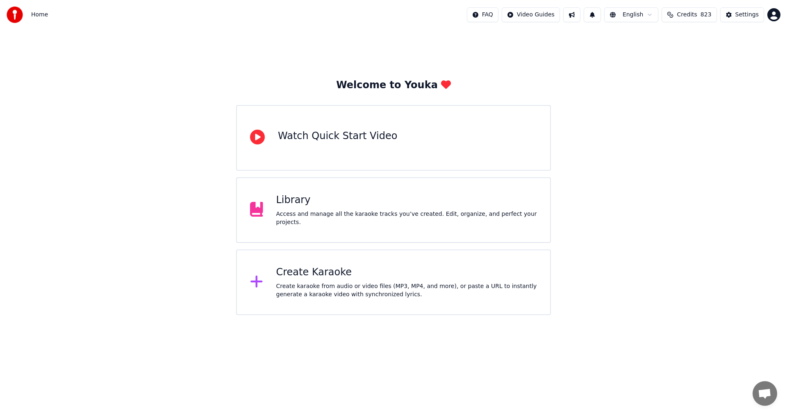
click at [298, 278] on div "Create Karaoke" at bounding box center [406, 272] width 261 height 13
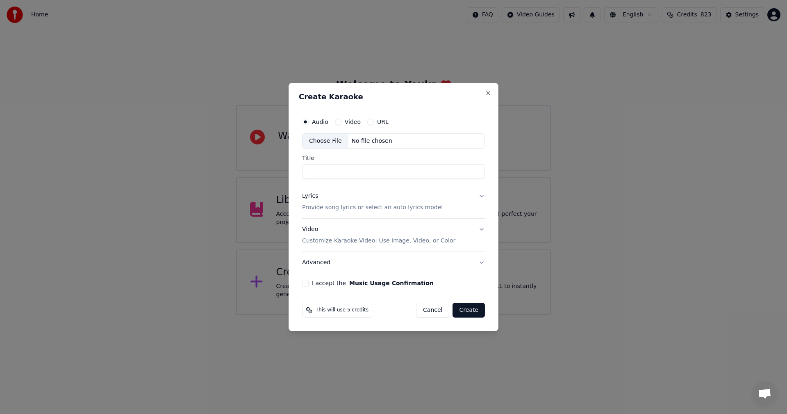
click at [323, 142] on div "Choose File" at bounding box center [326, 141] width 46 height 15
type input "**********"
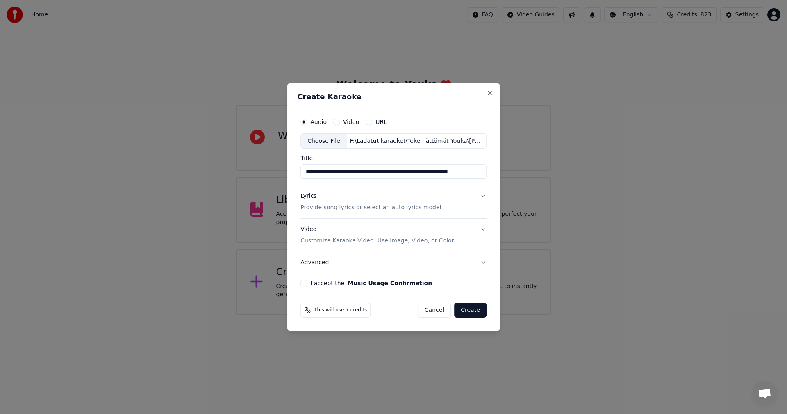
click at [481, 195] on button "Lyrics Provide song lyrics or select an auto lyrics model" at bounding box center [393, 202] width 186 height 33
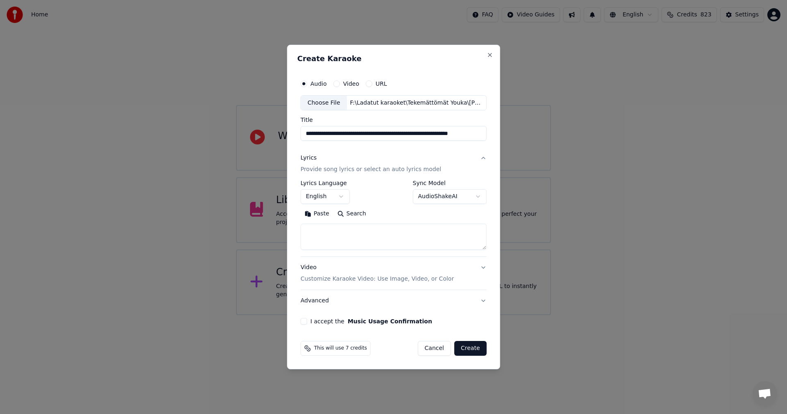
click at [324, 215] on button "Paste" at bounding box center [316, 213] width 33 height 13
click at [344, 198] on body "**********" at bounding box center [393, 157] width 787 height 315
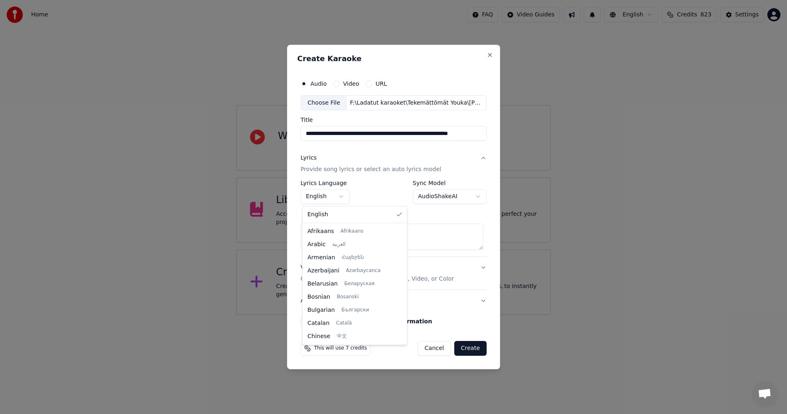
scroll to position [131, 0]
type textarea "**********"
select select "**"
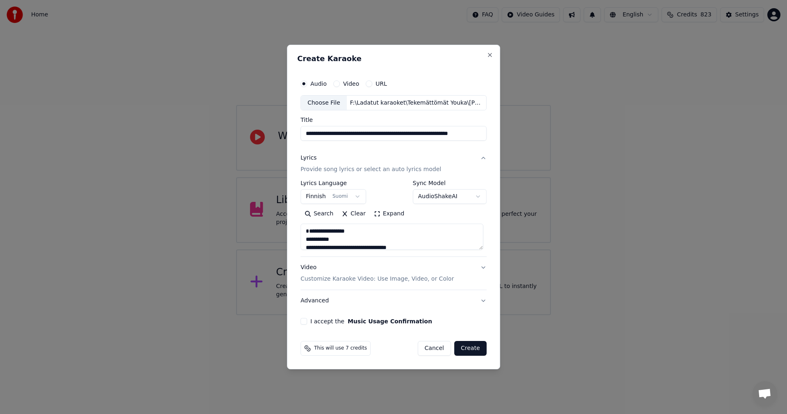
click at [307, 321] on button "I accept the Music Usage Confirmation" at bounding box center [303, 321] width 7 height 7
click at [469, 350] on button "Create" at bounding box center [470, 348] width 32 height 15
type textarea "**********"
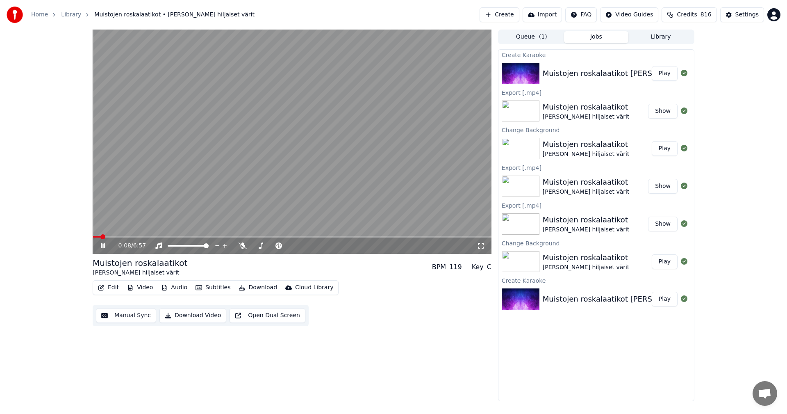
click at [120, 237] on span at bounding box center [292, 237] width 399 height 2
click at [103, 248] on icon at bounding box center [108, 245] width 19 height 7
click at [225, 236] on span at bounding box center [292, 237] width 399 height 2
click at [106, 248] on icon at bounding box center [108, 245] width 19 height 7
click at [103, 249] on icon at bounding box center [108, 245] width 19 height 7
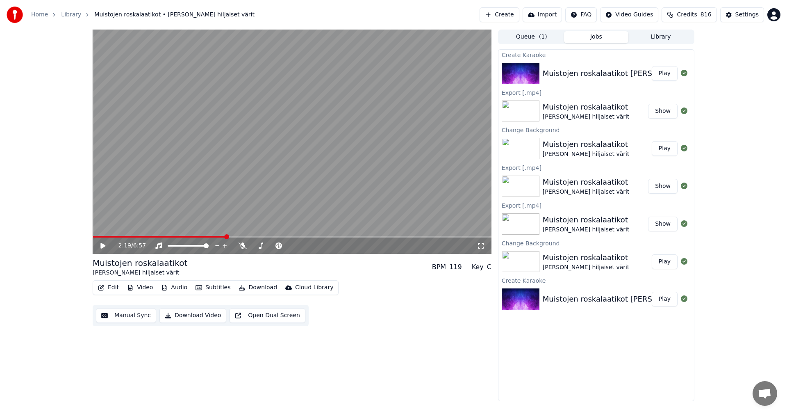
click at [34, 14] on link "Home" at bounding box center [39, 15] width 17 height 8
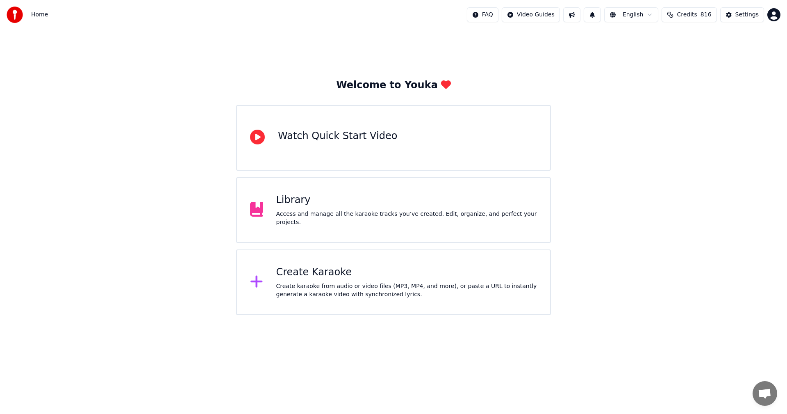
click at [312, 274] on div "Create Karaoke" at bounding box center [406, 272] width 261 height 13
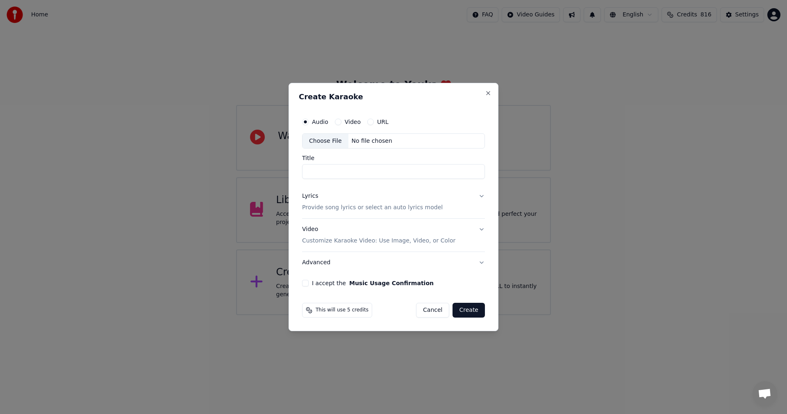
click at [329, 143] on div "Choose File" at bounding box center [326, 141] width 46 height 15
type input "**********"
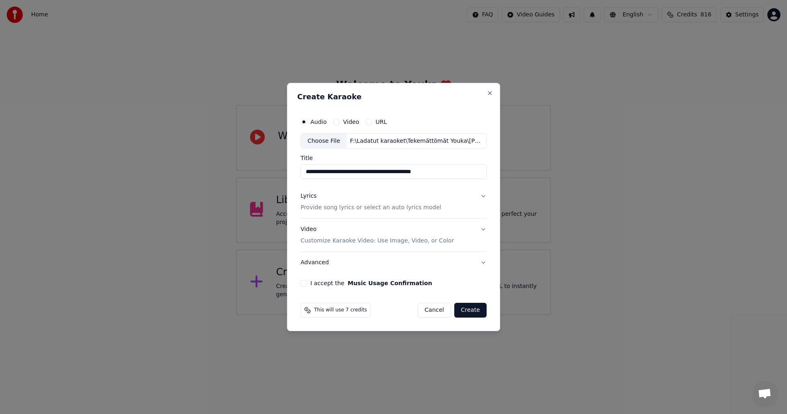
click at [482, 194] on button "Lyrics Provide song lyrics or select an auto lyrics model" at bounding box center [393, 202] width 186 height 33
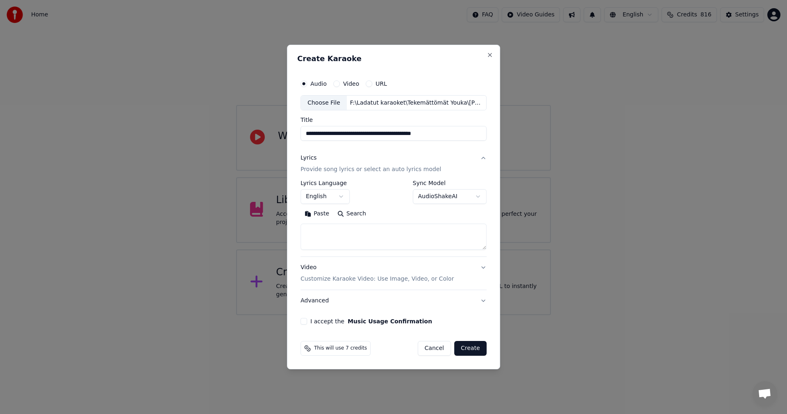
click at [325, 213] on button "Paste" at bounding box center [316, 213] width 33 height 13
type textarea "**********"
click at [343, 198] on body "**********" at bounding box center [393, 157] width 787 height 315
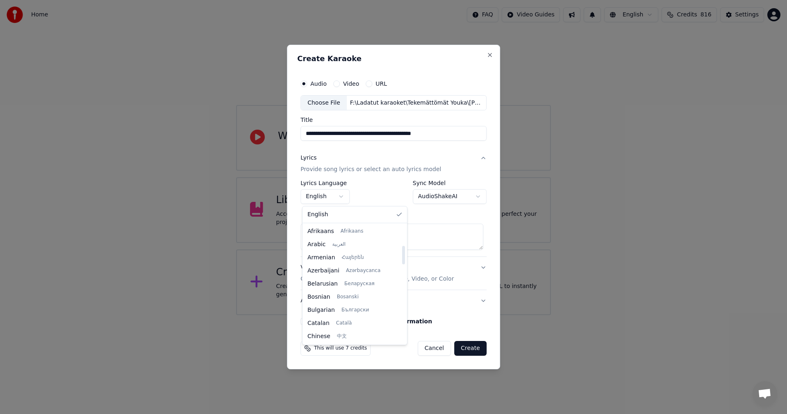
scroll to position [131, 0]
select select "**"
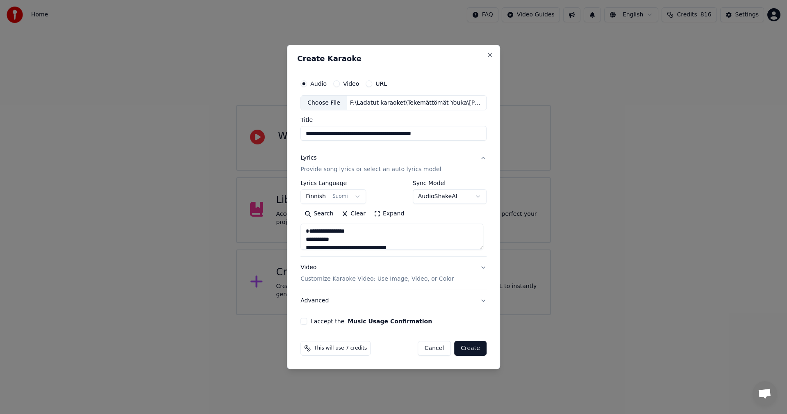
click at [307, 322] on button "I accept the Music Usage Confirmation" at bounding box center [303, 321] width 7 height 7
click at [468, 351] on button "Create" at bounding box center [470, 348] width 32 height 15
type textarea "**********"
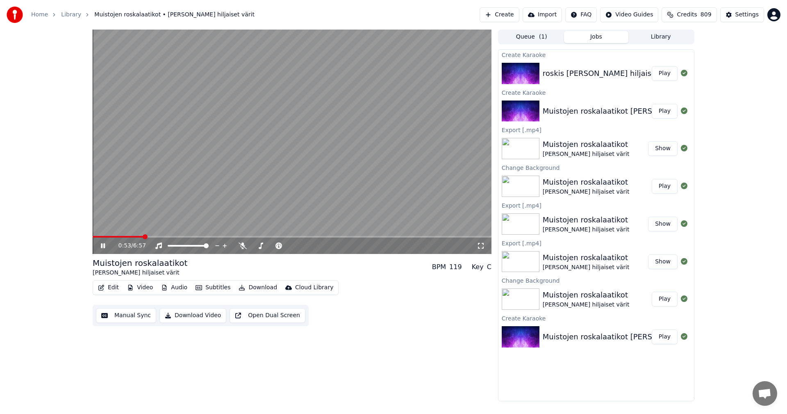
click at [143, 237] on span at bounding box center [292, 237] width 399 height 2
drag, startPoint x: 105, startPoint y: 249, endPoint x: 113, endPoint y: 286, distance: 38.3
click at [105, 250] on div "0:54 / 6:57" at bounding box center [292, 245] width 392 height 8
click at [114, 285] on button "Edit" at bounding box center [108, 287] width 27 height 11
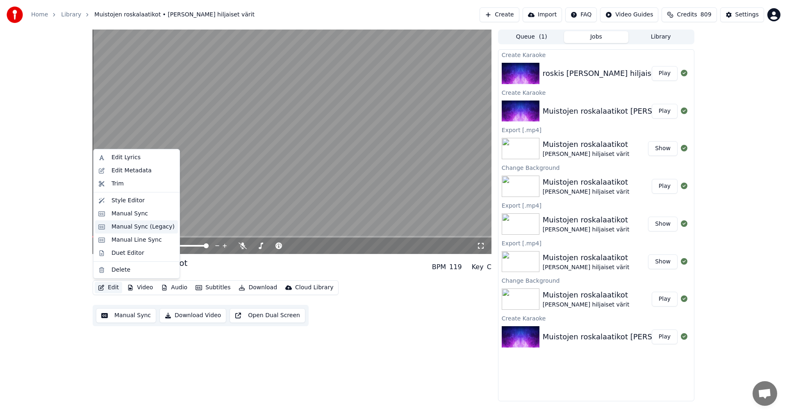
click at [144, 228] on div "Manual Sync (Legacy)" at bounding box center [143, 227] width 63 height 8
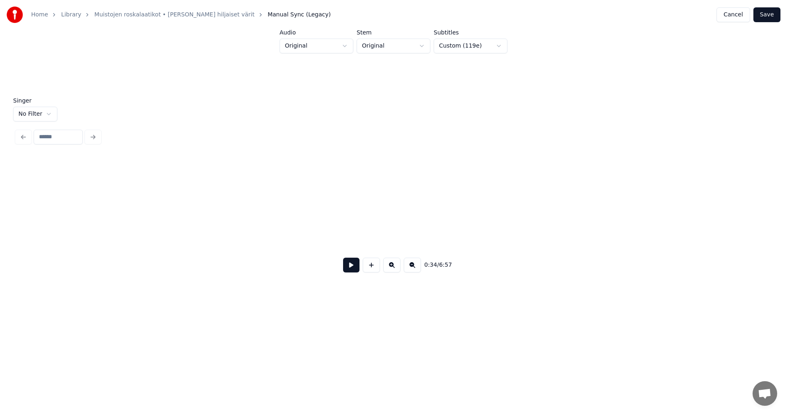
scroll to position [0, 4978]
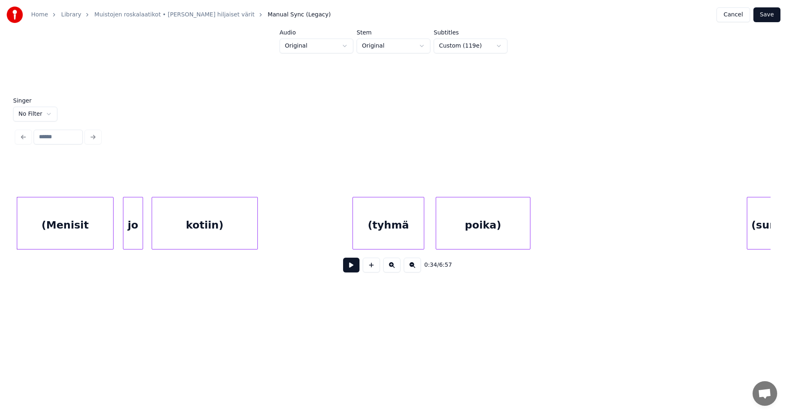
click at [85, 235] on div "(Menisit" at bounding box center [65, 225] width 96 height 56
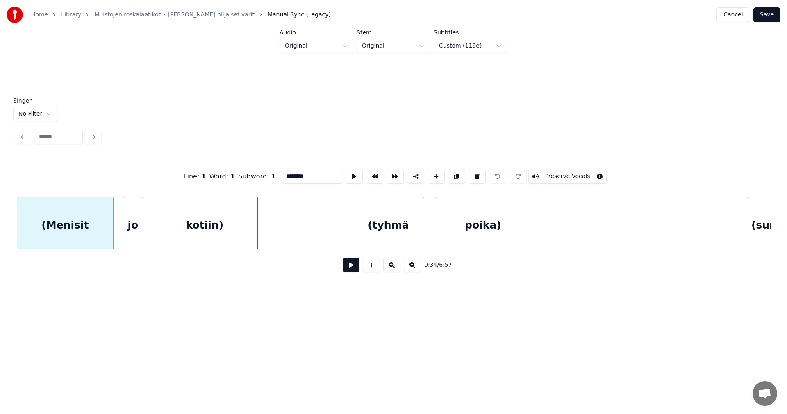
click at [353, 269] on button at bounding box center [351, 264] width 16 height 15
click at [353, 268] on button at bounding box center [351, 264] width 16 height 15
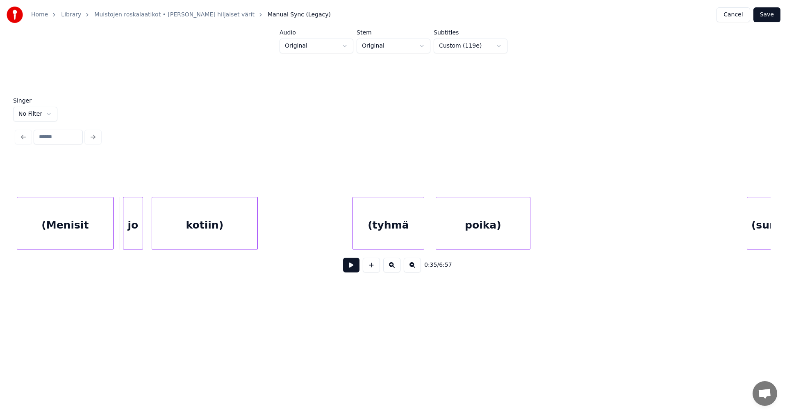
click at [89, 232] on div "(Menisit" at bounding box center [65, 225] width 96 height 56
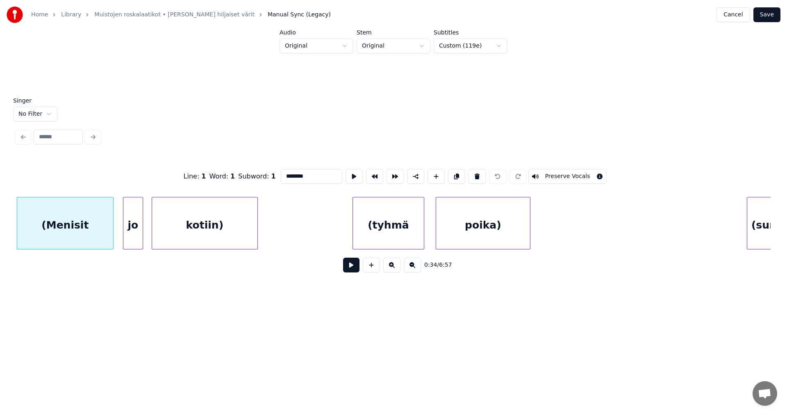
click at [562, 169] on button "Preserve Vocals" at bounding box center [567, 176] width 79 height 15
click at [562, 170] on button "Preserve Vocals" at bounding box center [567, 176] width 79 height 15
click at [745, 16] on button "Cancel" at bounding box center [733, 14] width 33 height 15
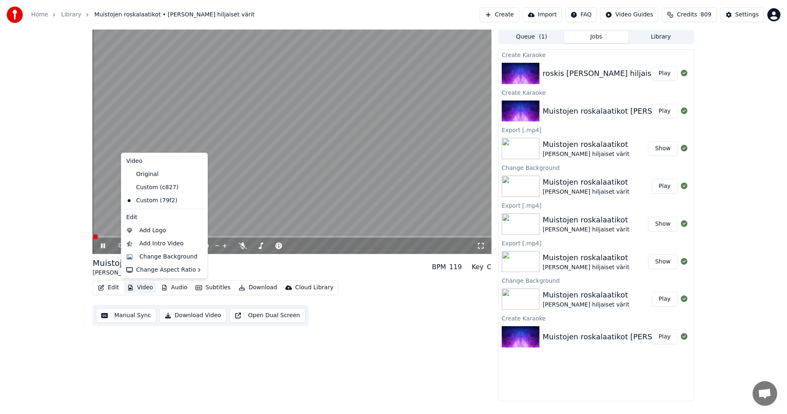
click at [142, 289] on button "Video" at bounding box center [140, 287] width 32 height 11
click at [161, 176] on div "Original" at bounding box center [158, 174] width 71 height 13
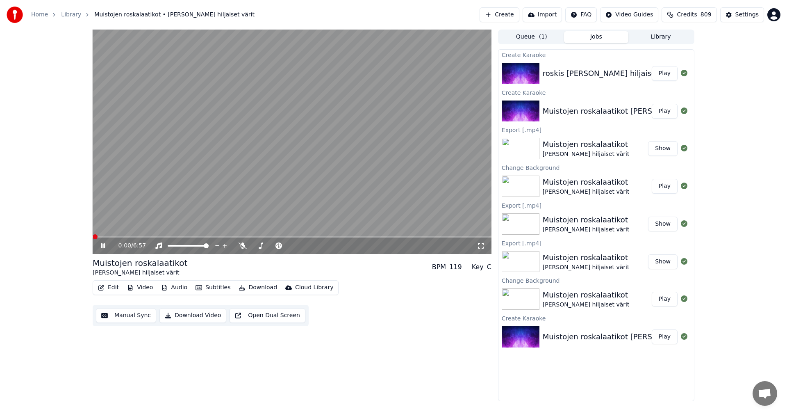
click at [120, 237] on span at bounding box center [292, 237] width 399 height 2
click at [135, 237] on span at bounding box center [292, 237] width 399 height 2
click at [105, 246] on icon at bounding box center [103, 245] width 4 height 5
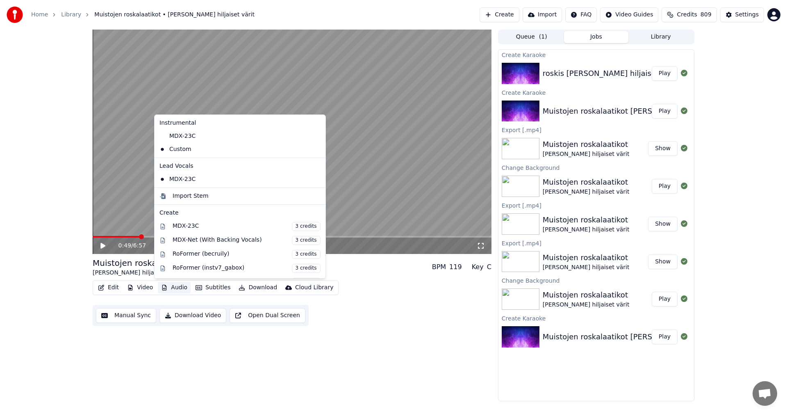
click at [177, 288] on button "Audio" at bounding box center [174, 287] width 33 height 11
click at [184, 136] on div "MDX-23C" at bounding box center [233, 136] width 155 height 13
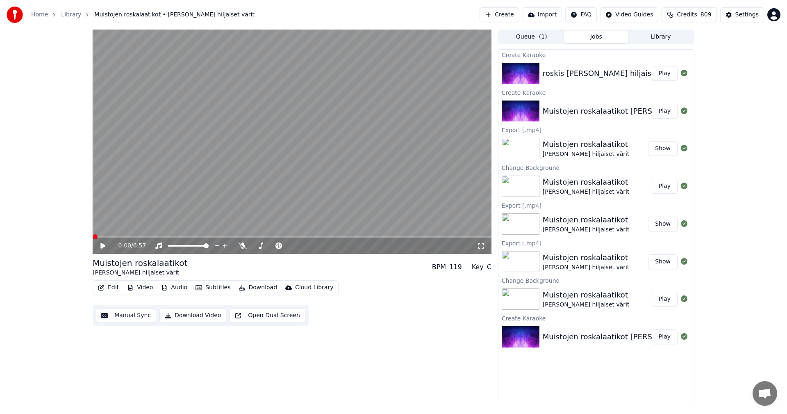
click at [117, 237] on span at bounding box center [292, 237] width 399 height 2
click at [104, 244] on icon at bounding box center [103, 245] width 4 height 5
click at [116, 287] on button "Edit" at bounding box center [108, 287] width 27 height 11
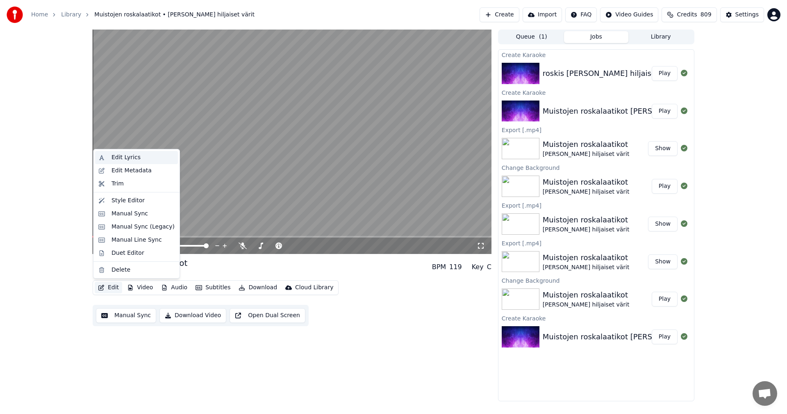
click at [139, 159] on div "Edit Lyrics" at bounding box center [143, 157] width 63 height 8
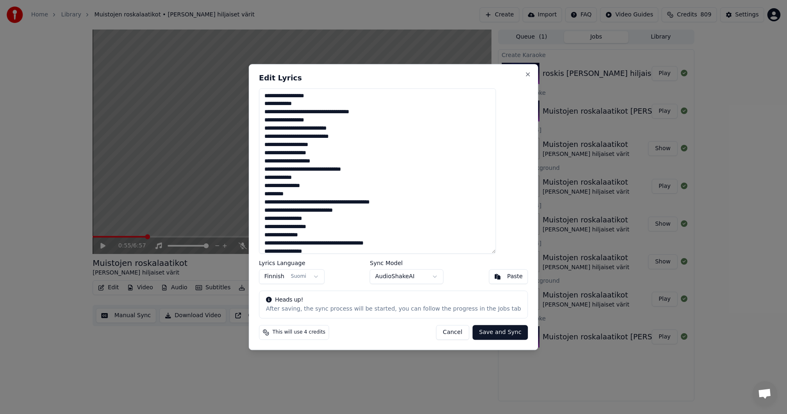
click at [282, 96] on textarea at bounding box center [377, 171] width 237 height 166
click at [453, 333] on button "Cancel" at bounding box center [452, 332] width 33 height 15
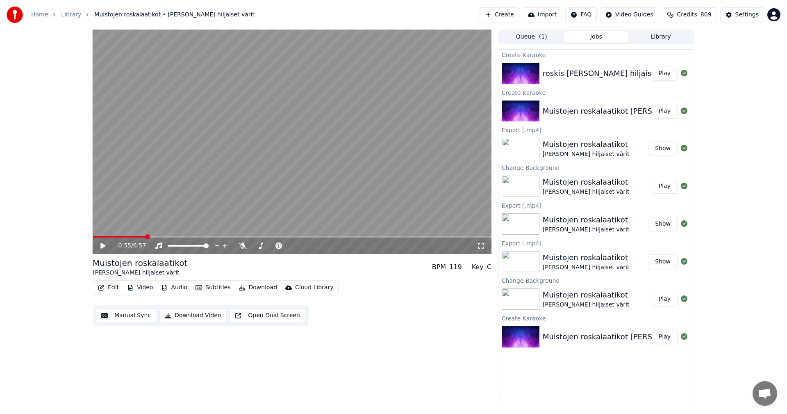
click at [105, 246] on icon at bounding box center [102, 246] width 5 height 6
click at [105, 246] on icon at bounding box center [103, 245] width 4 height 5
click at [118, 287] on button "Edit" at bounding box center [108, 287] width 27 height 11
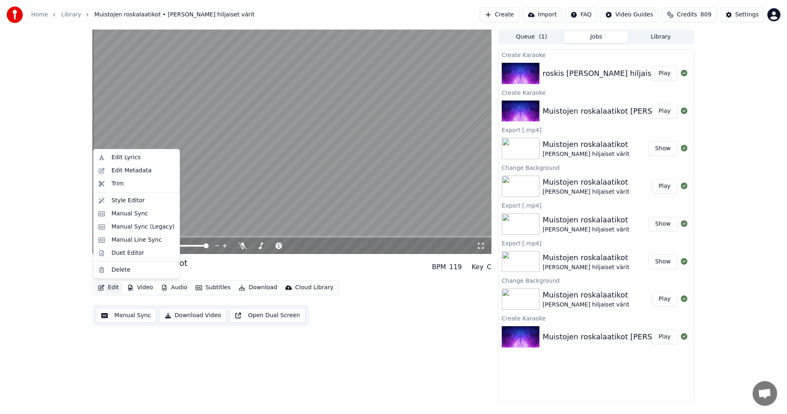
click at [114, 285] on button "Edit" at bounding box center [108, 287] width 27 height 11
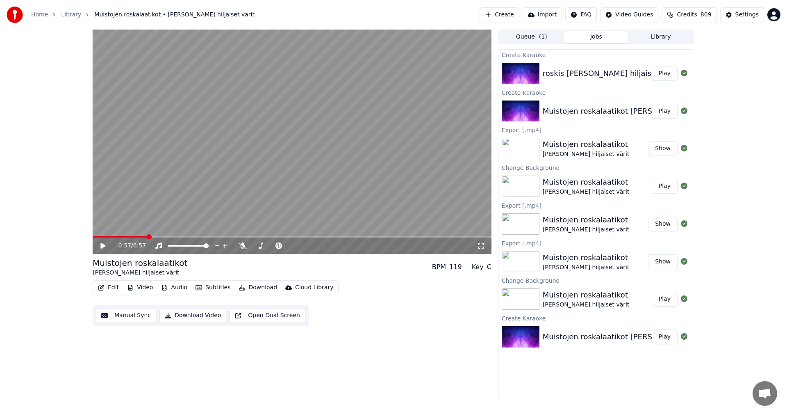
click at [116, 287] on button "Edit" at bounding box center [108, 287] width 27 height 11
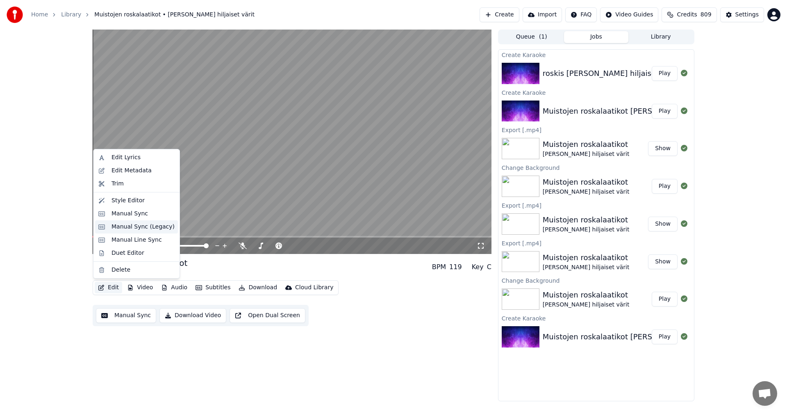
click at [148, 228] on div "Manual Sync (Legacy)" at bounding box center [143, 227] width 63 height 8
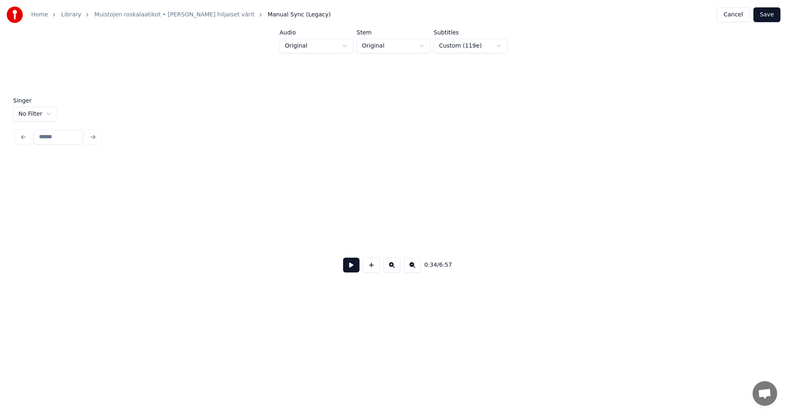
scroll to position [0, 4978]
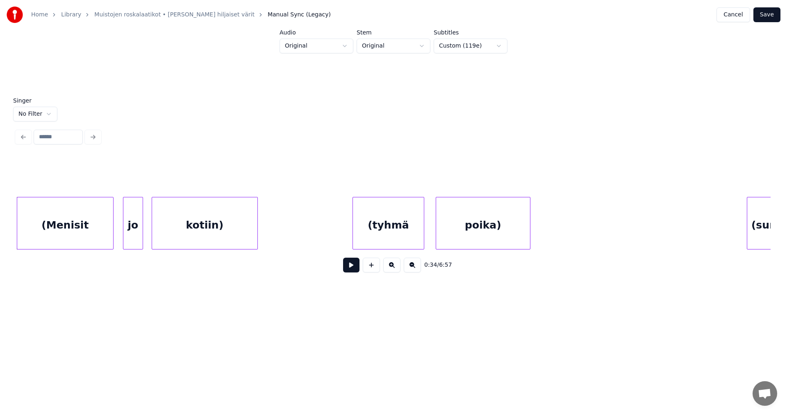
click at [53, 228] on div "(Menisit" at bounding box center [65, 225] width 96 height 56
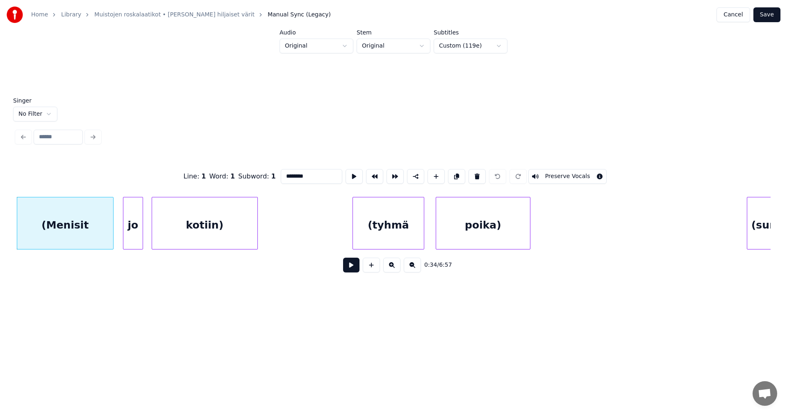
drag, startPoint x: 285, startPoint y: 173, endPoint x: 278, endPoint y: 178, distance: 9.0
click at [281, 178] on input "********" at bounding box center [311, 176] width 61 height 15
click at [235, 228] on div "kotiin)" at bounding box center [204, 225] width 105 height 56
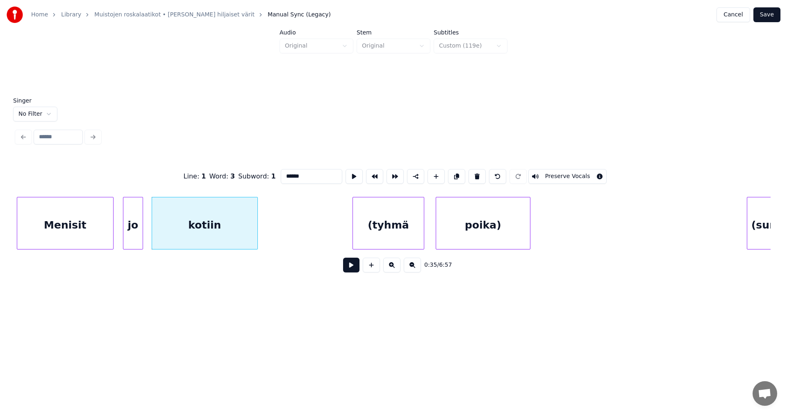
click at [386, 223] on div "(tyhmä" at bounding box center [388, 225] width 71 height 56
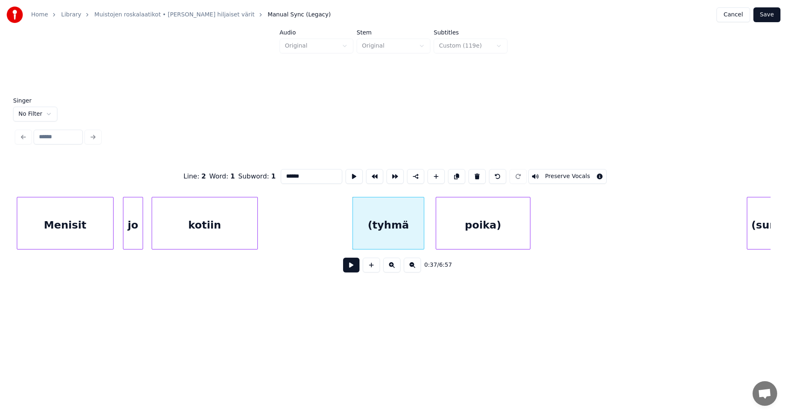
click at [286, 174] on input "******" at bounding box center [311, 176] width 61 height 15
click at [496, 221] on div "poika)" at bounding box center [483, 225] width 94 height 56
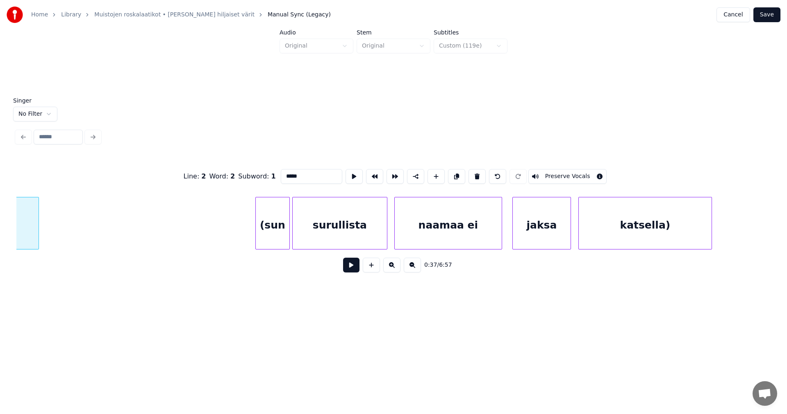
scroll to position [0, 5470]
click at [270, 227] on div "(sun" at bounding box center [272, 225] width 34 height 56
click at [285, 173] on input "****" at bounding box center [311, 176] width 61 height 15
click at [658, 225] on div "katsella)" at bounding box center [644, 225] width 133 height 56
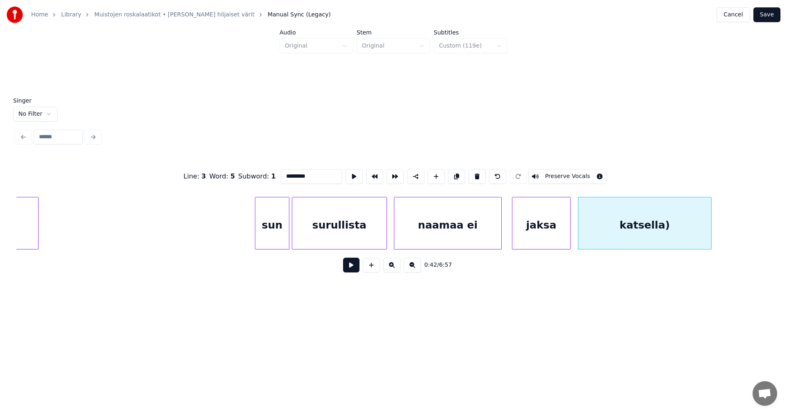
click at [305, 175] on input "*********" at bounding box center [311, 176] width 61 height 15
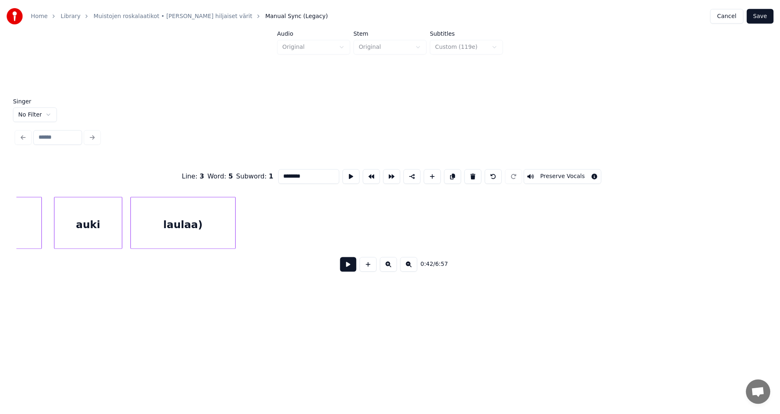
scroll to position [0, 7450]
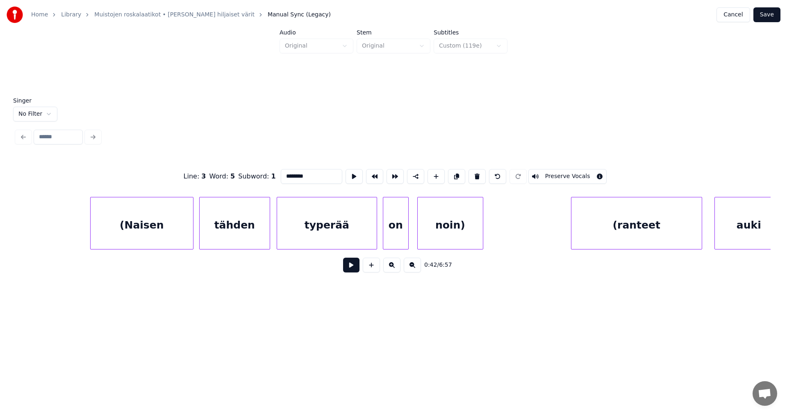
click at [136, 227] on div "(Naisen" at bounding box center [142, 225] width 102 height 56
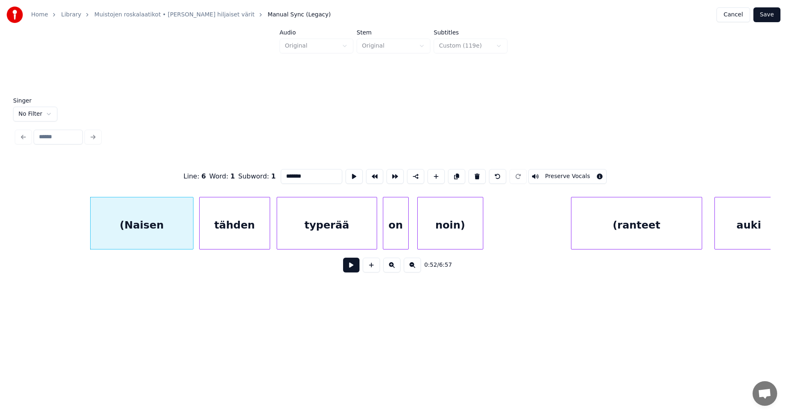
click at [285, 173] on input "*******" at bounding box center [311, 176] width 61 height 15
click at [476, 226] on div "noin)" at bounding box center [450, 225] width 65 height 56
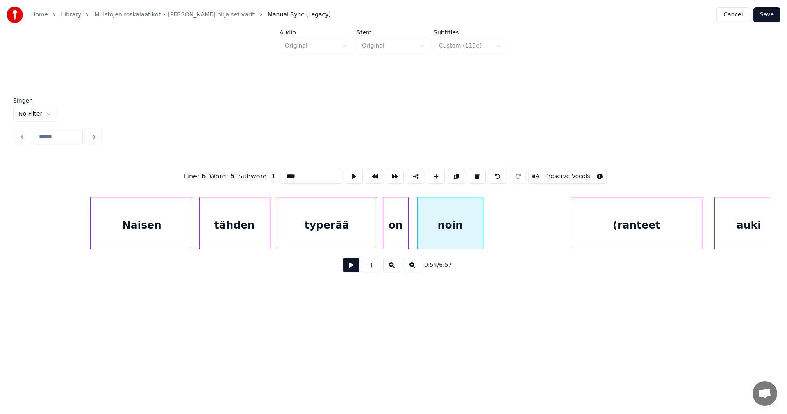
type input "****"
click at [774, 11] on button "Save" at bounding box center [766, 14] width 27 height 15
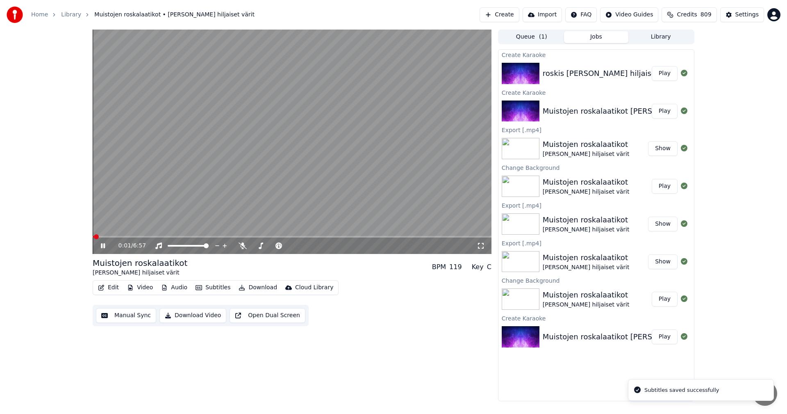
click at [118, 287] on button "Edit" at bounding box center [108, 287] width 27 height 11
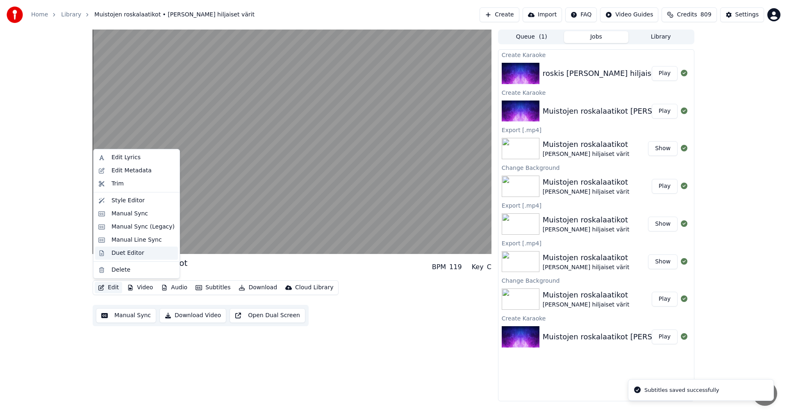
click at [127, 253] on div "Duet Editor" at bounding box center [128, 253] width 33 height 8
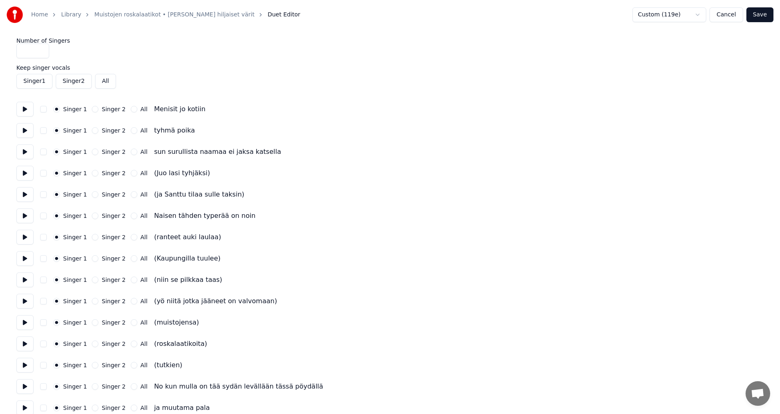
click at [44, 111] on button "button" at bounding box center [43, 109] width 7 height 7
click at [43, 129] on button "button" at bounding box center [43, 130] width 7 height 7
click at [43, 151] on button "button" at bounding box center [43, 151] width 7 height 7
click at [45, 173] on button "button" at bounding box center [43, 173] width 7 height 7
click at [43, 194] on button "button" at bounding box center [43, 194] width 7 height 7
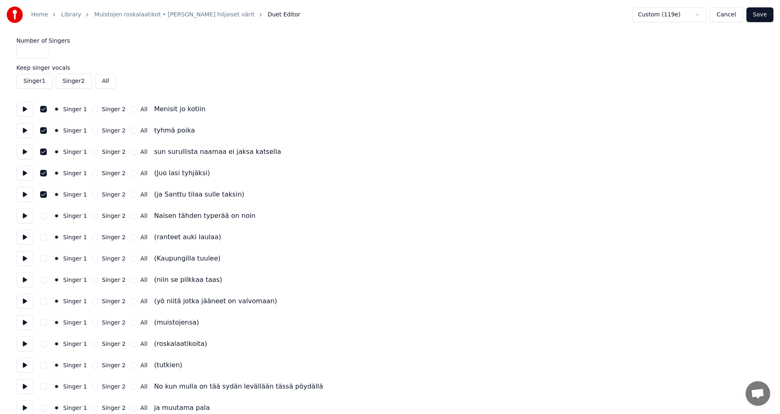
click at [43, 216] on button "button" at bounding box center [43, 215] width 7 height 7
click at [43, 235] on button "button" at bounding box center [43, 237] width 7 height 7
click at [45, 260] on button "button" at bounding box center [43, 258] width 7 height 7
click at [44, 279] on button "button" at bounding box center [43, 279] width 7 height 7
click at [42, 300] on button "button" at bounding box center [43, 301] width 7 height 7
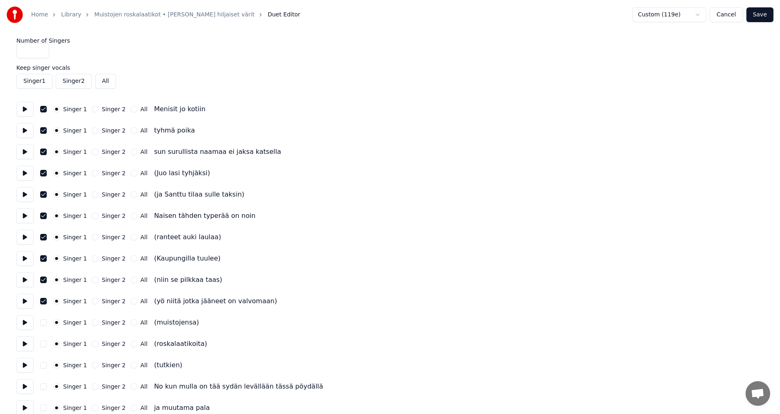
click at [45, 321] on button "button" at bounding box center [43, 322] width 7 height 7
click at [46, 341] on button "button" at bounding box center [43, 343] width 7 height 7
click at [45, 363] on button "button" at bounding box center [43, 365] width 7 height 7
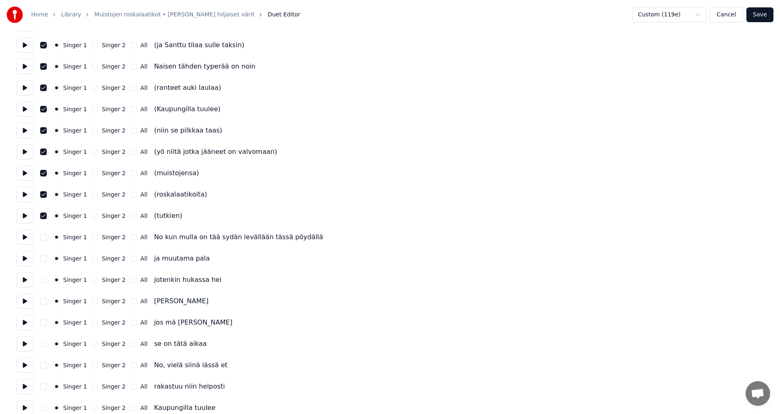
scroll to position [164, 0]
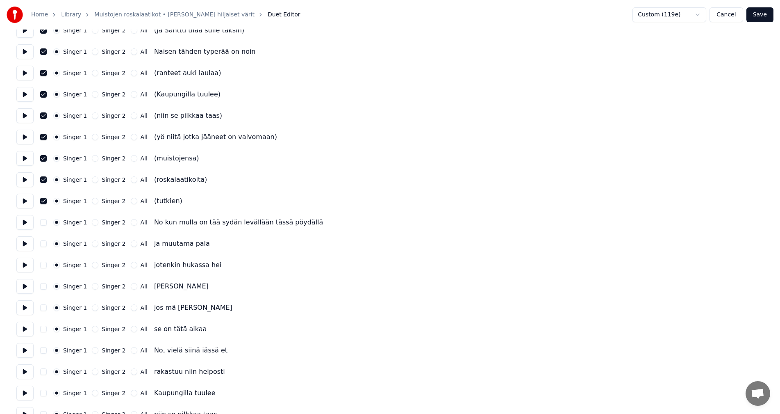
click at [92, 202] on button "Singer 2" at bounding box center [95, 201] width 7 height 7
click at [94, 223] on button "Singer 2" at bounding box center [95, 222] width 7 height 7
click at [93, 243] on button "Singer 2" at bounding box center [95, 243] width 7 height 7
click at [93, 264] on button "Singer 2" at bounding box center [95, 265] width 7 height 7
click at [92, 287] on button "Singer 2" at bounding box center [95, 286] width 7 height 7
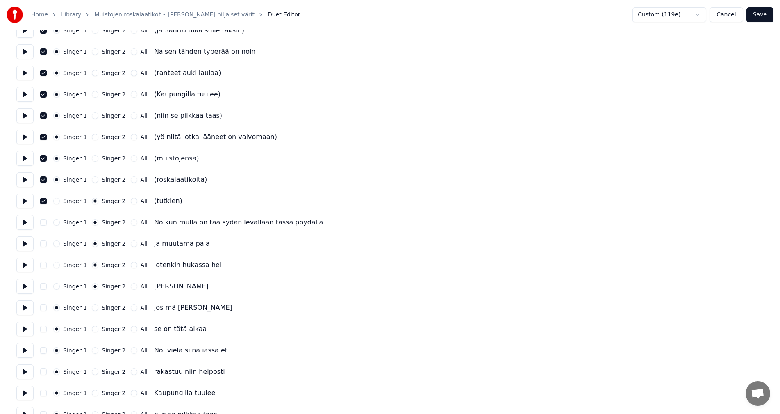
click at [93, 305] on button "Singer 2" at bounding box center [95, 307] width 7 height 7
click at [92, 325] on button "Singer 2" at bounding box center [95, 328] width 7 height 7
click at [92, 351] on button "Singer 2" at bounding box center [95, 350] width 7 height 7
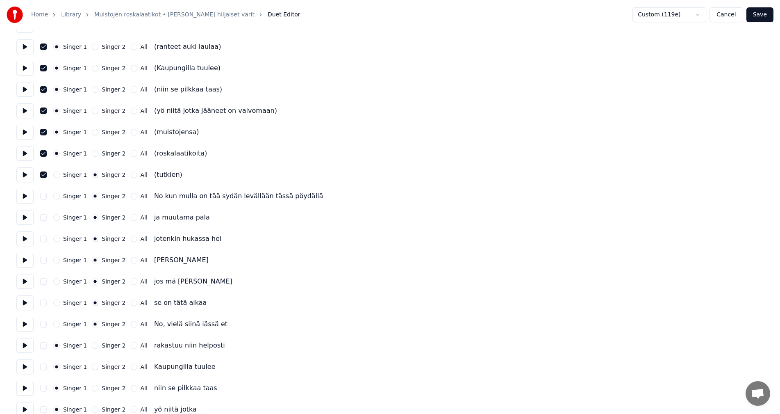
scroll to position [205, 0]
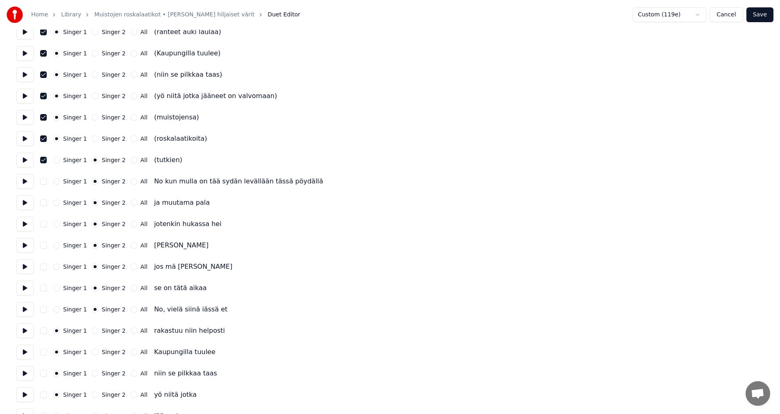
click at [93, 329] on button "Singer 2" at bounding box center [95, 330] width 7 height 7
click at [93, 352] on button "Singer 2" at bounding box center [95, 351] width 7 height 7
click at [93, 371] on button "Singer 2" at bounding box center [95, 373] width 7 height 7
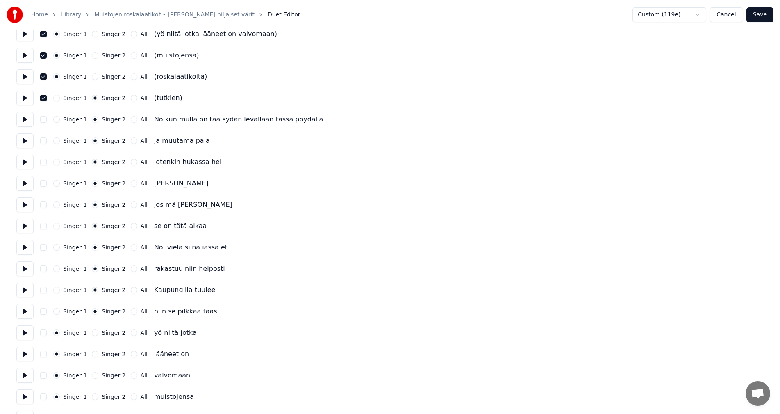
scroll to position [287, 0]
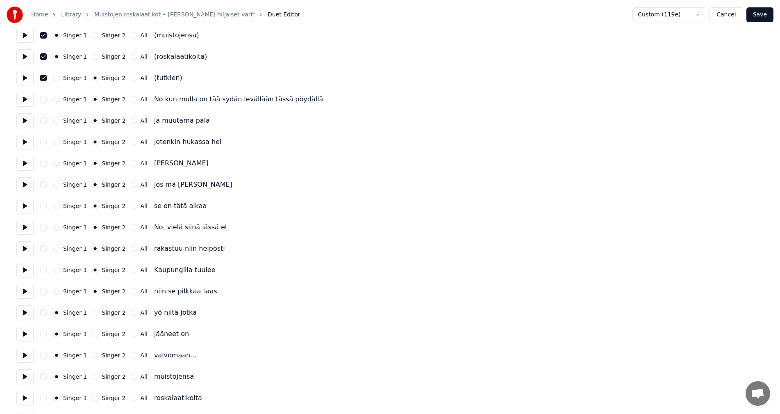
click at [92, 310] on button "Singer 2" at bounding box center [95, 312] width 7 height 7
click at [93, 334] on button "Singer 2" at bounding box center [95, 333] width 7 height 7
click at [92, 355] on button "Singer 2" at bounding box center [95, 355] width 7 height 7
click at [93, 378] on button "Singer 2" at bounding box center [95, 376] width 7 height 7
click at [95, 397] on div "Singer 2" at bounding box center [109, 397] width 34 height 7
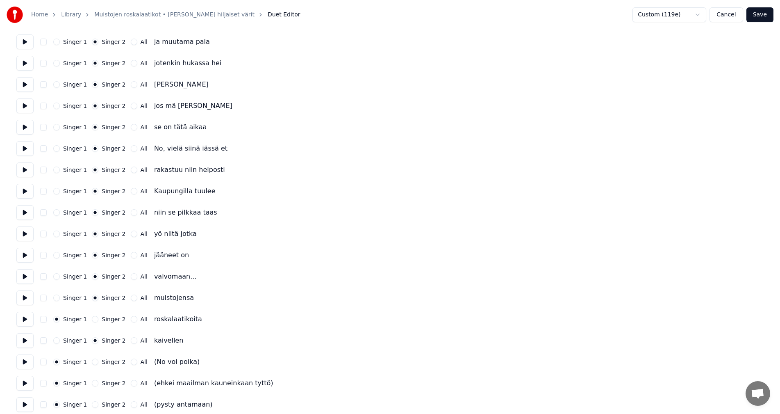
scroll to position [369, 0]
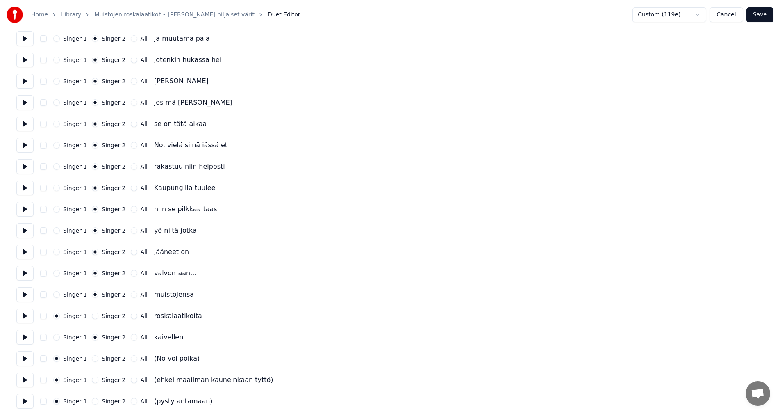
click at [92, 316] on button "Singer 2" at bounding box center [95, 315] width 7 height 7
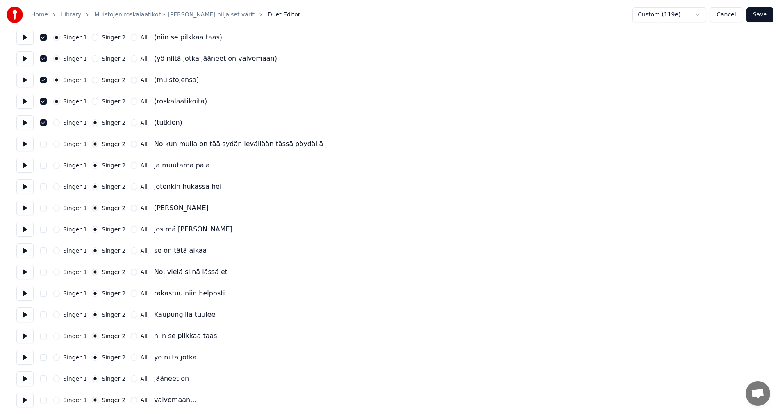
scroll to position [205, 0]
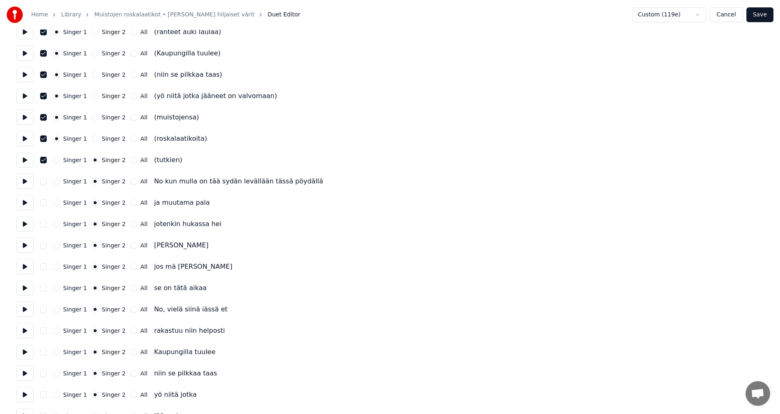
click at [767, 16] on button "Save" at bounding box center [760, 14] width 27 height 15
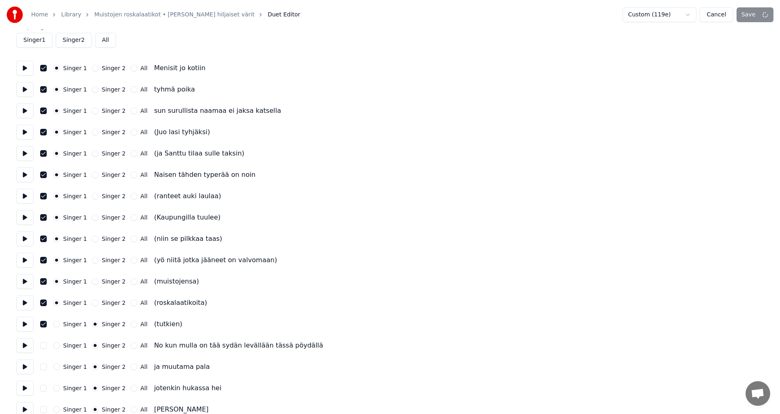
scroll to position [0, 0]
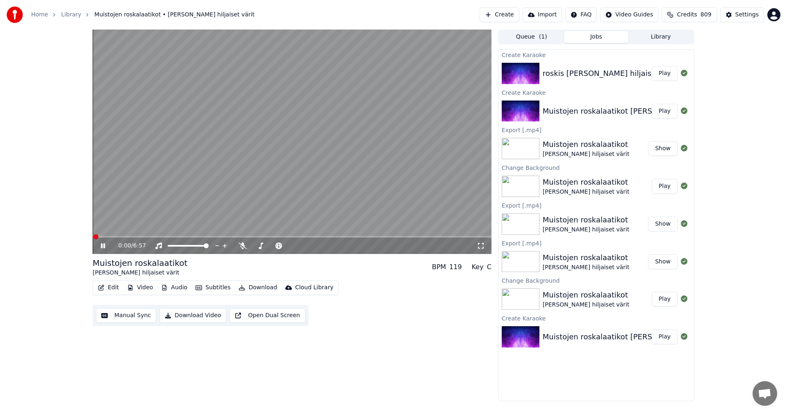
click at [129, 235] on video at bounding box center [292, 142] width 399 height 224
click at [130, 236] on span at bounding box center [292, 237] width 399 height 2
click at [107, 248] on icon at bounding box center [108, 245] width 19 height 7
click at [103, 248] on icon at bounding box center [108, 245] width 19 height 7
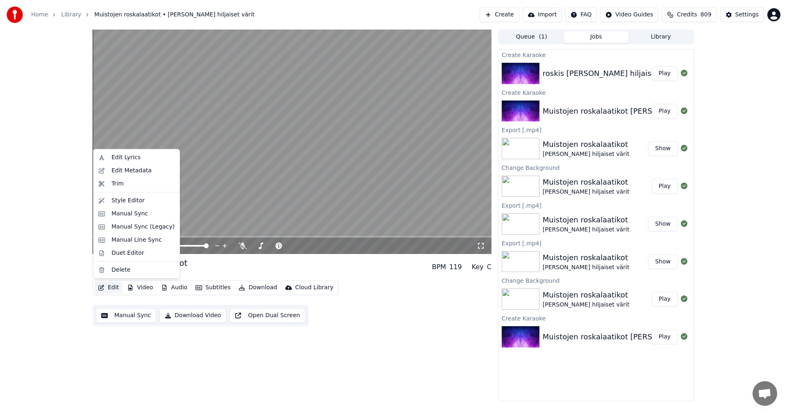
click at [113, 289] on button "Edit" at bounding box center [108, 287] width 27 height 11
click at [132, 250] on div "Duet Editor" at bounding box center [128, 253] width 33 height 8
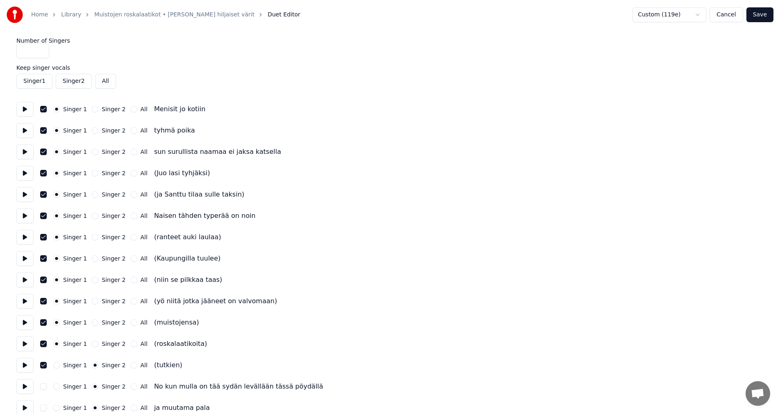
click at [44, 108] on button "button" at bounding box center [43, 109] width 7 height 7
click at [43, 130] on button "button" at bounding box center [43, 130] width 7 height 7
click at [43, 148] on div "Singer 1 Singer 2 All sun surullista naamaa ei [PERSON_NAME]" at bounding box center [389, 151] width 747 height 15
click at [43, 173] on button "button" at bounding box center [43, 173] width 7 height 7
click at [43, 194] on button "button" at bounding box center [43, 194] width 7 height 7
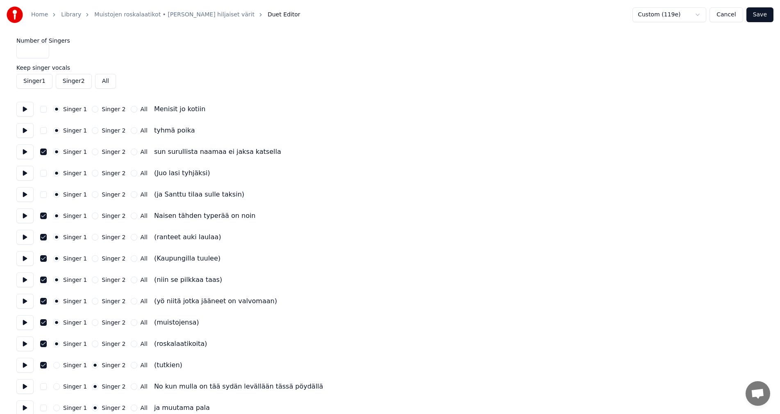
click at [42, 152] on button "button" at bounding box center [43, 151] width 7 height 7
click at [43, 213] on button "button" at bounding box center [43, 215] width 7 height 7
click at [46, 236] on button "button" at bounding box center [43, 237] width 7 height 7
click at [44, 259] on button "button" at bounding box center [43, 258] width 7 height 7
click at [45, 280] on button "button" at bounding box center [43, 279] width 7 height 7
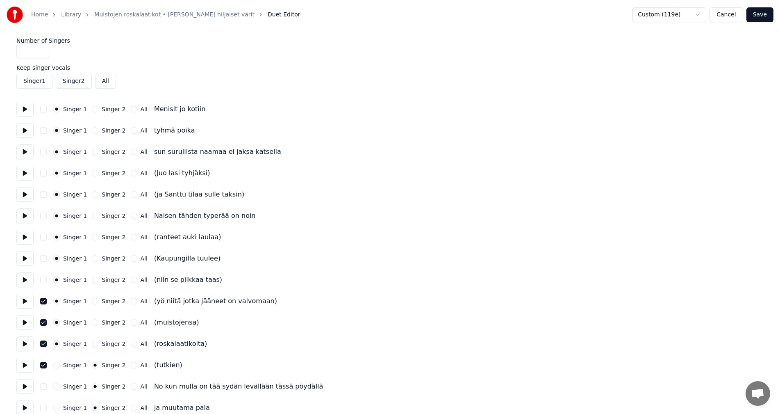
click at [45, 303] on button "button" at bounding box center [43, 301] width 7 height 7
click at [46, 321] on button "button" at bounding box center [43, 322] width 7 height 7
drag, startPoint x: 45, startPoint y: 344, endPoint x: 47, endPoint y: 360, distance: 15.8
click at [45, 345] on button "button" at bounding box center [43, 343] width 7 height 7
click at [44, 363] on button "button" at bounding box center [43, 365] width 7 height 7
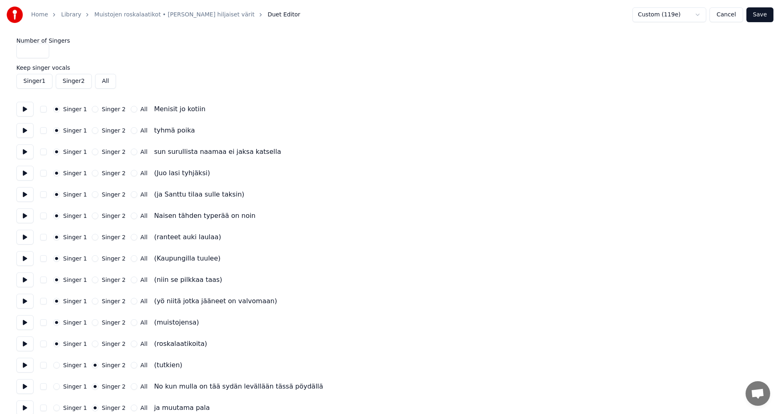
click at [759, 16] on button "Save" at bounding box center [760, 14] width 27 height 15
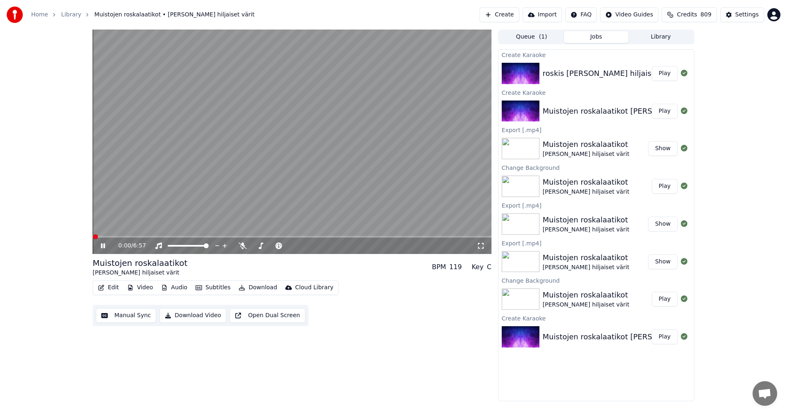
click at [132, 237] on span at bounding box center [292, 237] width 399 height 2
click at [217, 237] on span at bounding box center [292, 237] width 399 height 2
click at [188, 237] on span at bounding box center [161, 237] width 137 height 2
click at [175, 237] on span at bounding box center [142, 237] width 98 height 2
click at [158, 237] on span at bounding box center [126, 237] width 66 height 2
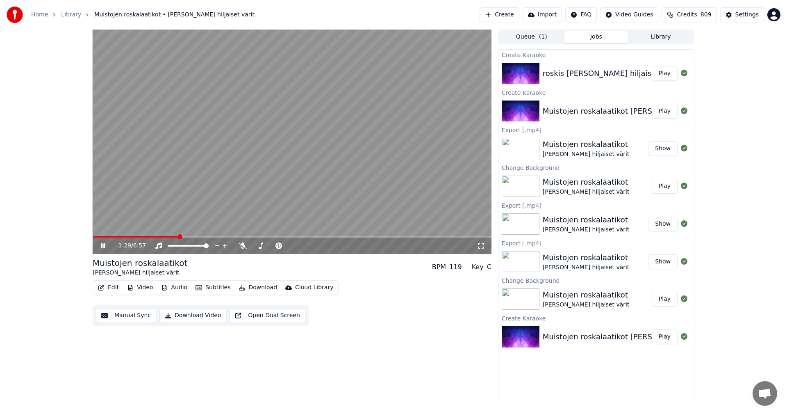
click at [103, 247] on icon at bounding box center [108, 245] width 19 height 7
click at [115, 287] on button "Edit" at bounding box center [108, 287] width 27 height 11
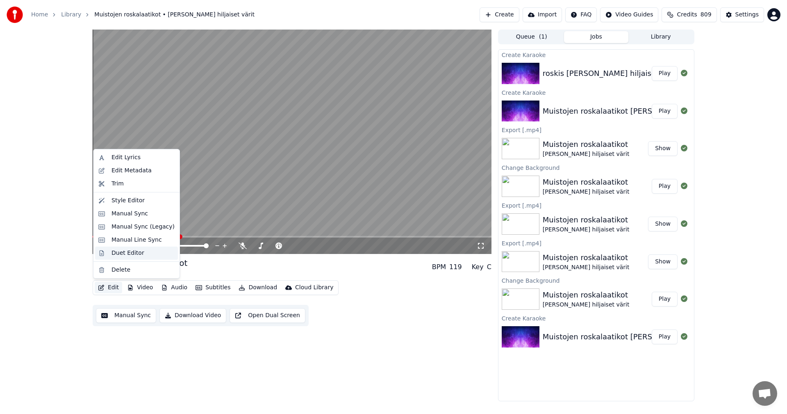
click at [136, 254] on div "Duet Editor" at bounding box center [128, 253] width 33 height 8
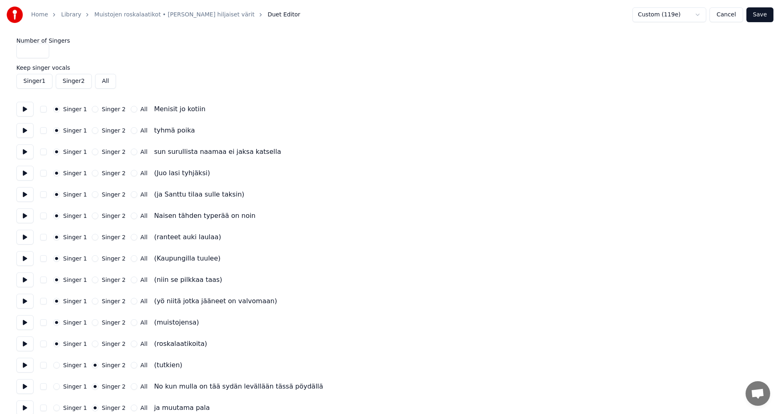
click at [28, 109] on button at bounding box center [24, 109] width 17 height 15
click at [28, 110] on button at bounding box center [24, 109] width 17 height 15
click at [43, 110] on button "button" at bounding box center [43, 109] width 7 height 7
click at [29, 109] on button at bounding box center [24, 109] width 17 height 15
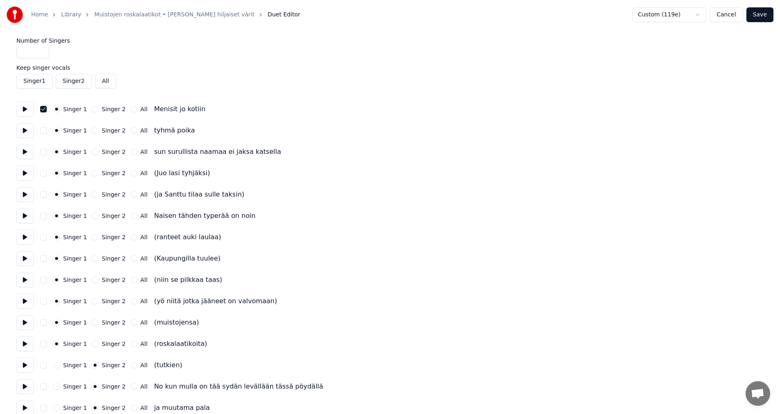
click at [41, 110] on button "button" at bounding box center [43, 109] width 7 height 7
click at [43, 111] on button "button" at bounding box center [43, 109] width 7 height 7
click at [28, 111] on button at bounding box center [24, 109] width 17 height 15
click at [45, 111] on button "button" at bounding box center [43, 109] width 7 height 7
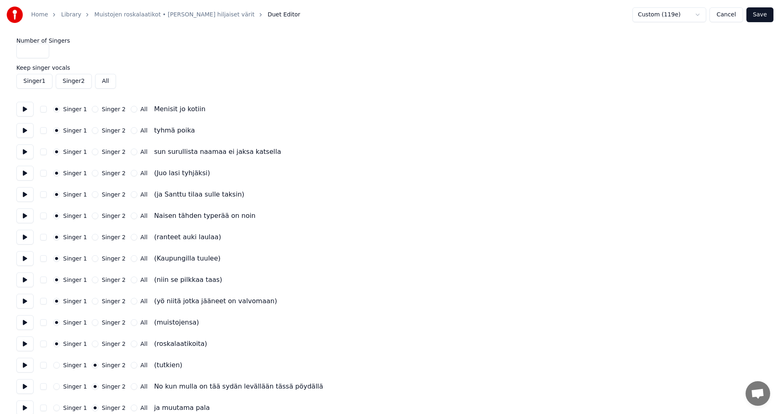
click at [31, 114] on button at bounding box center [24, 109] width 17 height 15
click at [41, 81] on button "Singer 1" at bounding box center [34, 81] width 36 height 15
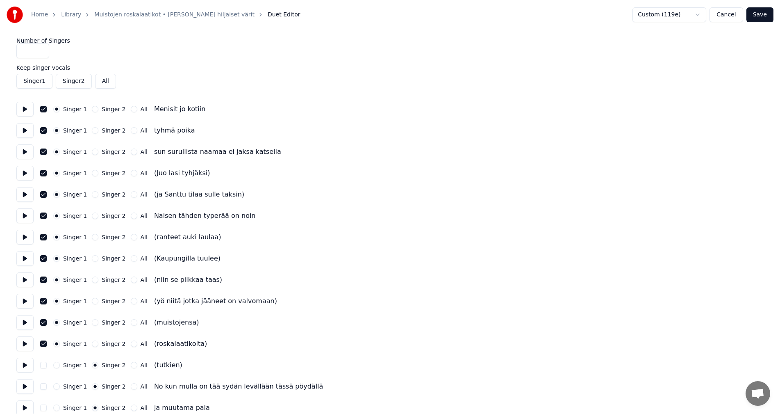
click at [41, 81] on button "Singer 1" at bounding box center [34, 81] width 36 height 15
click at [66, 81] on button "Singer 2" at bounding box center [74, 81] width 36 height 15
click at [102, 80] on button "All" at bounding box center [105, 81] width 21 height 15
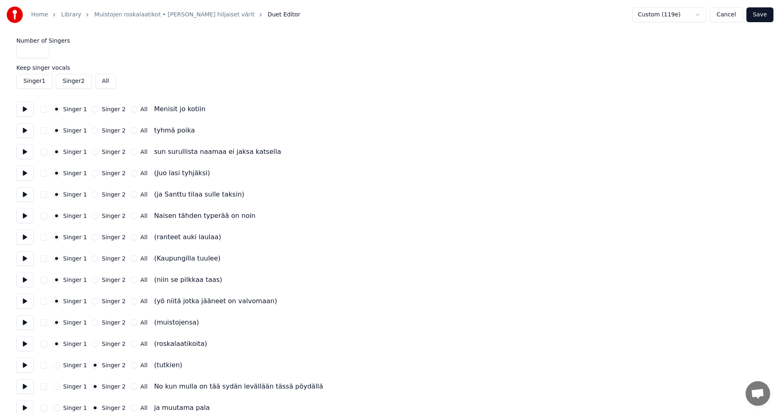
click at [763, 14] on button "Save" at bounding box center [760, 14] width 27 height 15
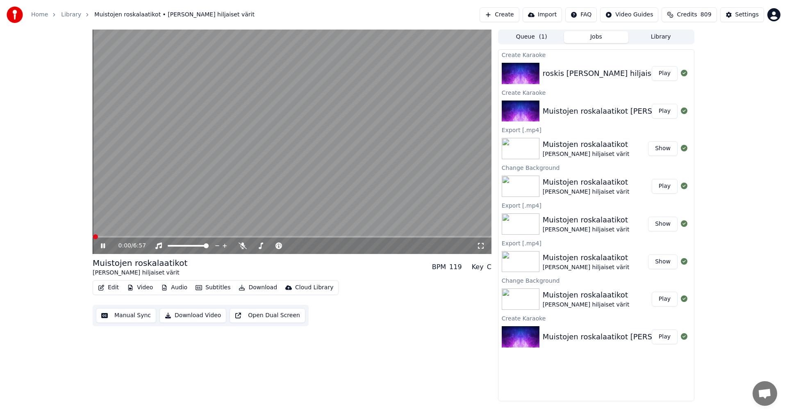
click at [131, 236] on span at bounding box center [292, 237] width 399 height 2
click at [104, 247] on icon at bounding box center [103, 245] width 4 height 5
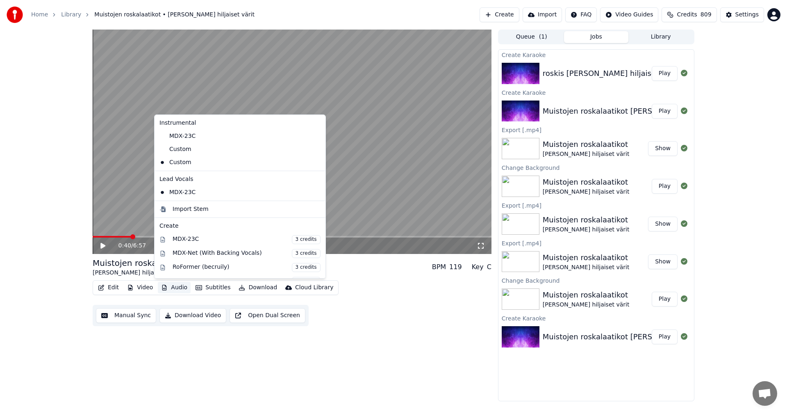
click at [179, 283] on button "Audio" at bounding box center [174, 287] width 33 height 11
click at [190, 137] on div "MDX-23C" at bounding box center [233, 136] width 155 height 13
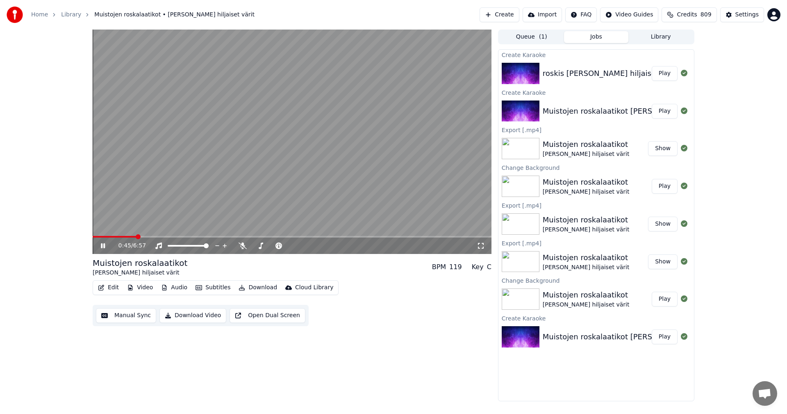
click at [113, 287] on button "Edit" at bounding box center [108, 287] width 27 height 11
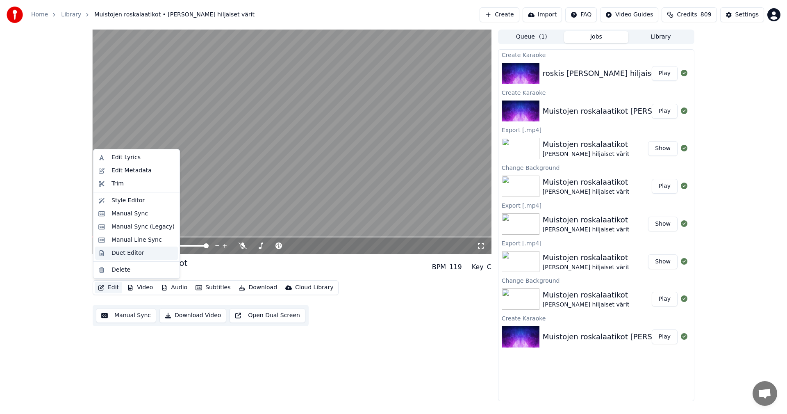
click at [130, 253] on div "Duet Editor" at bounding box center [128, 253] width 33 height 8
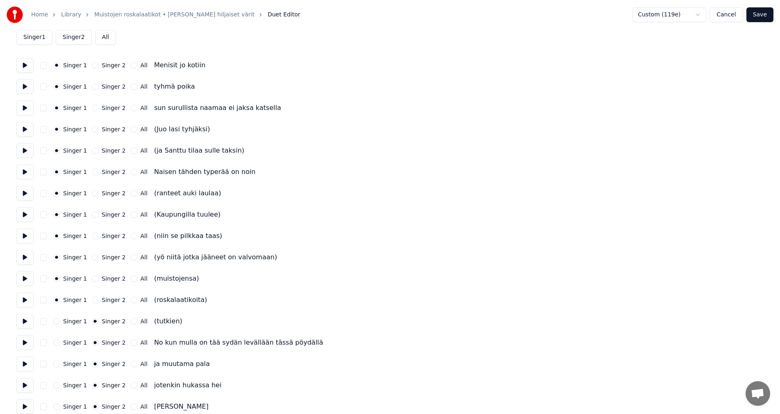
scroll to position [41, 0]
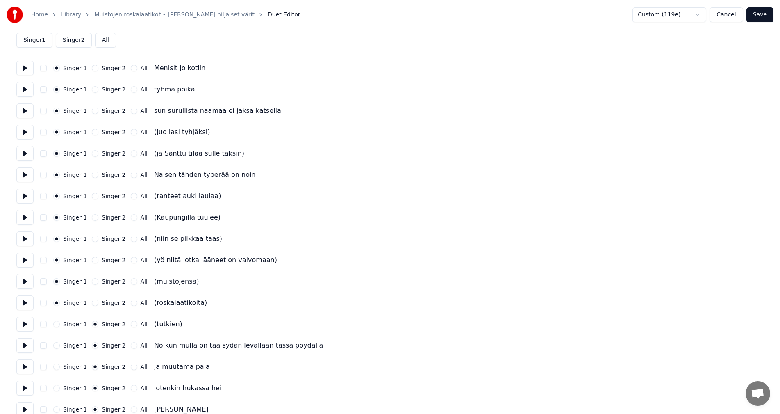
drag, startPoint x: 768, startPoint y: 13, endPoint x: 758, endPoint y: 20, distance: 12.3
click at [768, 12] on button "Save" at bounding box center [760, 14] width 27 height 15
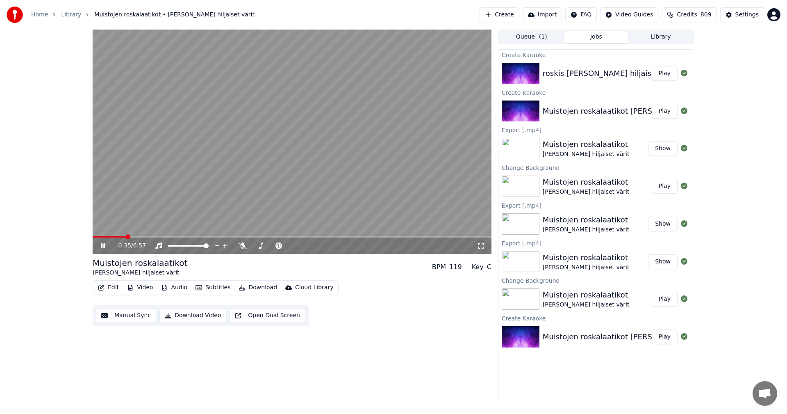
click at [126, 236] on span at bounding box center [292, 237] width 399 height 2
click at [211, 285] on button "Subtitles" at bounding box center [212, 287] width 41 height 11
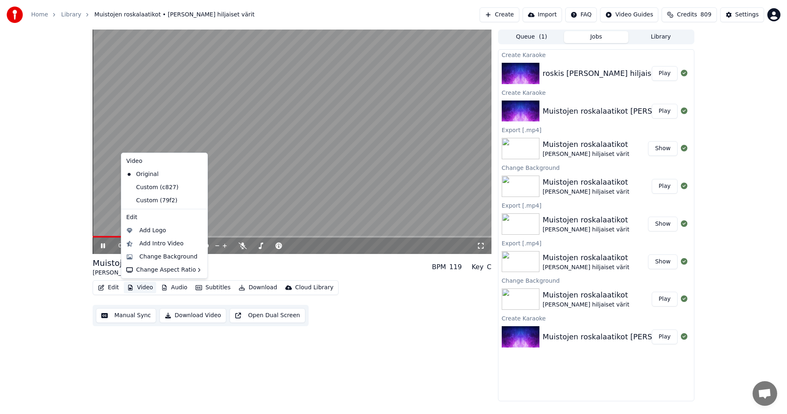
click at [103, 246] on icon at bounding box center [108, 245] width 19 height 7
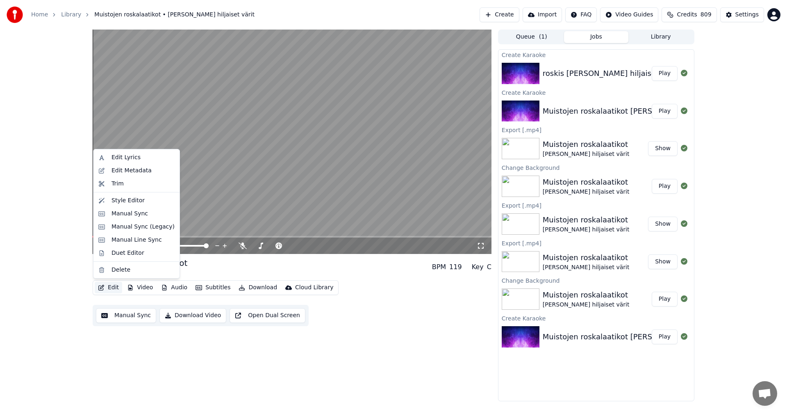
click at [115, 289] on button "Edit" at bounding box center [108, 287] width 27 height 11
click at [131, 253] on div "Duet Editor" at bounding box center [128, 253] width 33 height 8
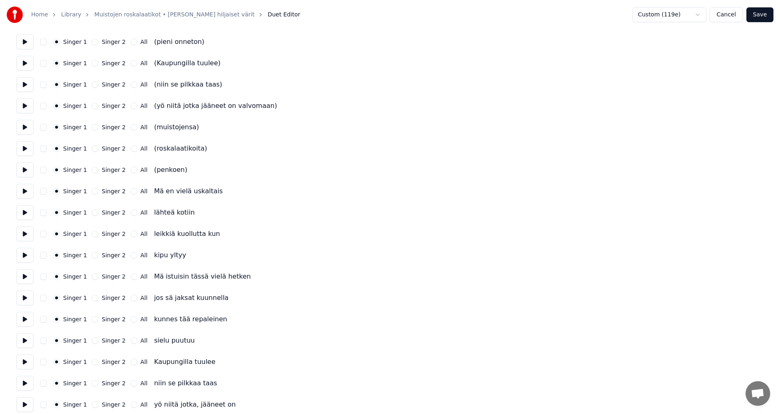
scroll to position [820, 0]
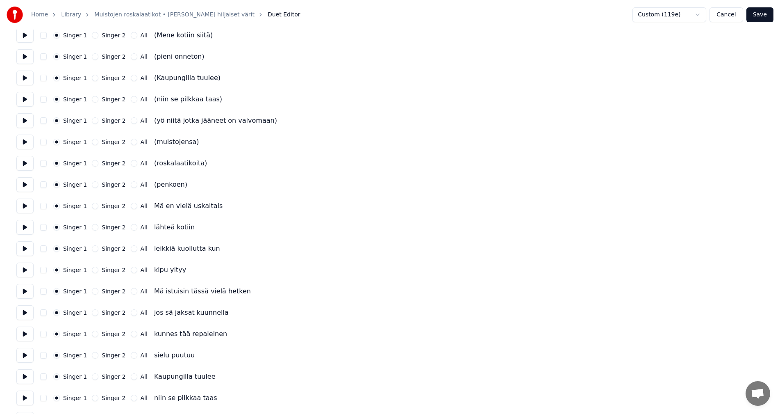
click at [93, 206] on button "Singer 2" at bounding box center [95, 206] width 7 height 7
drag, startPoint x: 94, startPoint y: 227, endPoint x: 96, endPoint y: 243, distance: 16.4
click at [94, 227] on button "Singer 2" at bounding box center [95, 227] width 7 height 7
click at [94, 247] on button "Singer 2" at bounding box center [95, 248] width 7 height 7
click at [93, 269] on button "Singer 2" at bounding box center [95, 269] width 7 height 7
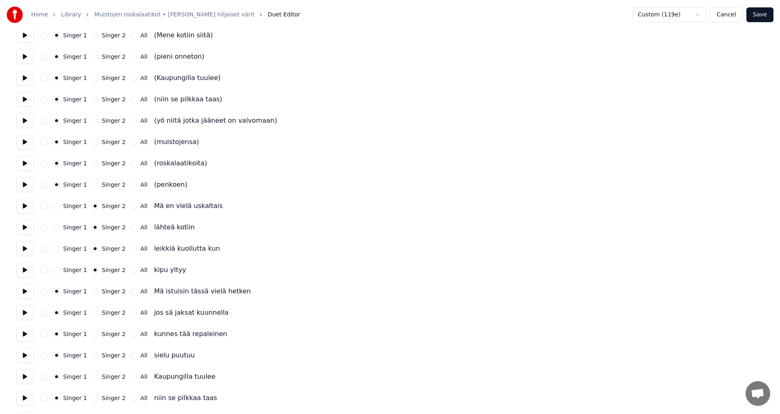
click at [93, 290] on button "Singer 2" at bounding box center [95, 291] width 7 height 7
drag, startPoint x: 94, startPoint y: 313, endPoint x: 93, endPoint y: 326, distance: 13.6
click at [94, 314] on button "Singer 2" at bounding box center [95, 312] width 7 height 7
click at [93, 333] on button "Singer 2" at bounding box center [95, 333] width 7 height 7
click at [93, 356] on button "Singer 2" at bounding box center [95, 355] width 7 height 7
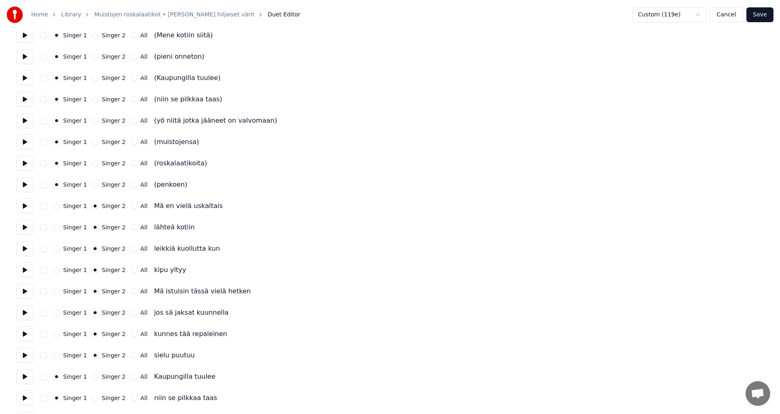
click at [94, 376] on button "Singer 2" at bounding box center [95, 376] width 7 height 7
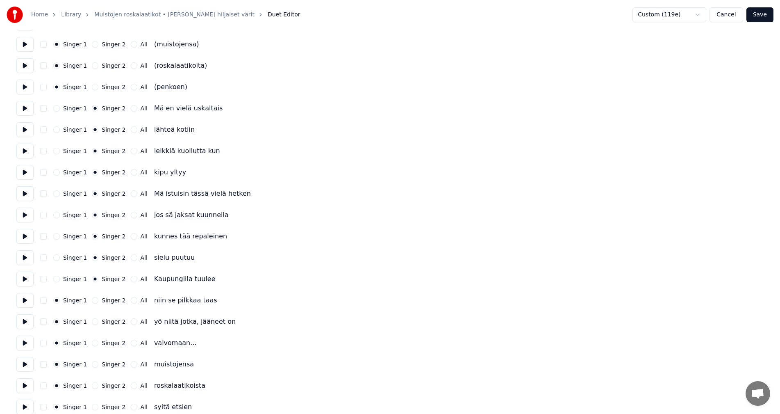
scroll to position [926, 0]
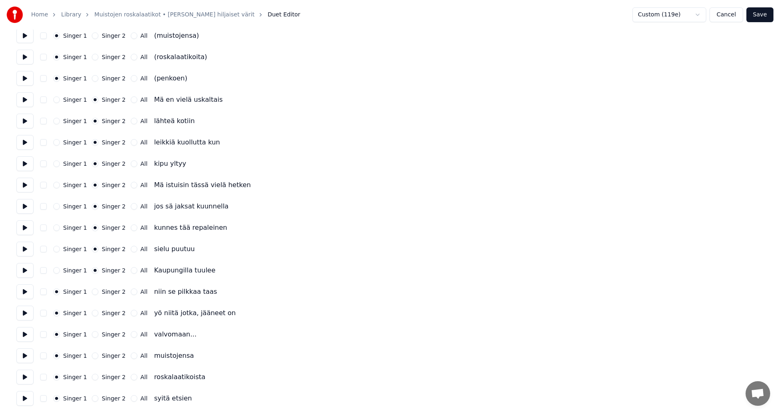
click at [92, 291] on button "Singer 2" at bounding box center [95, 291] width 7 height 7
click at [94, 313] on button "Singer 2" at bounding box center [95, 313] width 7 height 7
click at [93, 336] on button "Singer 2" at bounding box center [95, 334] width 7 height 7
drag, startPoint x: 93, startPoint y: 356, endPoint x: 94, endPoint y: 366, distance: 9.5
click at [93, 357] on button "Singer 2" at bounding box center [95, 355] width 7 height 7
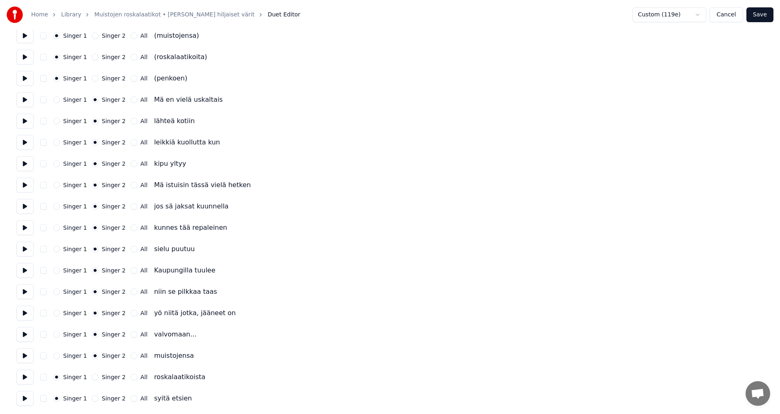
click at [93, 378] on button "Singer 2" at bounding box center [95, 376] width 7 height 7
click at [93, 399] on button "Singer 2" at bounding box center [95, 398] width 7 height 7
drag, startPoint x: 764, startPoint y: 10, endPoint x: 751, endPoint y: 33, distance: 26.4
click at [763, 10] on button "Save" at bounding box center [760, 14] width 27 height 15
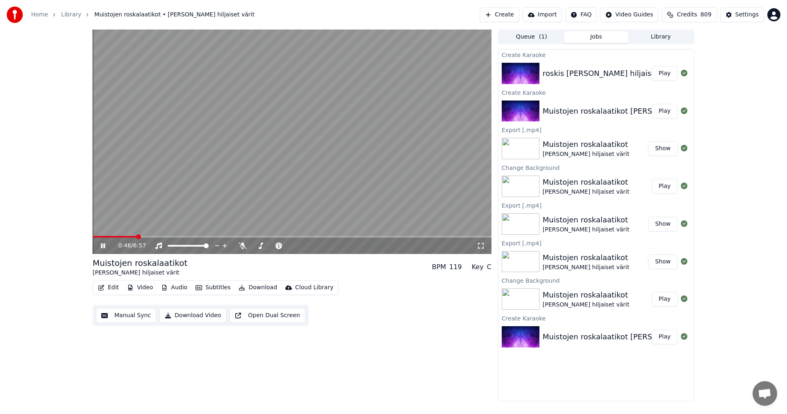
click at [137, 237] on span at bounding box center [292, 237] width 399 height 2
click at [185, 236] on span at bounding box center [292, 237] width 399 height 2
click at [219, 287] on button "Subtitles" at bounding box center [212, 287] width 41 height 11
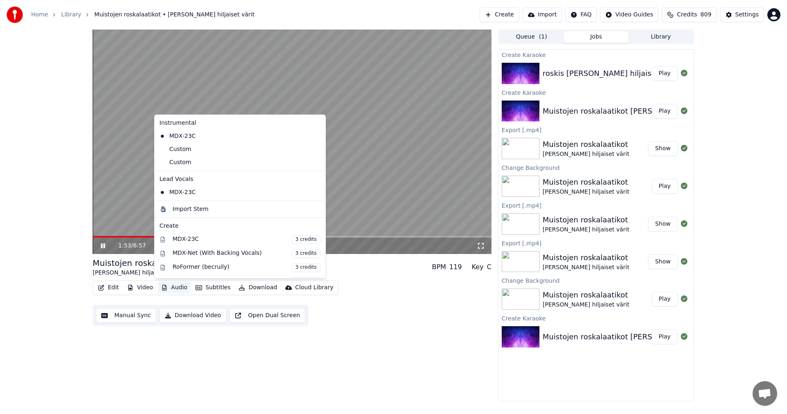
click at [104, 245] on icon at bounding box center [103, 245] width 4 height 5
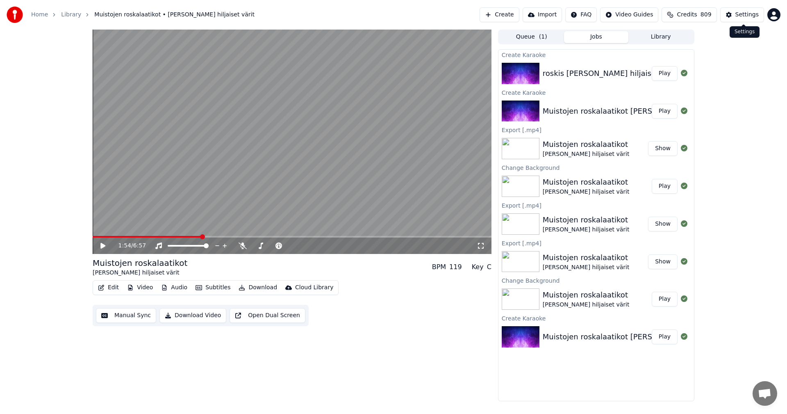
click at [737, 12] on button "Settings" at bounding box center [742, 14] width 44 height 15
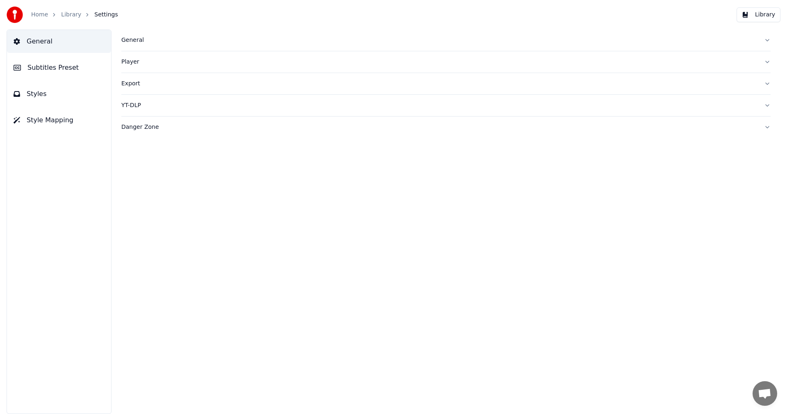
click at [71, 68] on span "Subtitles Preset" at bounding box center [52, 68] width 51 height 10
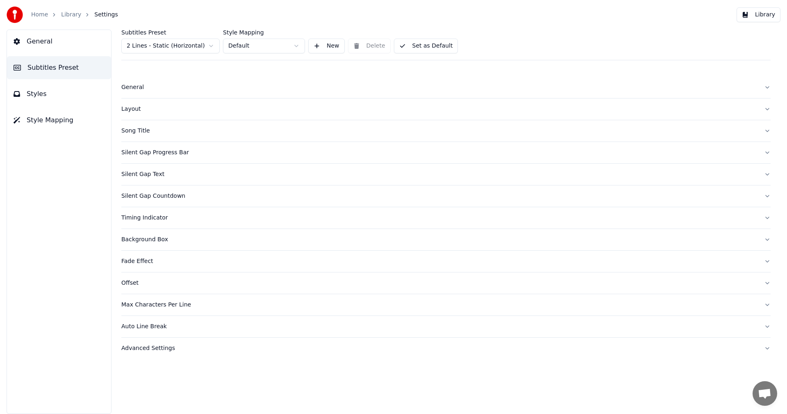
click at [136, 108] on div "Layout" at bounding box center [439, 109] width 636 height 8
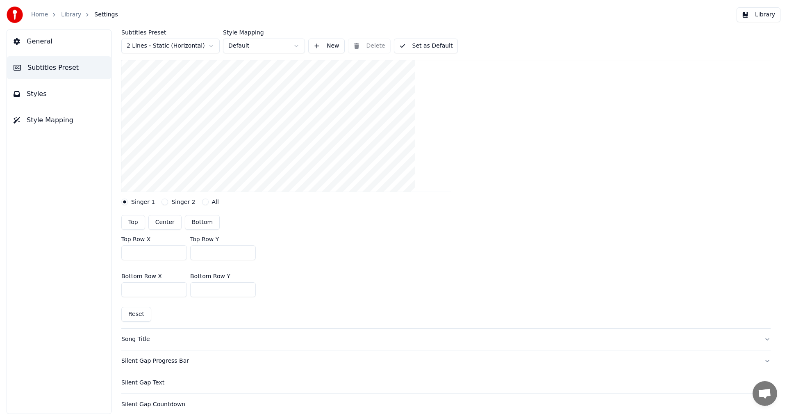
scroll to position [123, 0]
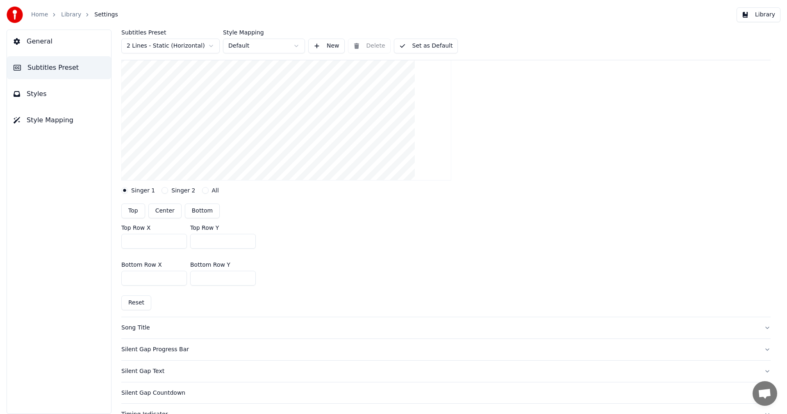
click at [163, 191] on button "Singer 2" at bounding box center [165, 190] width 7 height 7
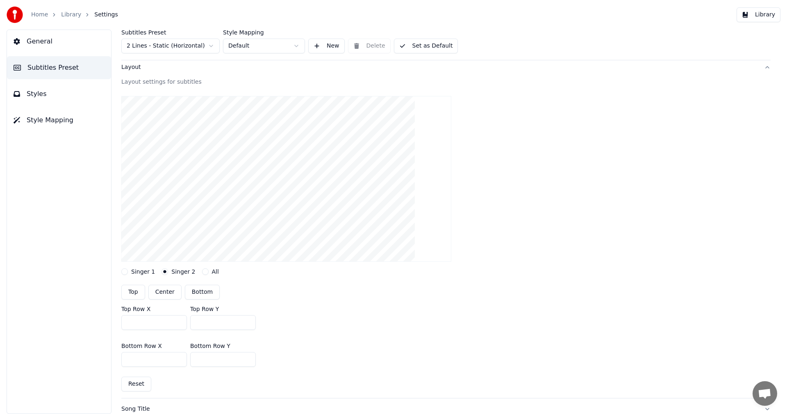
scroll to position [41, 0]
click at [125, 273] on button "Singer 1" at bounding box center [124, 272] width 7 height 7
click at [130, 295] on button "Top" at bounding box center [133, 292] width 24 height 15
type input "***"
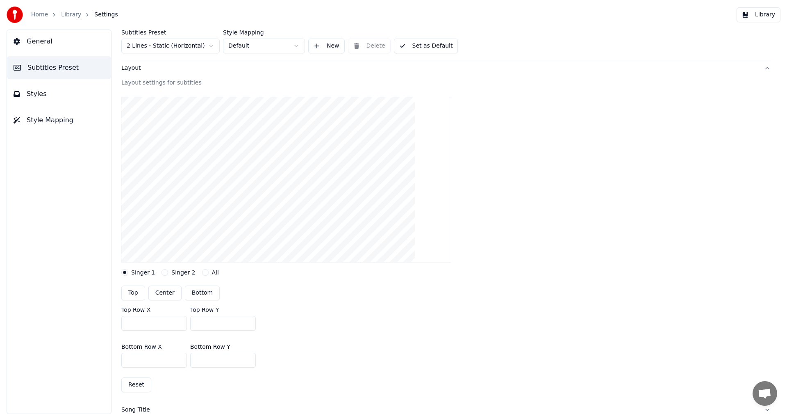
click at [162, 273] on button "Singer 2" at bounding box center [165, 272] width 7 height 7
click at [164, 295] on button "Center" at bounding box center [164, 292] width 33 height 15
type input "***"
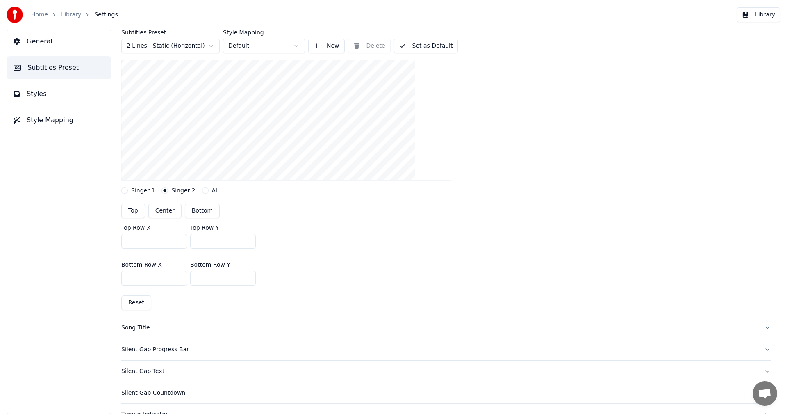
scroll to position [164, 0]
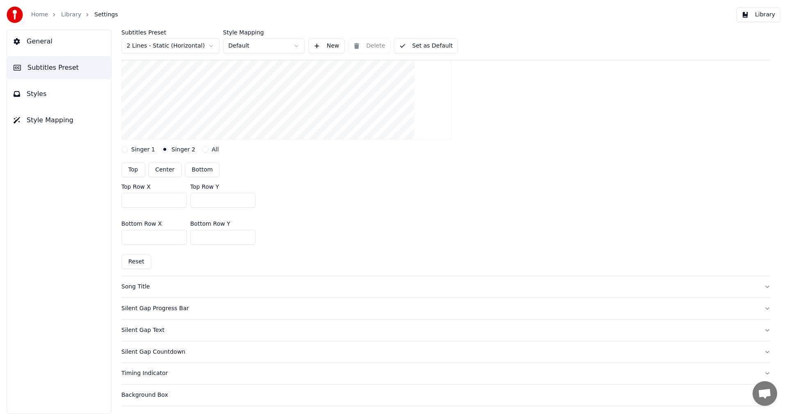
click at [142, 266] on button "Reset" at bounding box center [136, 261] width 30 height 15
type input "***"
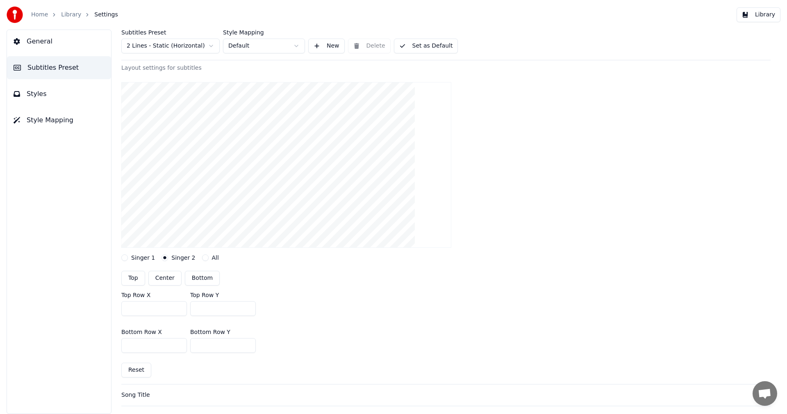
scroll to position [41, 0]
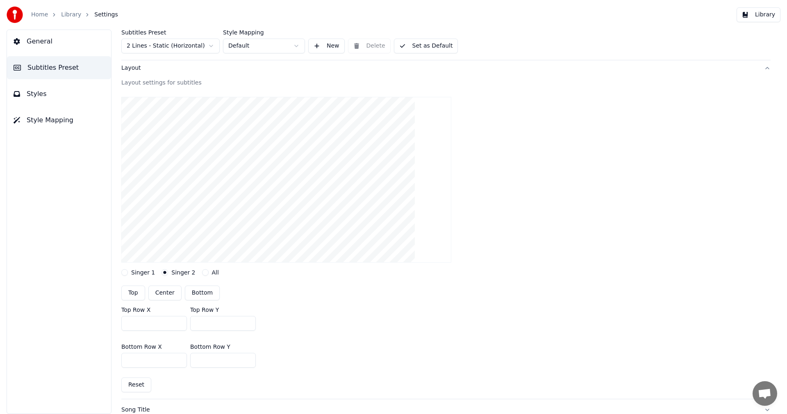
click at [41, 98] on span "Styles" at bounding box center [37, 94] width 20 height 10
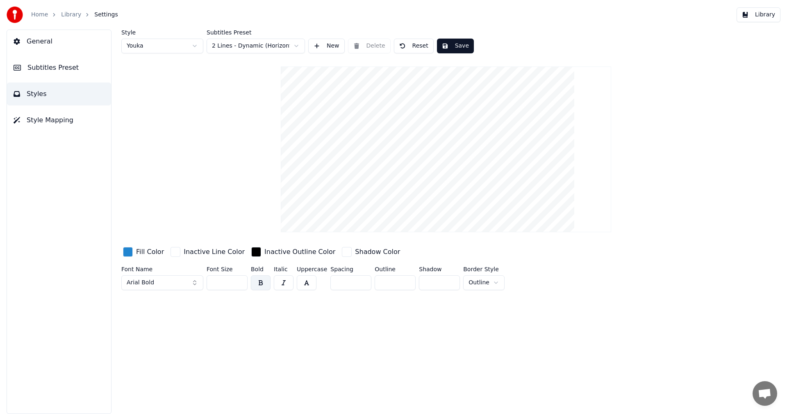
click at [489, 283] on html "Home Library Settings Library General Subtitles Preset Styles Style Mapping Sty…" at bounding box center [393, 207] width 787 height 414
click at [51, 71] on span "Subtitles Preset" at bounding box center [52, 68] width 51 height 10
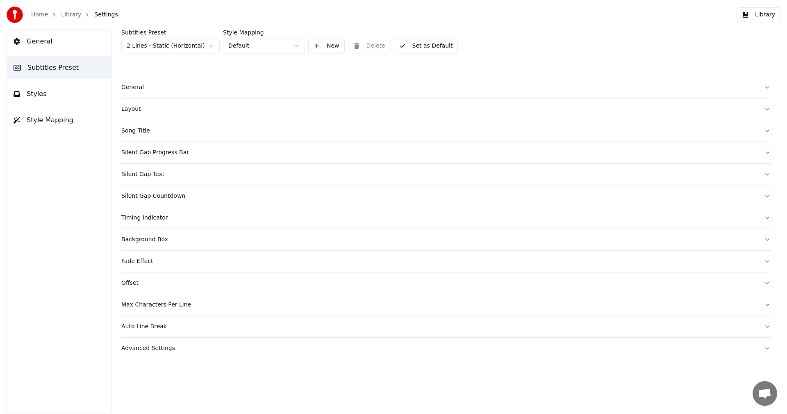
click at [208, 47] on html "Home Library Settings Library General Subtitles Preset Styles Style Mapping Sub…" at bounding box center [393, 207] width 787 height 414
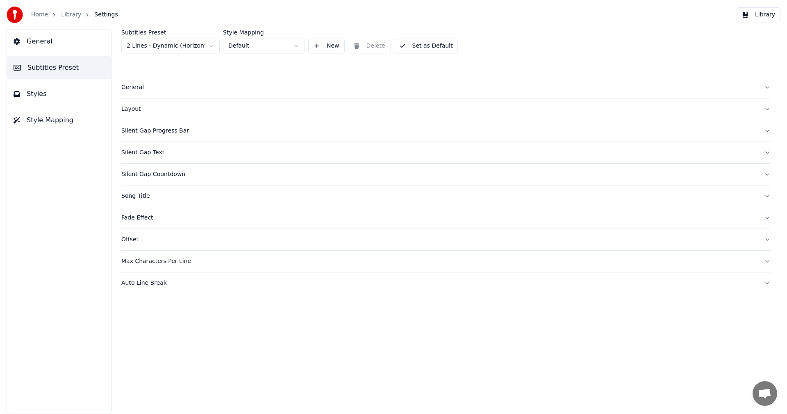
click at [40, 92] on span "Styles" at bounding box center [37, 94] width 20 height 10
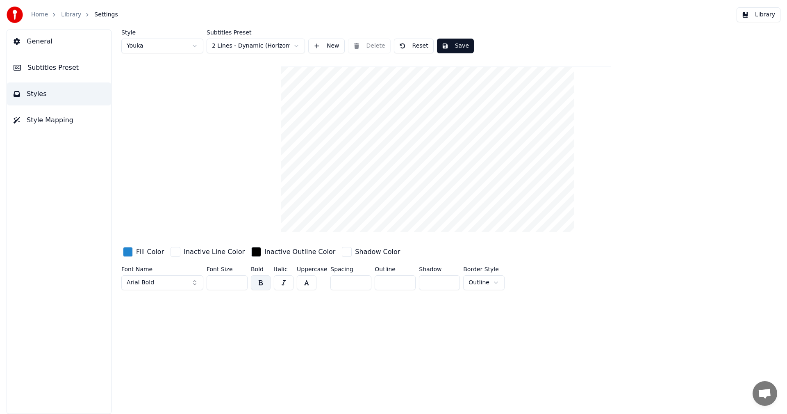
click at [44, 39] on span "General" at bounding box center [40, 41] width 26 height 10
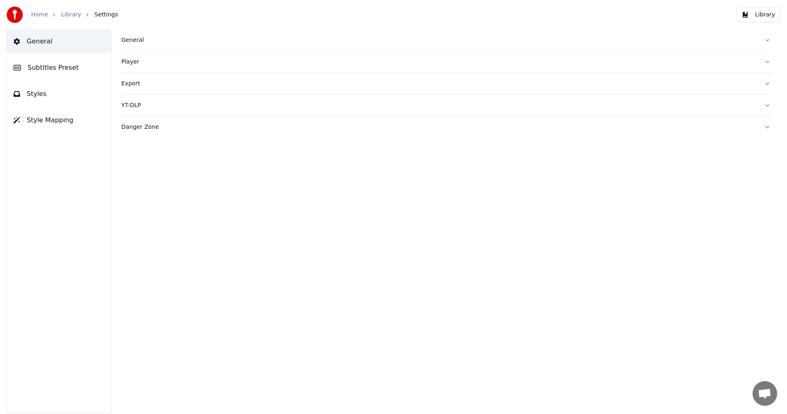
click at [47, 64] on span "Subtitles Preset" at bounding box center [52, 68] width 51 height 10
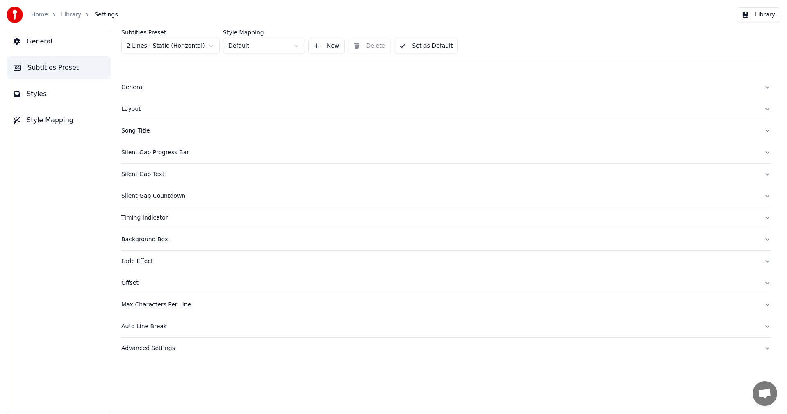
click at [204, 48] on html "Home Library Settings Library General Subtitles Preset Styles Style Mapping Sub…" at bounding box center [393, 207] width 787 height 414
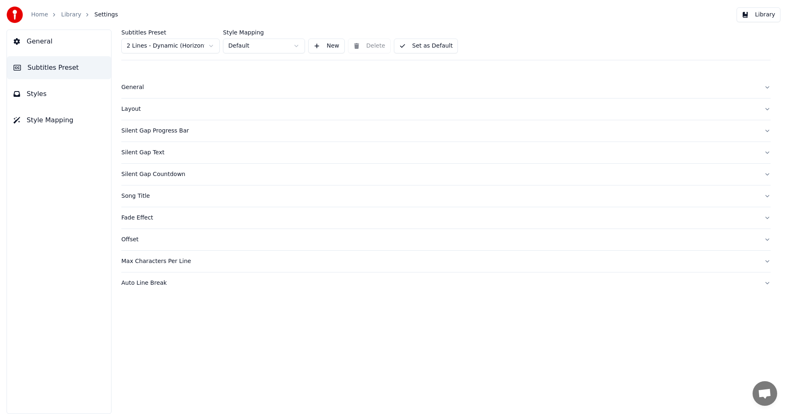
click at [142, 110] on div "Layout" at bounding box center [439, 109] width 636 height 8
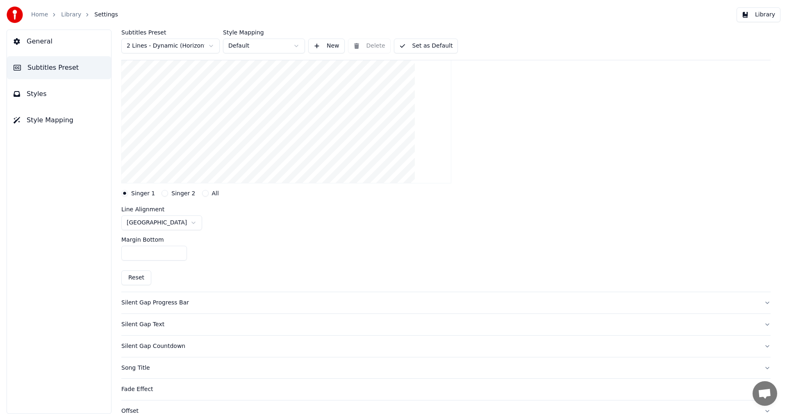
scroll to position [123, 0]
click at [162, 191] on button "Singer 2" at bounding box center [165, 190] width 7 height 7
click at [127, 192] on button "Singer 1" at bounding box center [124, 190] width 7 height 7
click at [159, 194] on div "Layout settings for subtitles Singer 1 Singer 2 All Line Alignment Bottom Cente…" at bounding box center [445, 143] width 649 height 292
click at [164, 190] on button "Singer 2" at bounding box center [165, 190] width 7 height 7
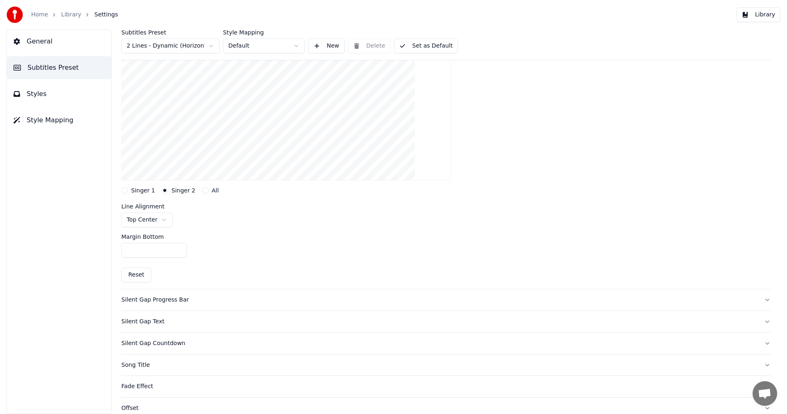
click at [127, 192] on button "Singer 1" at bounding box center [124, 190] width 7 height 7
click at [168, 219] on html "Home Library Settings Library General Subtitles Preset Styles Style Mapping Sub…" at bounding box center [393, 207] width 787 height 414
click at [164, 189] on button "Singer 2" at bounding box center [165, 190] width 7 height 7
click at [163, 219] on html "Home Library Settings Library General Subtitles Preset Styles Style Mapping Sub…" at bounding box center [393, 207] width 787 height 414
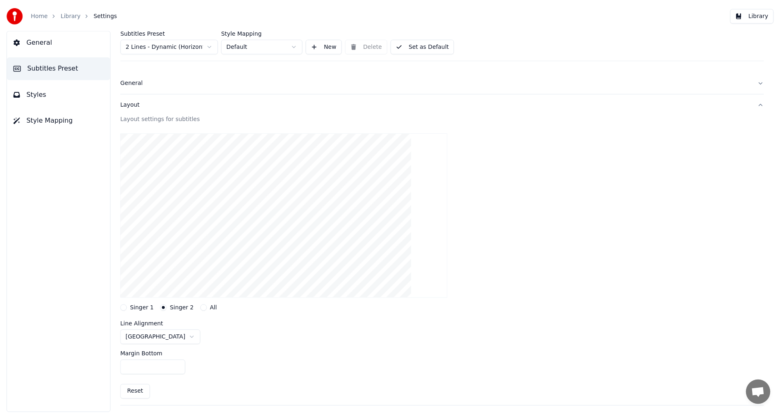
scroll to position [0, 0]
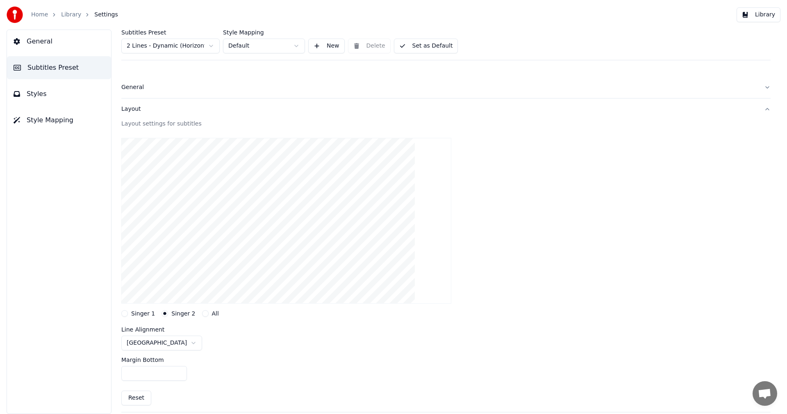
click at [763, 15] on button "Library" at bounding box center [759, 14] width 44 height 15
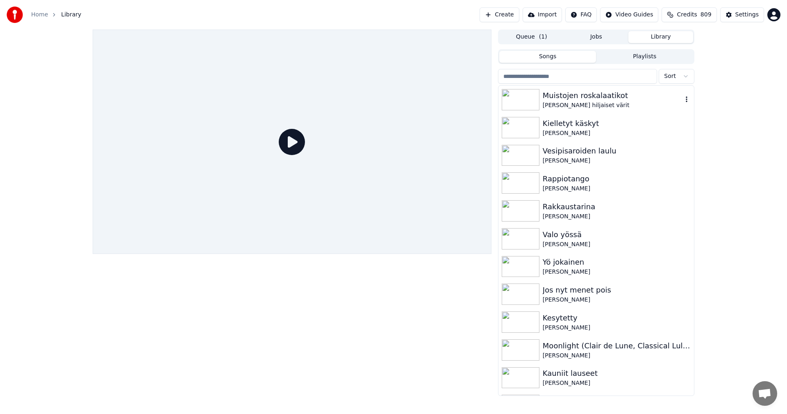
click at [568, 102] on div "[PERSON_NAME] hiljaiset värit" at bounding box center [613, 105] width 140 height 8
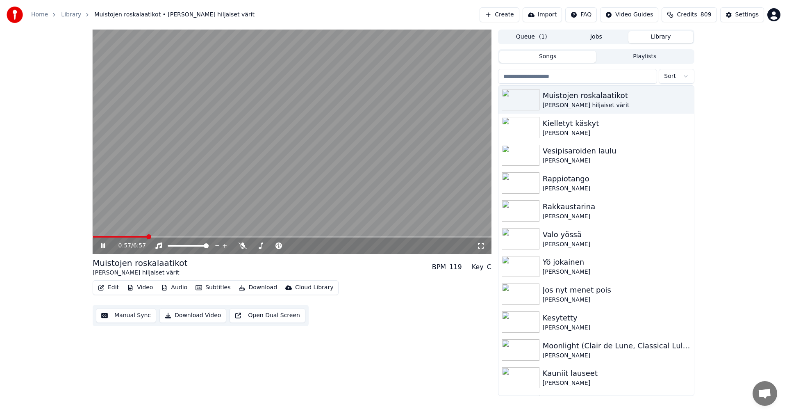
click at [147, 237] on span at bounding box center [292, 237] width 399 height 2
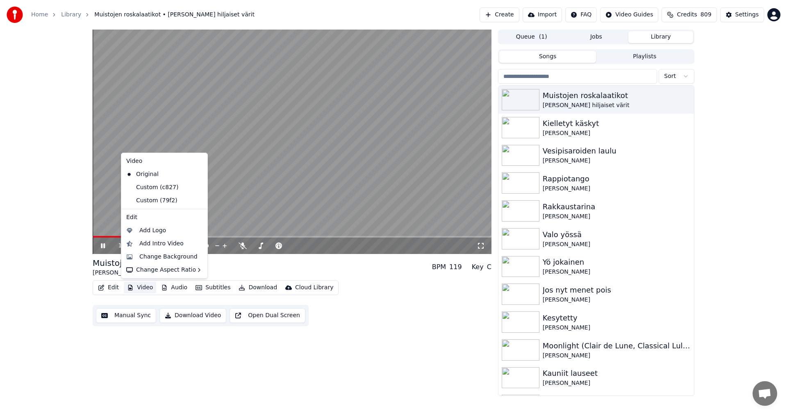
click at [150, 287] on button "Video" at bounding box center [140, 287] width 32 height 11
click at [164, 198] on div "Custom (79f2)" at bounding box center [158, 200] width 71 height 13
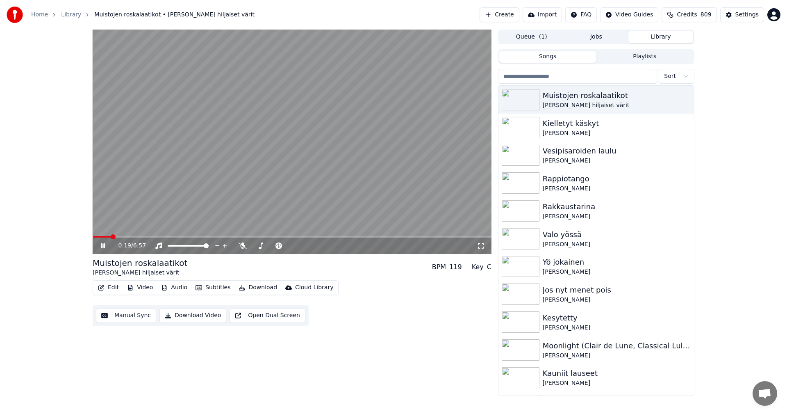
click at [111, 236] on span at bounding box center [102, 237] width 18 height 2
click at [126, 235] on video at bounding box center [292, 142] width 399 height 224
click at [127, 237] on span at bounding box center [292, 237] width 399 height 2
click at [102, 248] on icon at bounding box center [102, 246] width 5 height 6
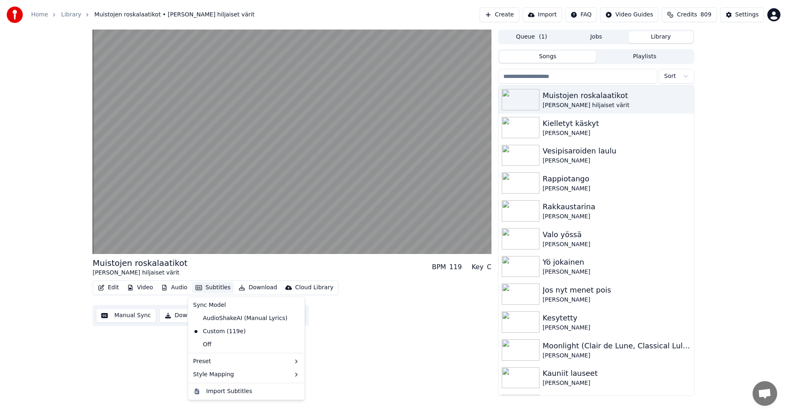
click at [214, 287] on button "Subtitles" at bounding box center [212, 287] width 41 height 11
click at [223, 316] on div "AudioShakeAI (Manual Lyrics)" at bounding box center [240, 318] width 101 height 13
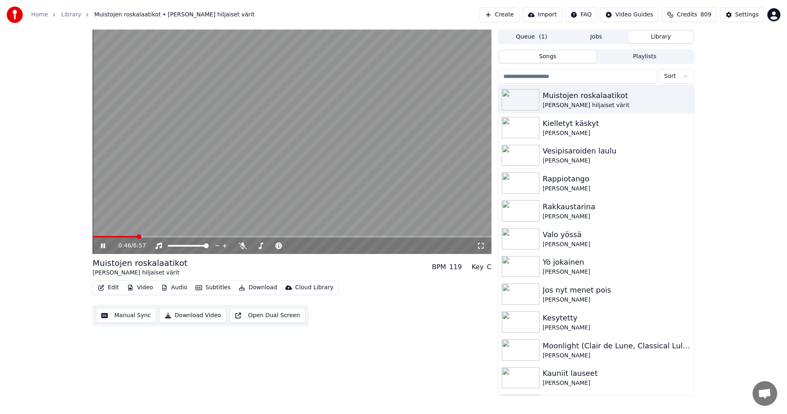
click at [217, 285] on button "Subtitles" at bounding box center [212, 287] width 41 height 11
click at [219, 333] on div "Custom (119e)" at bounding box center [219, 331] width 59 height 13
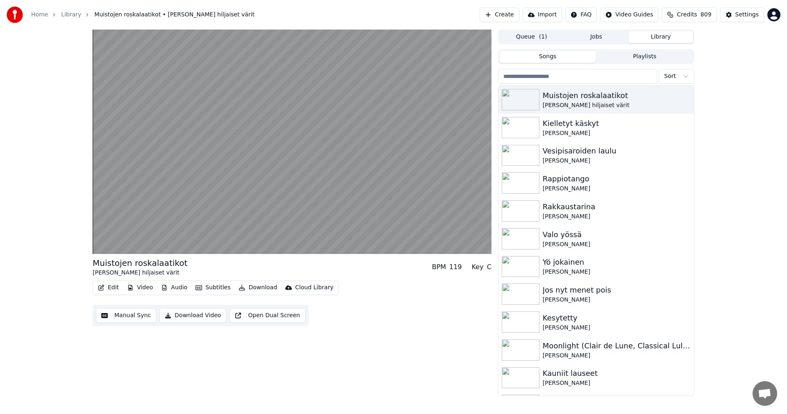
click at [218, 284] on button "Subtitles" at bounding box center [212, 287] width 41 height 11
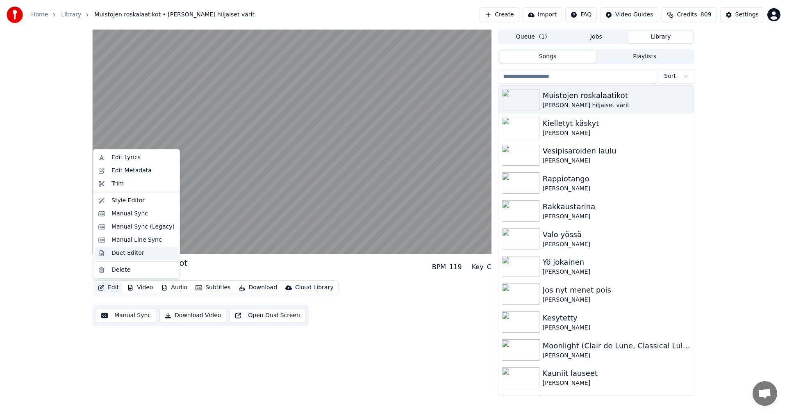
click at [120, 256] on div "Duet Editor" at bounding box center [128, 253] width 33 height 8
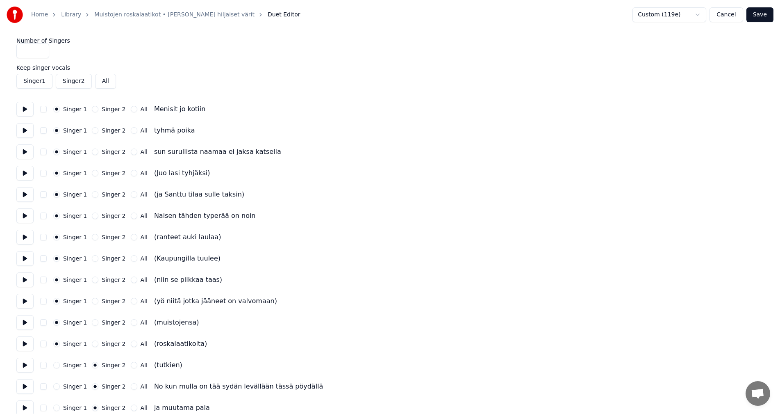
click at [758, 14] on button "Save" at bounding box center [760, 14] width 27 height 15
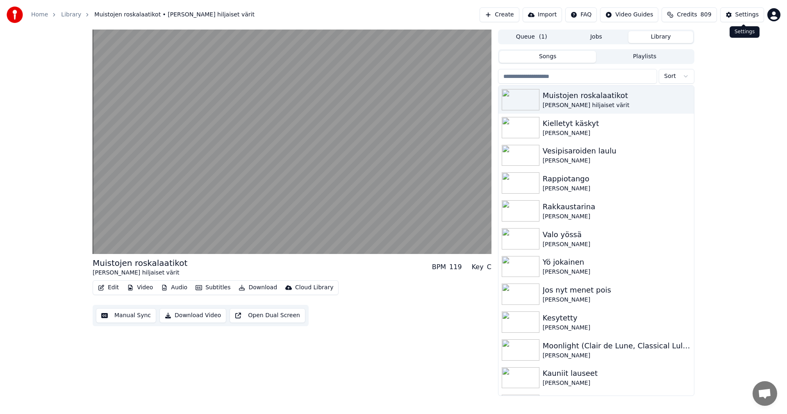
click at [756, 13] on div "Settings" at bounding box center [746, 15] width 23 height 8
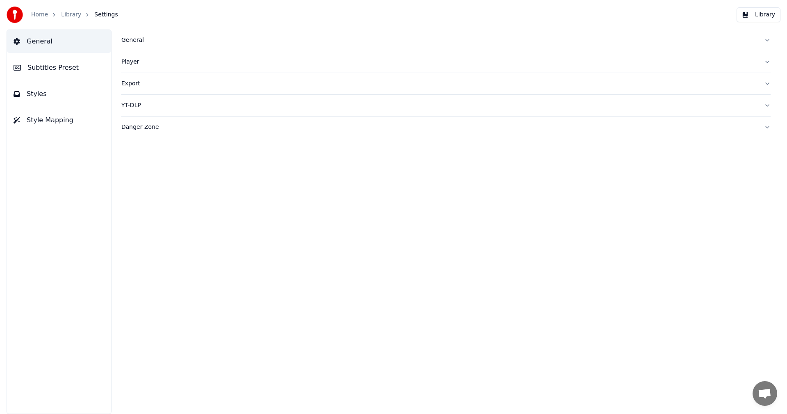
click at [48, 69] on span "Subtitles Preset" at bounding box center [52, 68] width 51 height 10
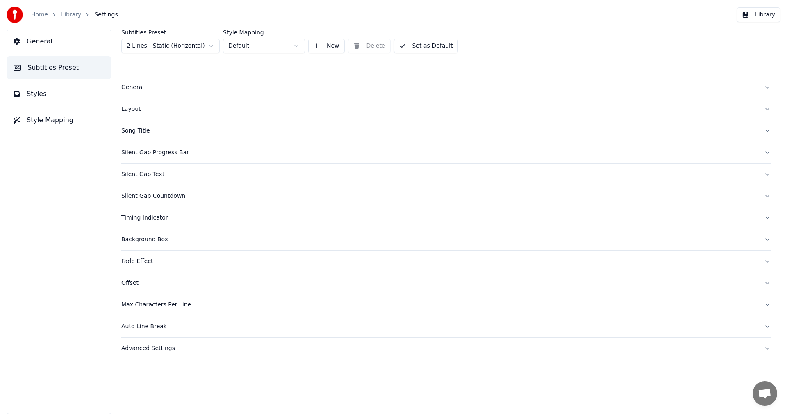
click at [134, 112] on div "Layout" at bounding box center [439, 109] width 636 height 8
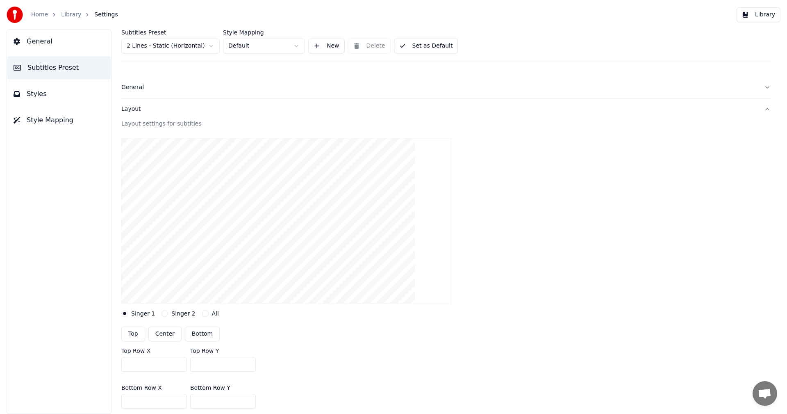
click at [197, 48] on html "Home Library Settings Library General Subtitles Preset Styles Style Mapping Sub…" at bounding box center [393, 207] width 787 height 414
click at [212, 46] on html "Home Library Settings Library General Subtitles Preset Styles Style Mapping Sub…" at bounding box center [393, 207] width 787 height 414
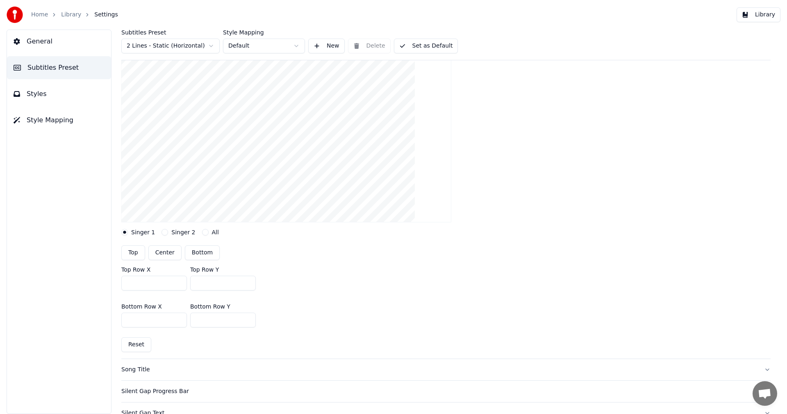
scroll to position [82, 0]
click at [164, 232] on button "Singer 2" at bounding box center [165, 231] width 7 height 7
click at [138, 343] on button "Reset" at bounding box center [136, 343] width 30 height 15
click at [127, 231] on button "Singer 1" at bounding box center [124, 231] width 7 height 7
click at [137, 250] on button "Top" at bounding box center [133, 251] width 24 height 15
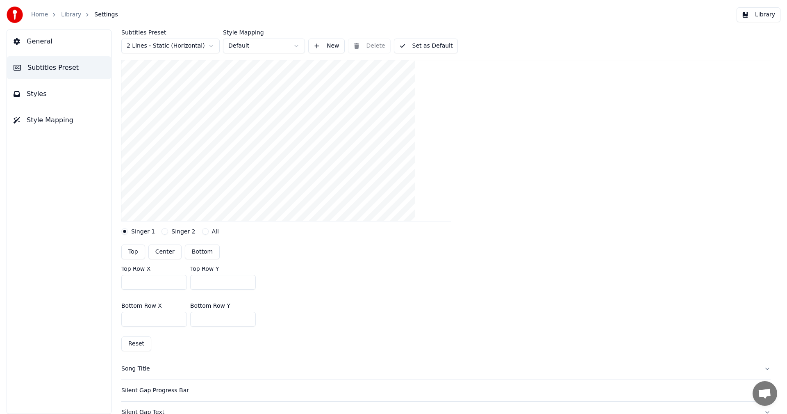
type input "***"
click at [164, 230] on button "Singer 2" at bounding box center [165, 231] width 7 height 7
click at [169, 253] on button "Center" at bounding box center [164, 251] width 33 height 15
type input "***"
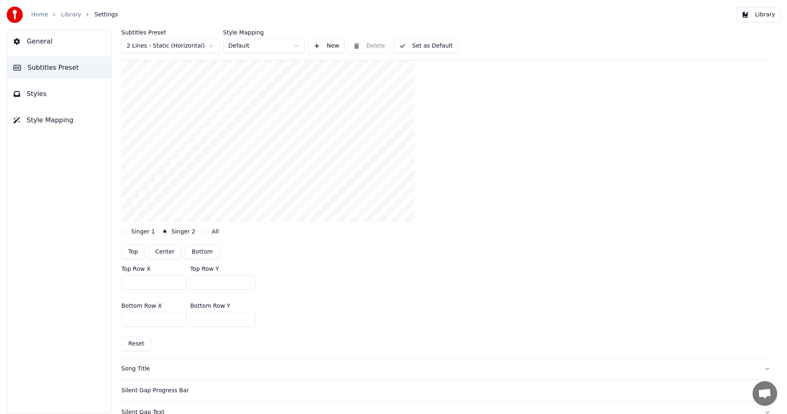
type input "***"
click at [762, 18] on button "Library" at bounding box center [759, 14] width 44 height 15
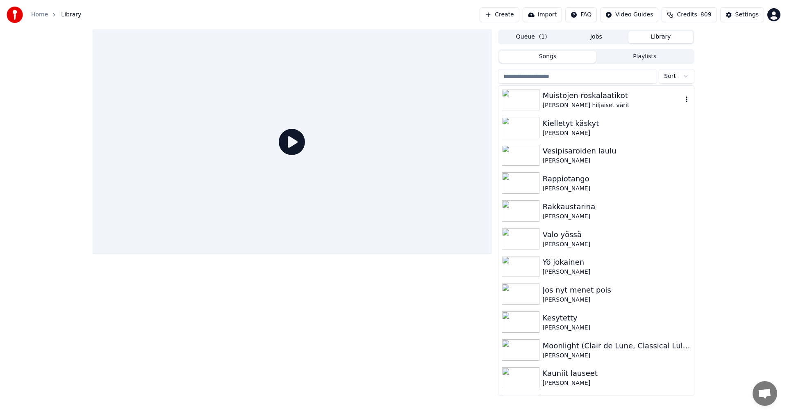
click at [581, 105] on div "[PERSON_NAME] hiljaiset värit" at bounding box center [613, 105] width 140 height 8
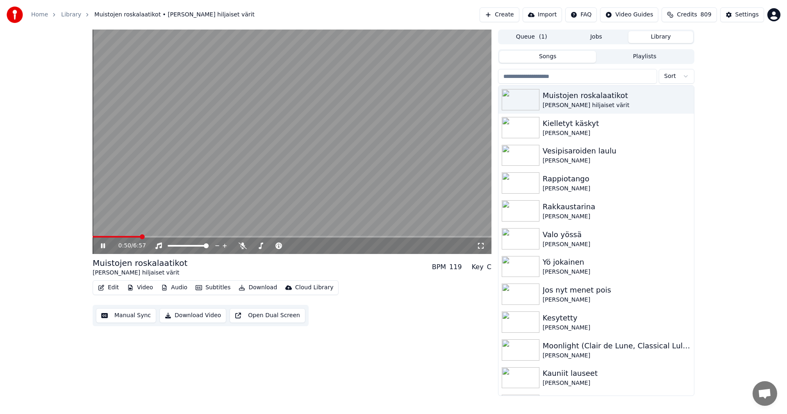
click at [140, 237] on span at bounding box center [292, 237] width 399 height 2
click at [171, 236] on span at bounding box center [292, 237] width 399 height 2
click at [105, 246] on icon at bounding box center [103, 245] width 4 height 5
click at [213, 288] on button "Subtitles" at bounding box center [212, 287] width 41 height 11
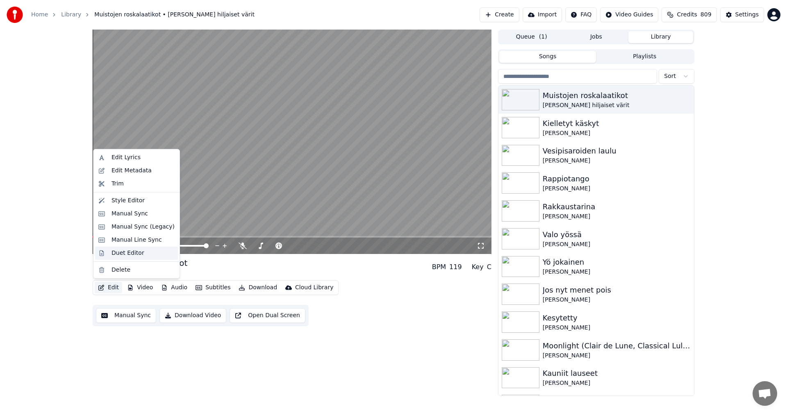
click at [118, 253] on div "Duet Editor" at bounding box center [128, 253] width 33 height 8
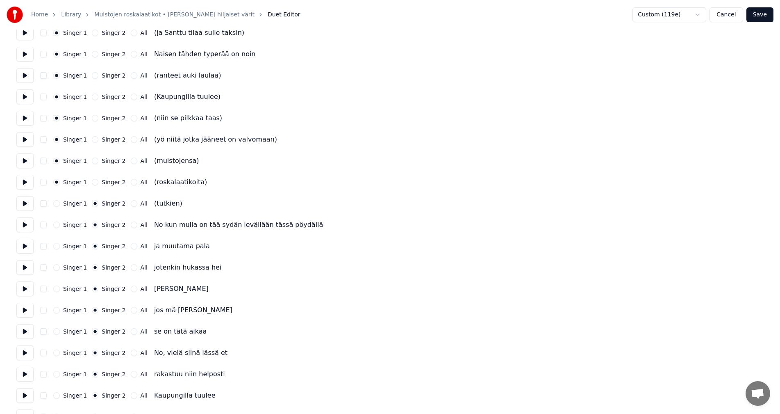
scroll to position [147, 0]
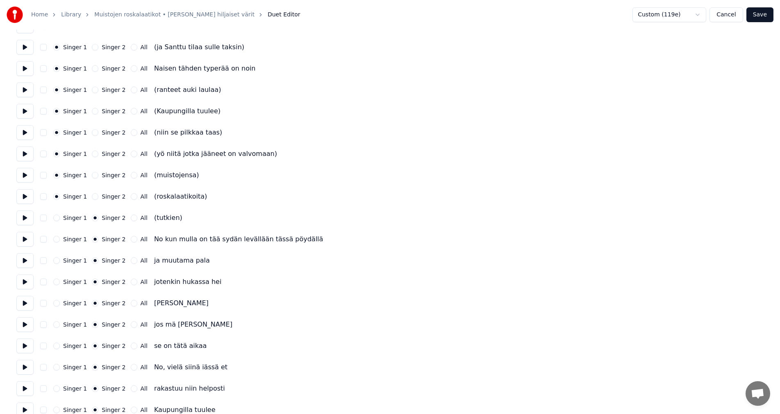
click at [55, 219] on button "Singer 1" at bounding box center [56, 217] width 7 height 7
click at [57, 218] on circle "button" at bounding box center [56, 217] width 3 height 3
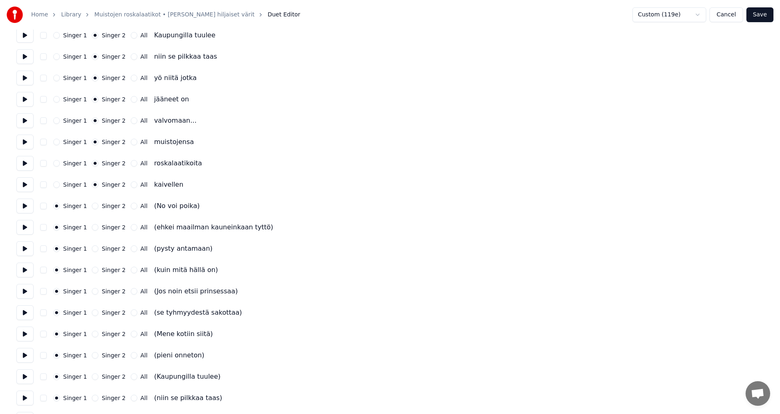
scroll to position [557, 0]
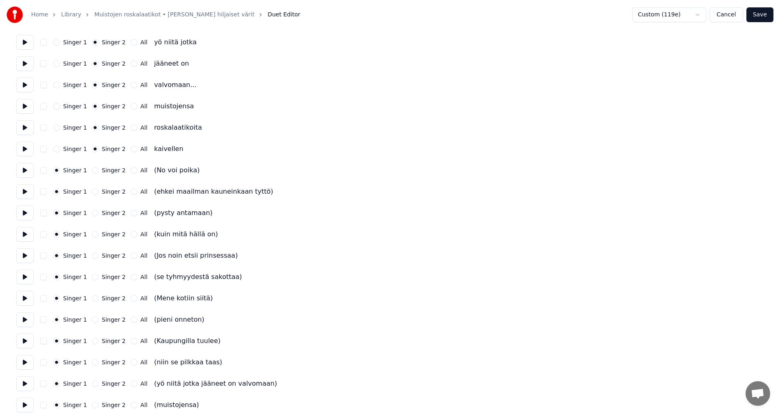
click at [767, 12] on button "Save" at bounding box center [760, 14] width 27 height 15
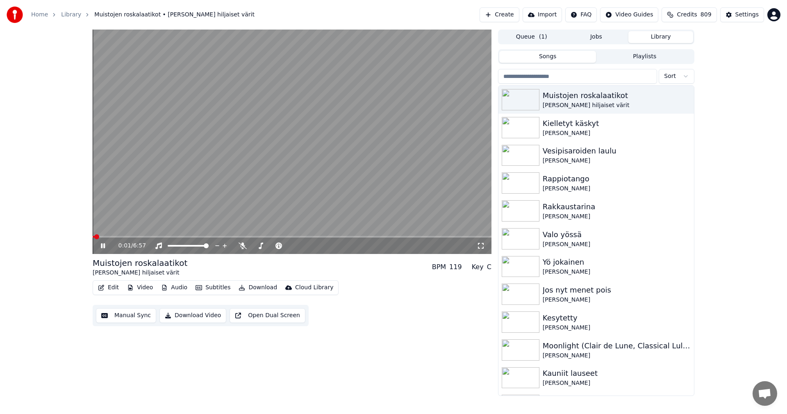
click at [147, 287] on button "Video" at bounding box center [140, 287] width 32 height 11
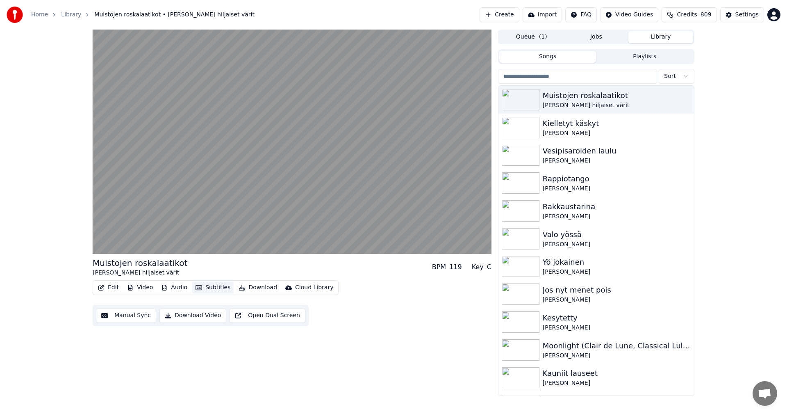
click at [209, 285] on button "Subtitles" at bounding box center [212, 287] width 41 height 11
click at [219, 319] on div "AudioShakeAI (Manual Lyrics)" at bounding box center [240, 318] width 101 height 13
click at [213, 287] on button "Subtitles" at bounding box center [212, 287] width 41 height 11
click at [218, 344] on div "Off" at bounding box center [246, 344] width 113 height 13
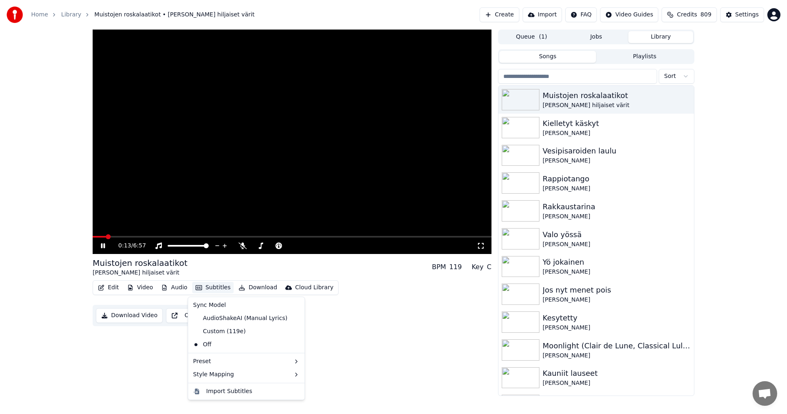
click at [213, 288] on button "Subtitles" at bounding box center [212, 287] width 41 height 11
click at [223, 331] on div "Custom (119e)" at bounding box center [219, 331] width 59 height 13
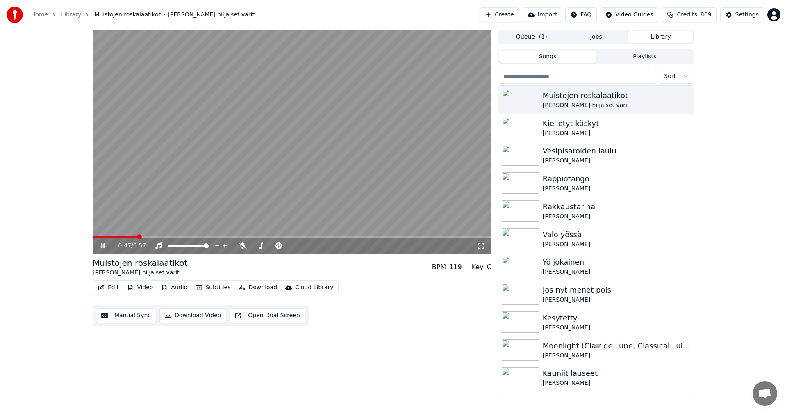
click at [137, 237] on span at bounding box center [292, 237] width 399 height 2
click at [110, 237] on span at bounding box center [116, 237] width 47 height 2
click at [121, 237] on span at bounding box center [292, 237] width 399 height 2
click at [103, 245] on icon at bounding box center [108, 245] width 19 height 7
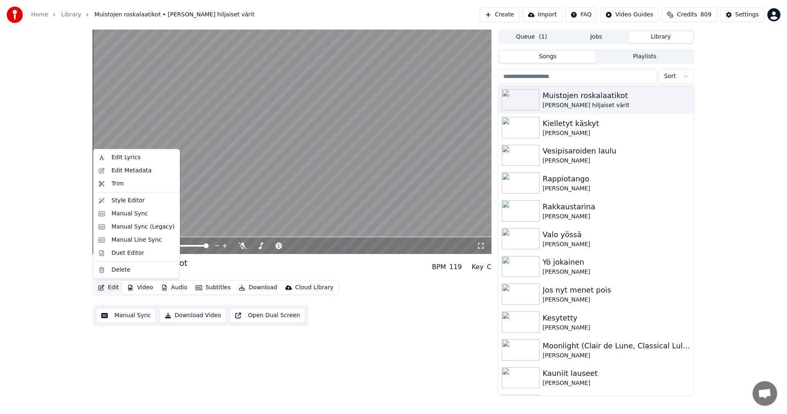
click at [114, 289] on button "Edit" at bounding box center [108, 287] width 27 height 11
click at [140, 229] on div "Manual Sync (Legacy)" at bounding box center [143, 227] width 63 height 8
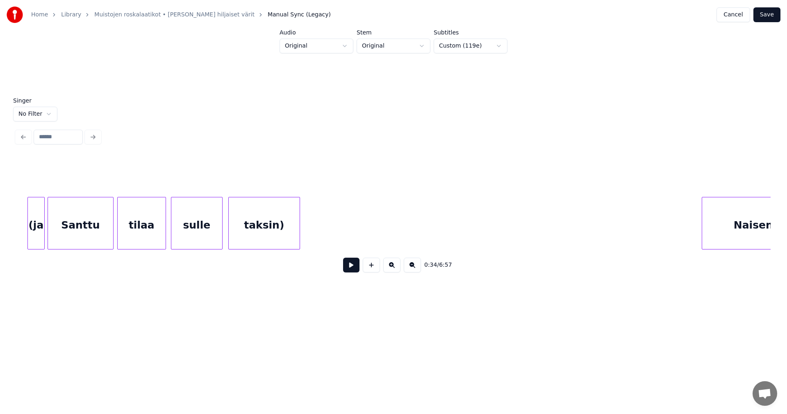
scroll to position [0, 6640]
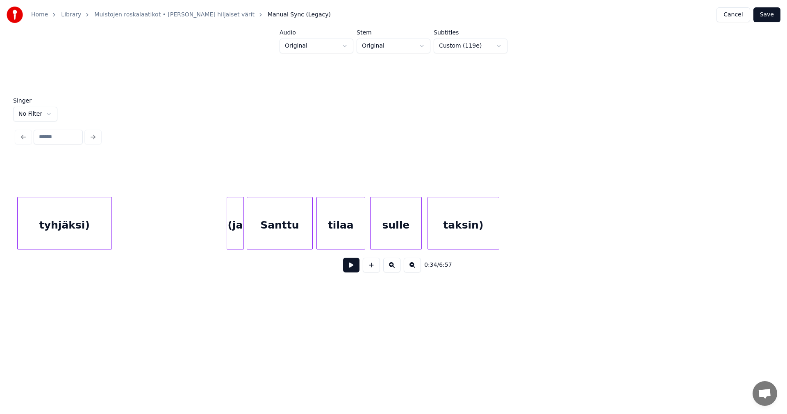
click at [232, 226] on div "(ja" at bounding box center [235, 225] width 16 height 56
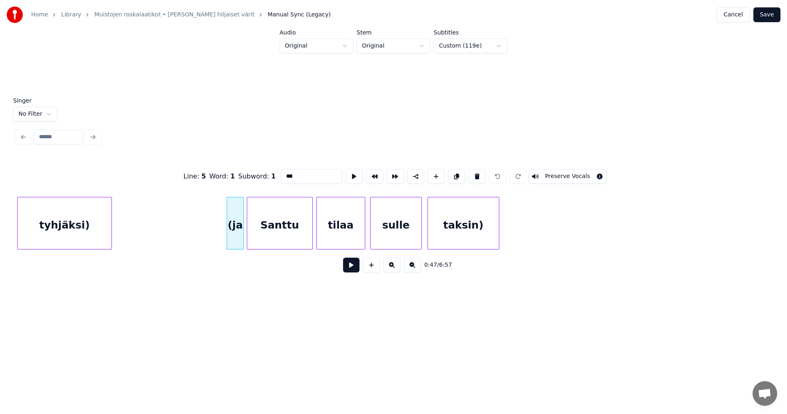
click at [285, 175] on input "***" at bounding box center [311, 176] width 61 height 15
click at [478, 223] on div "taksin)" at bounding box center [463, 225] width 71 height 56
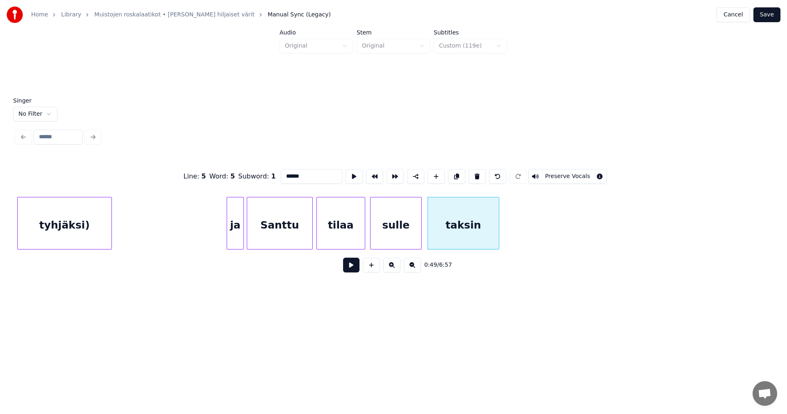
type input "******"
click at [764, 18] on button "Save" at bounding box center [766, 14] width 27 height 15
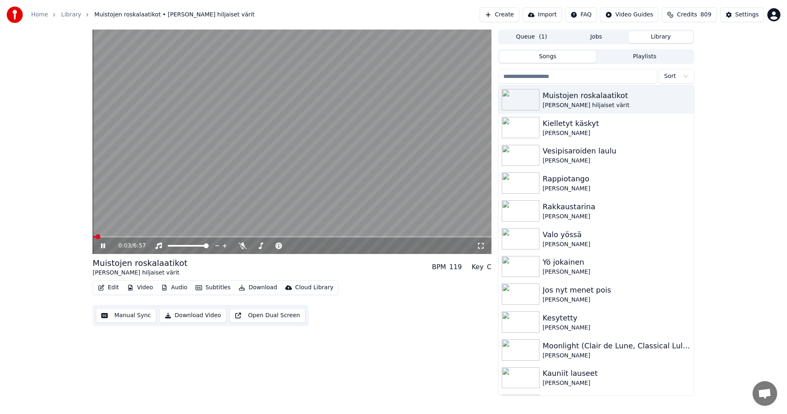
click at [123, 236] on span at bounding box center [292, 237] width 399 height 2
click at [228, 237] on span at bounding box center [292, 237] width 399 height 2
click at [213, 237] on span at bounding box center [153, 237] width 120 height 2
click at [194, 238] on div "2:08 / 6:57" at bounding box center [292, 245] width 399 height 16
click at [193, 237] on span at bounding box center [143, 237] width 100 height 2
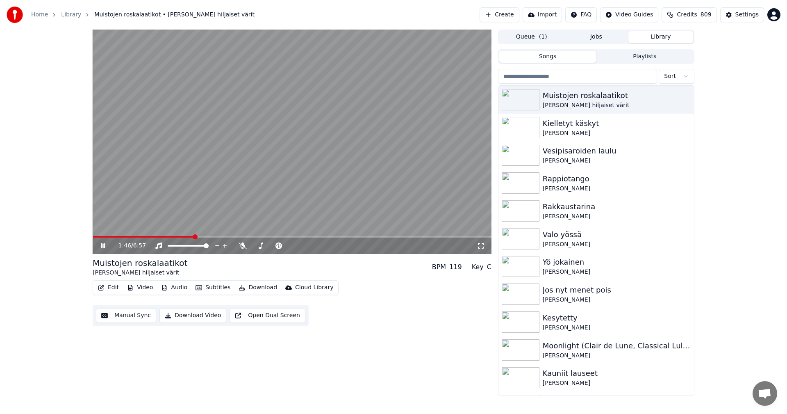
click at [174, 238] on div "1:46 / 6:57" at bounding box center [292, 245] width 399 height 16
click at [173, 237] on span at bounding box center [144, 237] width 102 height 2
click at [103, 247] on icon at bounding box center [108, 245] width 19 height 7
click at [754, 15] on div "Settings" at bounding box center [746, 15] width 23 height 8
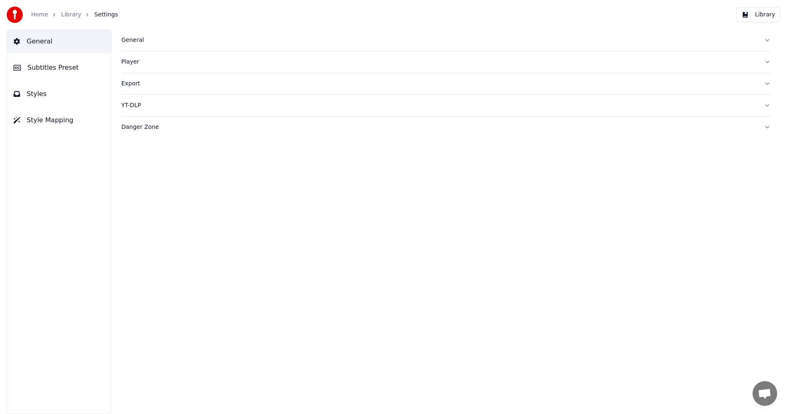
click at [39, 98] on span "Styles" at bounding box center [37, 94] width 20 height 10
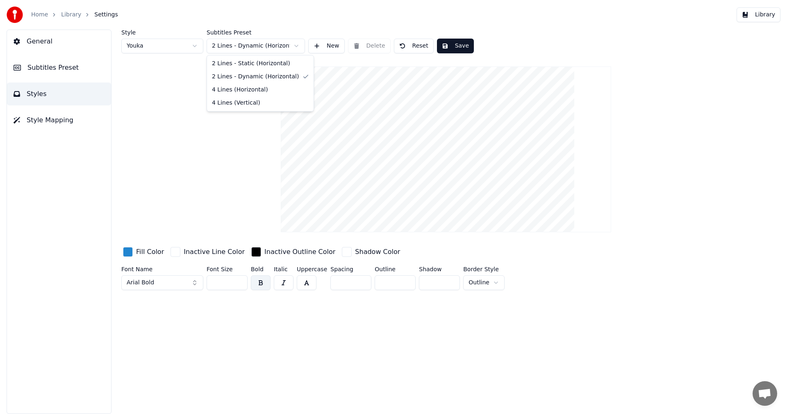
click at [266, 46] on html "Home Library Settings Library General Subtitles Preset Styles Style Mapping Sty…" at bounding box center [393, 207] width 787 height 414
click at [173, 111] on html "Home Library Settings Library General Subtitles Preset Styles Style Mapping Sty…" at bounding box center [393, 207] width 787 height 414
click at [45, 66] on span "Subtitles Preset" at bounding box center [52, 68] width 51 height 10
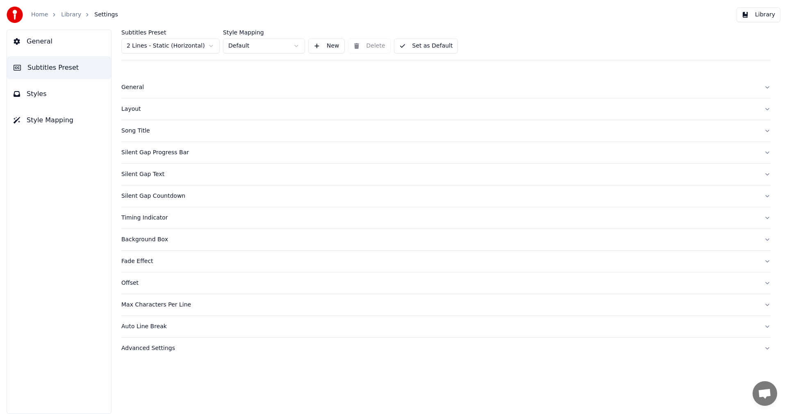
click at [137, 110] on div "Layout" at bounding box center [439, 109] width 636 height 8
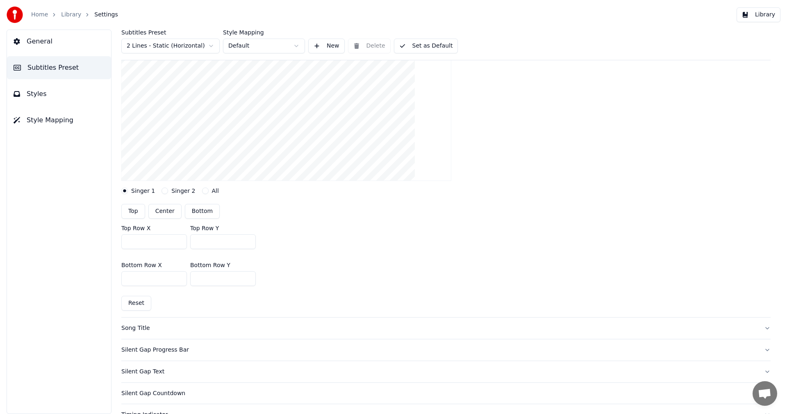
scroll to position [123, 0]
click at [164, 189] on button "Singer 2" at bounding box center [165, 190] width 7 height 7
click at [143, 301] on button "Reset" at bounding box center [136, 302] width 30 height 15
type input "***"
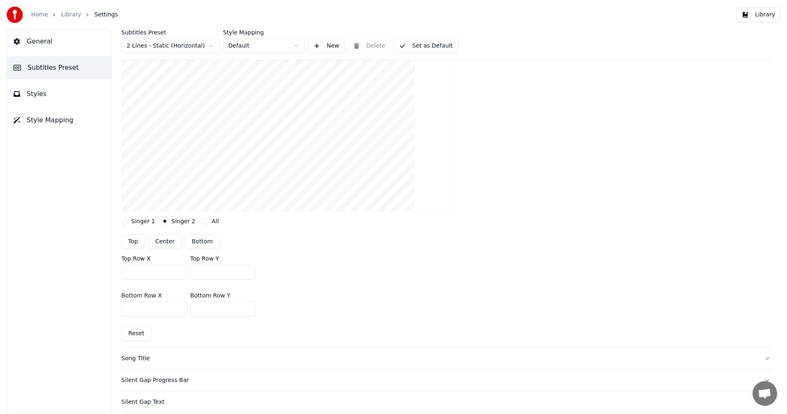
scroll to position [41, 0]
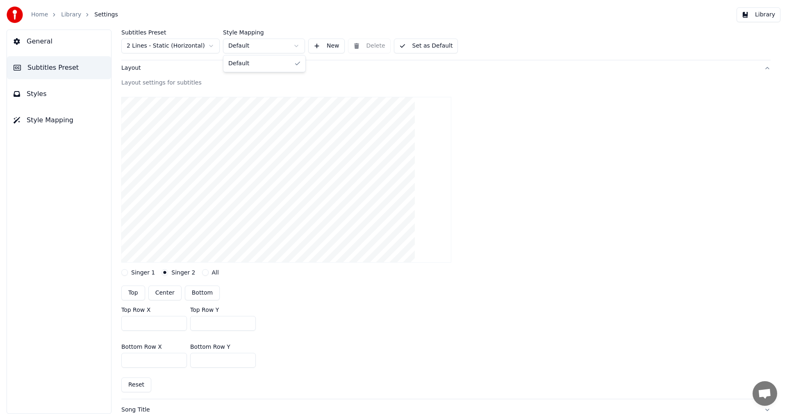
click at [299, 45] on html "Home Library Settings Library General Subtitles Preset Styles Style Mapping Sub…" at bounding box center [393, 207] width 787 height 414
click at [297, 46] on html "Home Library Settings Library General Subtitles Preset Styles Style Mapping Sub…" at bounding box center [393, 207] width 787 height 414
click at [127, 273] on button "Singer 1" at bounding box center [124, 272] width 7 height 7
click at [128, 294] on button "Top" at bounding box center [133, 292] width 24 height 15
type input "***"
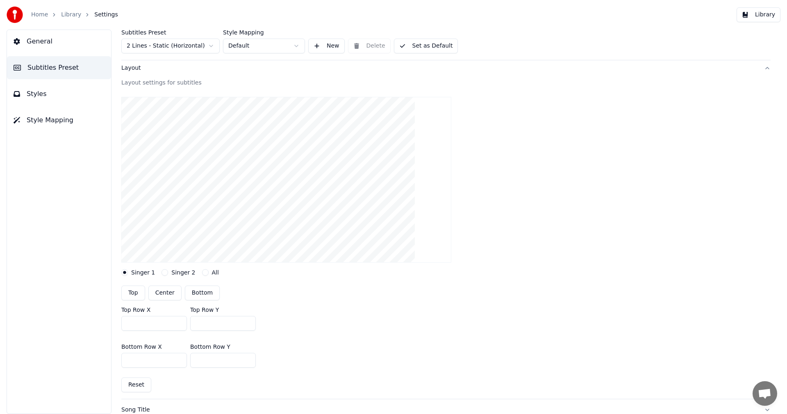
type input "***"
click at [163, 271] on button "Singer 2" at bounding box center [165, 272] width 7 height 7
click at [168, 296] on button "Center" at bounding box center [164, 292] width 33 height 15
type input "***"
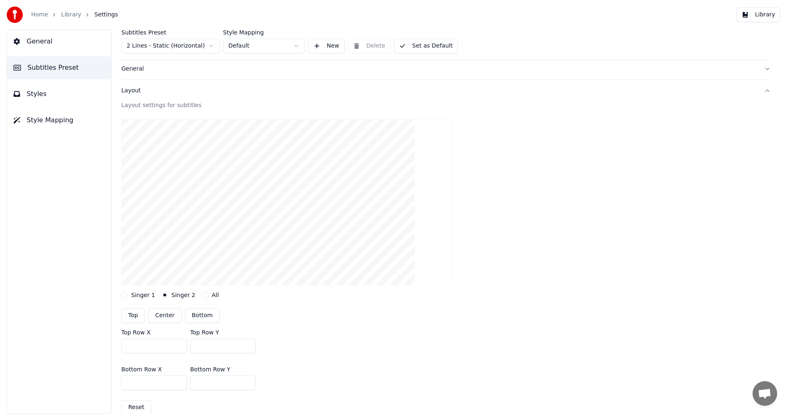
scroll to position [0, 0]
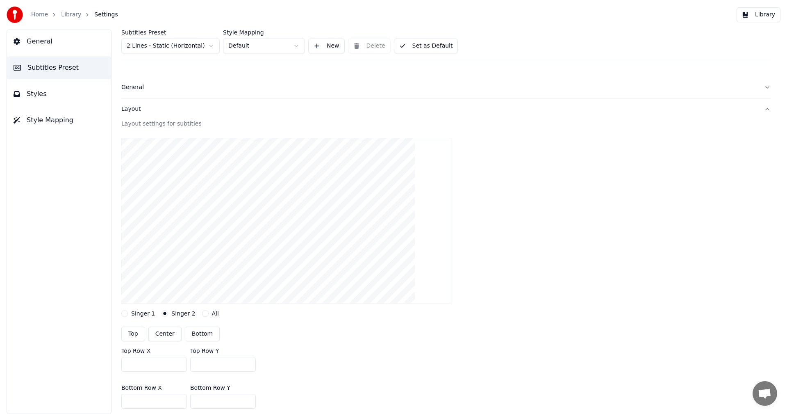
click at [759, 18] on button "Library" at bounding box center [759, 14] width 44 height 15
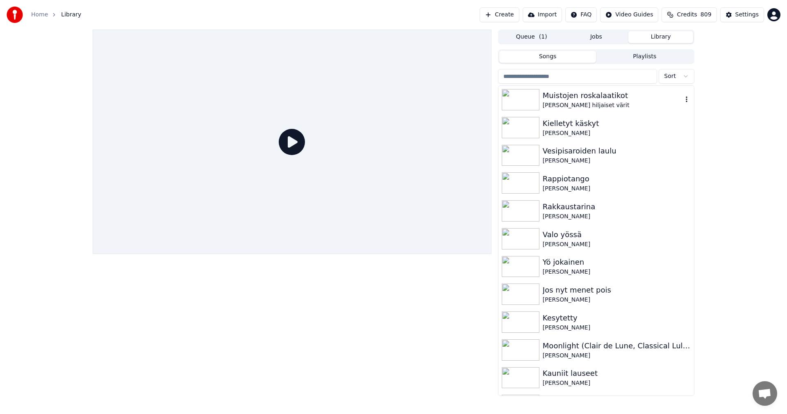
click at [545, 100] on div "Muistojen roskalaatikot" at bounding box center [613, 95] width 140 height 11
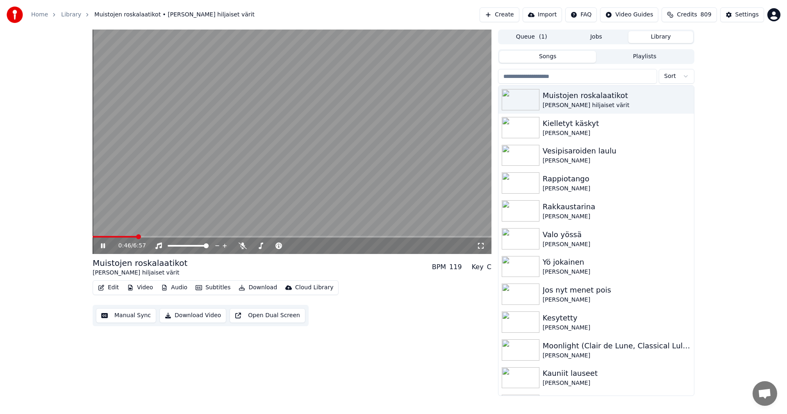
click at [136, 237] on span at bounding box center [292, 237] width 399 height 2
click at [114, 237] on span at bounding box center [103, 237] width 21 height 2
click at [148, 237] on span at bounding box center [292, 237] width 399 height 2
click at [175, 236] on span at bounding box center [292, 237] width 399 height 2
click at [105, 248] on icon at bounding box center [108, 245] width 19 height 7
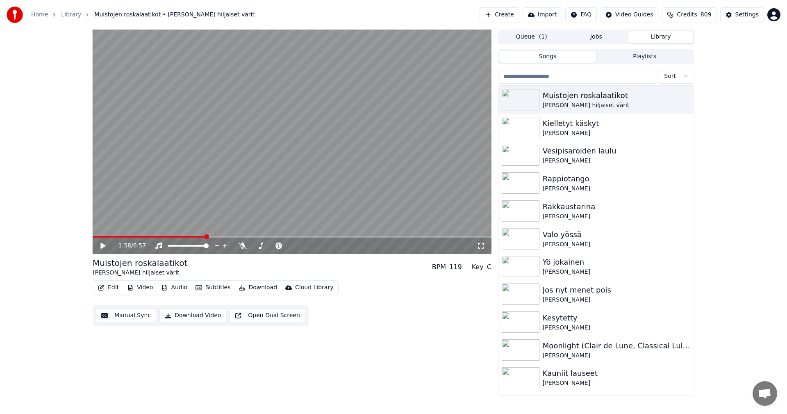
click at [112, 286] on button "Edit" at bounding box center [108, 287] width 27 height 11
click at [738, 14] on div "Settings" at bounding box center [746, 15] width 23 height 8
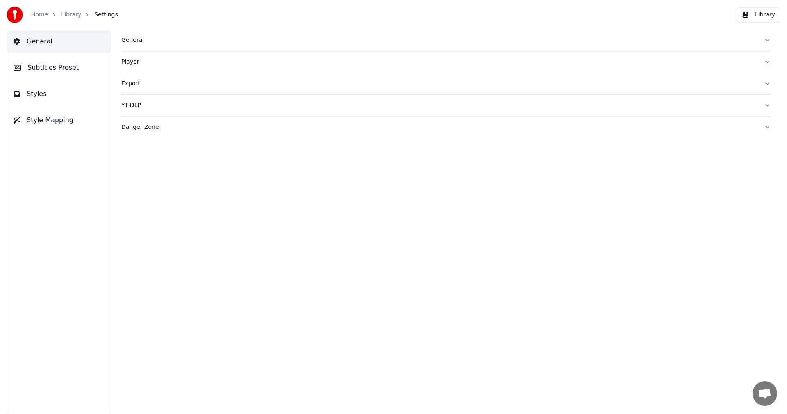
click at [77, 65] on button "Subtitles Preset" at bounding box center [59, 67] width 104 height 23
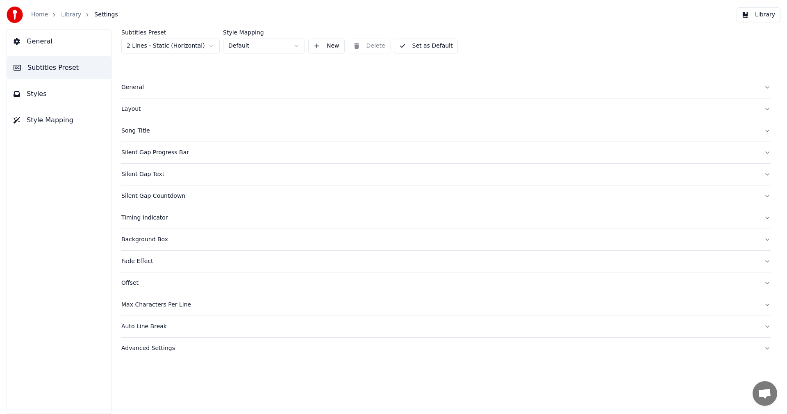
click at [138, 109] on div "Layout" at bounding box center [439, 109] width 636 height 8
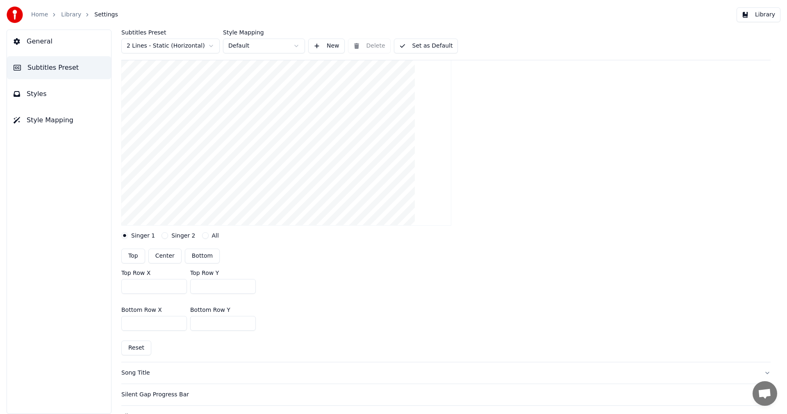
scroll to position [82, 0]
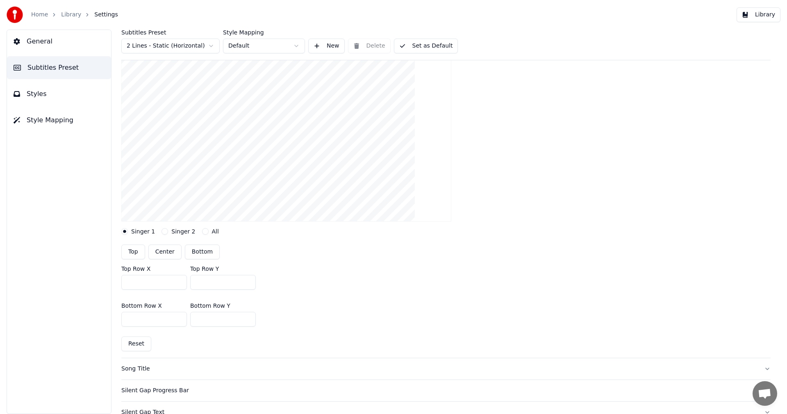
click at [164, 231] on button "Singer 2" at bounding box center [165, 231] width 7 height 7
click at [202, 233] on button "All" at bounding box center [205, 231] width 7 height 7
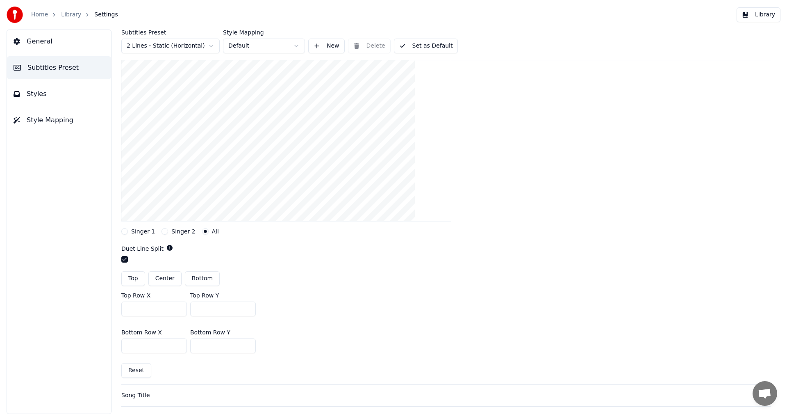
click at [163, 230] on button "Singer 2" at bounding box center [165, 231] width 7 height 7
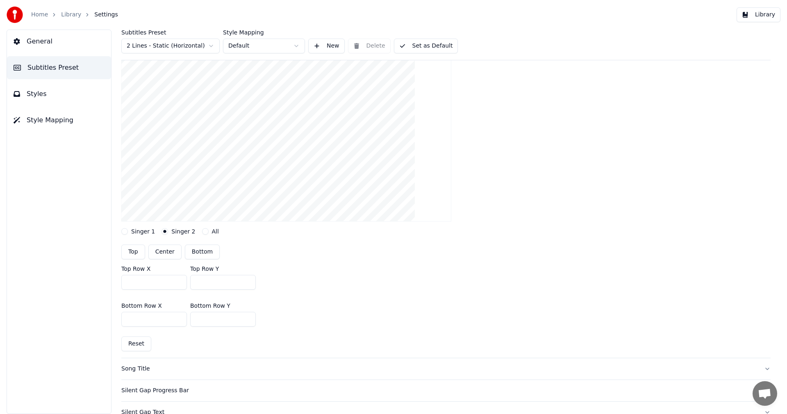
click at [62, 121] on span "Style Mapping" at bounding box center [50, 120] width 47 height 10
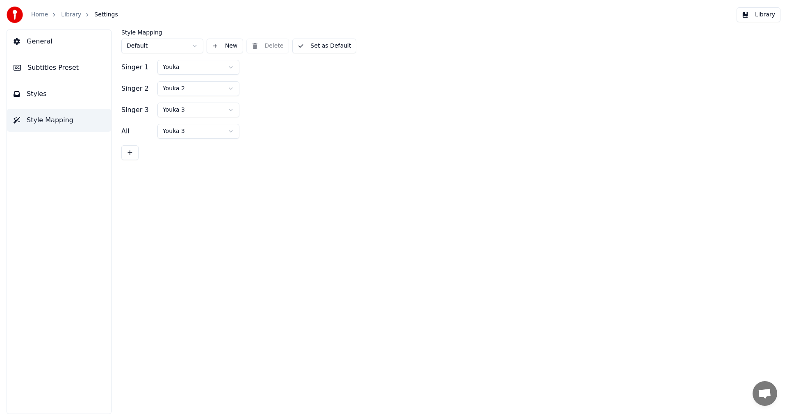
scroll to position [0, 0]
click at [231, 89] on html "Home Library Settings Library General Subtitles Preset Styles Style Mapping Sty…" at bounding box center [393, 207] width 787 height 414
click at [44, 66] on span "Subtitles Preset" at bounding box center [52, 68] width 51 height 10
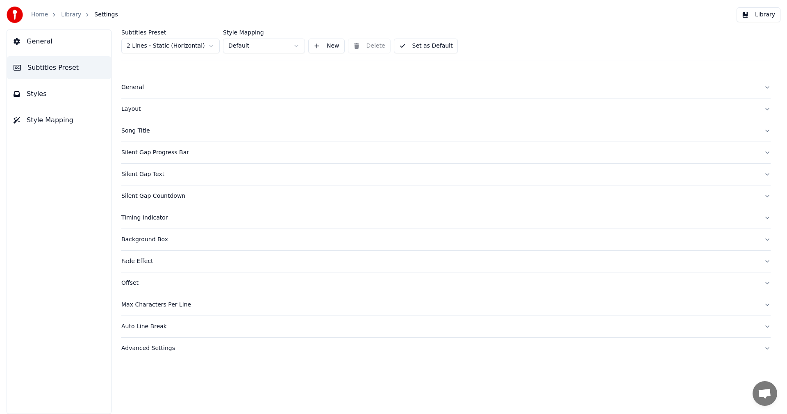
click at [132, 109] on div "Layout" at bounding box center [439, 109] width 636 height 8
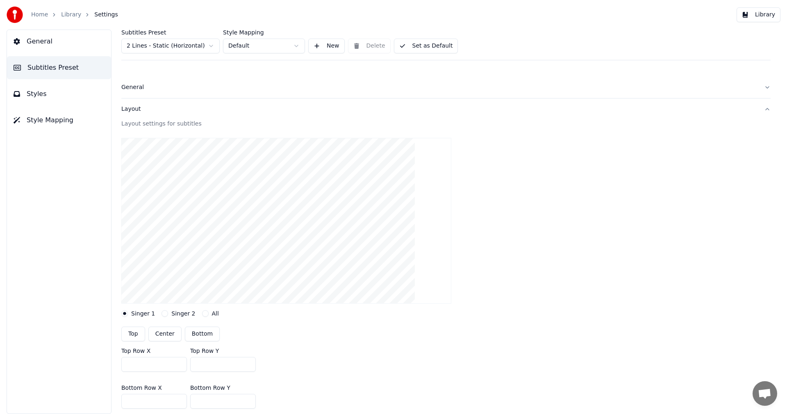
click at [163, 314] on button "Singer 2" at bounding box center [165, 313] width 7 height 7
click at [41, 91] on span "Styles" at bounding box center [37, 94] width 20 height 10
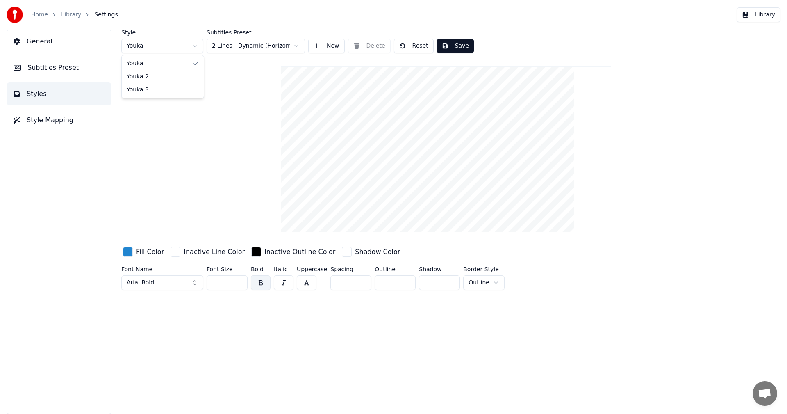
click at [196, 45] on html "Home Library Settings Library General Subtitles Preset Styles Style Mapping Sty…" at bounding box center [393, 207] width 787 height 414
click at [66, 125] on span "Style Mapping" at bounding box center [50, 120] width 47 height 10
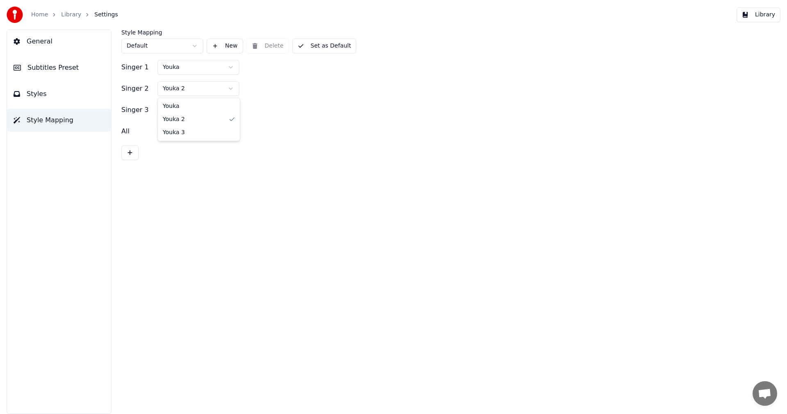
click at [232, 90] on html "Home Library Settings Library General Subtitles Preset Styles Style Mapping Sty…" at bounding box center [393, 207] width 787 height 414
click at [323, 47] on button "Set as Default" at bounding box center [324, 46] width 64 height 15
click at [769, 16] on button "Library" at bounding box center [759, 14] width 44 height 15
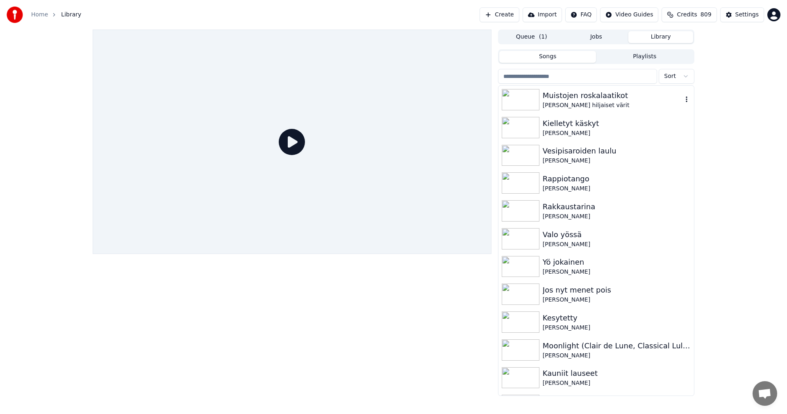
click at [519, 100] on img at bounding box center [521, 99] width 38 height 21
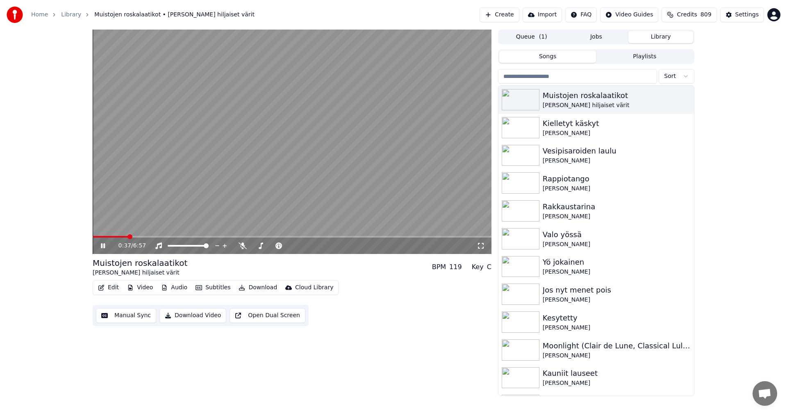
click at [128, 237] on span at bounding box center [292, 237] width 399 height 2
click at [157, 237] on span at bounding box center [292, 237] width 399 height 2
click at [190, 235] on video at bounding box center [292, 142] width 399 height 224
click at [191, 237] on span at bounding box center [292, 237] width 399 height 2
click at [99, 248] on icon at bounding box center [108, 245] width 19 height 7
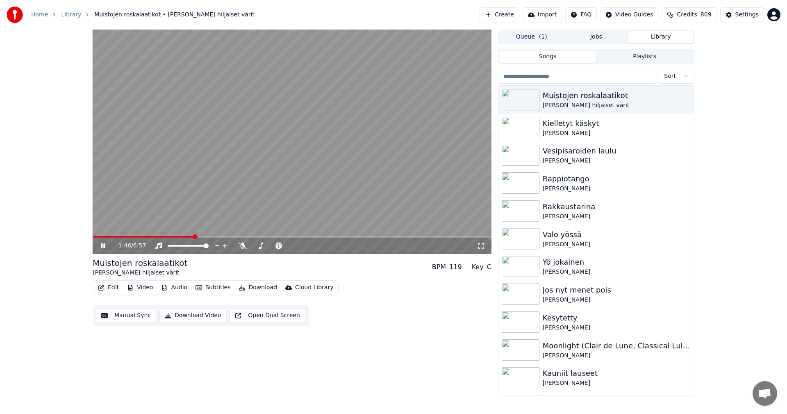
click at [100, 248] on icon at bounding box center [108, 245] width 19 height 7
click at [747, 15] on div "Settings" at bounding box center [746, 15] width 23 height 8
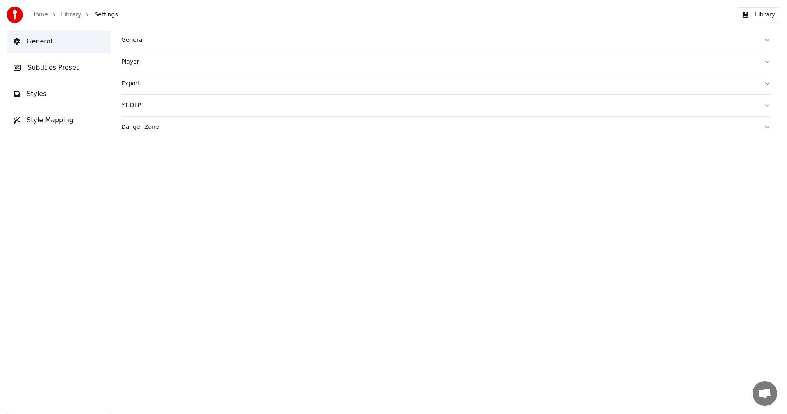
click at [52, 67] on span "Subtitles Preset" at bounding box center [52, 68] width 51 height 10
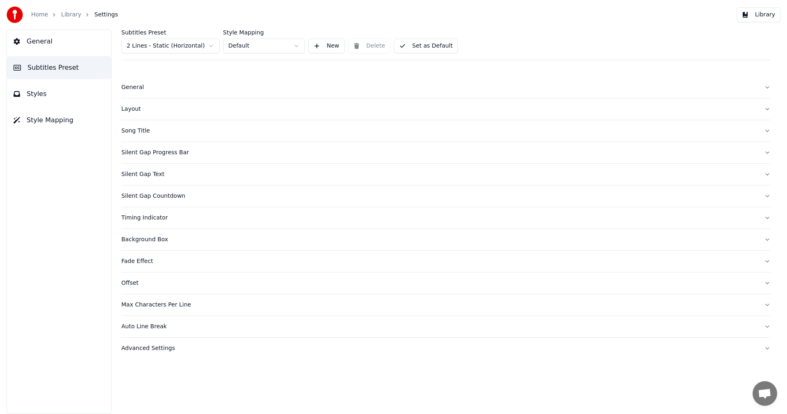
click at [197, 46] on html "Home Library Settings Library General Subtitles Preset Styles Style Mapping Sub…" at bounding box center [393, 207] width 787 height 414
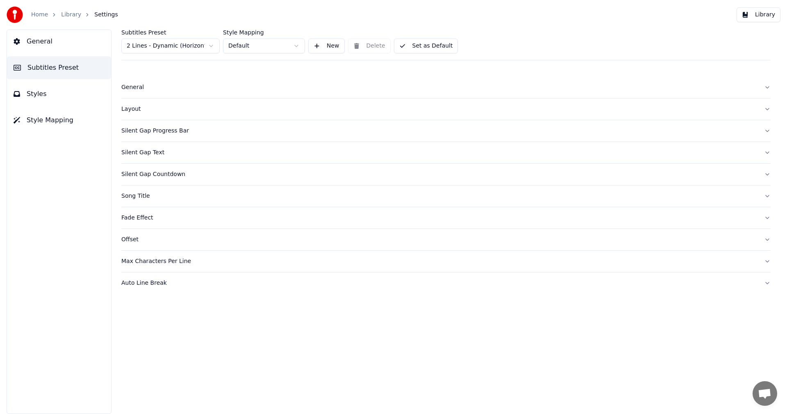
click at [128, 109] on div "Layout" at bounding box center [439, 109] width 636 height 8
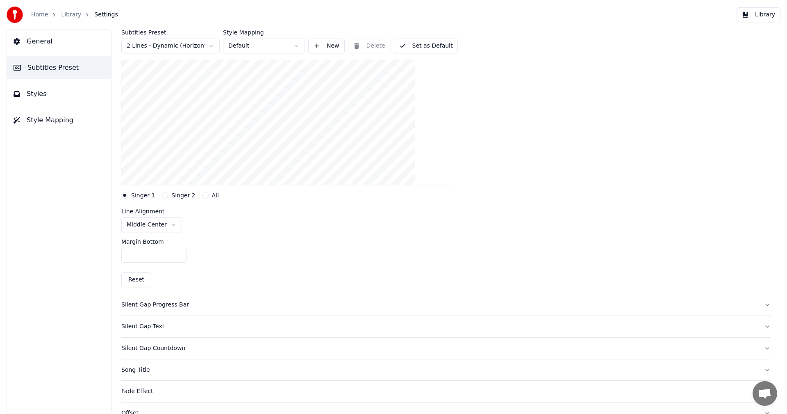
scroll to position [123, 0]
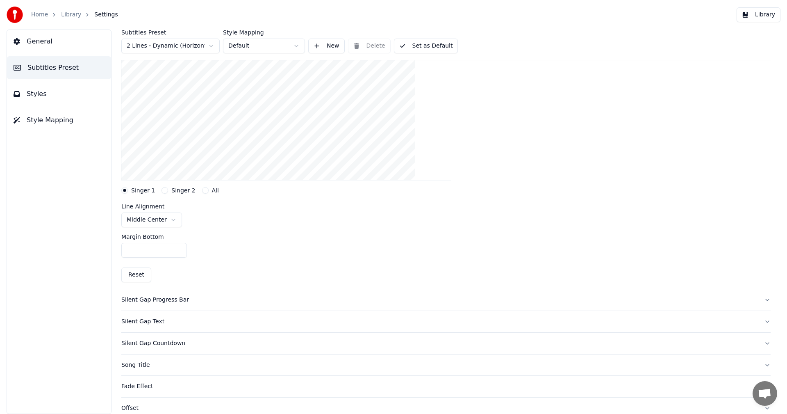
click at [162, 190] on button "Singer 2" at bounding box center [165, 190] width 7 height 7
click at [126, 192] on button "Singer 1" at bounding box center [124, 190] width 7 height 7
click at [162, 189] on button "Singer 2" at bounding box center [165, 190] width 7 height 7
click at [125, 190] on button "Singer 1" at bounding box center [124, 190] width 7 height 7
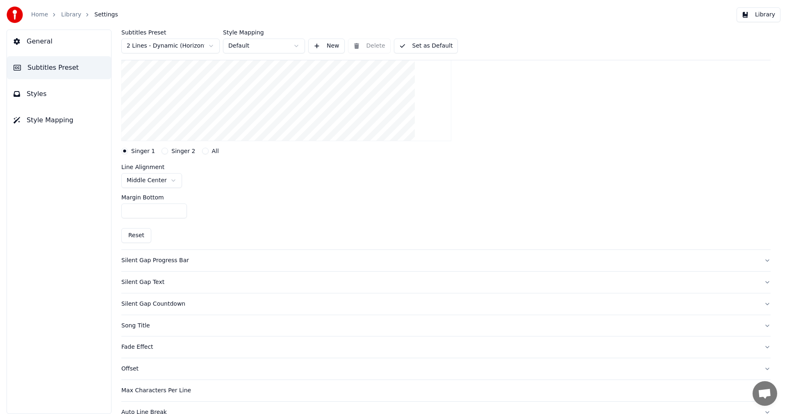
scroll to position [164, 0]
click at [171, 178] on html "Home Library Settings Library General Subtitles Preset Styles Style Mapping Sub…" at bounding box center [393, 207] width 787 height 414
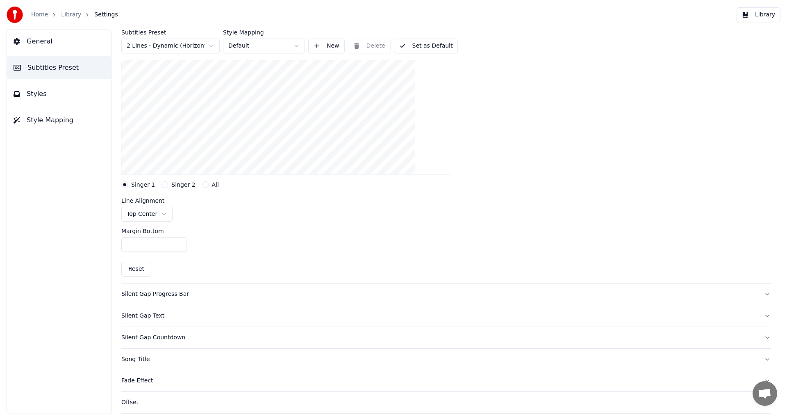
scroll to position [82, 0]
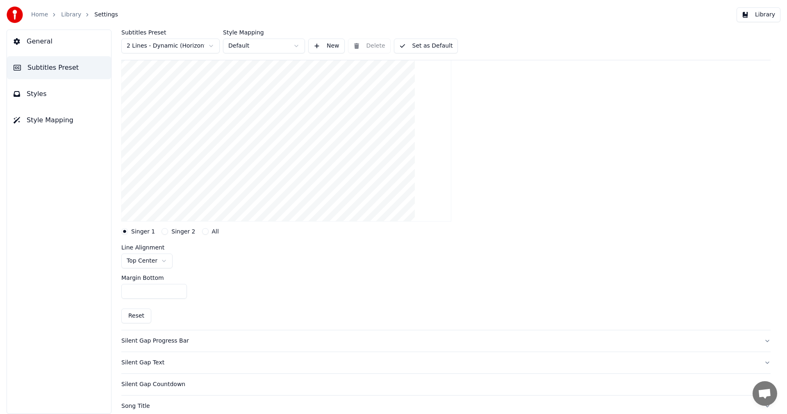
click at [162, 232] on button "Singer 2" at bounding box center [165, 231] width 7 height 7
click at [172, 261] on html "Home Library Settings Library General Subtitles Preset Styles Style Mapping Sub…" at bounding box center [393, 207] width 787 height 414
click at [512, 159] on div at bounding box center [445, 138] width 649 height 179
click at [768, 18] on button "Library" at bounding box center [759, 14] width 44 height 15
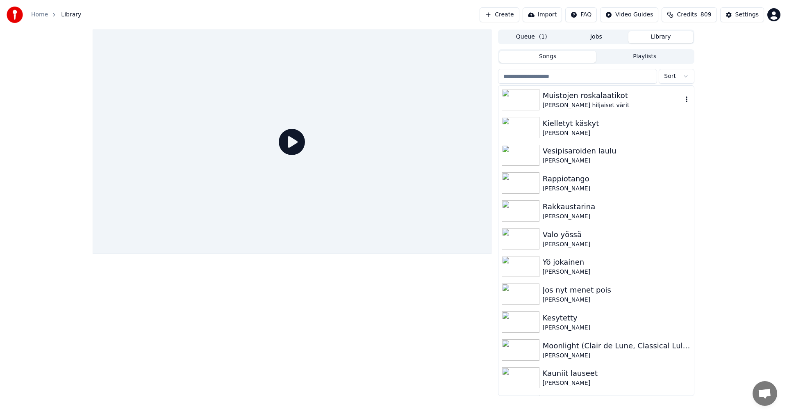
click at [597, 104] on div "[PERSON_NAME] hiljaiset värit" at bounding box center [613, 105] width 140 height 8
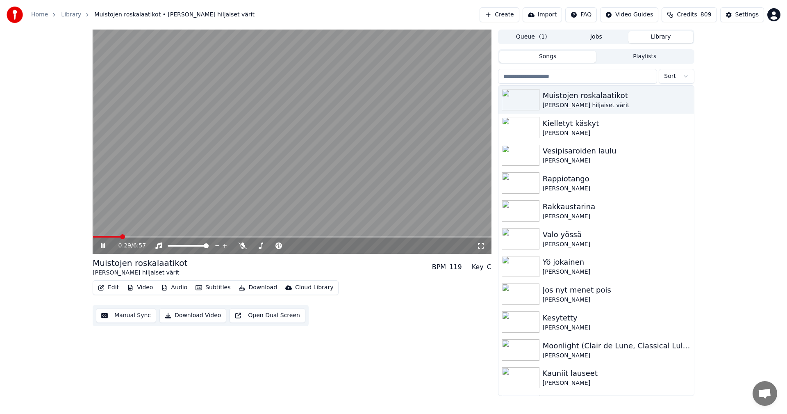
click at [120, 237] on span at bounding box center [292, 237] width 399 height 2
click at [157, 236] on span at bounding box center [292, 237] width 399 height 2
click at [180, 236] on span at bounding box center [292, 237] width 399 height 2
click at [104, 247] on icon at bounding box center [103, 245] width 4 height 5
click at [747, 15] on div "Settings" at bounding box center [746, 15] width 23 height 8
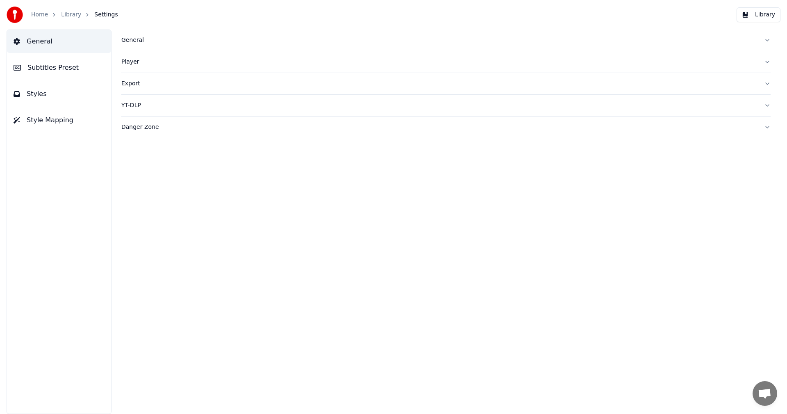
click at [67, 63] on span "Subtitles Preset" at bounding box center [52, 68] width 51 height 10
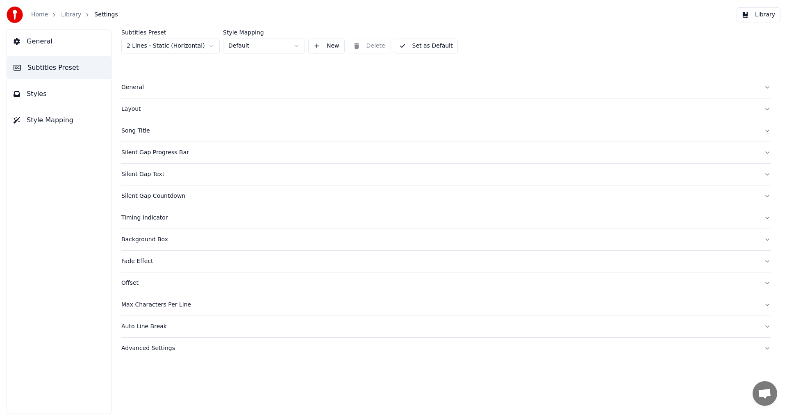
click at [183, 48] on html "Home Library Settings Library General Subtitles Preset Styles Style Mapping Sub…" at bounding box center [393, 207] width 787 height 414
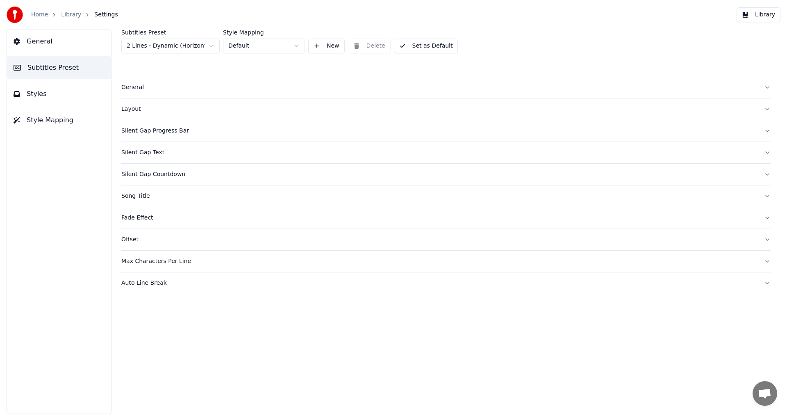
click at [130, 107] on div "Layout" at bounding box center [439, 109] width 636 height 8
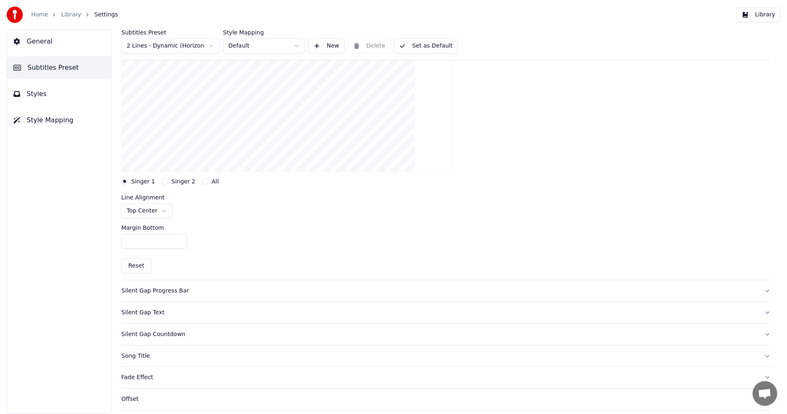
scroll to position [82, 0]
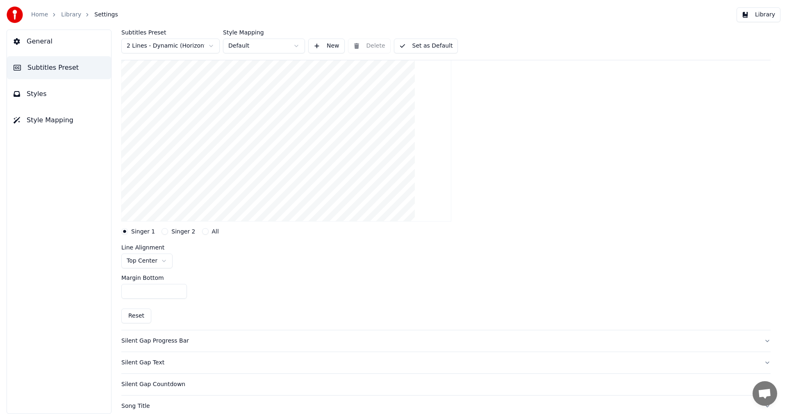
click at [164, 232] on button "Singer 2" at bounding box center [165, 231] width 7 height 7
click at [125, 232] on button "Singer 1" at bounding box center [124, 231] width 7 height 7
click at [162, 232] on button "Singer 2" at bounding box center [165, 231] width 7 height 7
click at [170, 260] on html "Home Library Settings Library General Subtitles Preset Styles Style Mapping Sub…" at bounding box center [393, 207] width 787 height 414
click at [439, 48] on button "Set as Default" at bounding box center [426, 46] width 64 height 15
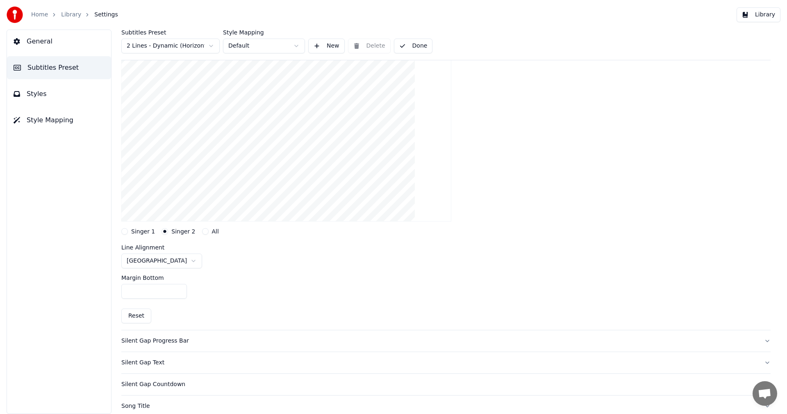
click at [768, 15] on button "Library" at bounding box center [759, 14] width 44 height 15
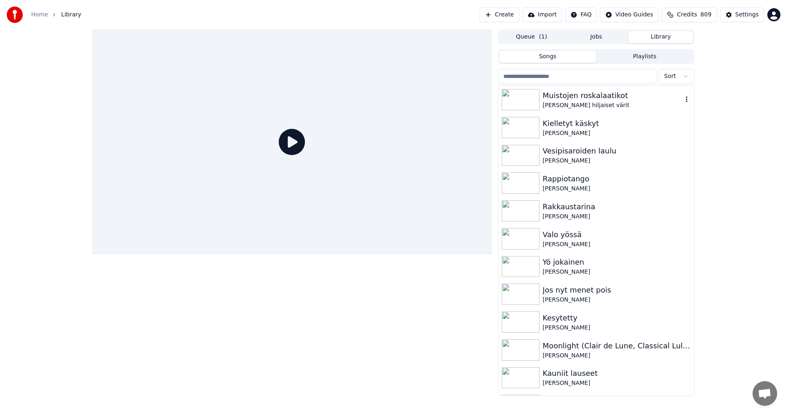
click at [585, 94] on div "Muistojen roskalaatikot" at bounding box center [613, 95] width 140 height 11
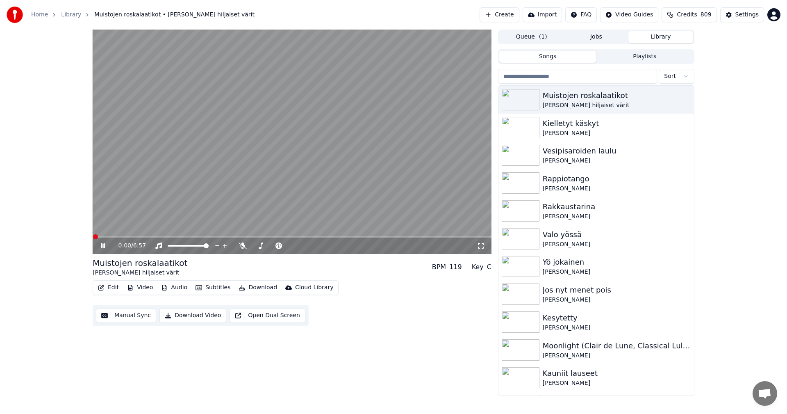
click at [126, 238] on div "0:00 / 6:57" at bounding box center [292, 245] width 399 height 16
click at [130, 237] on span at bounding box center [292, 237] width 399 height 2
click at [155, 237] on span at bounding box center [292, 237] width 399 height 2
click at [183, 237] on span at bounding box center [292, 237] width 399 height 2
click at [102, 248] on icon at bounding box center [103, 245] width 4 height 5
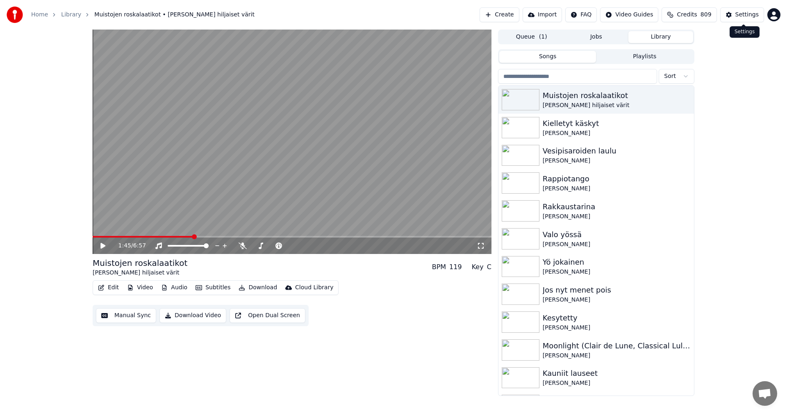
click at [728, 16] on button "Settings" at bounding box center [742, 14] width 44 height 15
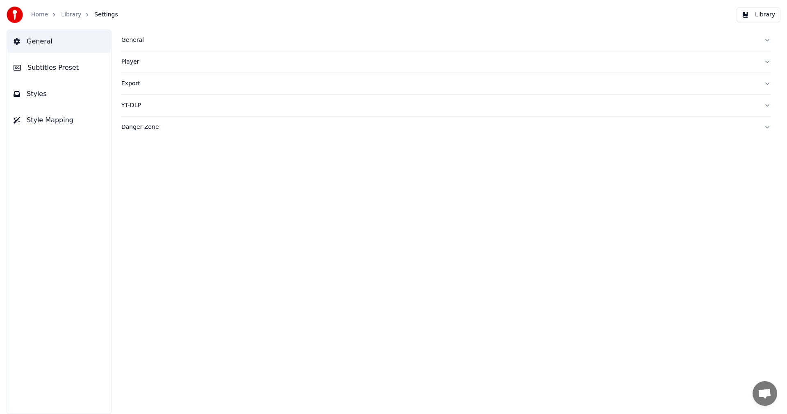
click at [77, 70] on button "Subtitles Preset" at bounding box center [59, 67] width 104 height 23
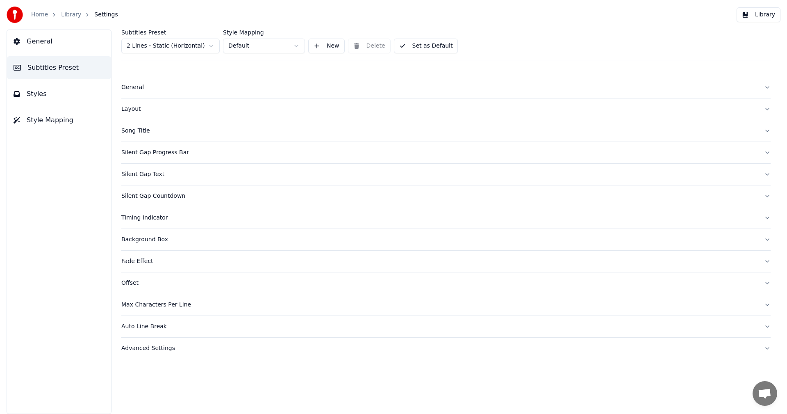
click at [194, 46] on html "Home Library Settings Library General Subtitles Preset Styles Style Mapping Sub…" at bounding box center [393, 207] width 787 height 414
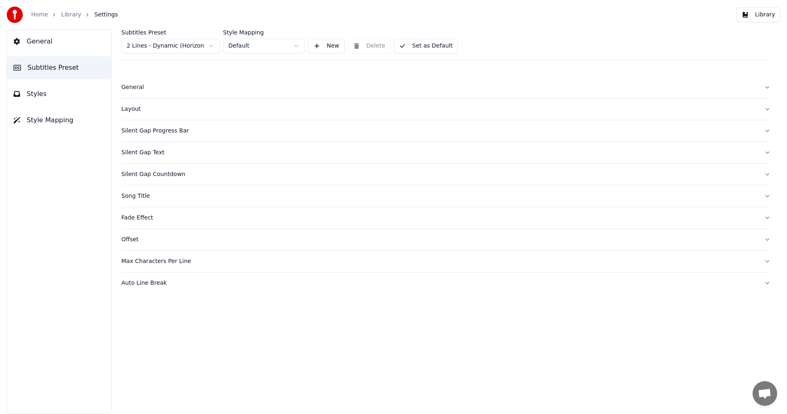
click at [143, 112] on div "Layout" at bounding box center [439, 109] width 636 height 8
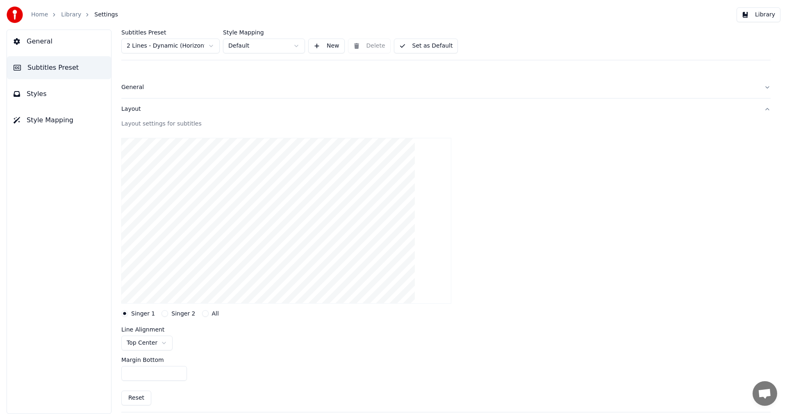
scroll to position [82, 0]
click at [162, 232] on button "Singer 2" at bounding box center [165, 231] width 7 height 7
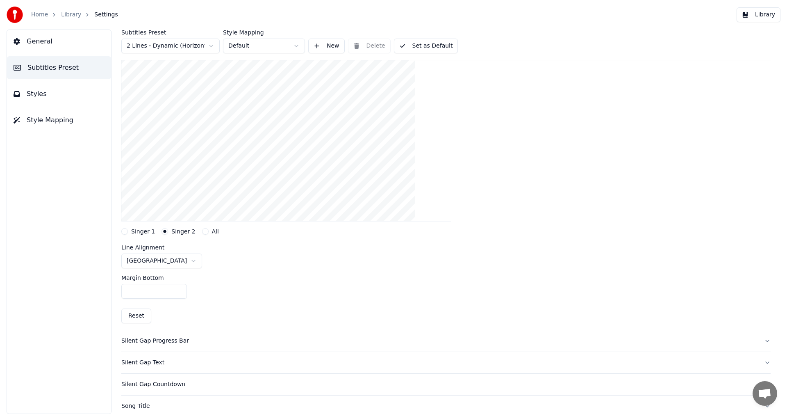
click at [145, 315] on button "Reset" at bounding box center [136, 315] width 30 height 15
click at [127, 231] on button "Singer 1" at bounding box center [124, 231] width 7 height 7
click at [169, 261] on html "Home Library Settings Library General Subtitles Preset Styles Style Mapping Sub…" at bounding box center [393, 207] width 787 height 414
drag, startPoint x: 162, startPoint y: 369, endPoint x: 164, endPoint y: 337, distance: 31.6
click at [179, 289] on input "***" at bounding box center [154, 291] width 66 height 15
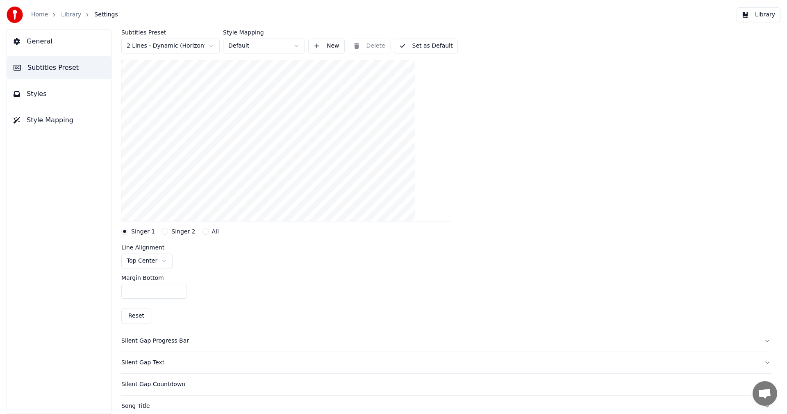
click at [179, 289] on input "***" at bounding box center [154, 291] width 66 height 15
click at [178, 288] on input "***" at bounding box center [154, 291] width 66 height 15
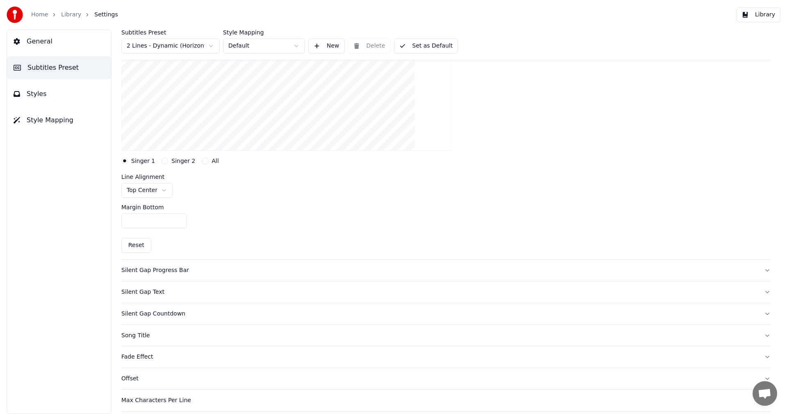
scroll to position [164, 0]
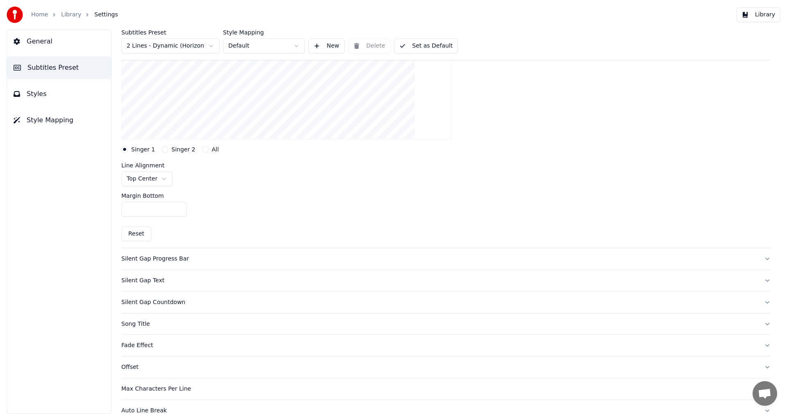
click at [140, 237] on button "Reset" at bounding box center [136, 233] width 30 height 15
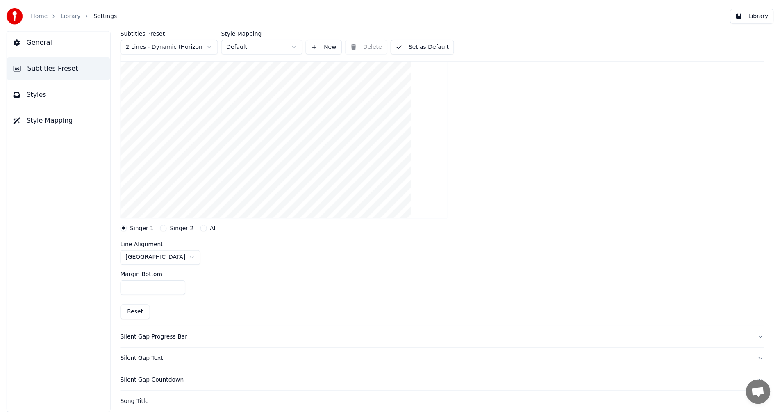
scroll to position [82, 0]
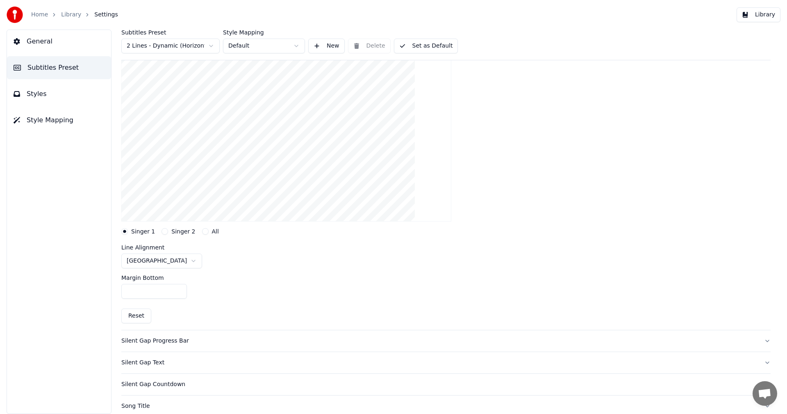
click at [169, 261] on html "Home Library Settings Library General Subtitles Preset Styles Style Mapping Sub…" at bounding box center [393, 207] width 787 height 414
drag, startPoint x: 136, startPoint y: 291, endPoint x: 124, endPoint y: 296, distance: 12.6
click at [124, 296] on input "***" at bounding box center [154, 291] width 66 height 15
click at [129, 289] on input "****" at bounding box center [154, 291] width 66 height 15
click at [162, 232] on button "Singer 2" at bounding box center [165, 231] width 7 height 7
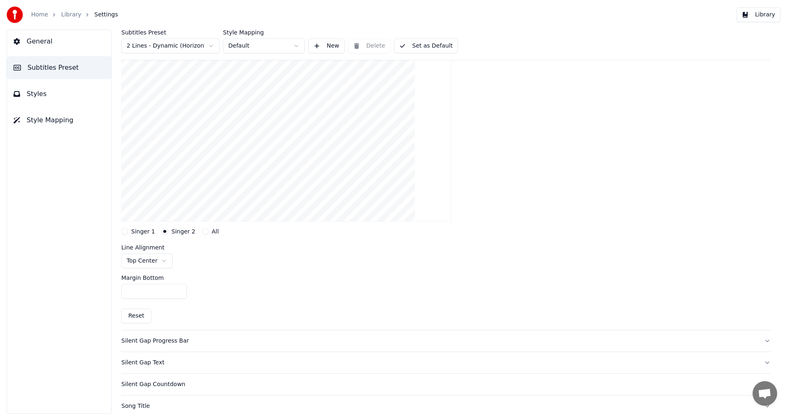
click at [142, 315] on button "Reset" at bounding box center [136, 315] width 30 height 15
click at [123, 231] on button "Singer 1" at bounding box center [124, 231] width 7 height 7
click at [167, 262] on html "Home Library Settings Library General Subtitles Preset Styles Style Mapping Sub…" at bounding box center [393, 207] width 787 height 414
click at [162, 231] on button "Singer 2" at bounding box center [165, 231] width 7 height 7
click at [161, 260] on html "Home Library Settings Library General Subtitles Preset Styles Style Mapping Sub…" at bounding box center [393, 207] width 787 height 414
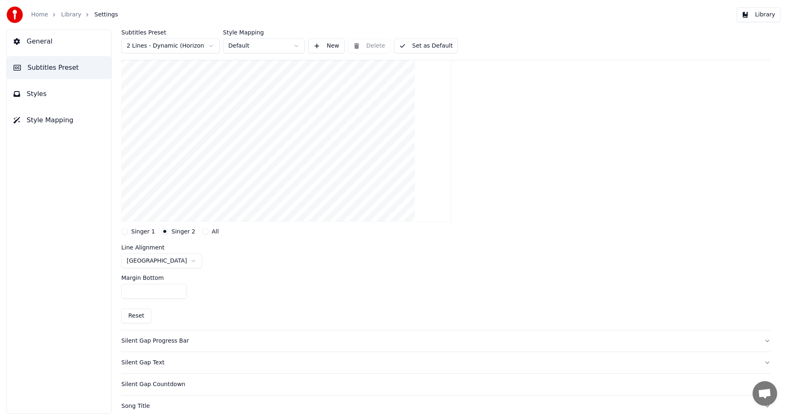
click at [273, 302] on div "Margin Bottom ***" at bounding box center [445, 286] width 649 height 37
click at [178, 292] on input "***" at bounding box center [154, 291] width 66 height 15
click at [177, 287] on input "***" at bounding box center [154, 291] width 66 height 15
click at [123, 233] on button "Singer 1" at bounding box center [124, 231] width 7 height 7
type input "***"
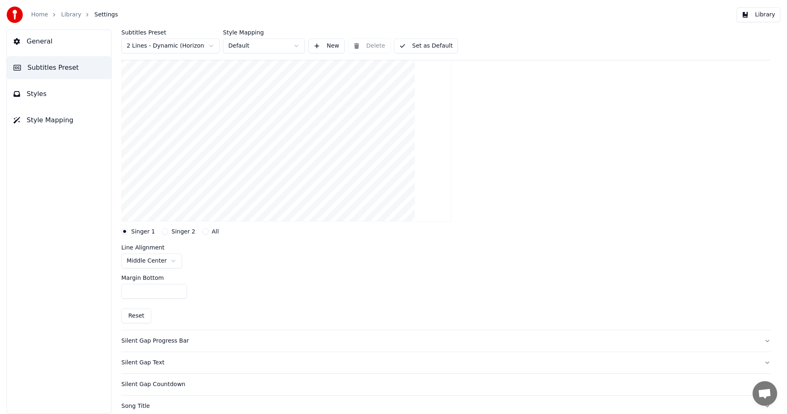
click at [178, 289] on input "***" at bounding box center [154, 291] width 66 height 15
click at [427, 46] on button "Set as Default" at bounding box center [426, 46] width 64 height 15
click at [296, 48] on html "Home Library Settings Library General Subtitles Preset Styles Style Mapping Sub…" at bounding box center [393, 207] width 787 height 414
click at [749, 16] on button "Library" at bounding box center [759, 14] width 44 height 15
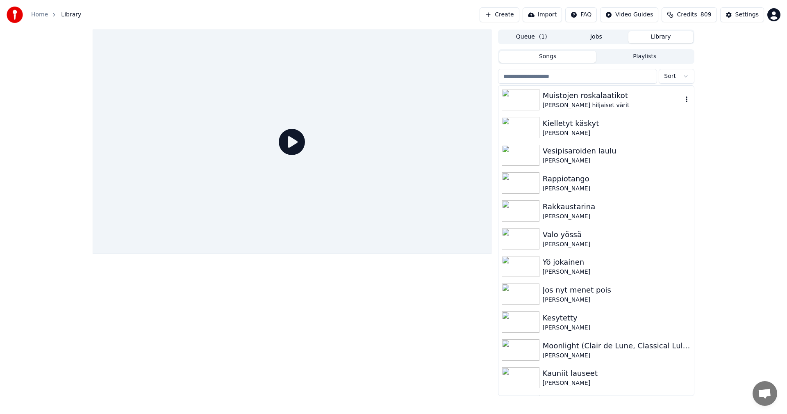
click at [577, 101] on div "[PERSON_NAME] hiljaiset värit" at bounding box center [613, 105] width 140 height 8
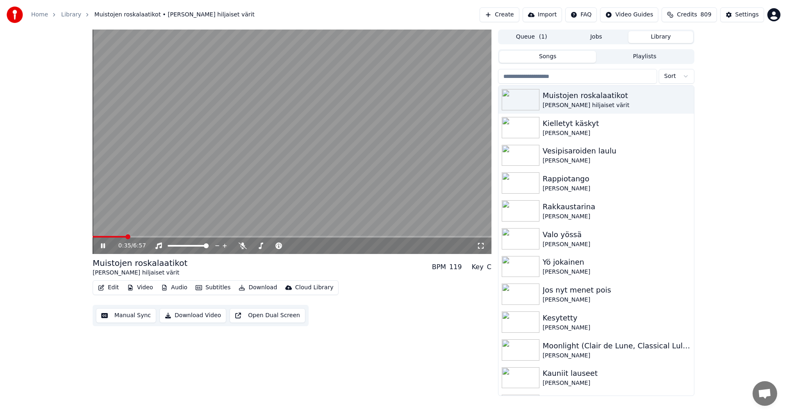
click at [126, 237] on span at bounding box center [292, 237] width 399 height 2
click at [157, 238] on div "0:40 / 6:57" at bounding box center [292, 245] width 399 height 16
click at [159, 237] on span at bounding box center [292, 237] width 399 height 2
click at [186, 237] on span at bounding box center [292, 237] width 399 height 2
click at [206, 237] on span at bounding box center [292, 237] width 399 height 2
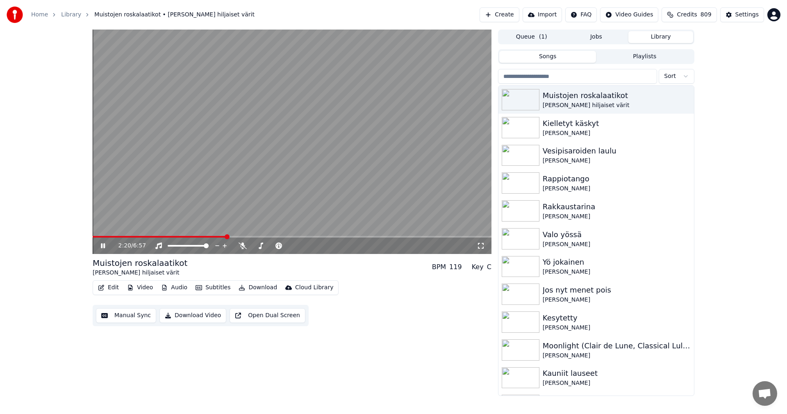
click at [226, 237] on span at bounding box center [292, 237] width 399 height 2
click at [181, 235] on video at bounding box center [292, 142] width 399 height 224
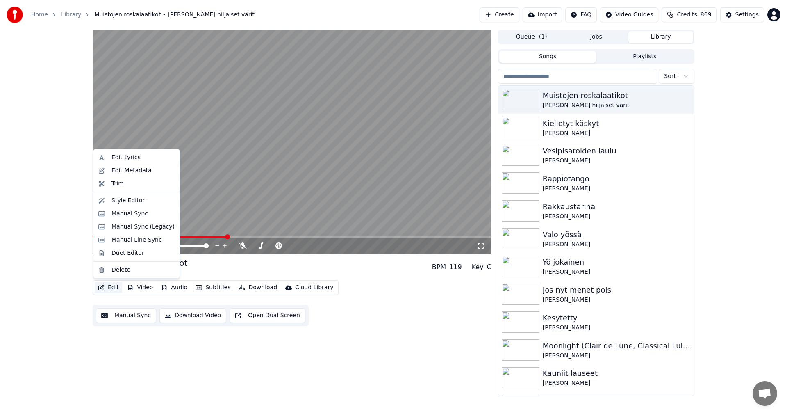
click at [112, 289] on button "Edit" at bounding box center [108, 287] width 27 height 11
click at [133, 250] on div "Duet Editor" at bounding box center [128, 253] width 33 height 8
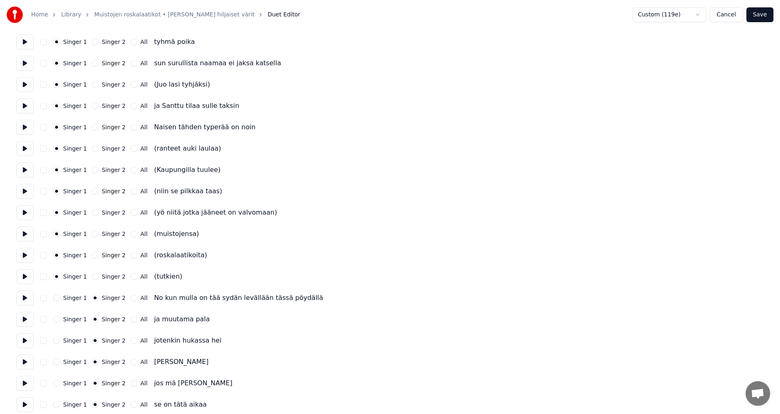
scroll to position [82, 0]
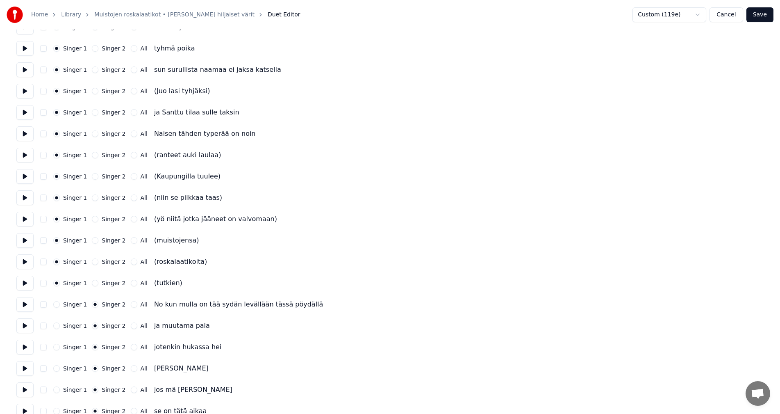
click at [763, 13] on button "Save" at bounding box center [760, 14] width 27 height 15
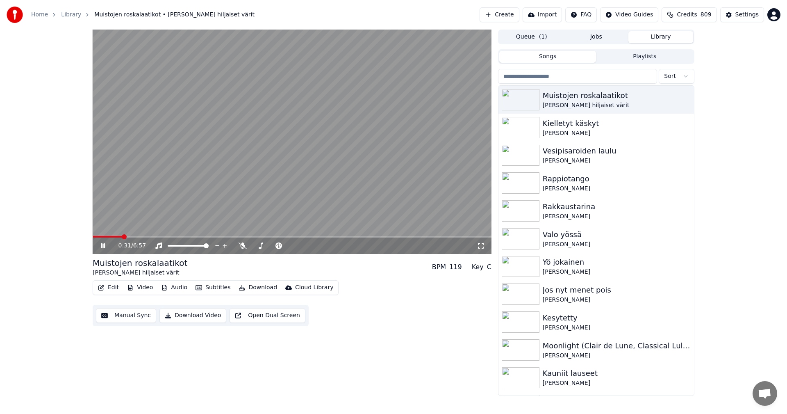
click at [122, 237] on span at bounding box center [292, 237] width 399 height 2
click at [222, 287] on button "Subtitles" at bounding box center [212, 287] width 41 height 11
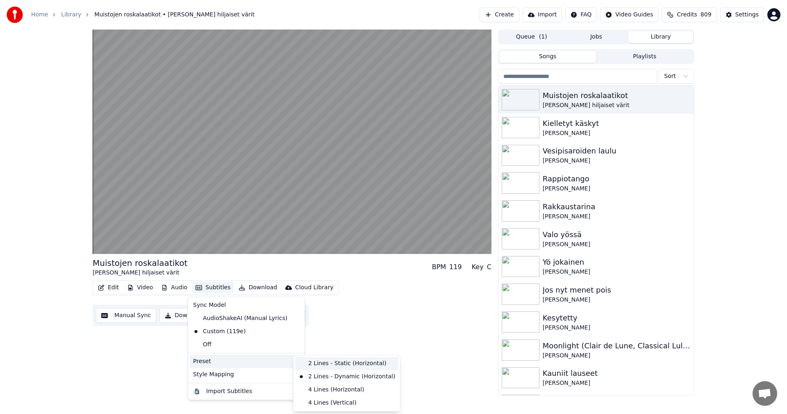
click at [324, 364] on div "2 Lines - Static (Horizontal)" at bounding box center [346, 363] width 103 height 13
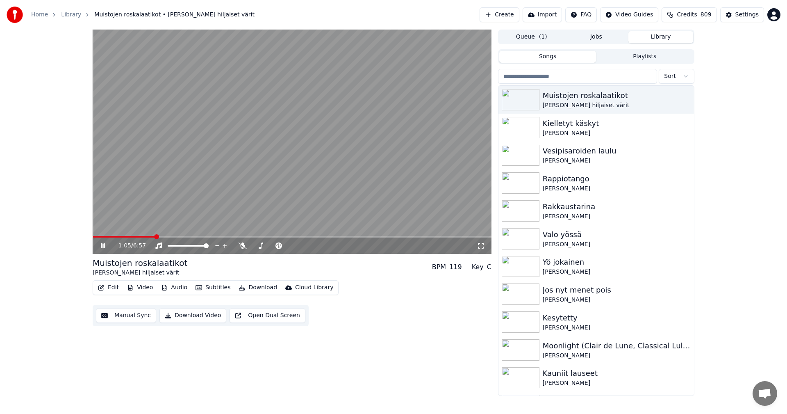
click at [196, 236] on span at bounding box center [292, 237] width 399 height 2
click at [160, 237] on span at bounding box center [127, 237] width 68 height 2
click at [102, 247] on icon at bounding box center [103, 245] width 4 height 5
click at [748, 17] on div "Settings" at bounding box center [746, 15] width 23 height 8
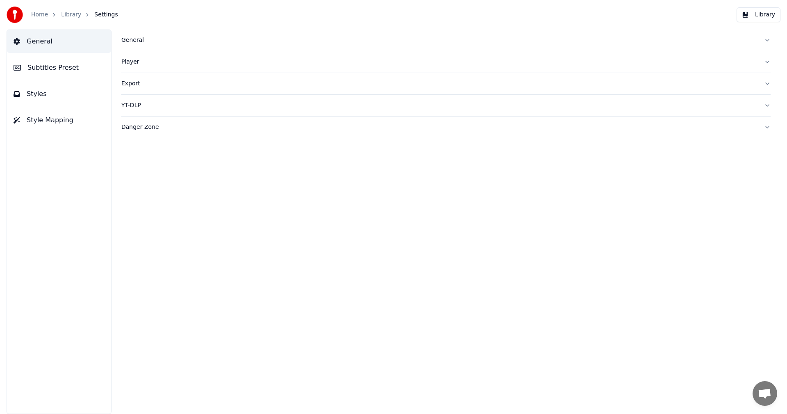
click at [63, 69] on span "Subtitles Preset" at bounding box center [52, 68] width 51 height 10
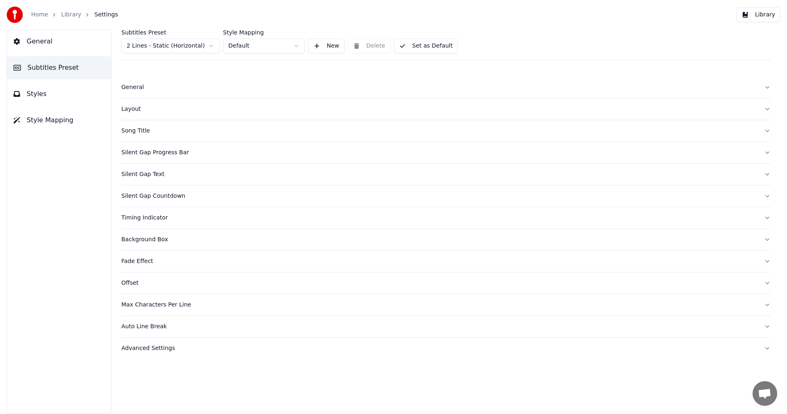
click at [139, 110] on div "Layout" at bounding box center [439, 109] width 636 height 8
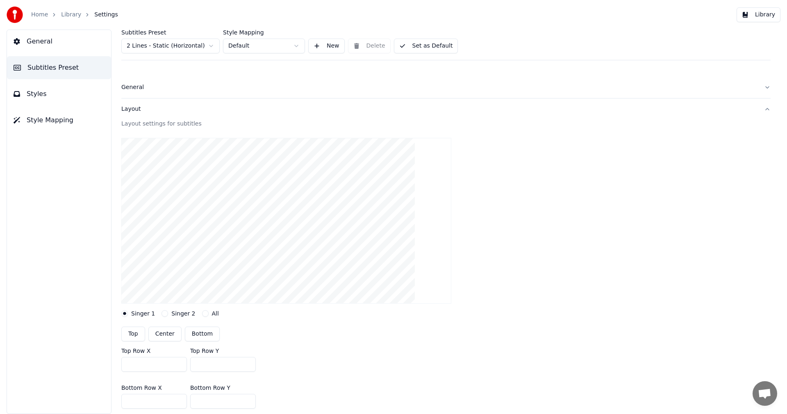
scroll to position [82, 0]
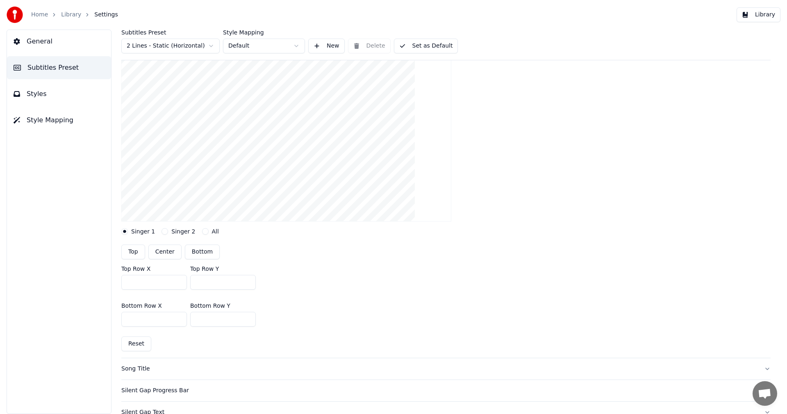
click at [144, 342] on button "Reset" at bounding box center [136, 343] width 30 height 15
type input "***"
click at [139, 252] on button "Top" at bounding box center [133, 251] width 24 height 15
type input "***"
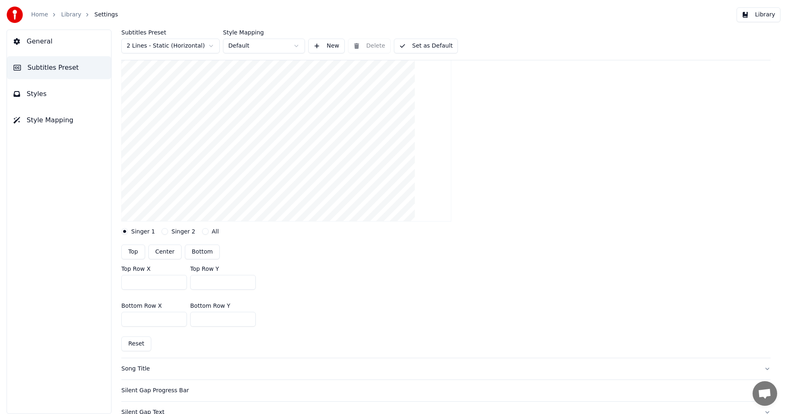
type input "***"
click at [162, 232] on button "Singer 2" at bounding box center [165, 231] width 7 height 7
click at [165, 253] on button "Center" at bounding box center [164, 251] width 33 height 15
type input "***"
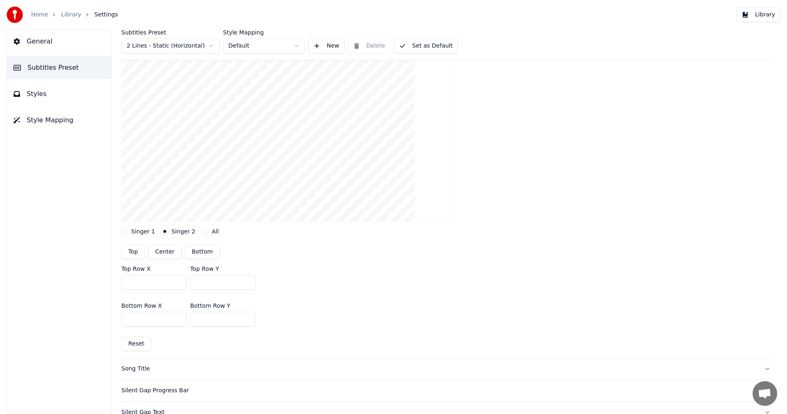
click at [127, 232] on button "Singer 1" at bounding box center [124, 231] width 7 height 7
click at [162, 232] on button "Singer 2" at bounding box center [165, 231] width 7 height 7
click at [762, 18] on button "Library" at bounding box center [759, 14] width 44 height 15
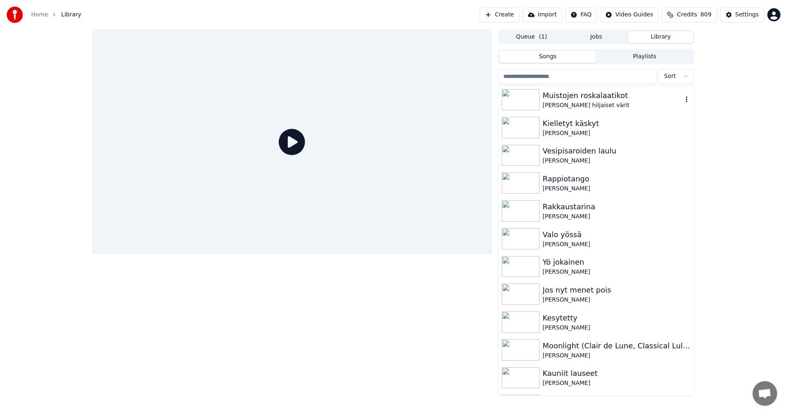
click at [574, 99] on div "Muistojen roskalaatikot" at bounding box center [613, 95] width 140 height 11
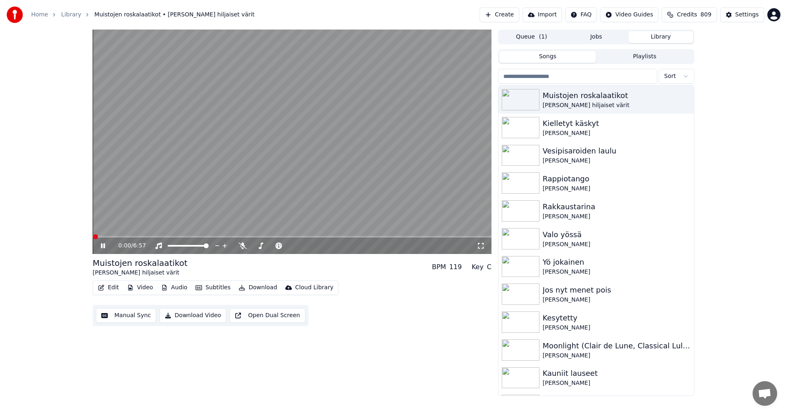
click at [134, 236] on span at bounding box center [292, 237] width 399 height 2
click at [168, 237] on span at bounding box center [292, 237] width 399 height 2
click at [190, 237] on span at bounding box center [292, 237] width 399 height 2
click at [182, 237] on span at bounding box center [143, 237] width 101 height 2
click at [186, 236] on span at bounding box center [144, 237] width 103 height 2
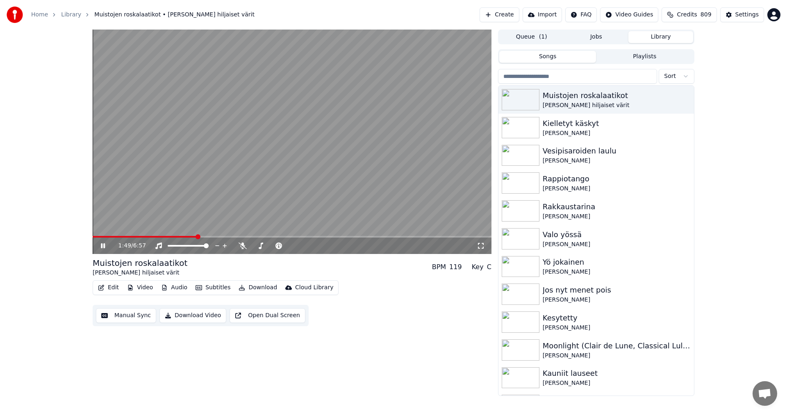
click at [180, 236] on span at bounding box center [145, 237] width 104 height 2
click at [243, 246] on icon at bounding box center [243, 245] width 8 height 7
click at [105, 245] on icon at bounding box center [108, 245] width 19 height 7
click at [749, 12] on div "Settings" at bounding box center [746, 15] width 23 height 8
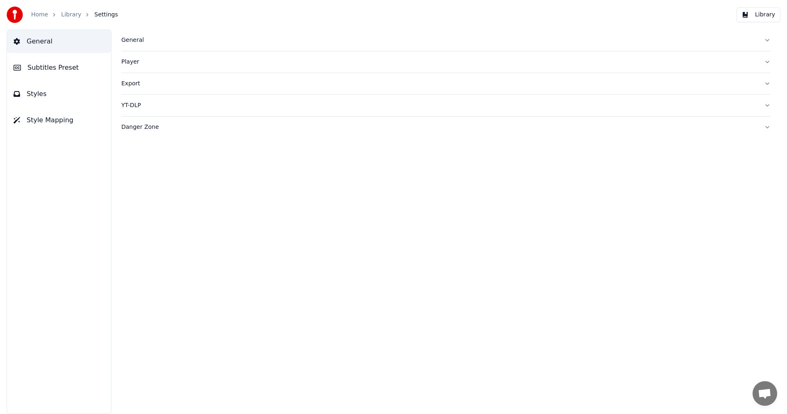
click at [47, 70] on span "Subtitles Preset" at bounding box center [52, 68] width 51 height 10
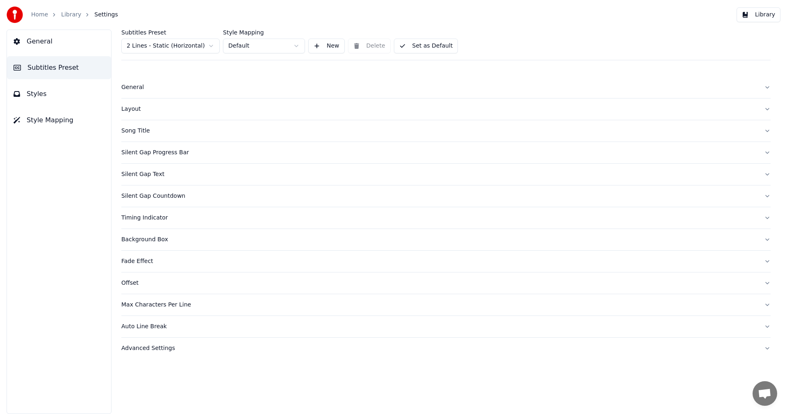
click at [136, 112] on div "Layout" at bounding box center [439, 109] width 636 height 8
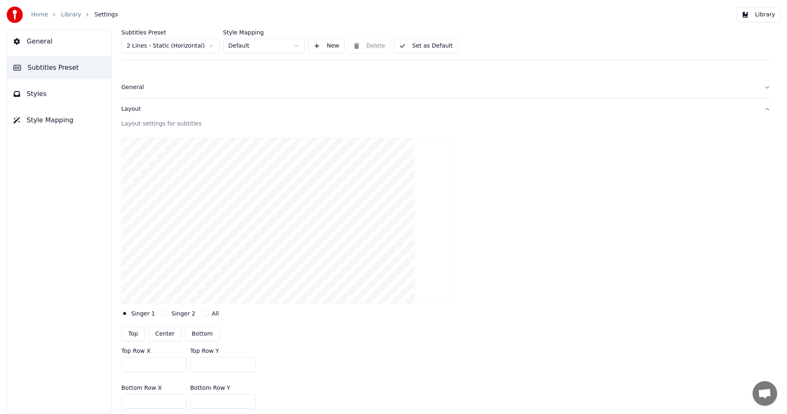
scroll to position [82, 0]
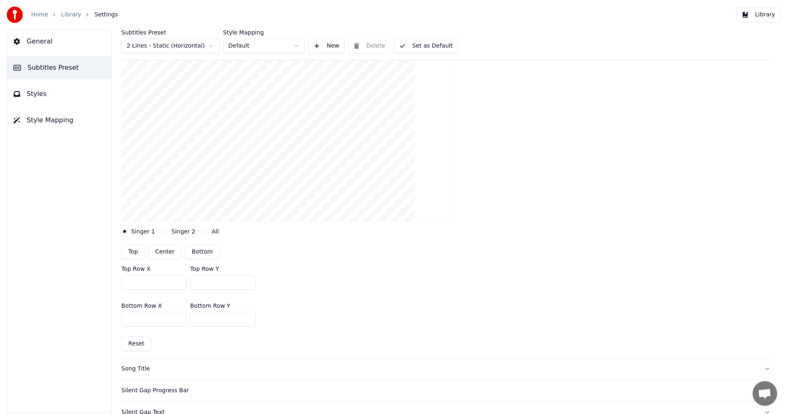
click at [162, 230] on button "Singer 2" at bounding box center [165, 231] width 7 height 7
click at [196, 254] on button "Bottom" at bounding box center [202, 251] width 35 height 15
type input "***"
click at [760, 18] on button "Library" at bounding box center [759, 14] width 44 height 15
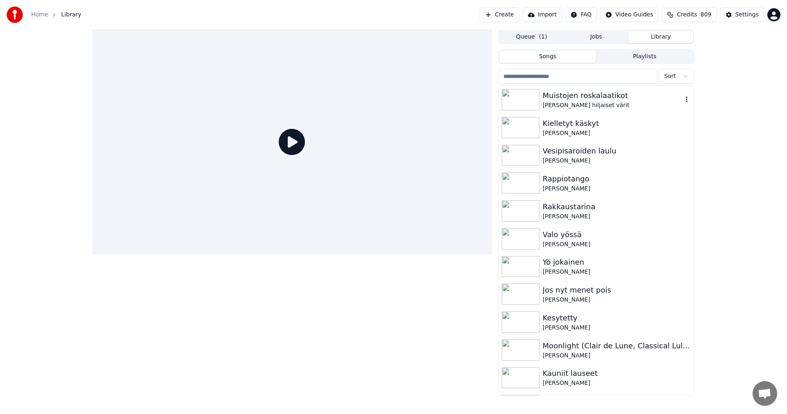
click at [525, 102] on img at bounding box center [521, 99] width 38 height 21
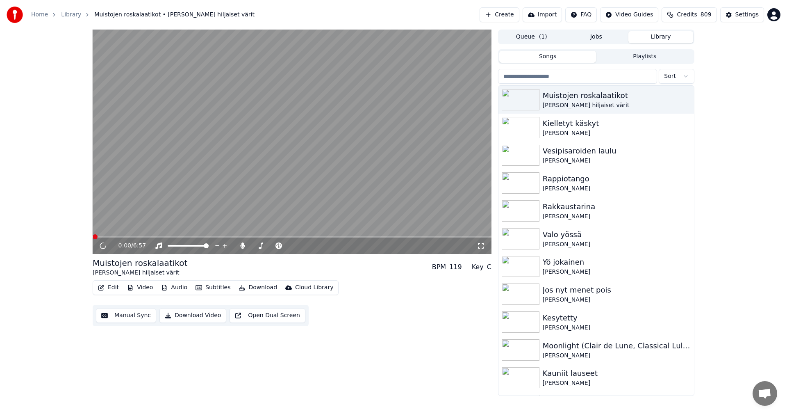
click at [197, 236] on span at bounding box center [292, 237] width 399 height 2
click at [180, 237] on span at bounding box center [136, 237] width 87 height 2
click at [179, 237] on span at bounding box center [144, 237] width 102 height 2
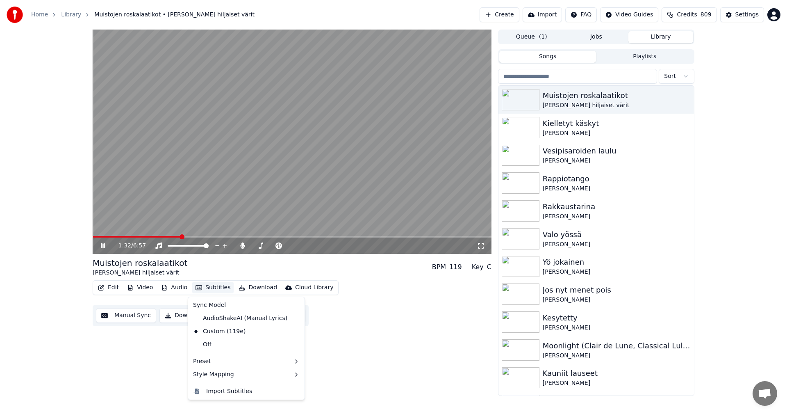
click at [218, 286] on button "Subtitles" at bounding box center [212, 287] width 41 height 11
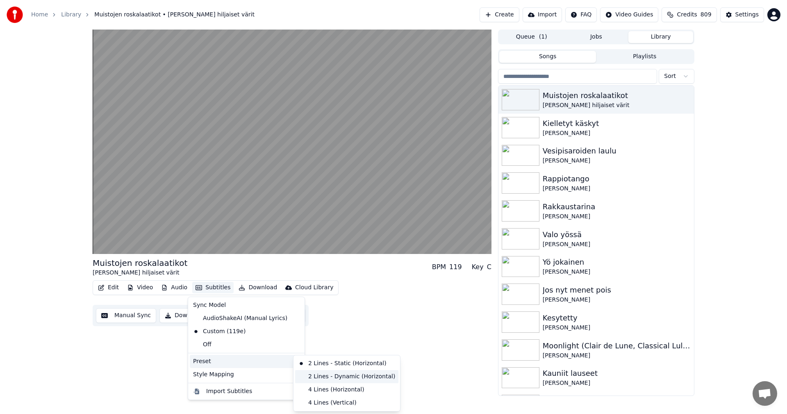
click at [328, 376] on div "2 Lines - Dynamic (Horizontal)" at bounding box center [346, 376] width 103 height 13
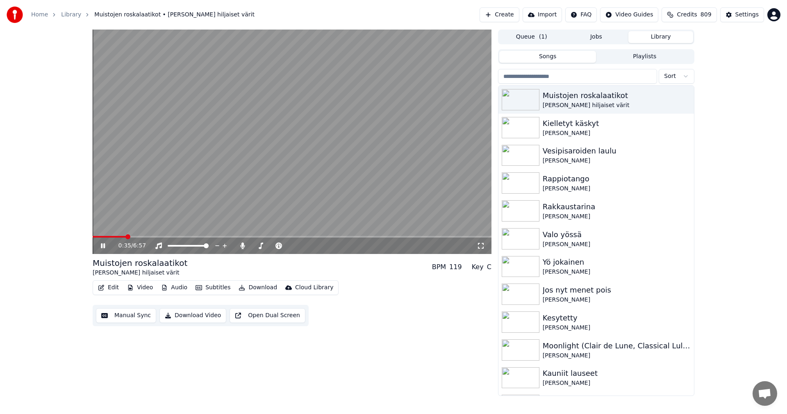
click at [126, 236] on span at bounding box center [110, 237] width 34 height 2
click at [239, 244] on icon at bounding box center [243, 245] width 8 height 7
click at [105, 247] on icon at bounding box center [103, 245] width 4 height 5
click at [742, 12] on div "Settings" at bounding box center [746, 15] width 23 height 8
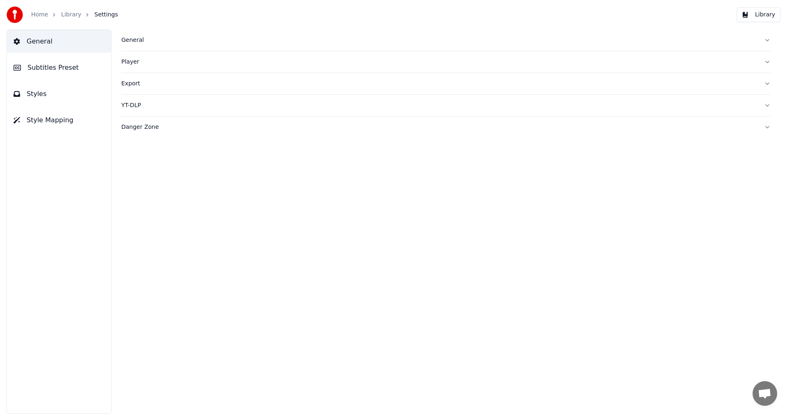
click at [56, 65] on span "Subtitles Preset" at bounding box center [52, 68] width 51 height 10
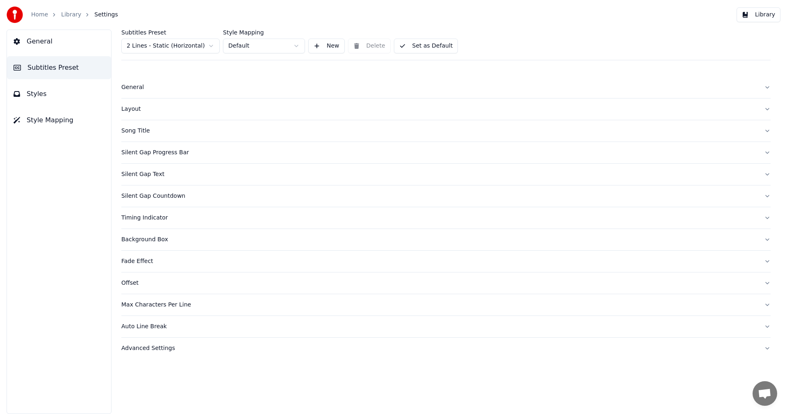
click at [130, 109] on div "Layout" at bounding box center [439, 109] width 636 height 8
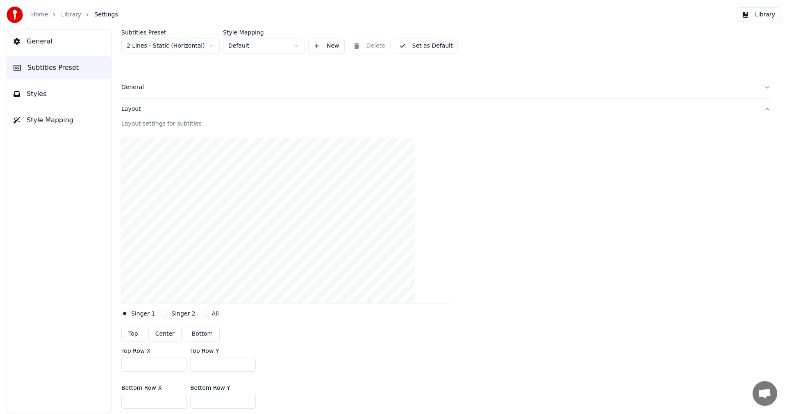
click at [36, 93] on span "Styles" at bounding box center [37, 94] width 20 height 10
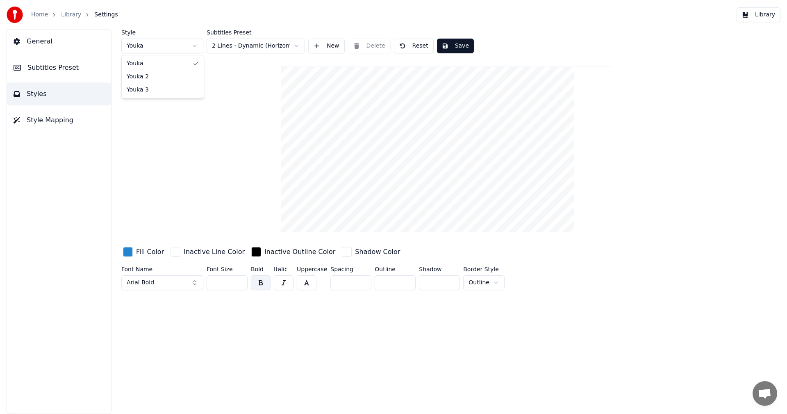
click at [195, 47] on html "Home Library Settings Library General Subtitles Preset Styles Style Mapping Sty…" at bounding box center [393, 207] width 787 height 414
click at [48, 121] on span "Style Mapping" at bounding box center [50, 120] width 47 height 10
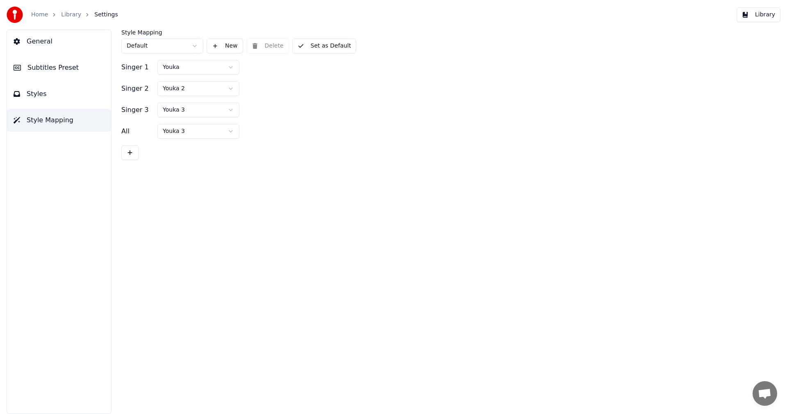
click at [232, 67] on html "Home Library Settings Library General Subtitles Preset Styles Style Mapping Sty…" at bounding box center [393, 207] width 787 height 414
click at [230, 68] on html "Home Library Settings Library General Subtitles Preset Styles Style Mapping Sty…" at bounding box center [393, 207] width 787 height 414
click at [303, 92] on div "Singer 2 Youka 2" at bounding box center [445, 88] width 649 height 15
click at [328, 44] on button "Set as Default" at bounding box center [324, 46] width 64 height 15
click at [769, 12] on button "Library" at bounding box center [759, 14] width 44 height 15
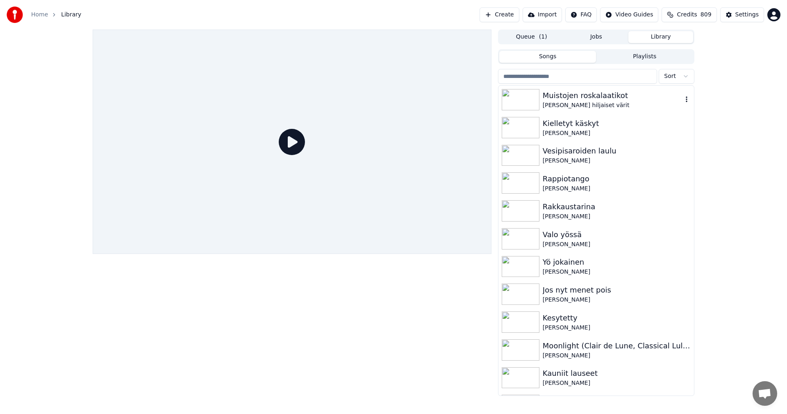
click at [551, 96] on div "Muistojen roskalaatikot" at bounding box center [613, 95] width 140 height 11
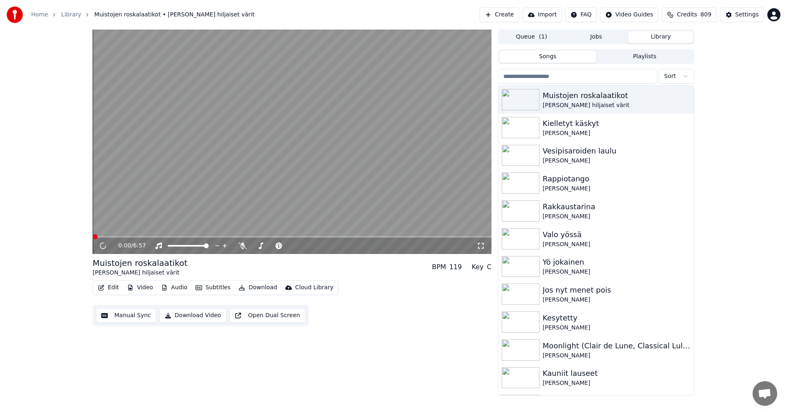
click at [141, 237] on span at bounding box center [292, 237] width 399 height 2
click at [194, 237] on span at bounding box center [292, 237] width 399 height 2
click at [173, 238] on div "1:55 / 6:57" at bounding box center [292, 245] width 399 height 16
click at [173, 237] on span at bounding box center [133, 237] width 81 height 2
click at [103, 247] on icon at bounding box center [108, 245] width 19 height 7
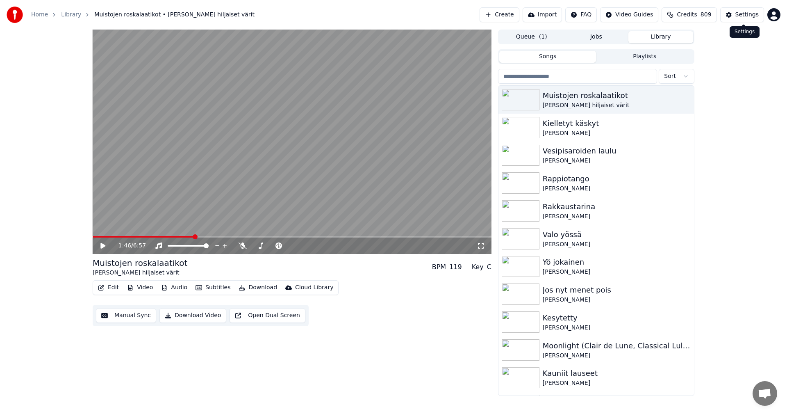
click at [748, 14] on div "Settings" at bounding box center [746, 15] width 23 height 8
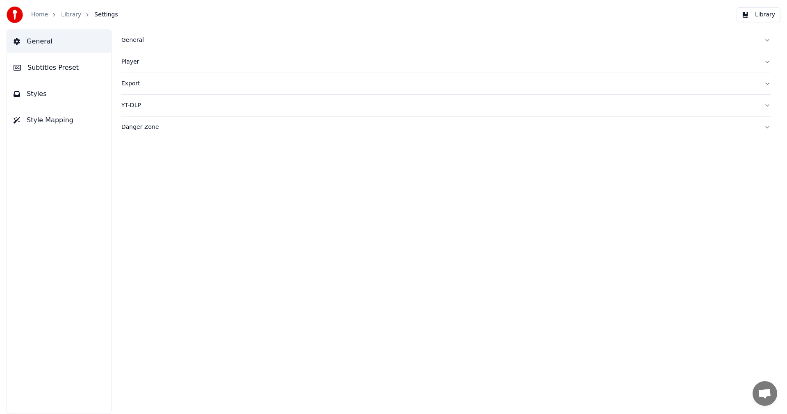
click at [41, 91] on span "Styles" at bounding box center [37, 94] width 20 height 10
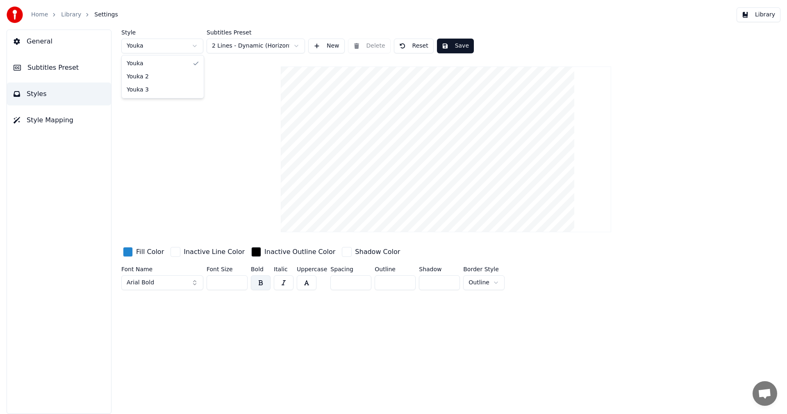
click at [199, 45] on html "Home Library Settings Library General Subtitles Preset Styles Style Mapping Sty…" at bounding box center [393, 207] width 787 height 414
click at [47, 125] on button "Style Mapping" at bounding box center [59, 120] width 104 height 23
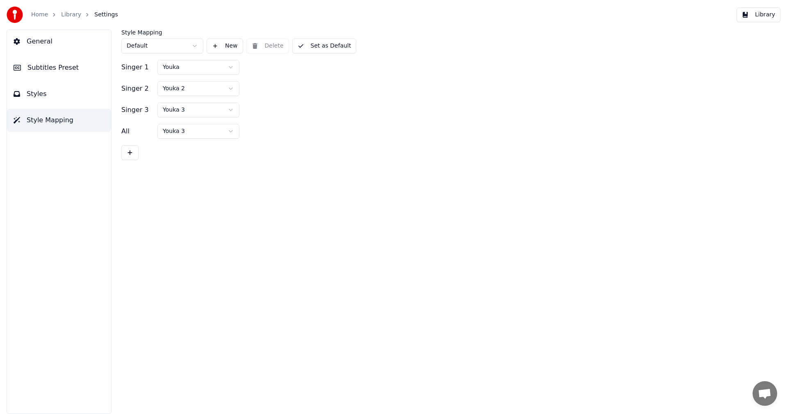
click at [229, 88] on html "Home Library Settings Library General Subtitles Preset Styles Style Mapping Sty…" at bounding box center [393, 207] width 787 height 414
click at [343, 137] on div "All Youka 3" at bounding box center [445, 131] width 649 height 15
click at [765, 17] on button "Library" at bounding box center [759, 14] width 44 height 15
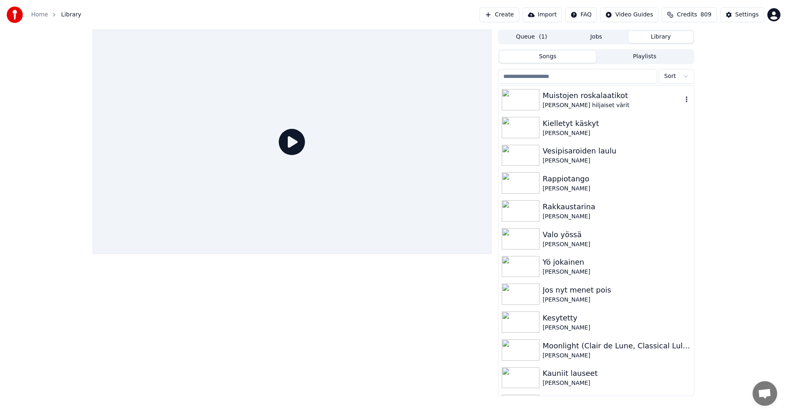
click at [572, 102] on div "[PERSON_NAME] hiljaiset värit" at bounding box center [613, 105] width 140 height 8
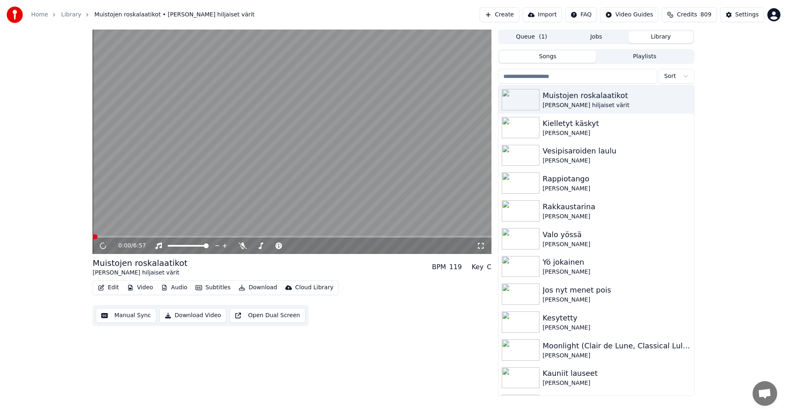
click at [176, 238] on div "0:00 / 6:57" at bounding box center [292, 245] width 399 height 16
click at [178, 237] on span at bounding box center [292, 237] width 399 height 2
click at [223, 289] on button "Subtitles" at bounding box center [212, 287] width 41 height 11
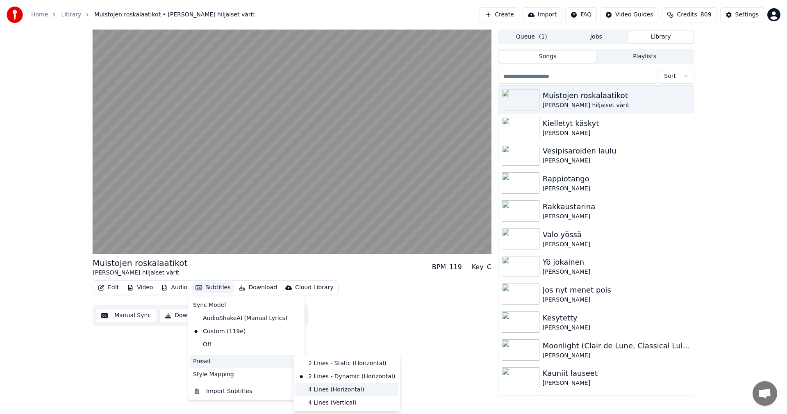
click at [327, 386] on div "4 Lines (Horizontal)" at bounding box center [346, 389] width 103 height 13
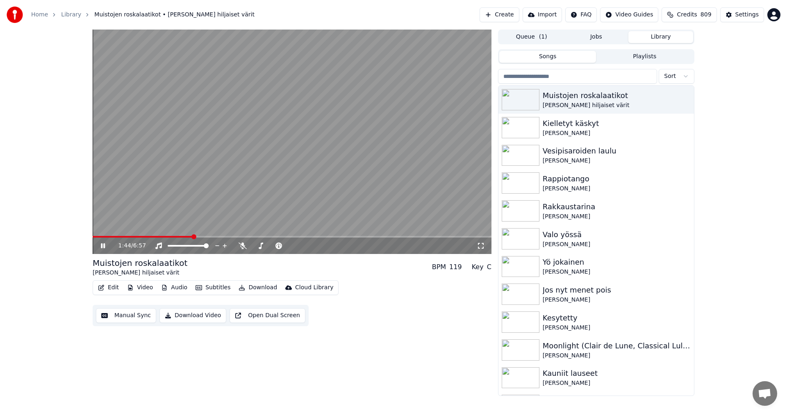
click at [127, 237] on span at bounding box center [143, 237] width 100 height 2
click at [194, 238] on div "1:05 / 6:57" at bounding box center [292, 245] width 399 height 16
click at [195, 237] on span at bounding box center [292, 237] width 399 height 2
click at [105, 246] on icon at bounding box center [103, 245] width 4 height 5
click at [228, 285] on button "Subtitles" at bounding box center [212, 287] width 41 height 11
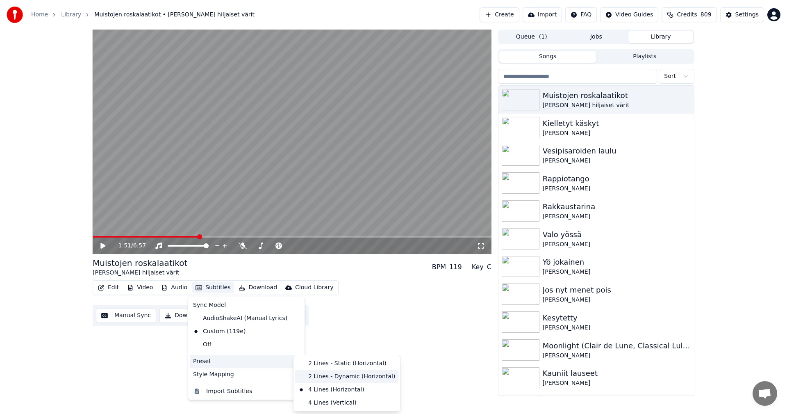
click at [335, 378] on div "2 Lines - Dynamic (Horizontal)" at bounding box center [346, 376] width 103 height 13
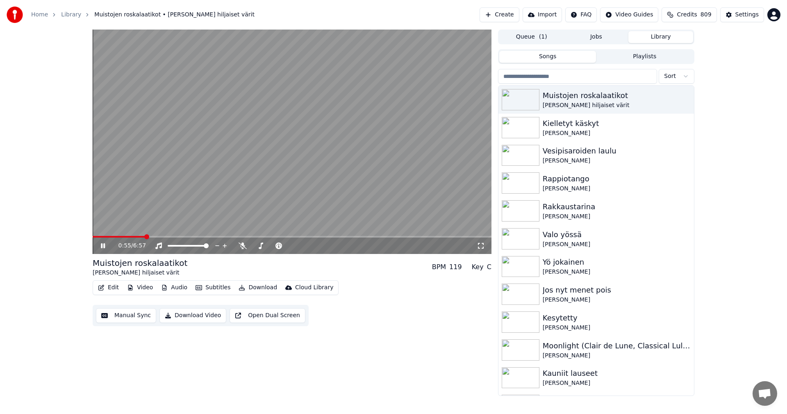
click at [145, 236] on span at bounding box center [119, 237] width 52 height 2
click at [105, 245] on icon at bounding box center [103, 245] width 4 height 5
click at [734, 12] on button "Settings" at bounding box center [742, 14] width 44 height 15
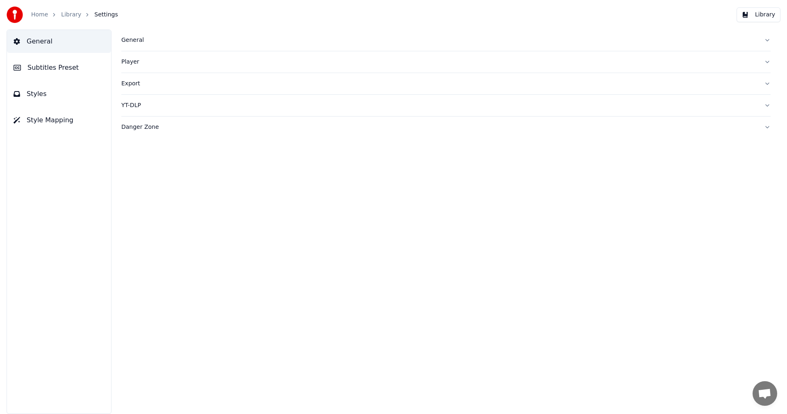
click at [61, 65] on span "Subtitles Preset" at bounding box center [52, 68] width 51 height 10
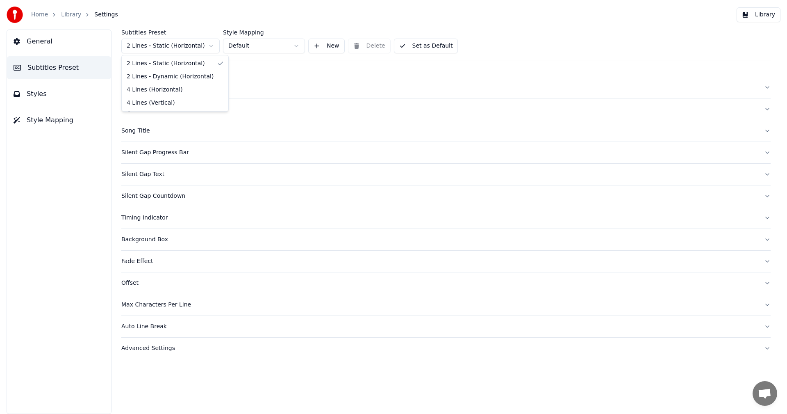
click at [180, 42] on html "Home Library Settings Library General Subtitles Preset Styles Style Mapping Sub…" at bounding box center [393, 207] width 787 height 414
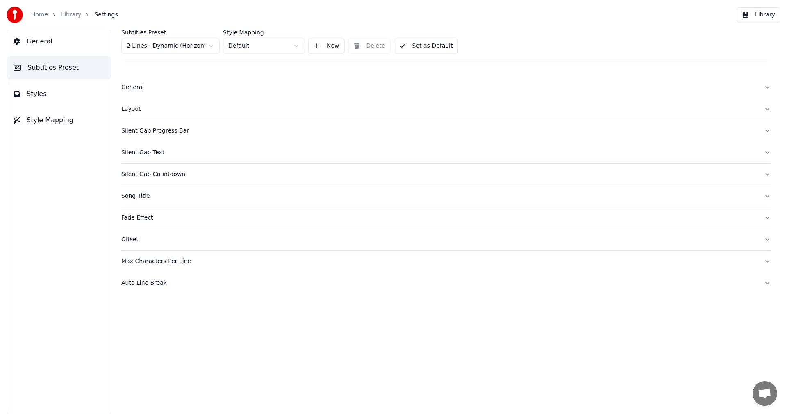
click at [134, 112] on div "Layout" at bounding box center [439, 109] width 636 height 8
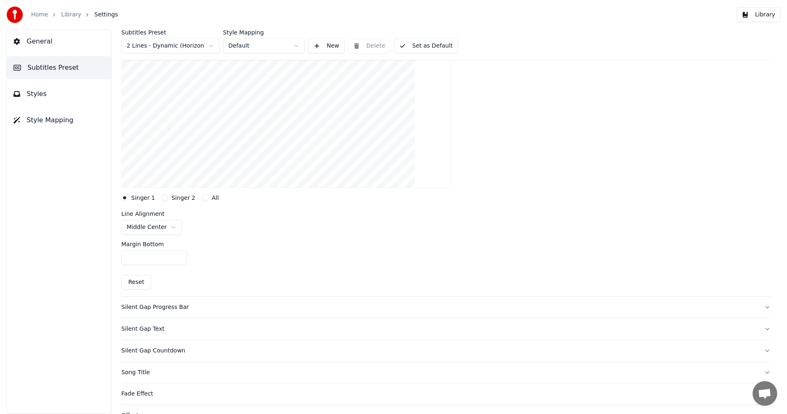
scroll to position [123, 0]
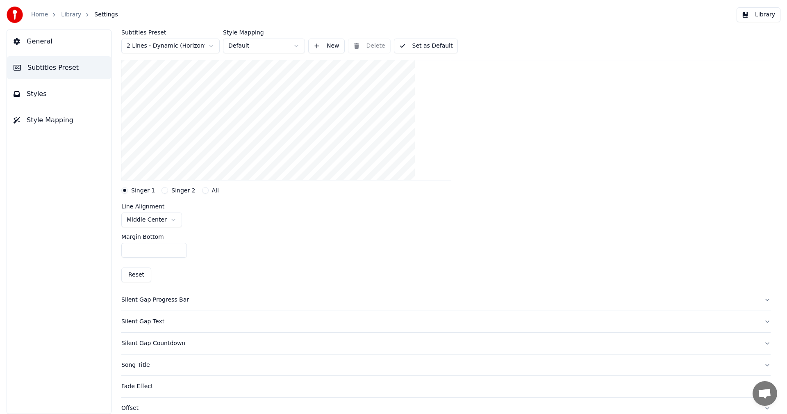
click at [171, 219] on html "Home Library Settings Library General Subtitles Preset Styles Style Mapping Sub…" at bounding box center [393, 207] width 787 height 414
click at [164, 190] on button "Singer 2" at bounding box center [165, 190] width 7 height 7
click at [143, 275] on button "Reset" at bounding box center [136, 274] width 30 height 15
type input "***"
click at [128, 190] on div "Singer 1" at bounding box center [138, 190] width 34 height 7
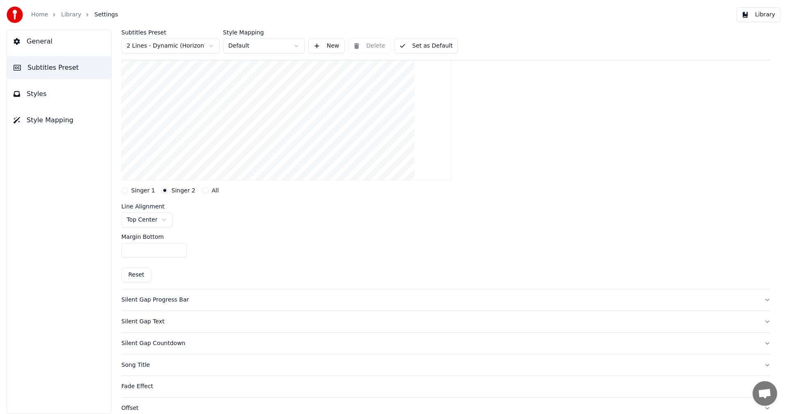
click at [125, 190] on button "Singer 1" at bounding box center [124, 190] width 7 height 7
click at [168, 219] on html "Home Library Settings Library General Subtitles Preset Styles Style Mapping Sub…" at bounding box center [393, 207] width 787 height 414
click at [182, 191] on label "Singer 2" at bounding box center [183, 190] width 24 height 6
click at [168, 191] on button "Singer 2" at bounding box center [165, 190] width 7 height 7
click at [163, 219] on html "Home Library Settings Library General Subtitles Preset Styles Style Mapping Sub…" at bounding box center [393, 207] width 787 height 414
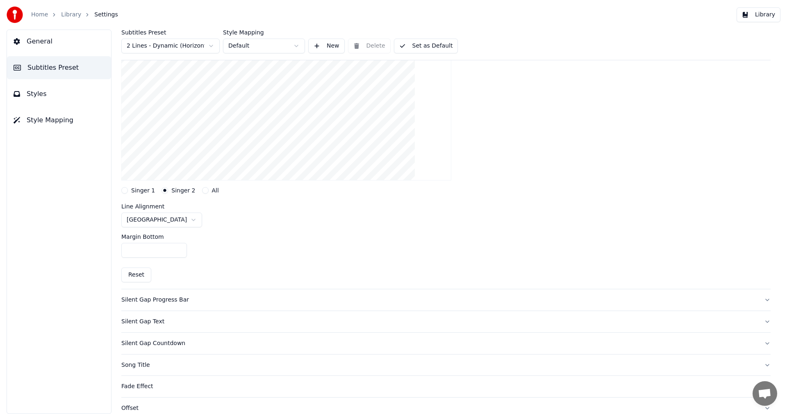
click at [244, 250] on div "Margin Bottom ***" at bounding box center [445, 245] width 649 height 37
click at [424, 47] on button "Set as Default" at bounding box center [426, 46] width 64 height 15
click at [299, 45] on html "Home Library Settings Library General Subtitles Preset Styles Style Mapping Sub…" at bounding box center [393, 207] width 787 height 414
click at [45, 120] on span "Style Mapping" at bounding box center [50, 120] width 47 height 10
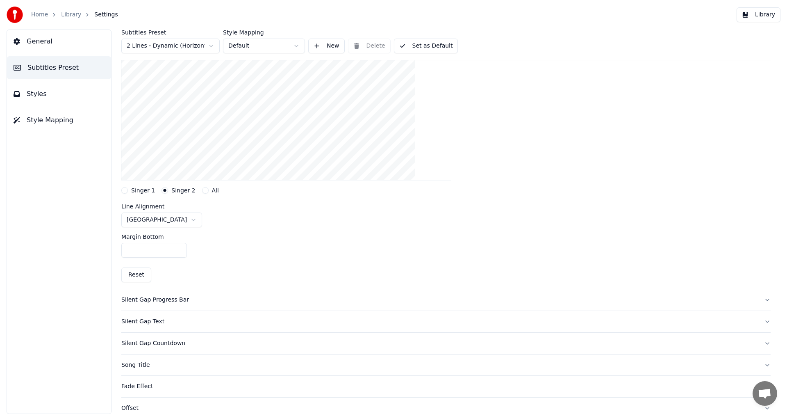
scroll to position [0, 0]
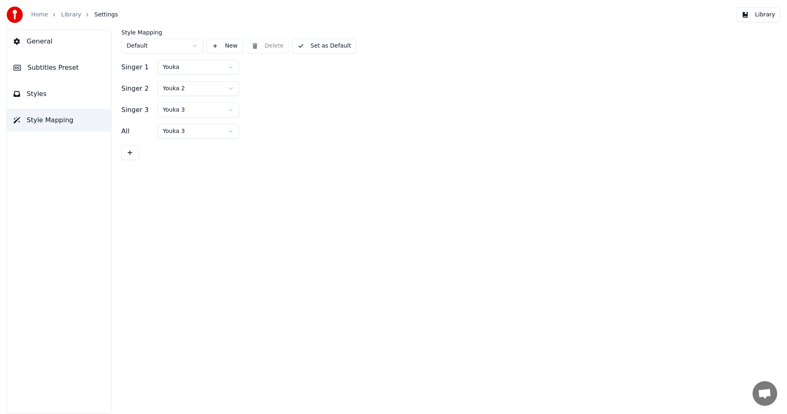
click at [232, 88] on html "Home Library Settings Library General Subtitles Preset Styles Style Mapping Sty…" at bounding box center [393, 207] width 787 height 414
click at [335, 110] on div "Singer 3 Youka 3" at bounding box center [445, 109] width 649 height 15
click at [757, 17] on button "Library" at bounding box center [759, 14] width 44 height 15
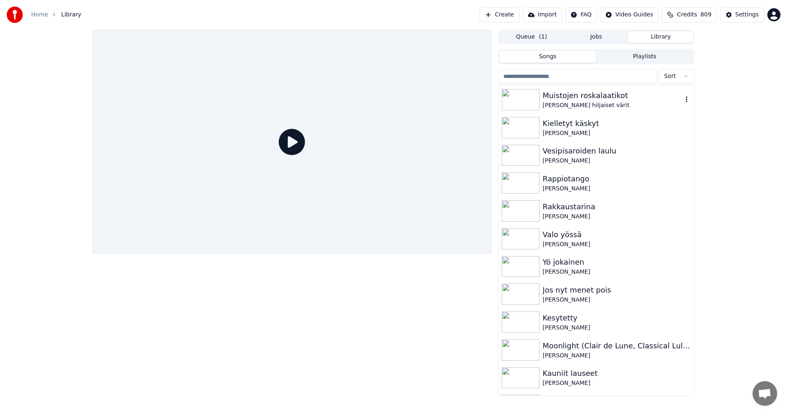
click at [540, 99] on div at bounding box center [522, 99] width 41 height 21
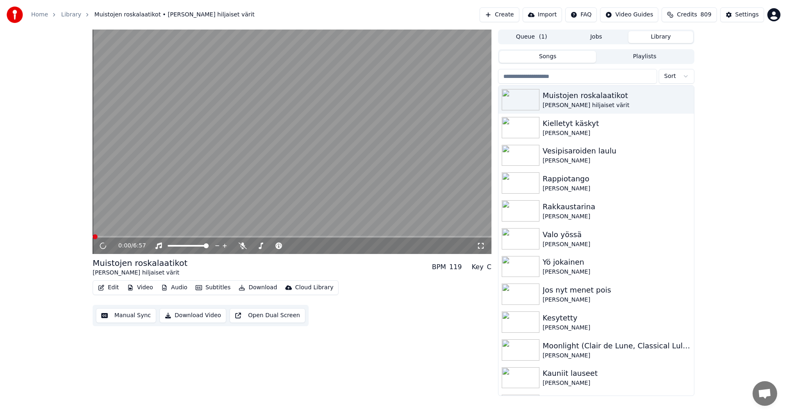
click at [156, 236] on span at bounding box center [292, 237] width 399 height 2
click at [209, 237] on span at bounding box center [292, 237] width 399 height 2
click at [243, 235] on video at bounding box center [292, 142] width 399 height 224
click at [176, 237] on span at bounding box center [135, 237] width 84 height 2
click at [104, 249] on icon at bounding box center [108, 245] width 19 height 7
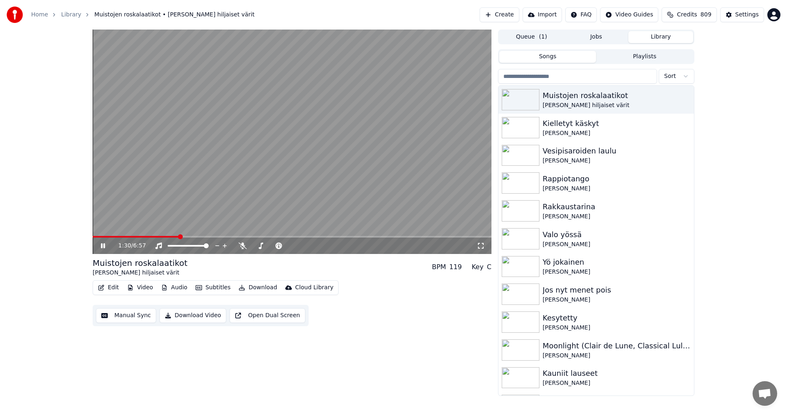
drag, startPoint x: 102, startPoint y: 247, endPoint x: 121, endPoint y: 246, distance: 19.3
click at [102, 247] on icon at bounding box center [103, 245] width 4 height 5
click at [738, 17] on div "Settings" at bounding box center [746, 15] width 23 height 8
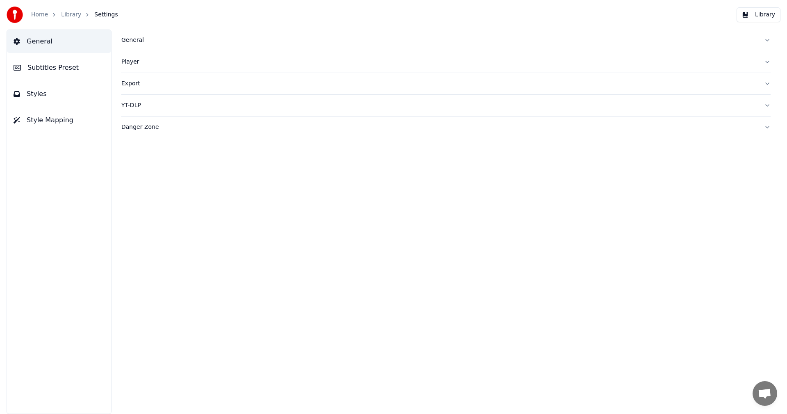
click at [58, 69] on span "Subtitles Preset" at bounding box center [52, 68] width 51 height 10
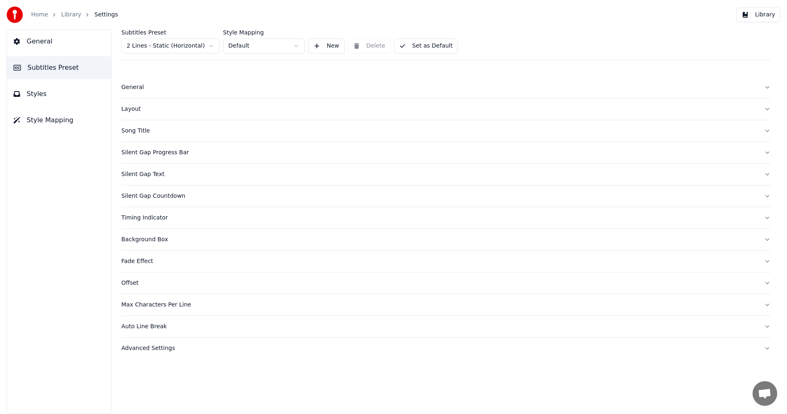
click at [191, 48] on html "Home Library Settings Library General Subtitles Preset Styles Style Mapping Sub…" at bounding box center [393, 207] width 787 height 414
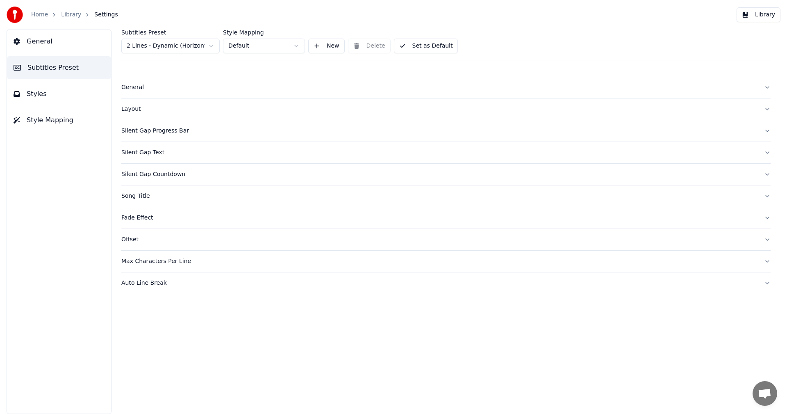
click at [132, 109] on div "Layout" at bounding box center [439, 109] width 636 height 8
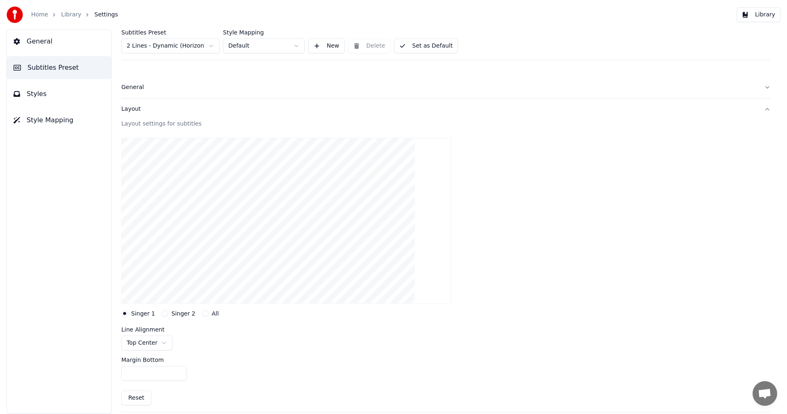
click at [138, 82] on button "General" at bounding box center [445, 87] width 649 height 21
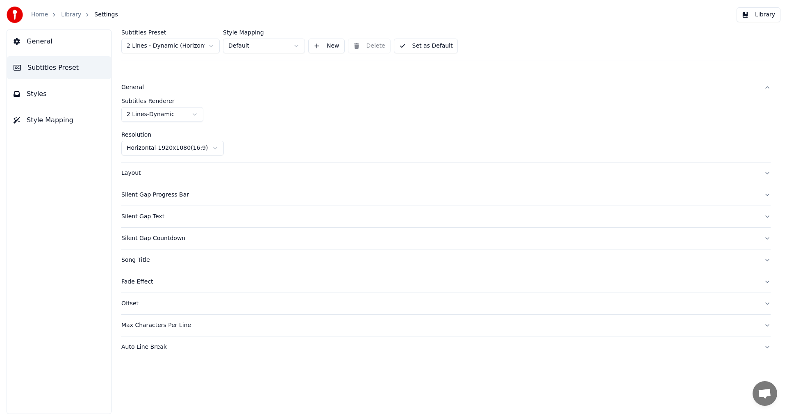
click at [193, 113] on html "Home Library Settings Library General Subtitles Preset Styles Style Mapping Sub…" at bounding box center [393, 207] width 787 height 414
click at [248, 114] on html "Home Library Settings Library General Subtitles Preset Styles Style Mapping Sub…" at bounding box center [393, 207] width 787 height 414
click at [38, 98] on span "Styles" at bounding box center [37, 94] width 20 height 10
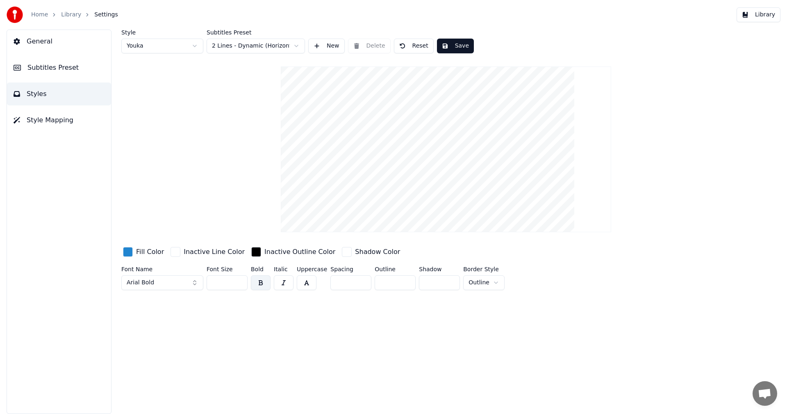
click at [52, 118] on span "Style Mapping" at bounding box center [50, 120] width 47 height 10
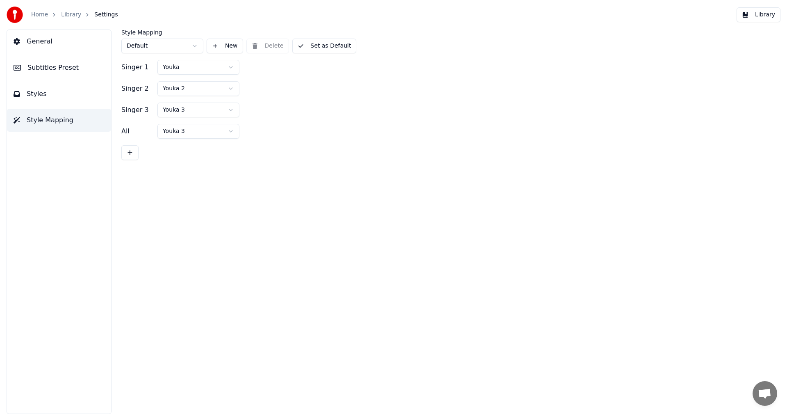
click at [53, 70] on span "Subtitles Preset" at bounding box center [52, 68] width 51 height 10
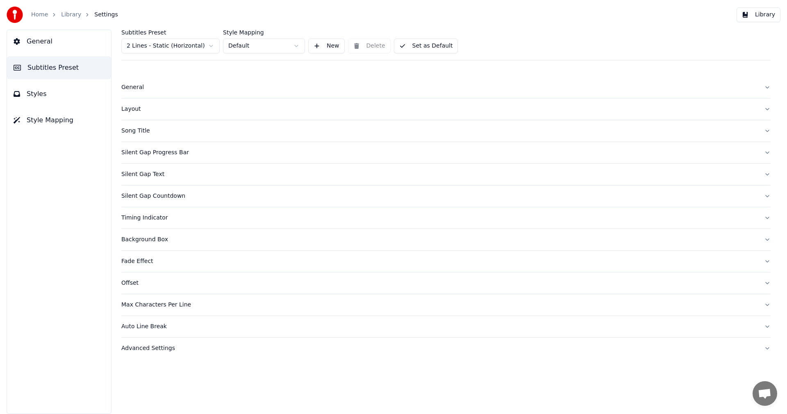
click at [164, 346] on div "Advanced Settings" at bounding box center [439, 348] width 636 height 8
click at [135, 111] on div "Layout" at bounding box center [439, 109] width 636 height 8
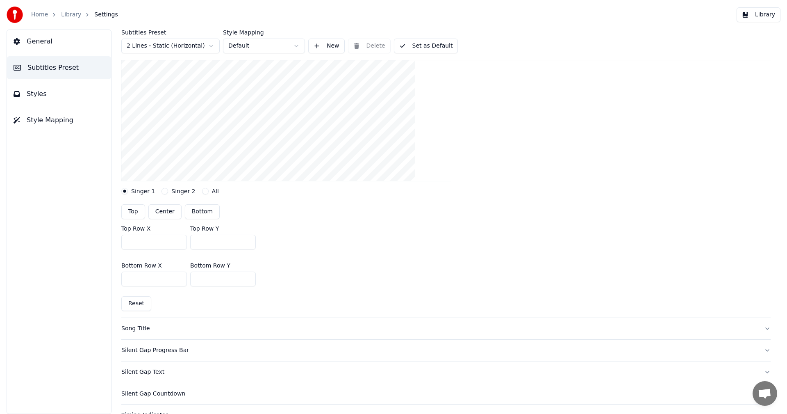
scroll to position [123, 0]
click at [214, 44] on html "Home Library Settings Library General Subtitles Preset Styles Style Mapping Sub…" at bounding box center [393, 207] width 787 height 414
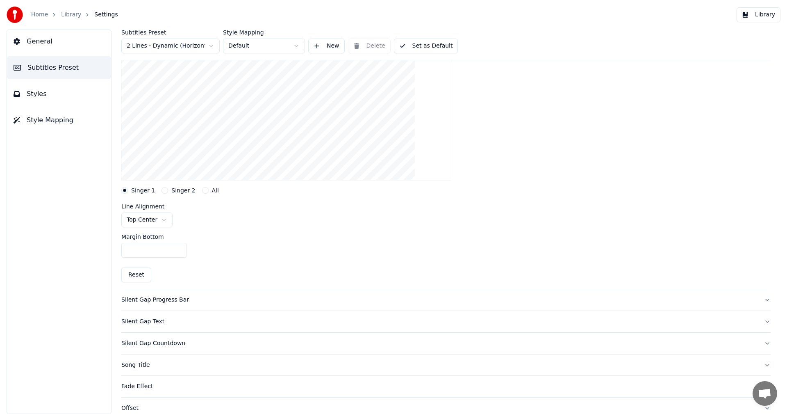
click at [162, 190] on button "Singer 2" at bounding box center [165, 190] width 7 height 7
click at [126, 191] on button "Singer 1" at bounding box center [124, 190] width 7 height 7
click at [159, 218] on html "Home Library Settings Library General Subtitles Preset Styles Style Mapping Sub…" at bounding box center [393, 207] width 787 height 414
click at [162, 189] on button "Singer 2" at bounding box center [165, 190] width 7 height 7
click at [437, 48] on button "Set as Default" at bounding box center [426, 46] width 64 height 15
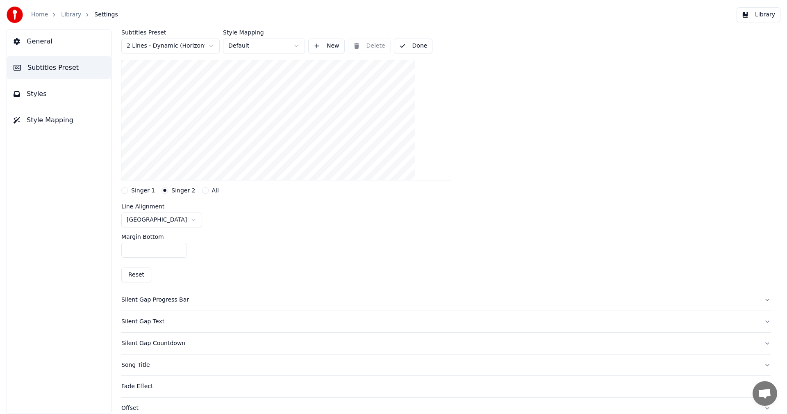
click at [757, 15] on button "Library" at bounding box center [759, 14] width 44 height 15
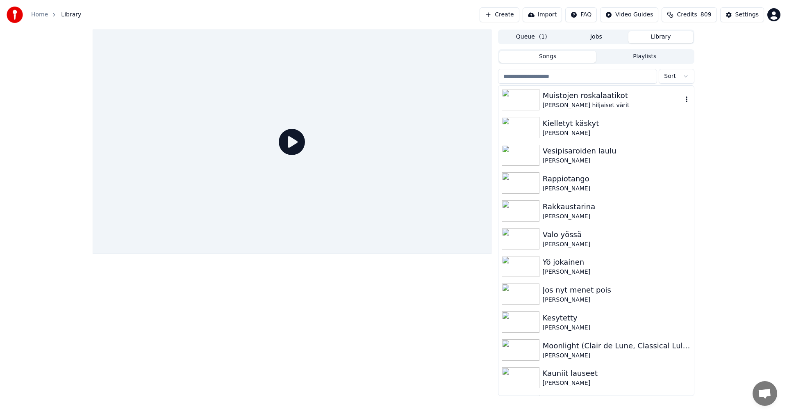
click at [572, 100] on div "Muistojen roskalaatikot" at bounding box center [613, 95] width 140 height 11
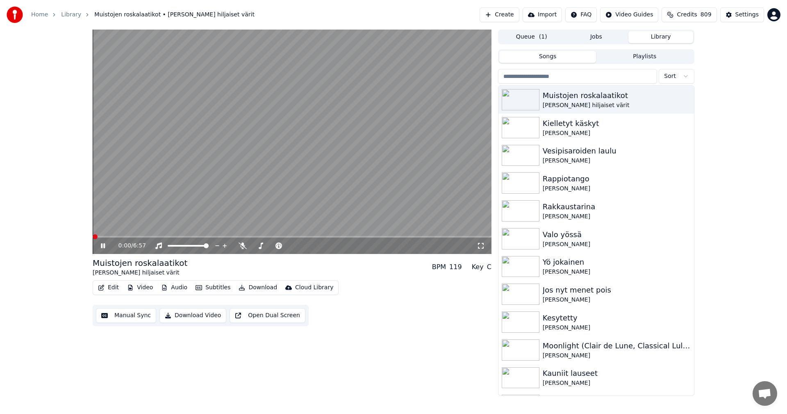
click at [135, 237] on span at bounding box center [292, 237] width 399 height 2
click at [175, 237] on span at bounding box center [292, 237] width 399 height 2
click at [193, 237] on span at bounding box center [292, 237] width 399 height 2
click at [106, 245] on icon at bounding box center [108, 245] width 19 height 7
